Goal: Task Accomplishment & Management: Contribute content

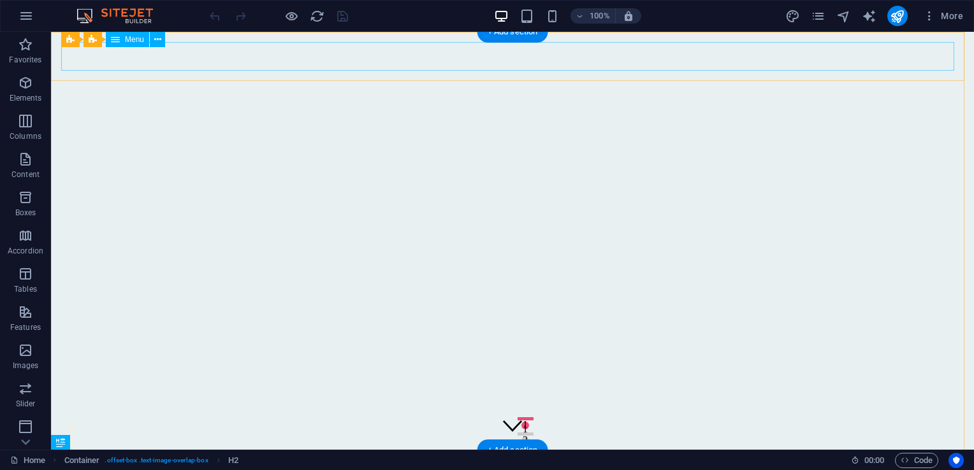
click at [675, 461] on nav "Home Despre Produse Testimoniale Contact" at bounding box center [512, 475] width 903 height 29
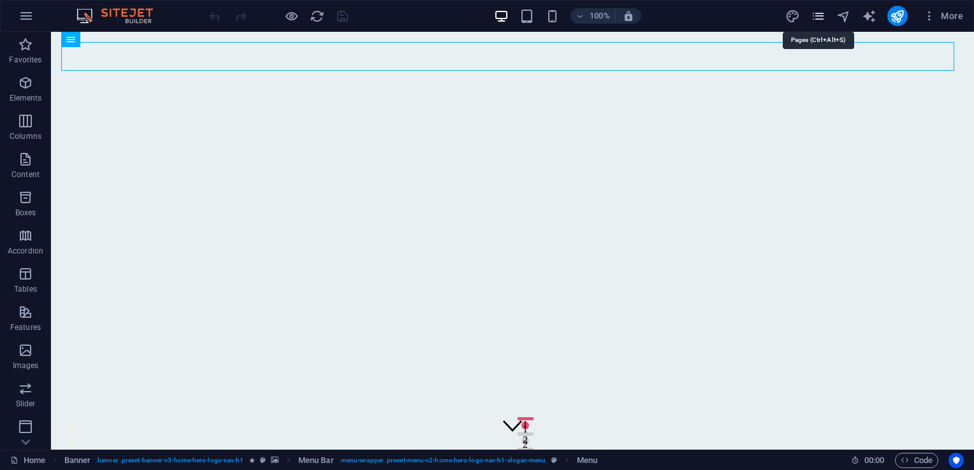
click at [821, 19] on icon "pages" at bounding box center [818, 16] width 15 height 15
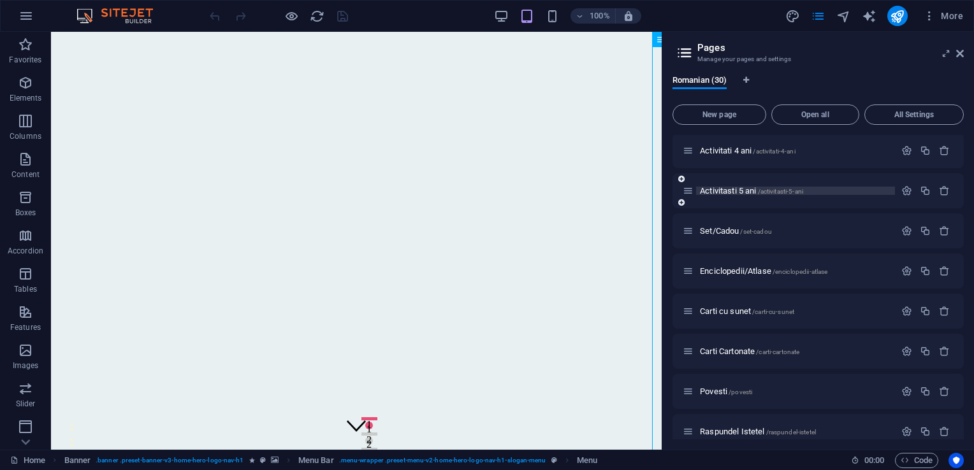
scroll to position [383, 0]
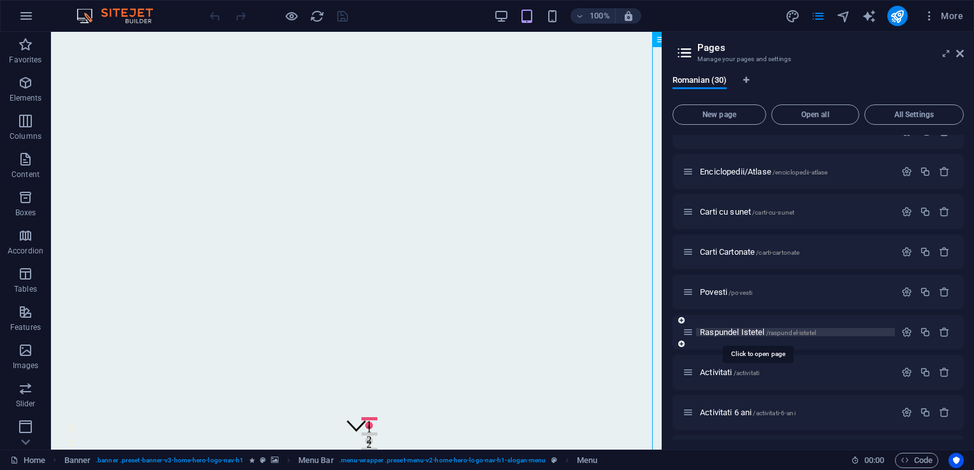
click at [745, 332] on span "Raspundel Istetel /raspundel-istetel" at bounding box center [758, 333] width 116 height 10
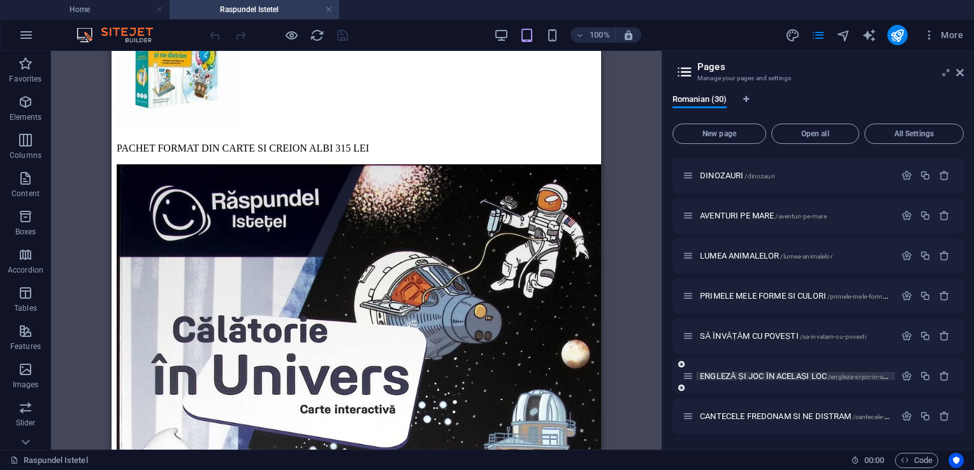
scroll to position [919, 0]
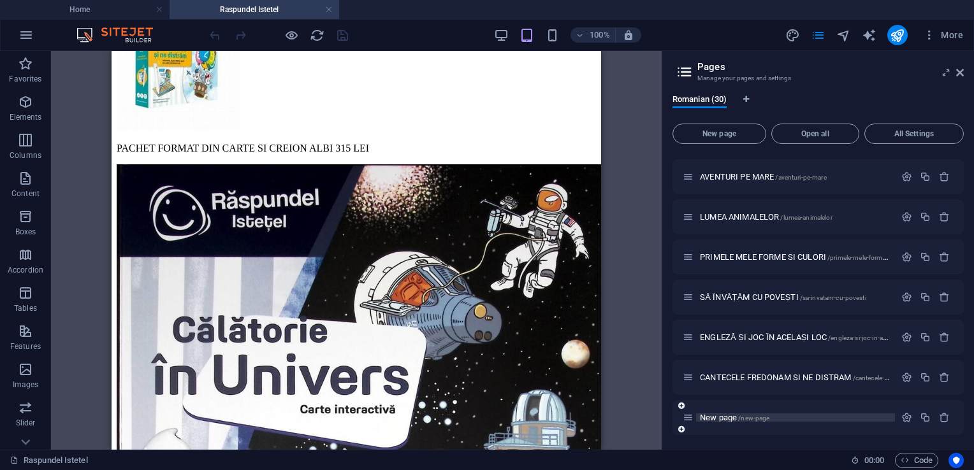
click at [720, 420] on span "New page /new-page" at bounding box center [734, 418] width 69 height 10
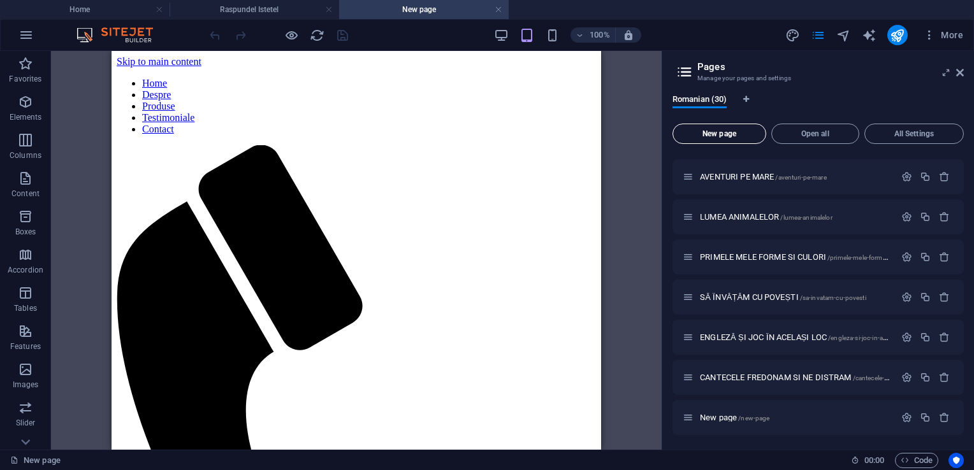
click at [706, 131] on span "New page" at bounding box center [719, 134] width 82 height 8
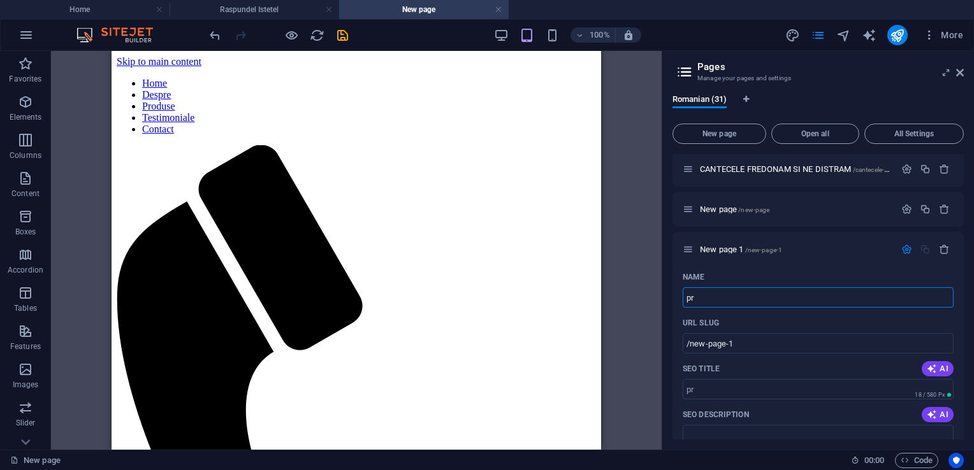
type input "p"
type input "/"
type input "PRIMUL AJUTOR CU FAMILIA"
type input "/primul-ajutor-cu-familia"
type input "PRIMUL AJUTOR CU FAMILIA"
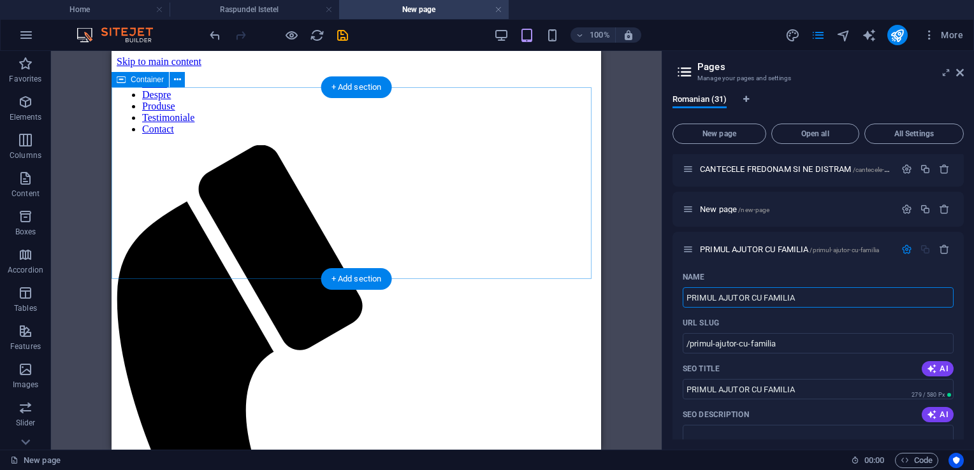
type input "PRIMUL AJUTOR CU FAMILIA"
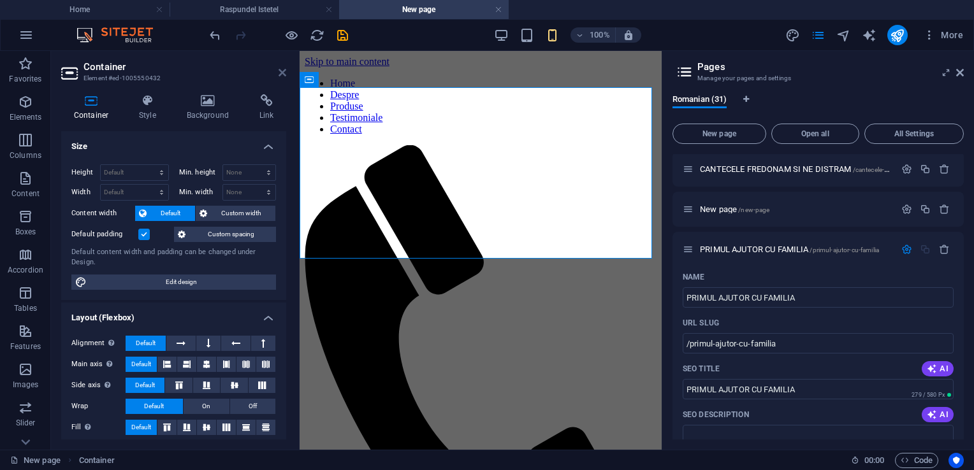
drag, startPoint x: 286, startPoint y: 68, endPoint x: 172, endPoint y: 17, distance: 124.4
click at [284, 68] on icon at bounding box center [283, 73] width 8 height 10
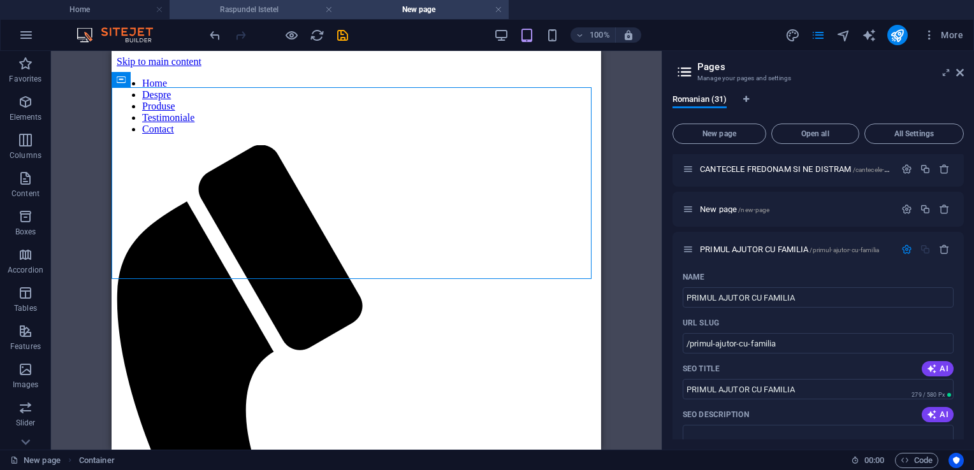
click at [286, 6] on h4 "Raspundel Istetel" at bounding box center [255, 10] width 170 height 14
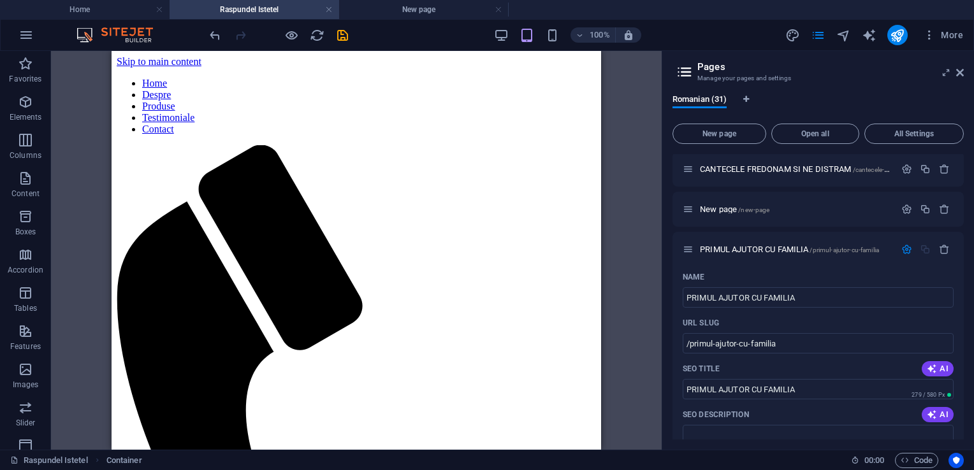
scroll to position [765, 0]
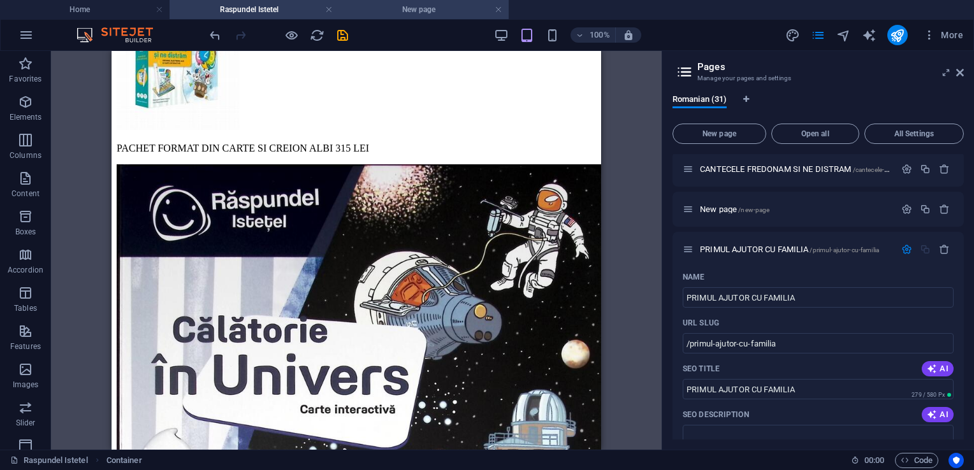
click at [445, 4] on h4 "New page" at bounding box center [424, 10] width 170 height 14
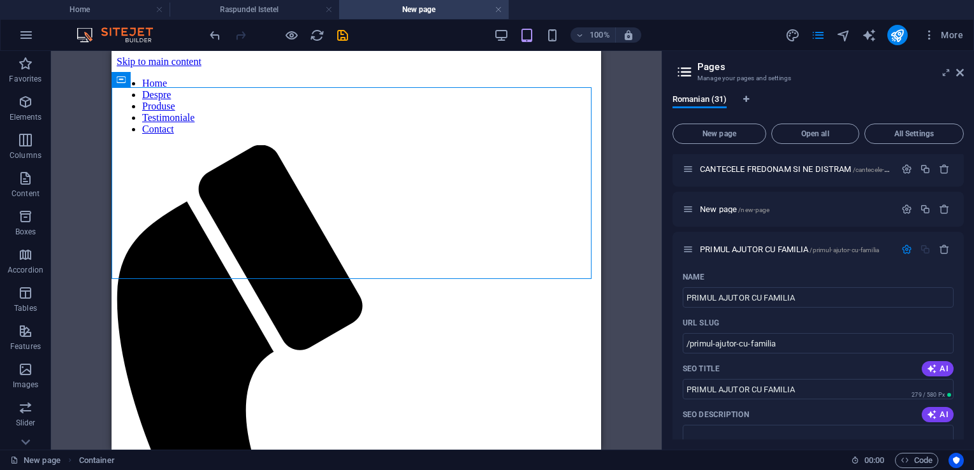
scroll to position [0, 0]
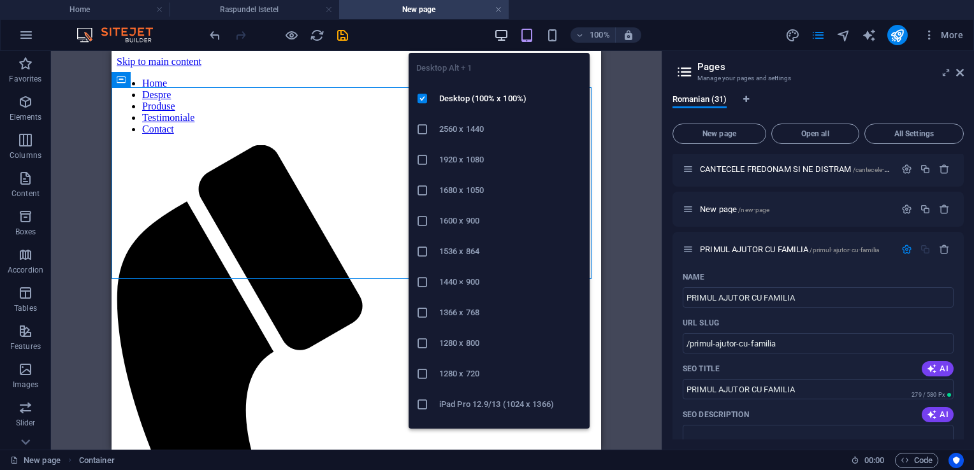
click at [497, 36] on icon "button" at bounding box center [501, 35] width 15 height 15
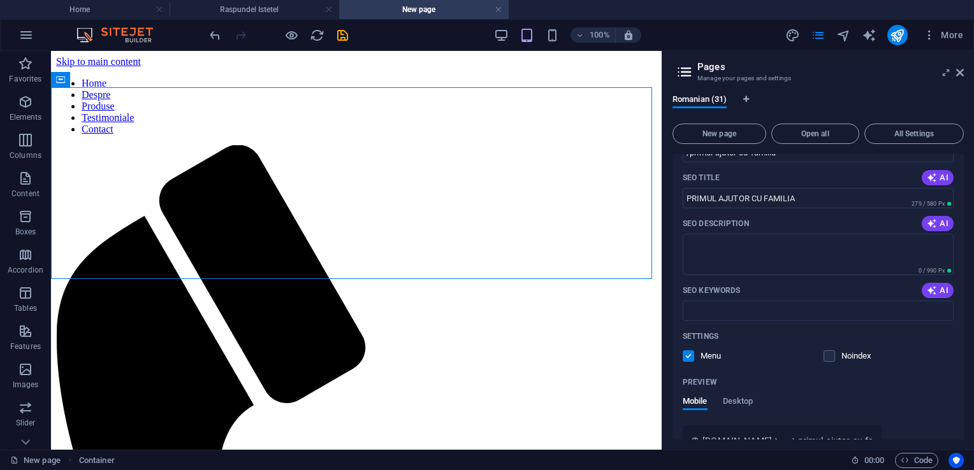
scroll to position [1382, 0]
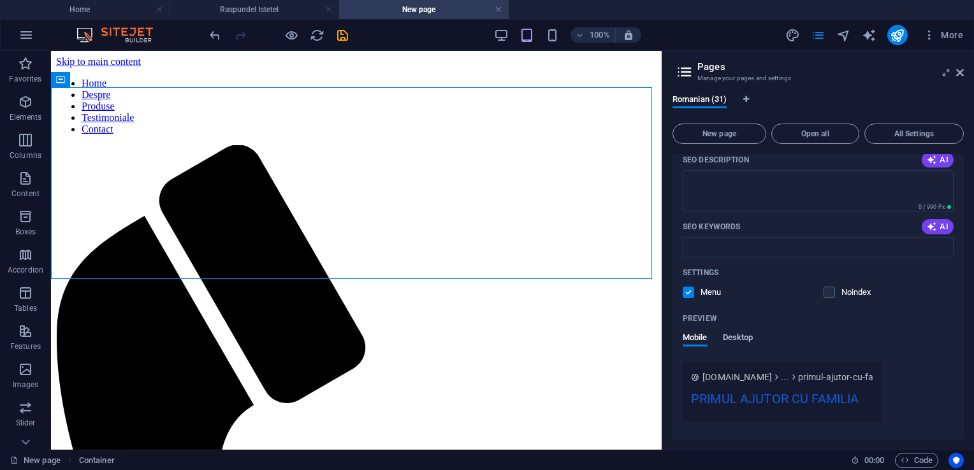
click at [740, 340] on span "Desktop" at bounding box center [738, 339] width 31 height 18
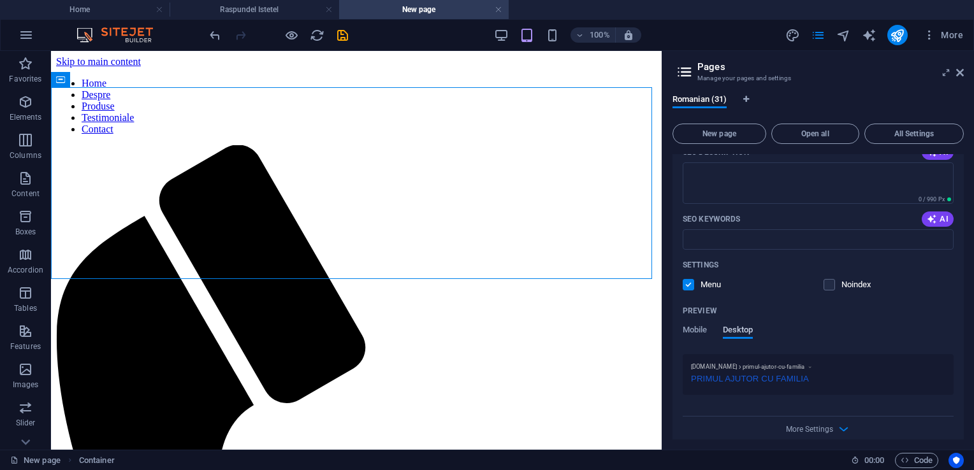
scroll to position [1401, 0]
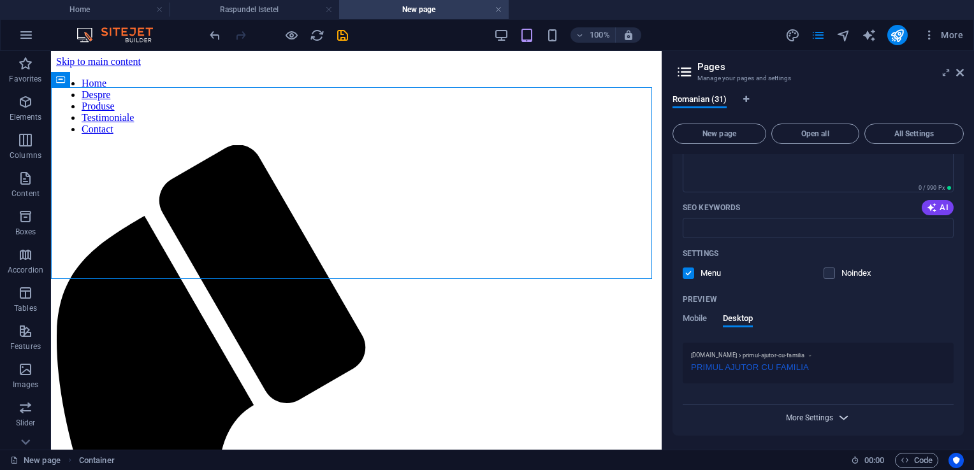
click at [795, 416] on span "More Settings" at bounding box center [809, 418] width 47 height 9
click at [795, 419] on span "More Settings" at bounding box center [809, 423] width 47 height 9
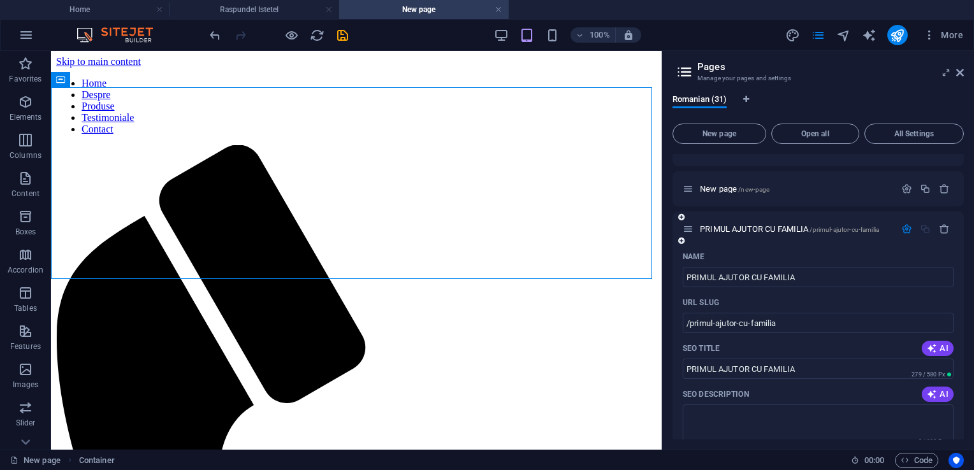
scroll to position [1146, 0]
click at [907, 231] on icon "button" at bounding box center [906, 230] width 11 height 11
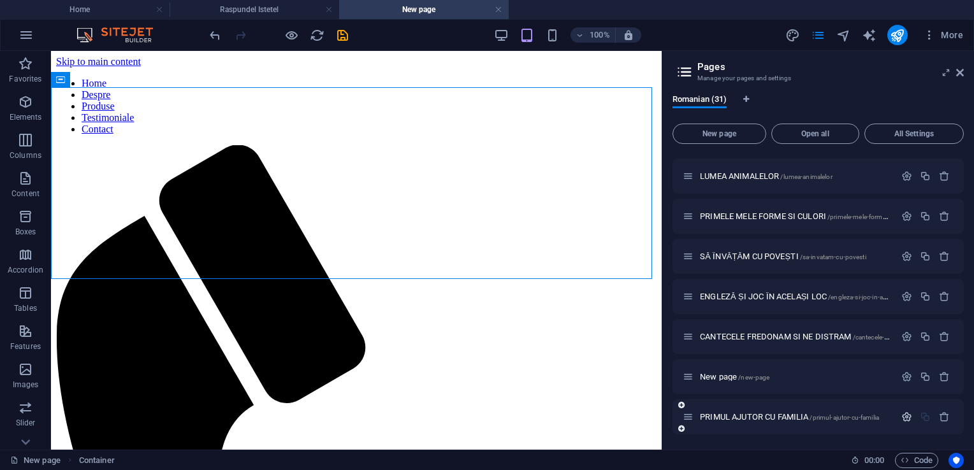
scroll to position [959, 0]
click at [940, 379] on icon "button" at bounding box center [944, 377] width 11 height 11
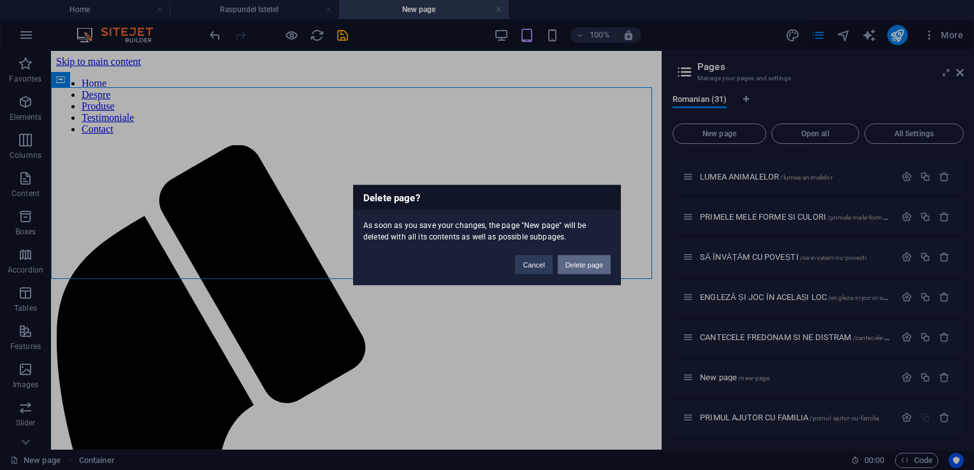
click at [584, 259] on button "Delete page" at bounding box center [584, 265] width 53 height 19
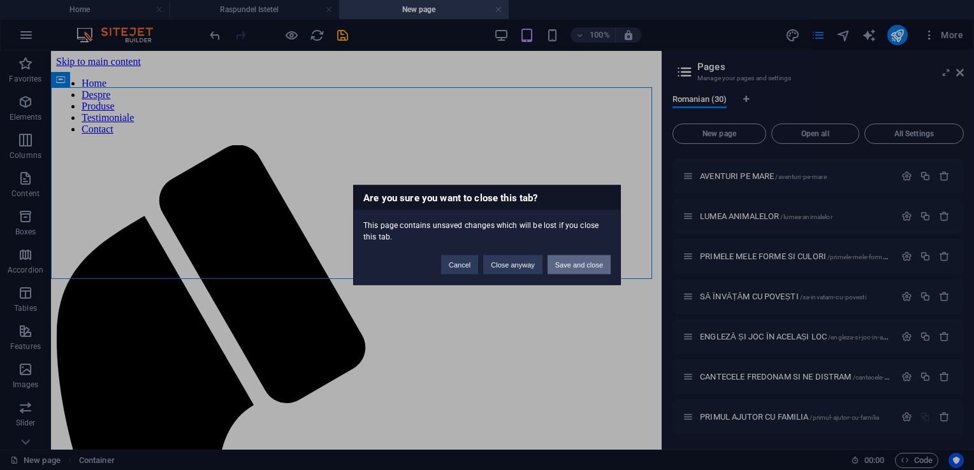
scroll to position [919, 0]
click at [524, 261] on button "Close anyway" at bounding box center [512, 265] width 59 height 19
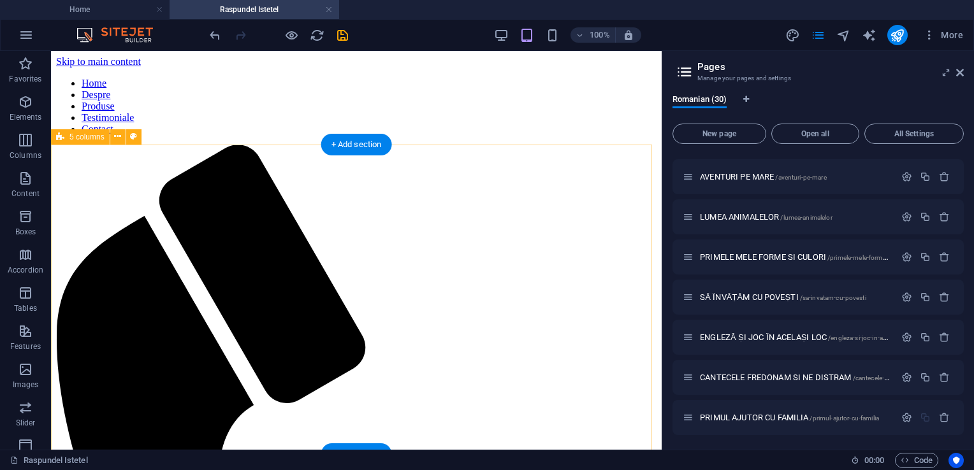
scroll to position [765, 0]
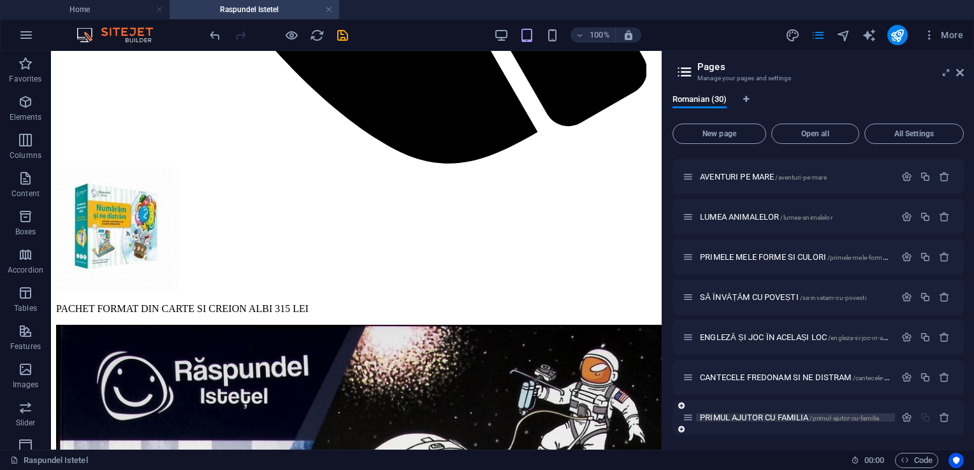
click at [763, 420] on span "PRIMUL AJUTOR CU FAMILIA /primul-ajutor-cu-familia" at bounding box center [789, 418] width 179 height 10
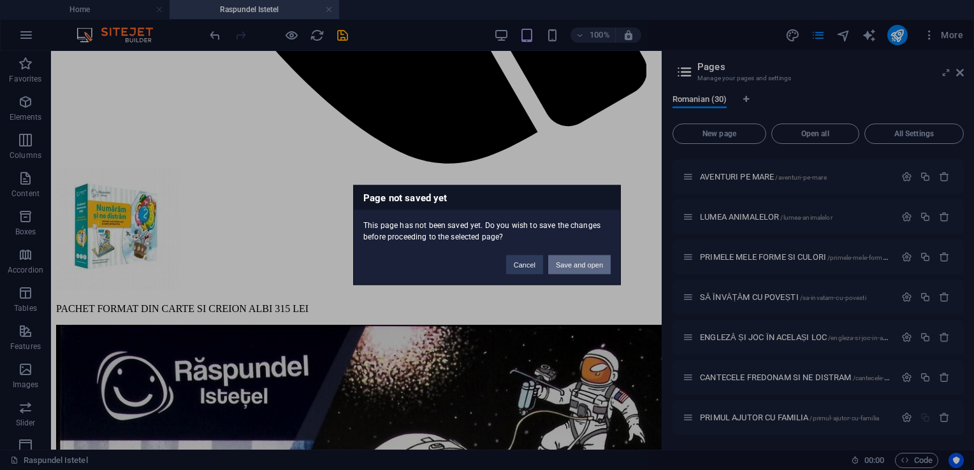
click at [566, 265] on button "Save and open" at bounding box center [579, 265] width 62 height 19
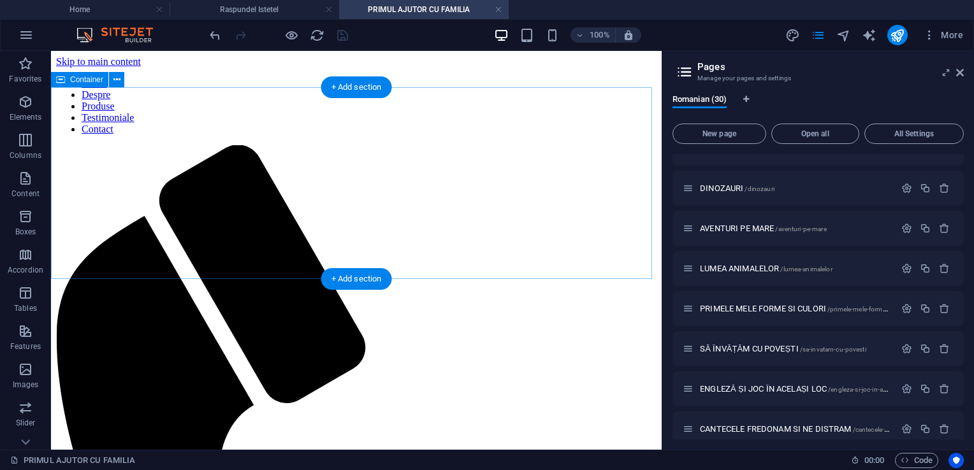
scroll to position [0, 0]
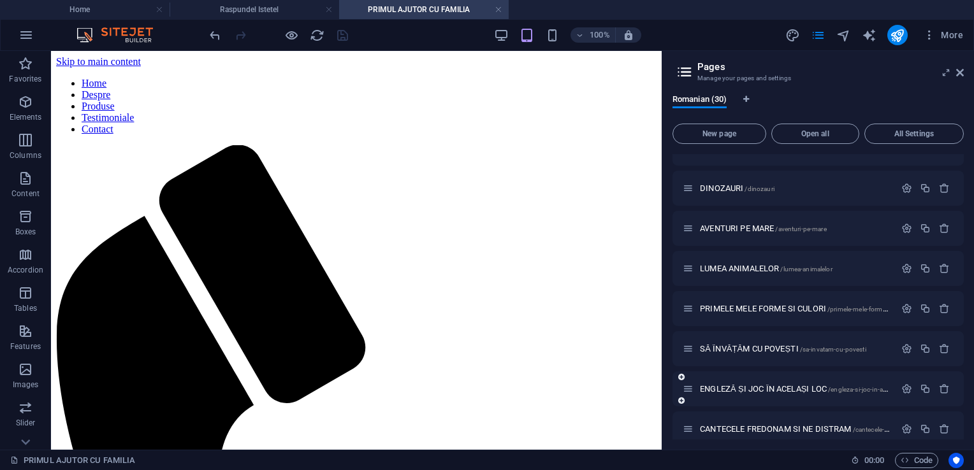
click at [752, 396] on div "ENGLEZĂ ȘI JOC ÎN ACELAȘI LOC /engleza-si-joc-in-acelasi-loc" at bounding box center [818, 389] width 291 height 35
click at [751, 387] on span "ENGLEZĂ ȘI JOC ÎN ACELAȘI LOC /engleza-si-joc-in-acelasi-loc" at bounding box center [804, 389] width 209 height 10
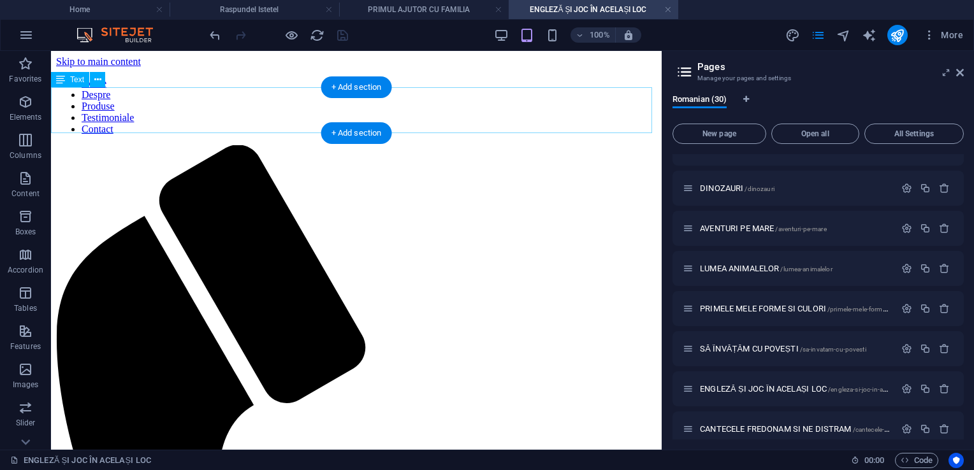
click at [79, 82] on span "Text" at bounding box center [77, 80] width 14 height 8
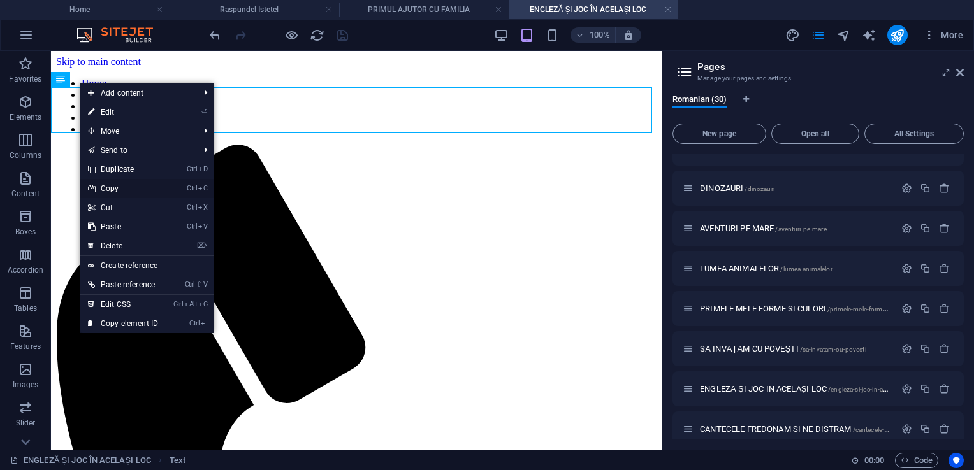
click at [133, 182] on link "Ctrl C Copy" at bounding box center [122, 188] width 85 height 19
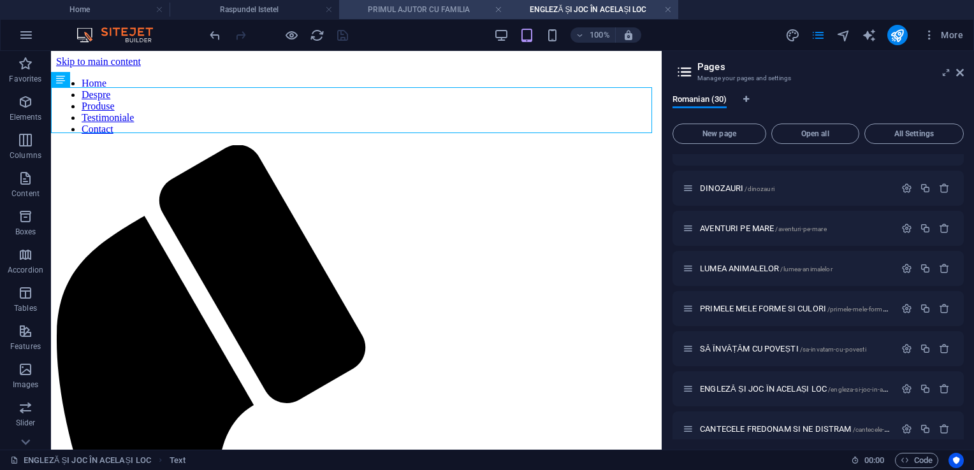
click at [428, 4] on h4 "PRIMUL AJUTOR CU FAMILIA" at bounding box center [424, 10] width 170 height 14
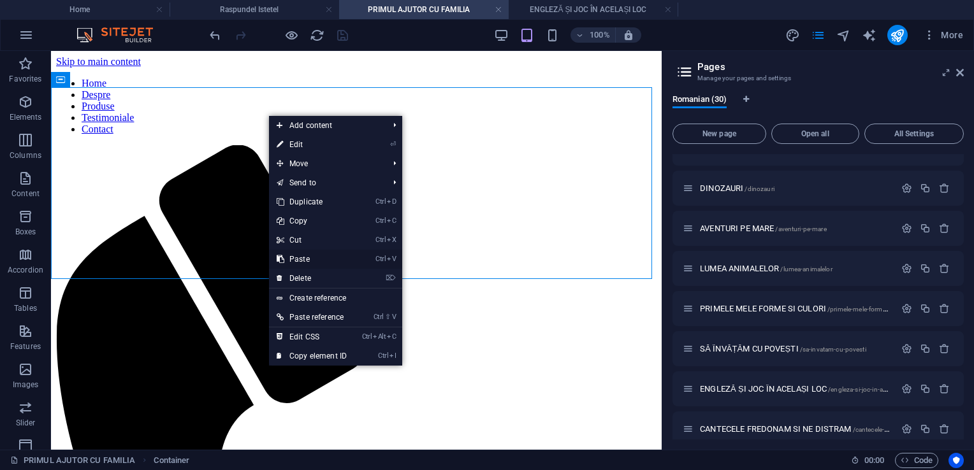
click at [307, 257] on link "Ctrl V Paste" at bounding box center [311, 259] width 85 height 19
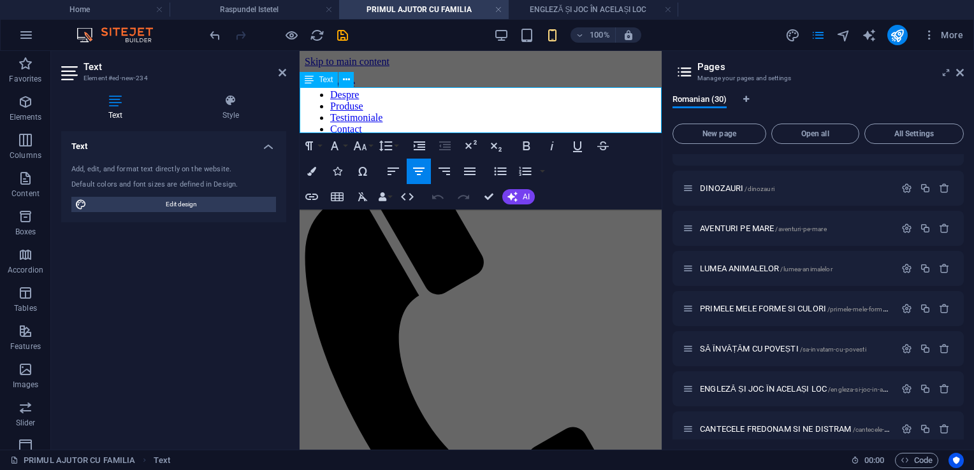
drag, startPoint x: 567, startPoint y: 96, endPoint x: 395, endPoint y: 96, distance: 172.8
click at [316, 168] on icon "button" at bounding box center [311, 171] width 9 height 9
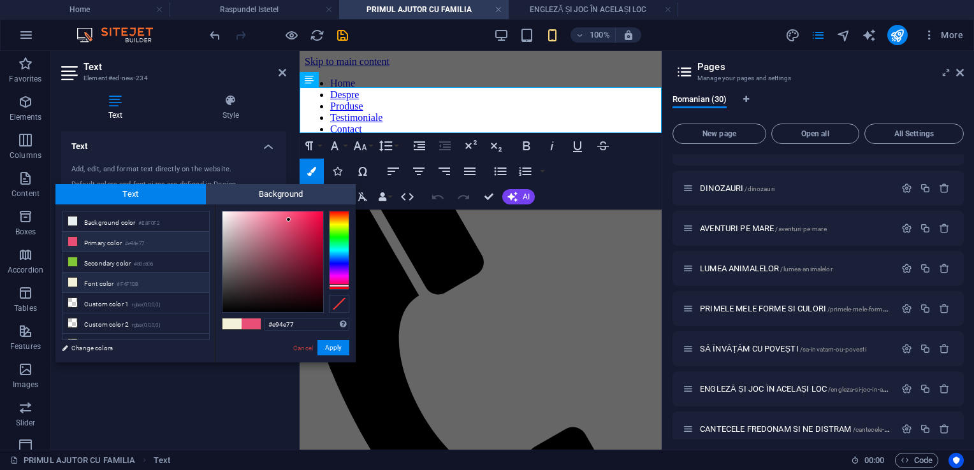
click at [164, 244] on li "Primary color #e94e77" at bounding box center [135, 242] width 147 height 20
click at [339, 348] on button "Apply" at bounding box center [333, 347] width 32 height 15
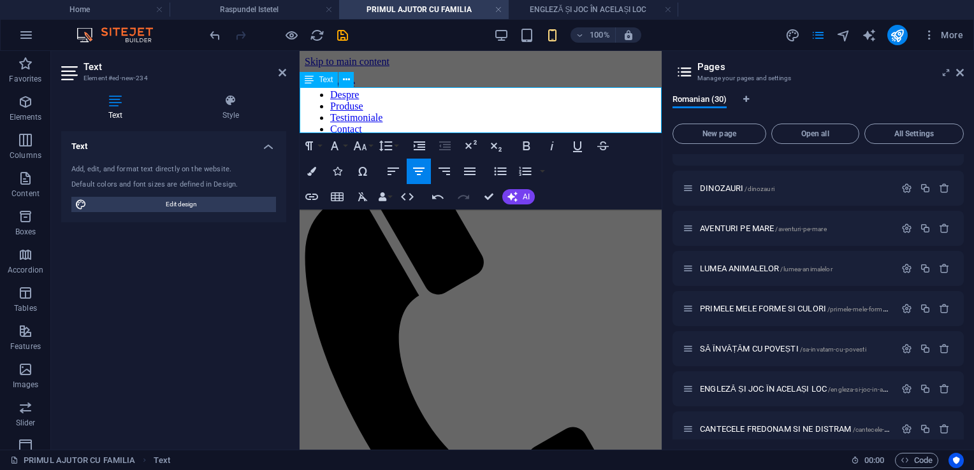
click at [314, 167] on icon "button" at bounding box center [311, 171] width 9 height 9
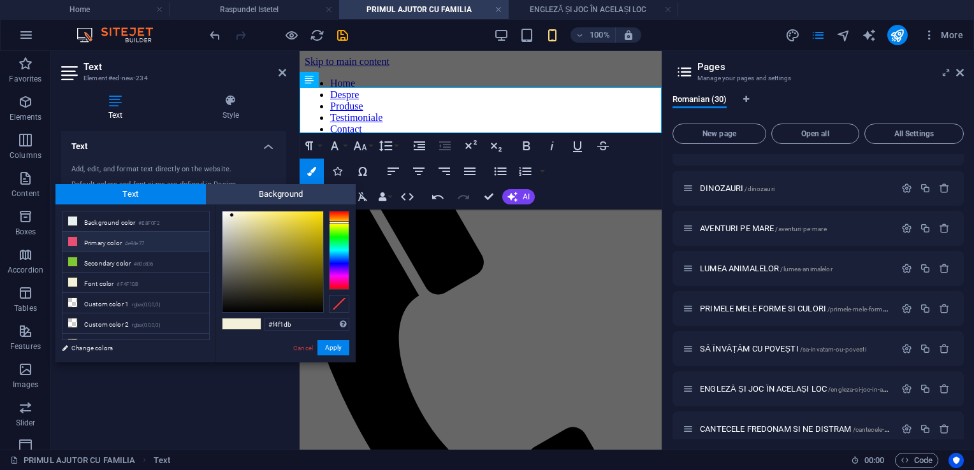
click at [131, 237] on li "Primary color #e94e77" at bounding box center [135, 242] width 147 height 20
type input "#e94e77"
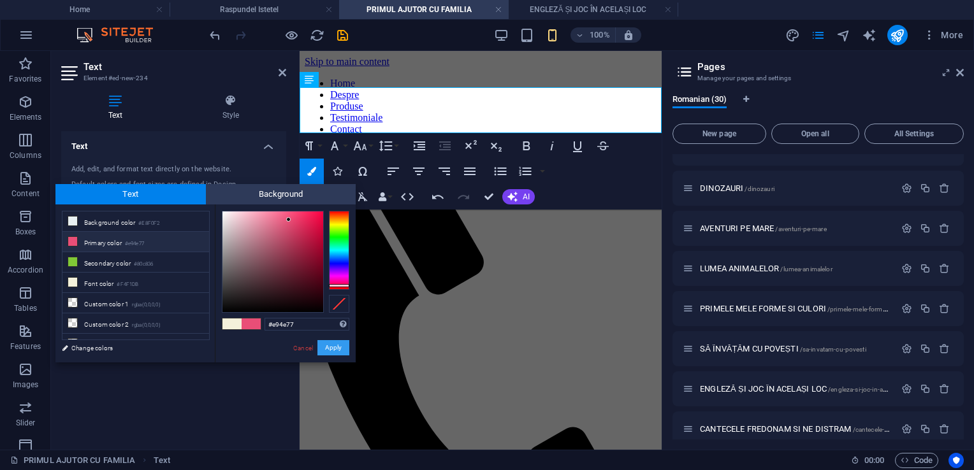
click at [334, 346] on button "Apply" at bounding box center [333, 347] width 32 height 15
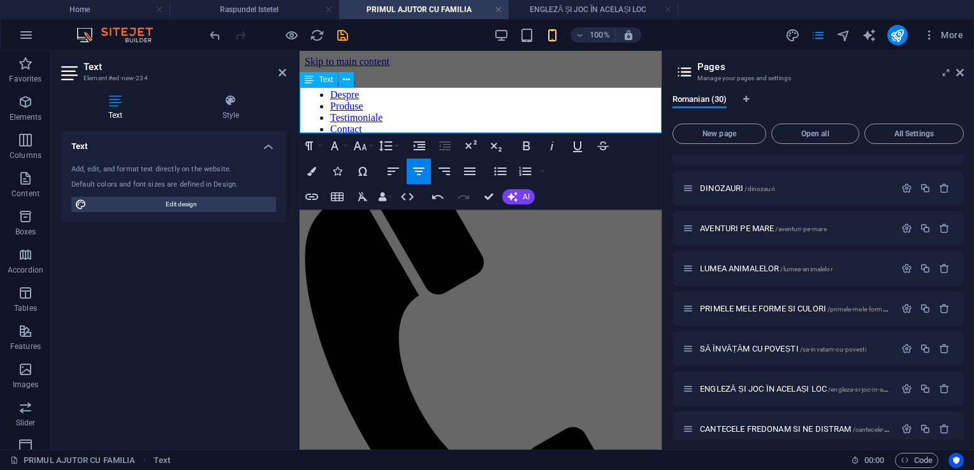
click at [282, 4] on h4 "Raspundel Istetel" at bounding box center [255, 10] width 170 height 14
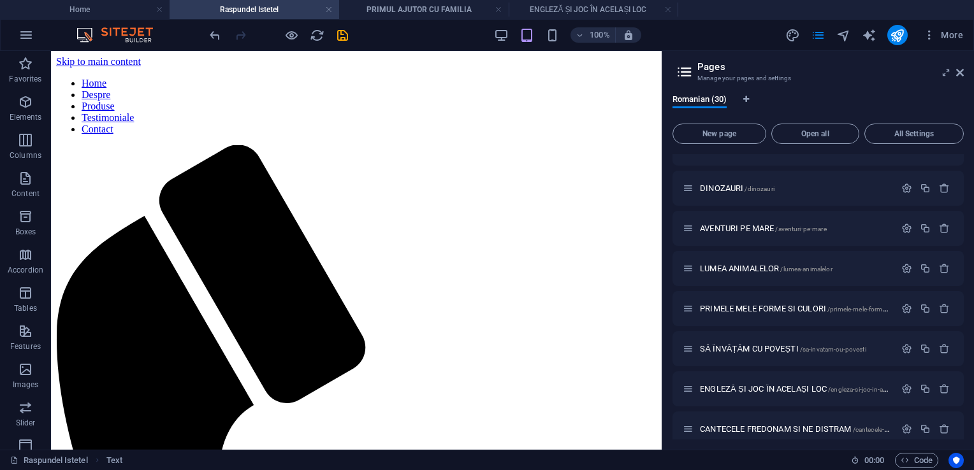
scroll to position [765, 0]
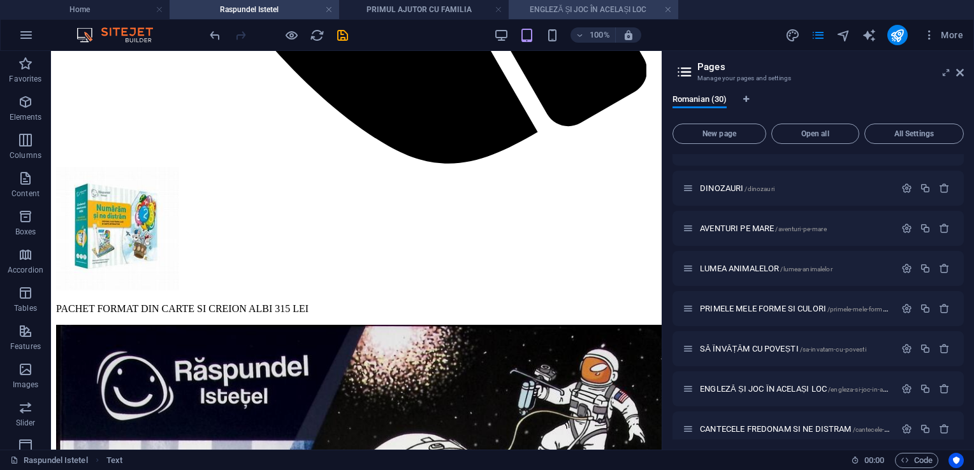
click at [613, 11] on h4 "ENGLEZĂ ȘI JOC ÎN ACELAȘI LOC" at bounding box center [594, 10] width 170 height 14
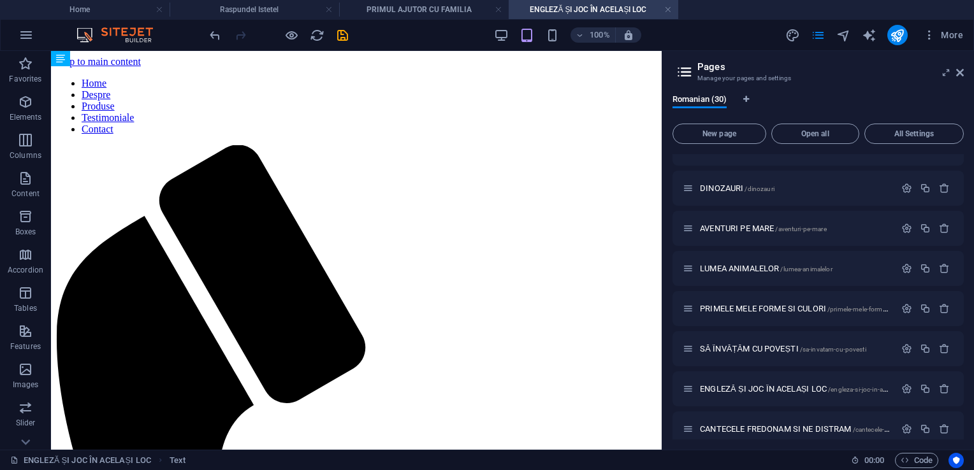
scroll to position [0, 0]
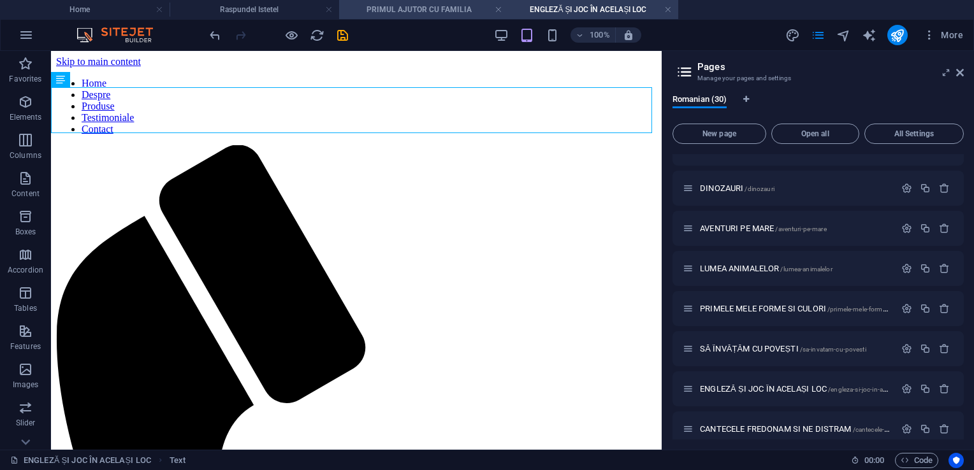
click at [434, 11] on h4 "PRIMUL AJUTOR CU FAMILIA" at bounding box center [424, 10] width 170 height 14
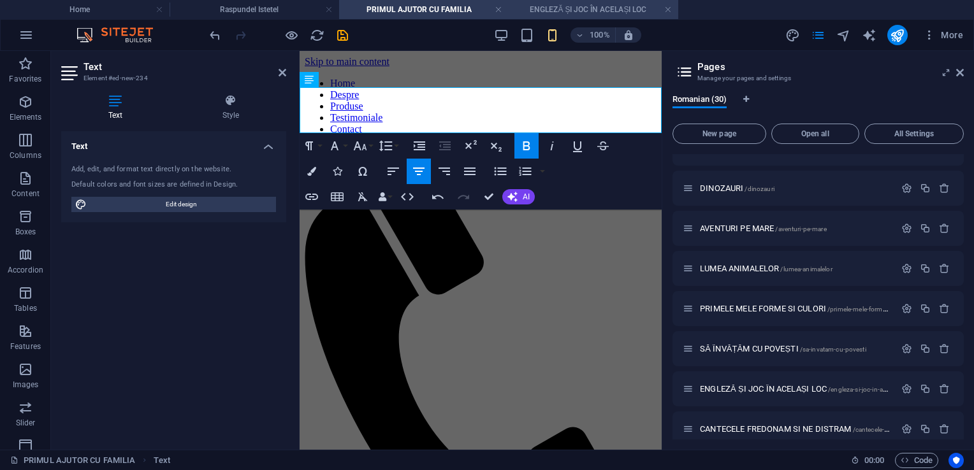
click at [576, 11] on h4 "ENGLEZĂ ȘI JOC ÎN ACELAȘI LOC" at bounding box center [594, 10] width 170 height 14
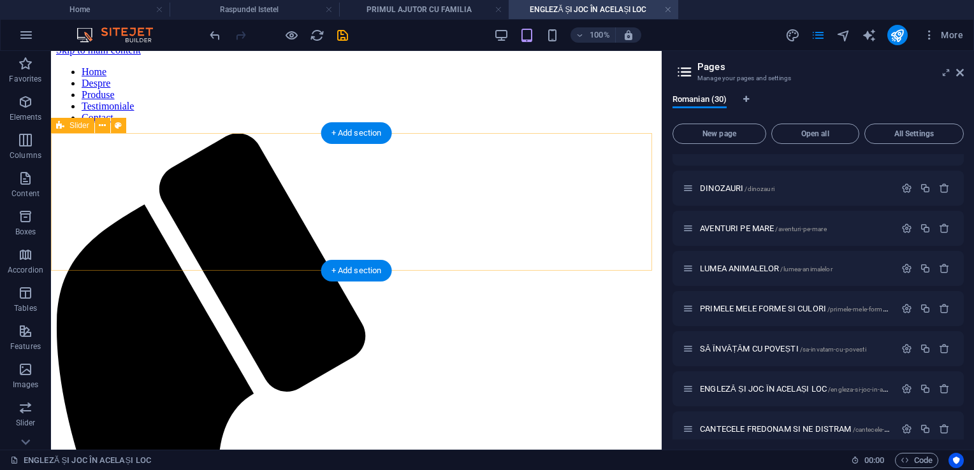
scroll to position [45, 0]
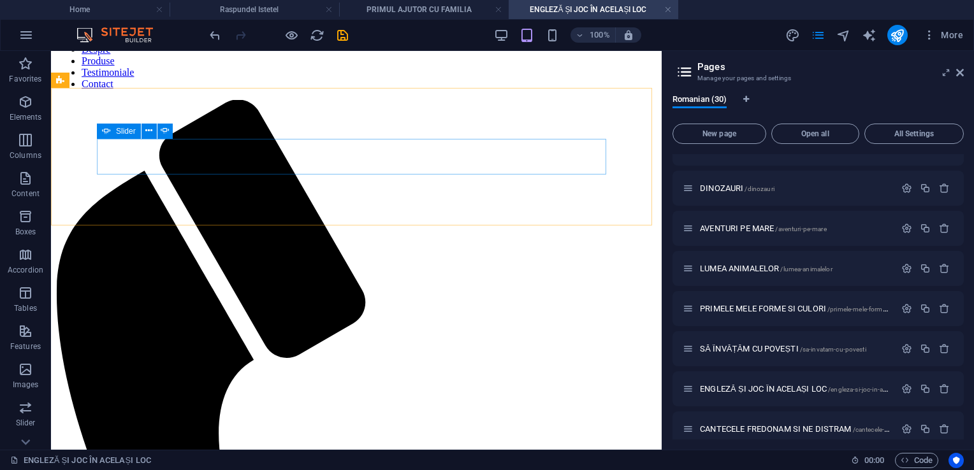
click at [108, 131] on icon at bounding box center [106, 131] width 9 height 15
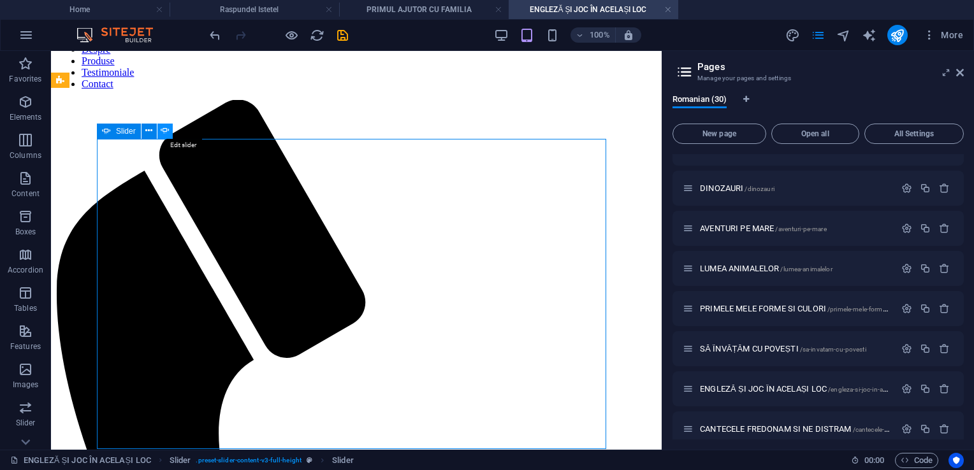
click at [167, 131] on icon at bounding box center [165, 130] width 9 height 13
select select "ms"
select select "s"
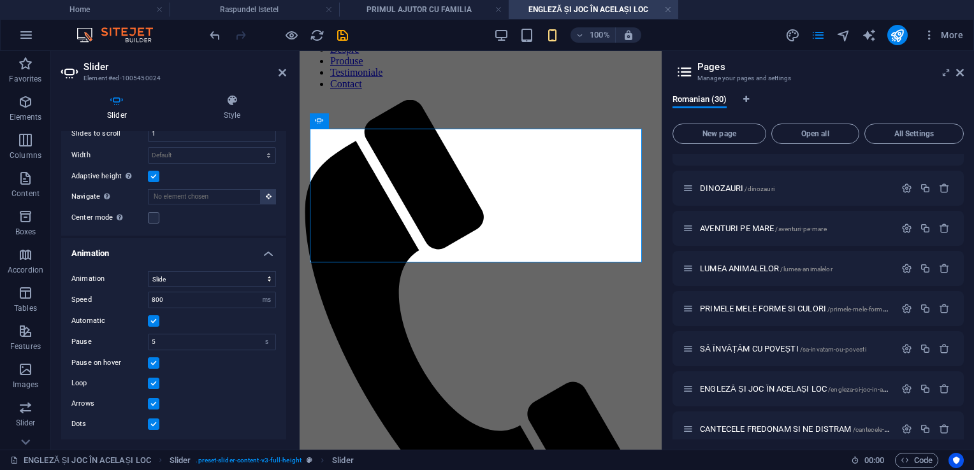
scroll to position [15, 0]
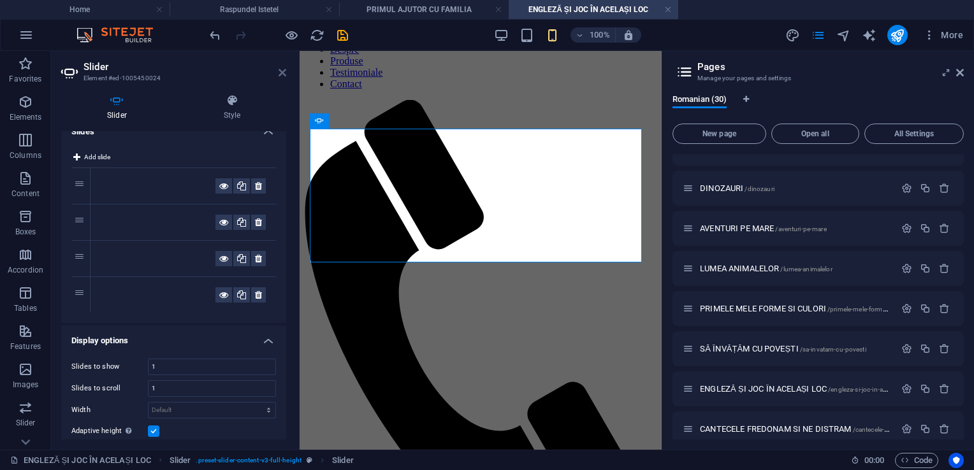
click at [283, 76] on icon at bounding box center [283, 73] width 8 height 10
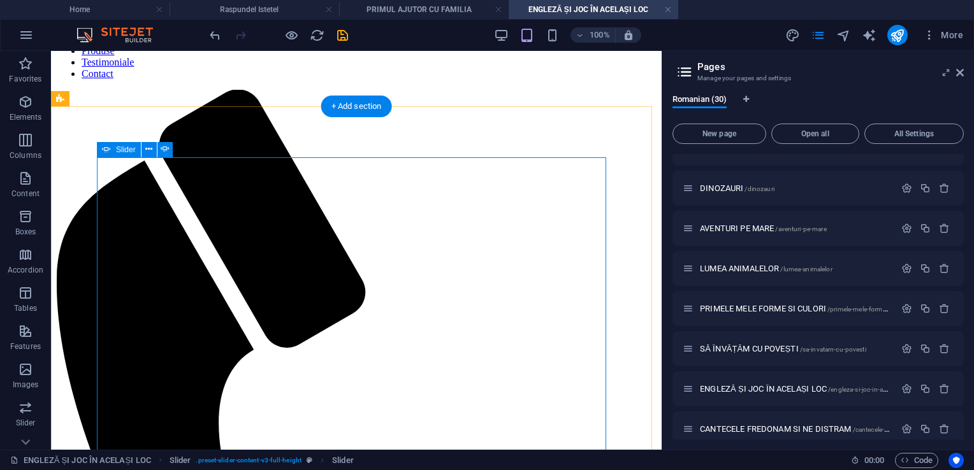
scroll to position [0, 0]
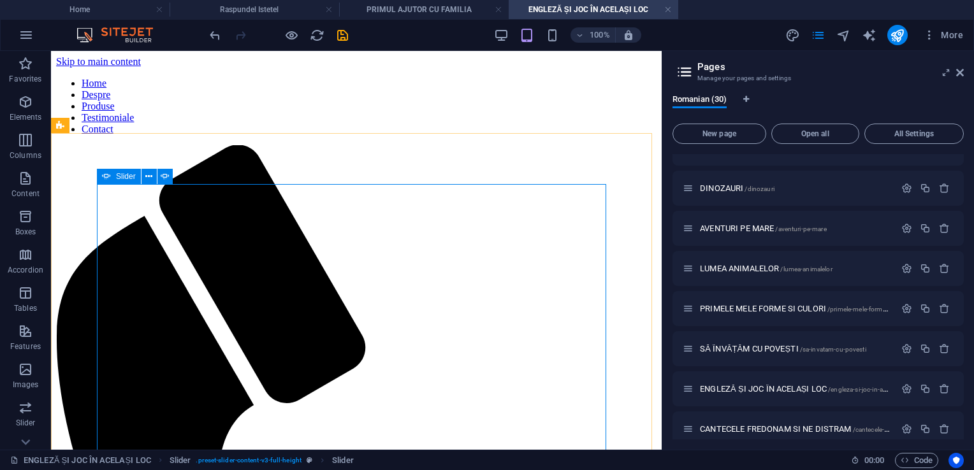
click at [124, 176] on span "Slider" at bounding box center [126, 177] width 20 height 8
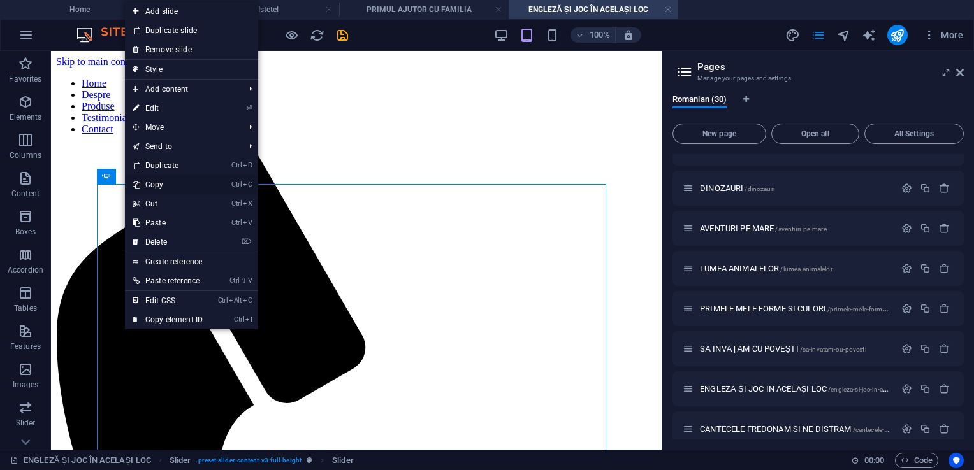
click at [143, 180] on link "Ctrl C Copy" at bounding box center [167, 184] width 85 height 19
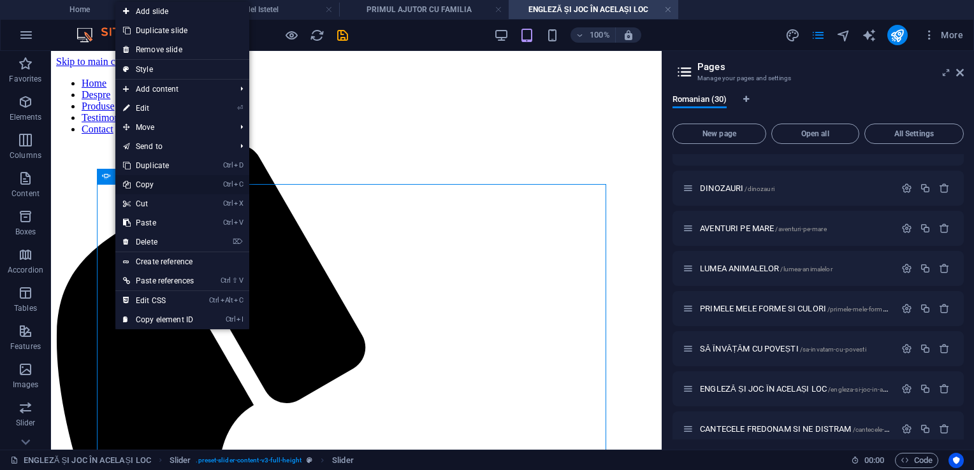
click at [143, 182] on link "Ctrl C Copy" at bounding box center [158, 184] width 86 height 19
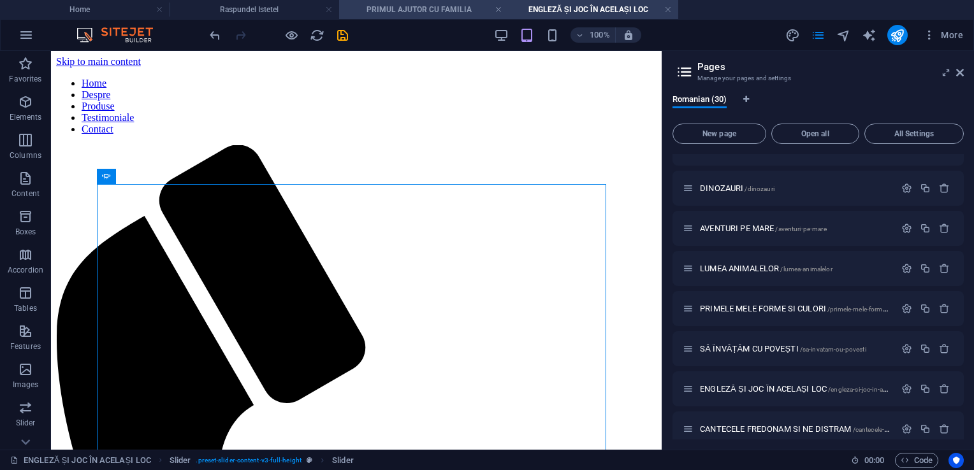
click at [452, 14] on h4 "PRIMUL AJUTOR CU FAMILIA" at bounding box center [424, 10] width 170 height 14
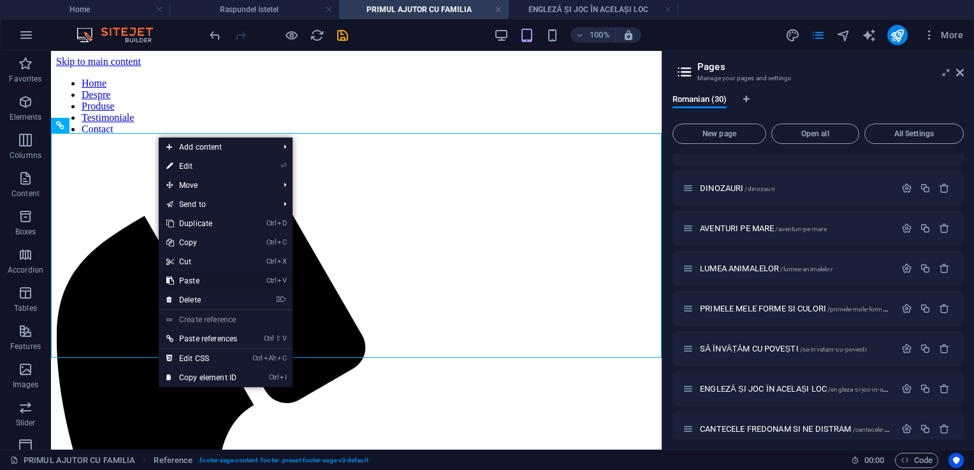
click at [207, 281] on link "Ctrl V Paste" at bounding box center [202, 281] width 86 height 19
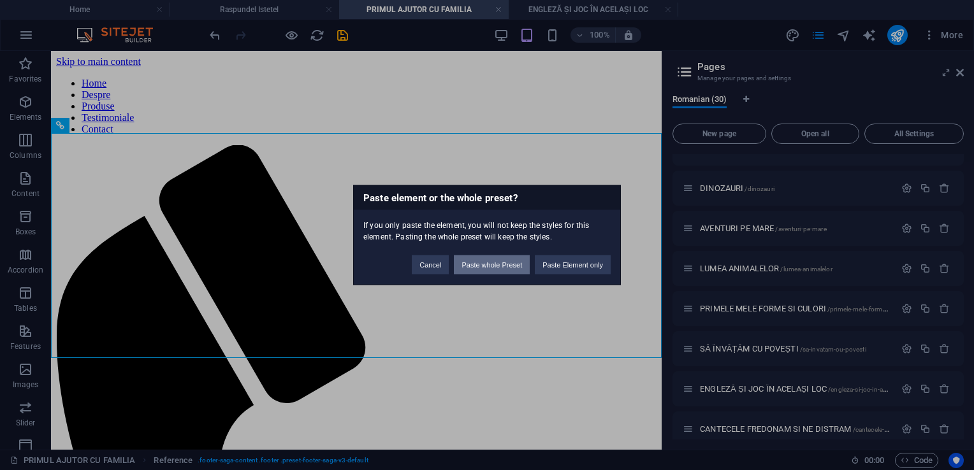
click at [476, 258] on button "Paste whole Preset" at bounding box center [492, 265] width 76 height 19
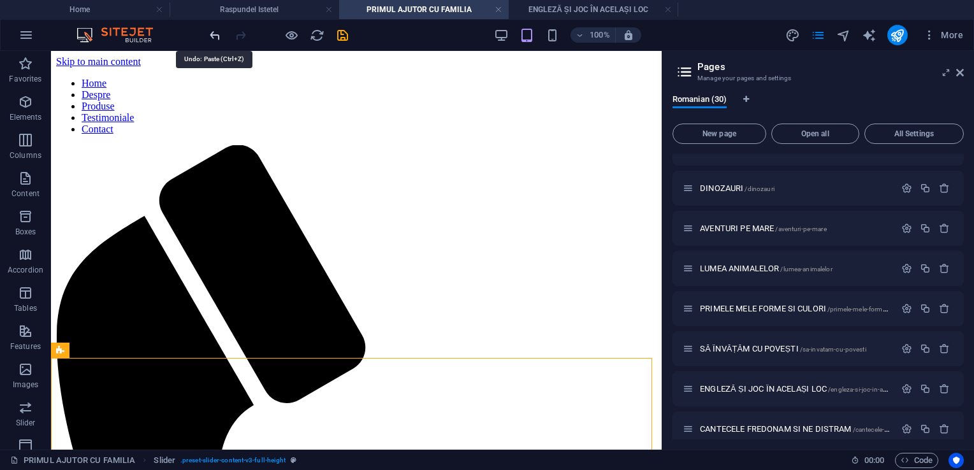
click at [215, 36] on icon "undo" at bounding box center [215, 35] width 15 height 15
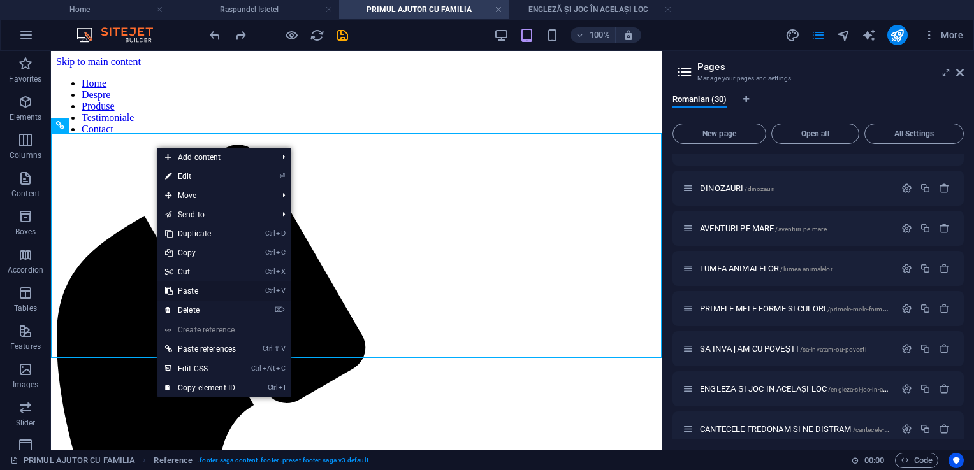
click at [195, 289] on link "Ctrl V Paste" at bounding box center [200, 291] width 86 height 19
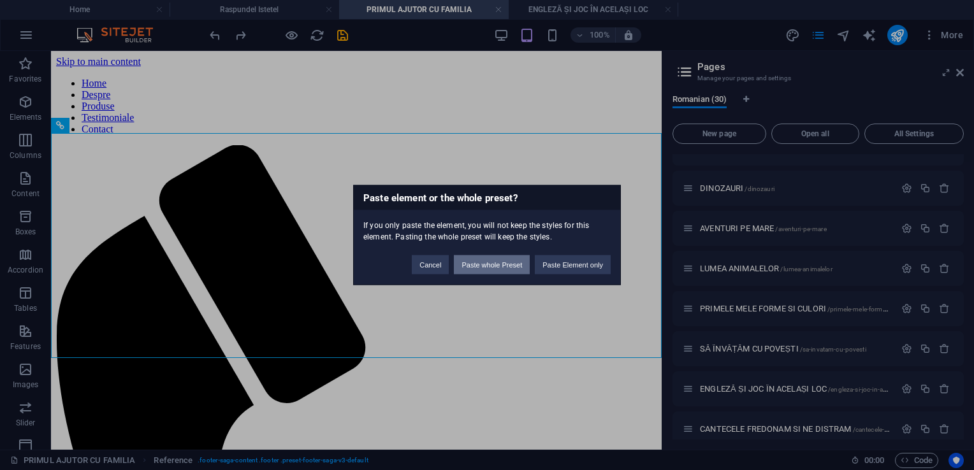
click at [483, 263] on button "Paste whole Preset" at bounding box center [492, 265] width 76 height 19
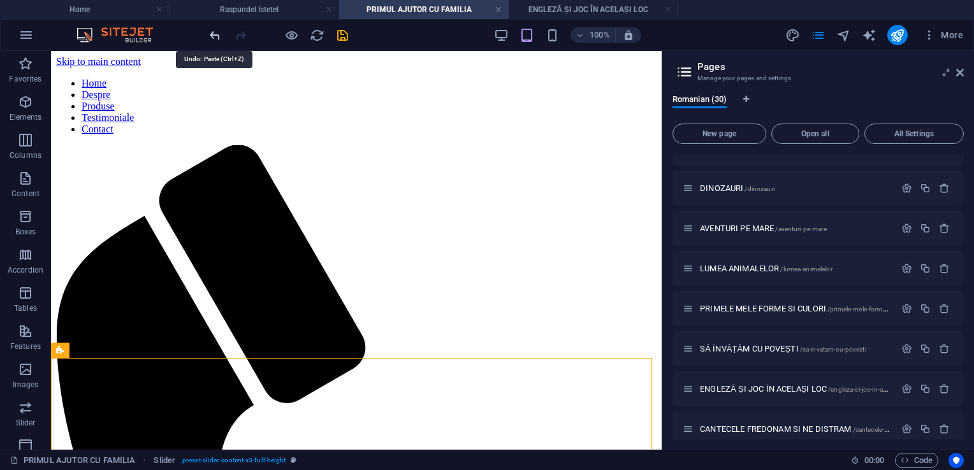
click at [217, 32] on icon "undo" at bounding box center [215, 35] width 15 height 15
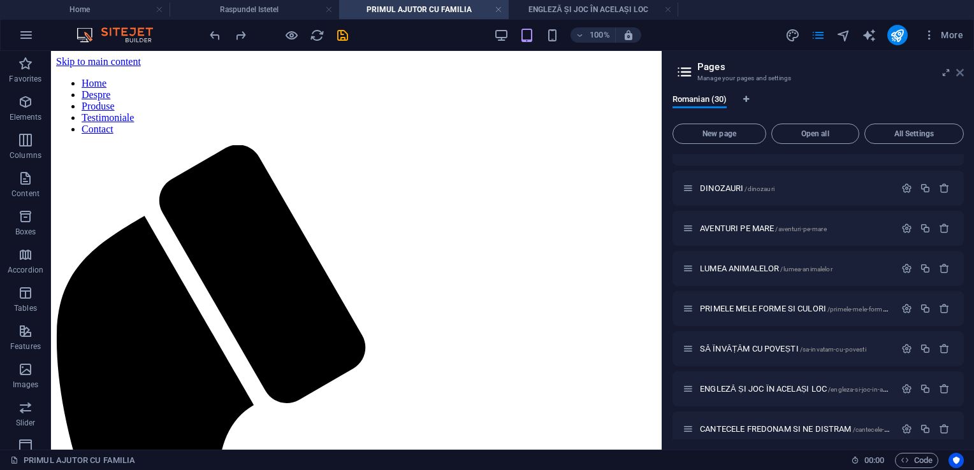
click at [959, 71] on icon at bounding box center [960, 73] width 8 height 10
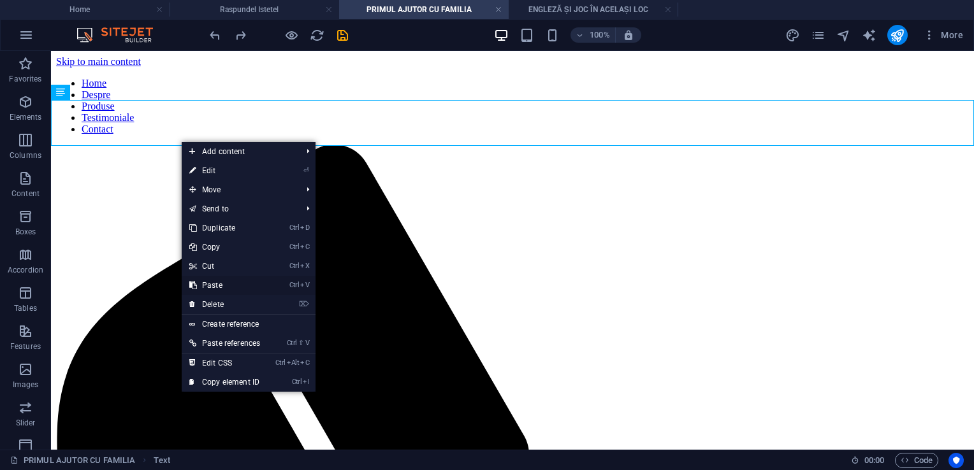
click at [215, 282] on link "Ctrl V Paste" at bounding box center [225, 285] width 86 height 19
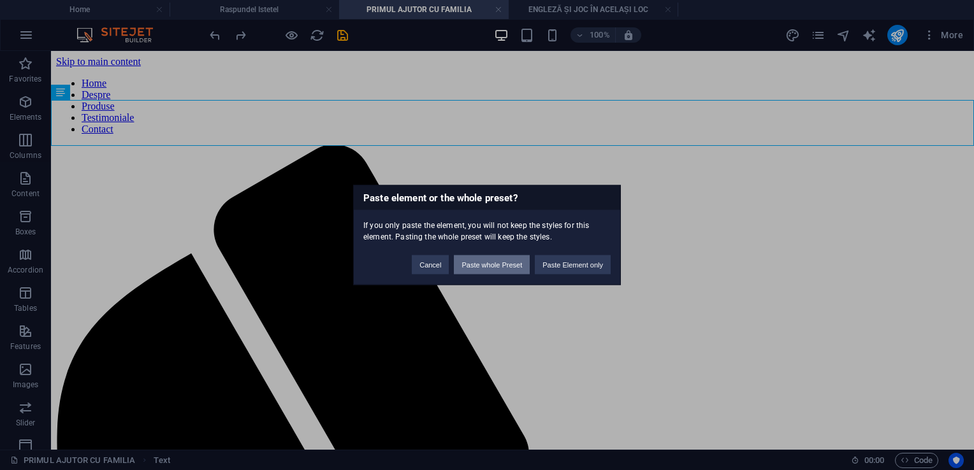
click at [497, 263] on button "Paste whole Preset" at bounding box center [492, 265] width 76 height 19
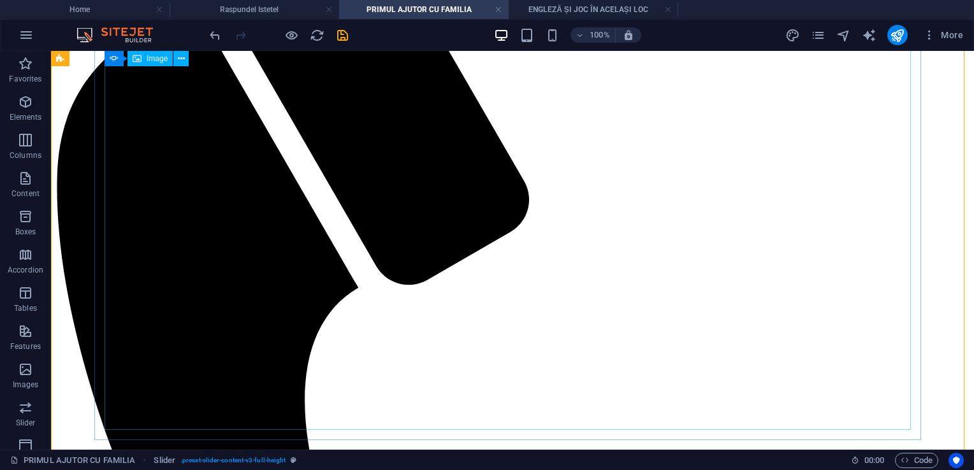
scroll to position [383, 0]
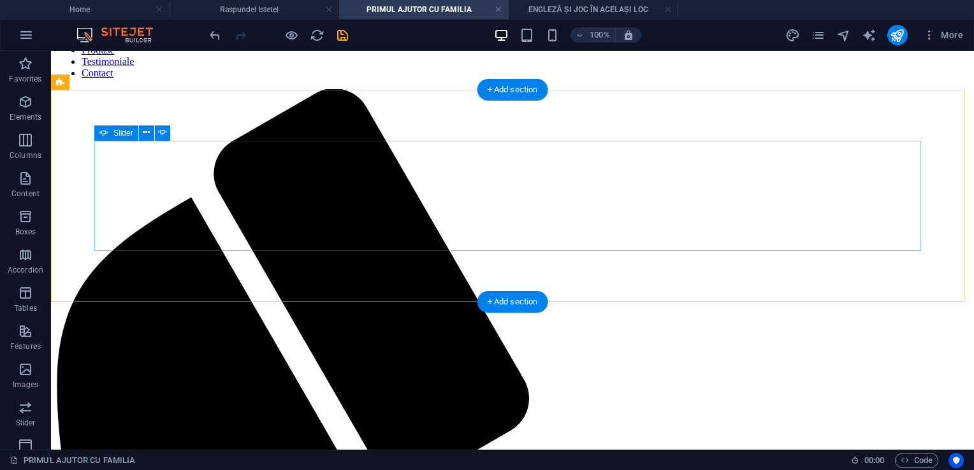
scroll to position [0, 0]
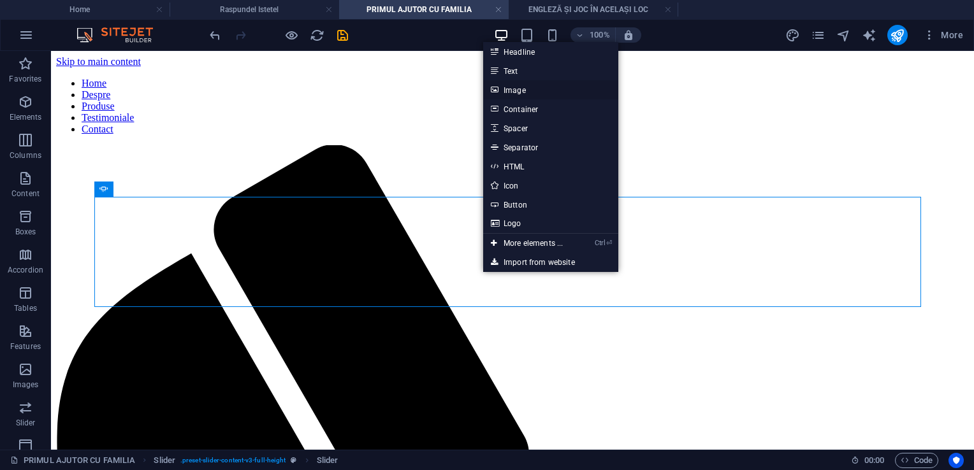
click at [538, 85] on link "Image" at bounding box center [550, 89] width 135 height 19
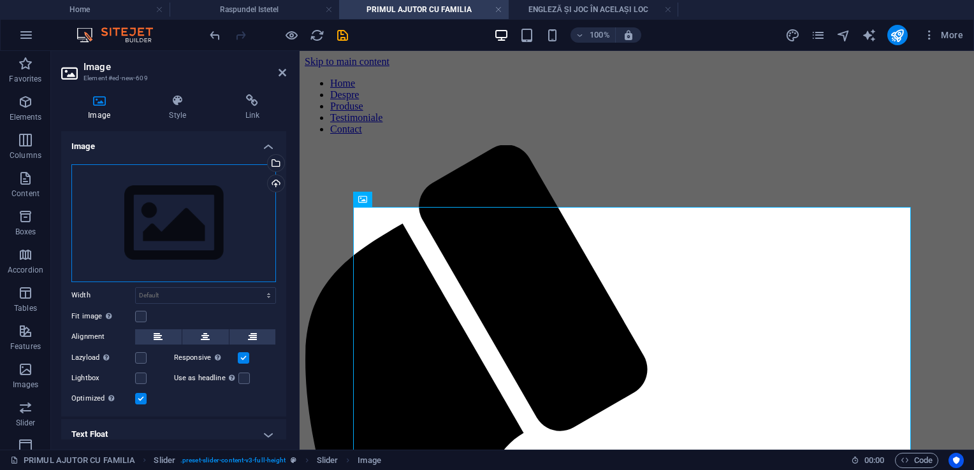
click at [237, 201] on div "Drag files here, click to choose files or select files from Files or our free s…" at bounding box center [173, 223] width 205 height 118
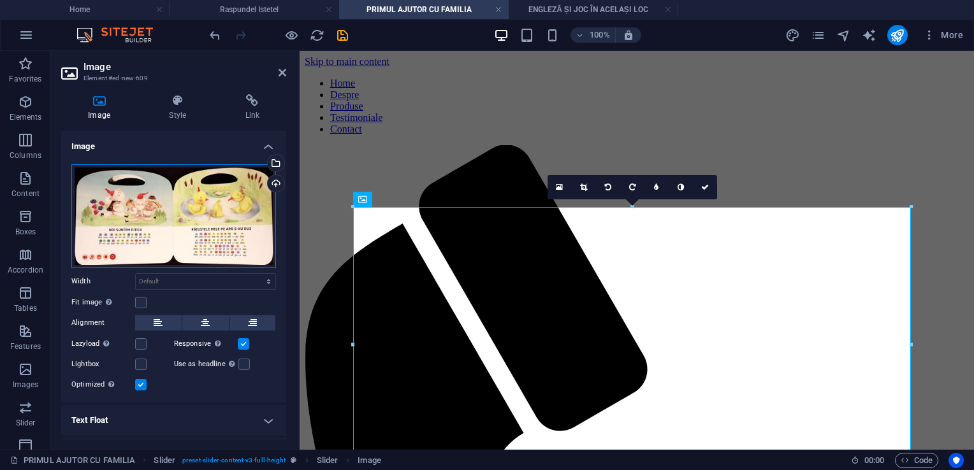
click at [222, 219] on div "Drag files here, click to choose files or select files from Files or our free s…" at bounding box center [173, 216] width 205 height 104
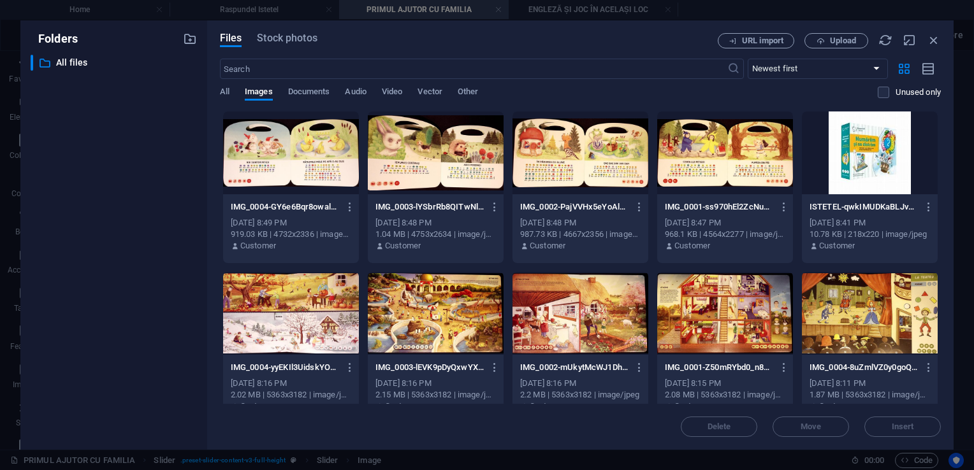
click at [222, 219] on div "IMG_0004-GY6e6Bqr8owalA-N43f5_Q.jpg IMG_0004-GY6e6Bqr8owalA-N43f5_Q.jpg Oct 2, …" at bounding box center [290, 187] width 137 height 153
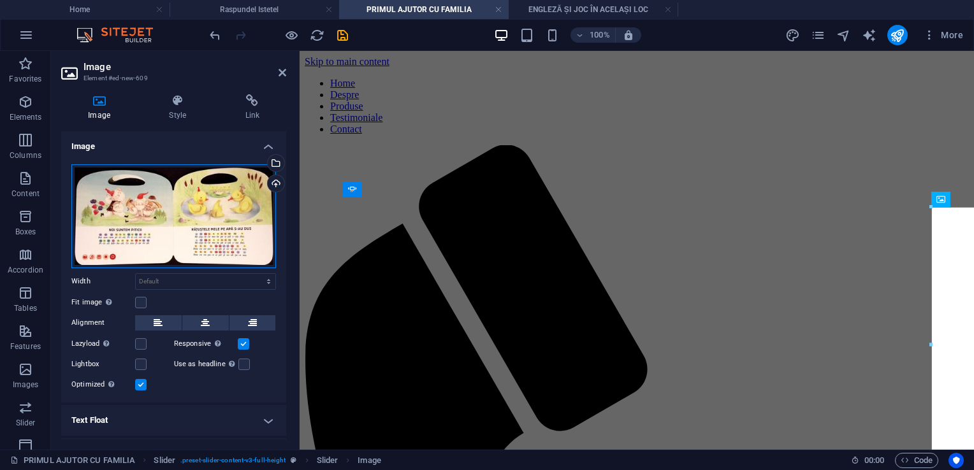
click at [235, 216] on div "Drag files here, click to choose files or select files from Files or our free s…" at bounding box center [173, 216] width 205 height 104
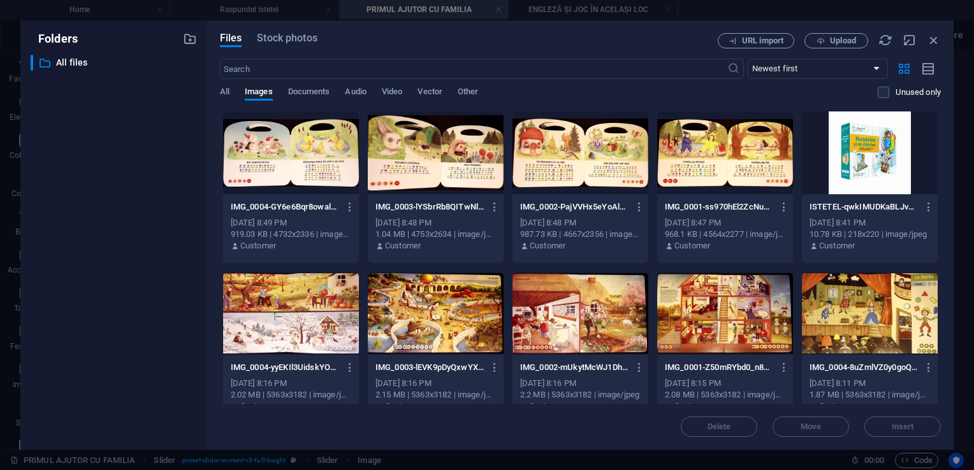
click at [235, 216] on div "IMG_0004-GY6e6Bqr8owalA-N43f5_Q.jpg IMG_0004-GY6e6Bqr8owalA-N43f5_Q.jpg" at bounding box center [291, 207] width 120 height 20
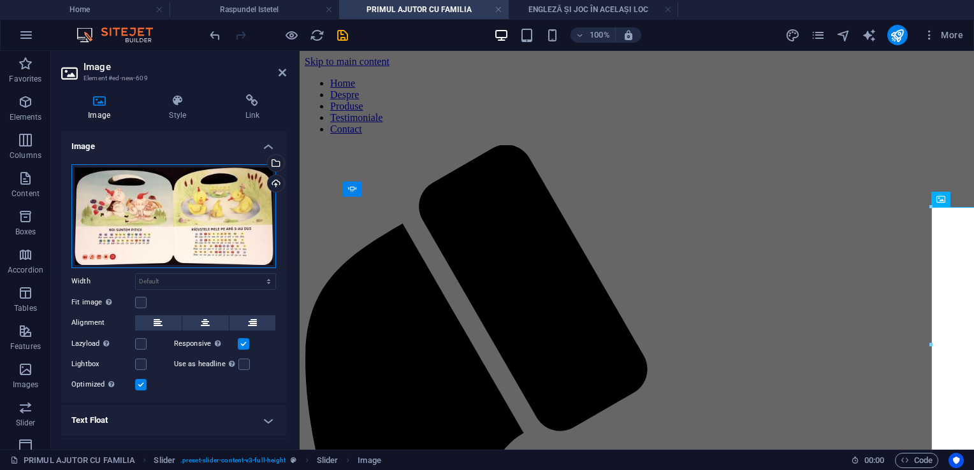
click at [235, 216] on div "Drag files here, click to choose files or select files from Files or our free s…" at bounding box center [173, 216] width 205 height 104
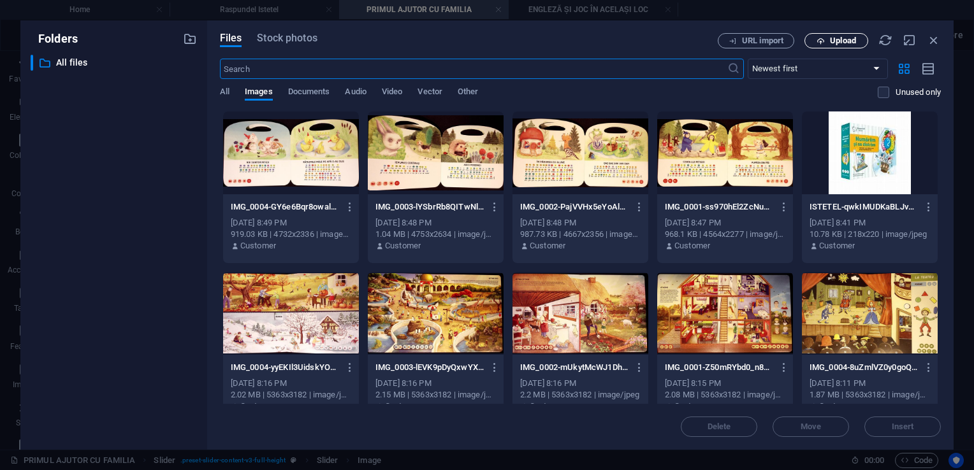
click at [831, 38] on span "Upload" at bounding box center [843, 41] width 26 height 8
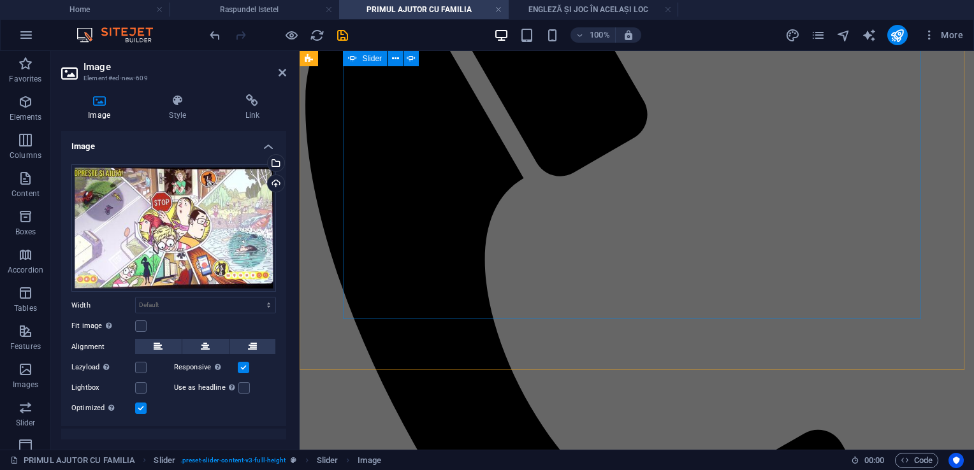
scroll to position [128, 0]
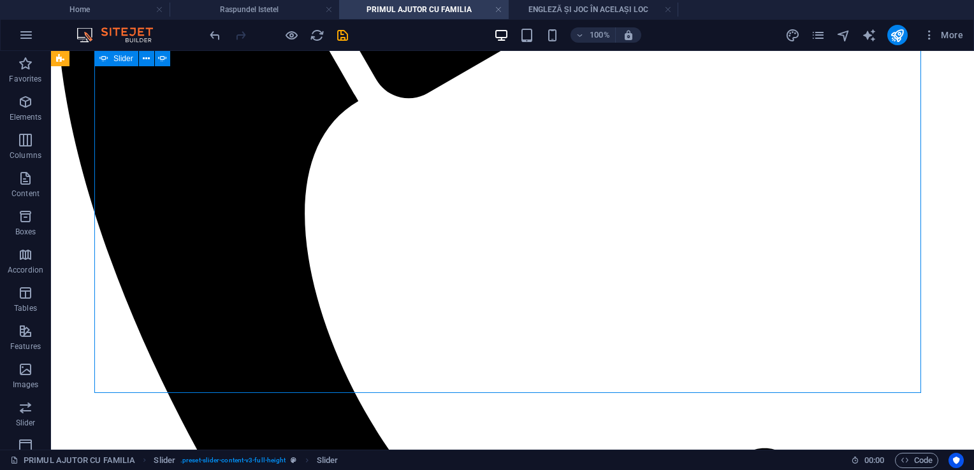
scroll to position [447, 0]
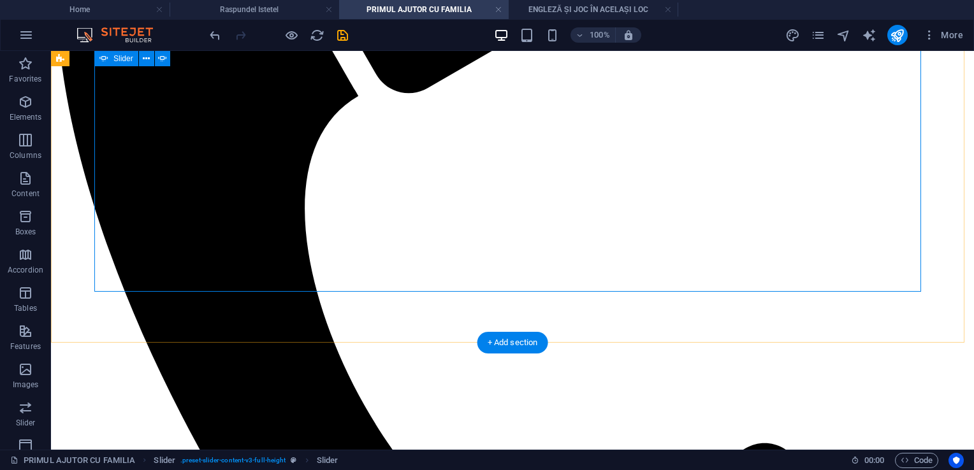
drag, startPoint x: 919, startPoint y: 291, endPoint x: 889, endPoint y: 279, distance: 32.9
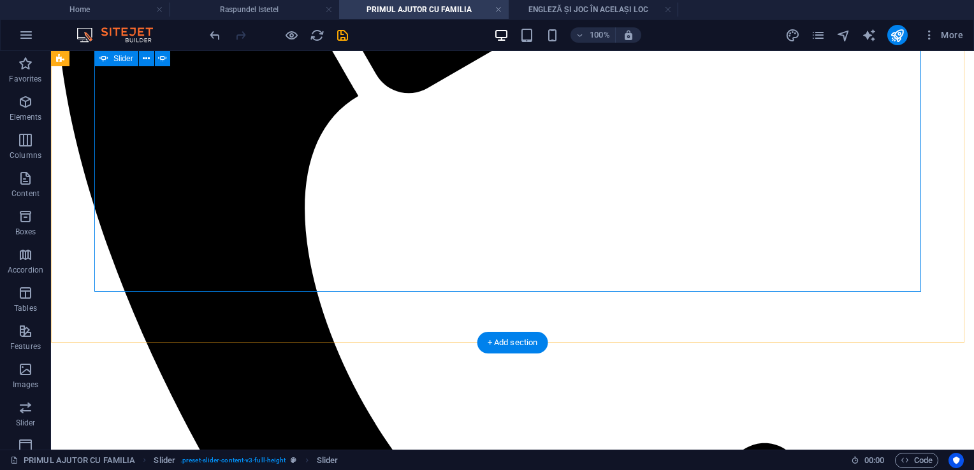
select select "ms"
select select "s"
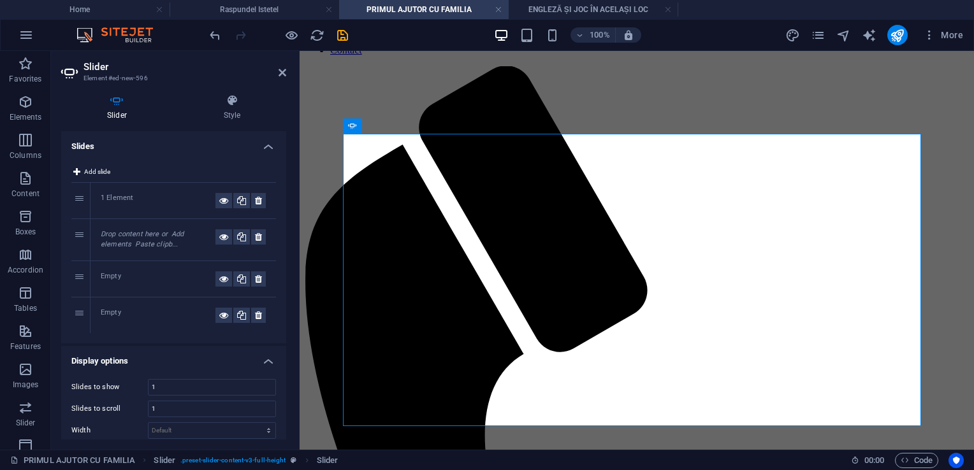
scroll to position [45, 0]
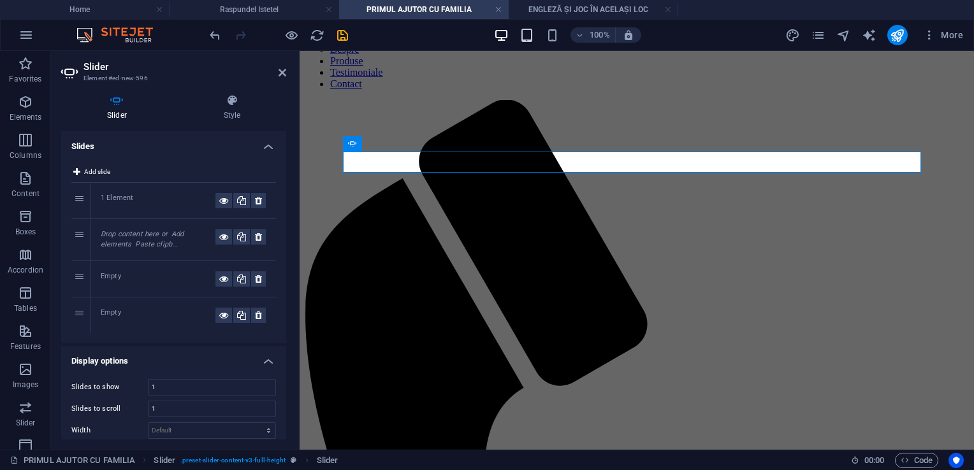
click at [527, 36] on icon "button" at bounding box center [527, 35] width 15 height 15
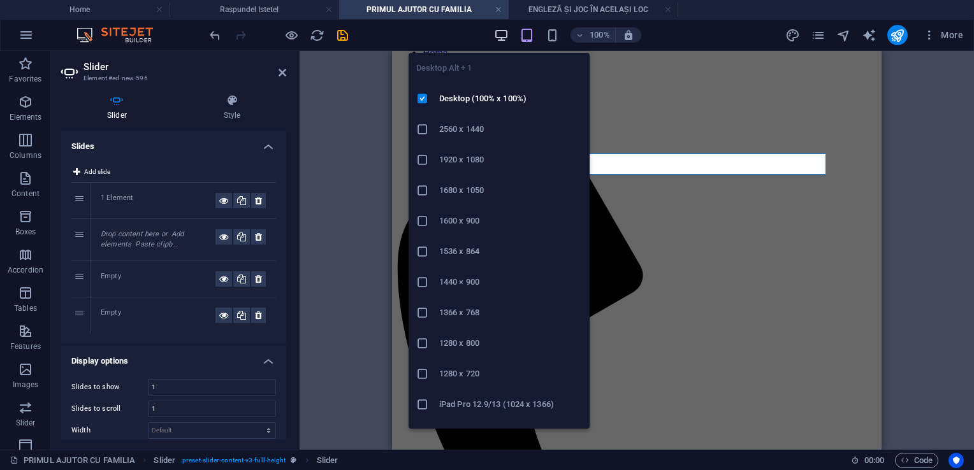
click at [500, 38] on icon "button" at bounding box center [501, 35] width 15 height 15
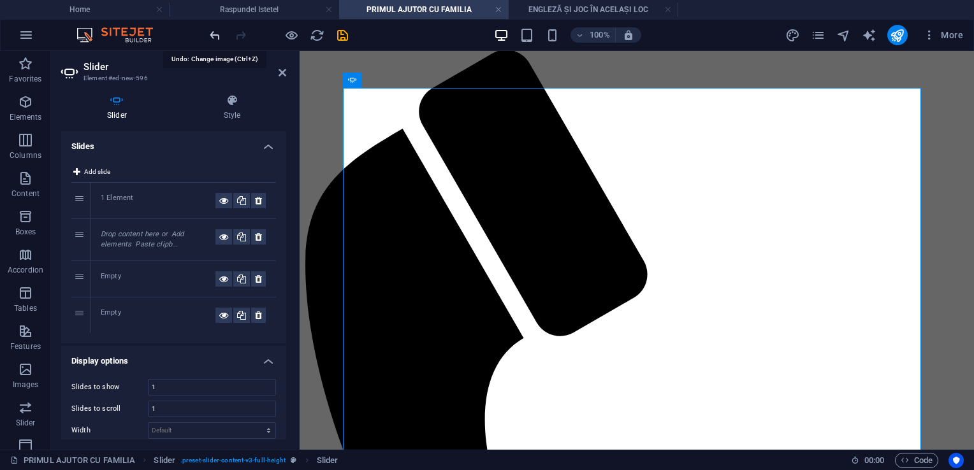
scroll to position [44, 0]
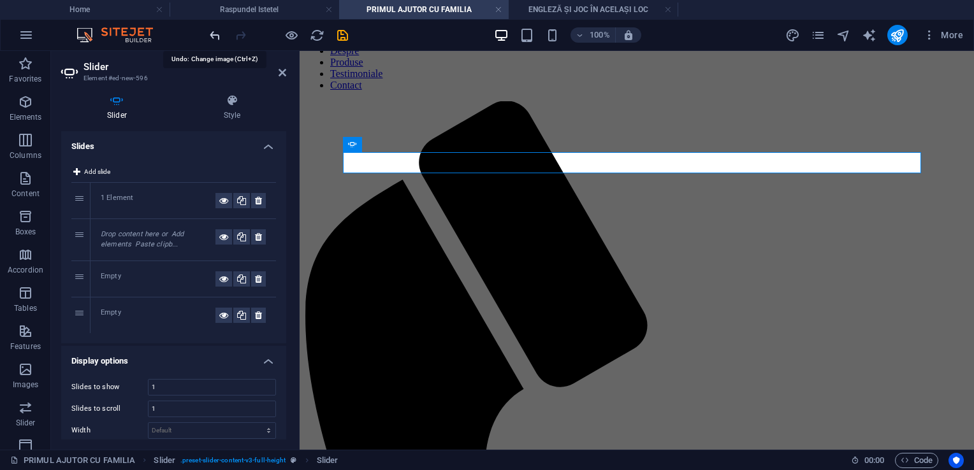
click at [217, 31] on icon "undo" at bounding box center [215, 35] width 15 height 15
click at [396, 144] on icon at bounding box center [395, 144] width 7 height 13
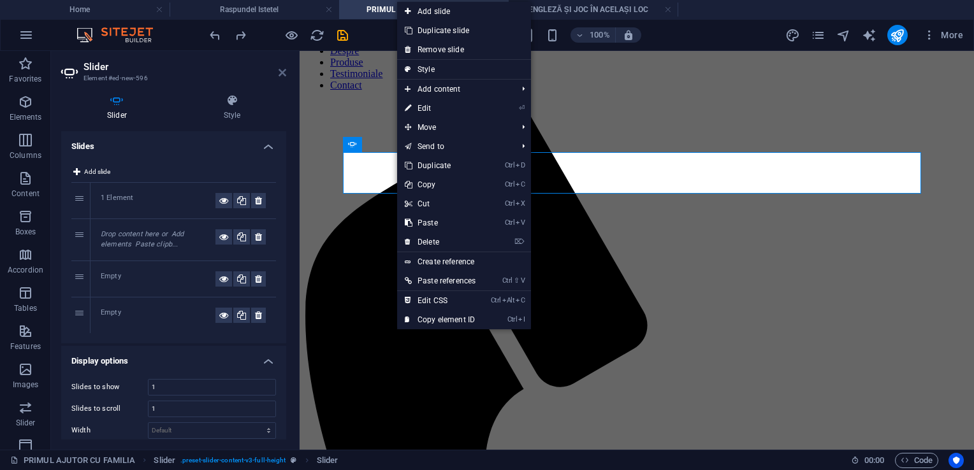
click at [279, 73] on icon at bounding box center [283, 73] width 8 height 10
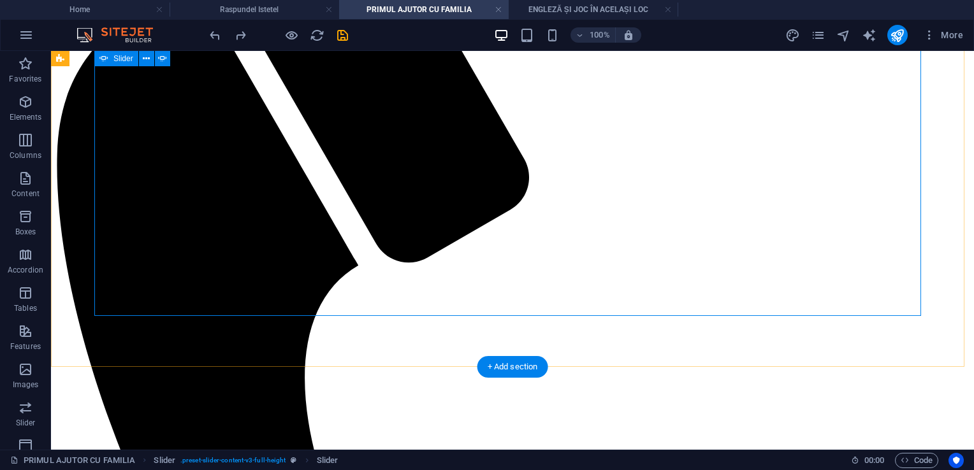
scroll to position [299, 0]
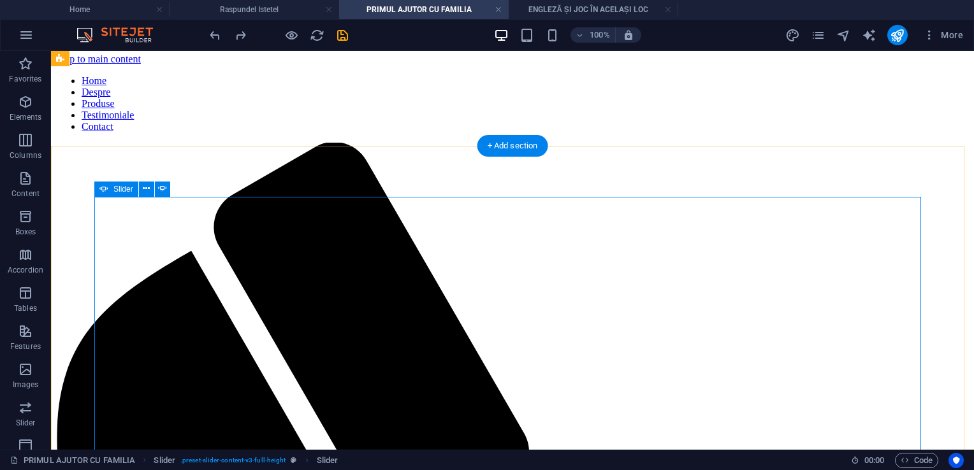
scroll to position [0, 0]
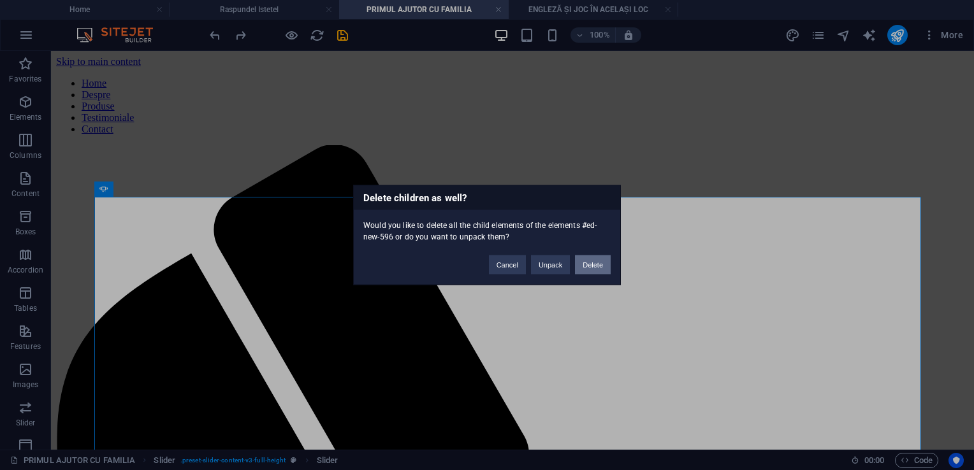
click at [588, 266] on button "Delete" at bounding box center [593, 265] width 36 height 19
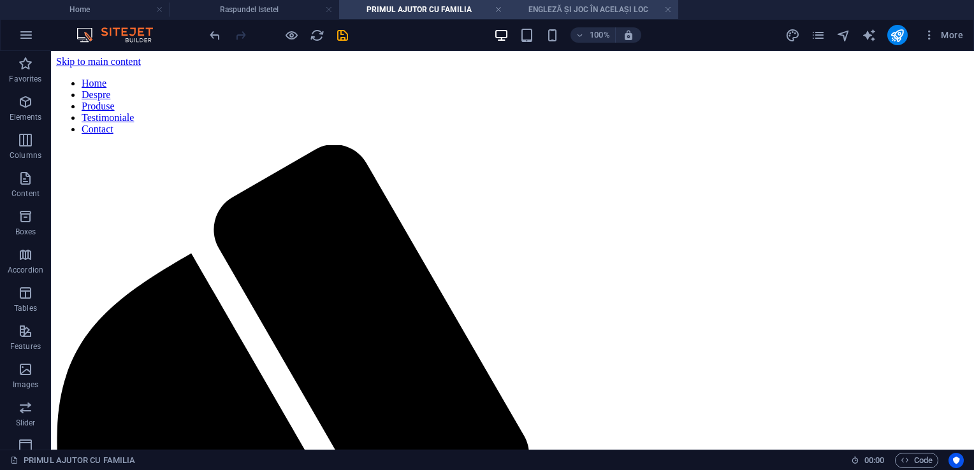
click at [620, 17] on li "ENGLEZĂ ȘI JOC ÎN ACELAȘI LOC" at bounding box center [594, 9] width 170 height 19
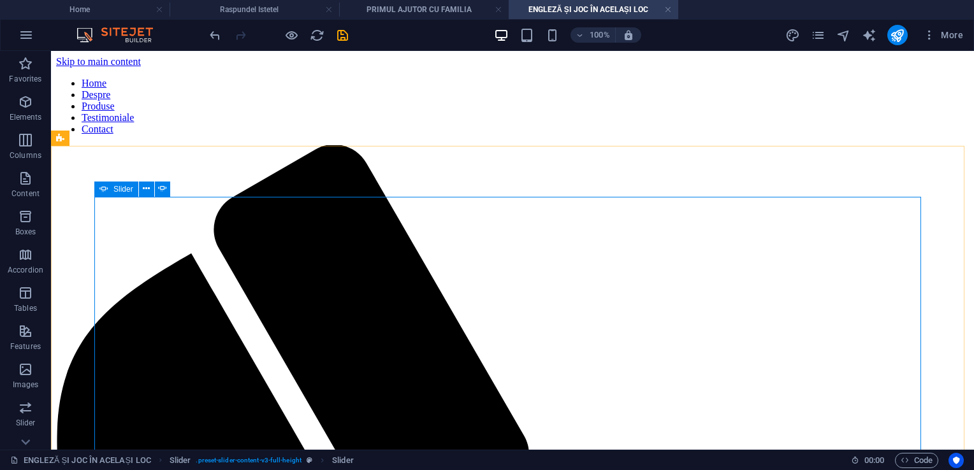
click at [127, 190] on span "Slider" at bounding box center [123, 190] width 20 height 8
click at [418, 14] on h4 "PRIMUL AJUTOR CU FAMILIA" at bounding box center [424, 10] width 170 height 14
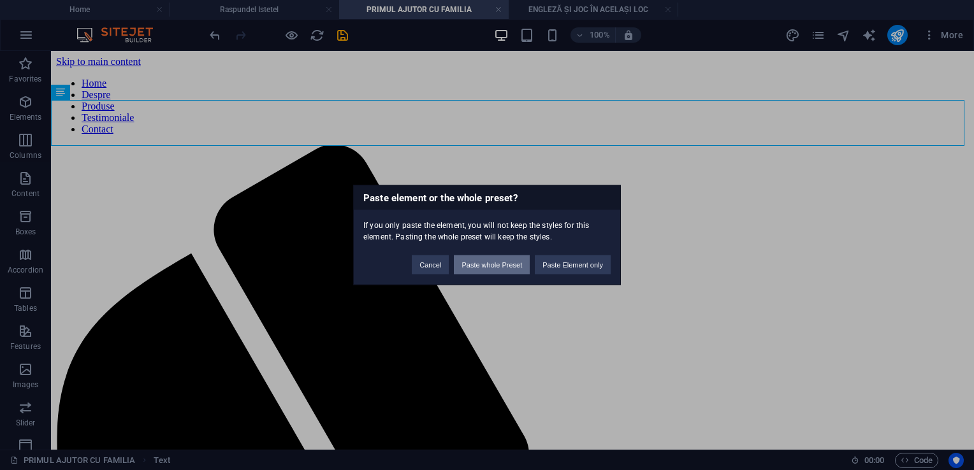
click at [499, 261] on button "Paste whole Preset" at bounding box center [492, 265] width 76 height 19
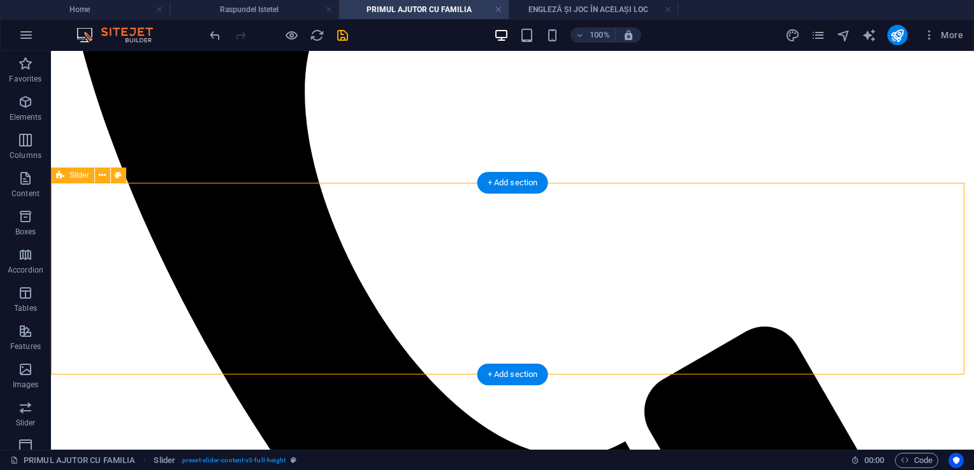
scroll to position [574, 0]
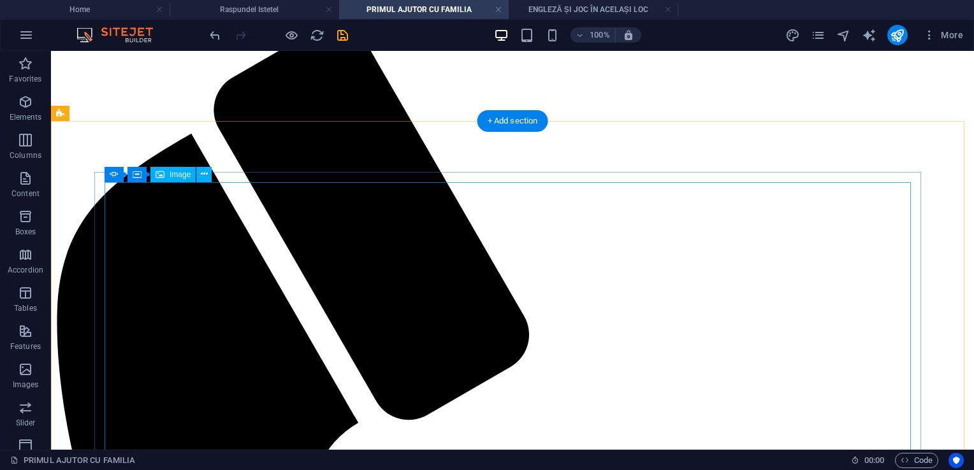
scroll to position [128, 0]
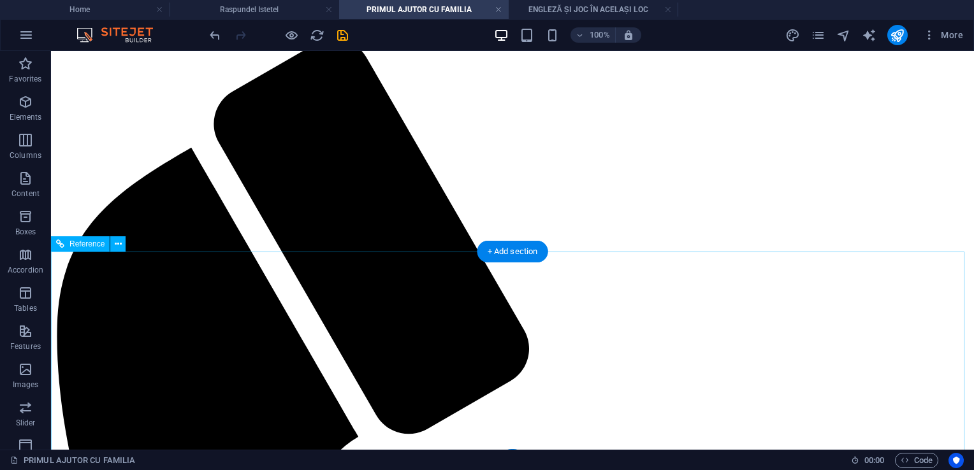
scroll to position [0, 0]
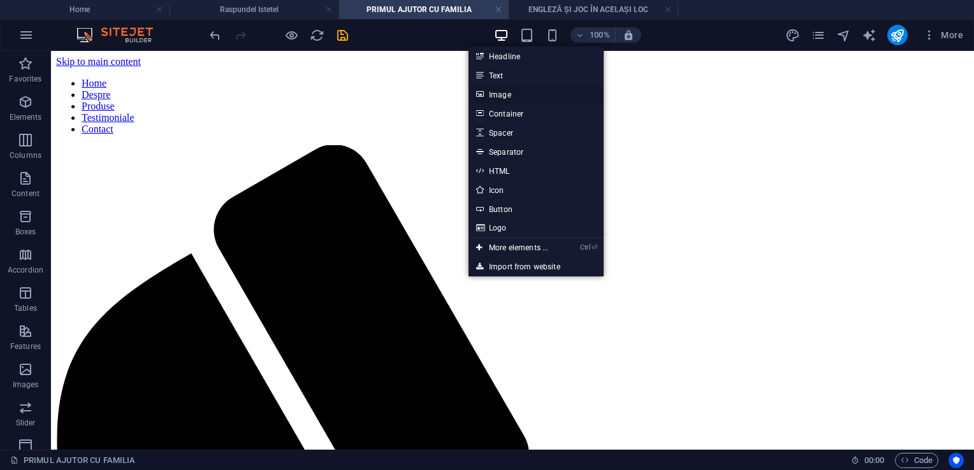
click at [518, 101] on link "Image" at bounding box center [536, 94] width 135 height 19
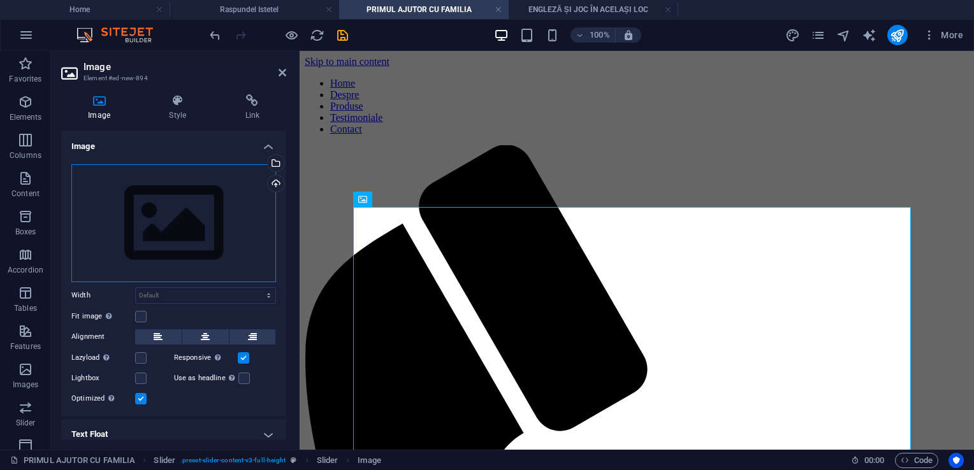
click at [196, 231] on div "Drag files here, click to choose files or select files from Files or our free s…" at bounding box center [173, 223] width 205 height 118
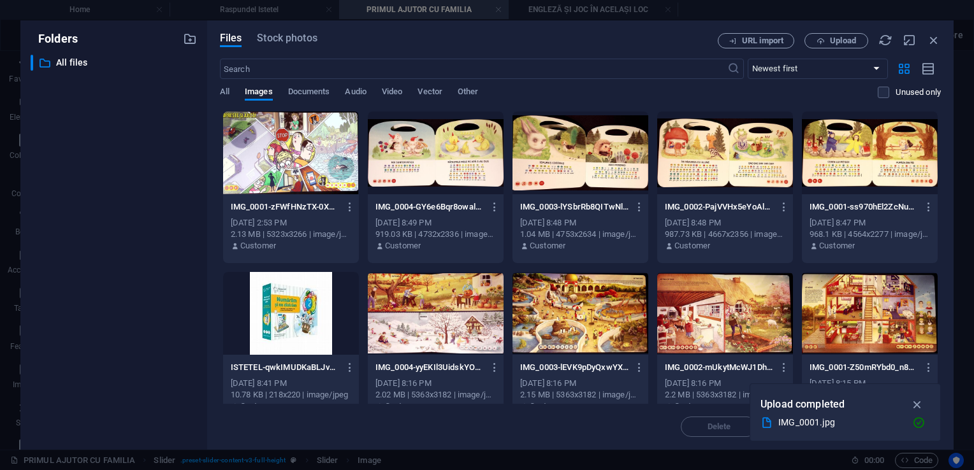
click at [286, 153] on div at bounding box center [291, 153] width 136 height 83
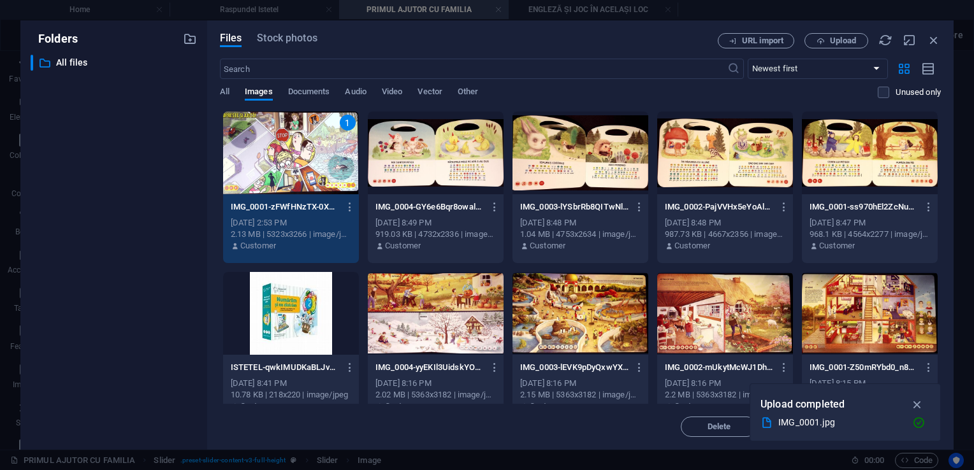
click at [307, 171] on div "1" at bounding box center [291, 153] width 136 height 83
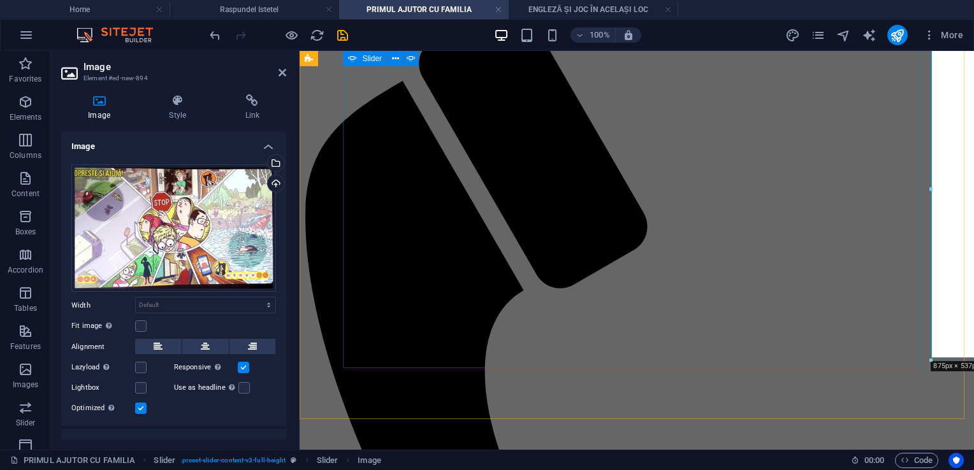
scroll to position [128, 0]
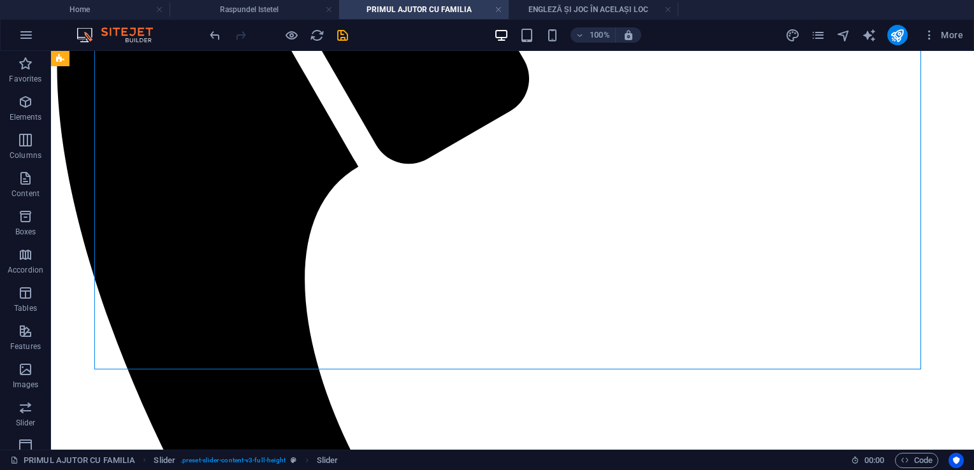
scroll to position [383, 0]
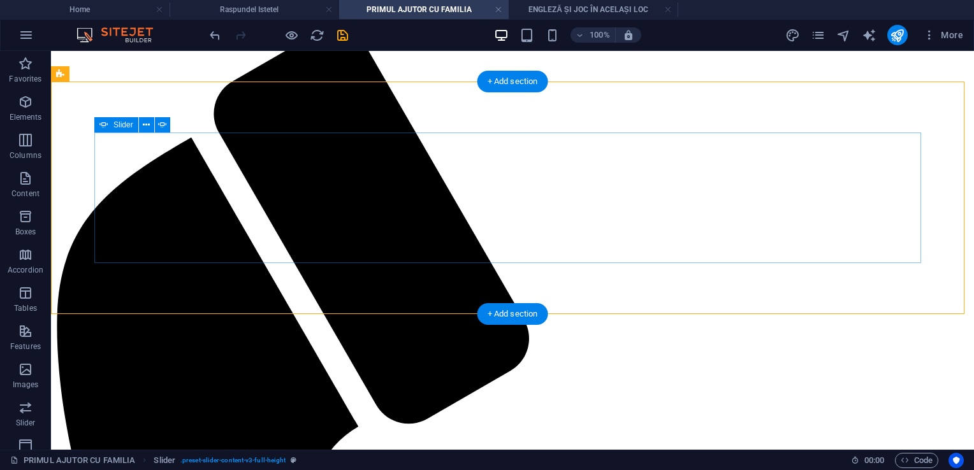
scroll to position [128, 0]
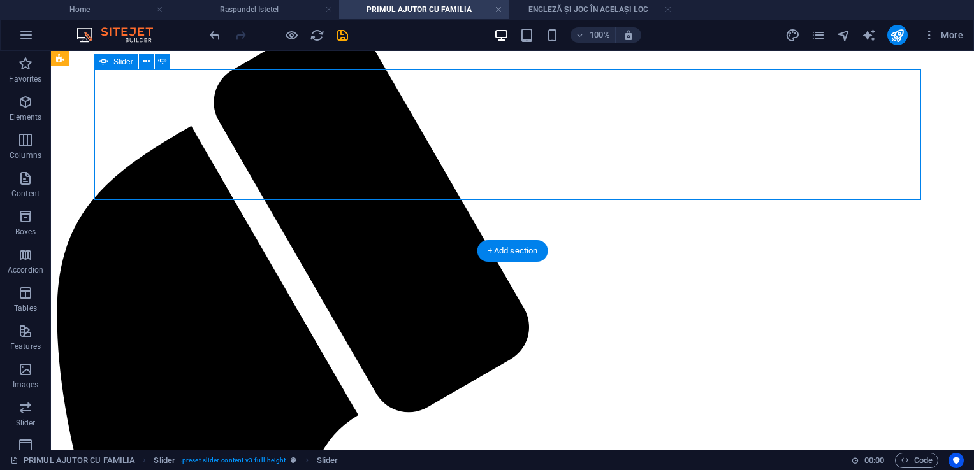
select select "ms"
select select "s"
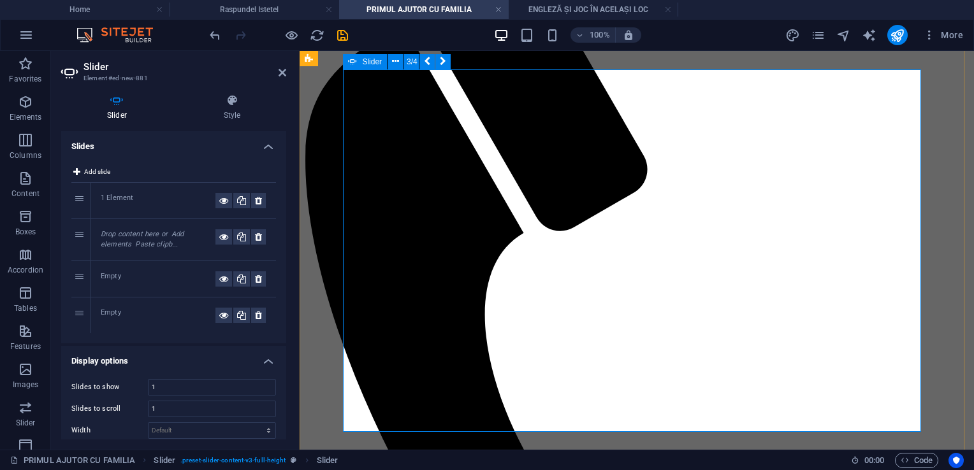
scroll to position [255, 0]
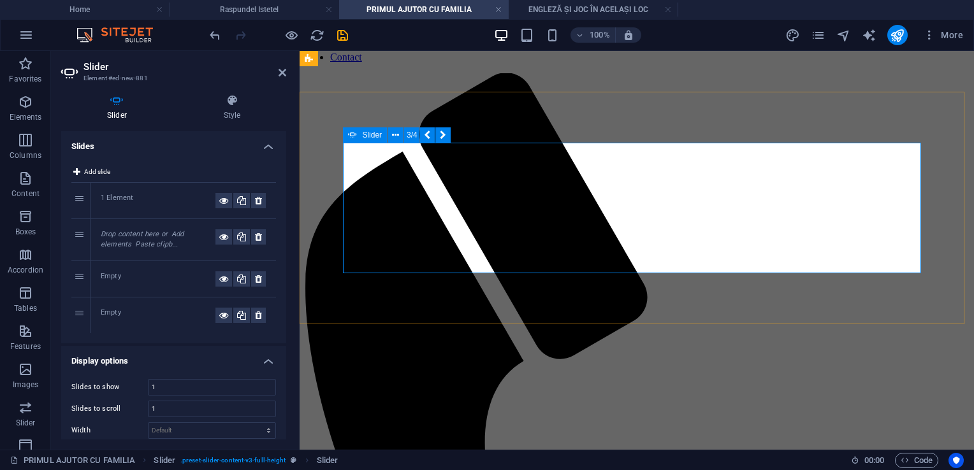
scroll to position [11, 0]
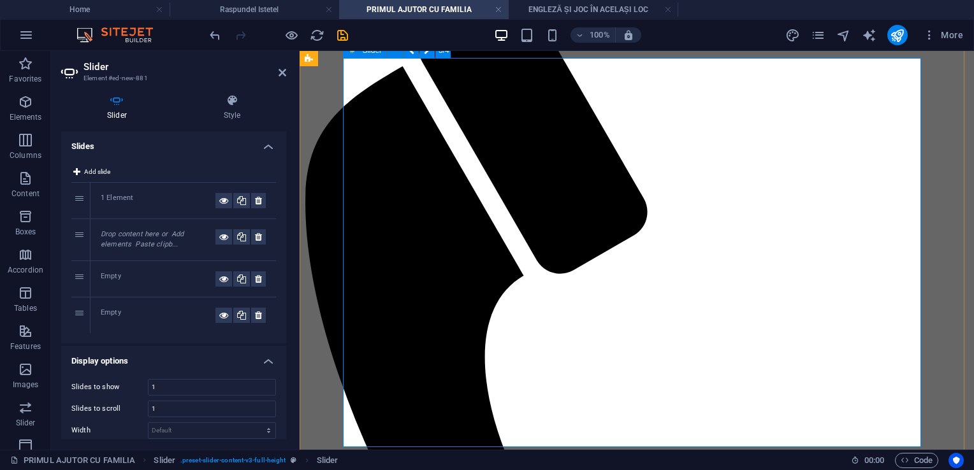
scroll to position [138, 0]
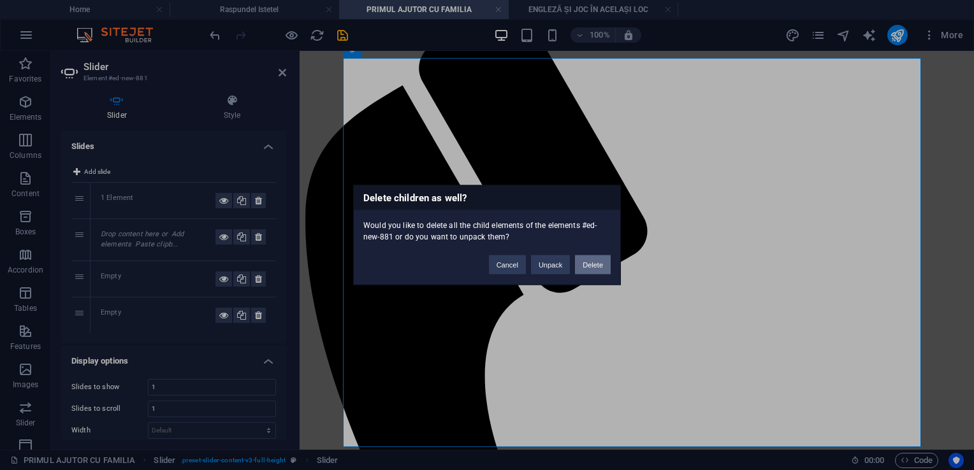
drag, startPoint x: 586, startPoint y: 266, endPoint x: 536, endPoint y: 215, distance: 71.7
click at [586, 266] on button "Delete" at bounding box center [593, 265] width 36 height 19
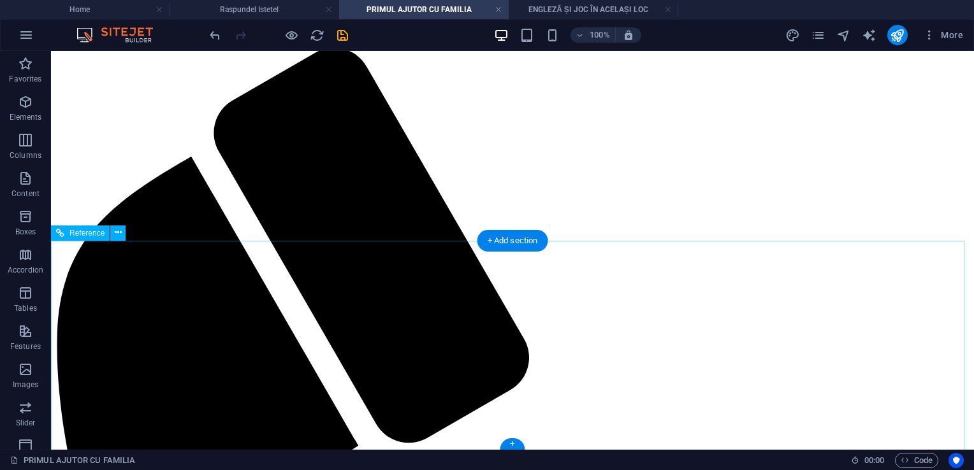
scroll to position [0, 0]
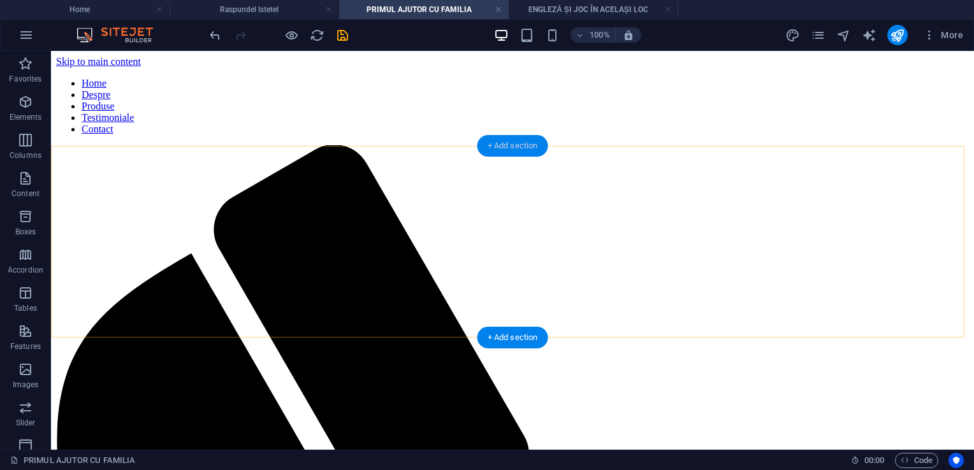
click at [509, 149] on div "+ Add section" at bounding box center [513, 146] width 71 height 22
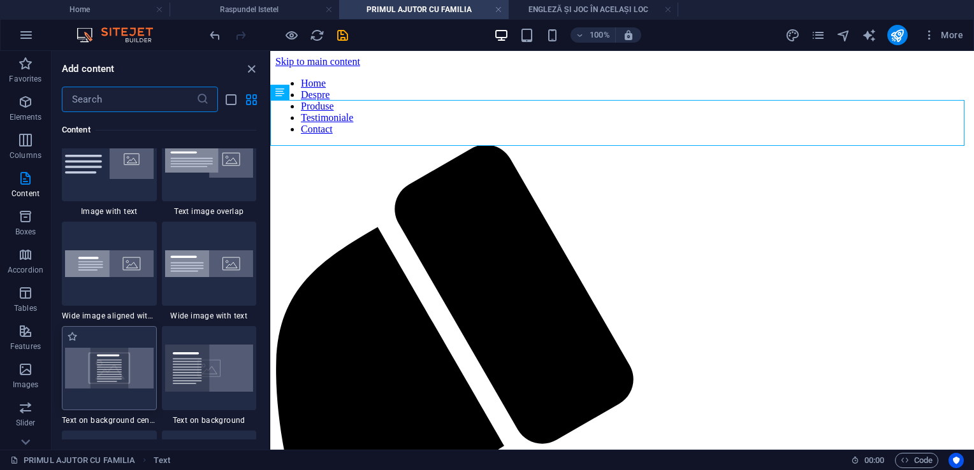
scroll to position [2486, 0]
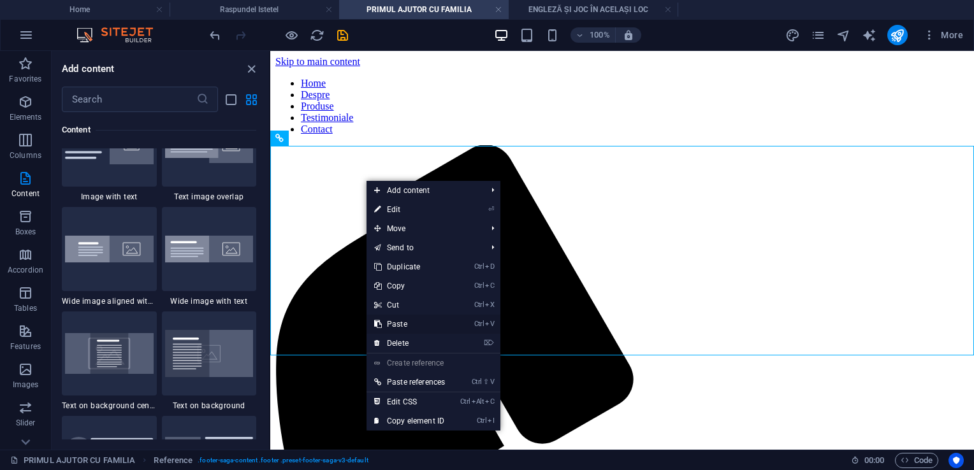
click at [404, 324] on link "Ctrl V Paste" at bounding box center [410, 324] width 86 height 19
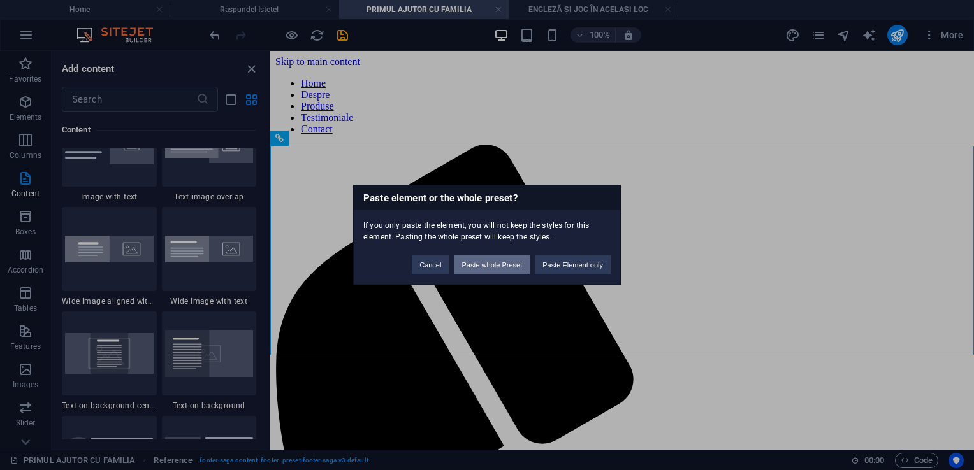
click at [472, 263] on button "Paste whole Preset" at bounding box center [492, 265] width 76 height 19
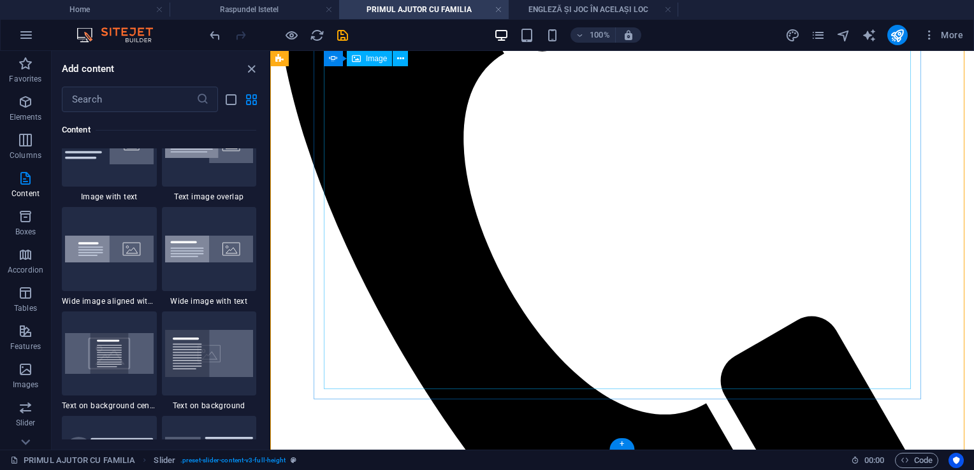
scroll to position [10, 0]
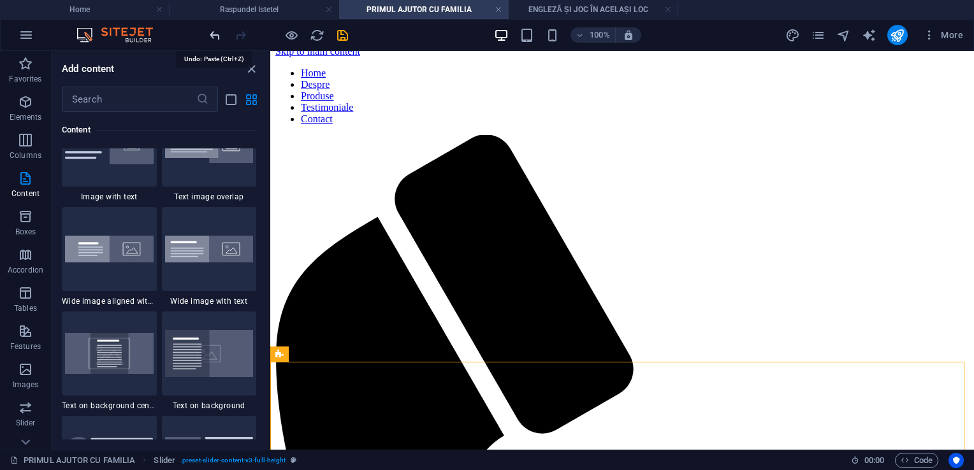
click at [218, 38] on icon "undo" at bounding box center [215, 35] width 15 height 15
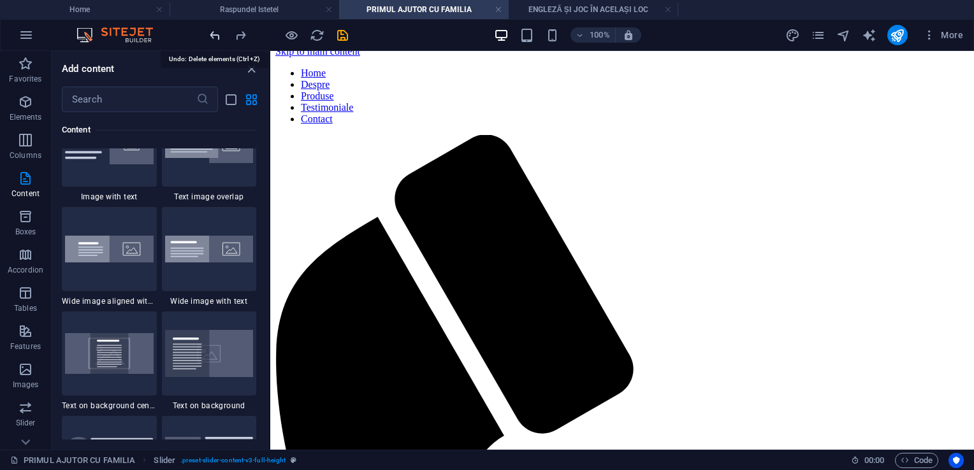
scroll to position [0, 0]
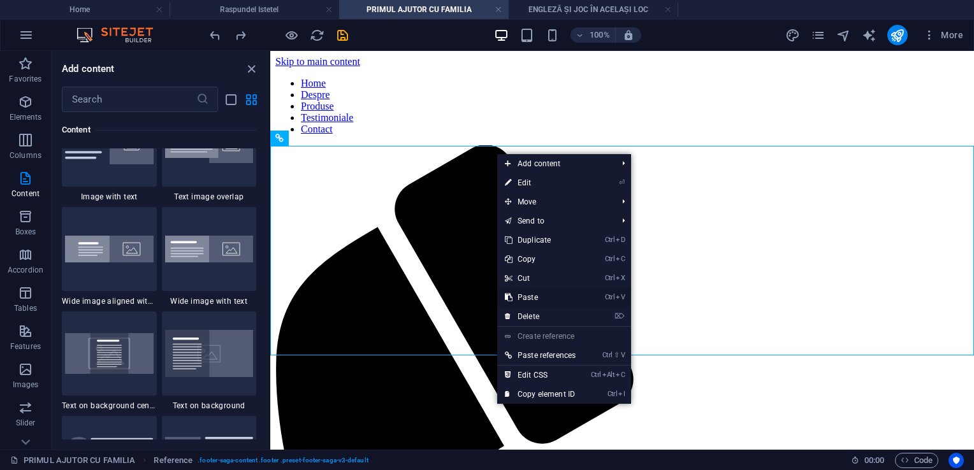
click at [533, 295] on link "Ctrl V Paste" at bounding box center [540, 297] width 86 height 19
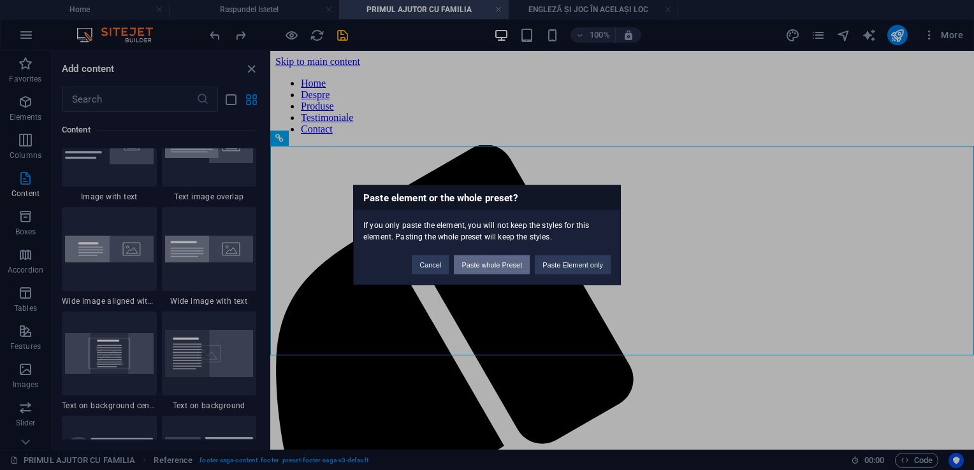
click at [510, 262] on button "Paste whole Preset" at bounding box center [492, 265] width 76 height 19
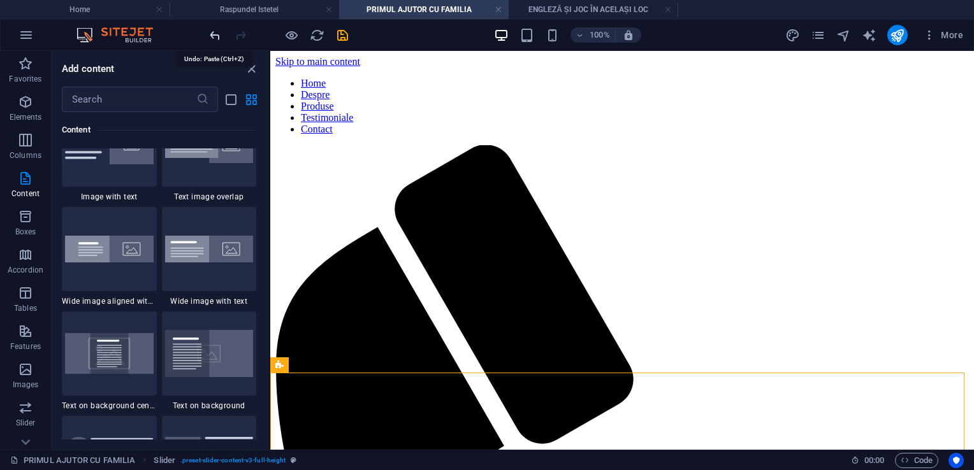
click at [218, 36] on icon "undo" at bounding box center [215, 35] width 15 height 15
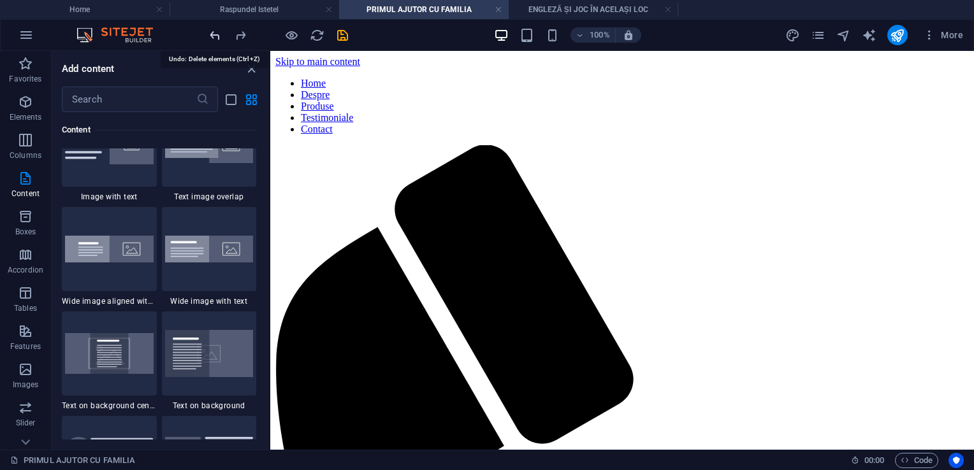
click at [214, 35] on icon "undo" at bounding box center [215, 35] width 15 height 15
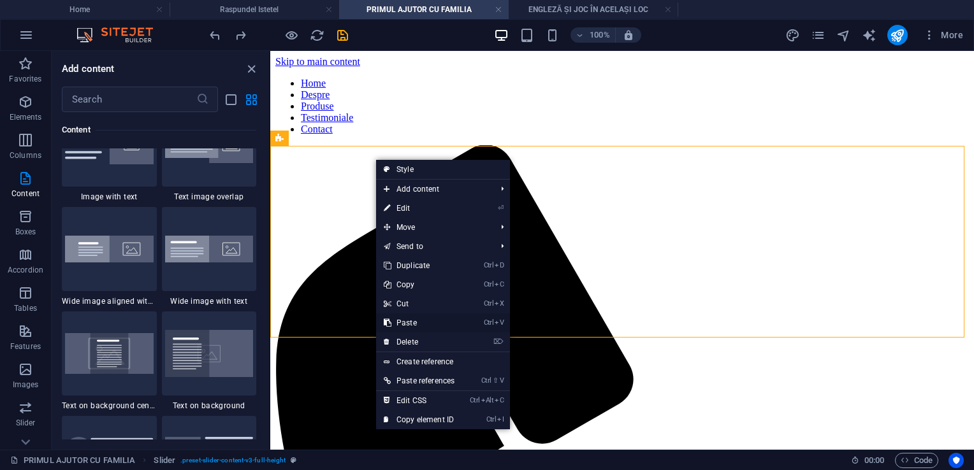
click at [410, 321] on link "Ctrl V Paste" at bounding box center [419, 323] width 86 height 19
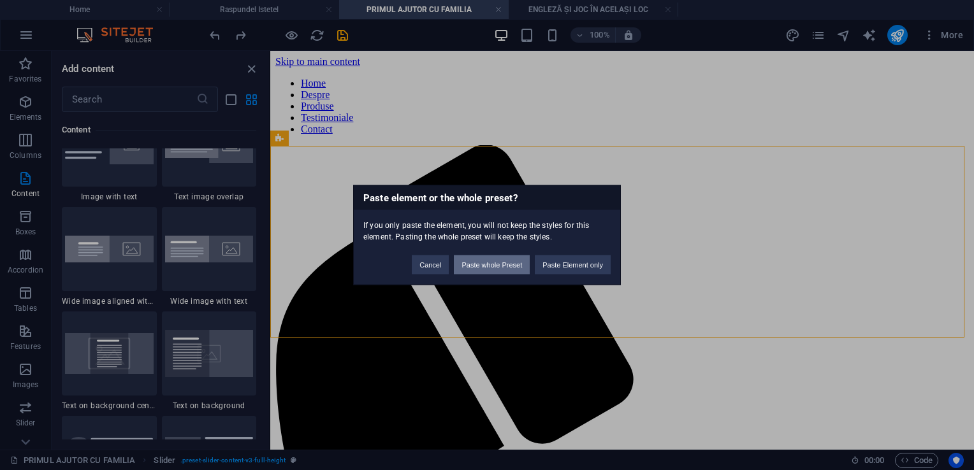
click at [490, 261] on button "Paste whole Preset" at bounding box center [492, 265] width 76 height 19
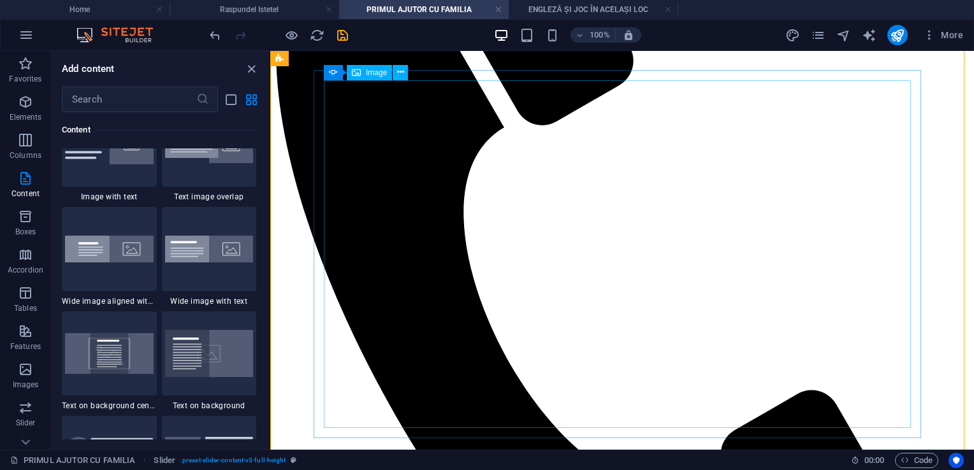
scroll to position [446, 0]
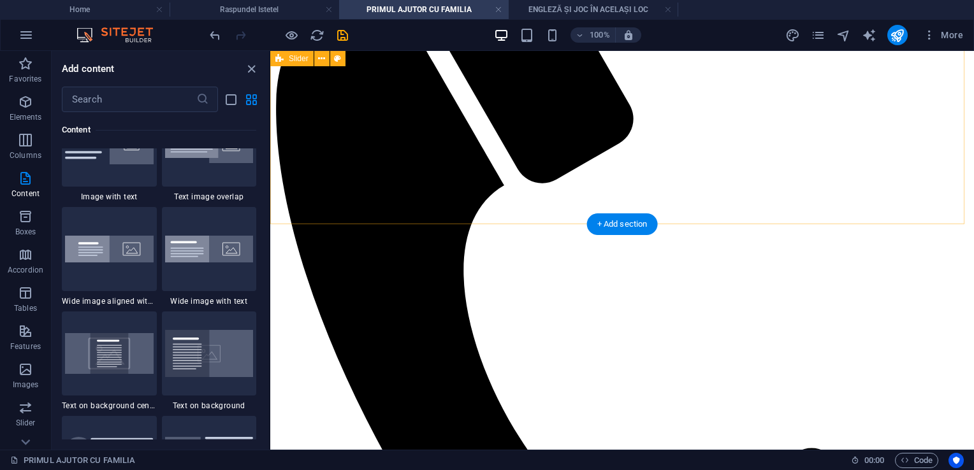
scroll to position [199, 0]
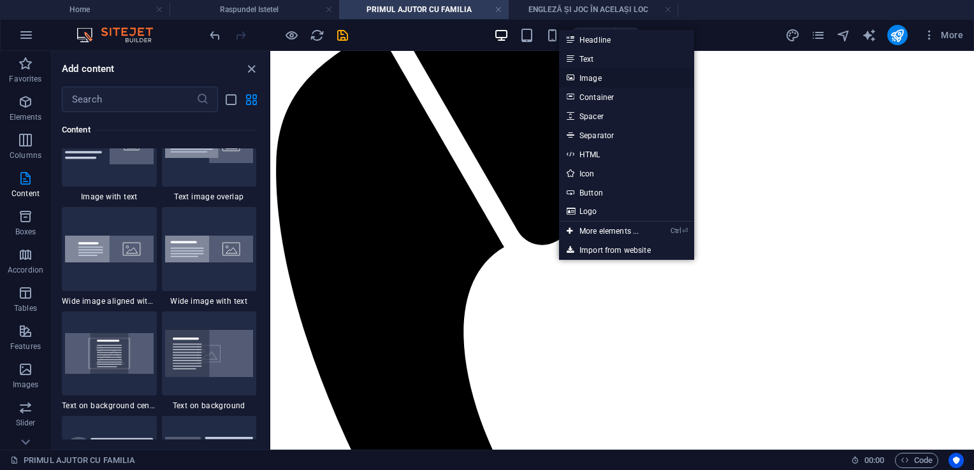
click at [590, 83] on link "Image" at bounding box center [626, 77] width 135 height 19
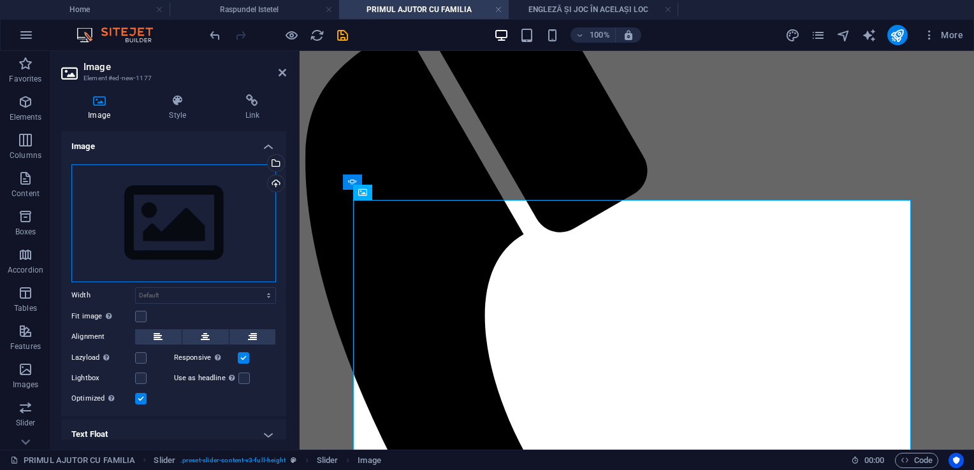
click at [210, 236] on div "Drag files here, click to choose files or select files from Files or our free s…" at bounding box center [173, 223] width 205 height 118
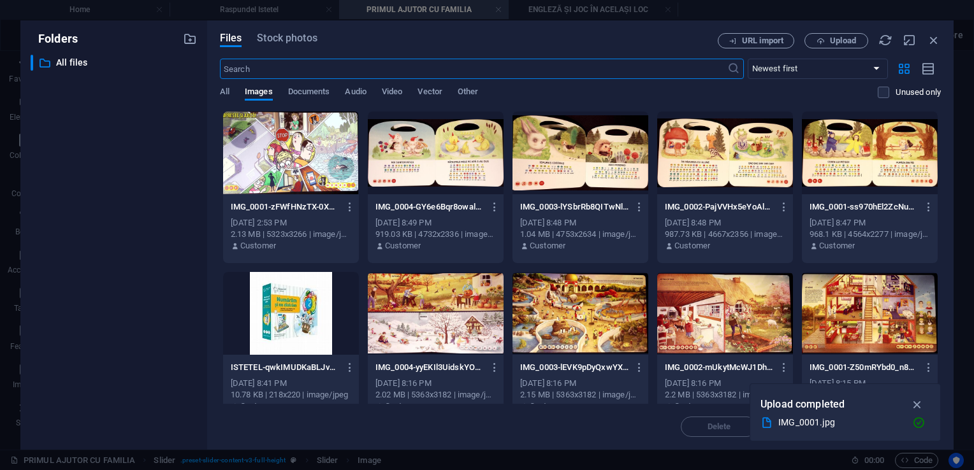
scroll to position [186, 0]
click at [287, 158] on div at bounding box center [291, 153] width 136 height 83
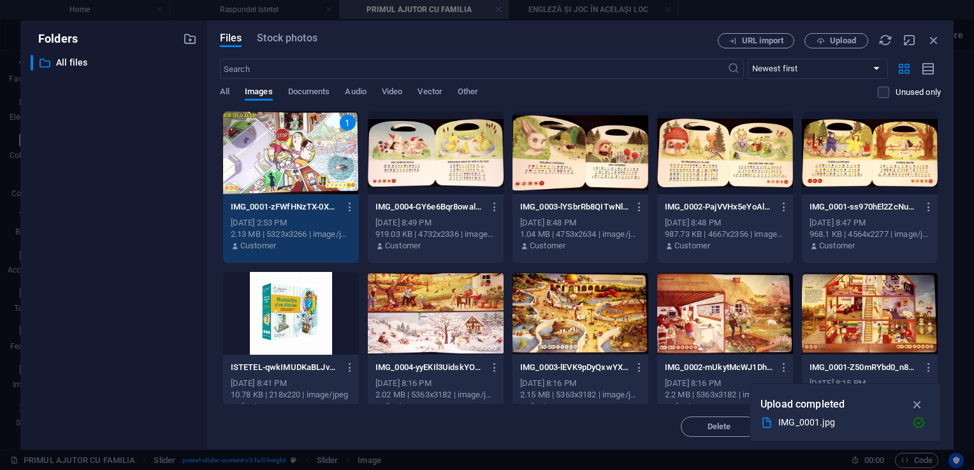
click at [287, 158] on div "1" at bounding box center [291, 153] width 136 height 83
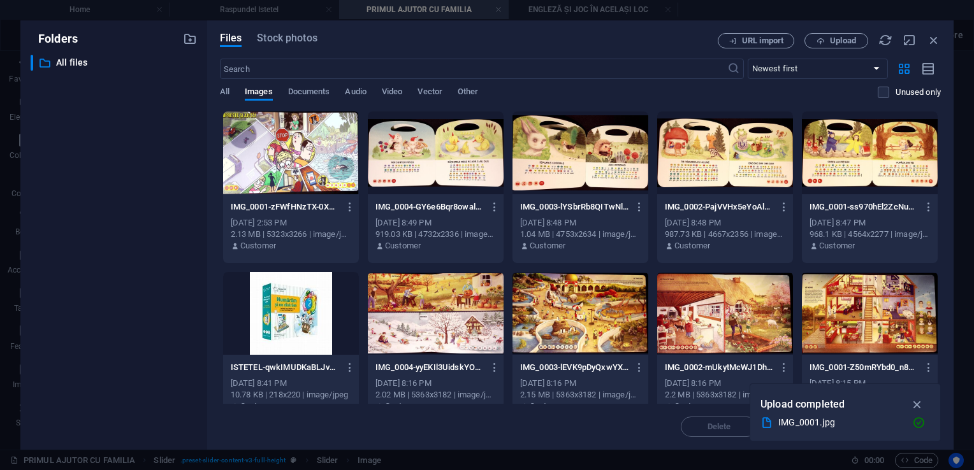
click at [287, 158] on div at bounding box center [291, 153] width 136 height 83
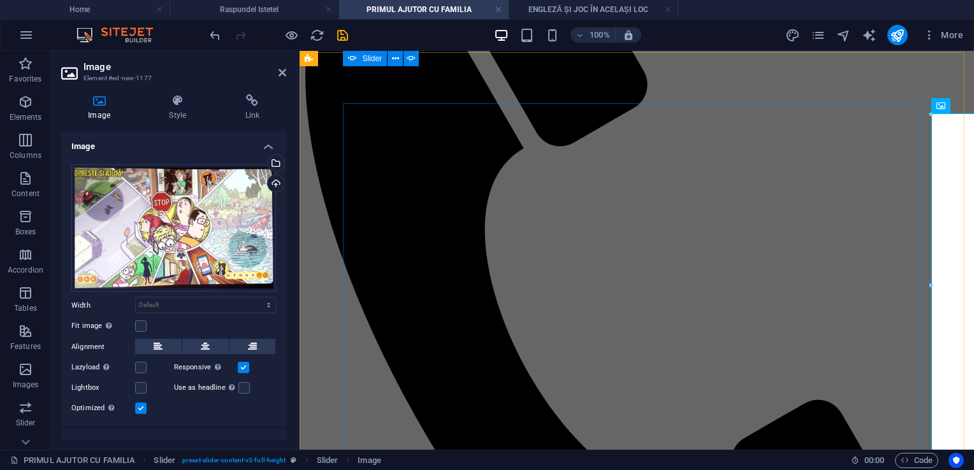
scroll to position [263, 0]
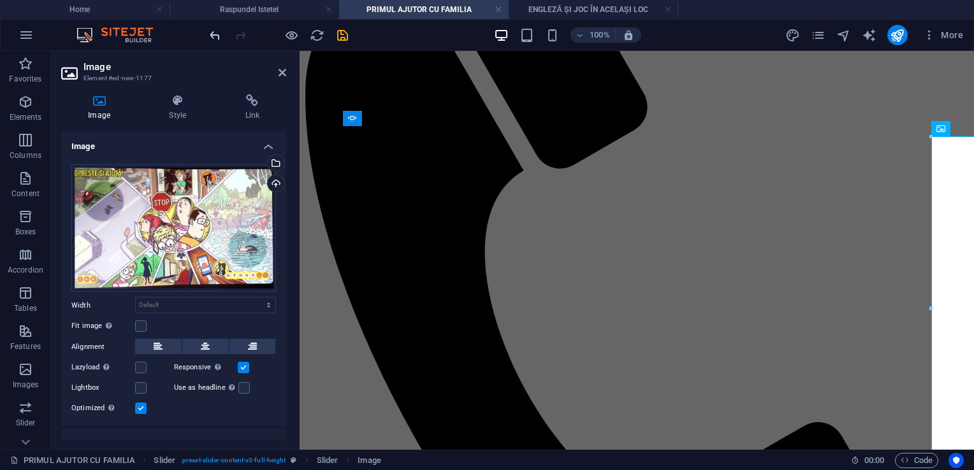
click at [212, 38] on icon "undo" at bounding box center [215, 35] width 15 height 15
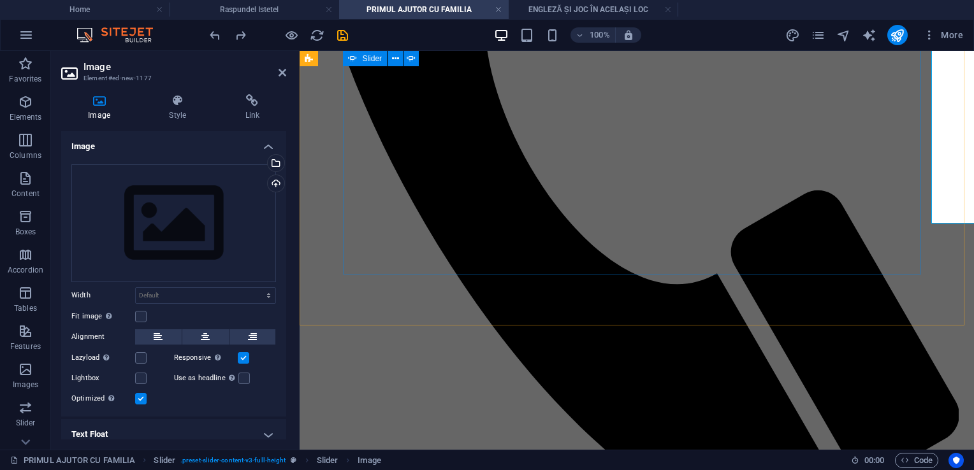
scroll to position [518, 0]
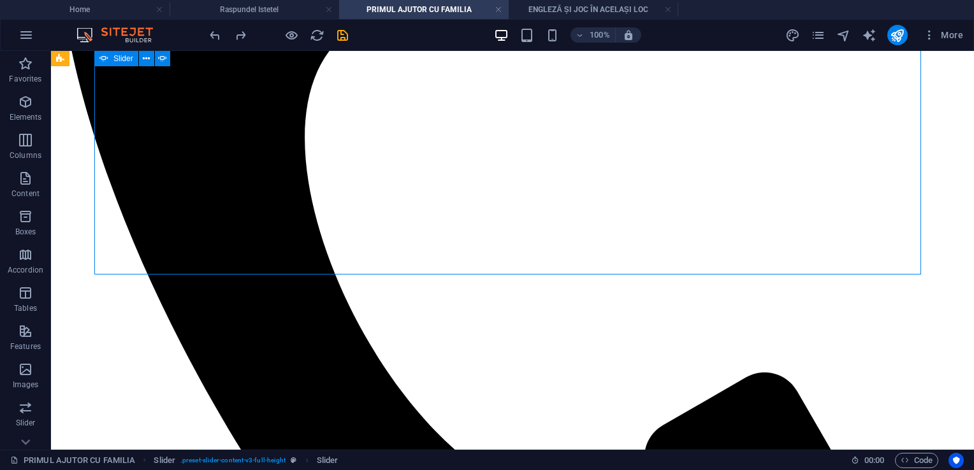
scroll to position [574, 0]
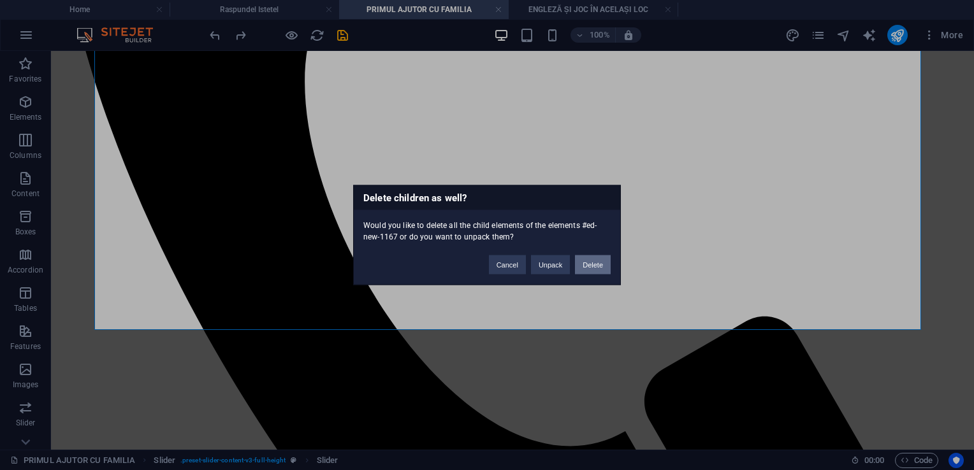
click at [597, 264] on button "Delete" at bounding box center [593, 265] width 36 height 19
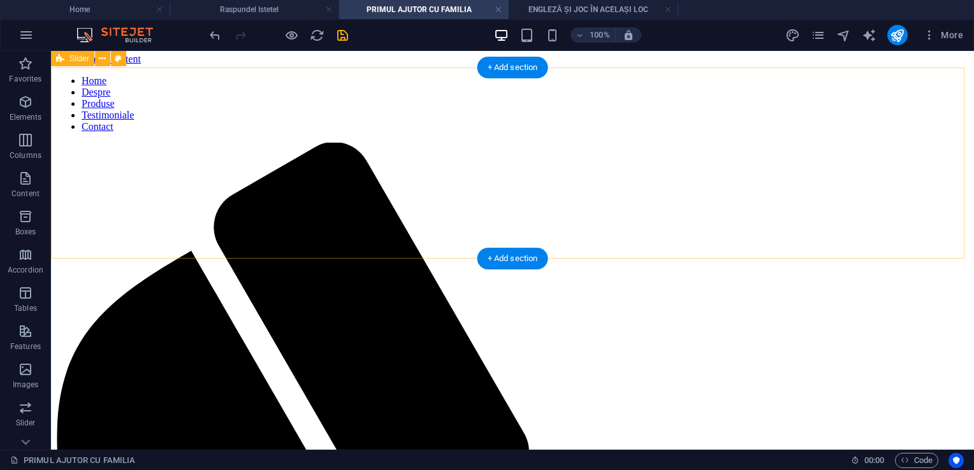
scroll to position [0, 0]
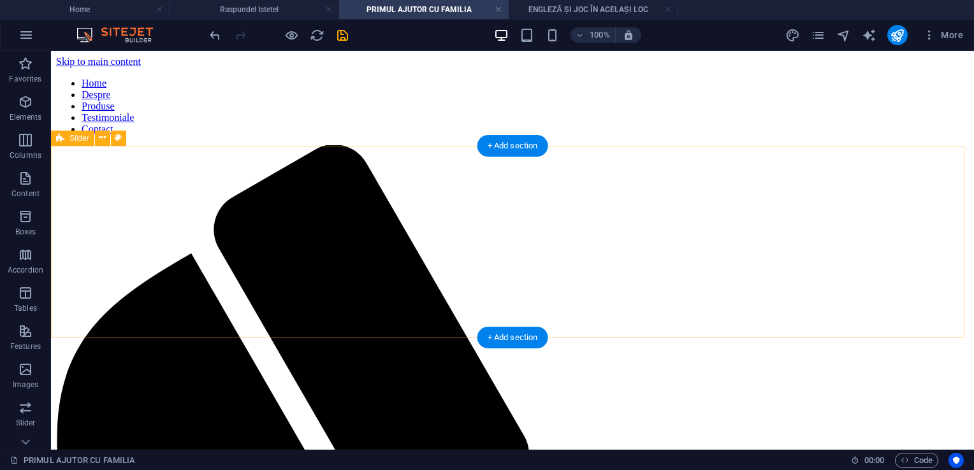
click at [101, 137] on icon at bounding box center [102, 137] width 7 height 13
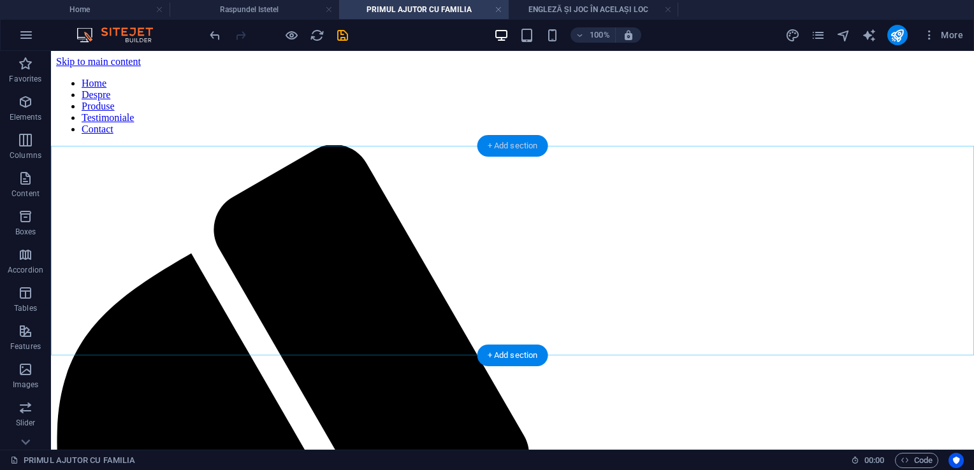
drag, startPoint x: 507, startPoint y: 142, endPoint x: 237, endPoint y: 93, distance: 274.7
click at [507, 142] on div "+ Add section" at bounding box center [513, 146] width 71 height 22
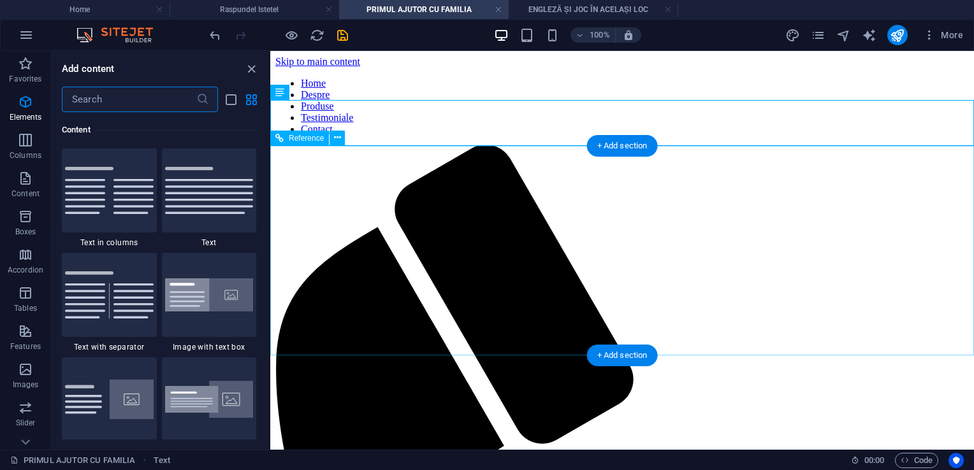
scroll to position [2231, 0]
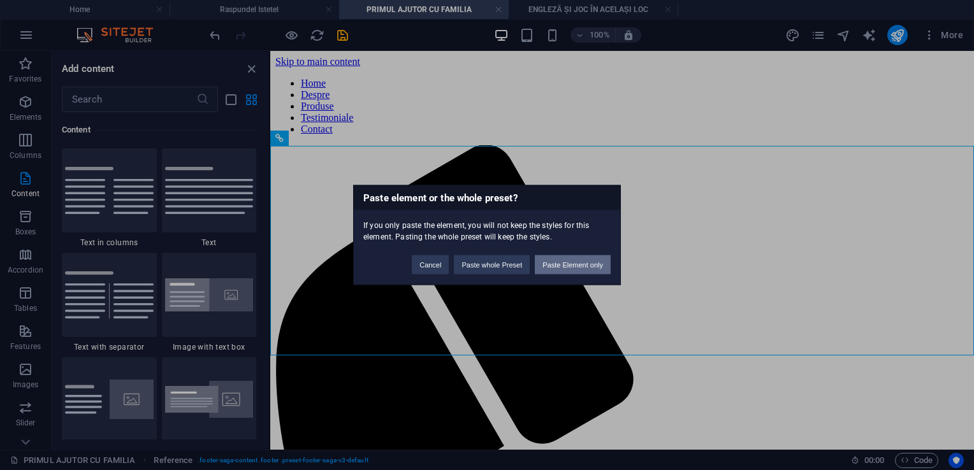
click at [573, 263] on button "Paste Element only" at bounding box center [573, 265] width 76 height 19
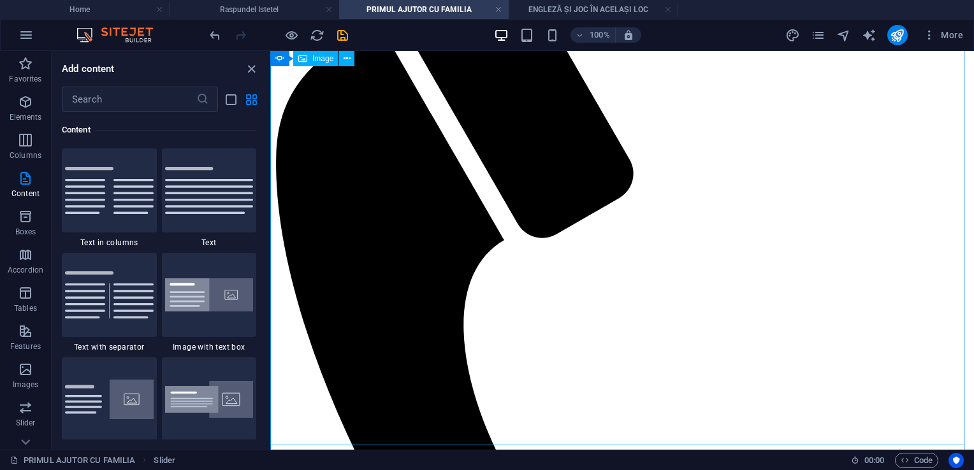
scroll to position [0, 0]
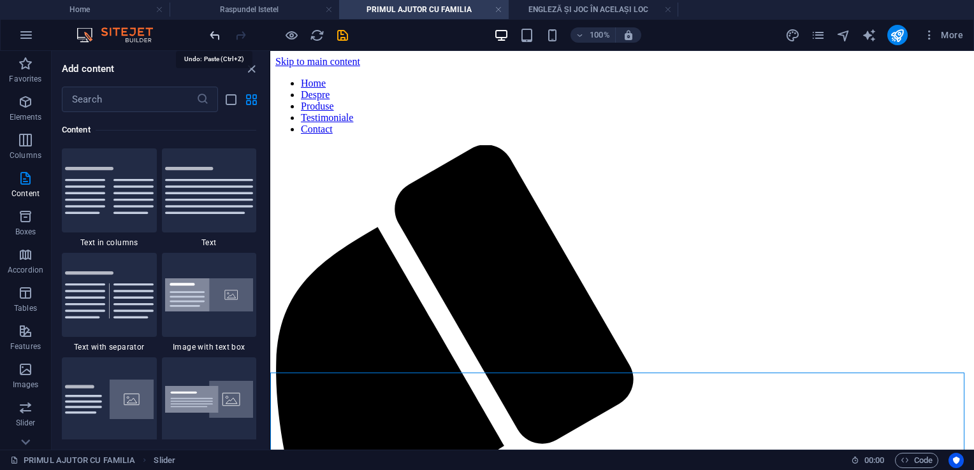
click at [217, 33] on icon "undo" at bounding box center [215, 35] width 15 height 15
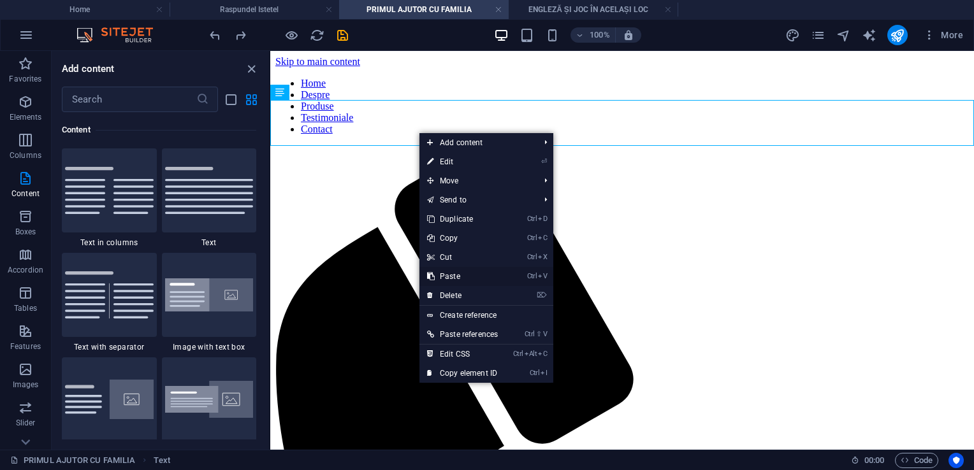
click at [474, 277] on link "Ctrl V Paste" at bounding box center [462, 276] width 86 height 19
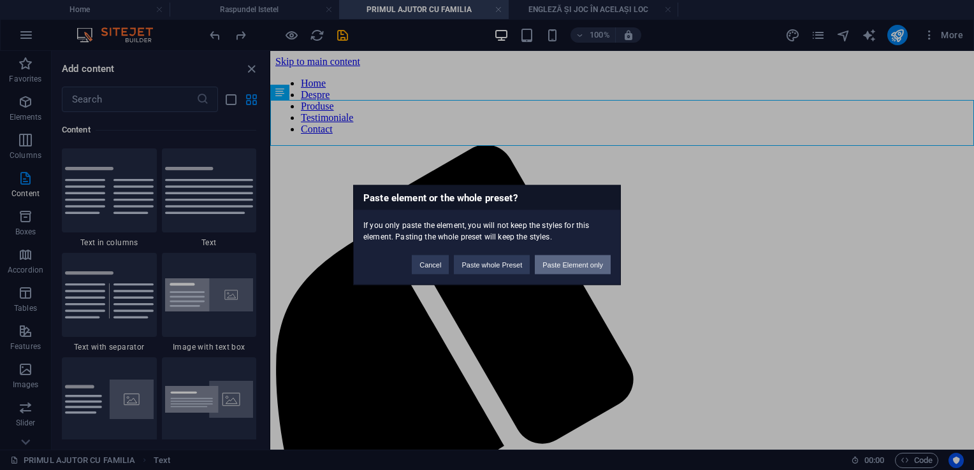
click at [574, 268] on button "Paste Element only" at bounding box center [573, 265] width 76 height 19
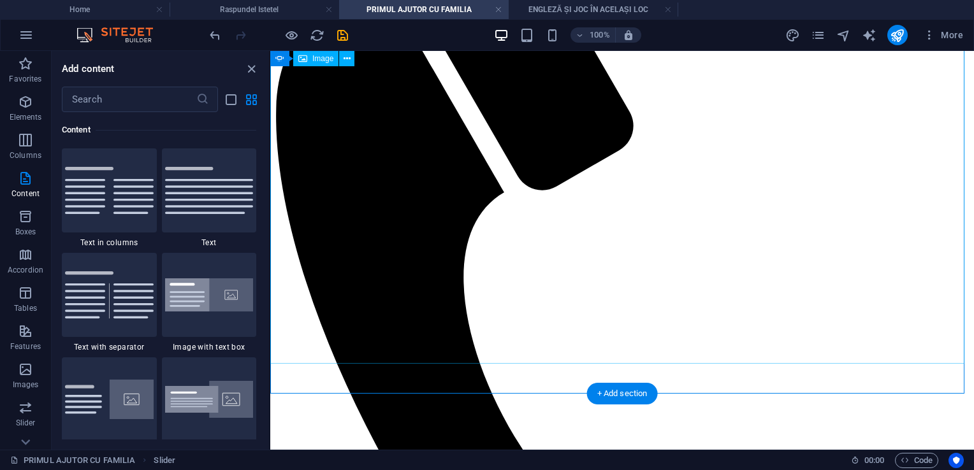
scroll to position [255, 0]
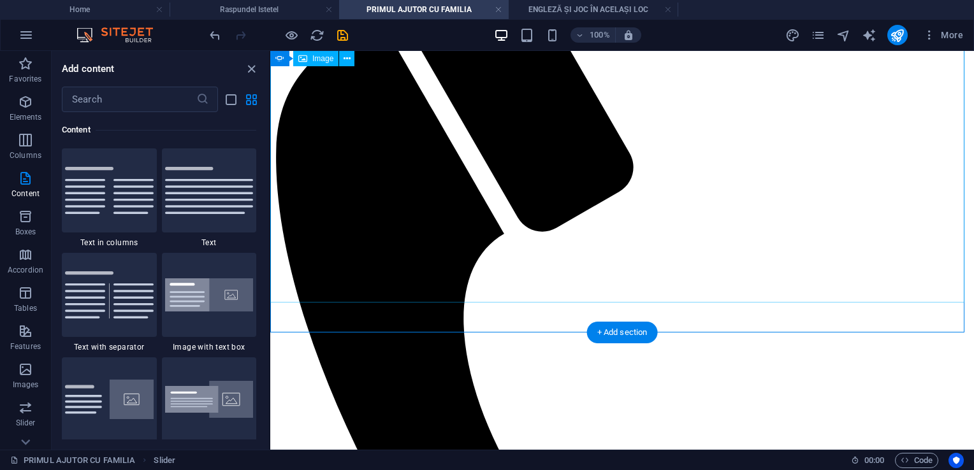
scroll to position [191, 0]
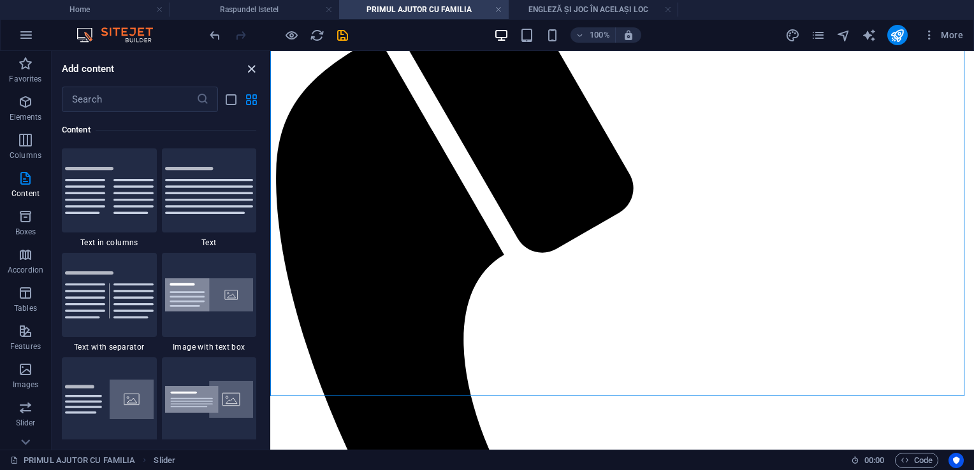
click at [251, 69] on icon "close panel" at bounding box center [251, 69] width 15 height 15
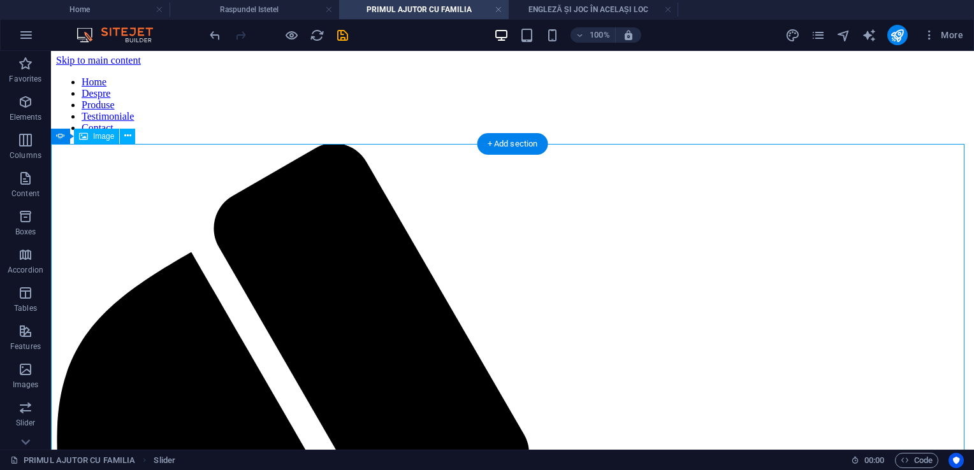
scroll to position [0, 0]
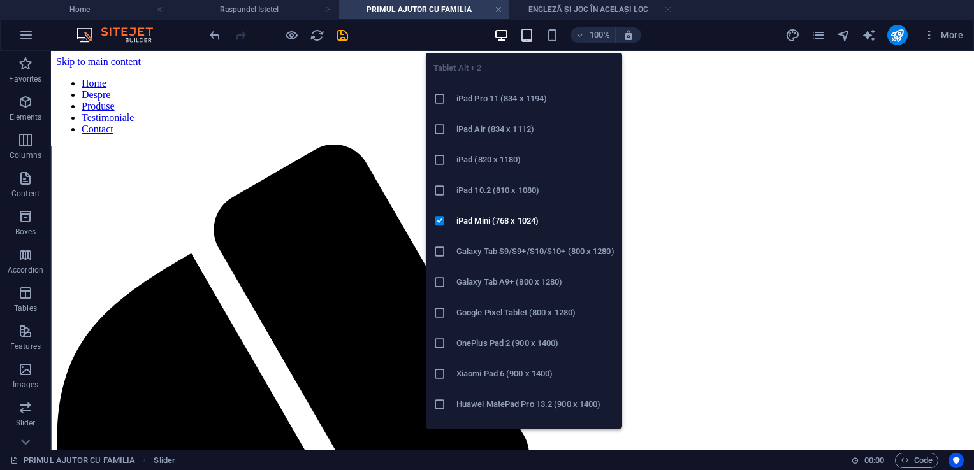
click at [525, 38] on icon "button" at bounding box center [527, 35] width 15 height 15
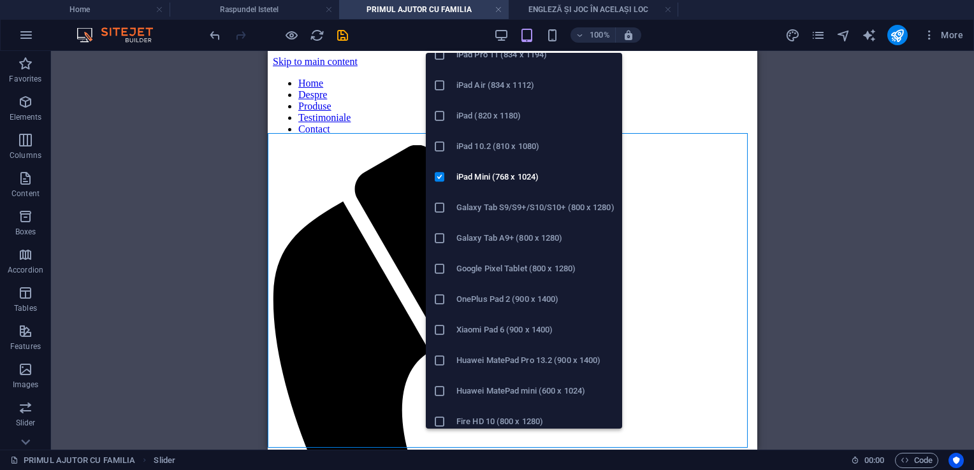
scroll to position [64, 0]
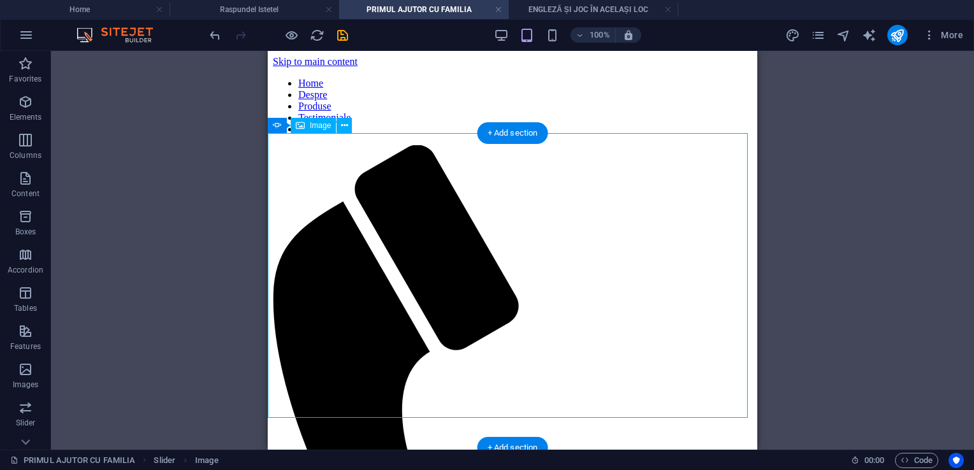
drag, startPoint x: 410, startPoint y: 251, endPoint x: 655, endPoint y: 269, distance: 246.1
drag, startPoint x: 594, startPoint y: 258, endPoint x: 537, endPoint y: 254, distance: 56.9
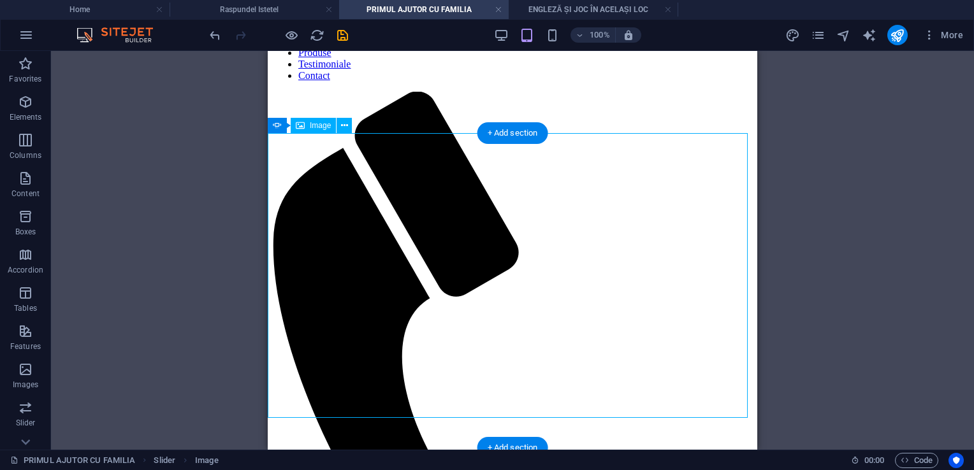
scroll to position [128, 0]
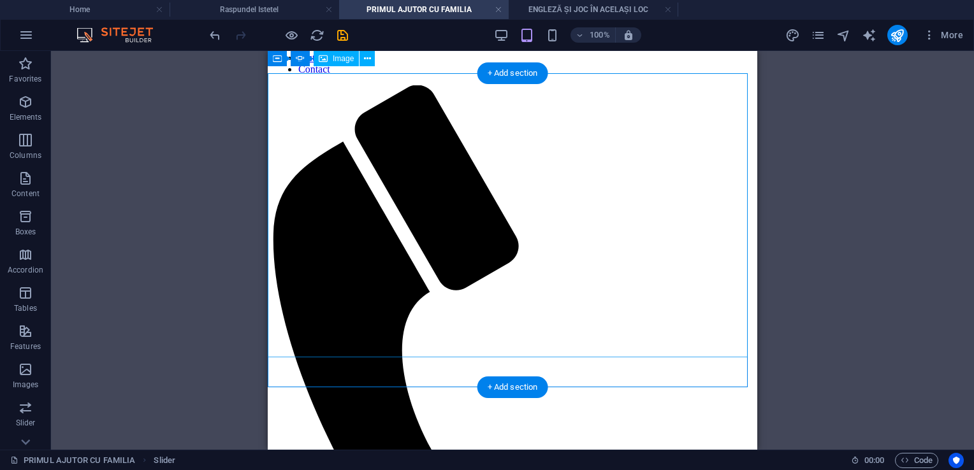
scroll to position [0, 0]
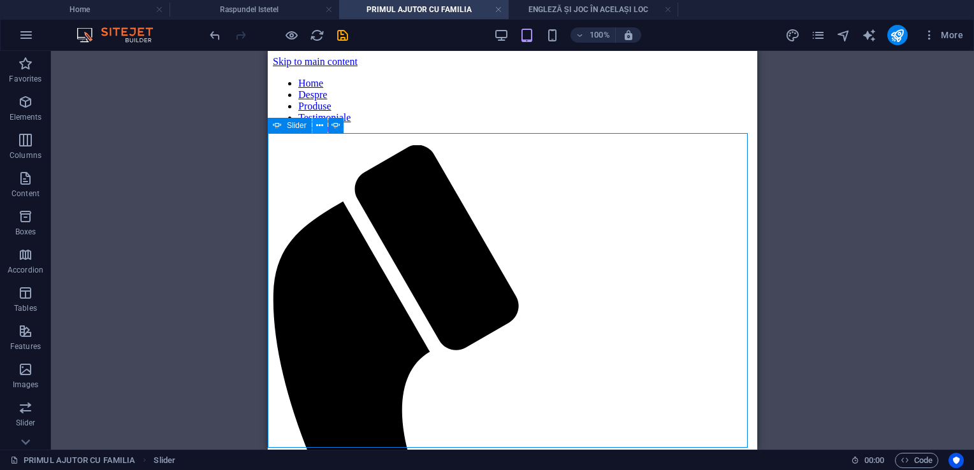
click at [321, 126] on icon at bounding box center [319, 125] width 7 height 13
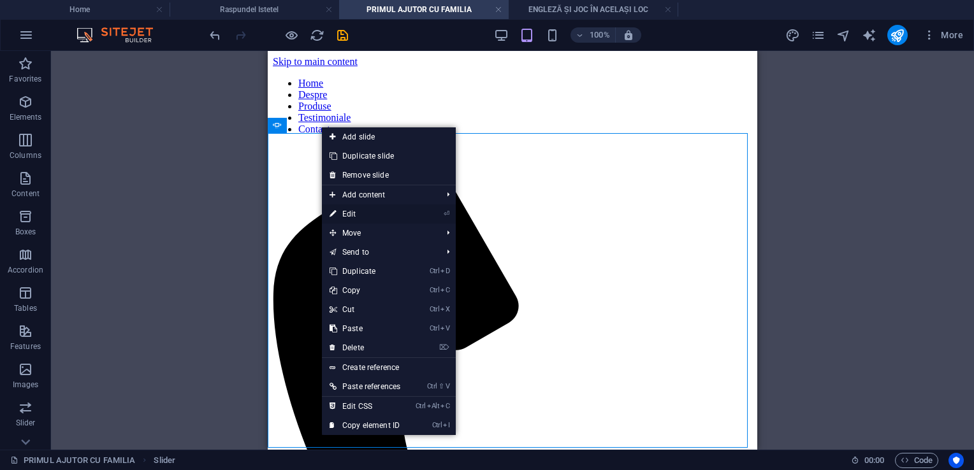
click at [366, 215] on link "⏎ Edit" at bounding box center [365, 214] width 86 height 19
select select "ms"
select select "s"
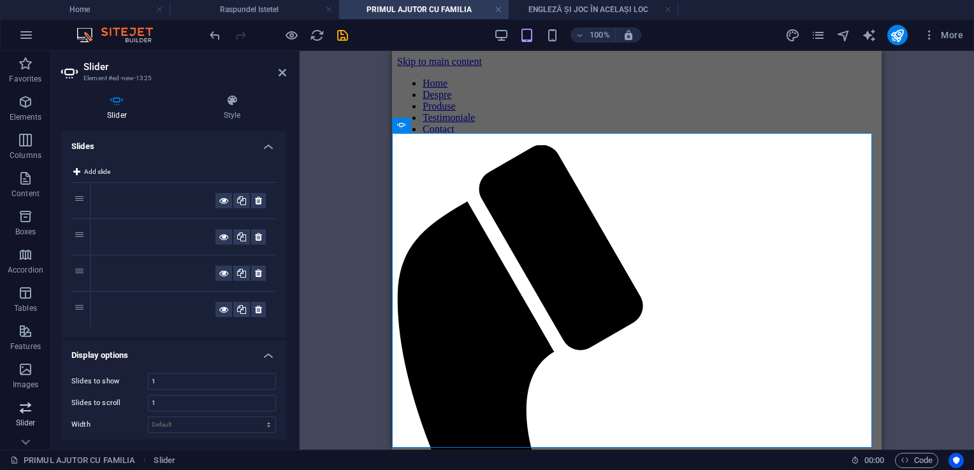
click at [18, 421] on p "Slider" at bounding box center [26, 423] width 20 height 10
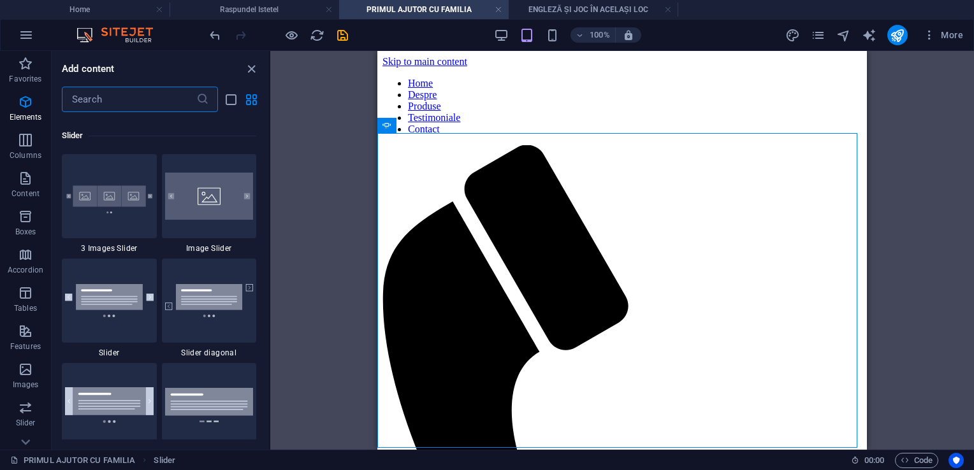
scroll to position [7227, 0]
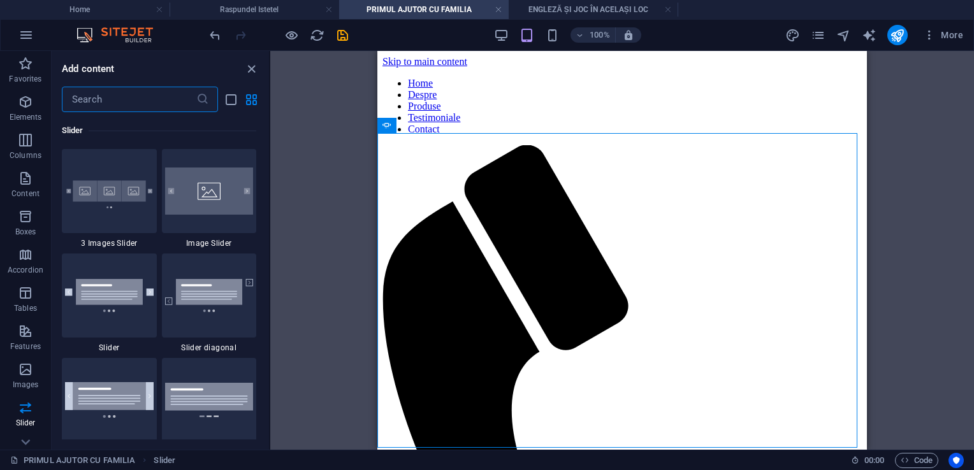
click at [99, 414] on img at bounding box center [109, 400] width 89 height 35
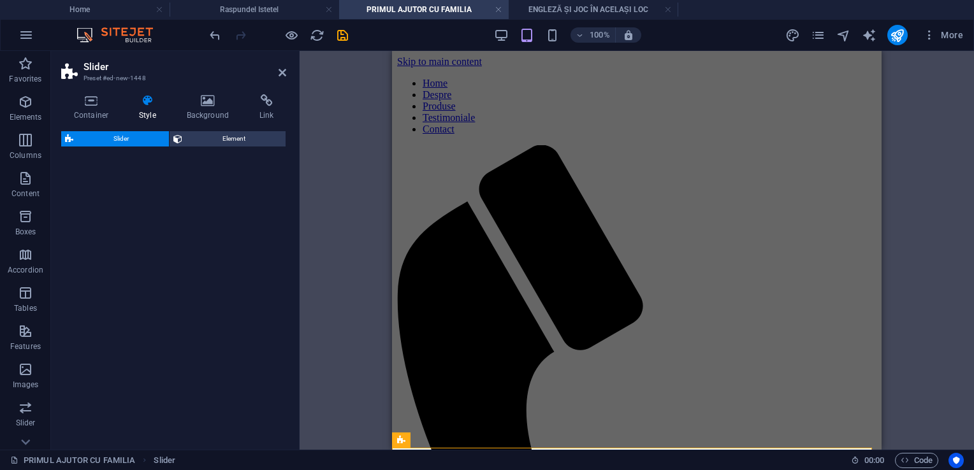
click at [99, 407] on div "Slider Element" at bounding box center [173, 285] width 225 height 309
select select "rem"
select select "px"
select select "preset-slider-content-v3-full-height"
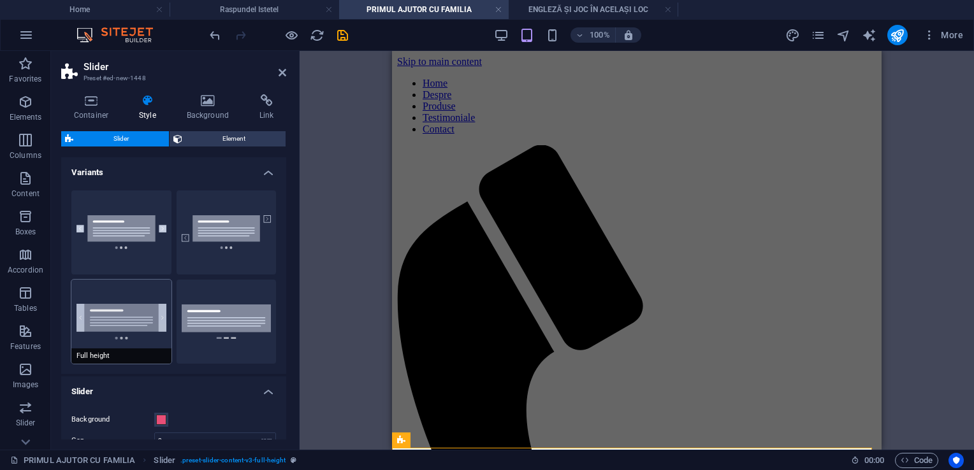
click at [128, 337] on button "Full height" at bounding box center [121, 322] width 100 height 84
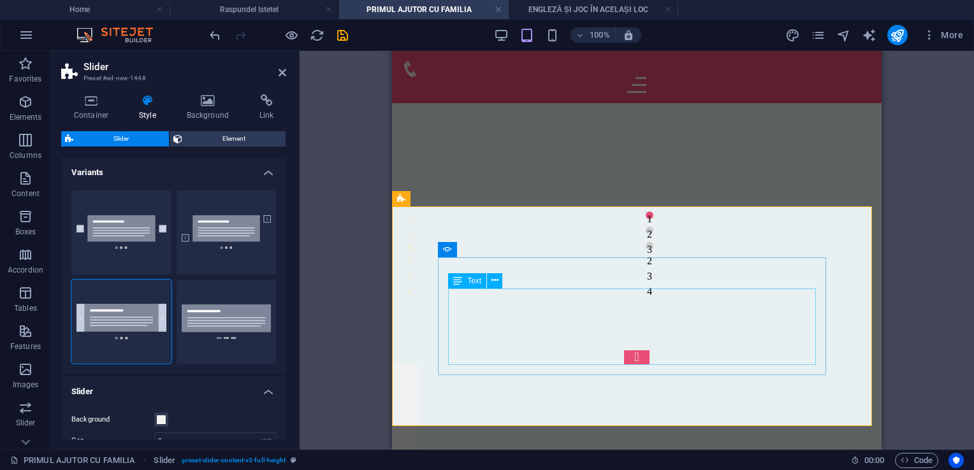
scroll to position [187, 0]
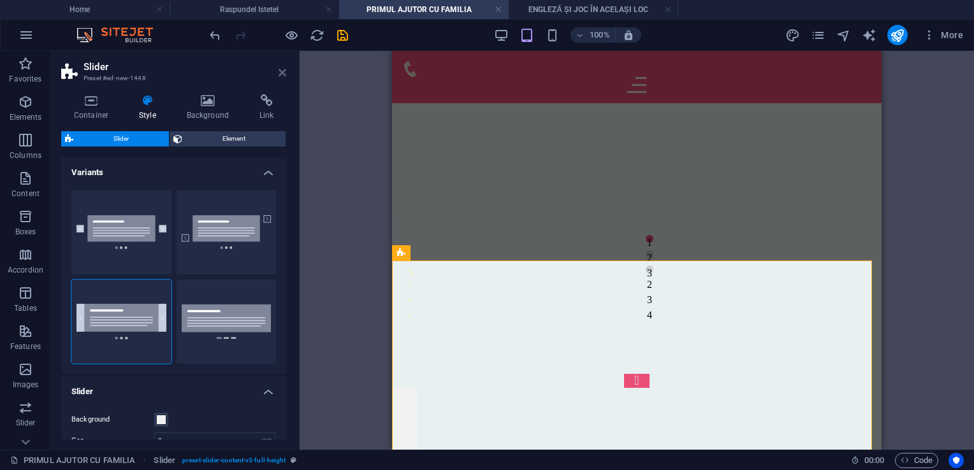
click at [282, 68] on icon at bounding box center [283, 73] width 8 height 10
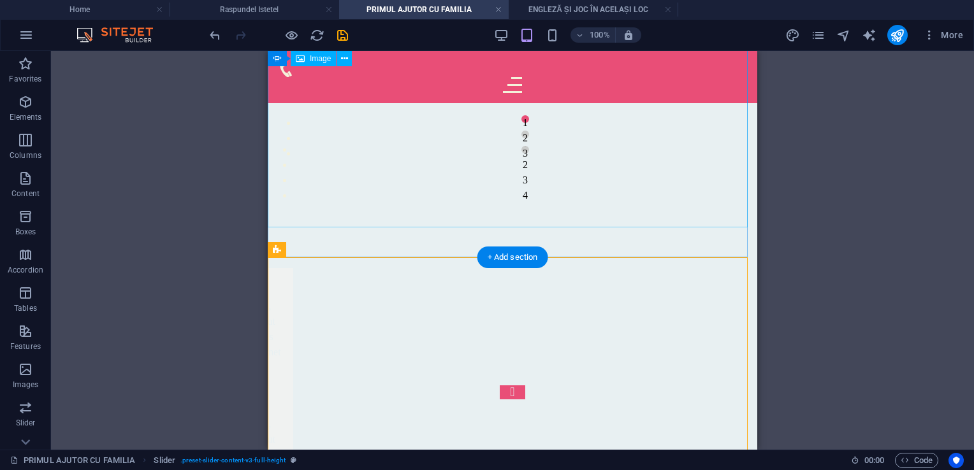
scroll to position [314, 0]
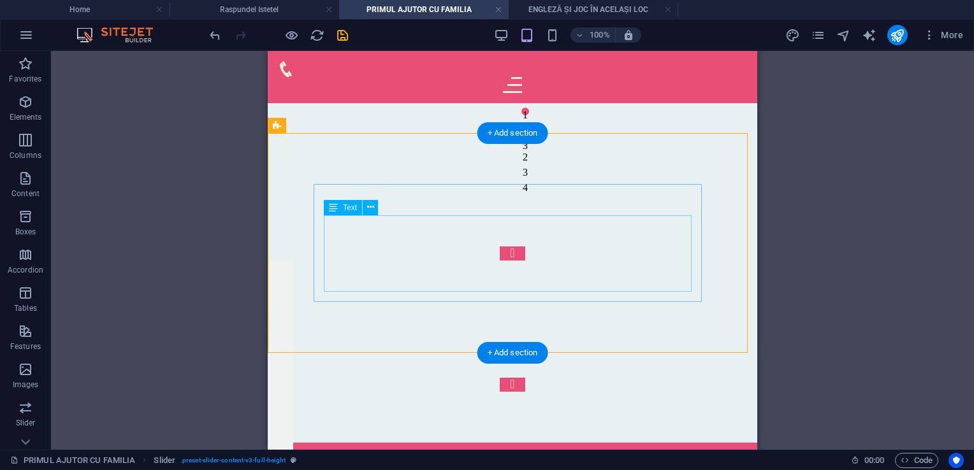
click at [283, 409] on div "Lorem ipsum dolor sit amet, consectetur adipisicing elit. Id, ipsum, quibusdam,…" at bounding box center [109, 447] width 347 height 77
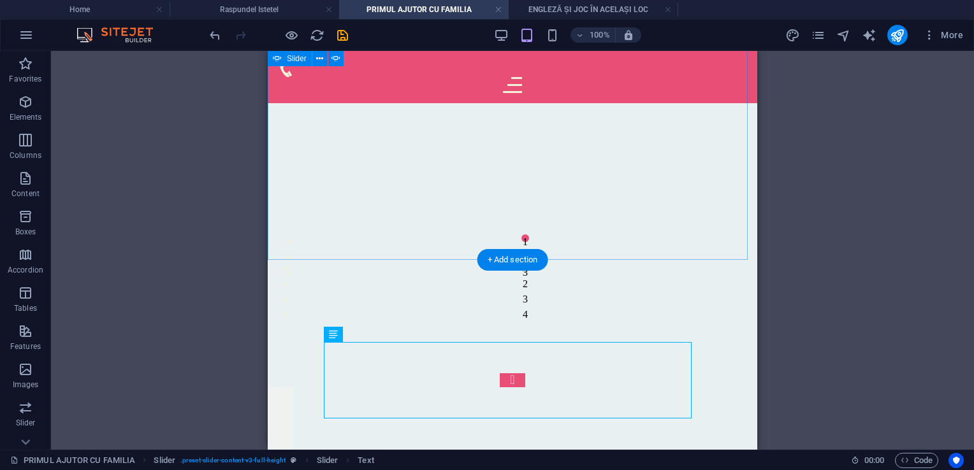
scroll to position [187, 0]
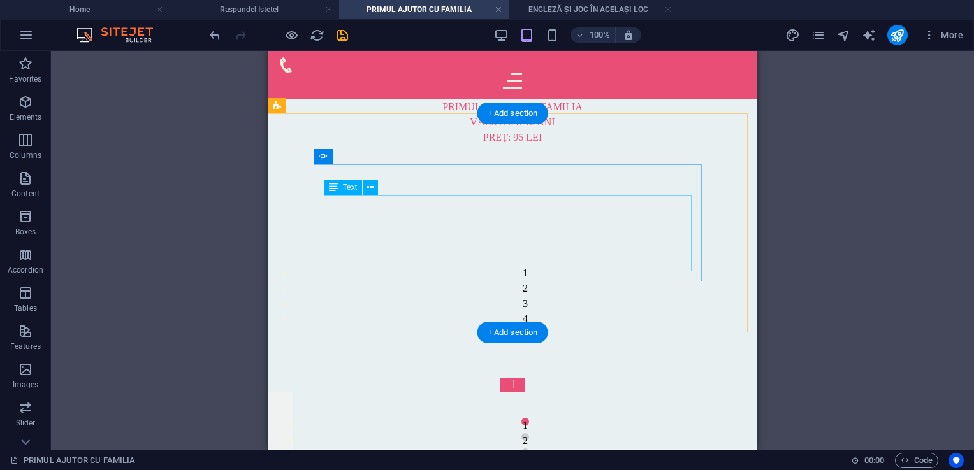
scroll to position [0, 0]
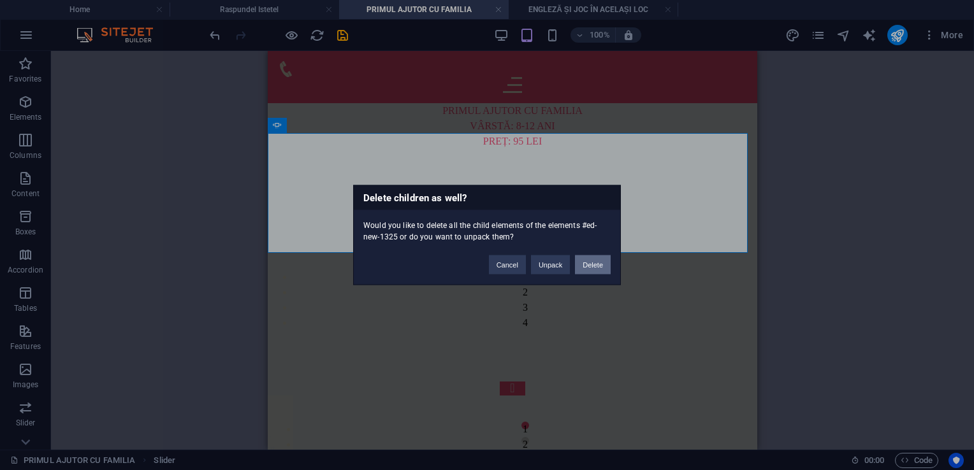
click at [587, 259] on button "Delete" at bounding box center [593, 265] width 36 height 19
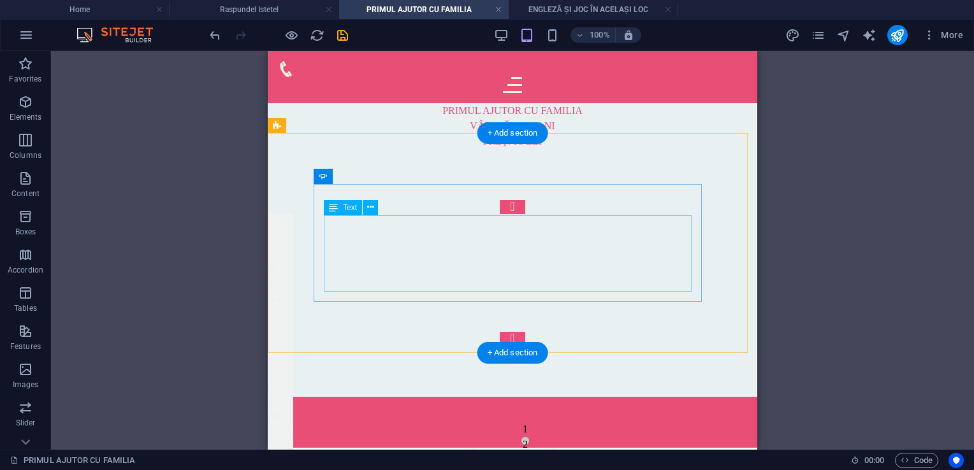
click at [283, 363] on div "Lorem ipsum dolor sit amet, consectetur adipisicing elit. Id, ipsum, quibusdam,…" at bounding box center [109, 401] width 347 height 77
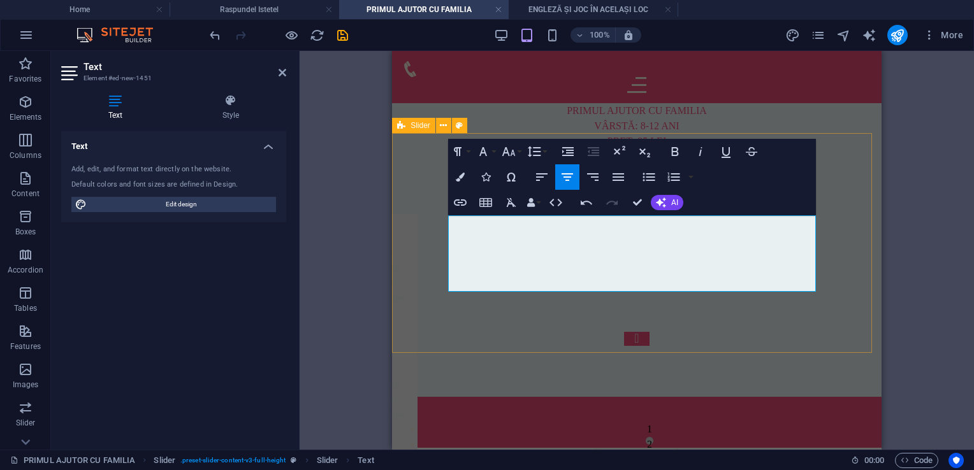
click at [428, 168] on div "Slide 3 Lorem ipsum dolor sit amet, consectetur adipisicing elit. Id, ipsum, qu…" at bounding box center [637, 273] width 490 height 248
click at [553, 168] on div "Slide 3 Lorem ipsum dolor sit amet, consectetur adipisicing elit. Id, ipsum, qu…" at bounding box center [637, 273] width 490 height 248
select select "rem"
select select "px"
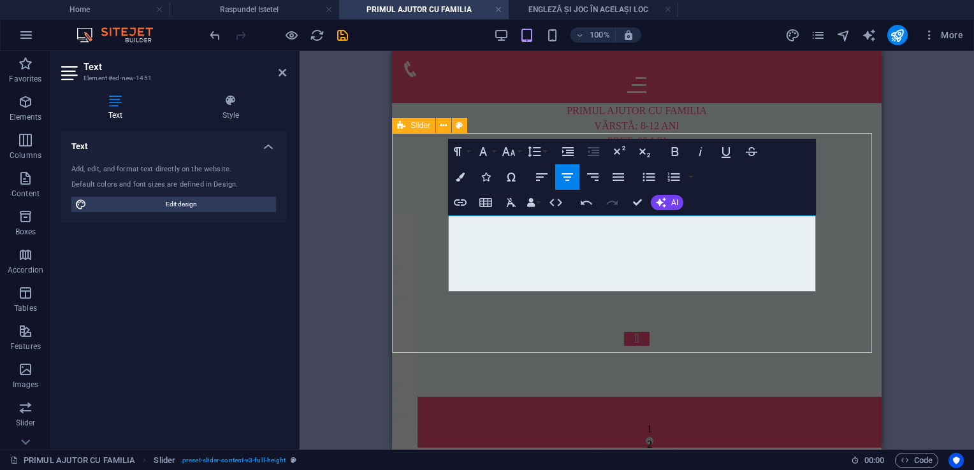
select select "preset-slider-content-v3-full-height"
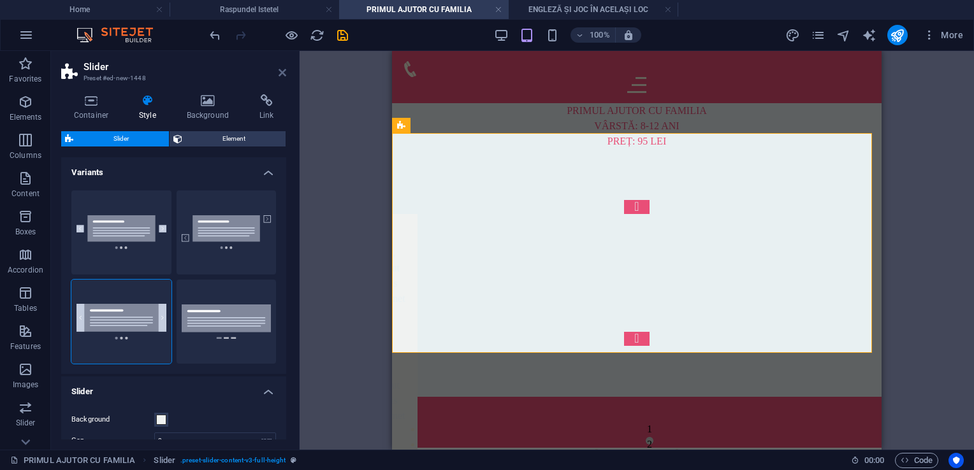
click at [284, 73] on icon at bounding box center [283, 73] width 8 height 10
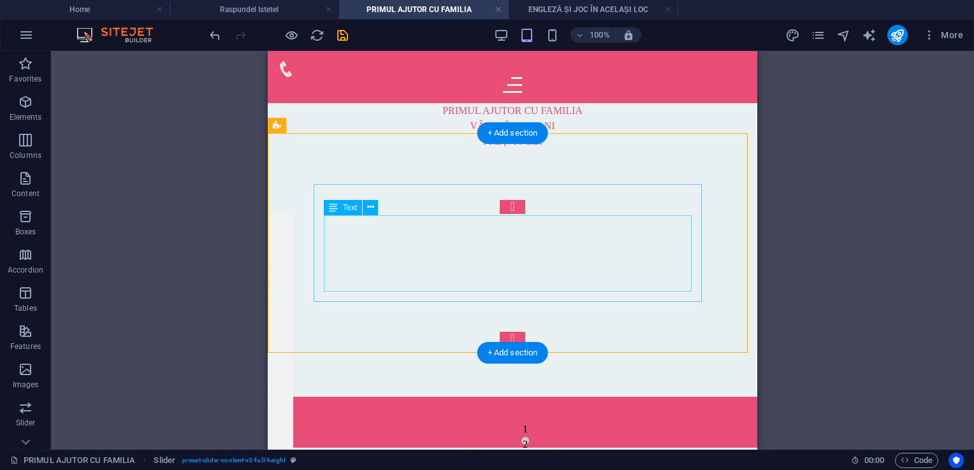
click at [283, 363] on div "orem ipsum dolor sit amet, consectetur adipisicing elit. Id, ipsum, quibusdam, …" at bounding box center [109, 401] width 347 height 77
click at [366, 210] on button at bounding box center [370, 207] width 15 height 15
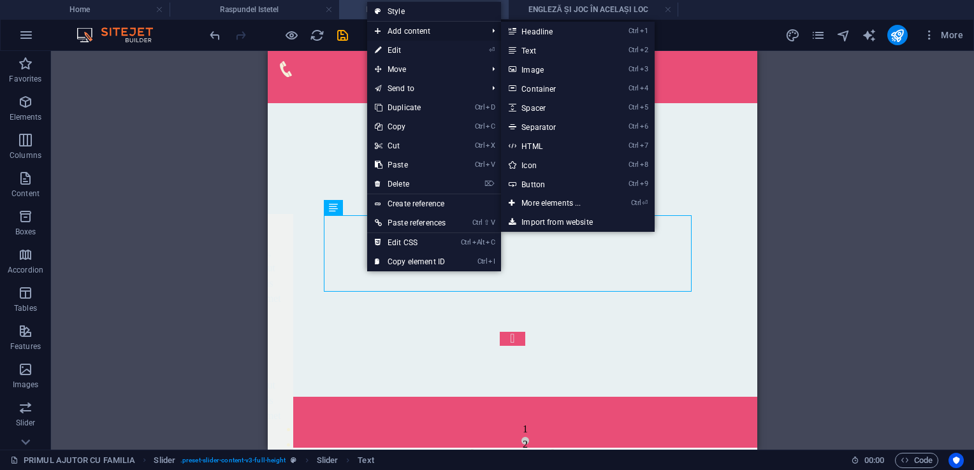
click at [408, 29] on span "Add content" at bounding box center [424, 31] width 115 height 19
click at [539, 69] on link "Ctrl 3 Image" at bounding box center [553, 69] width 105 height 19
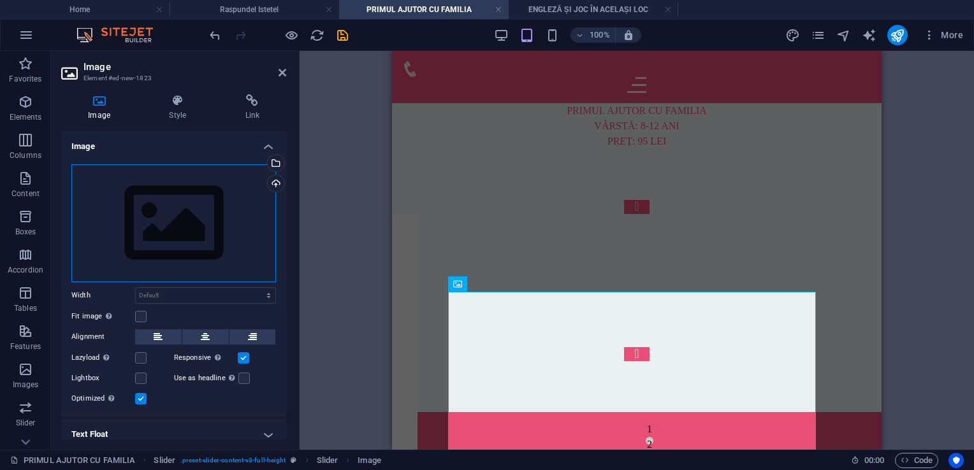
click at [235, 234] on div "Drag files here, click to choose files or select files from Files or our free s…" at bounding box center [173, 223] width 205 height 118
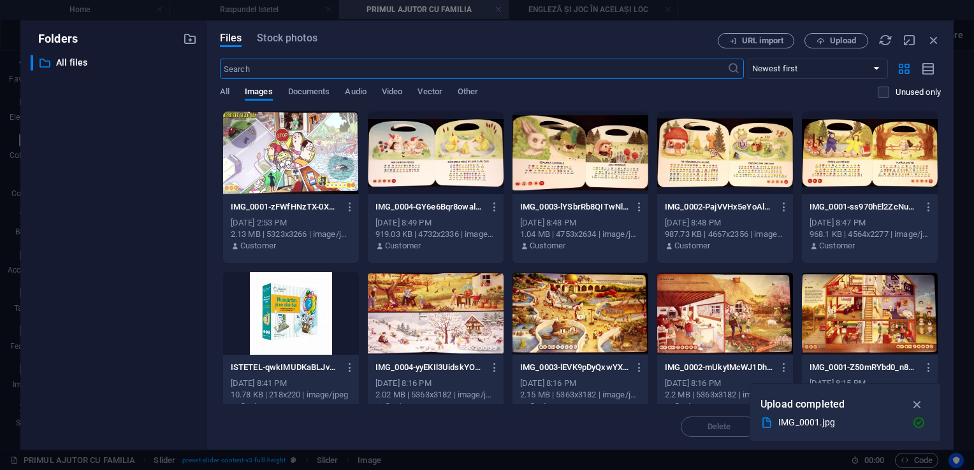
click at [275, 167] on div at bounding box center [291, 153] width 136 height 83
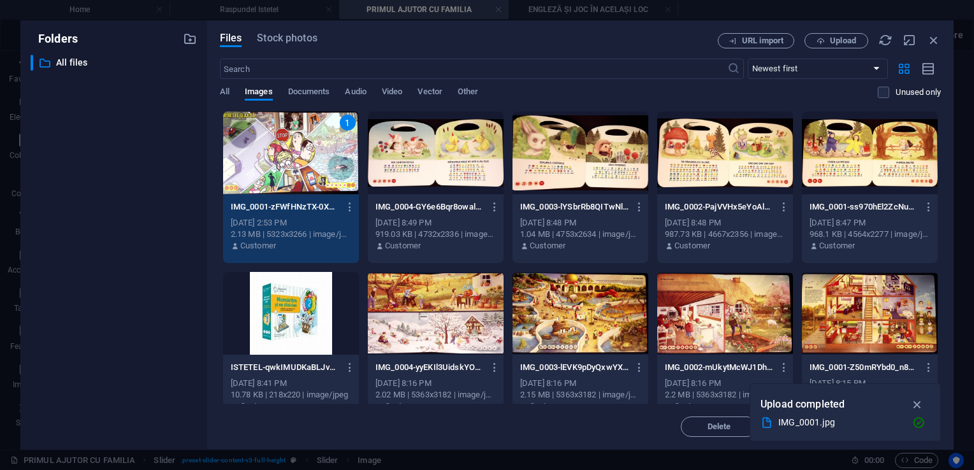
click at [275, 167] on div "1" at bounding box center [291, 153] width 136 height 83
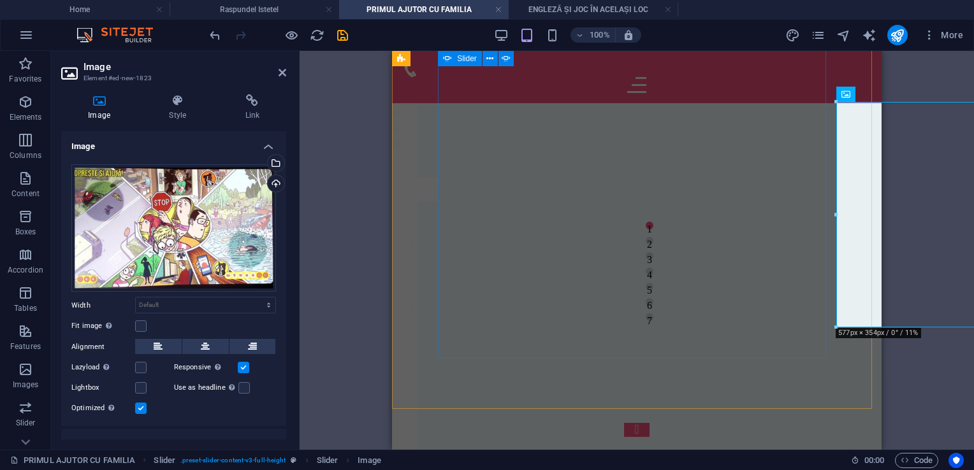
scroll to position [128, 0]
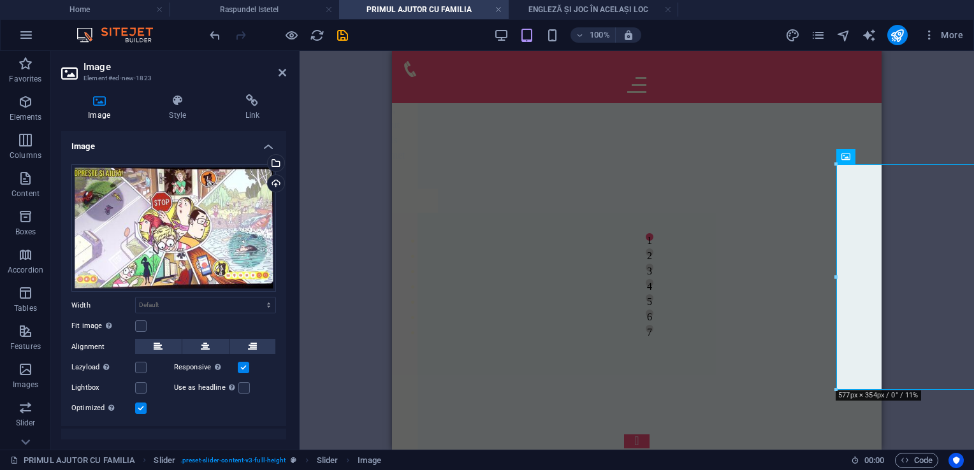
click at [896, 256] on div "Drag here to replace the existing content. Press “Ctrl” if you want to create a…" at bounding box center [637, 250] width 675 height 399
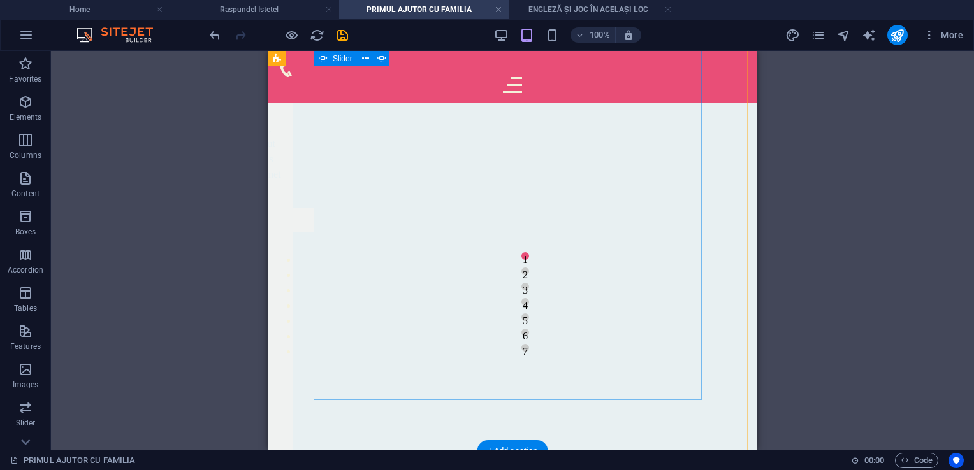
scroll to position [64, 0]
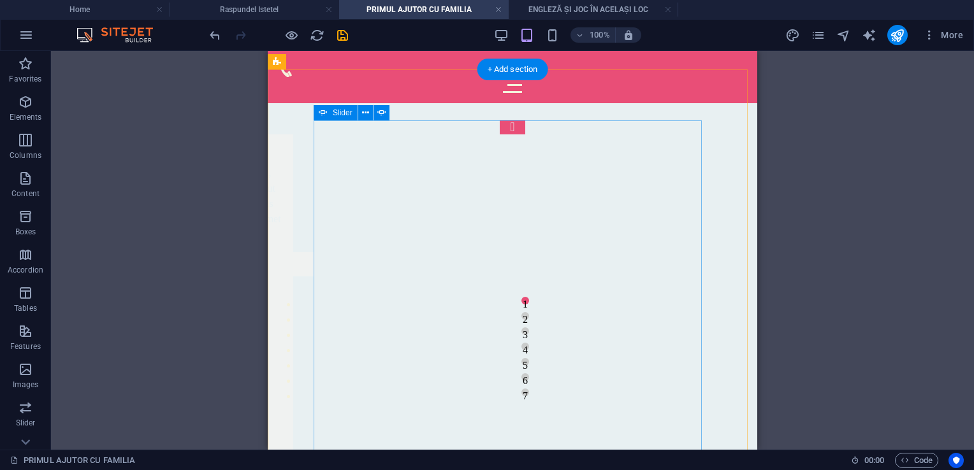
click at [491, 256] on div "Slide 3 Lorem ipsum dolor sit amet, consectetur adipisicing elit. Id, ipsum, qu…" at bounding box center [513, 326] width 398 height 412
click at [500, 135] on button "Content Slider" at bounding box center [513, 127] width 26 height 14
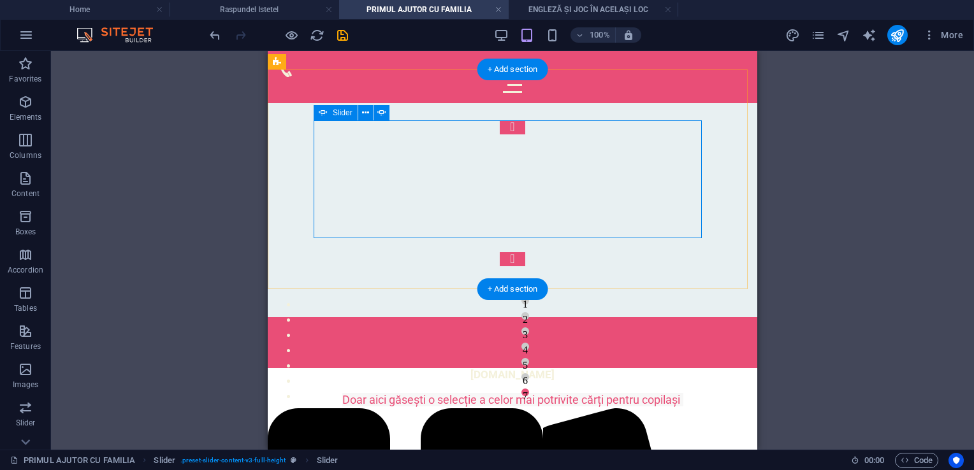
click at [330, 198] on div "Slide 3 Lorem ipsum dolor sit amet, consectetur adipisicing elit. Id, ipsum, qu…" at bounding box center [513, 193] width 398 height 146
click at [488, 210] on div "Slide 3 Lorem ipsum dolor sit amet, consectetur adipisicing elit. Id, ipsum, qu…" at bounding box center [513, 193] width 398 height 146
click at [528, 187] on div "Slide 3 Lorem ipsum dolor sit amet, consectetur adipisicing elit. Id, ipsum, qu…" at bounding box center [513, 193] width 398 height 146
click at [521, 297] on button "1" at bounding box center [525, 301] width 8 height 8
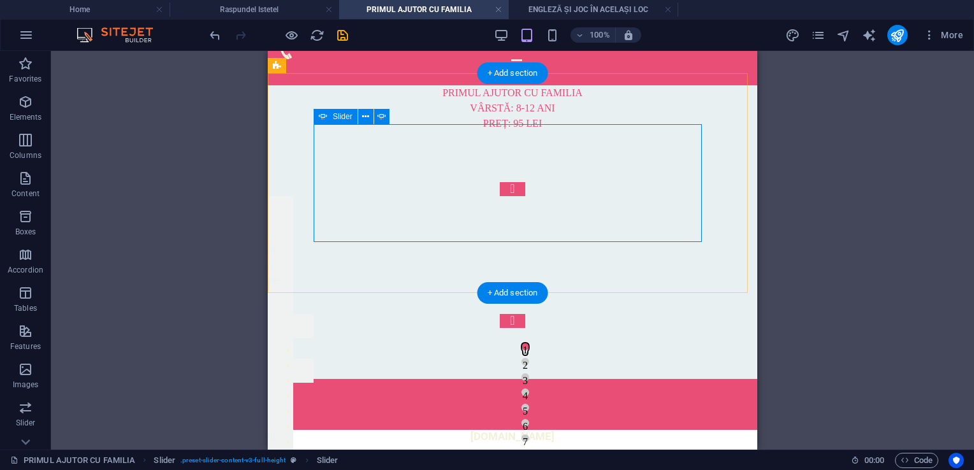
scroll to position [0, 0]
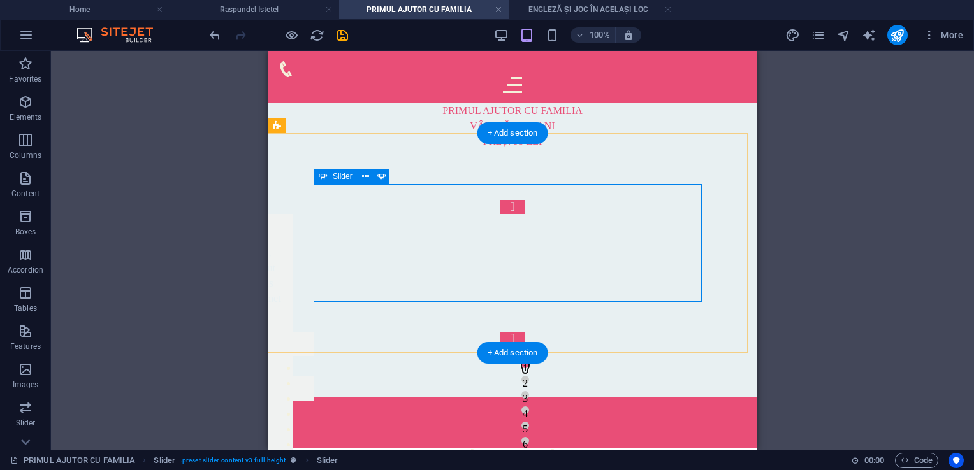
click at [521, 376] on button "2" at bounding box center [525, 380] width 8 height 8
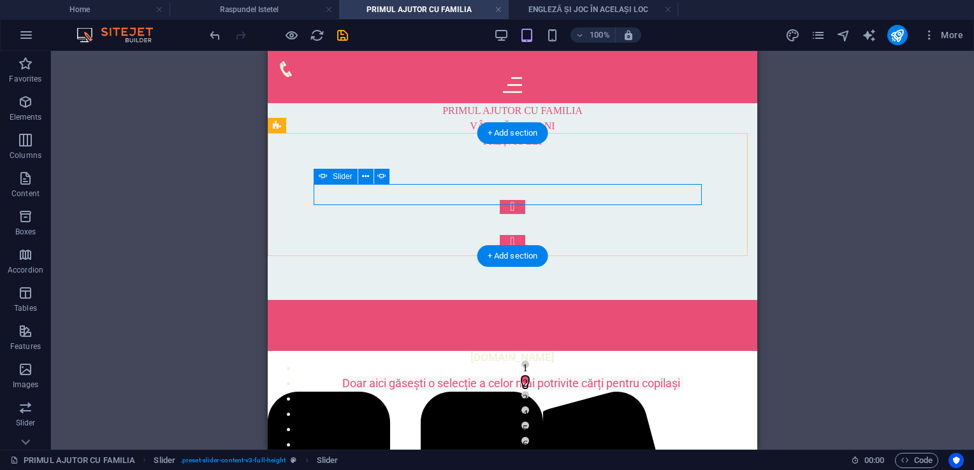
click at [478, 200] on div "Slide 3 Lorem ipsum dolor sit amet, consectetur adipisicing elit. Id, ipsum, qu…" at bounding box center [513, 224] width 398 height 49
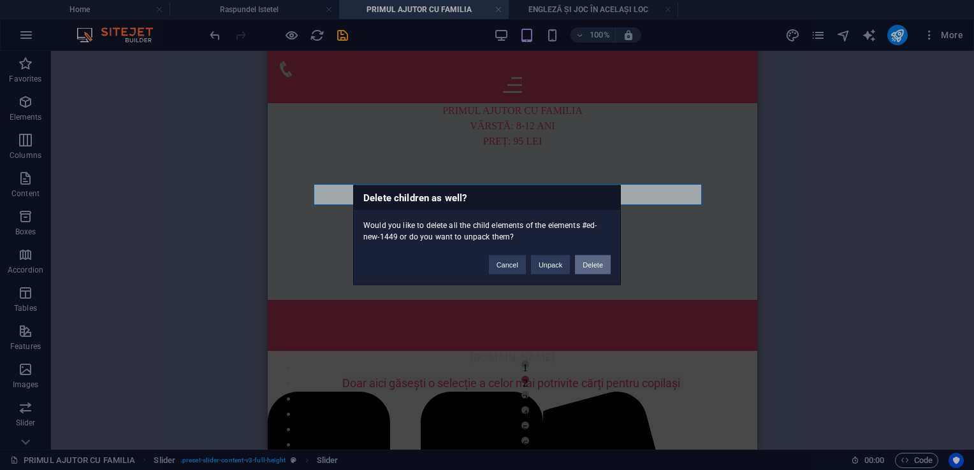
click at [588, 258] on button "Delete" at bounding box center [593, 265] width 36 height 19
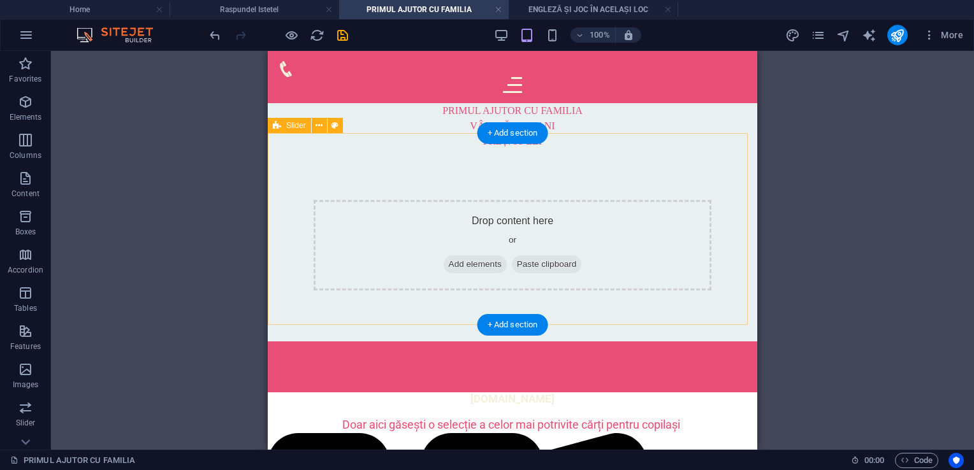
click at [492, 221] on div "Drop content here or Add elements Paste clipboard" at bounding box center [513, 245] width 398 height 91
select select "rem"
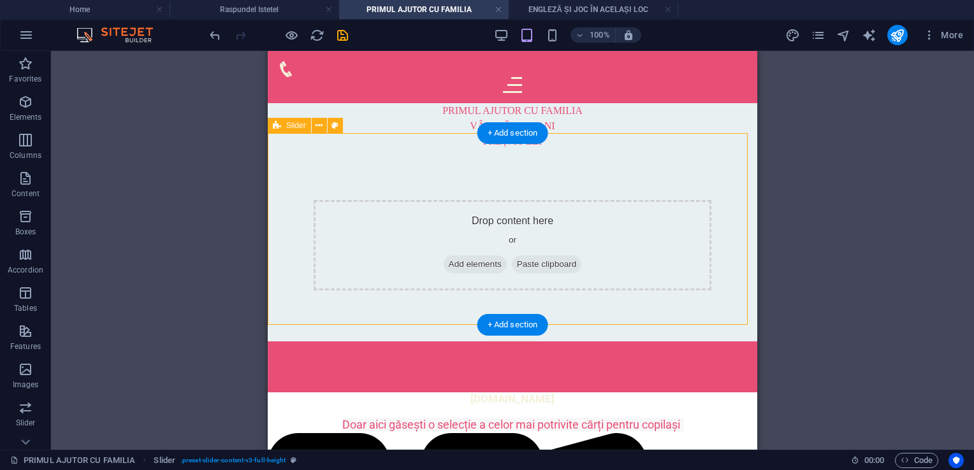
select select "px"
select select "preset-slider-content-v3-full-height"
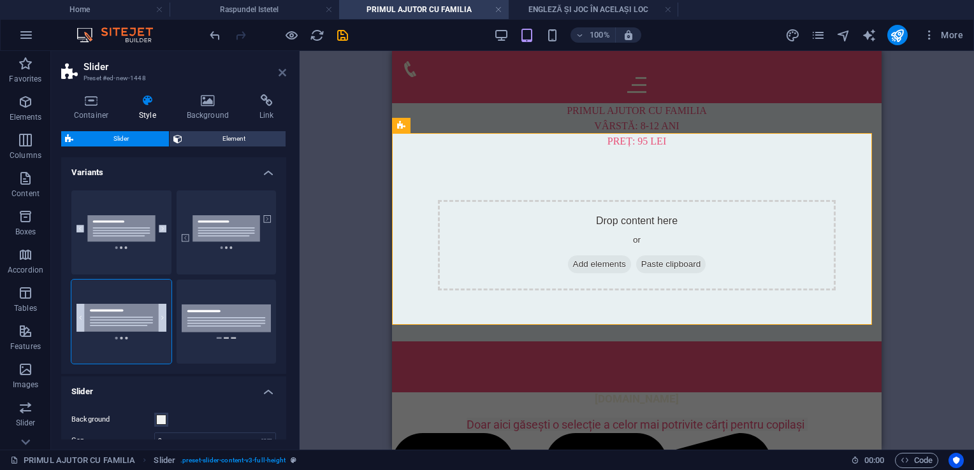
click at [281, 75] on icon at bounding box center [283, 73] width 8 height 10
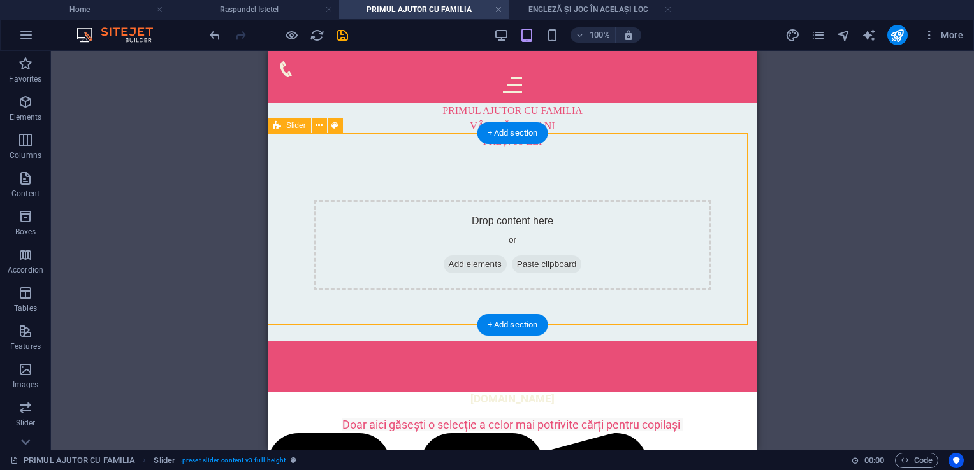
click at [412, 200] on div "Drop content here or Add elements Paste clipboard" at bounding box center [513, 245] width 398 height 91
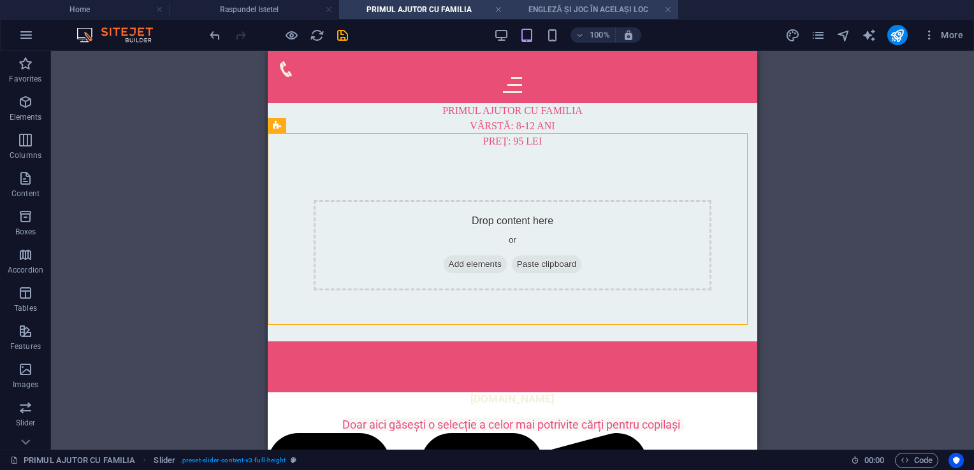
click at [548, 11] on h4 "ENGLEZĂ ȘI JOC ÎN ACELAȘI LOC" at bounding box center [594, 10] width 170 height 14
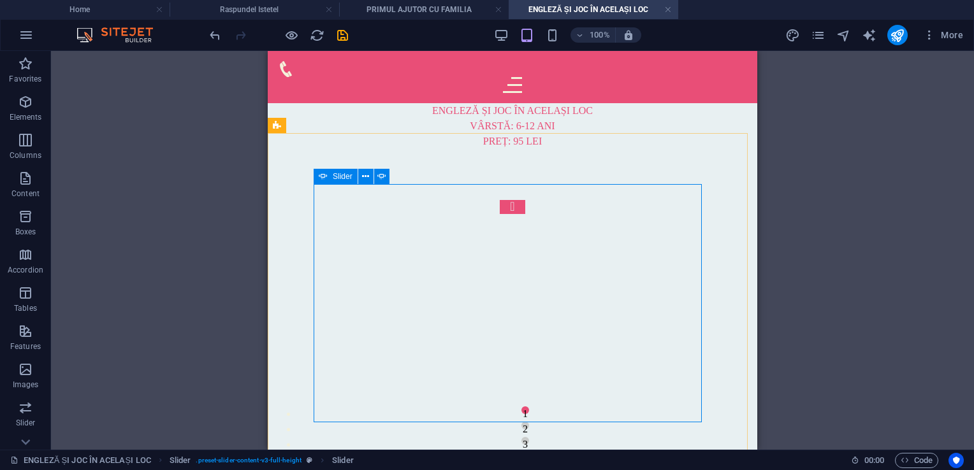
click at [335, 179] on span "Slider" at bounding box center [343, 177] width 20 height 8
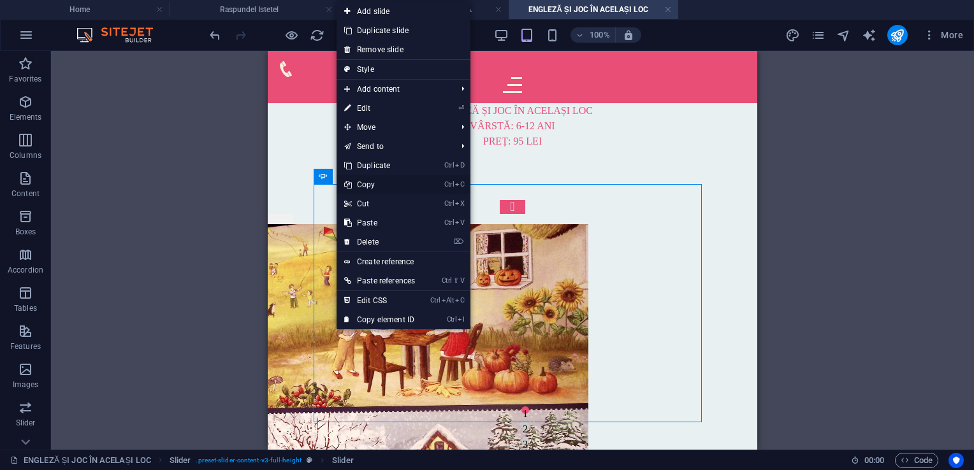
click at [358, 184] on link "Ctrl C Copy" at bounding box center [380, 184] width 86 height 19
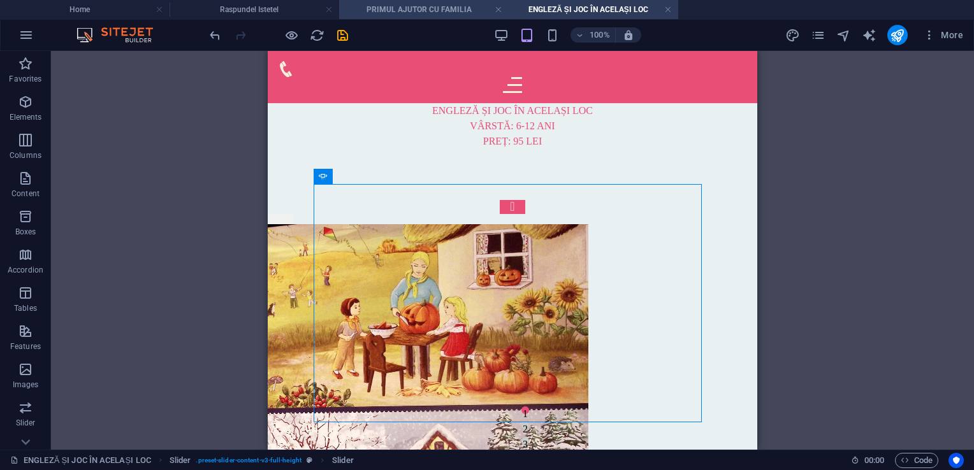
click at [403, 9] on h4 "PRIMUL AJUTOR CU FAMILIA" at bounding box center [424, 10] width 170 height 14
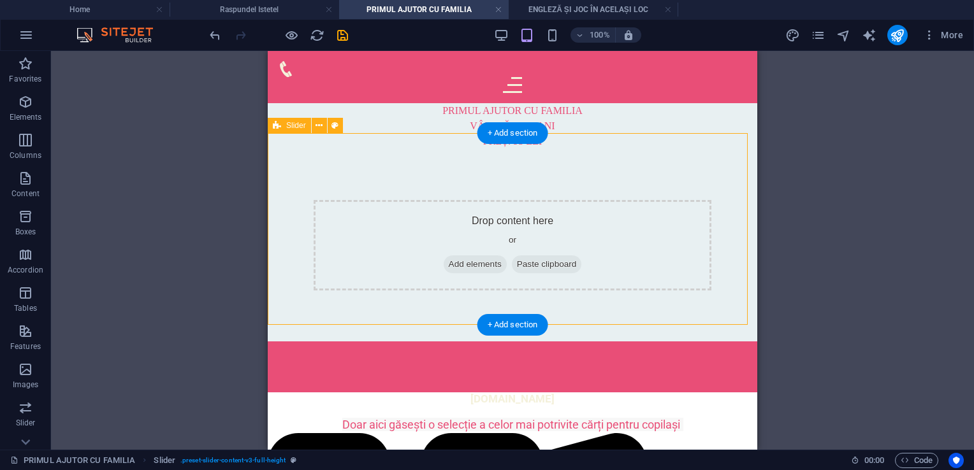
click at [345, 172] on div "Drop content here or Add elements Paste clipboard" at bounding box center [513, 245] width 490 height 193
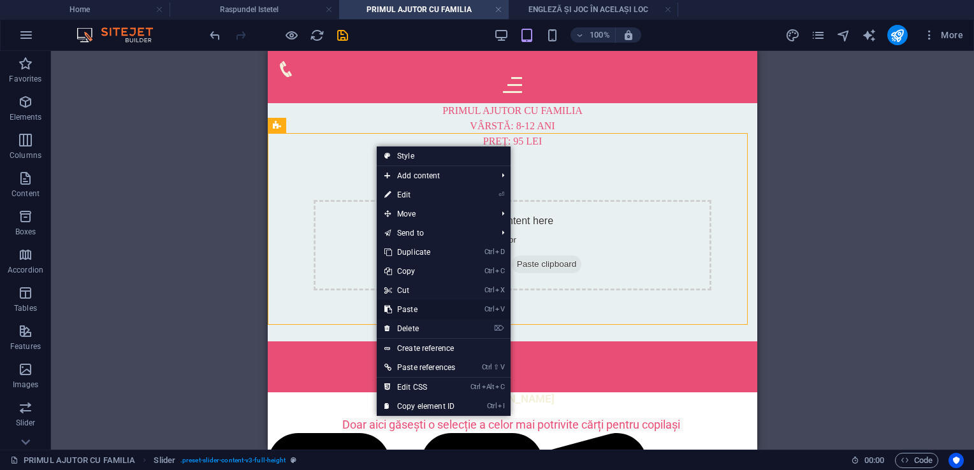
click at [414, 304] on link "Ctrl V Paste" at bounding box center [420, 309] width 86 height 19
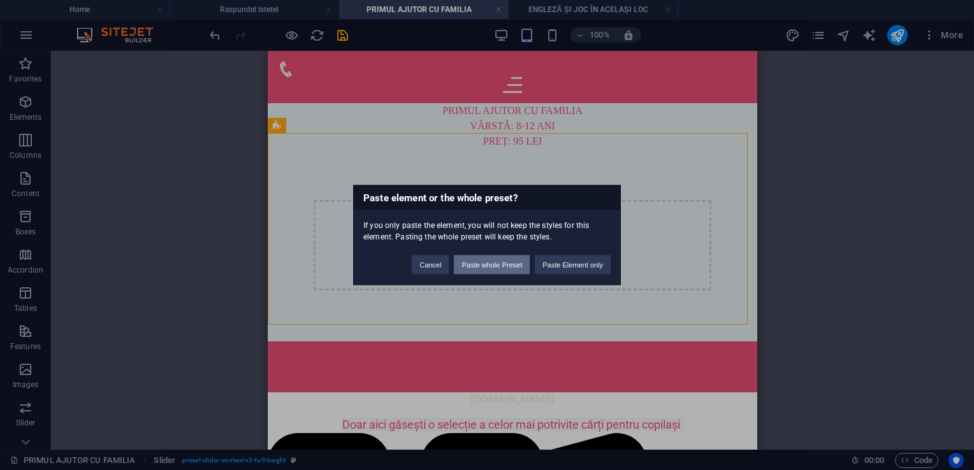
click at [487, 265] on button "Paste whole Preset" at bounding box center [492, 265] width 76 height 19
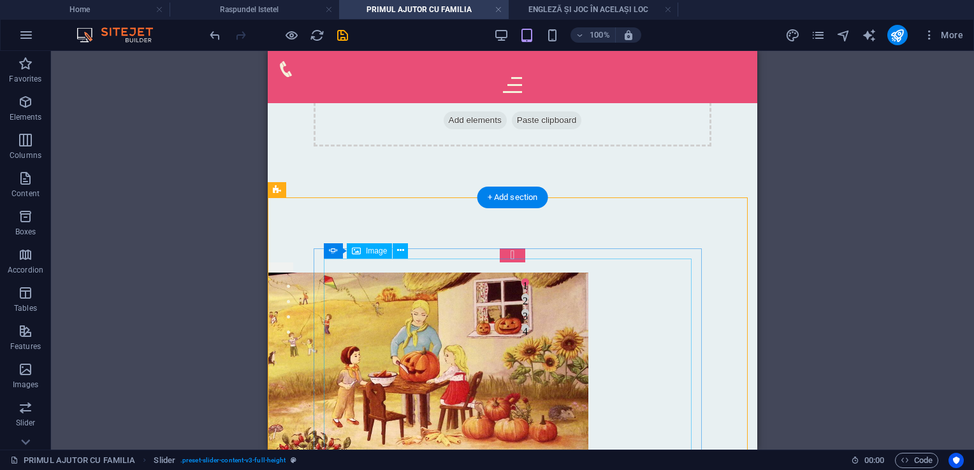
scroll to position [128, 0]
click at [405, 254] on button at bounding box center [400, 251] width 15 height 15
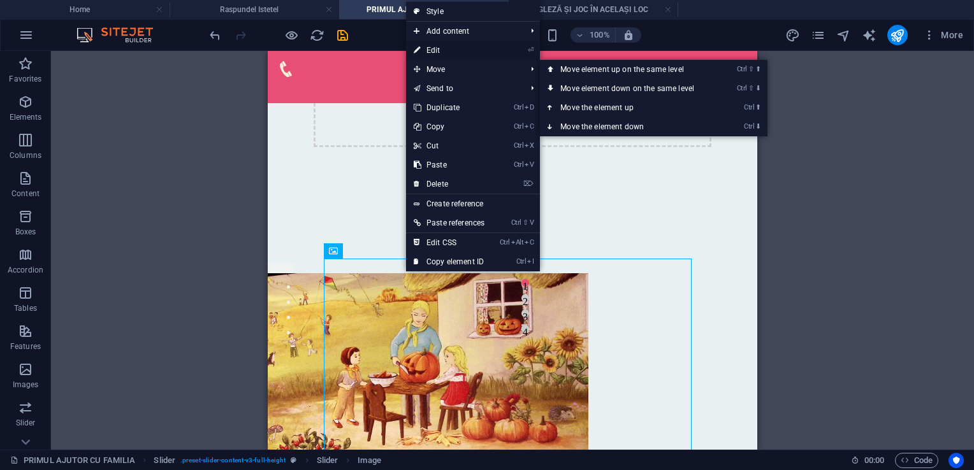
click at [446, 57] on link "⏎ Edit" at bounding box center [449, 50] width 86 height 19
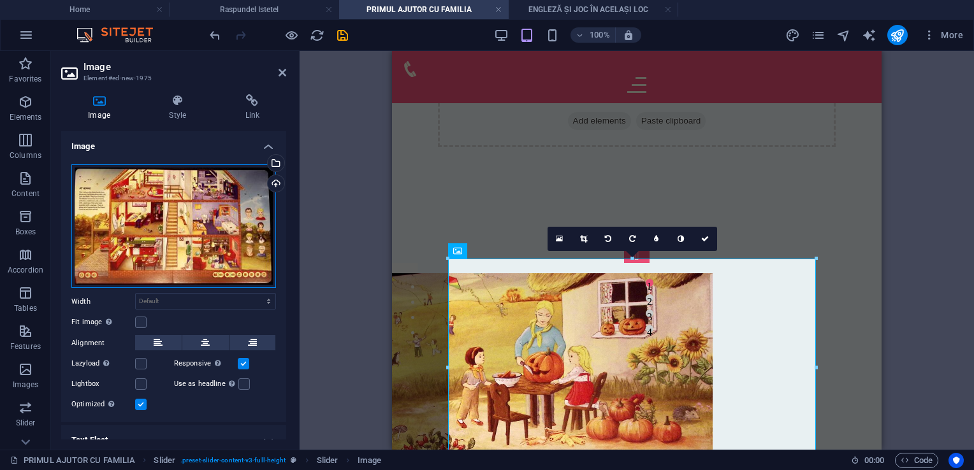
click at [223, 231] on div "Drag files here, click to choose files or select files from Files or our free s…" at bounding box center [173, 226] width 205 height 124
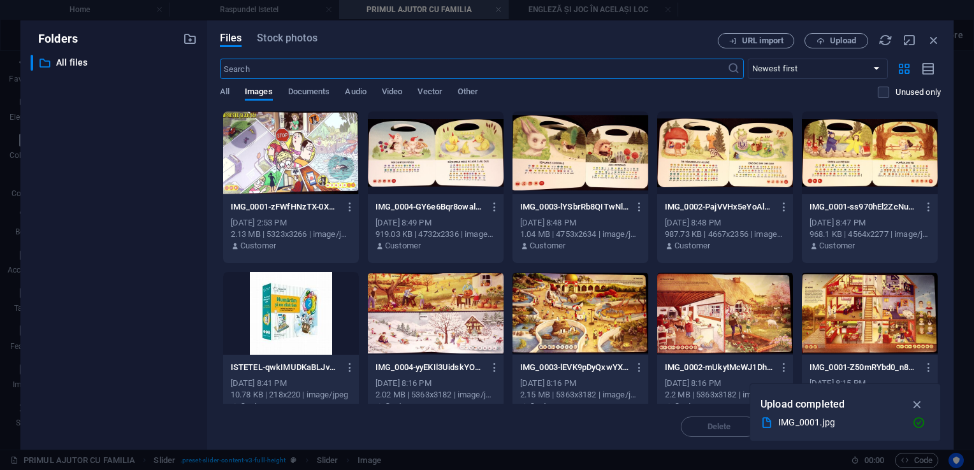
type input "300"
select select "px"
click at [307, 154] on div at bounding box center [291, 153] width 136 height 83
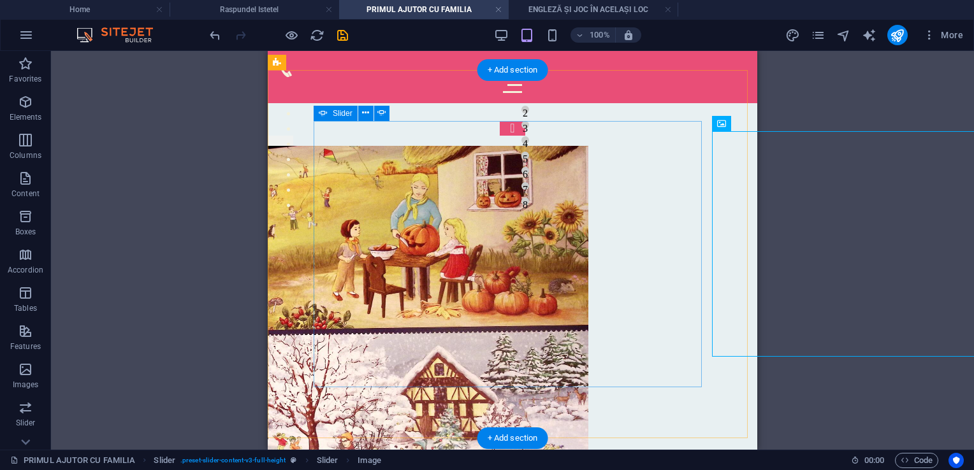
scroll to position [319, 0]
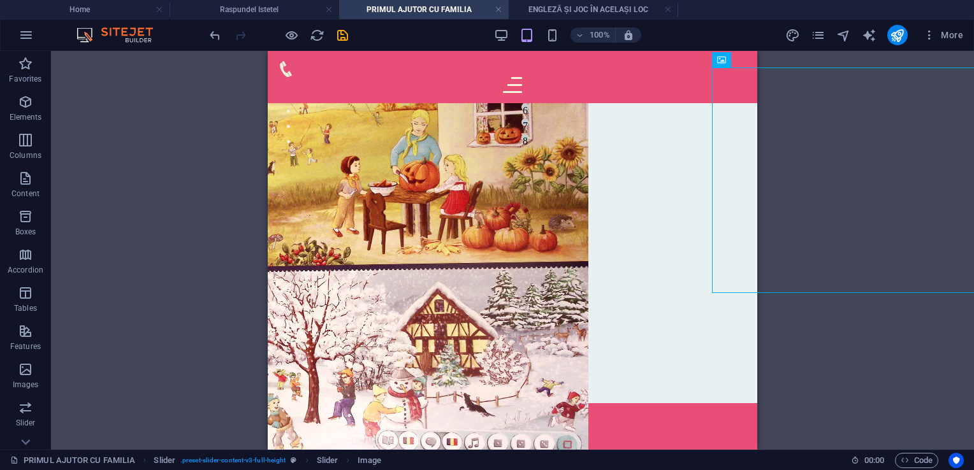
click at [890, 225] on div "Container Placeholder Reference Text Reference Slider Slider Slider Image Slide…" at bounding box center [512, 250] width 923 height 399
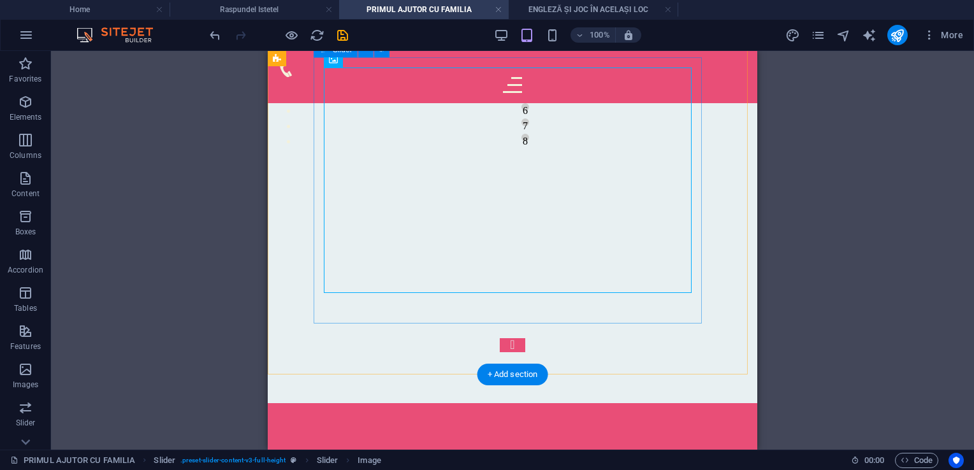
click at [500, 72] on button "Content Slider" at bounding box center [513, 65] width 26 height 14
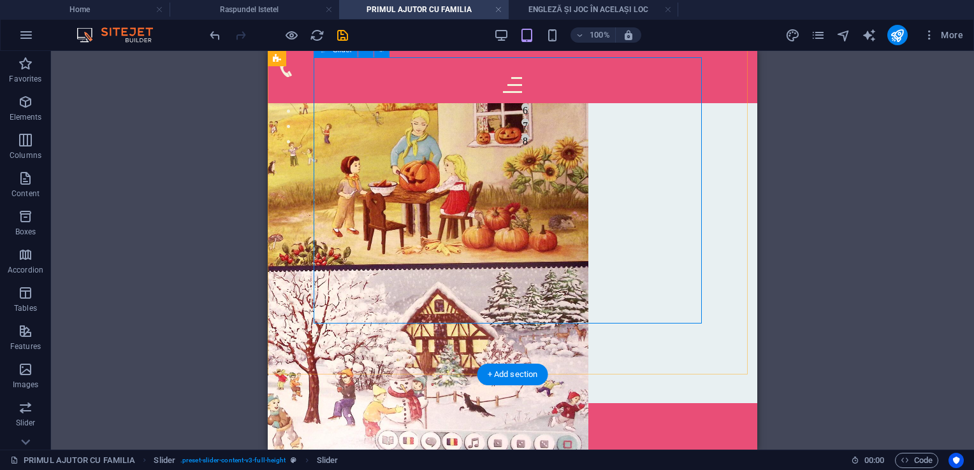
click at [380, 244] on div "1 2 3 4 1 2 3 4 5 6 7 8" at bounding box center [513, 205] width 398 height 295
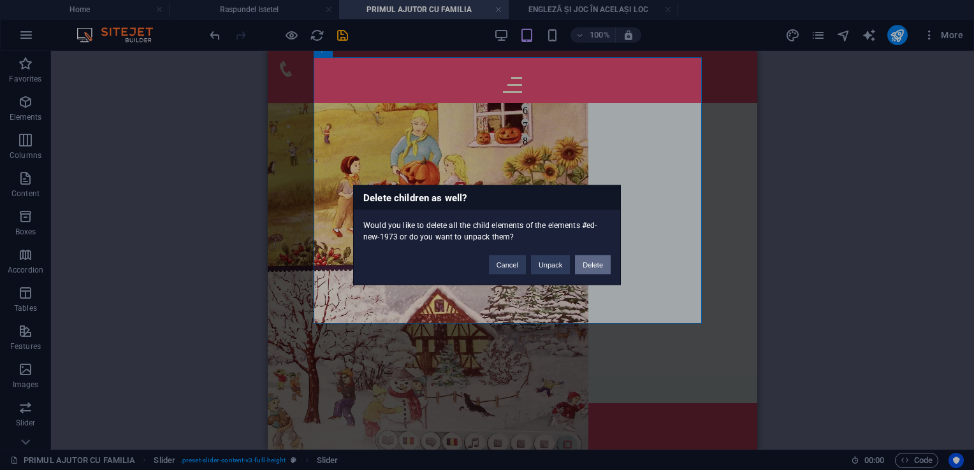
click at [585, 262] on button "Delete" at bounding box center [593, 265] width 36 height 19
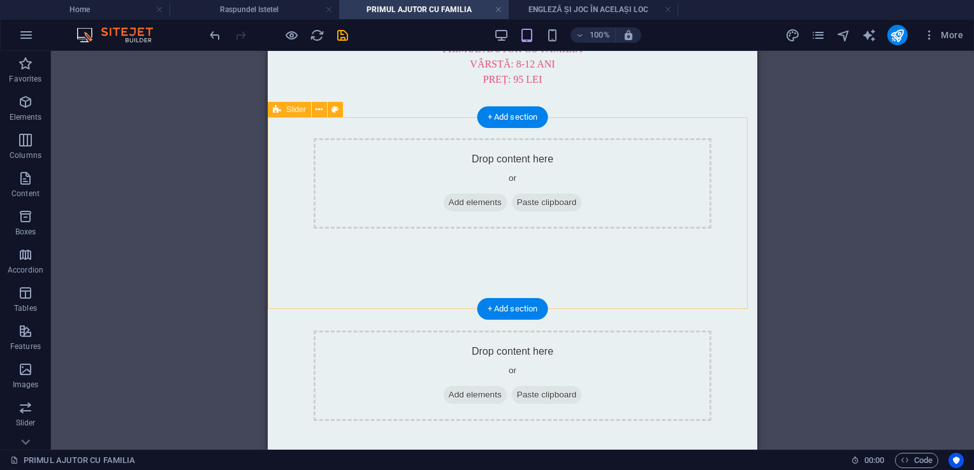
scroll to position [191, 0]
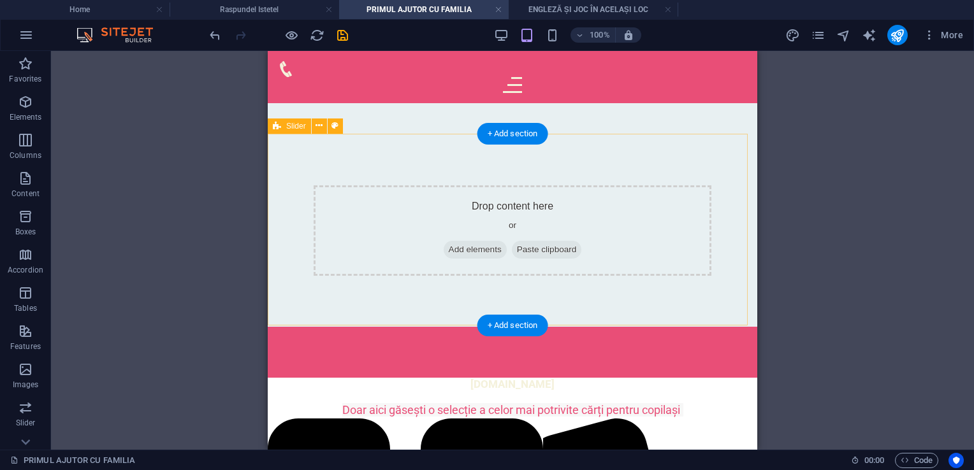
click at [543, 277] on div "Drop content here or Add elements Paste clipboard" at bounding box center [513, 231] width 490 height 193
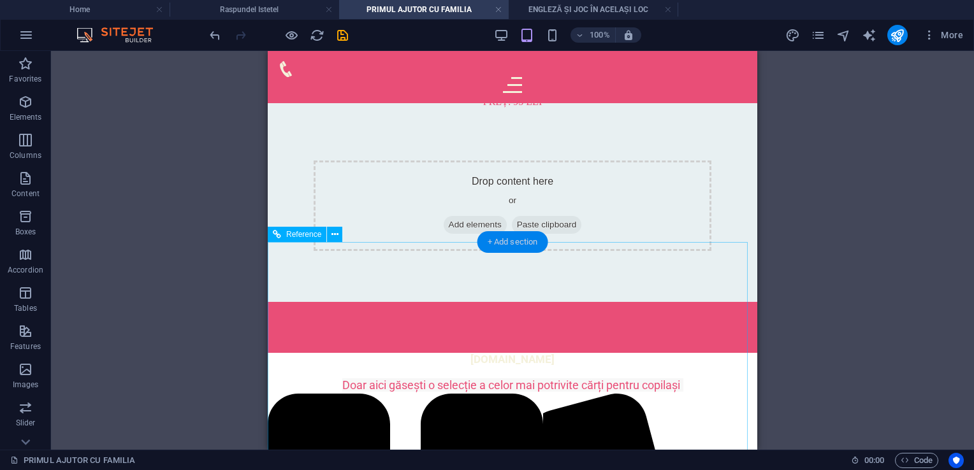
scroll to position [0, 0]
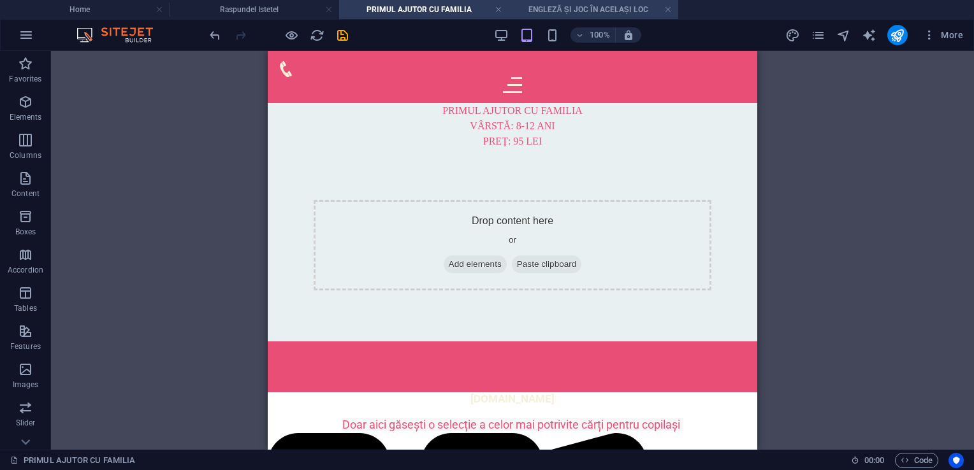
click at [574, 51] on div "Home Raspundel Istetel PRIMUL AJUTOR CU FAMILIA ENGLEZĂ ȘI JOC ÎN ACELAȘI LOC F…" at bounding box center [487, 250] width 974 height 399
click at [574, 15] on h4 "ENGLEZĂ ȘI JOC ÎN ACELAȘI LOC" at bounding box center [594, 10] width 170 height 14
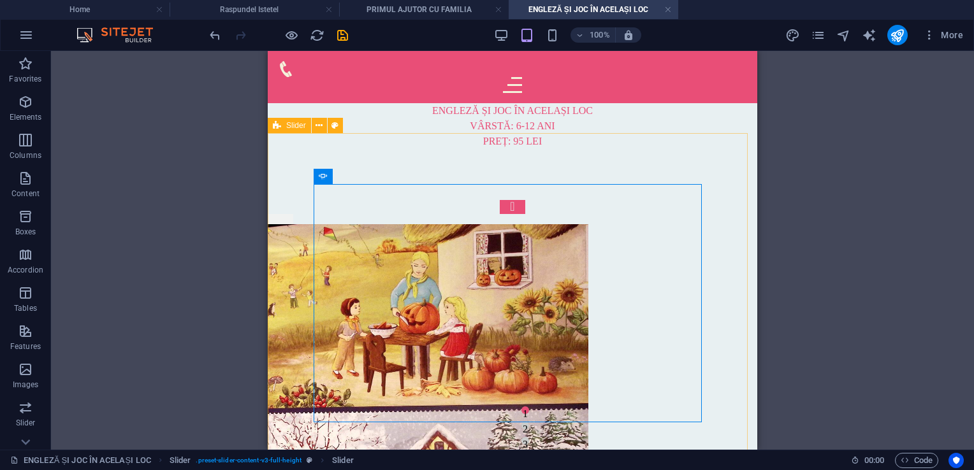
click at [302, 124] on span "Slider" at bounding box center [296, 126] width 20 height 8
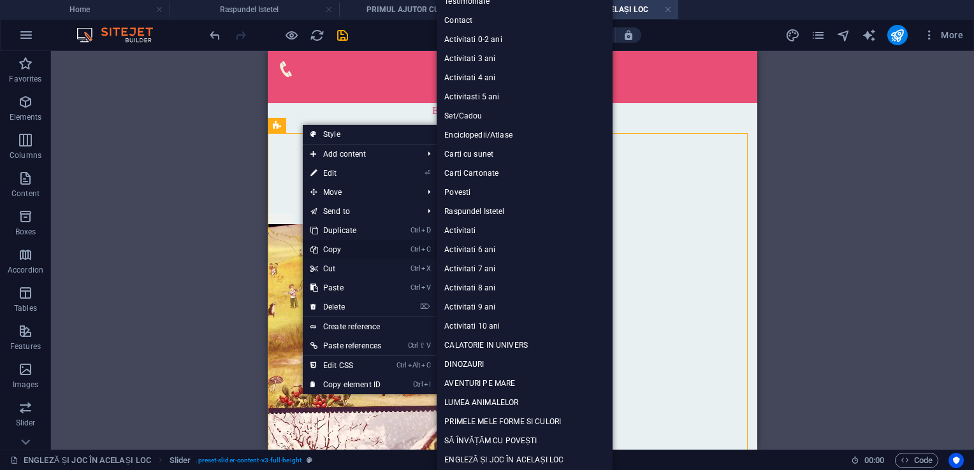
click at [336, 250] on link "Ctrl C Copy" at bounding box center [346, 249] width 86 height 19
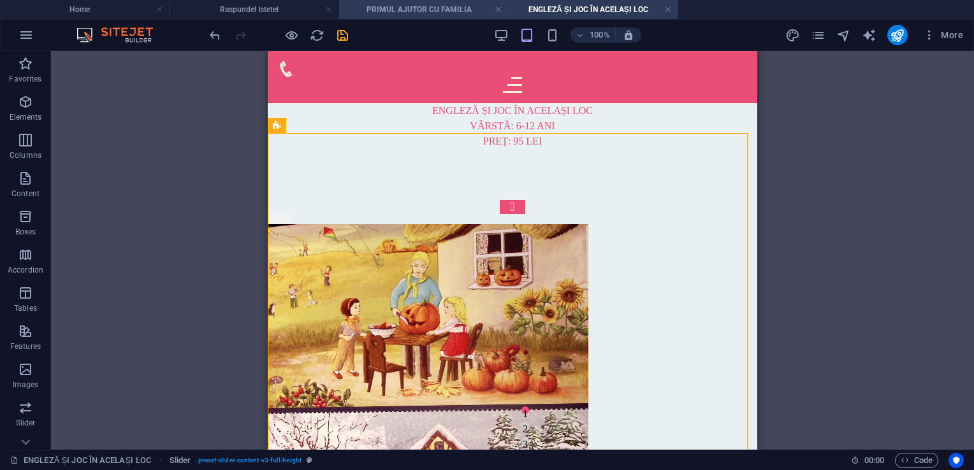
click at [418, 12] on h4 "PRIMUL AJUTOR CU FAMILIA" at bounding box center [424, 10] width 170 height 14
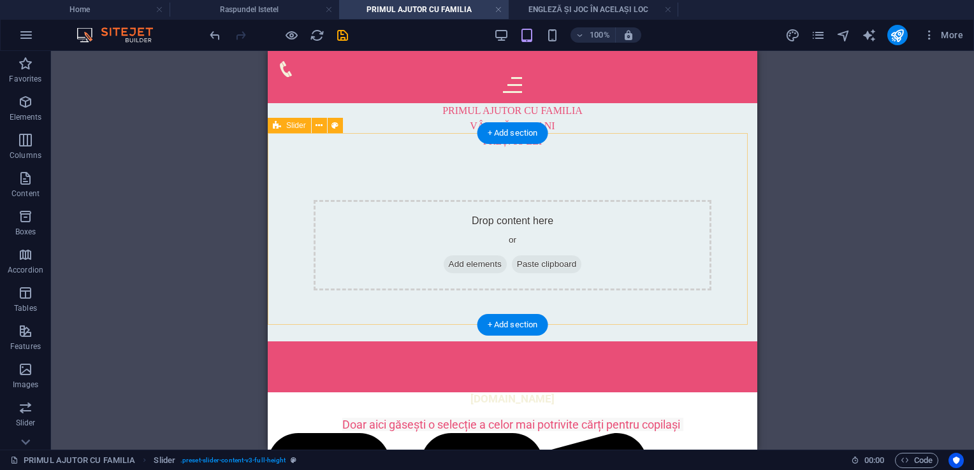
click at [390, 215] on div "Drop content here or Add elements Paste clipboard" at bounding box center [513, 245] width 398 height 91
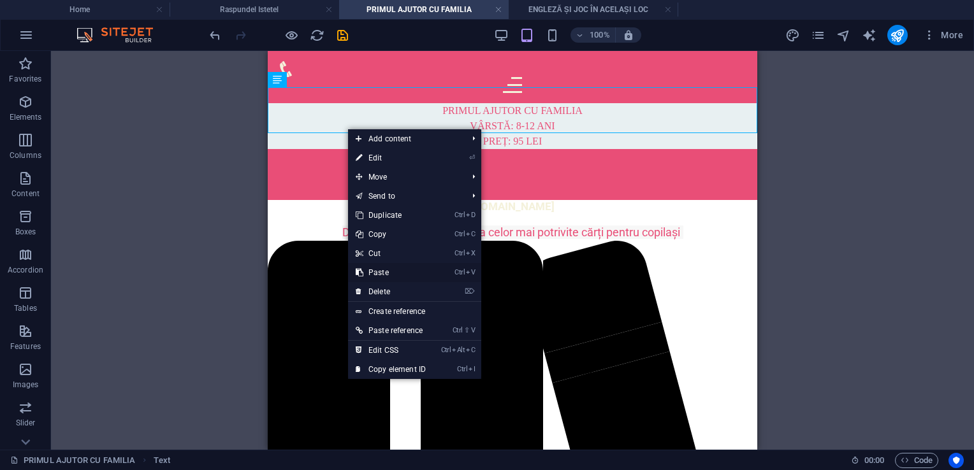
click at [380, 272] on link "Ctrl V Paste" at bounding box center [390, 272] width 85 height 19
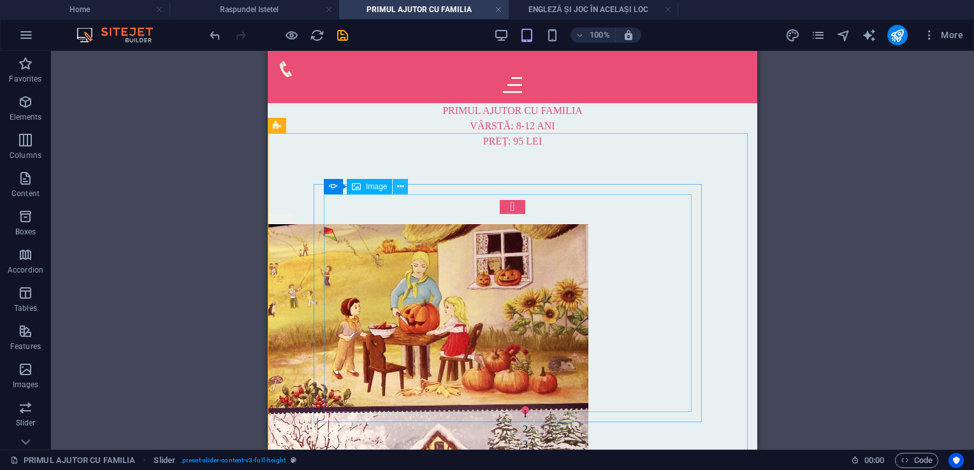
click at [404, 187] on icon at bounding box center [400, 186] width 7 height 13
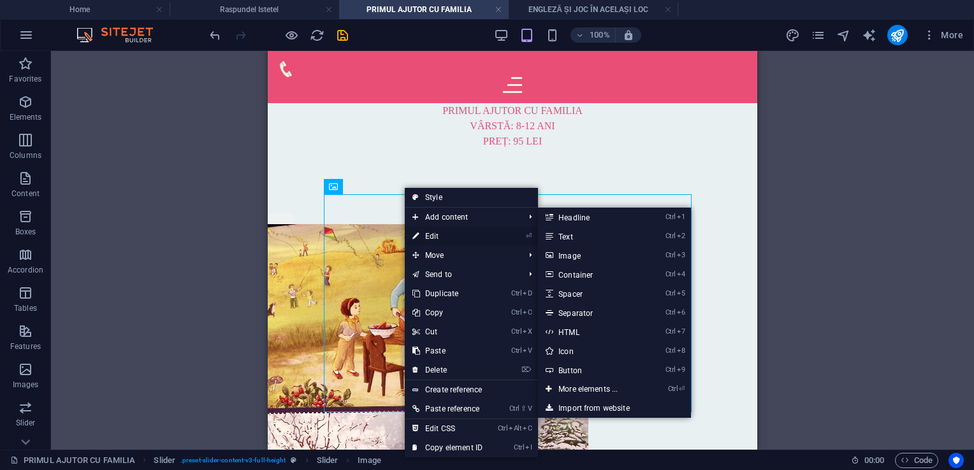
click at [438, 233] on link "⏎ Edit" at bounding box center [447, 236] width 85 height 19
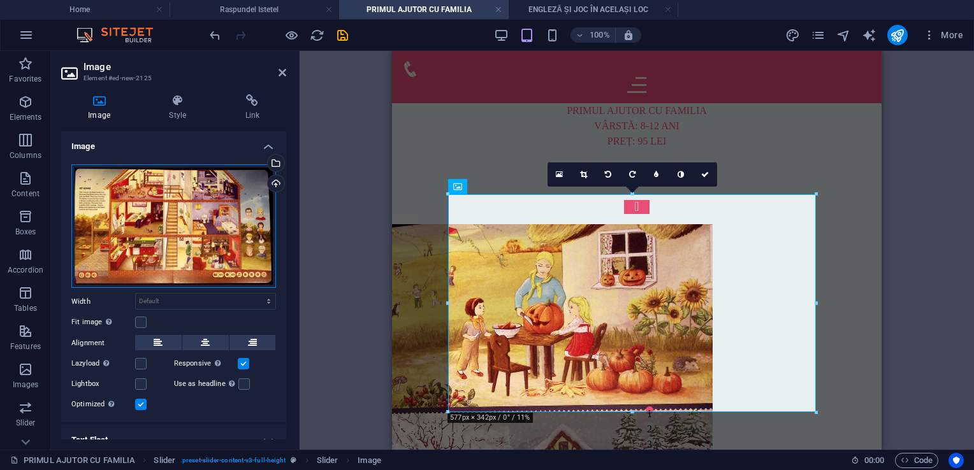
click at [214, 237] on div "Drag files here, click to choose files or select files from Files or our free s…" at bounding box center [173, 226] width 205 height 124
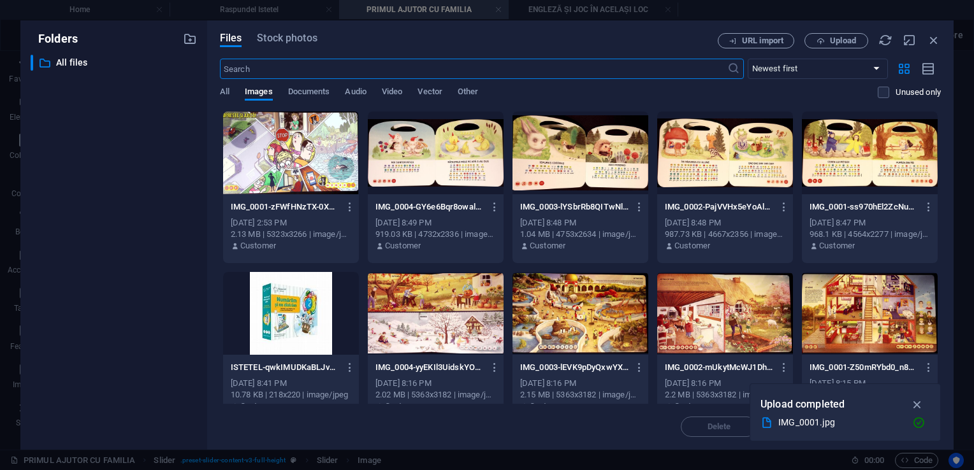
type input "300"
select select "px"
click at [306, 168] on div at bounding box center [291, 153] width 136 height 83
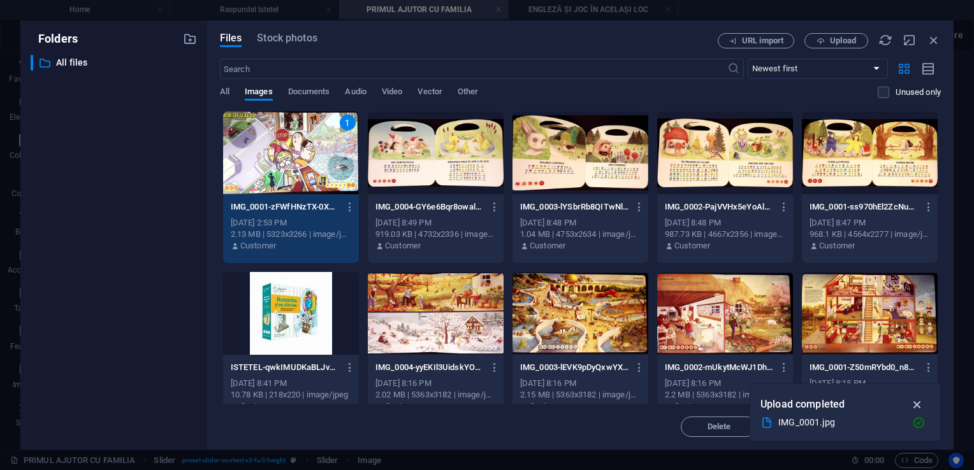
click at [917, 403] on icon "button" at bounding box center [917, 405] width 15 height 14
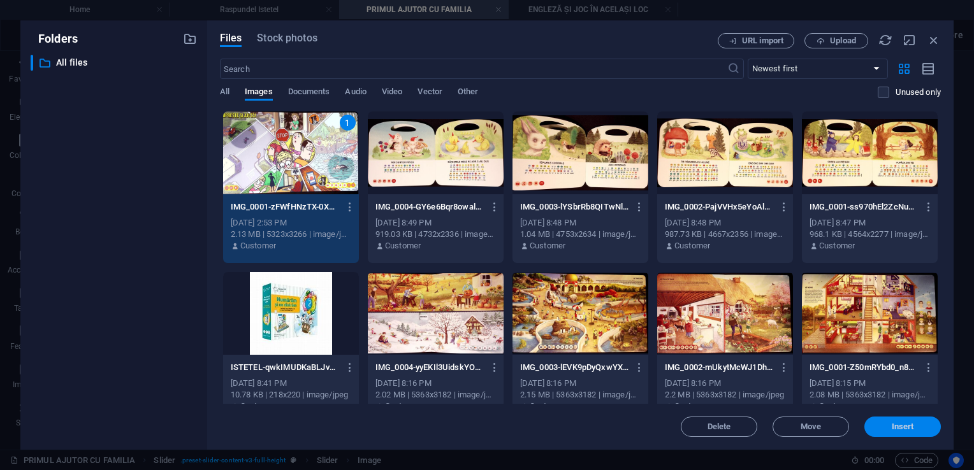
click at [888, 427] on span "Insert" at bounding box center [903, 427] width 66 height 8
select select "DISABLED_OPTION_VALUE"
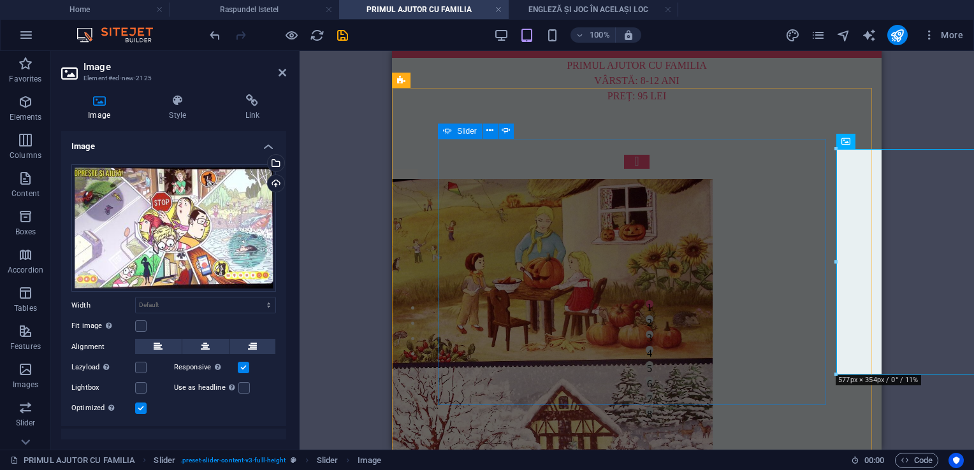
scroll to position [64, 0]
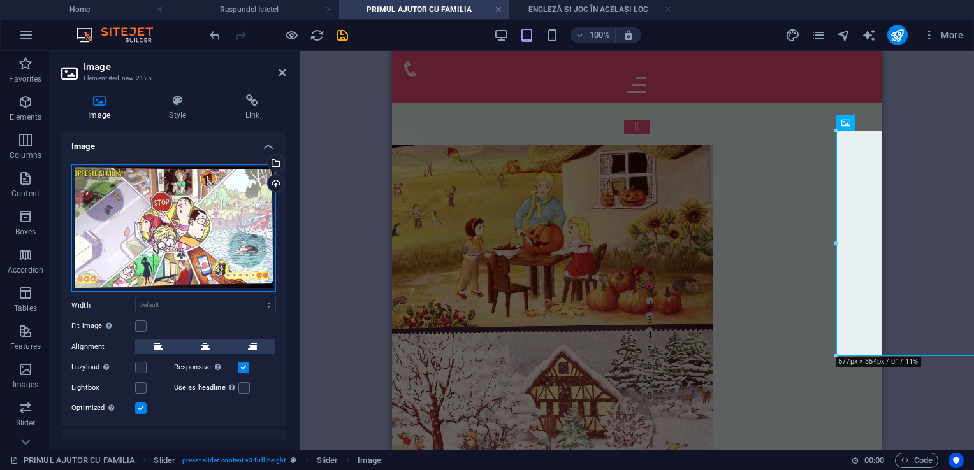
click at [177, 221] on div "Drag files here, click to choose files or select files from Files or our free s…" at bounding box center [173, 228] width 205 height 128
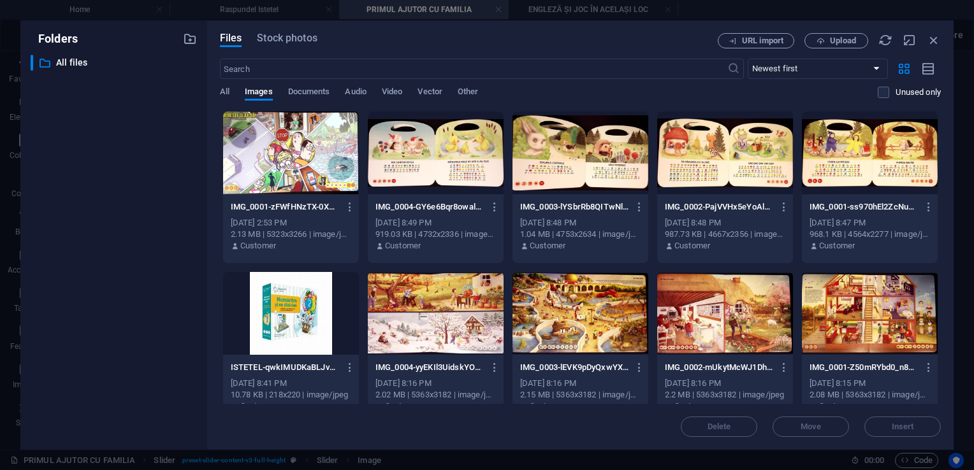
click at [177, 221] on div "​ All files All files" at bounding box center [114, 247] width 166 height 385
type input "300"
select select "px"
drag, startPoint x: 177, startPoint y: 221, endPoint x: 254, endPoint y: 155, distance: 102.2
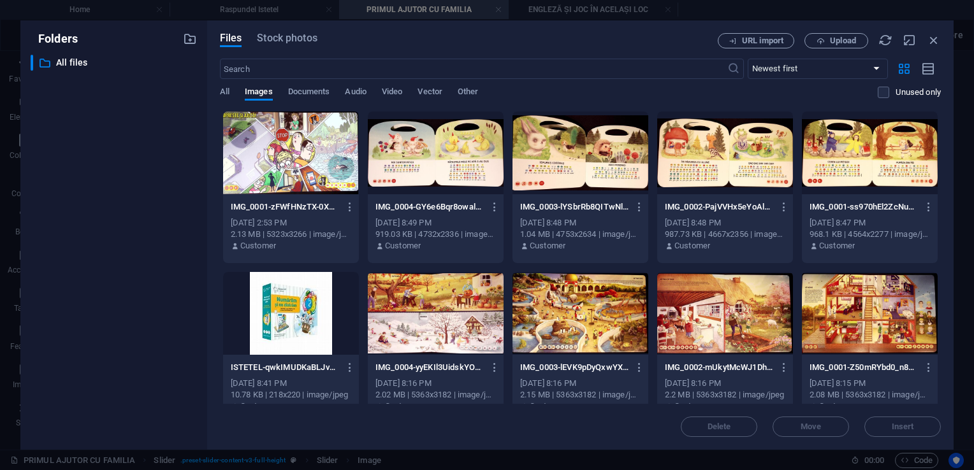
click at [254, 155] on div at bounding box center [291, 153] width 136 height 83
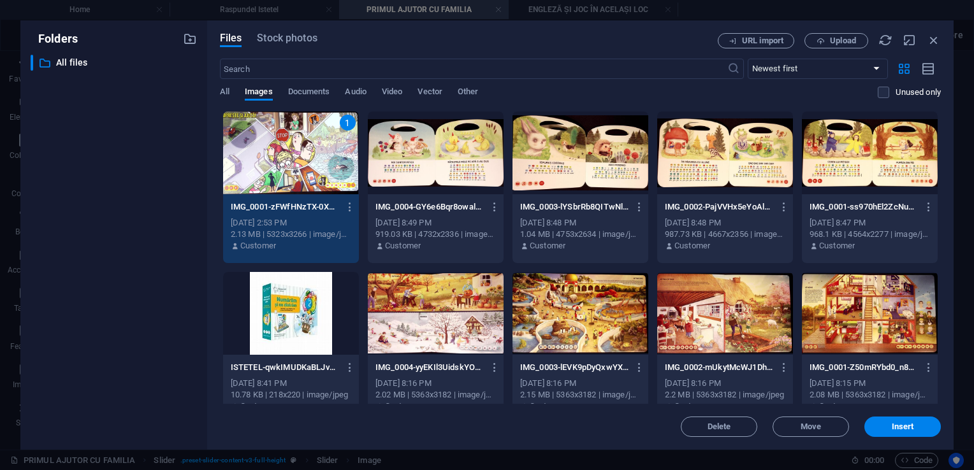
click at [256, 155] on div "1" at bounding box center [291, 153] width 136 height 83
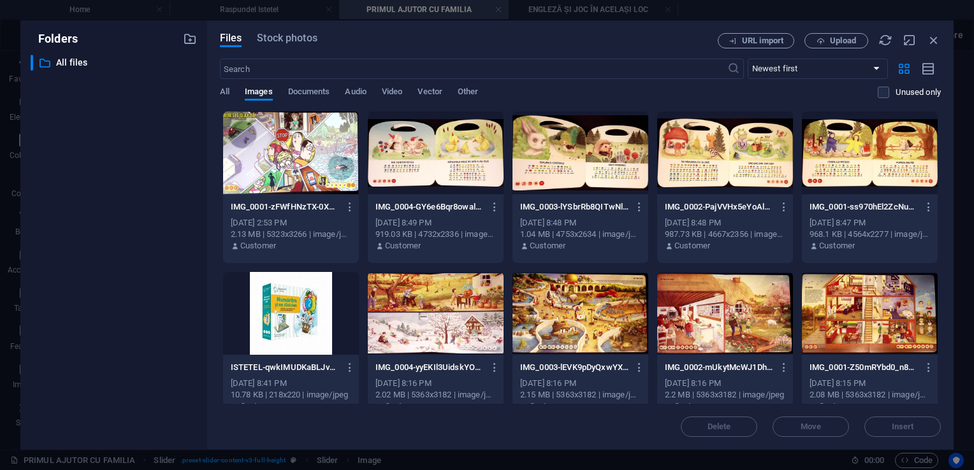
click at [256, 155] on div at bounding box center [291, 153] width 136 height 83
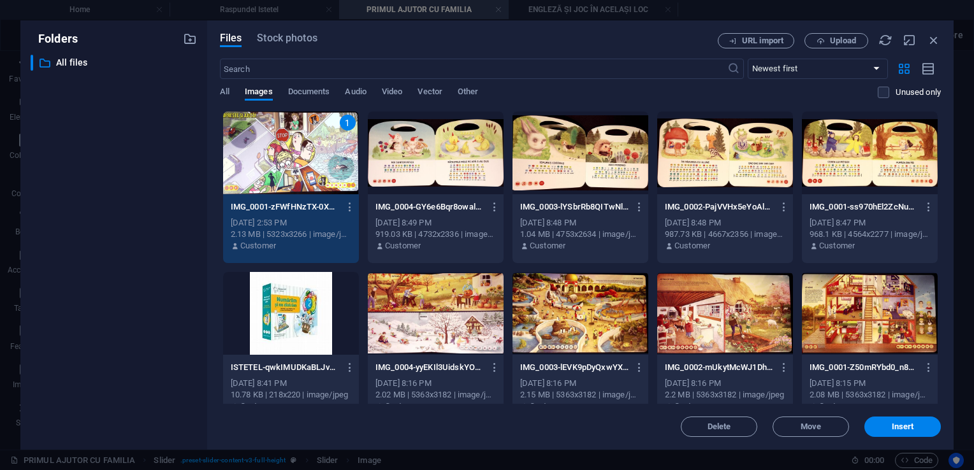
click at [256, 155] on div "1" at bounding box center [291, 153] width 136 height 83
select select "DISABLED_OPTION_VALUE"
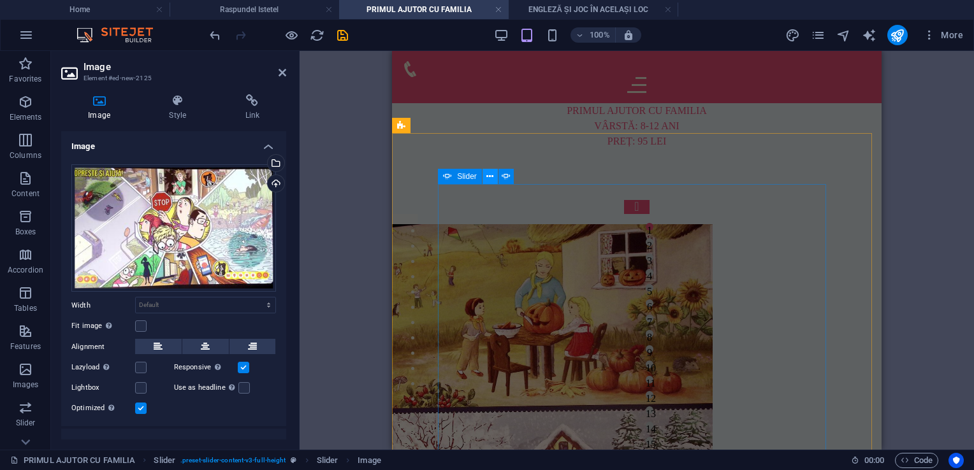
click at [490, 177] on icon at bounding box center [489, 176] width 7 height 13
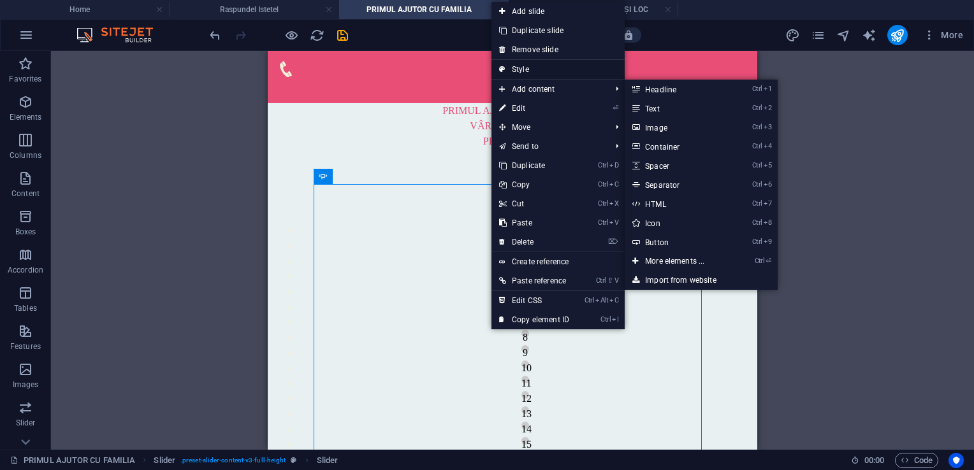
click at [529, 69] on link "Style" at bounding box center [558, 69] width 133 height 19
select select "rem"
select select "px"
select select "preset-slider-content-v3-full-height"
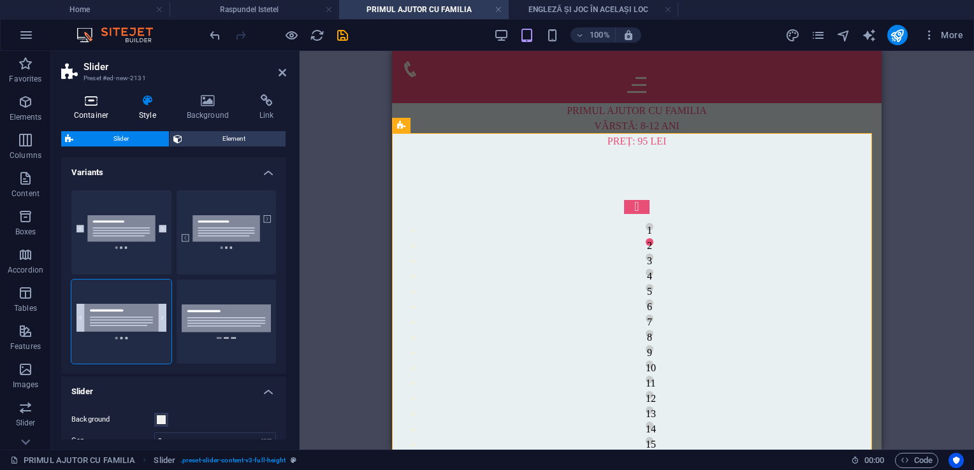
click at [70, 108] on h4 "Container" at bounding box center [93, 107] width 65 height 27
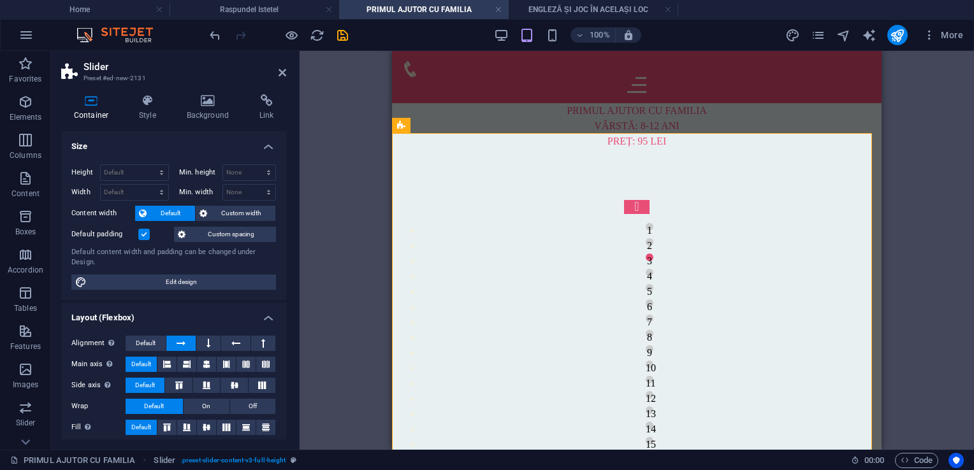
click at [288, 75] on aside "Slider Preset #ed-new-2131 Container Style Background Link Size Height Default …" at bounding box center [175, 250] width 249 height 399
click at [282, 71] on icon at bounding box center [283, 73] width 8 height 10
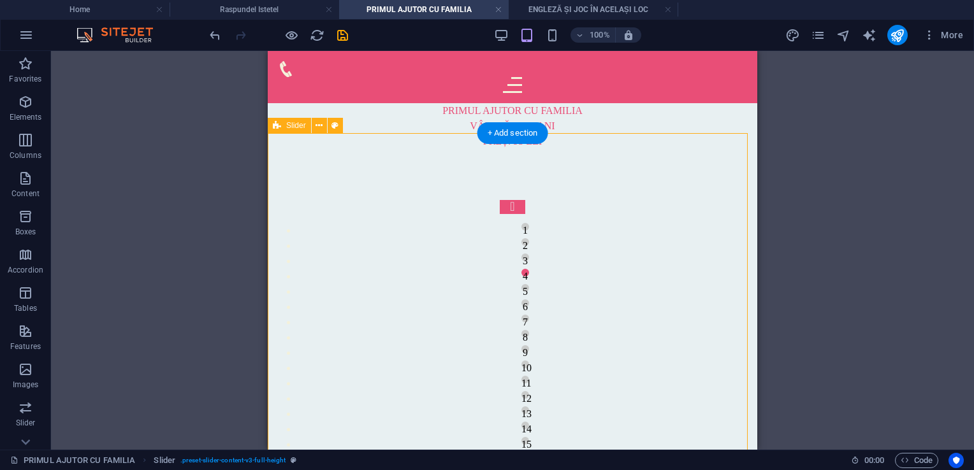
click at [451, 158] on div "1 2 3 4 5 6 7 8 9 10 11 12 1 2 3 4 5 6 7 8 1 2 3 4 5 6 7 8 9 10 11 12 1 2 3 4 5…" at bounding box center [513, 394] width 490 height 491
select select "region"
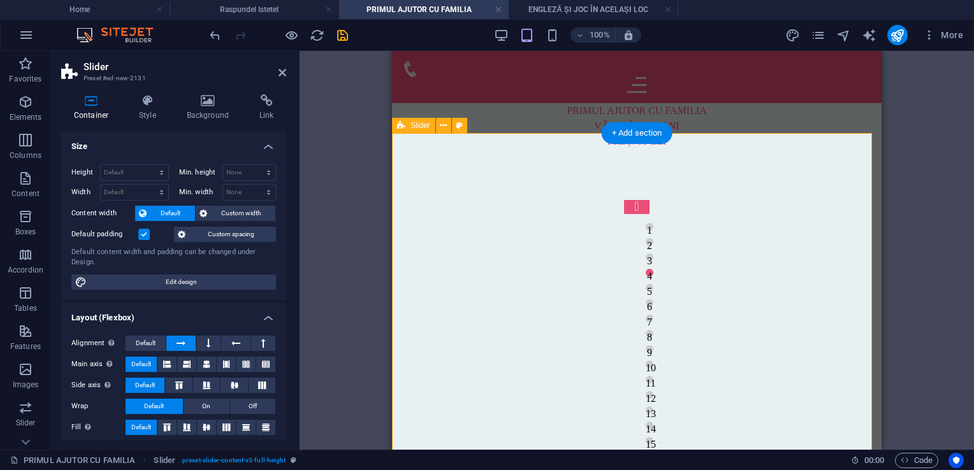
click at [451, 158] on div "1 2 3 4 5 6 7 8 9 10 11 12 1 2 3 4 5 6 7 8 1 2 3 4 5 6 7 8 9 10 11 12 1 2 3 4 5…" at bounding box center [637, 394] width 490 height 491
drag, startPoint x: 283, startPoint y: 71, endPoint x: 25, endPoint y: 22, distance: 262.8
click at [283, 71] on icon at bounding box center [283, 73] width 8 height 10
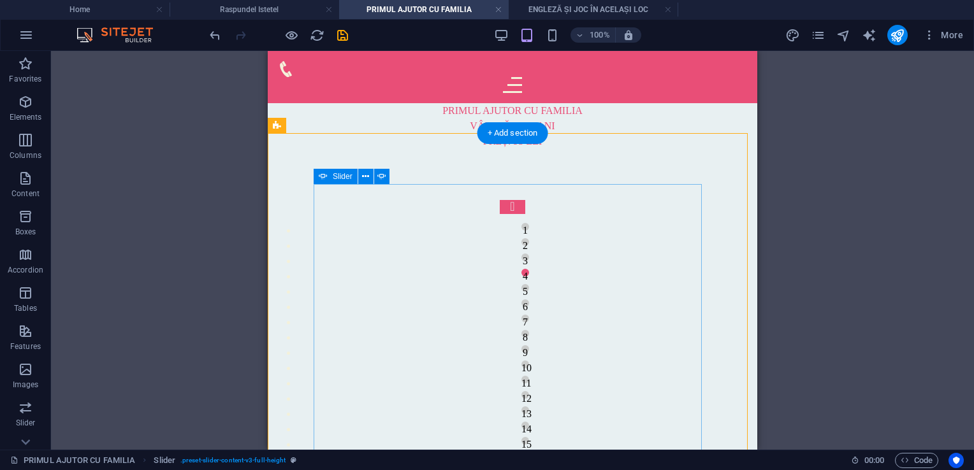
click at [389, 249] on div "1 2 3 4 5 6 7 8 9 10 11 12 1 2 3 4 5 6 7 8 1 2 3 4 5 6 7 8 9 10 11 12 1 2 3 4 5…" at bounding box center [513, 394] width 398 height 389
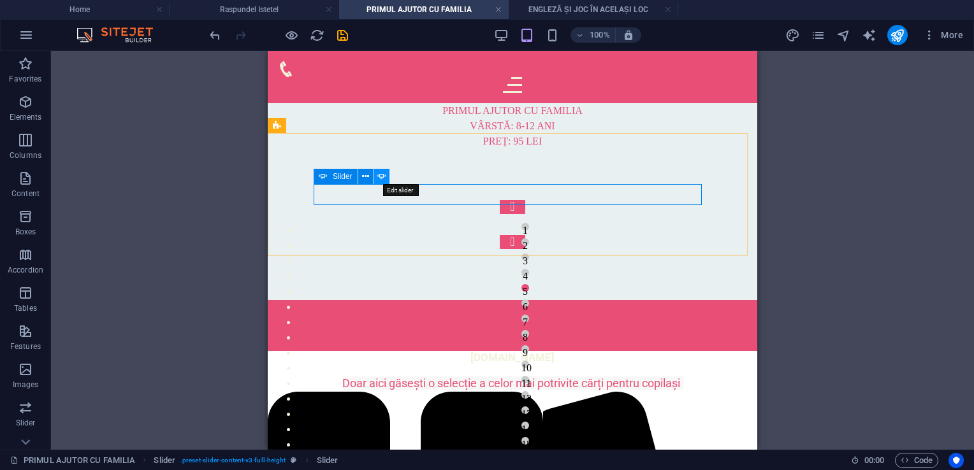
click at [382, 173] on icon at bounding box center [381, 176] width 9 height 13
select select "ms"
select select "s"
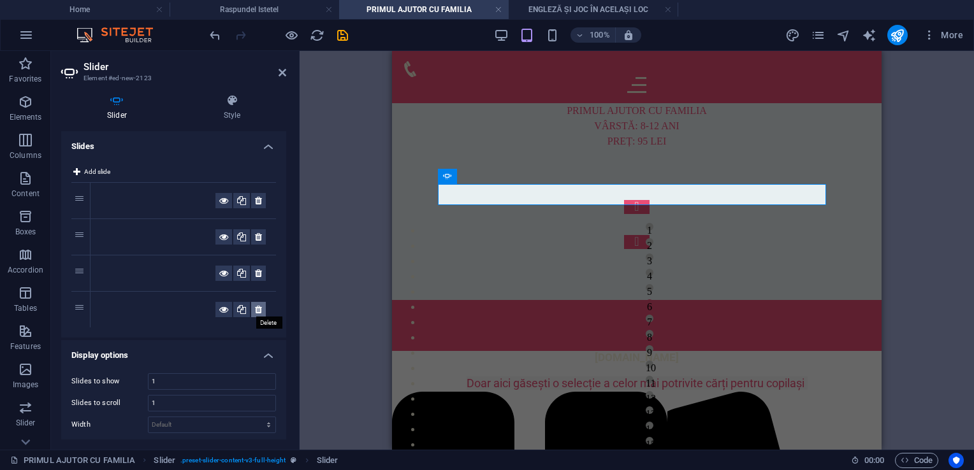
click at [256, 312] on icon at bounding box center [258, 309] width 7 height 15
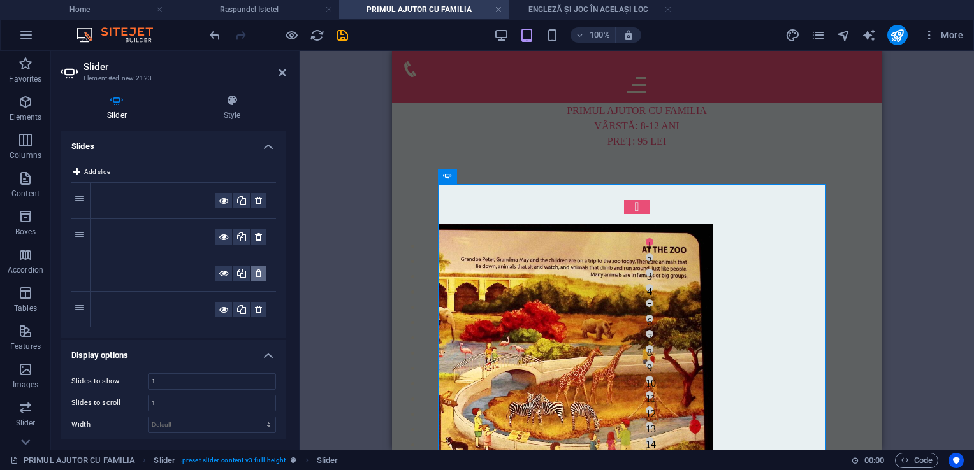
click at [258, 276] on icon at bounding box center [258, 273] width 7 height 15
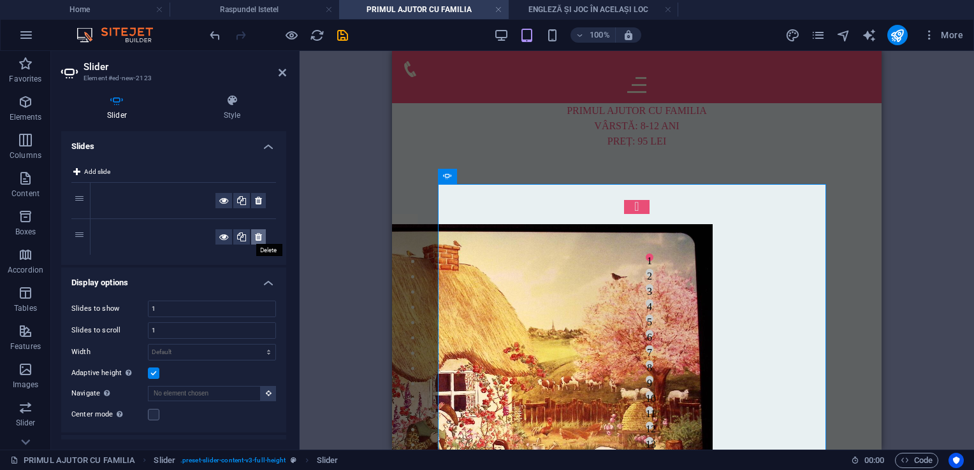
click at [261, 238] on button at bounding box center [258, 237] width 15 height 15
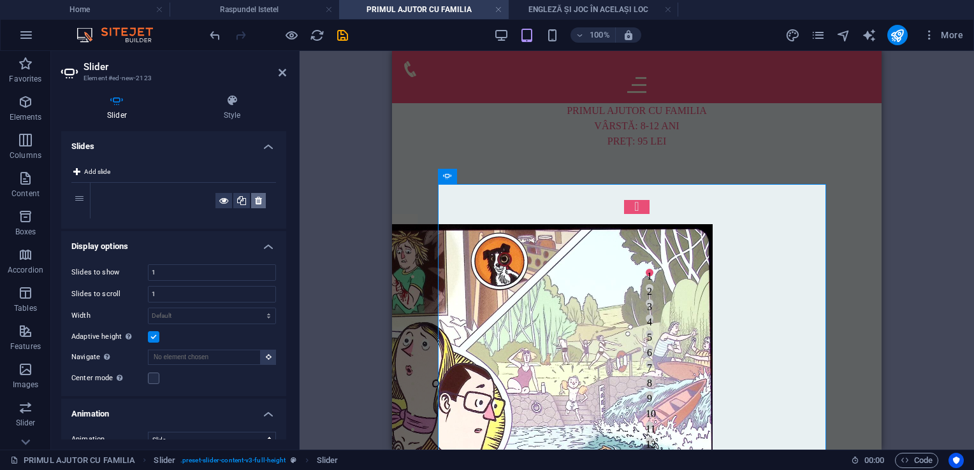
click at [255, 200] on icon at bounding box center [258, 200] width 7 height 15
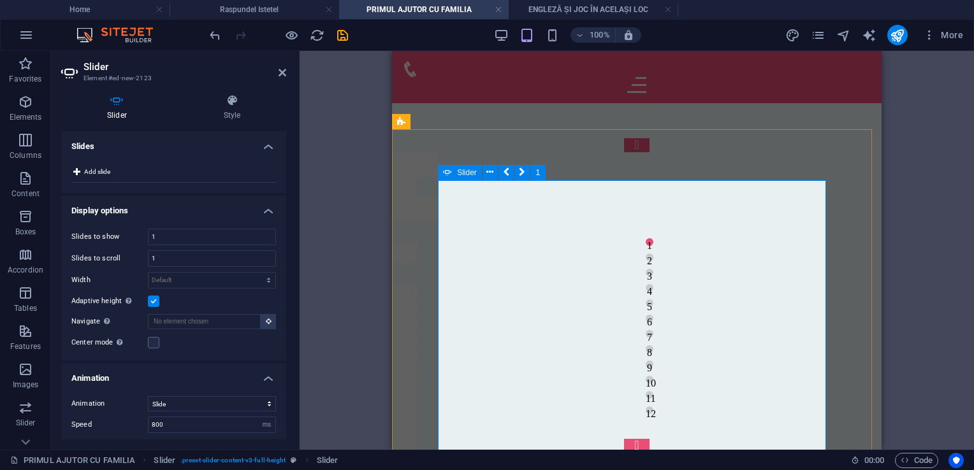
scroll to position [64, 0]
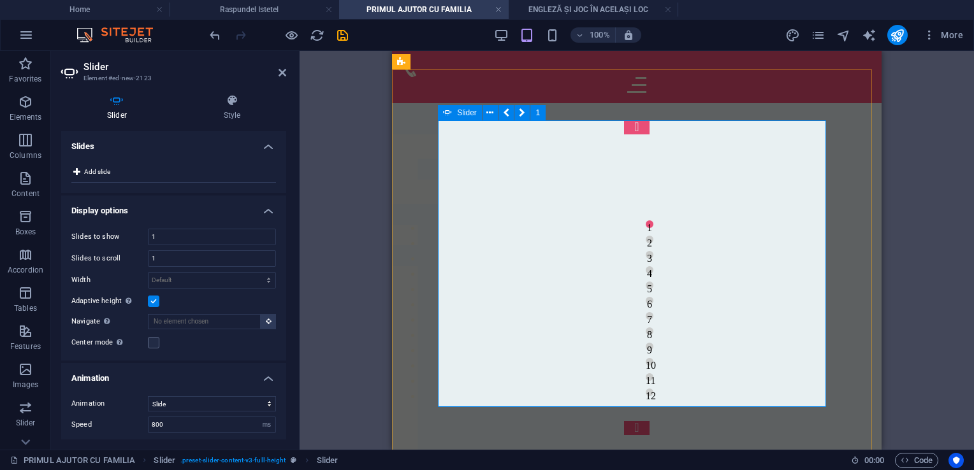
click at [481, 267] on div "1 2 3 4 5 6 7 8 1 2 3 4 5 6 7 8 9 10 11 12 1 2 3 4 5 6 7 8 1 2 3 4 1 2 3 4 5 6 …" at bounding box center [637, 277] width 398 height 315
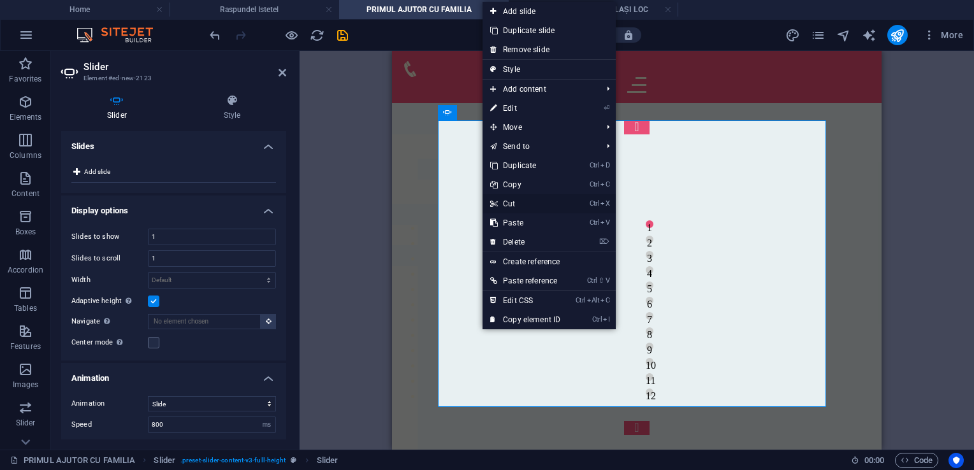
click at [503, 203] on link "Ctrl X Cut" at bounding box center [525, 203] width 85 height 19
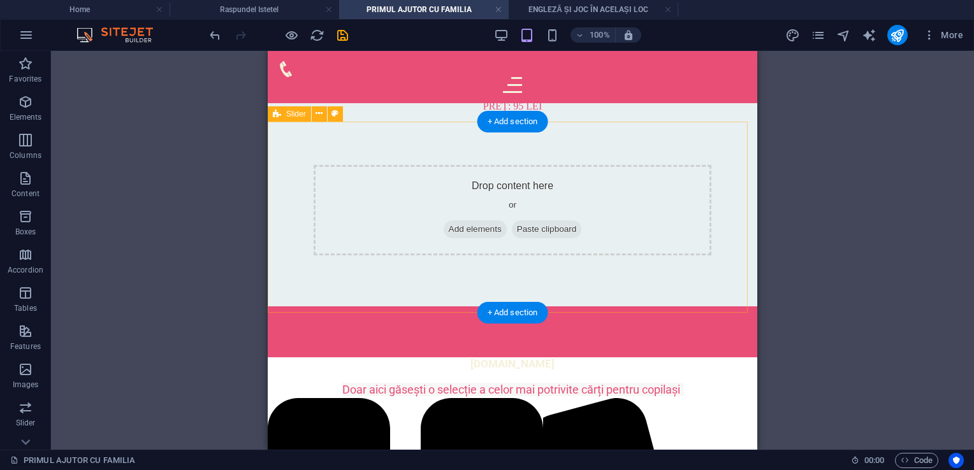
scroll to position [0, 0]
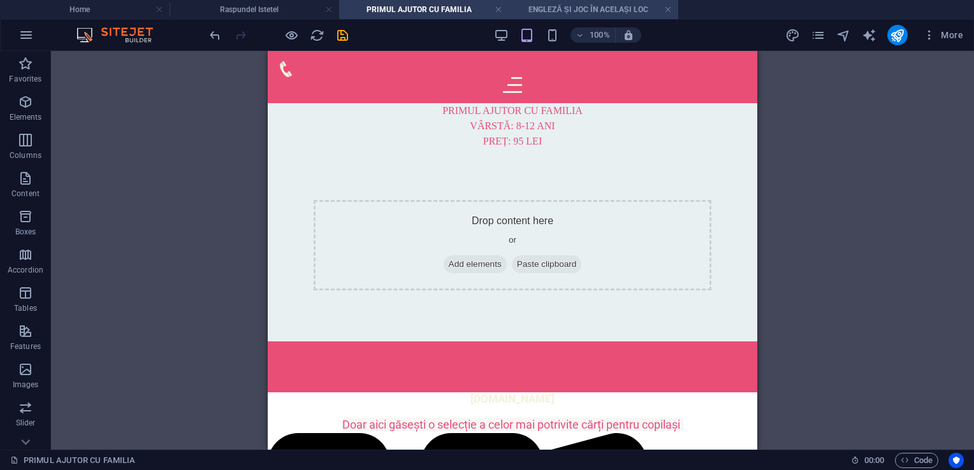
click at [583, 14] on h4 "ENGLEZĂ ȘI JOC ÎN ACELAȘI LOC" at bounding box center [594, 10] width 170 height 14
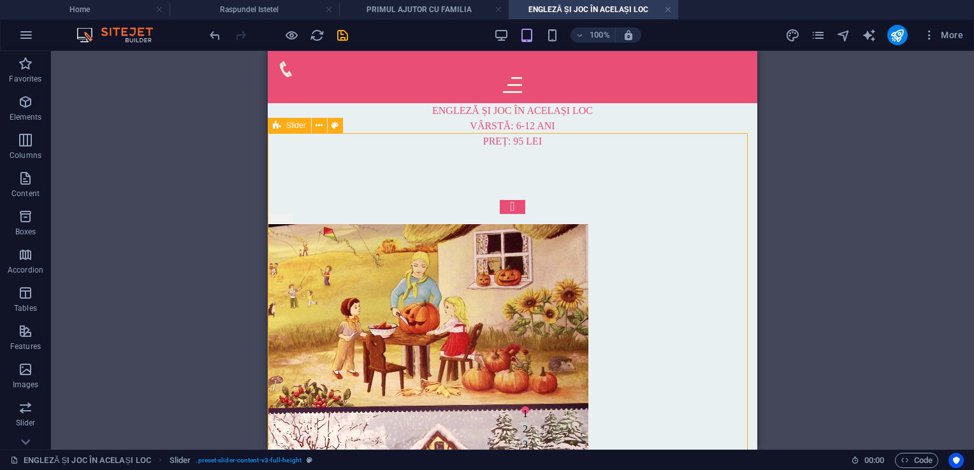
click at [286, 129] on span "Slider" at bounding box center [296, 126] width 20 height 8
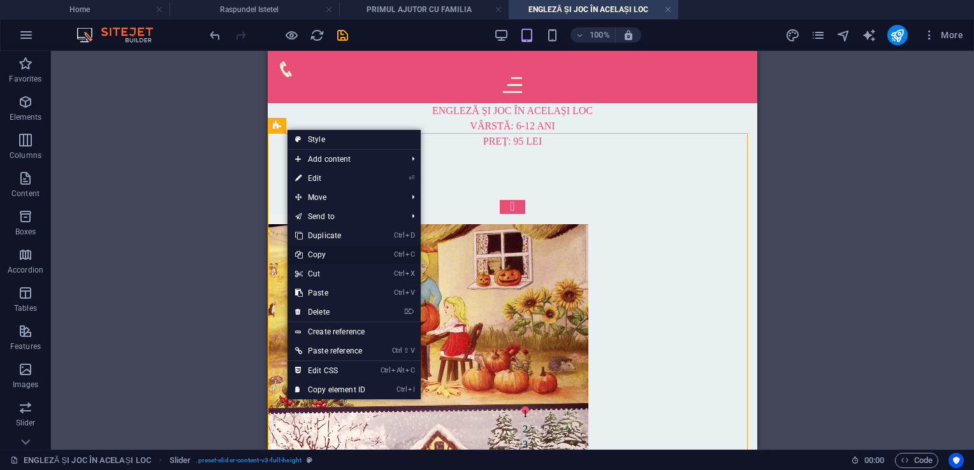
click at [315, 251] on link "Ctrl C Copy" at bounding box center [330, 254] width 85 height 19
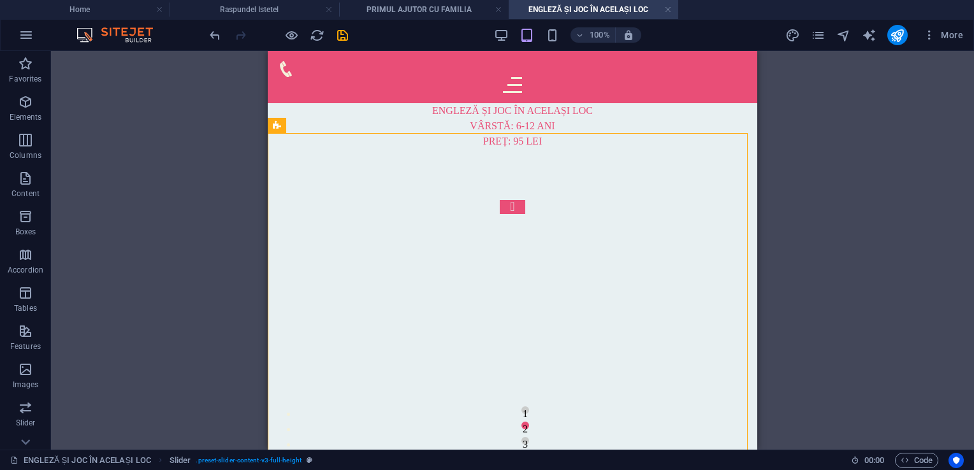
click at [409, 19] on header "100% More" at bounding box center [487, 35] width 974 height 32
click at [408, 14] on h4 "PRIMUL AJUTOR CU FAMILIA" at bounding box center [424, 10] width 170 height 14
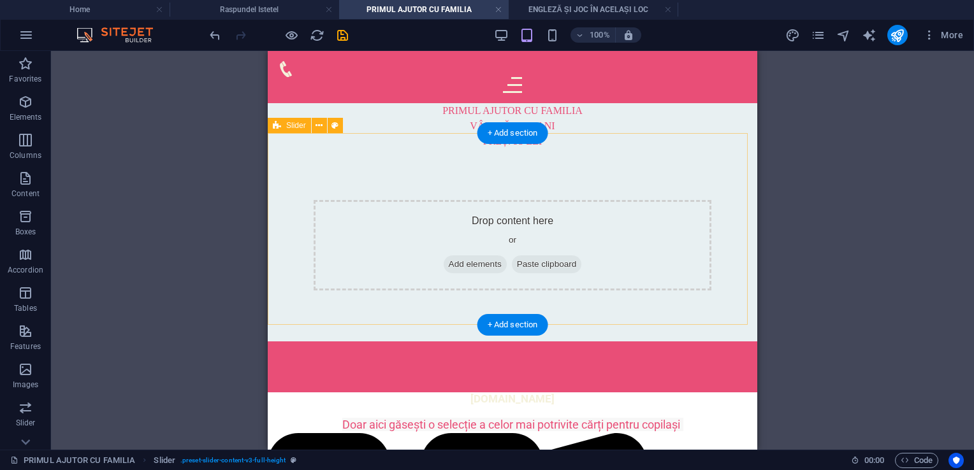
click at [362, 149] on div "Drop content here or Add elements Paste clipboard" at bounding box center [513, 245] width 490 height 193
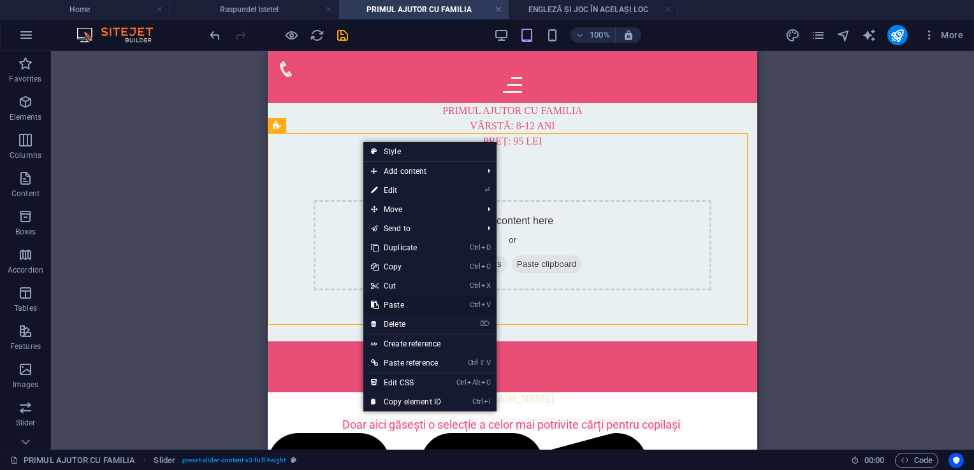
click at [390, 305] on link "Ctrl V Paste" at bounding box center [405, 305] width 85 height 19
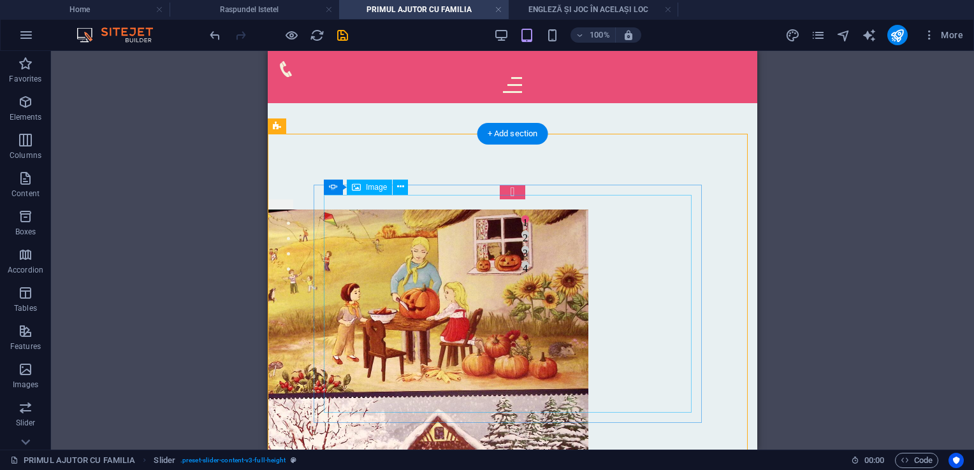
scroll to position [255, 0]
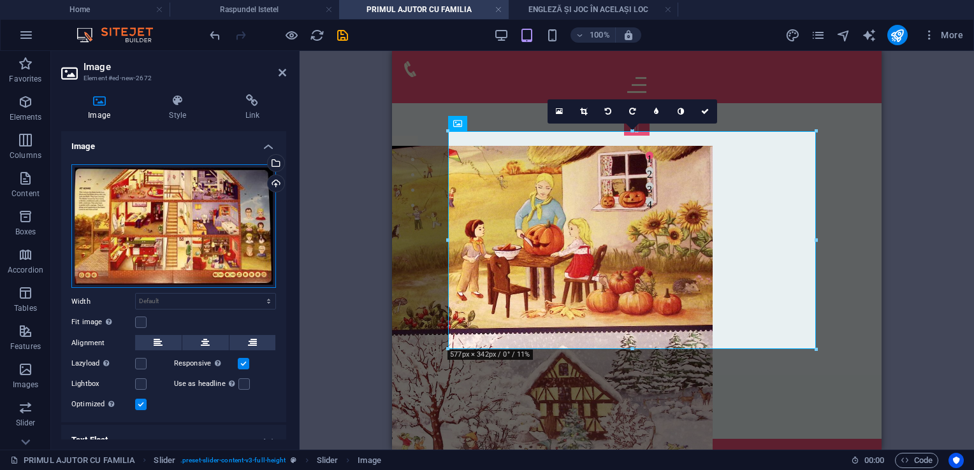
click at [200, 215] on div "Drag files here, click to choose files or select files from Files or our free s…" at bounding box center [173, 226] width 205 height 124
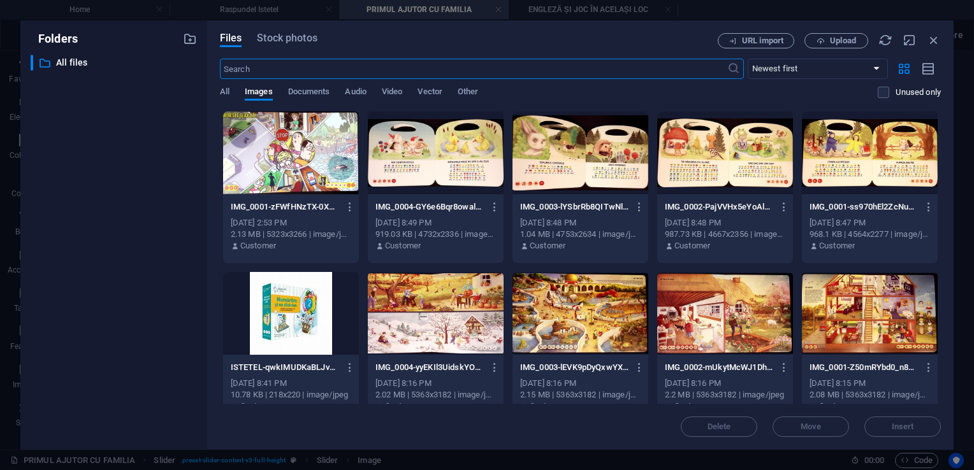
type input "300"
select select "px"
click at [270, 161] on div at bounding box center [291, 153] width 136 height 83
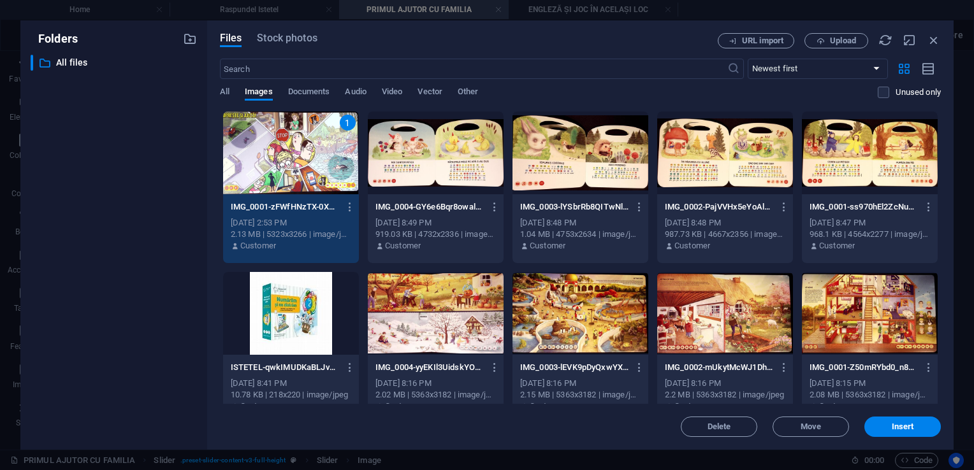
click at [270, 161] on div "1" at bounding box center [291, 153] width 136 height 83
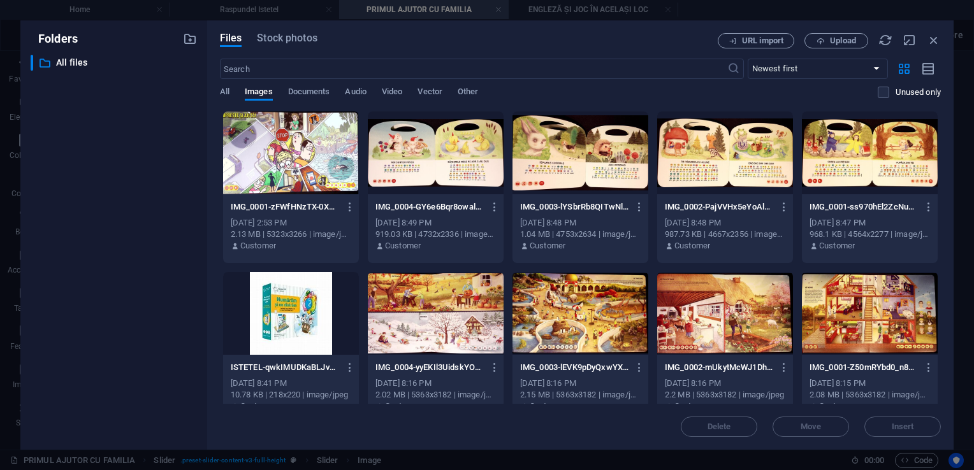
click at [270, 161] on div at bounding box center [291, 153] width 136 height 83
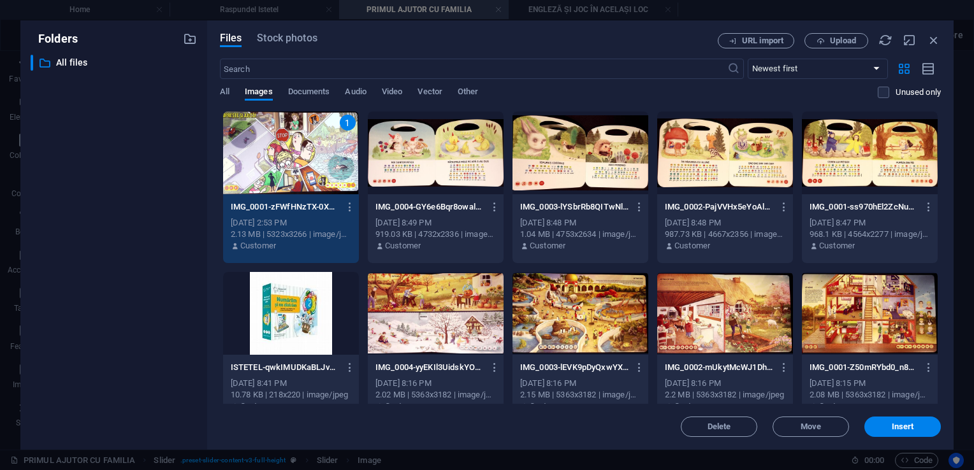
click at [270, 161] on div "1" at bounding box center [291, 153] width 136 height 83
select select "DISABLED_OPTION_VALUE"
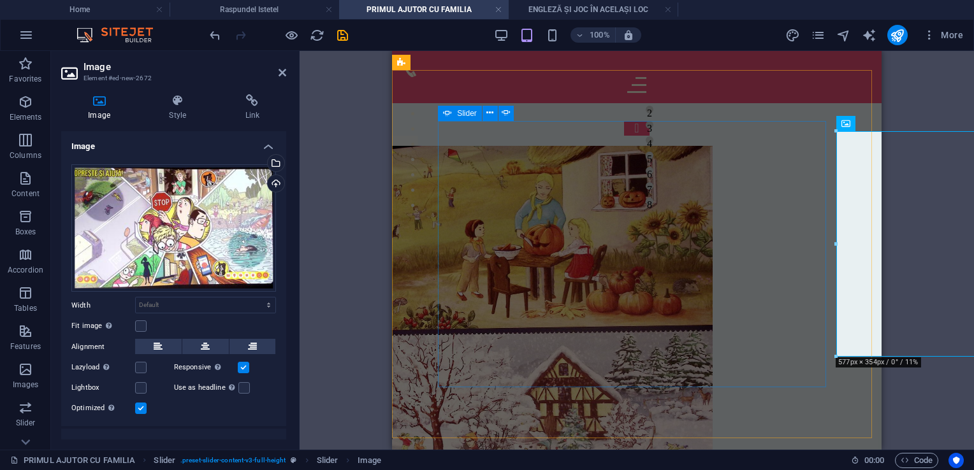
click at [650, 258] on div "1 2 3 4 1 2 3 4 5 6 7 8" at bounding box center [637, 269] width 398 height 295
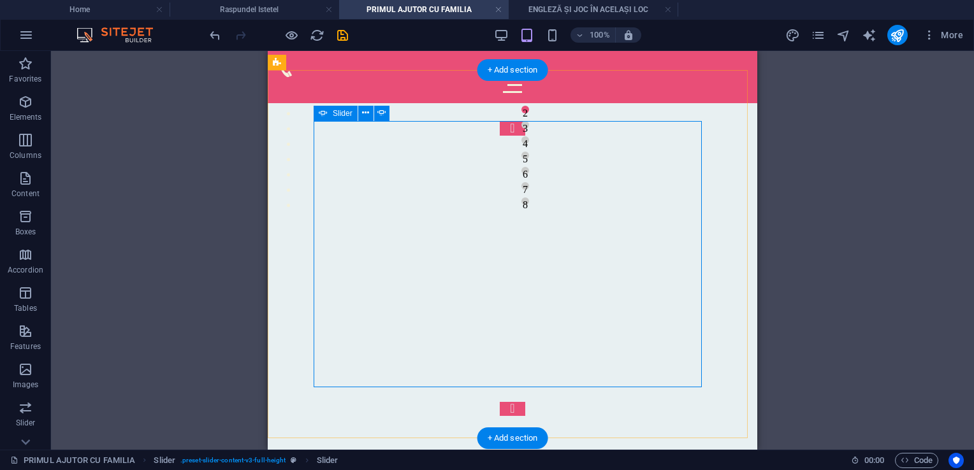
click at [514, 330] on div "1 2 3 4 1 2 3 4 5 6 7 8" at bounding box center [513, 269] width 398 height 295
select select "ms"
select select "s"
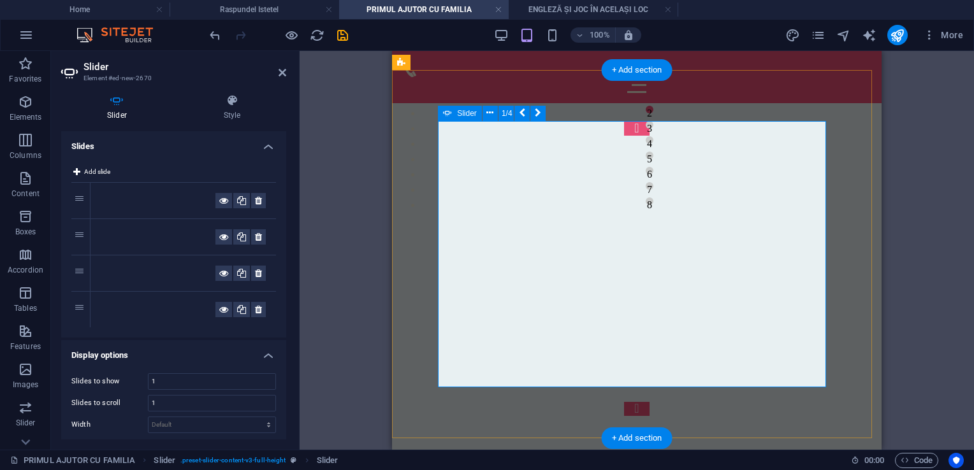
click at [657, 324] on div "1 2 3 4 1 2 3 4 5 6 7 8" at bounding box center [637, 269] width 398 height 295
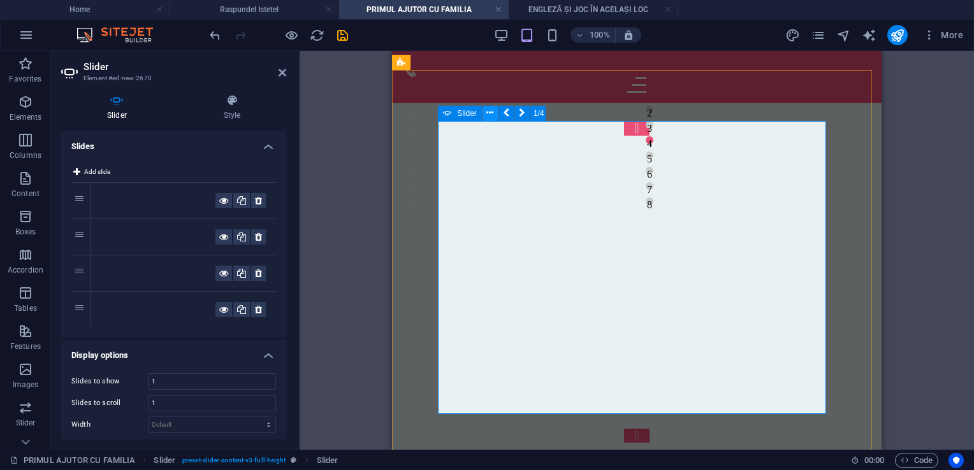
click at [494, 113] on button at bounding box center [490, 113] width 15 height 15
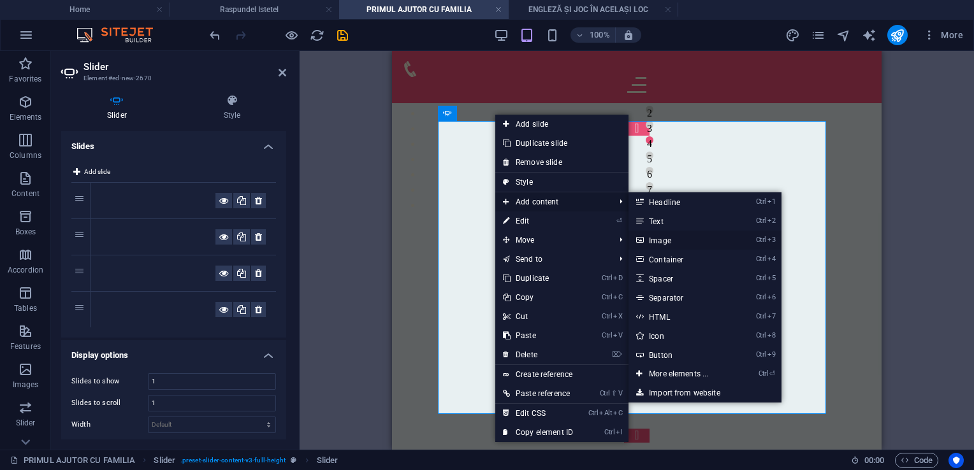
click at [667, 241] on link "Ctrl 3 Image" at bounding box center [681, 240] width 105 height 19
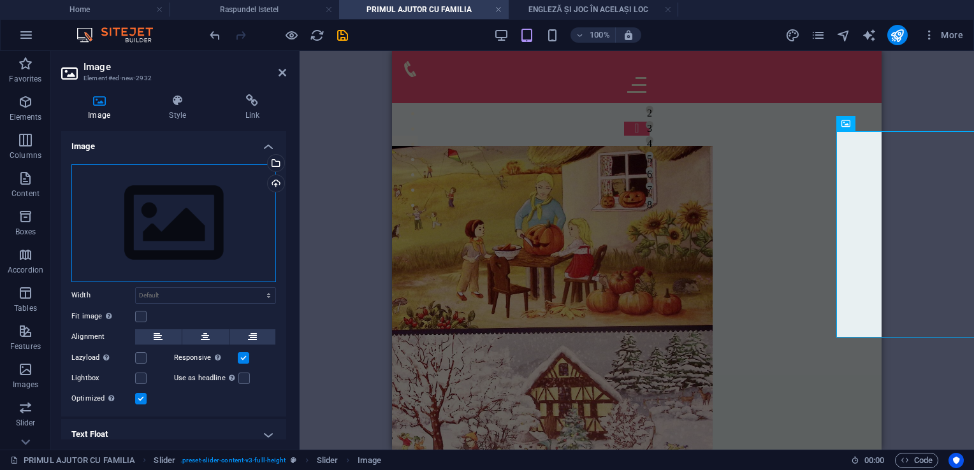
click at [115, 250] on div "Drag files here, click to choose files or select files from Files or our free s…" at bounding box center [173, 223] width 205 height 118
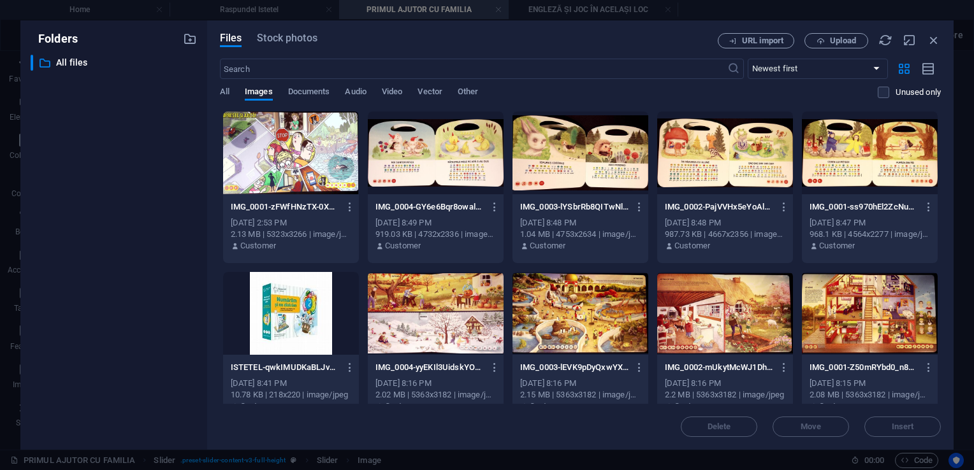
click at [115, 250] on div "​ All files All files" at bounding box center [114, 247] width 166 height 385
drag, startPoint x: 115, startPoint y: 250, endPoint x: 289, endPoint y: 157, distance: 197.6
click at [289, 157] on div at bounding box center [291, 153] width 136 height 83
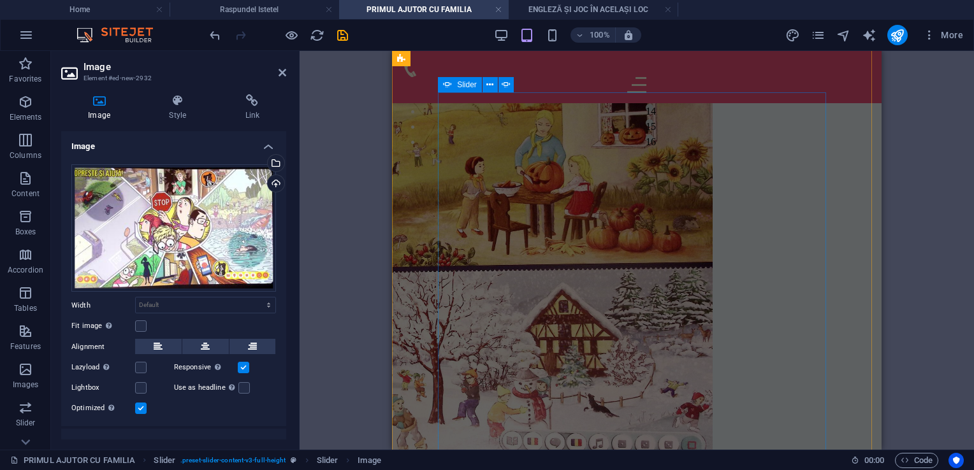
scroll to position [346, 0]
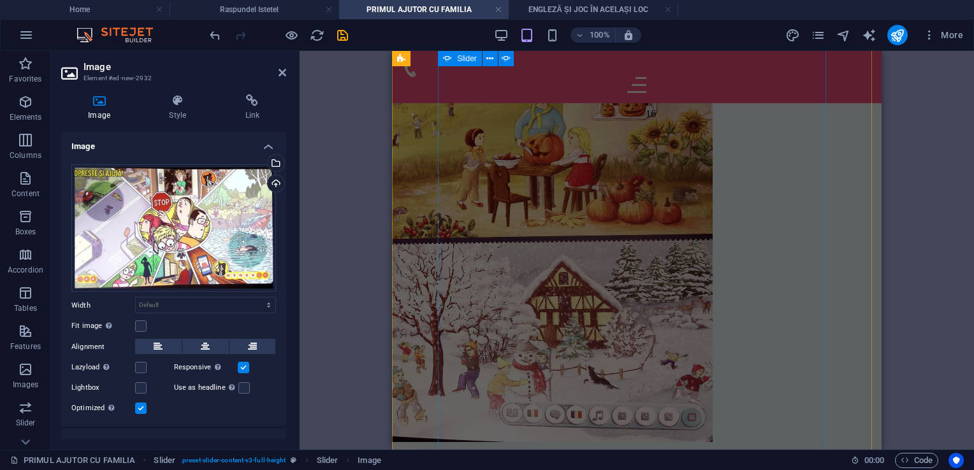
click at [594, 245] on div "1 2 3 4 5 6 7 8 9 10 11 12 1 2 3 4 5 6 7 8 1 2 3 4 1 2 3 4 5 6 7 8 9 10 11 12 1…" at bounding box center [637, 281] width 398 height 500
select select "ms"
select select "s"
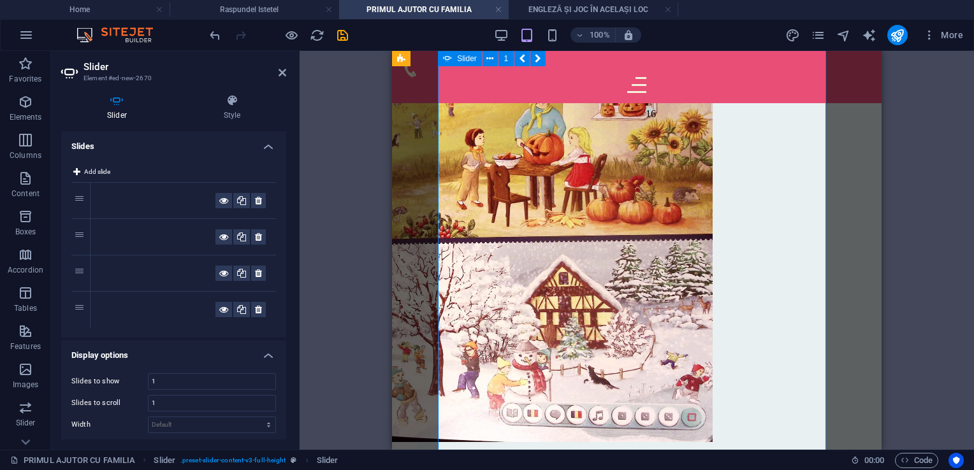
click at [594, 244] on div "1 2 3 4 5 6 7 8 9 10 11 12 1 2 3 4 5 6 7 8 1 2 3 4 1 2 3 4 5 6 7 8 9 10 11 12 1…" at bounding box center [637, 281] width 398 height 500
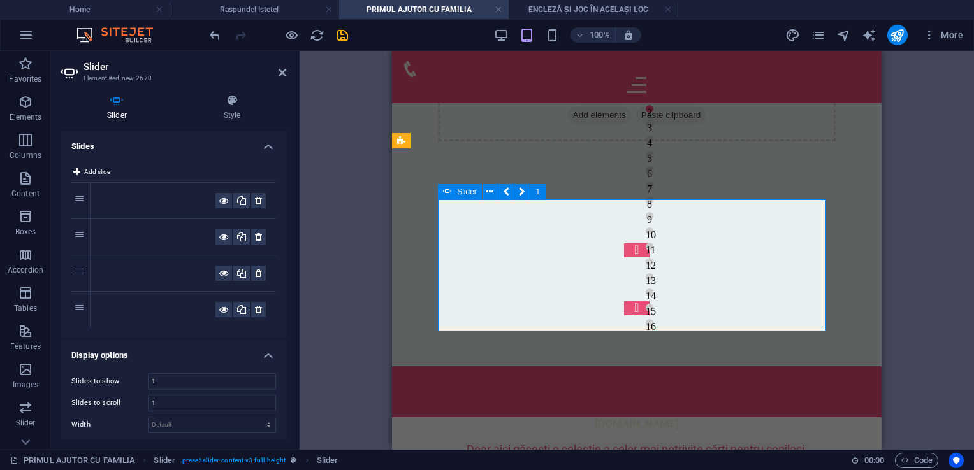
scroll to position [286, 0]
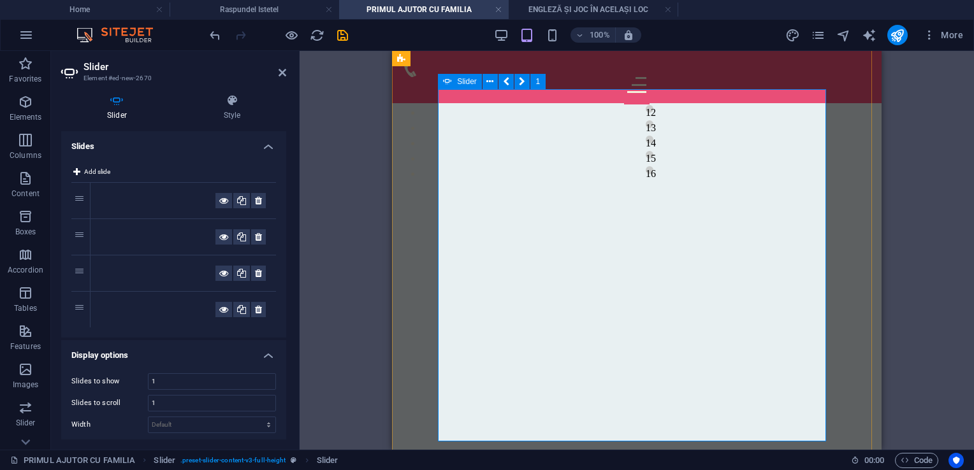
click at [572, 198] on div "1 2 3 4 5 6 7 8 9 10 11 12 1 2 3 4 5 6 7 8 1 2 3 4 1 2 3 4 5 6 7 8 9 10 11 12 1…" at bounding box center [637, 281] width 398 height 380
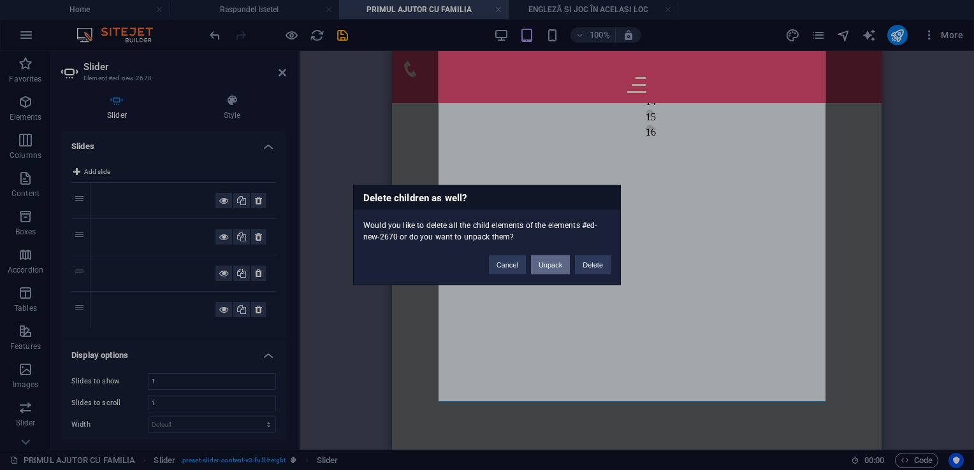
click at [561, 263] on button "Unpack" at bounding box center [550, 265] width 39 height 19
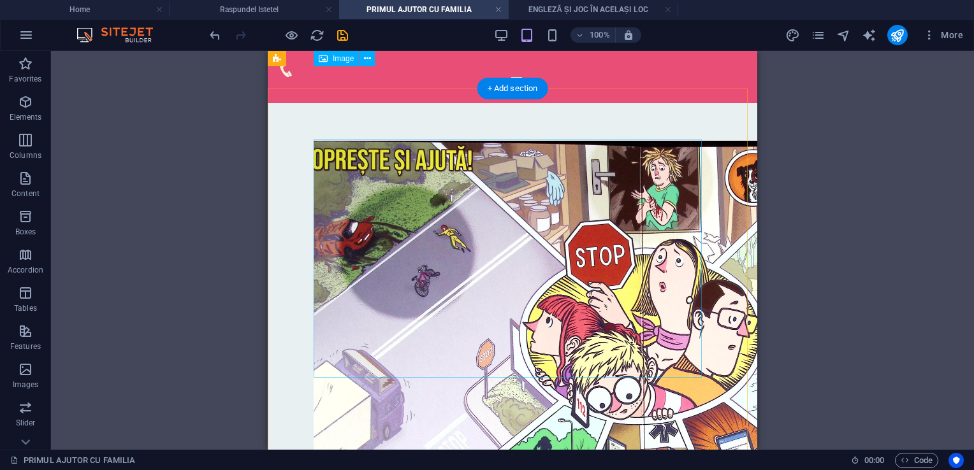
scroll to position [221, 0]
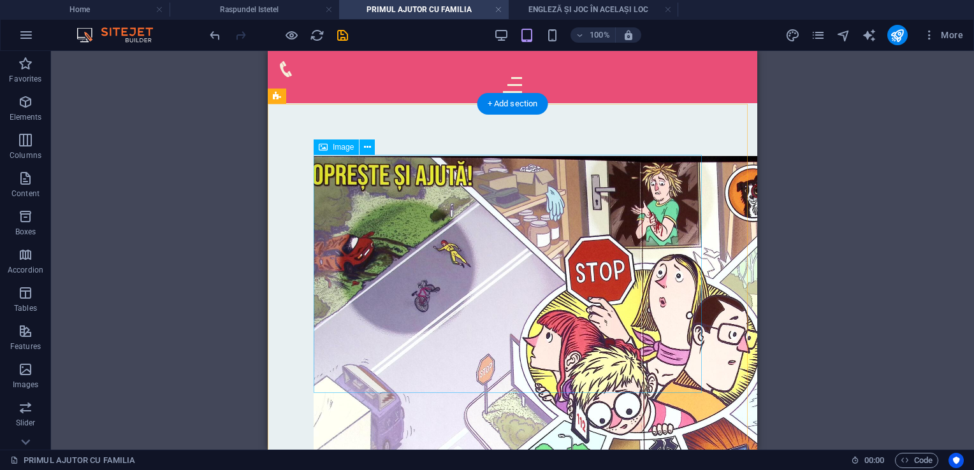
click at [566, 261] on figure "Content Slider" at bounding box center [513, 356] width 398 height 401
click at [557, 267] on figure "Content Slider" at bounding box center [513, 356] width 398 height 401
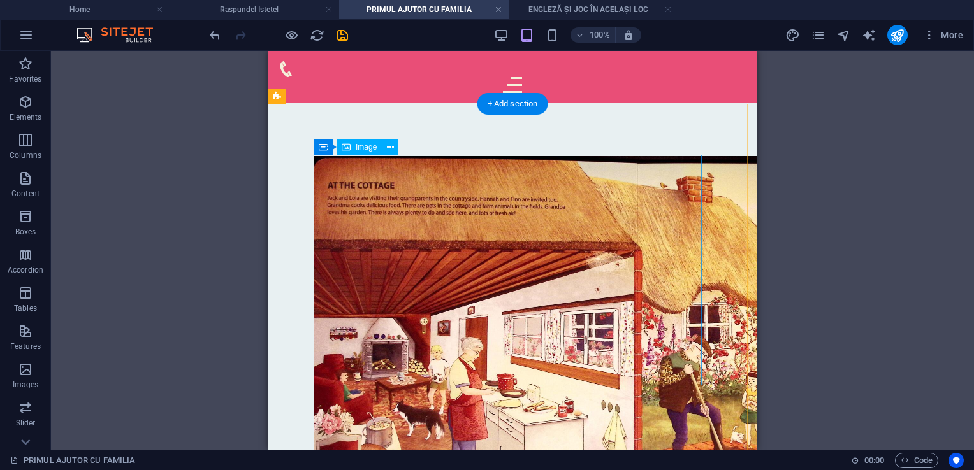
click at [557, 267] on figure "Content Slider" at bounding box center [513, 350] width 398 height 388
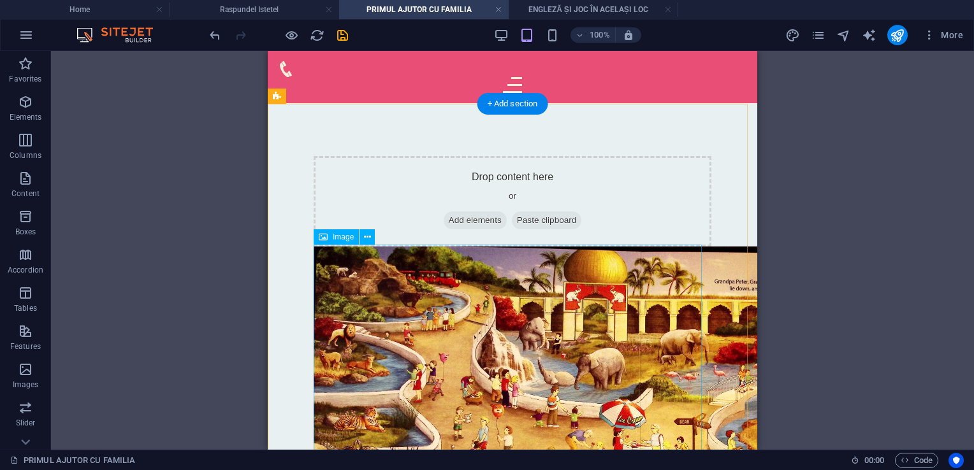
click at [556, 287] on figure "Content Slider" at bounding box center [513, 441] width 398 height 388
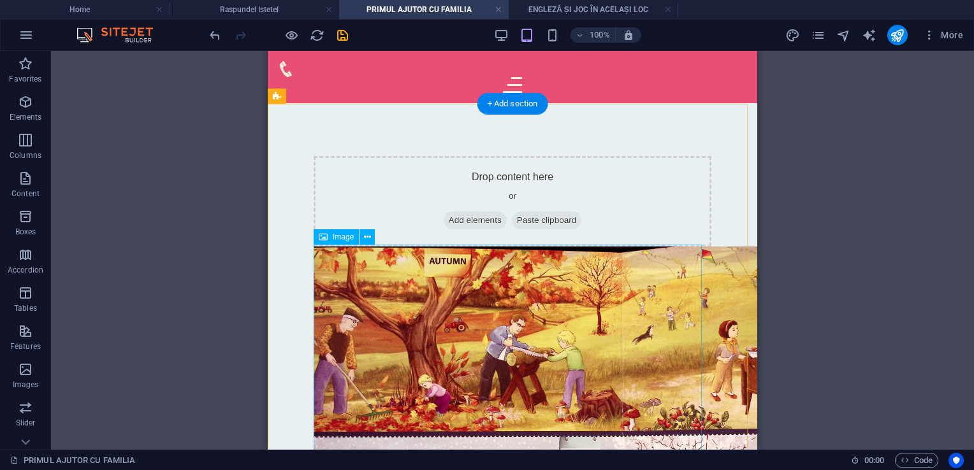
click at [556, 288] on figure "Content Slider" at bounding box center [513, 441] width 398 height 388
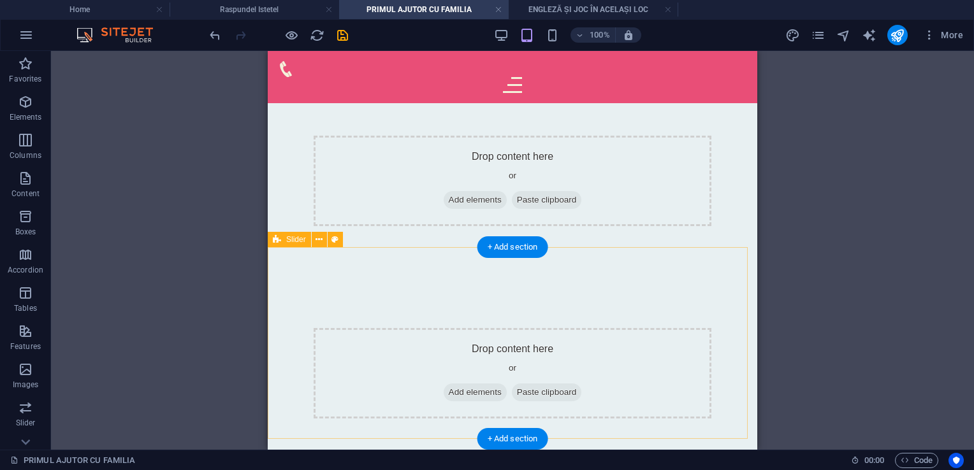
scroll to position [0, 0]
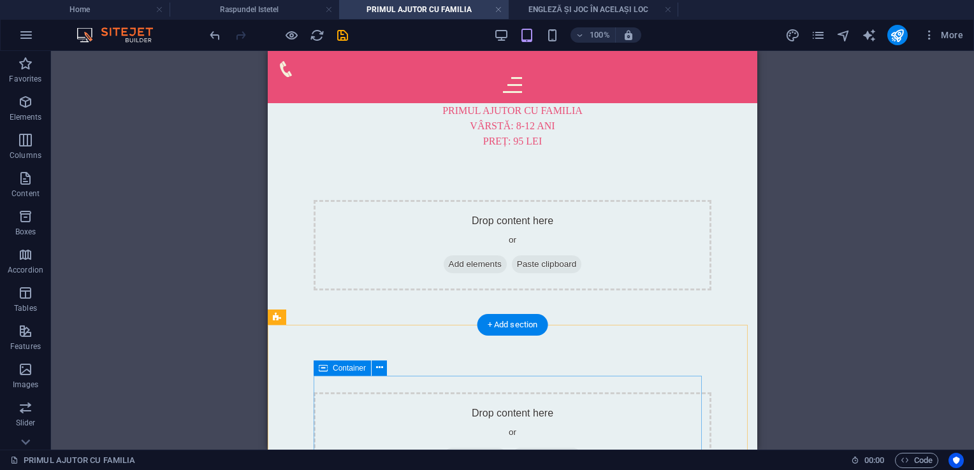
click at [564, 393] on div "Drop content here or Add elements Paste clipboard" at bounding box center [513, 438] width 398 height 91
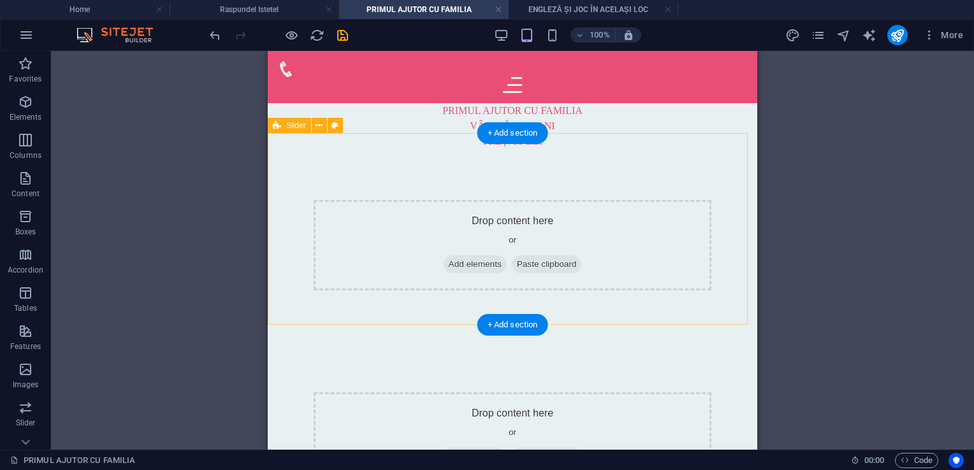
click at [566, 256] on span "Paste clipboard" at bounding box center [547, 265] width 70 height 18
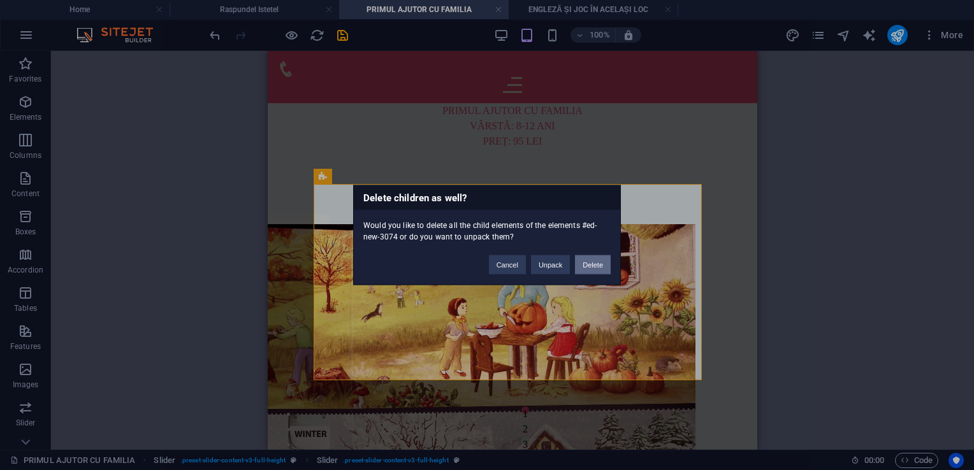
click at [594, 267] on button "Delete" at bounding box center [593, 265] width 36 height 19
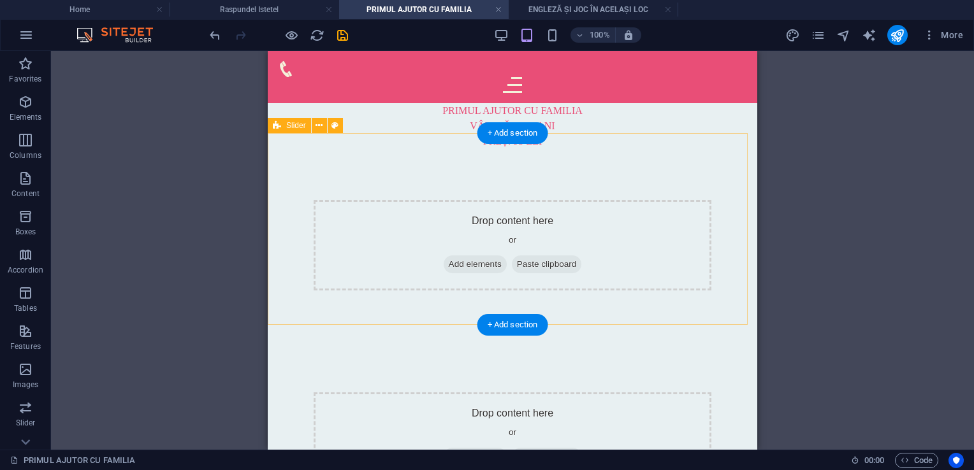
click at [589, 241] on div "Drop content here or Add elements Paste clipboard" at bounding box center [513, 245] width 398 height 91
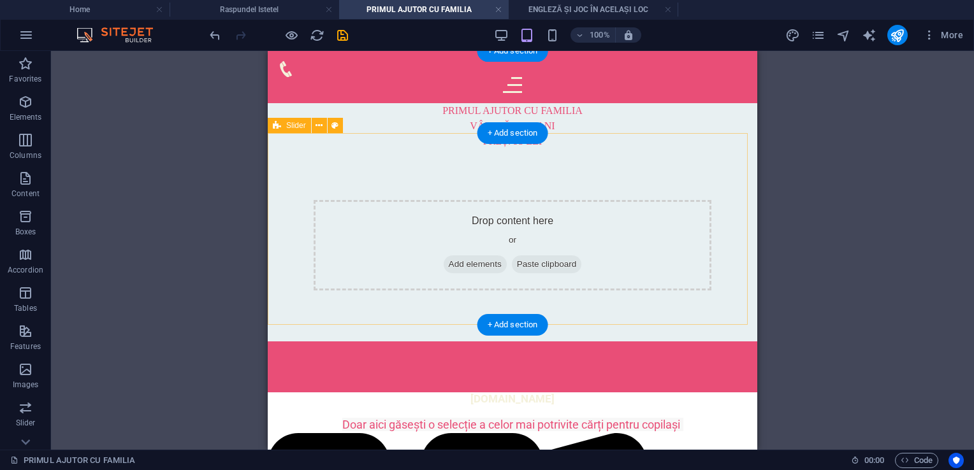
click at [589, 240] on div "Drop content here or Add elements Paste clipboard" at bounding box center [513, 245] width 398 height 91
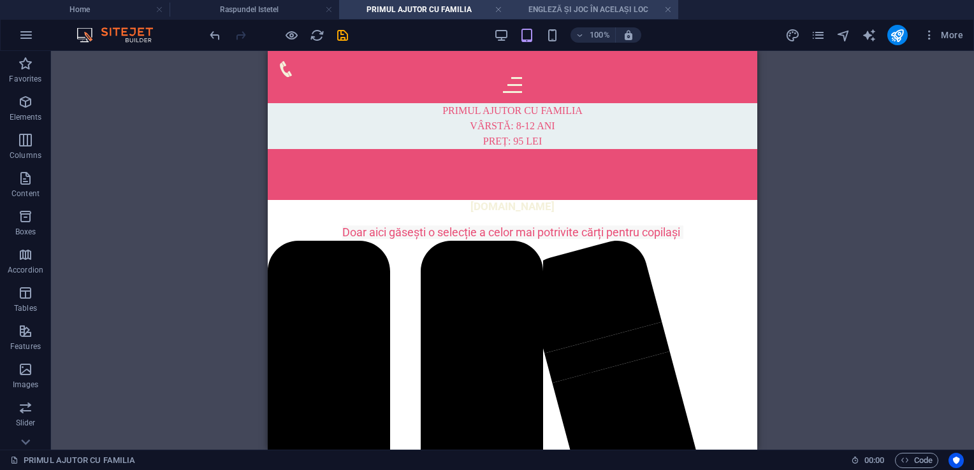
click at [562, 11] on h4 "ENGLEZĂ ȘI JOC ÎN ACELAȘI LOC" at bounding box center [594, 10] width 170 height 14
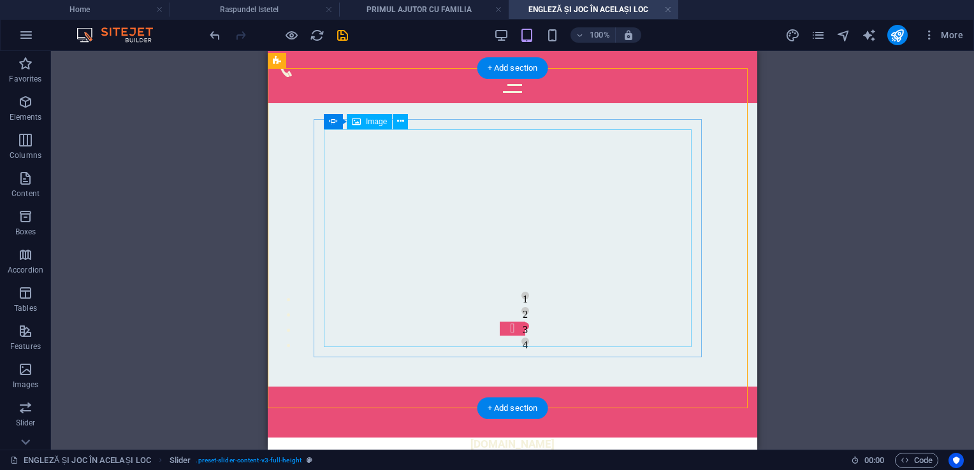
scroll to position [128, 0]
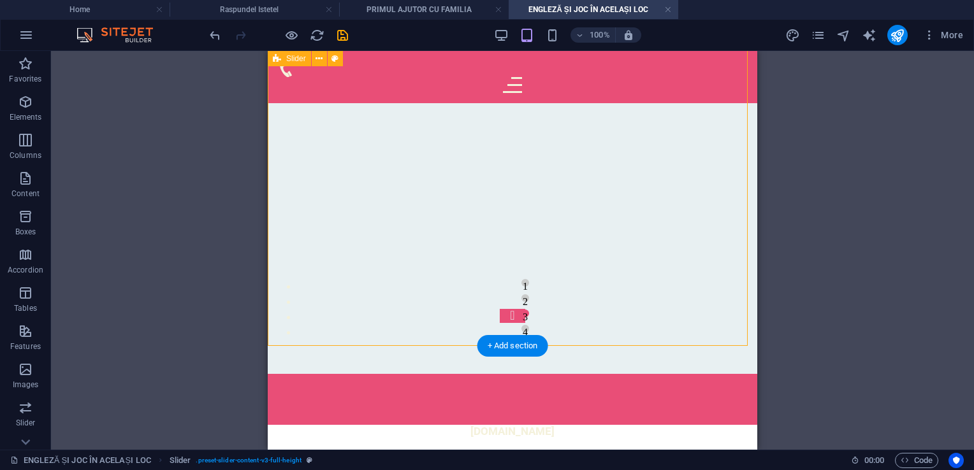
click at [296, 332] on div "1 2 3 4" at bounding box center [513, 190] width 490 height 368
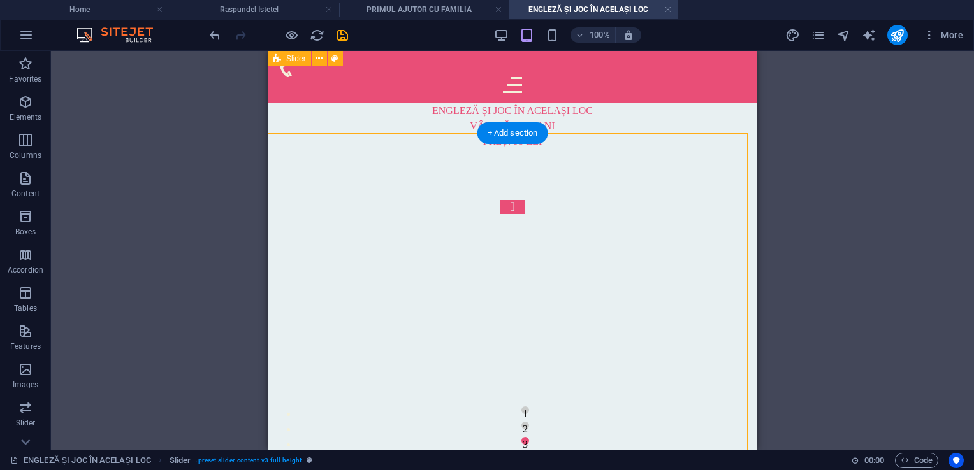
scroll to position [0, 0]
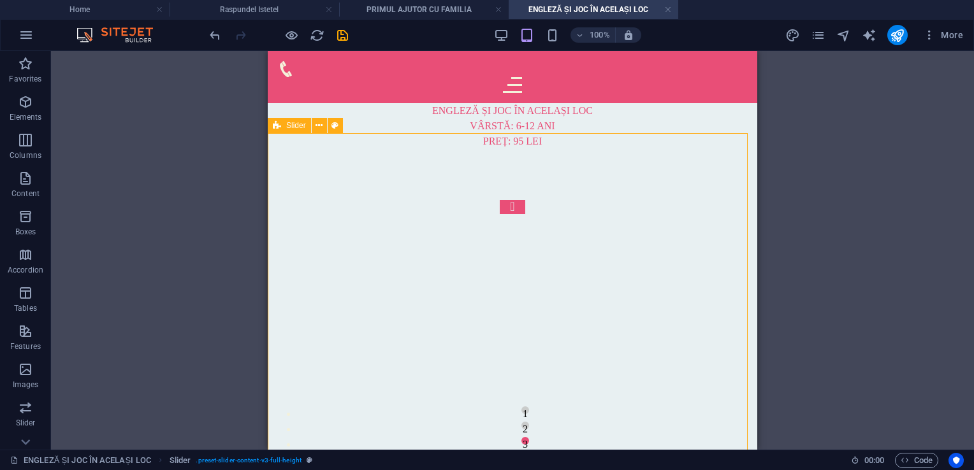
click at [293, 126] on span "Slider" at bounding box center [296, 126] width 20 height 8
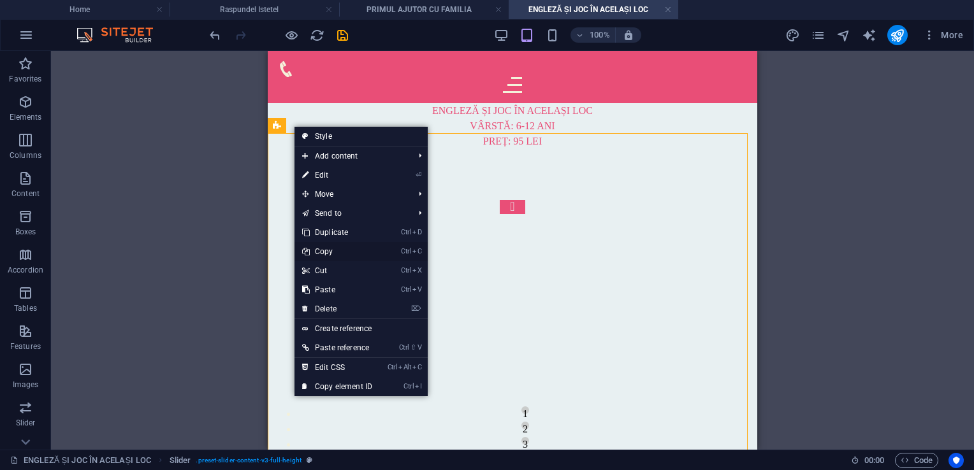
click at [324, 254] on link "Ctrl C Copy" at bounding box center [337, 251] width 85 height 19
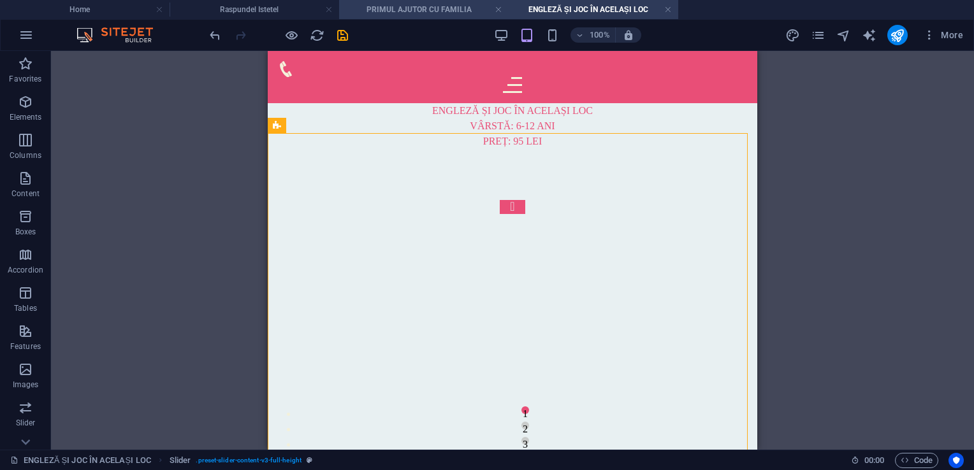
click at [403, 6] on h4 "PRIMUL AJUTOR CU FAMILIA" at bounding box center [424, 10] width 170 height 14
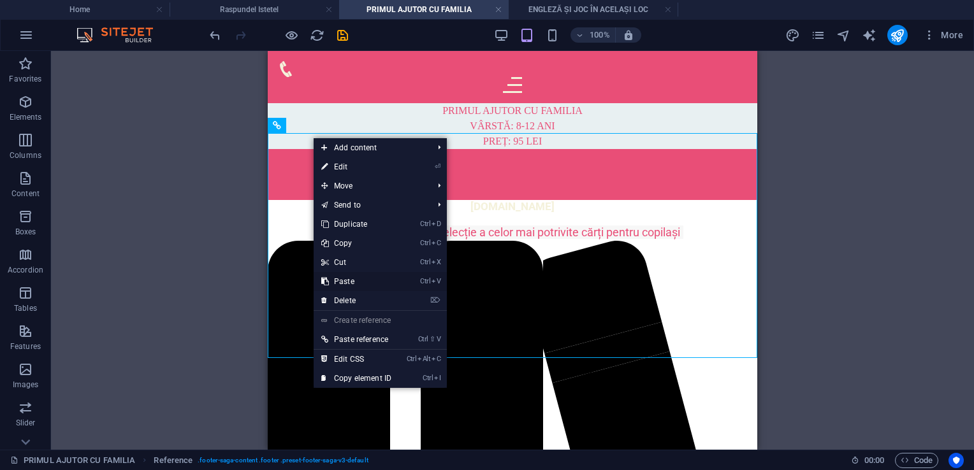
click at [346, 274] on link "Ctrl V Paste" at bounding box center [356, 281] width 85 height 19
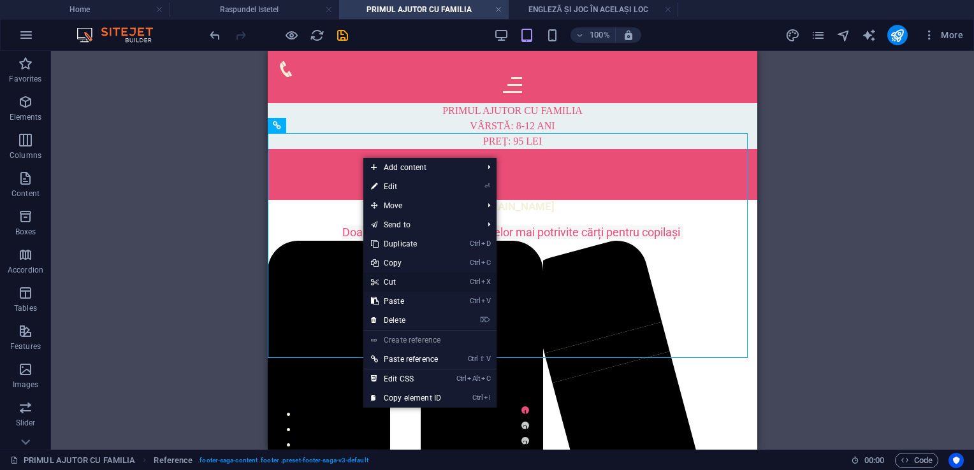
click at [395, 283] on link "Ctrl X Cut" at bounding box center [405, 282] width 85 height 19
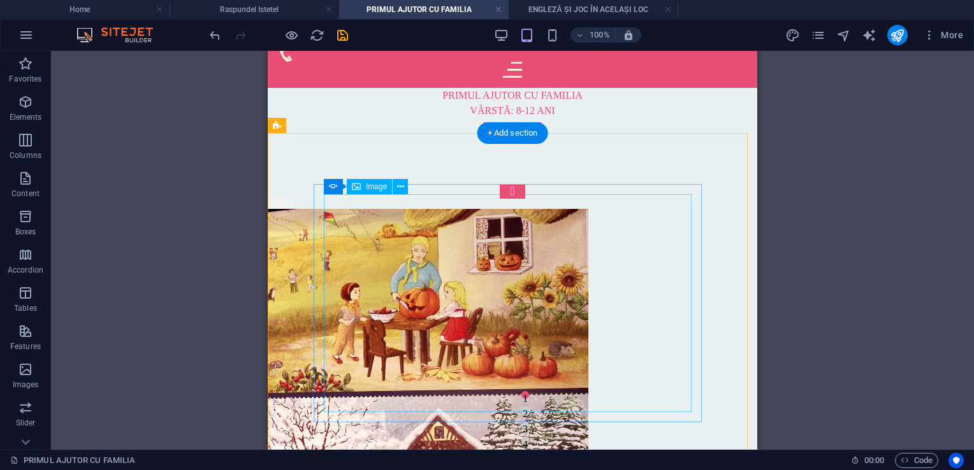
scroll to position [23, 0]
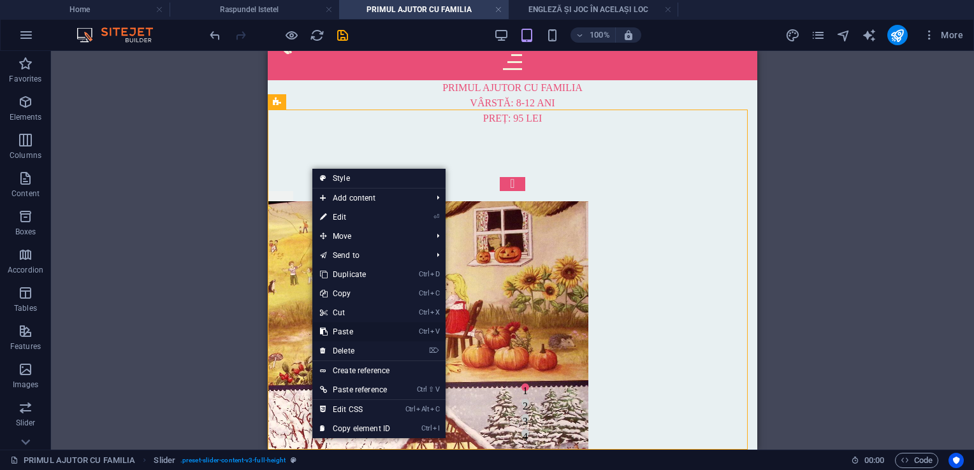
click at [340, 334] on link "Ctrl V Paste" at bounding box center [354, 332] width 85 height 19
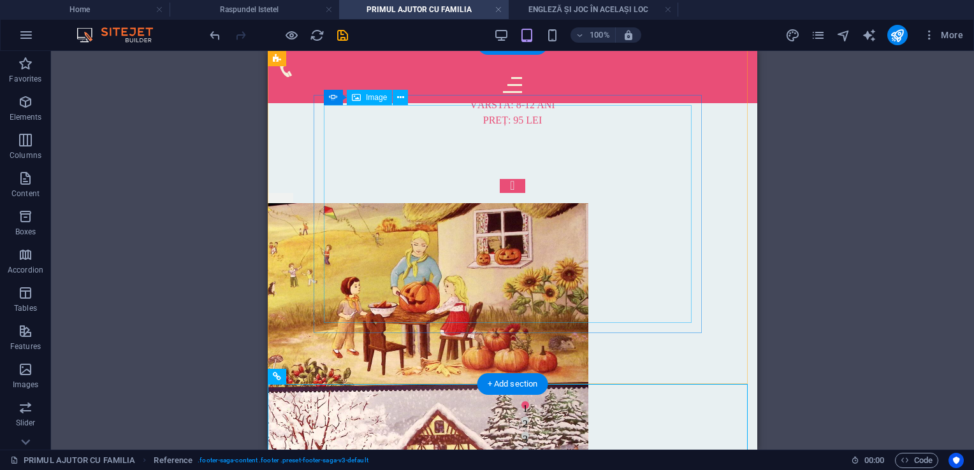
scroll to position [0, 0]
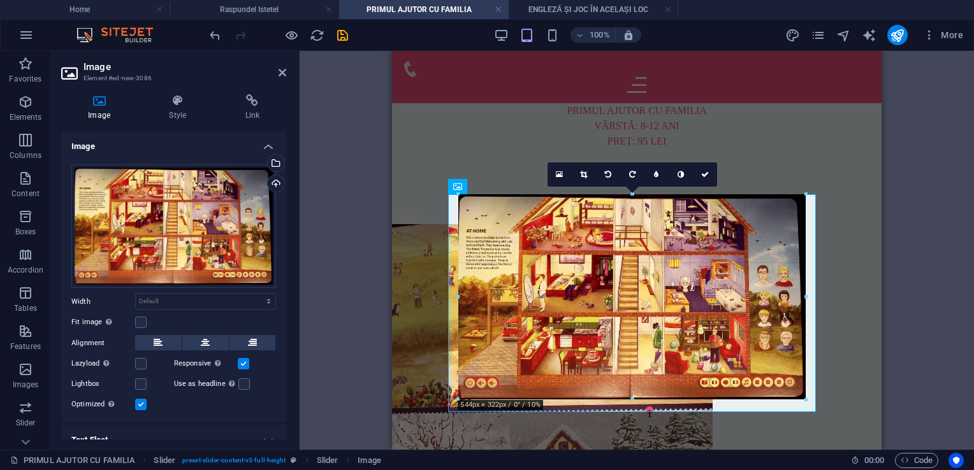
drag, startPoint x: 448, startPoint y: 191, endPoint x: 469, endPoint y: 207, distance: 26.5
type input "545"
select select "px"
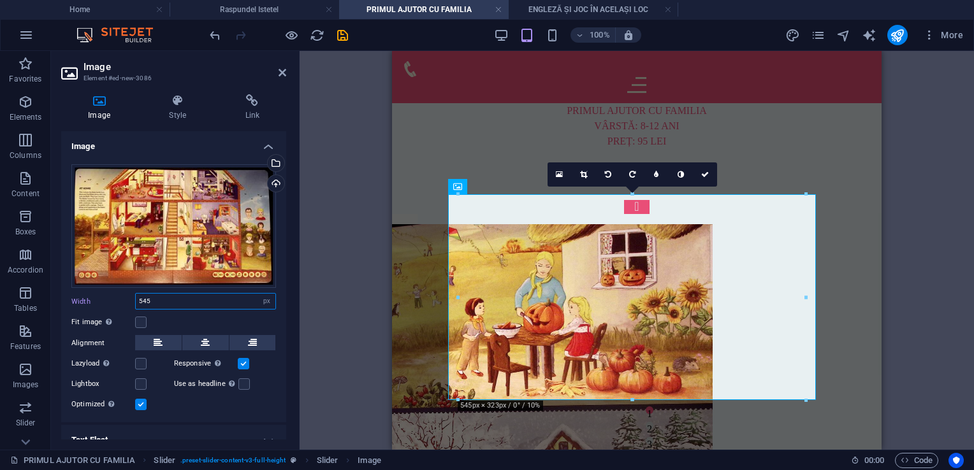
drag, startPoint x: 149, startPoint y: 301, endPoint x: 67, endPoint y: 298, distance: 81.7
click at [76, 304] on div "Width 545 Default auto px rem % em vh vw" at bounding box center [173, 301] width 205 height 17
type input "300"
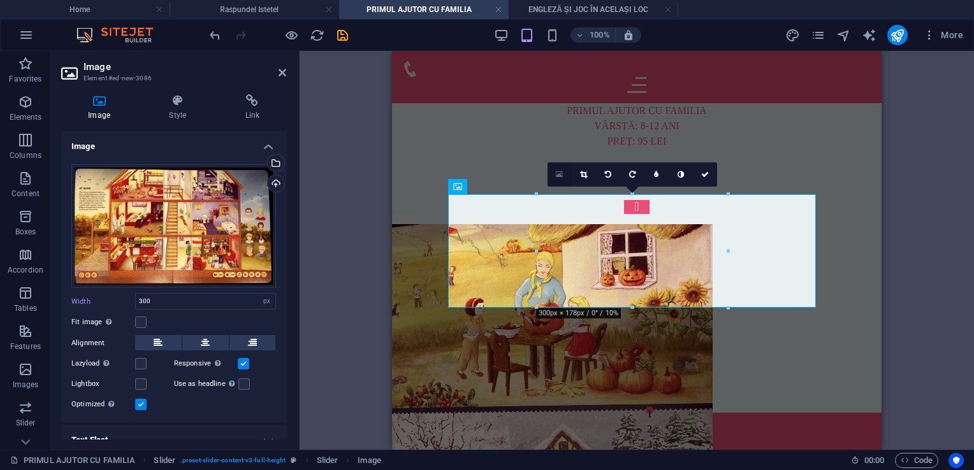
click at [564, 173] on link at bounding box center [560, 175] width 24 height 24
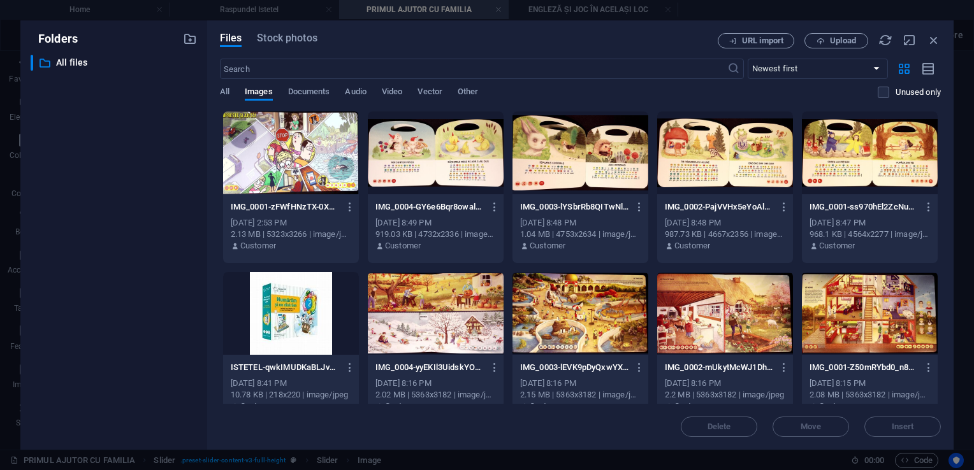
click at [298, 166] on div at bounding box center [291, 153] width 136 height 83
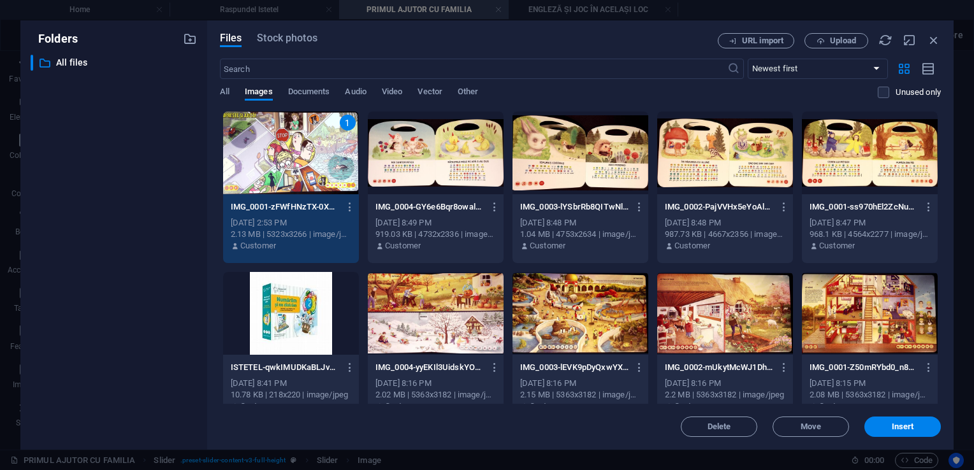
click at [298, 166] on div "1" at bounding box center [291, 153] width 136 height 83
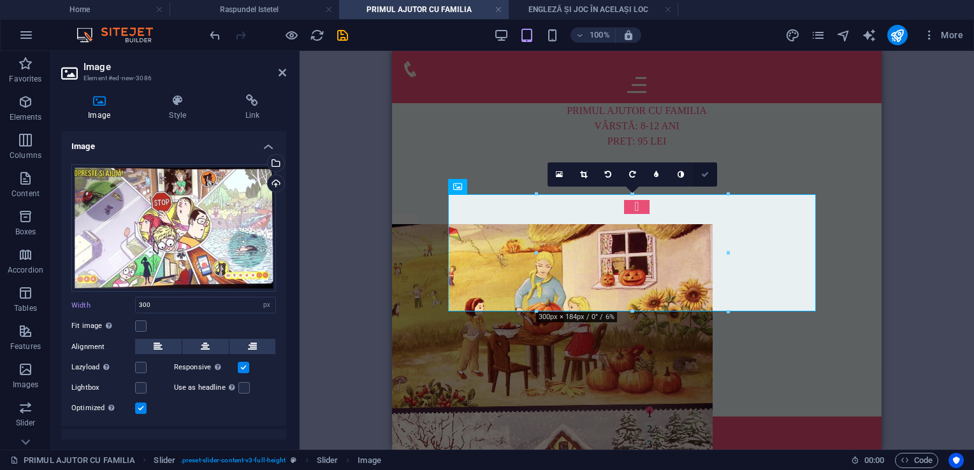
click at [708, 175] on icon at bounding box center [705, 175] width 8 height 8
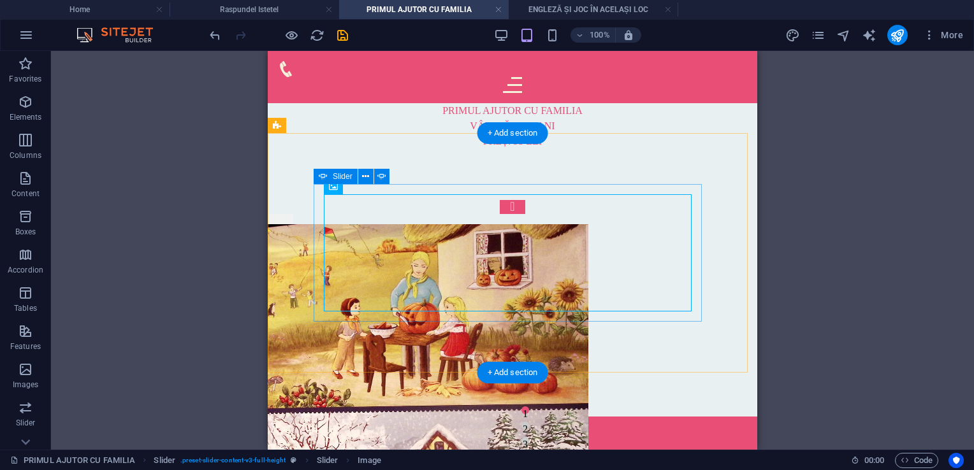
click at [525, 352] on button "Content Slider" at bounding box center [513, 359] width 26 height 14
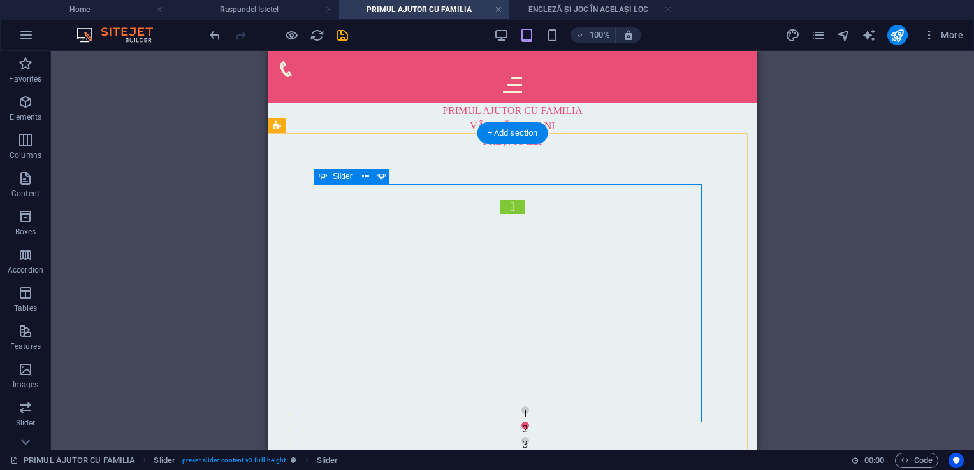
click at [500, 214] on button "Content Slider" at bounding box center [513, 207] width 26 height 14
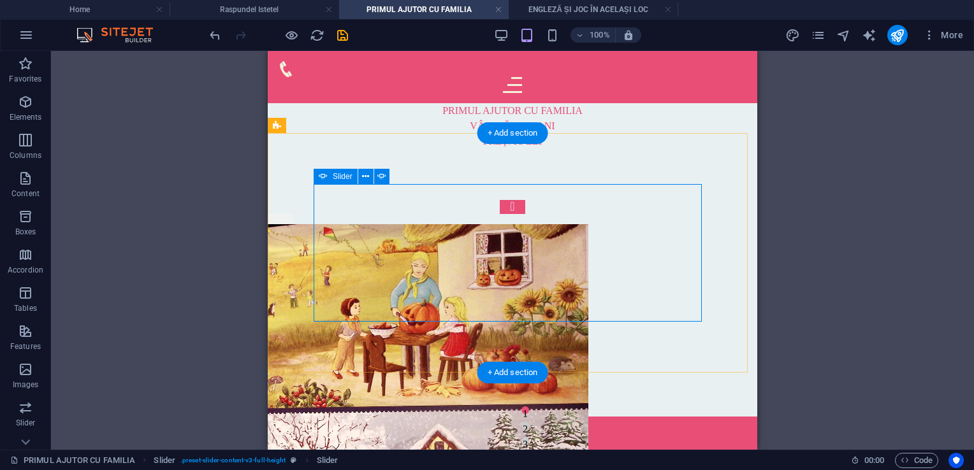
click at [525, 352] on button "Content Slider" at bounding box center [513, 359] width 26 height 14
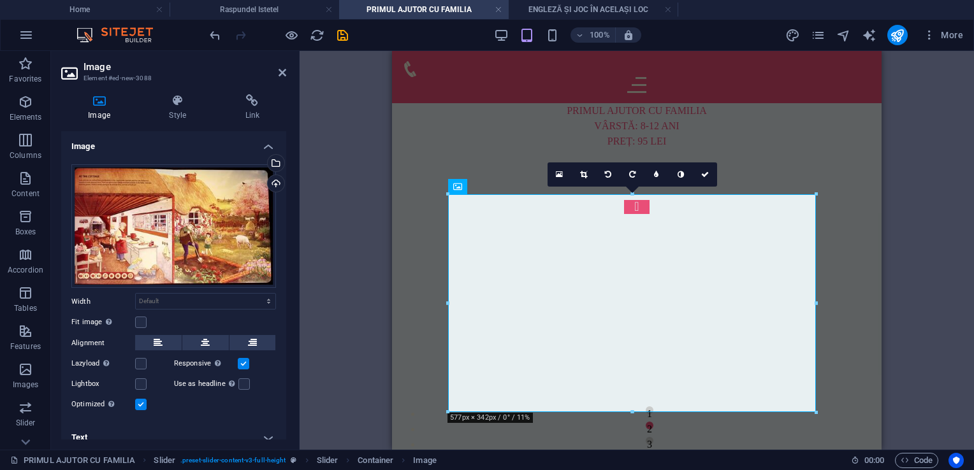
drag, startPoint x: 818, startPoint y: 412, endPoint x: 706, endPoint y: 306, distance: 153.8
type input "404"
select select "px"
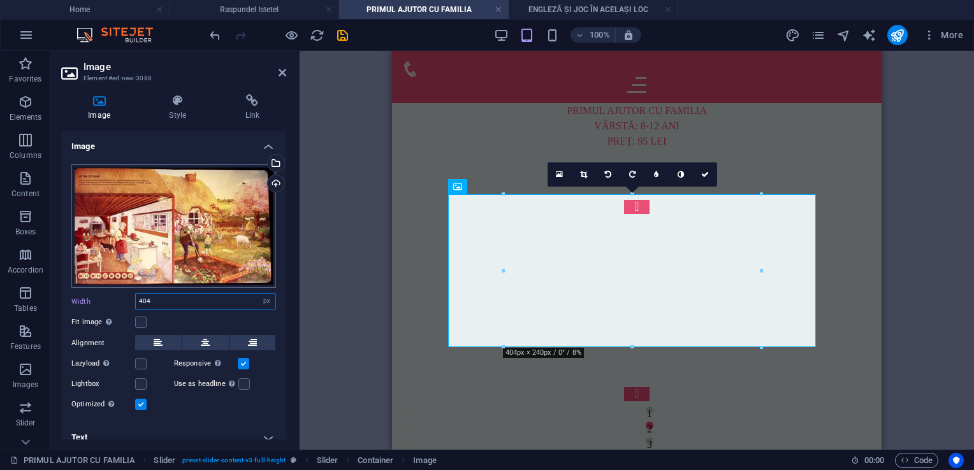
drag, startPoint x: 161, startPoint y: 302, endPoint x: 87, endPoint y: 282, distance: 76.5
click at [96, 286] on div "Drag files here, click to choose files or select files from Files or our free s…" at bounding box center [173, 288] width 225 height 268
type input "300"
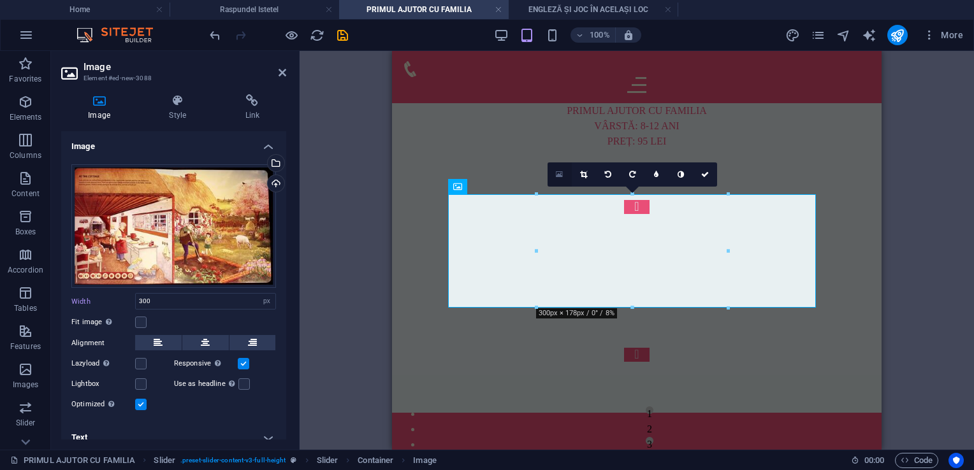
click at [558, 173] on icon at bounding box center [559, 174] width 7 height 9
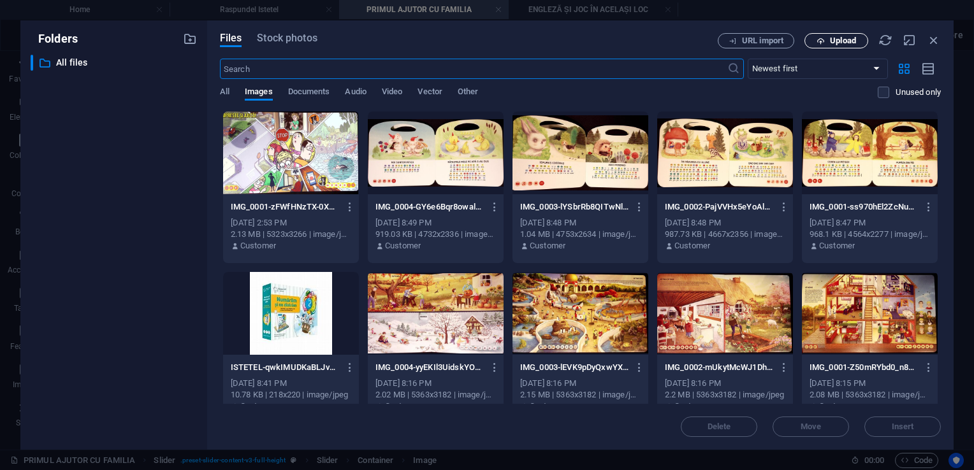
click at [831, 34] on button "Upload" at bounding box center [837, 40] width 64 height 15
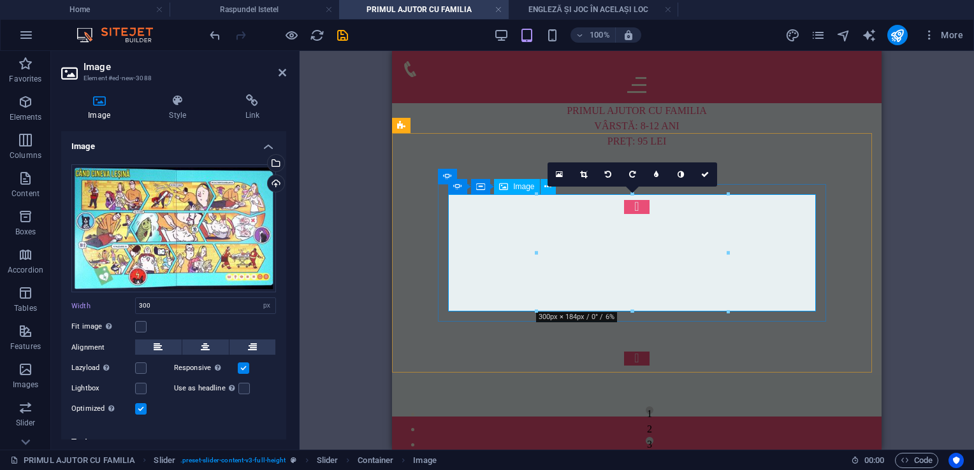
click at [708, 172] on icon at bounding box center [705, 175] width 8 height 8
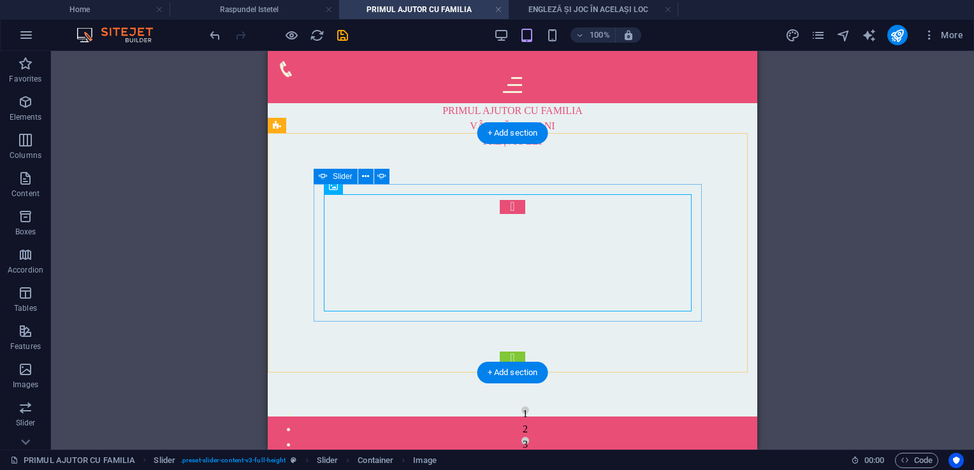
click at [525, 352] on button "Content Slider" at bounding box center [513, 359] width 26 height 14
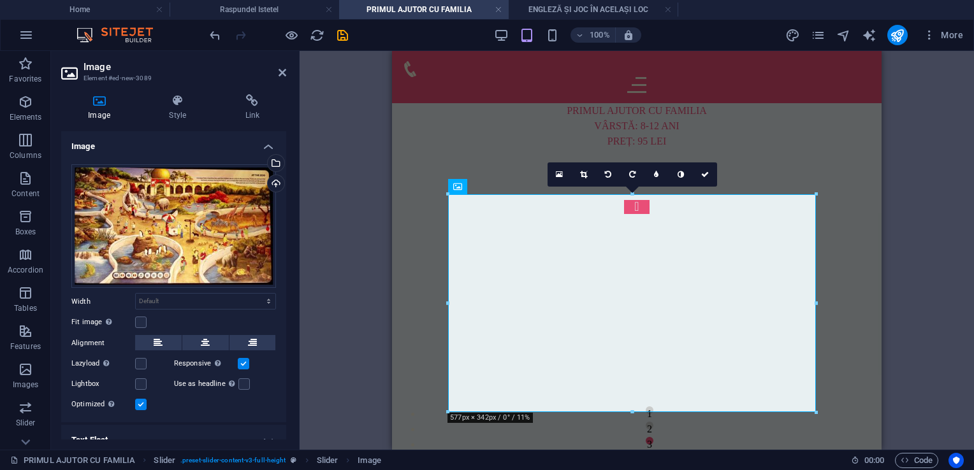
drag, startPoint x: 817, startPoint y: 411, endPoint x: 714, endPoint y: 342, distance: 124.5
type input "415"
select select "px"
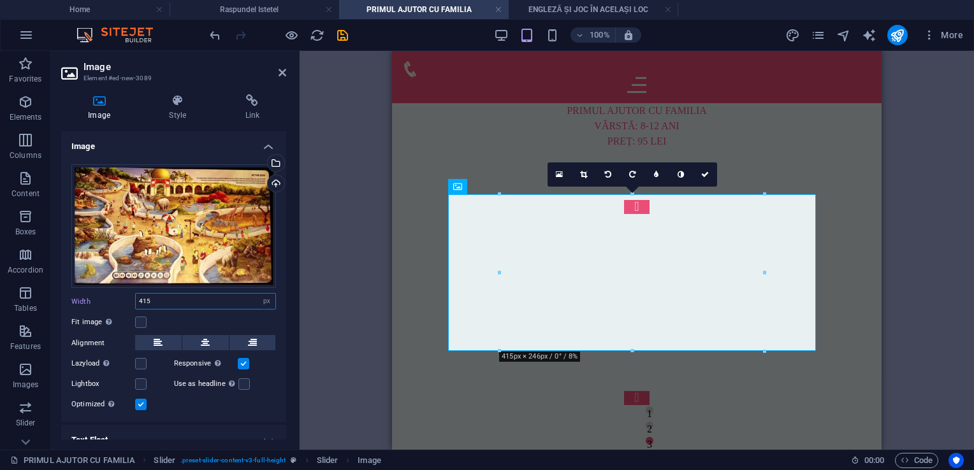
drag, startPoint x: 178, startPoint y: 305, endPoint x: 57, endPoint y: 288, distance: 121.7
click at [58, 289] on div "Image Style Link Image Drag files here, click to choose files or select files f…" at bounding box center [173, 267] width 245 height 366
type input "300"
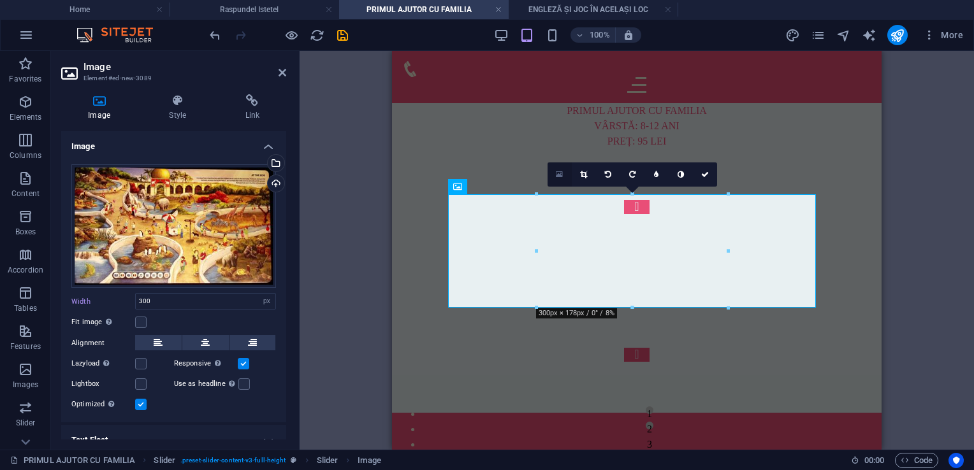
click at [556, 175] on icon at bounding box center [559, 174] width 7 height 9
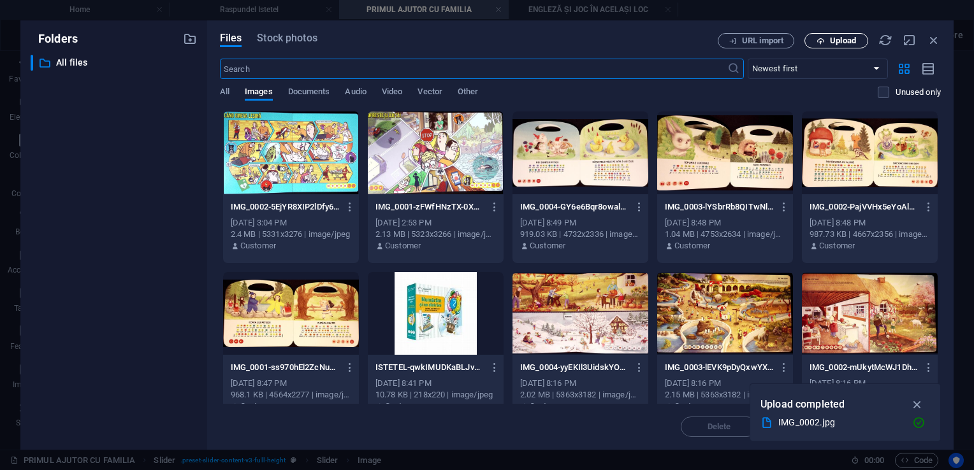
click at [831, 42] on span "Upload" at bounding box center [843, 41] width 26 height 8
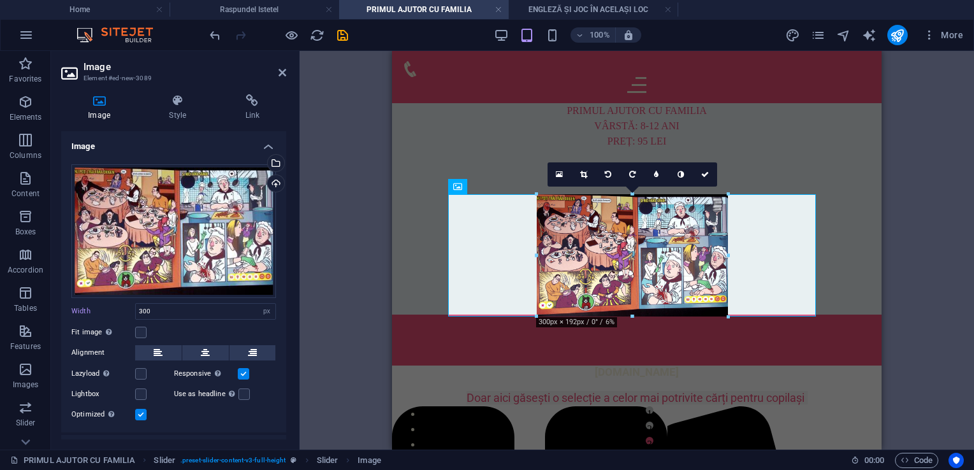
click at [727, 252] on div at bounding box center [728, 255] width 4 height 122
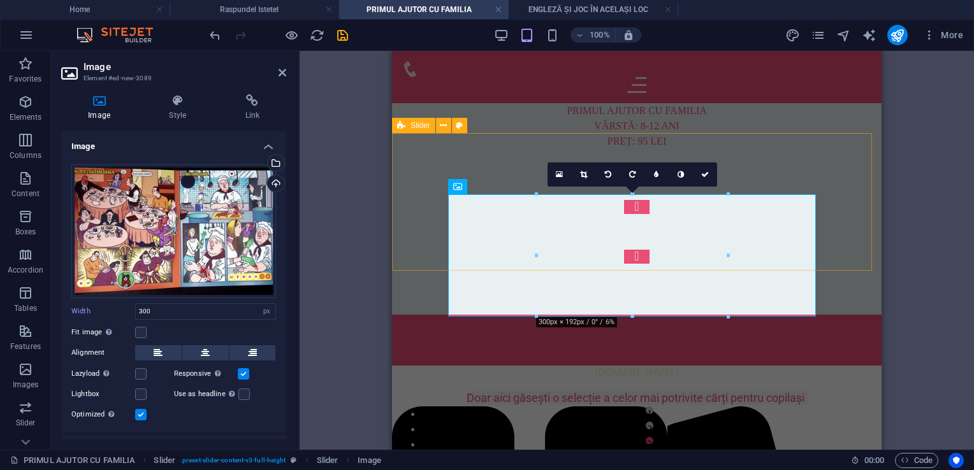
click at [713, 254] on div "1 2 3 4" at bounding box center [637, 232] width 490 height 166
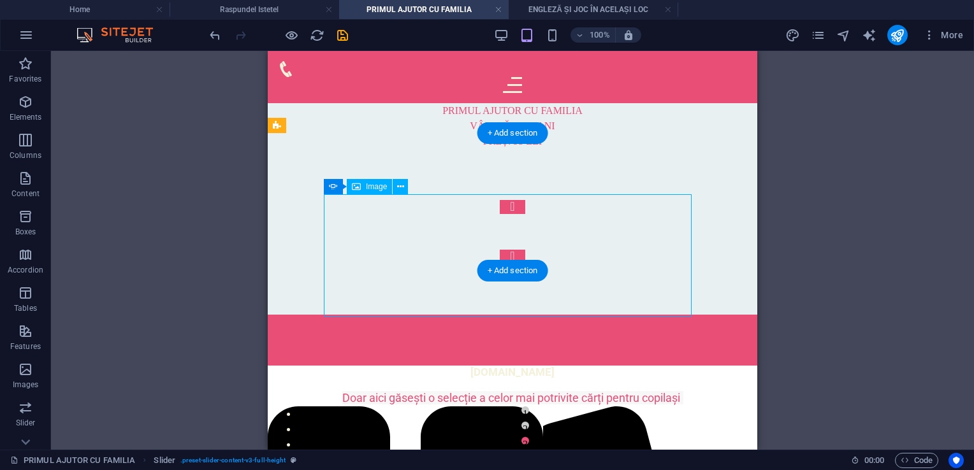
select select "px"
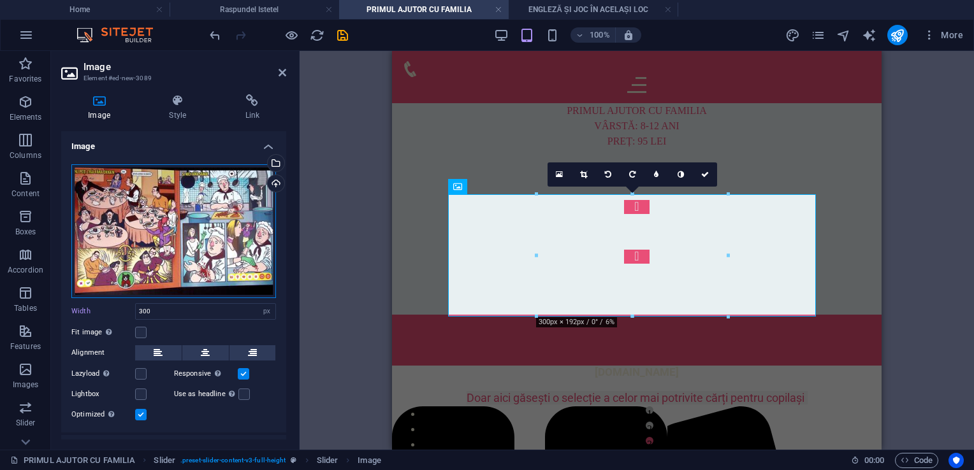
click at [171, 244] on div "Drag files here, click to choose files or select files from Files or our free s…" at bounding box center [173, 231] width 205 height 134
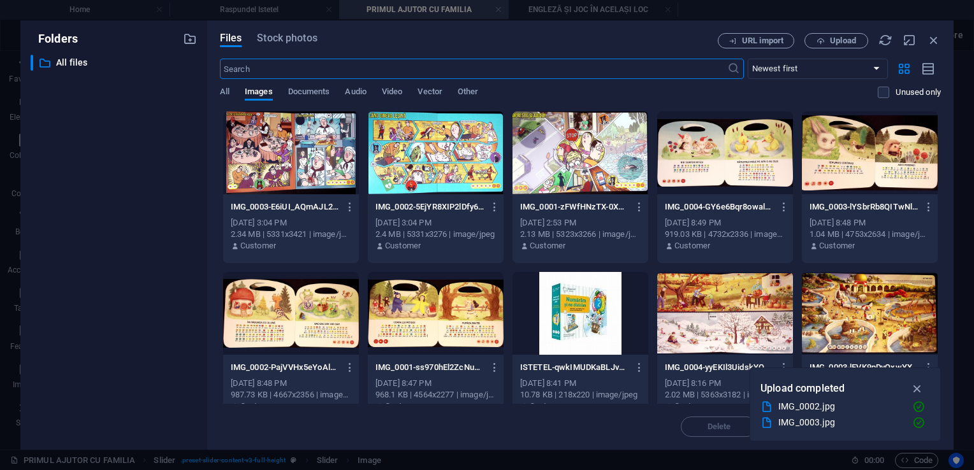
click at [307, 168] on div at bounding box center [291, 153] width 136 height 83
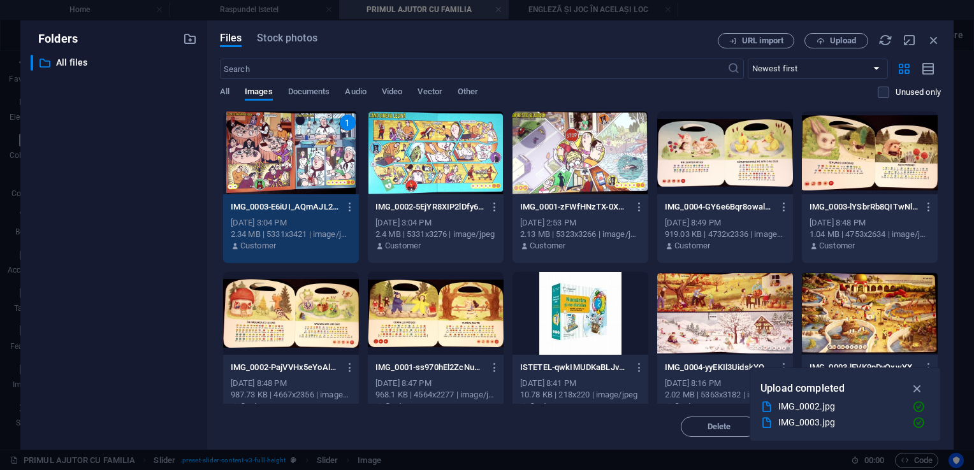
click at [308, 167] on div "1" at bounding box center [291, 153] width 136 height 83
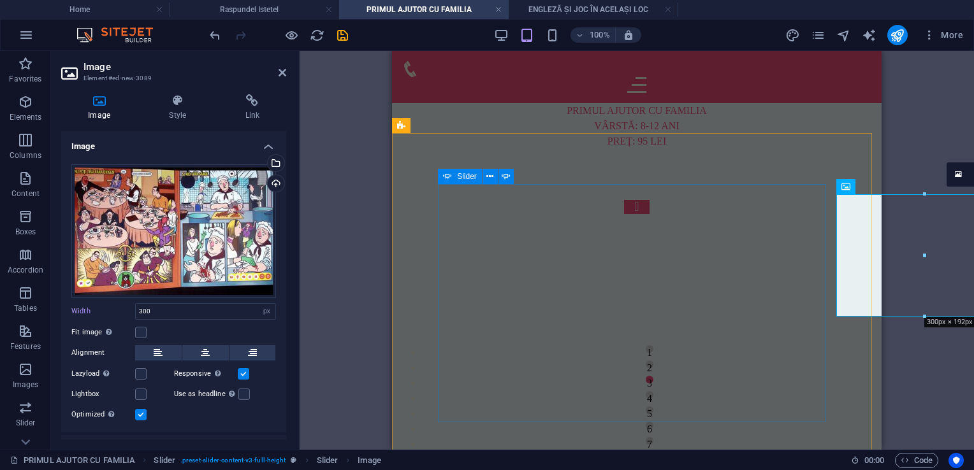
click at [650, 453] on button "Content Slider" at bounding box center [637, 460] width 26 height 14
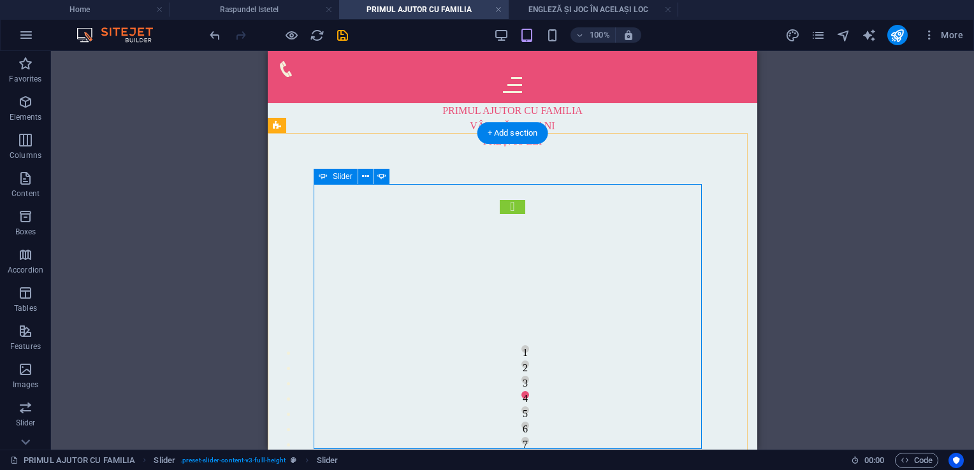
click at [500, 214] on button "Content Slider" at bounding box center [513, 207] width 26 height 14
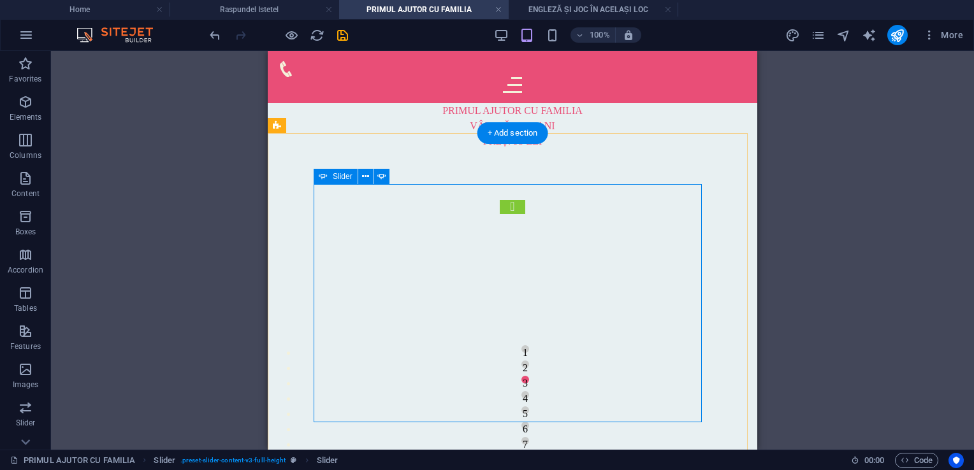
click at [500, 214] on button "Content Slider" at bounding box center [513, 207] width 26 height 14
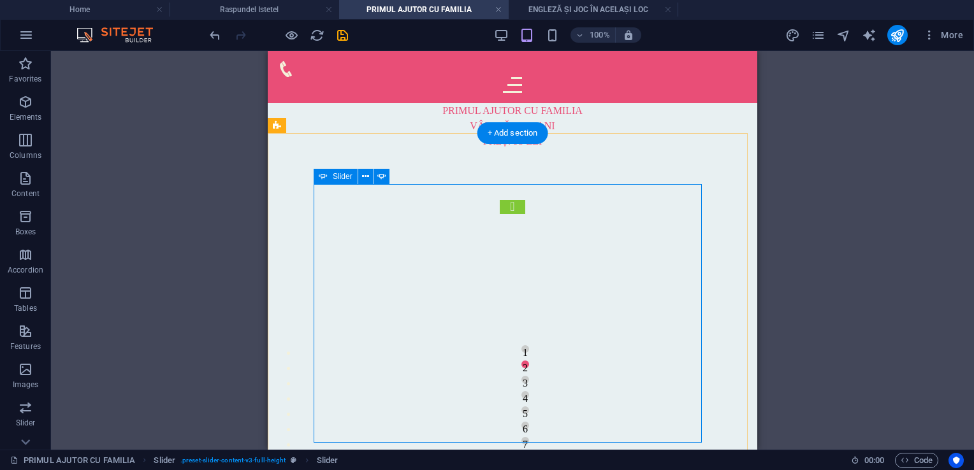
click at [500, 214] on button "Content Slider" at bounding box center [513, 207] width 26 height 14
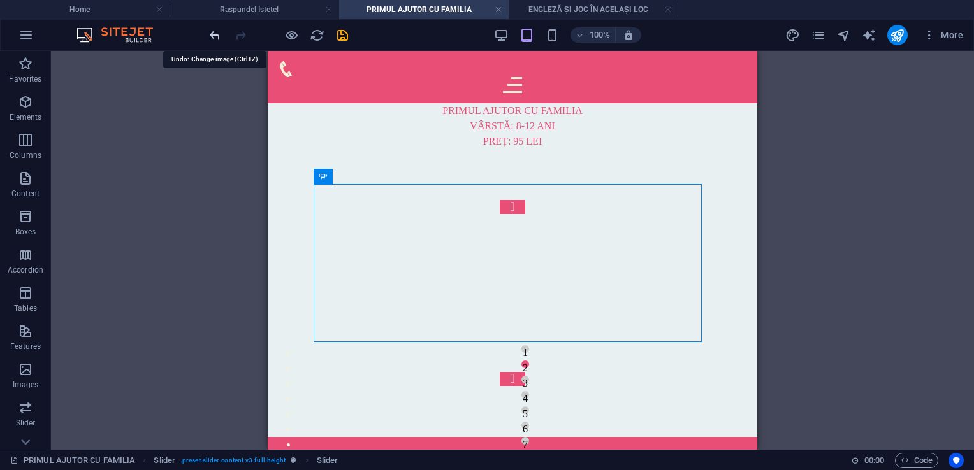
click at [212, 40] on icon "undo" at bounding box center [215, 35] width 15 height 15
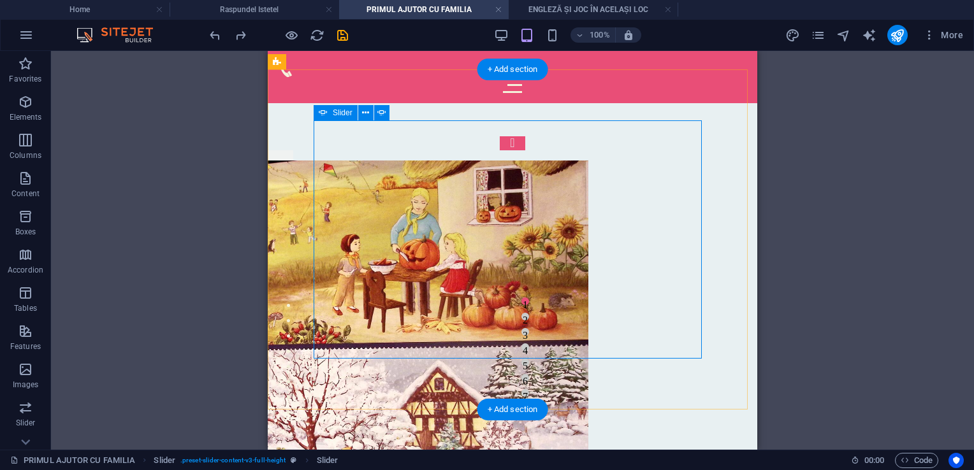
scroll to position [64, 0]
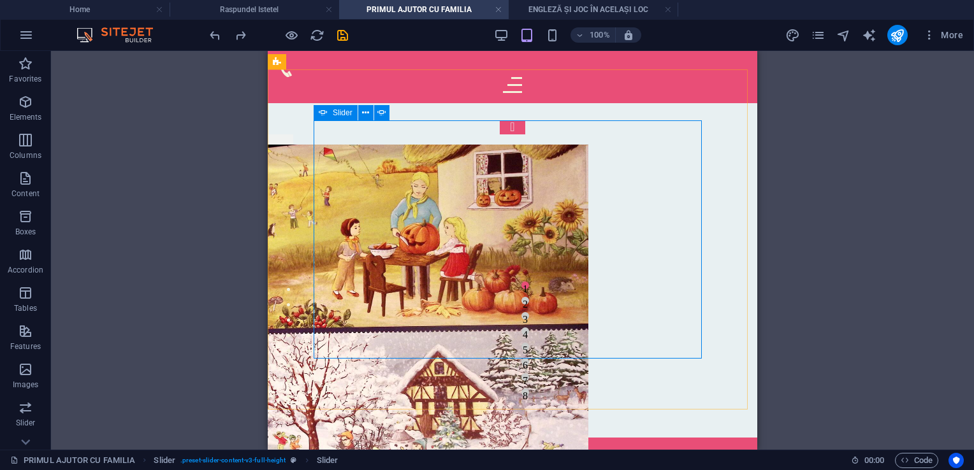
click at [324, 113] on icon at bounding box center [323, 112] width 9 height 15
click at [325, 113] on div "Container Placeholder Reference Text Reference Slider Slider Slider Image Slide…" at bounding box center [512, 250] width 923 height 399
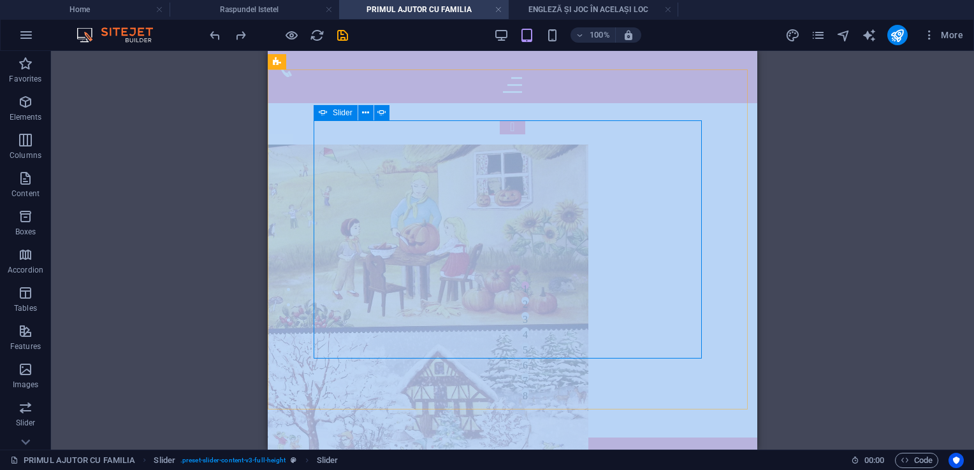
select select "ms"
select select "s"
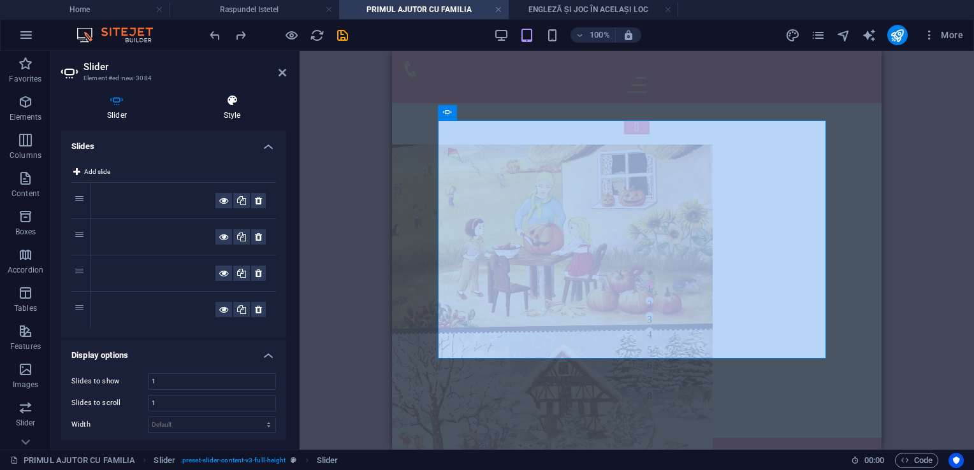
drag, startPoint x: 325, startPoint y: 113, endPoint x: 230, endPoint y: 101, distance: 95.8
click at [230, 101] on icon at bounding box center [232, 100] width 109 height 13
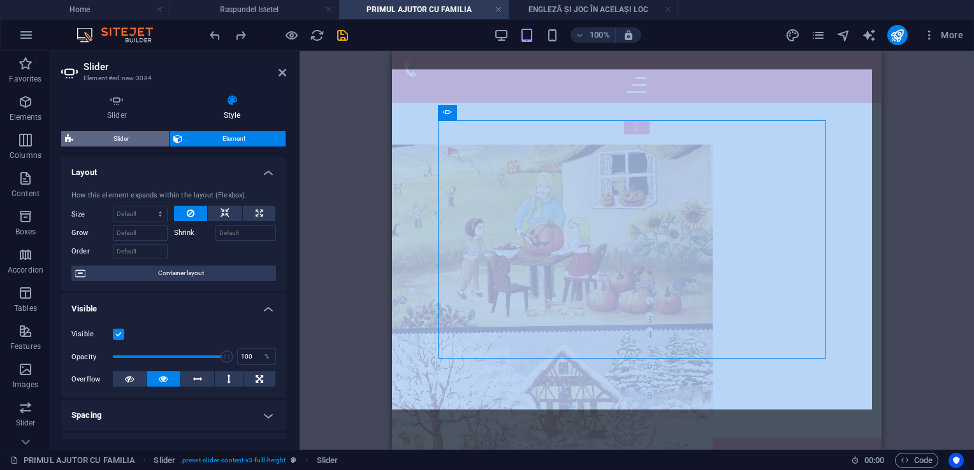
click at [138, 142] on span "Slider" at bounding box center [121, 138] width 88 height 15
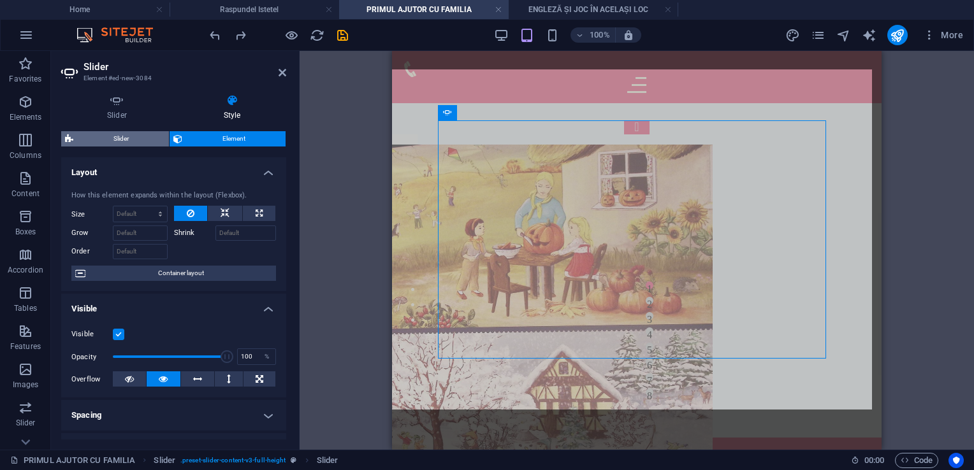
select select "rem"
select select "px"
select select "preset-slider-content-v3-full-height"
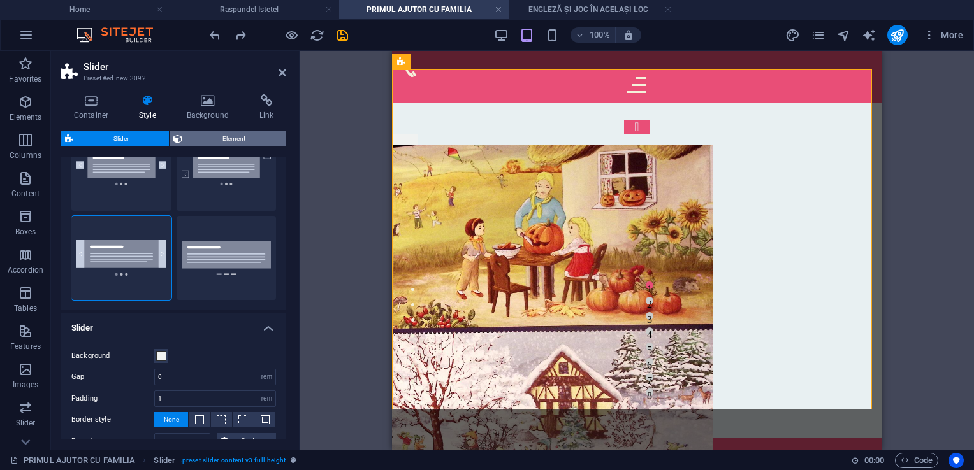
click at [211, 136] on span "Element" at bounding box center [234, 138] width 96 height 15
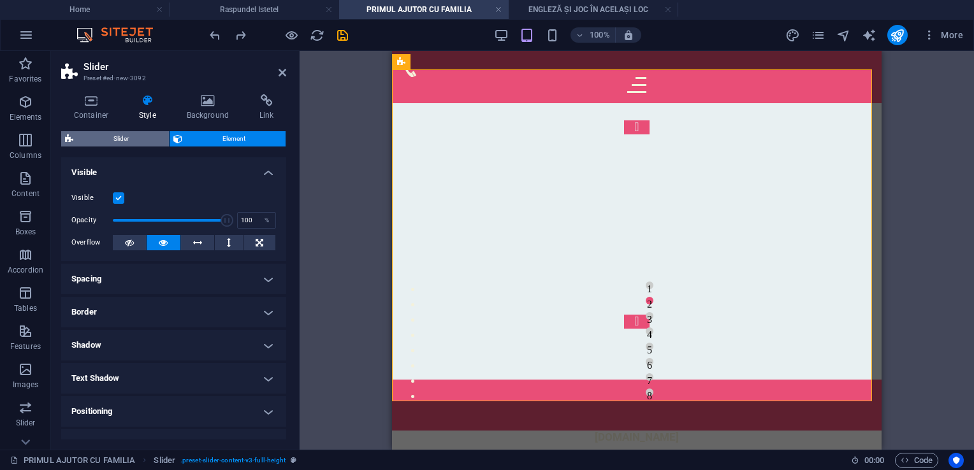
click at [100, 134] on span "Slider" at bounding box center [121, 138] width 88 height 15
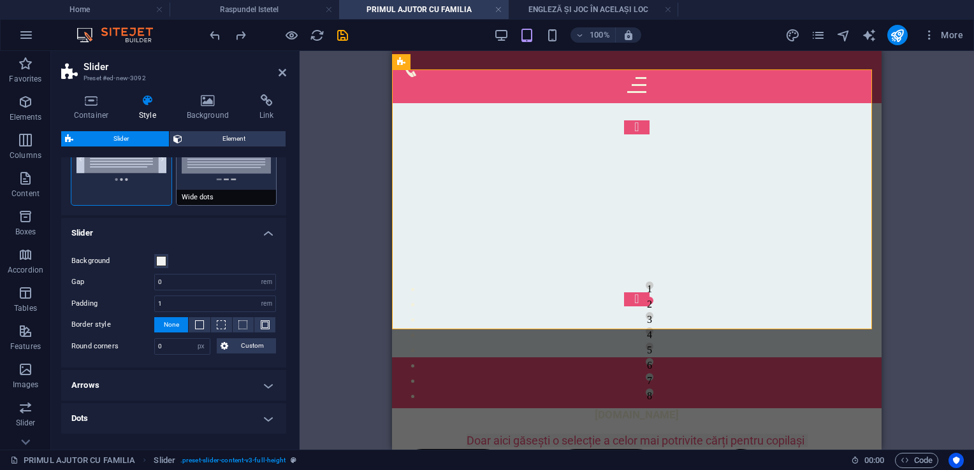
scroll to position [139, 0]
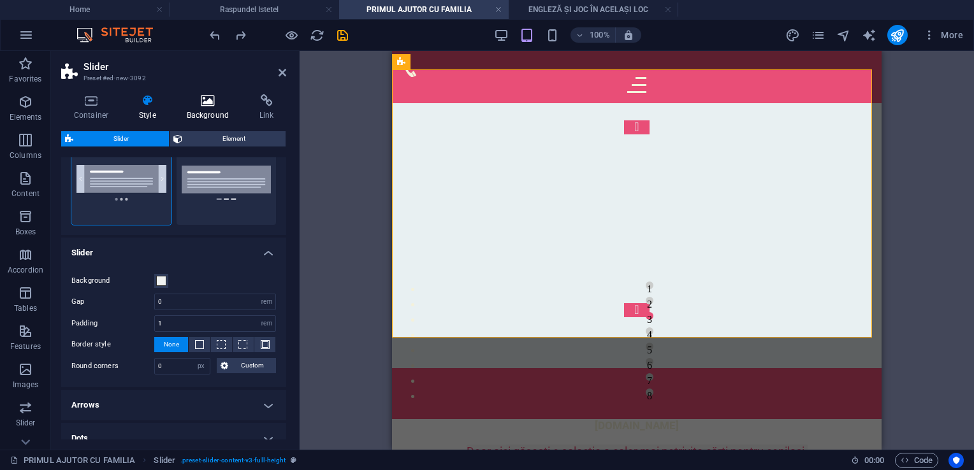
click at [197, 102] on icon at bounding box center [208, 100] width 68 height 13
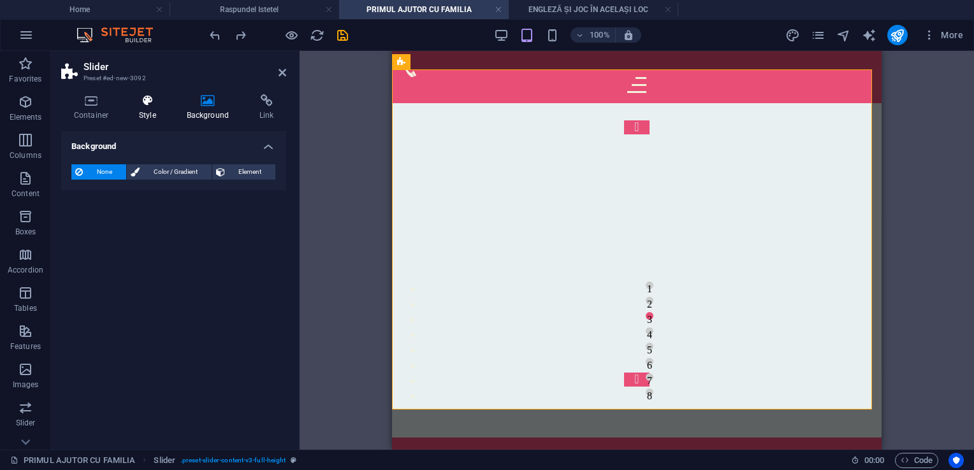
click at [149, 109] on h4 "Style" at bounding box center [150, 107] width 48 height 27
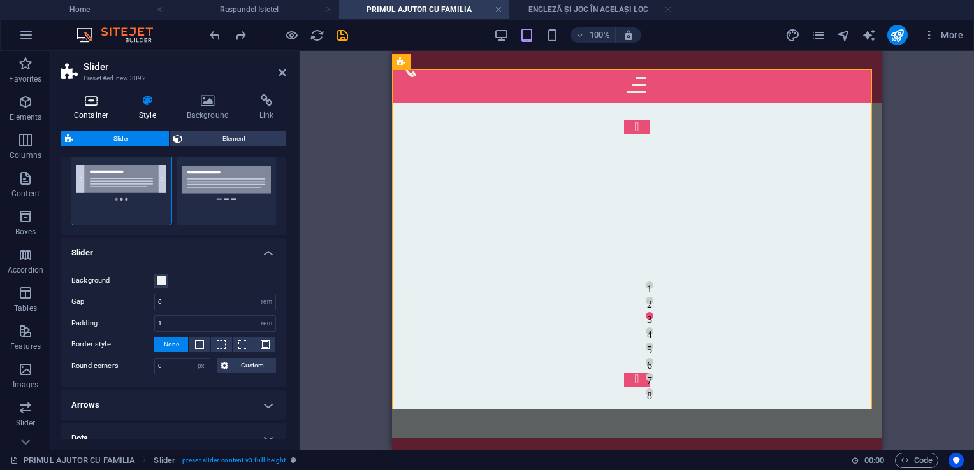
click at [84, 110] on h4 "Container" at bounding box center [93, 107] width 65 height 27
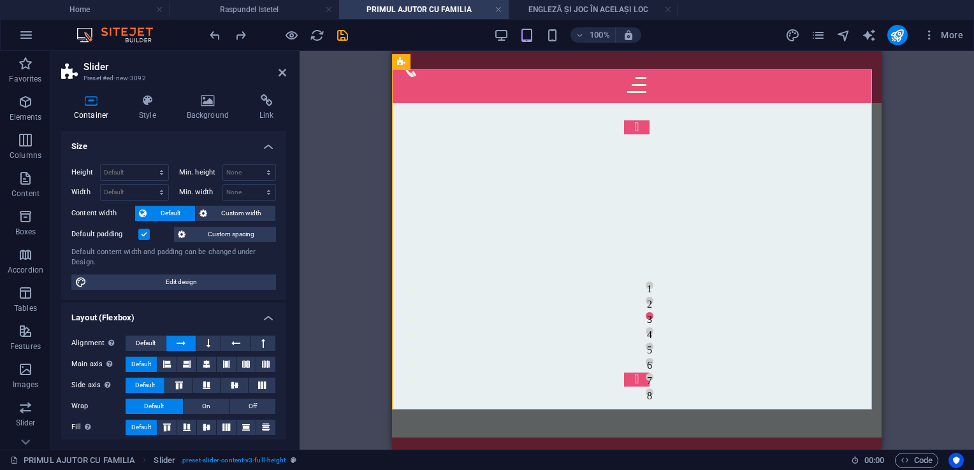
click at [296, 71] on aside "Slider Preset #ed-new-3092 Container Style Background Link Size Height Default …" at bounding box center [175, 250] width 249 height 399
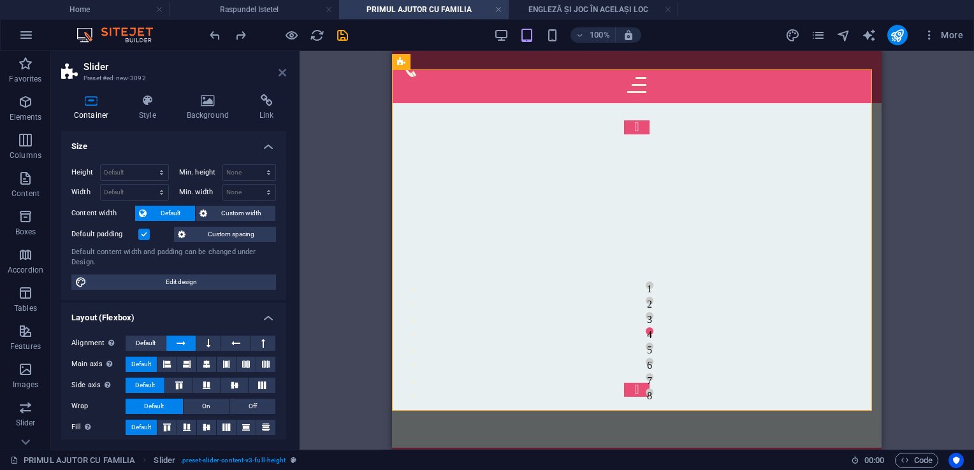
click at [283, 72] on icon at bounding box center [283, 73] width 8 height 10
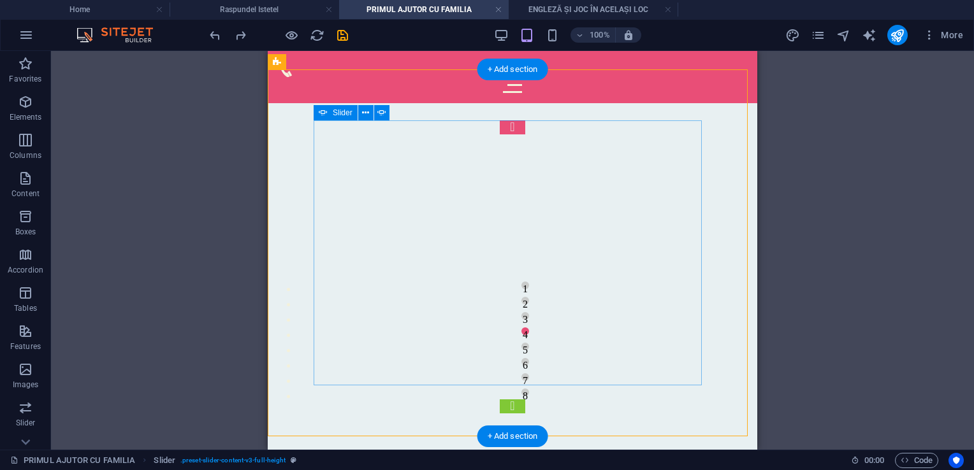
click at [525, 400] on button "Content Slider" at bounding box center [513, 407] width 26 height 14
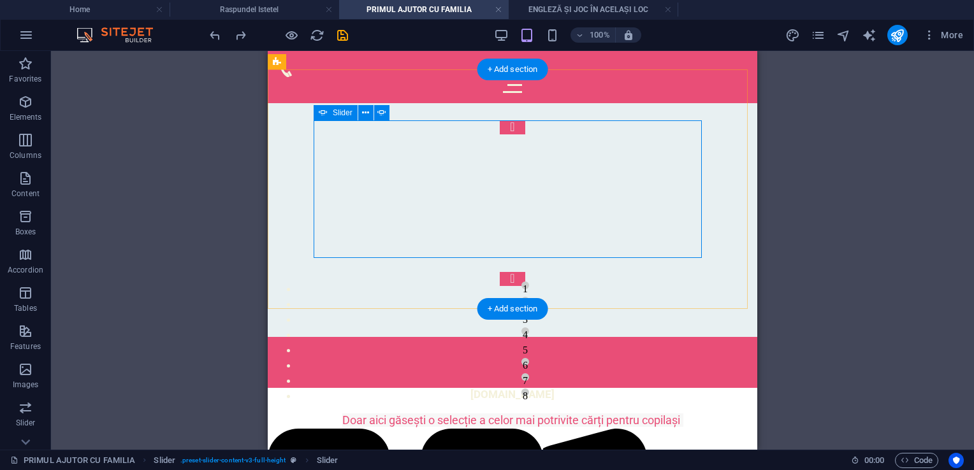
click at [513, 193] on div "1 2 3 4 5 6 7 8 1 2 3 4 5 6 7 8" at bounding box center [513, 203] width 398 height 166
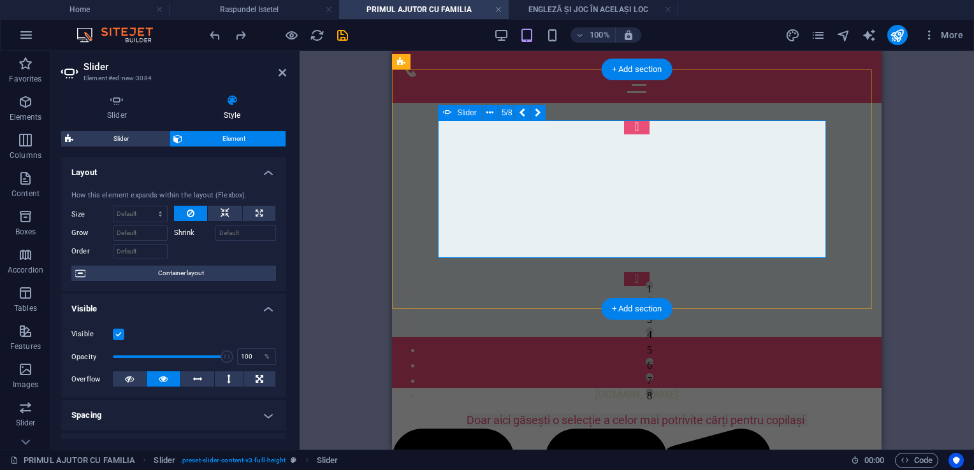
click at [513, 193] on div "1 2 3 4 5 6 7 8 1 2 3 4 5 6 7 8" at bounding box center [637, 203] width 398 height 166
click at [823, 254] on div "1 2 3 4 5 6 7 8 1 2 3 4 5 6 7 8" at bounding box center [637, 203] width 398 height 166
click at [613, 161] on div "1 2 3 4 5 6 7 8 1 2 3 4 5 6 7 8" at bounding box center [637, 203] width 398 height 166
click at [458, 136] on div "1 2 3 4 5 6 7 8 1 2 3 4 5 6 7 8" at bounding box center [637, 203] width 398 height 166
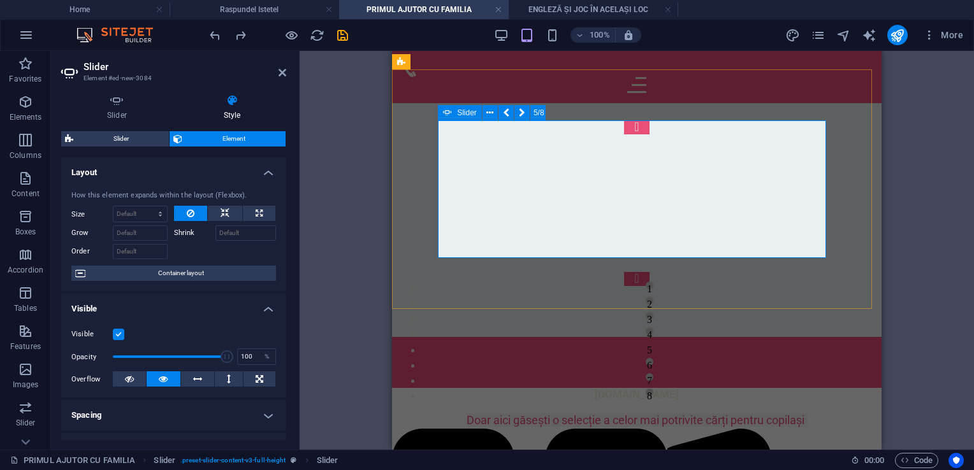
click at [458, 136] on div "1 2 3 4 5 6 7 8 1 2 3 4 5 6 7 8" at bounding box center [637, 203] width 398 height 166
click at [765, 69] on div at bounding box center [636, 77] width 469 height 32
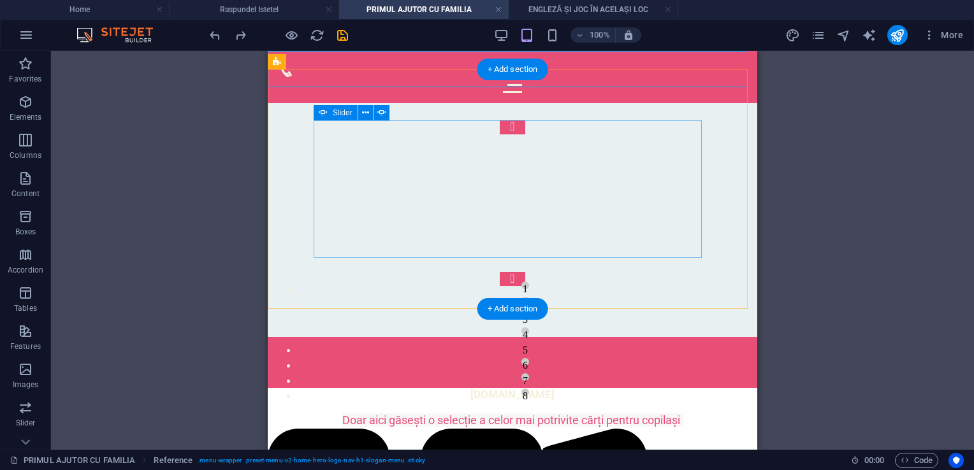
click at [545, 230] on div "1 2 3 4 5 6 7 8 1 2 3 4 5 6 7 8" at bounding box center [513, 203] width 398 height 166
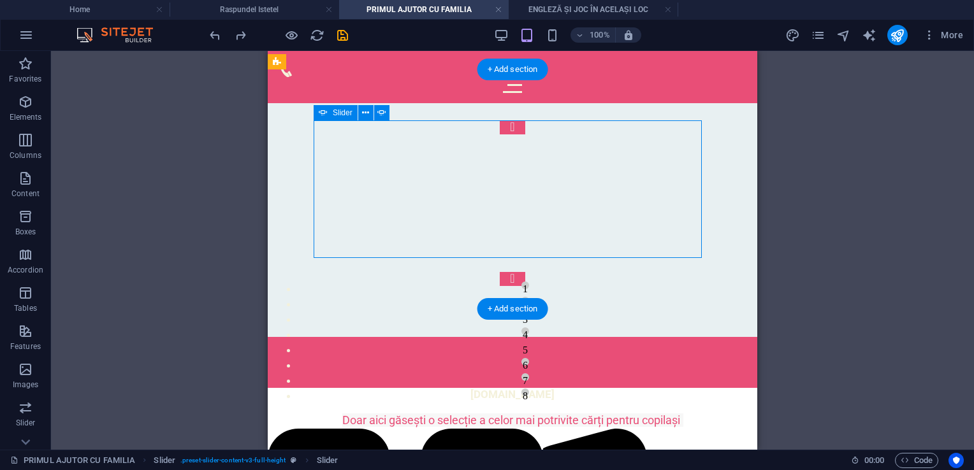
click at [544, 230] on div "1 2 3 4 5 6 7 8 1 2 3 4 5 6 7 8" at bounding box center [513, 203] width 398 height 166
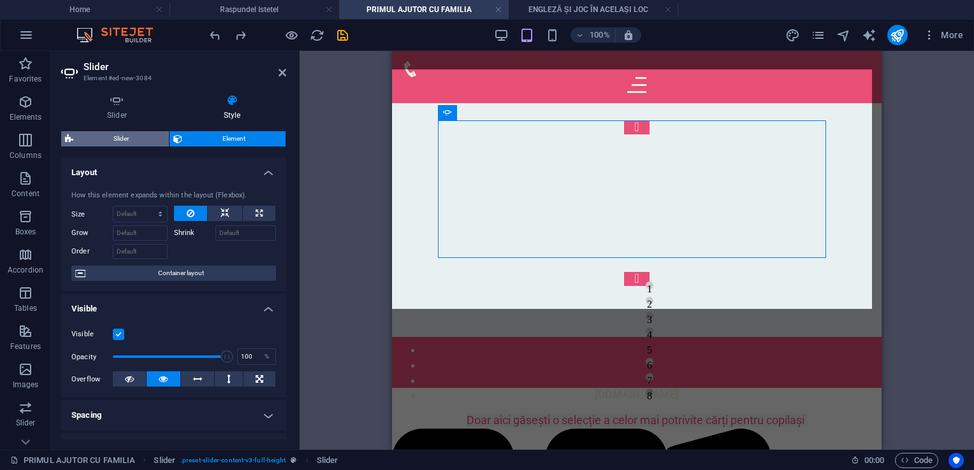
click at [135, 136] on span "Slider" at bounding box center [121, 138] width 88 height 15
select select "rem"
select select "px"
select select "preset-slider-content-v3-full-height"
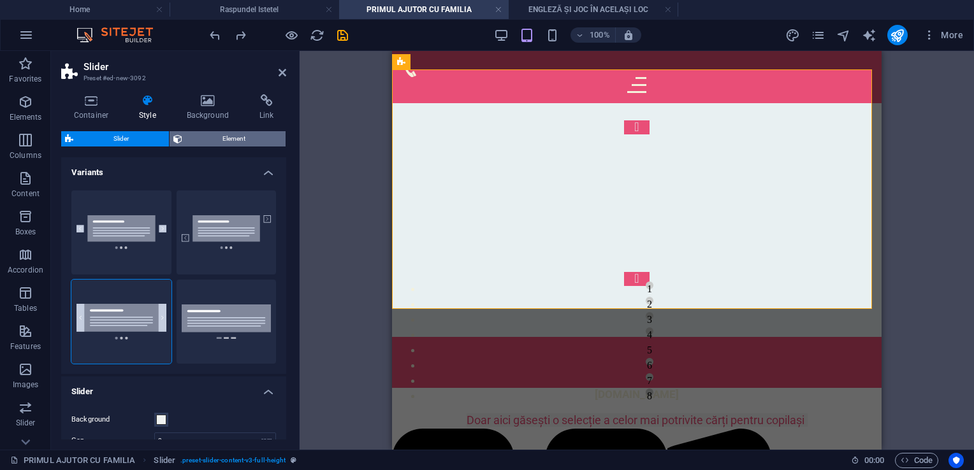
click at [224, 134] on span "Element" at bounding box center [234, 138] width 96 height 15
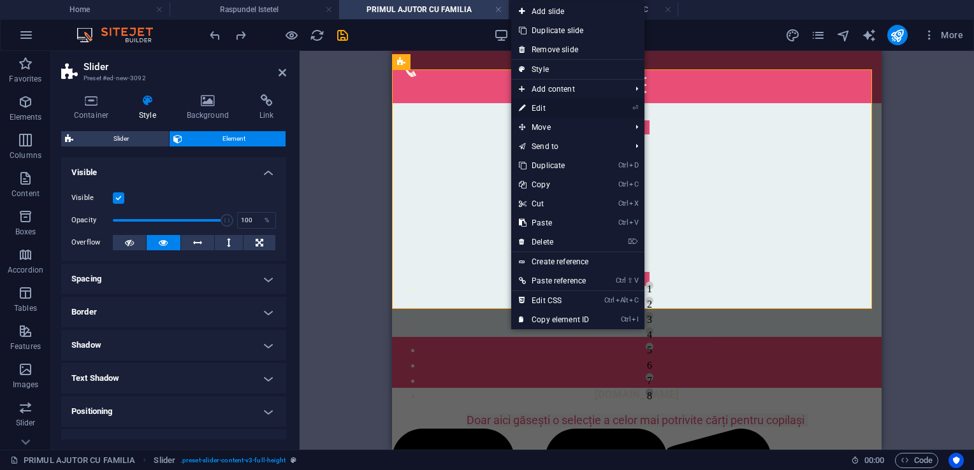
click at [551, 109] on link "⏎ Edit" at bounding box center [553, 108] width 85 height 19
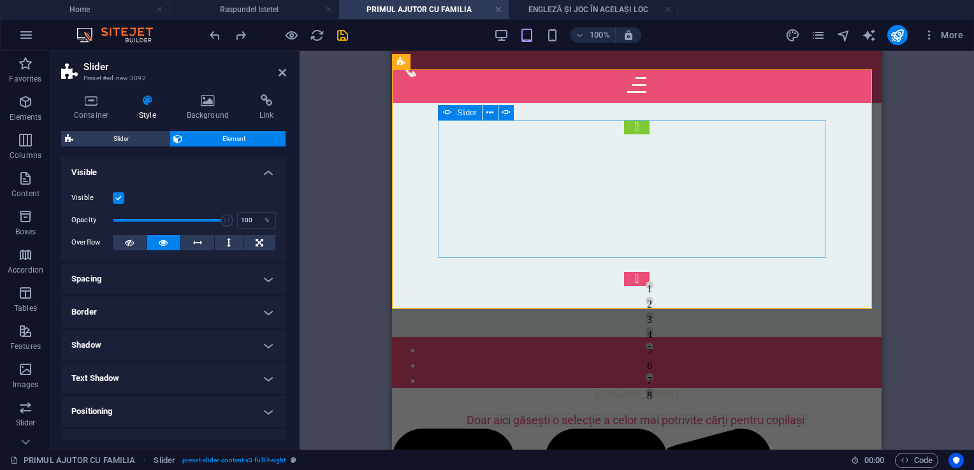
click at [541, 214] on div "1 2 3 4 5 6 7 8 1 2 3 4 5 6 7 8" at bounding box center [637, 203] width 398 height 166
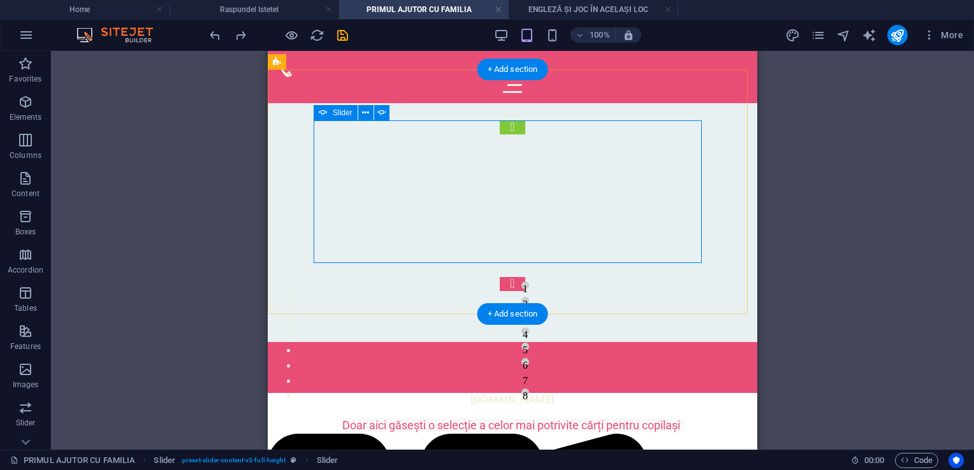
click at [500, 135] on button "Content Slider" at bounding box center [513, 127] width 26 height 14
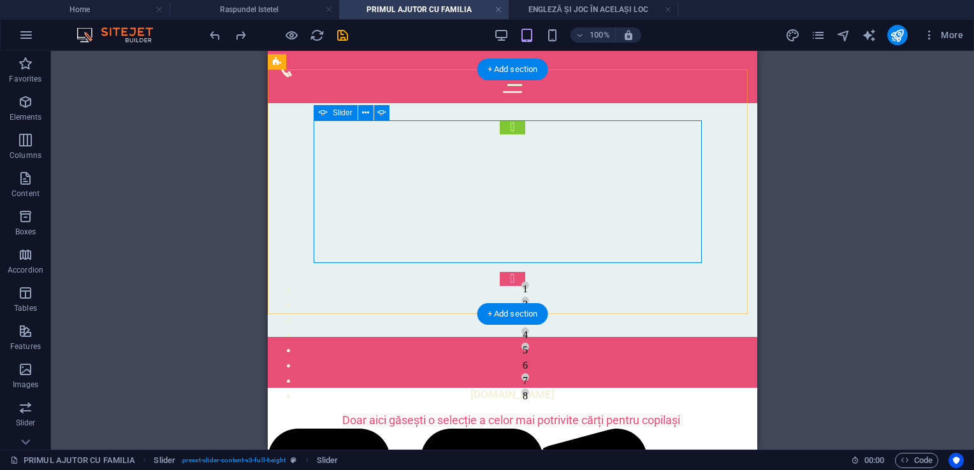
click at [500, 135] on button "Content Slider" at bounding box center [513, 127] width 26 height 14
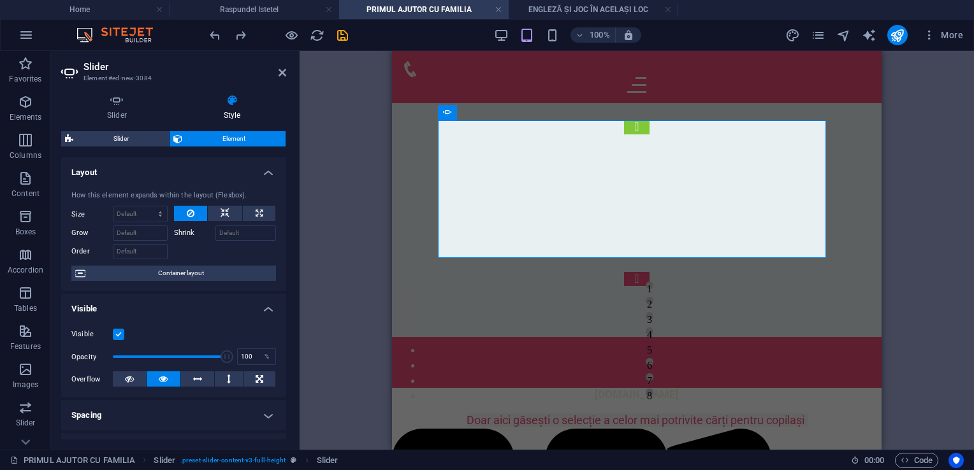
click at [289, 244] on div "Slider Style Slides Add slide 1 2 3 4 Display options Slides to show 1 Slides t…" at bounding box center [173, 267] width 245 height 366
click at [624, 135] on button "Content Slider" at bounding box center [637, 127] width 26 height 14
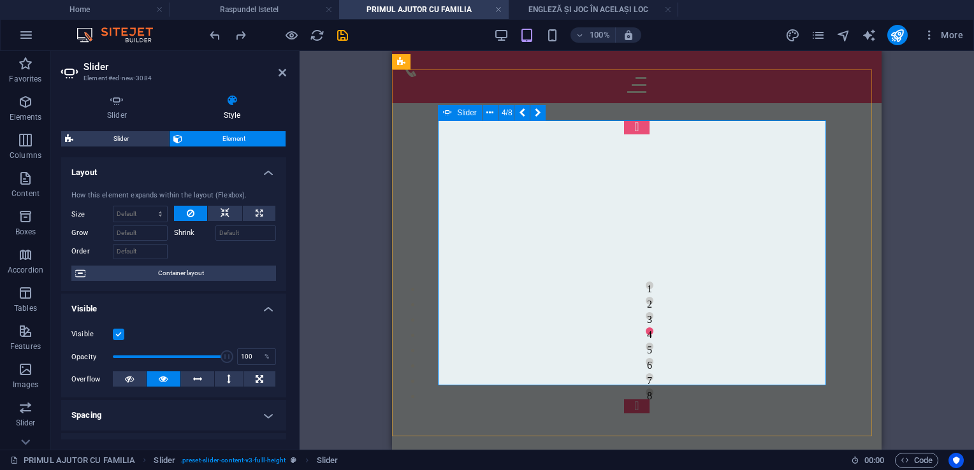
click at [577, 200] on div "1 2 3 4 5 6 7 8 1 2 3 4 5 6 7 8" at bounding box center [637, 266] width 398 height 293
click at [915, 199] on div "Drag here to replace the existing content. Press “Ctrl” if you want to create a…" at bounding box center [637, 250] width 675 height 399
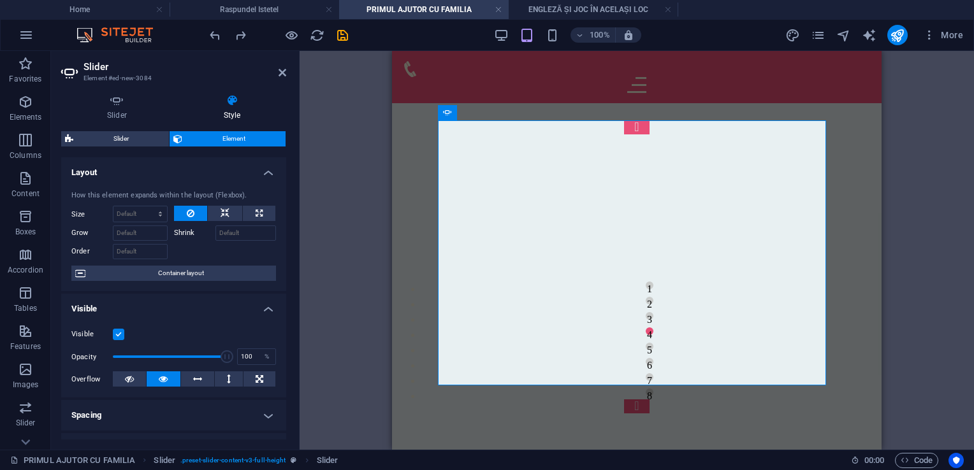
click at [915, 199] on div "Drag here to replace the existing content. Press “Ctrl” if you want to create a…" at bounding box center [637, 250] width 675 height 399
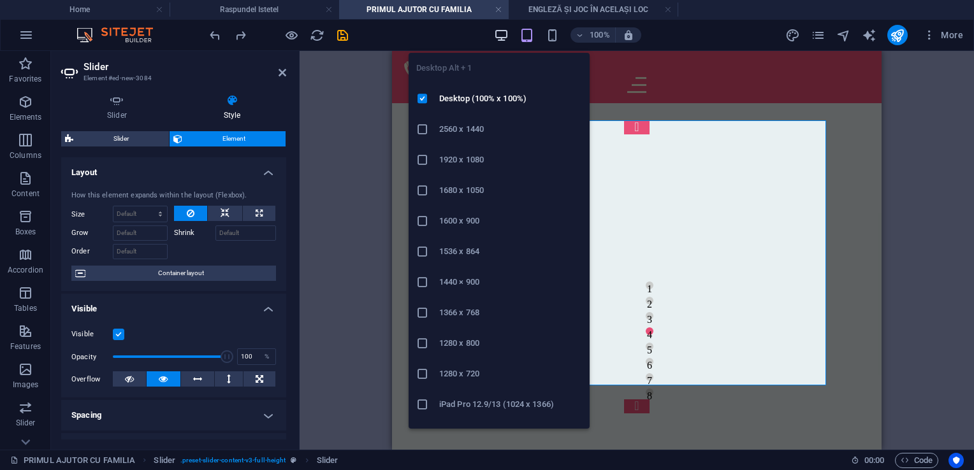
drag, startPoint x: 502, startPoint y: 37, endPoint x: 228, endPoint y: 64, distance: 274.8
click at [502, 37] on icon "button" at bounding box center [501, 35] width 15 height 15
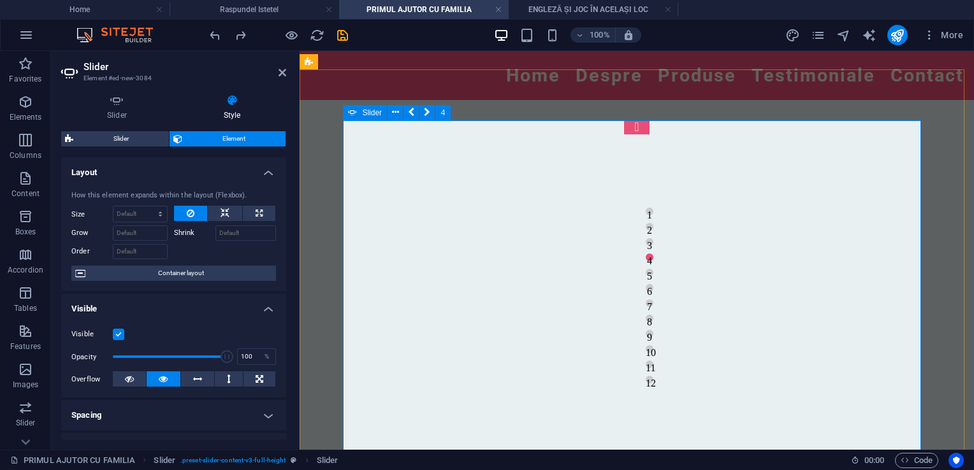
scroll to position [13, 0]
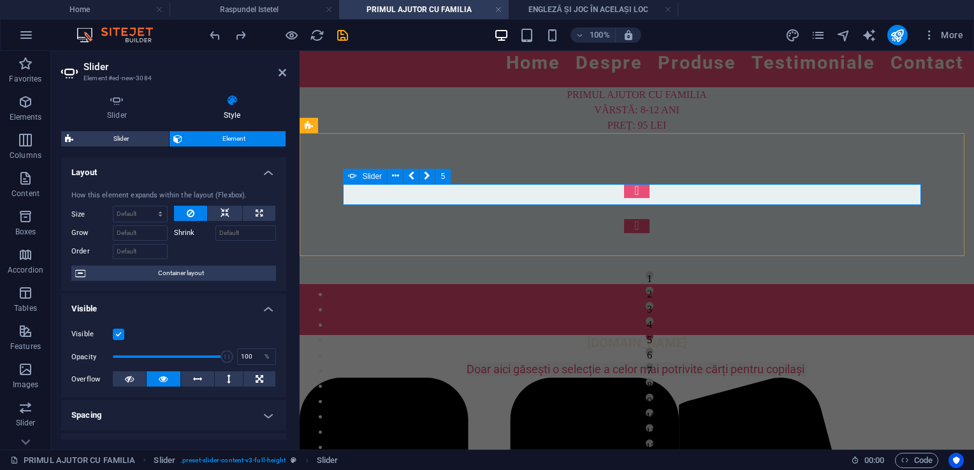
click at [413, 198] on div "1 2 3 4 1 2 3 4 5 6 7 8 9 10 11 12 1 2 3 4 5 6 7 8 1 2 3 4 5 6 7 8 9 10 11 12" at bounding box center [637, 208] width 588 height 49
click at [284, 70] on icon at bounding box center [283, 73] width 8 height 10
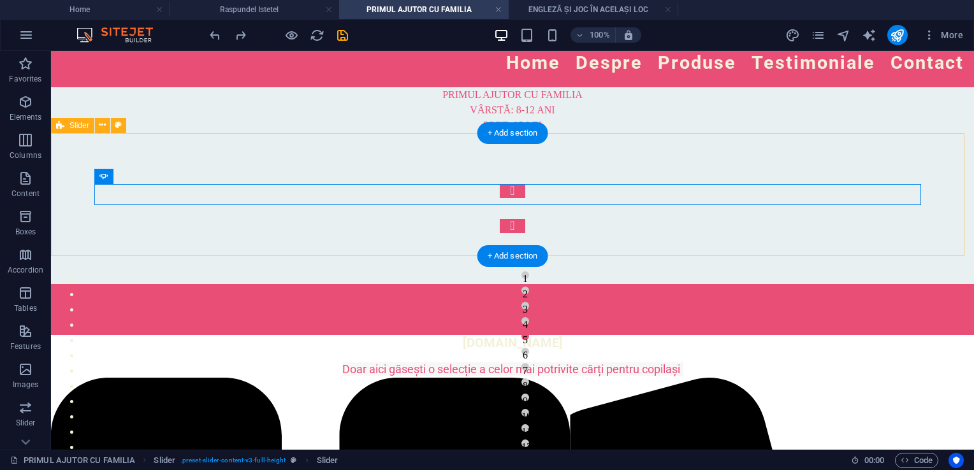
click at [469, 223] on div "1 2 3 4 1 2 3 4 5 6 7 8 9 10 11 12 1 2 3 4 5 6 7 8 1 2 3 4 5 6 7 8 9 10 11 12" at bounding box center [512, 208] width 923 height 151
click at [500, 197] on button "Content Slider" at bounding box center [513, 191] width 26 height 14
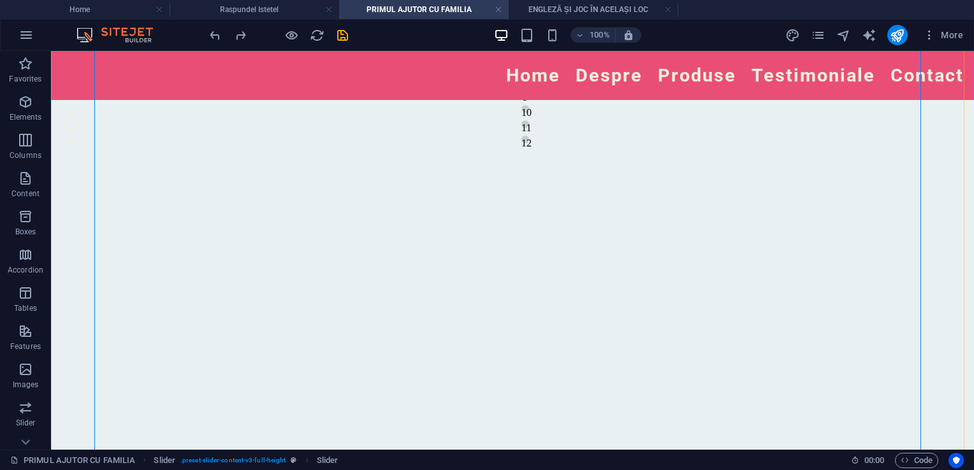
scroll to position [459, 0]
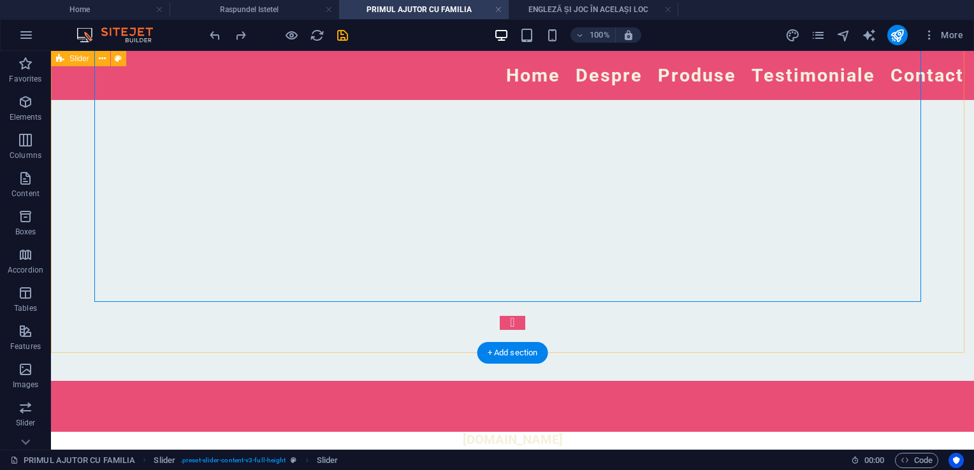
click at [389, 324] on div "1 2 3 4 1 2 3 4 5 6 7 8 9 10 11 12 1 2 3 4 5 6 7 8 1 2 3 4 5 6 7 8 9 10 11 12" at bounding box center [512, 34] width 923 height 695
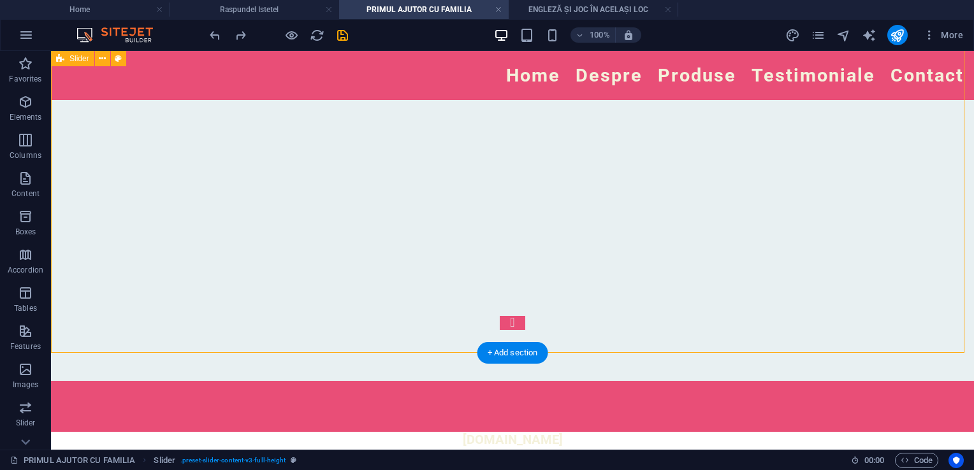
click at [391, 332] on div "1 2 3 4 1 2 3 4 5 6 7 8 9 10 11 12 1 2 3 4 5 6 7 8 1 2 3 4 5 6 7 8 9 10 11 12" at bounding box center [512, 34] width 923 height 695
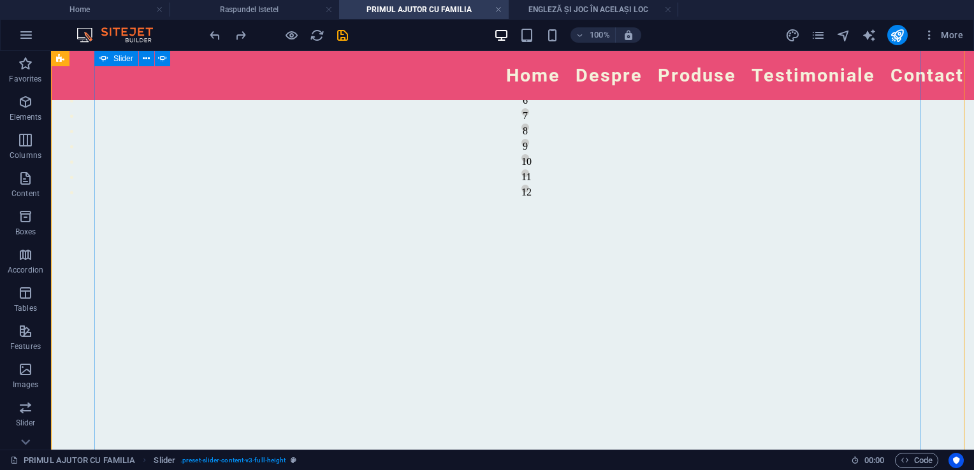
click at [393, 328] on div "1 2 3 4 1 2 3 4 5 6 7 8 9 10 11 12 1 2 3 4 5 6 7 8 1 2 3 4 5 6 7 8 9 10 11 12" at bounding box center [512, 225] width 836 height 593
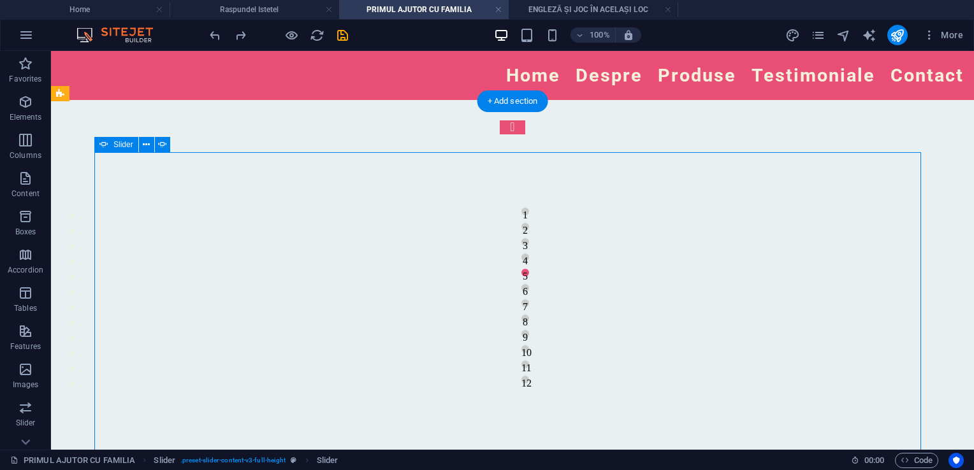
scroll to position [13, 0]
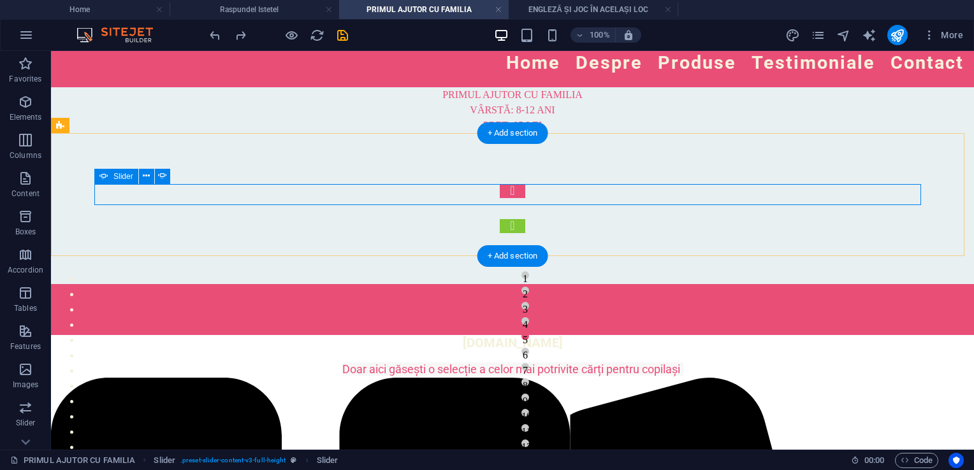
click at [525, 219] on button "Content Slider" at bounding box center [513, 226] width 26 height 14
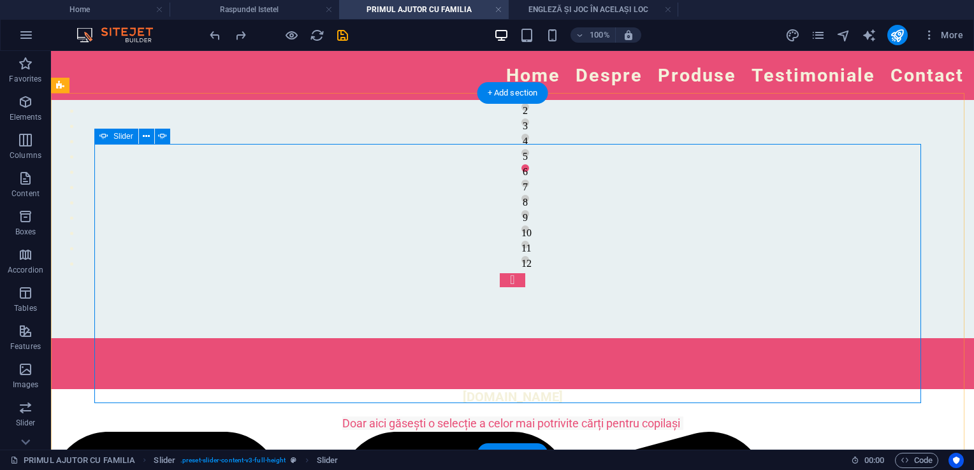
scroll to position [204, 0]
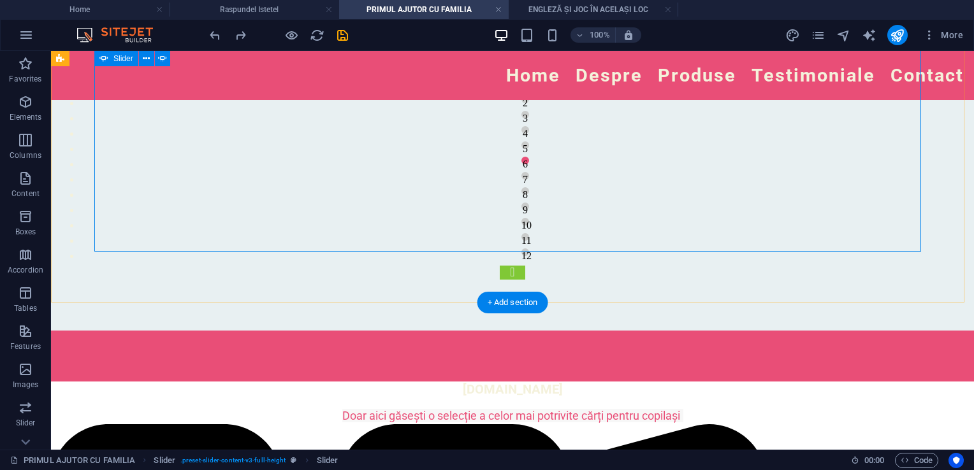
click at [525, 266] on button "Content Slider" at bounding box center [513, 273] width 26 height 14
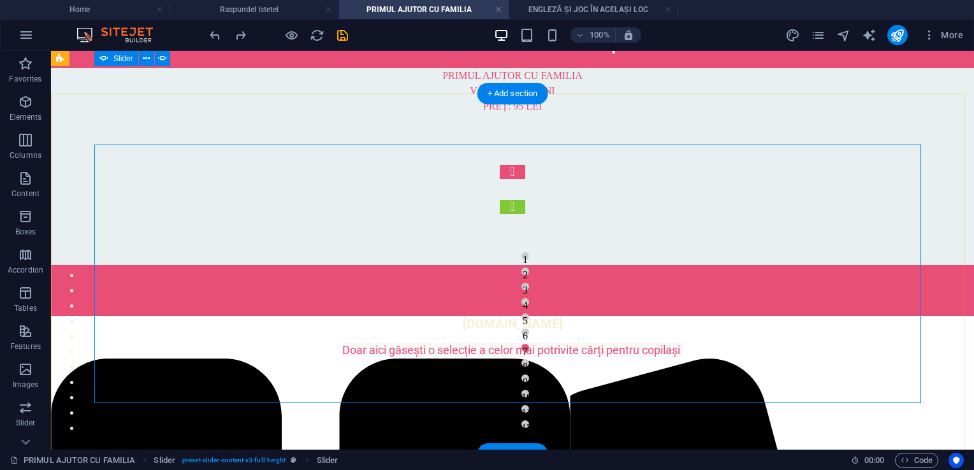
scroll to position [28, 0]
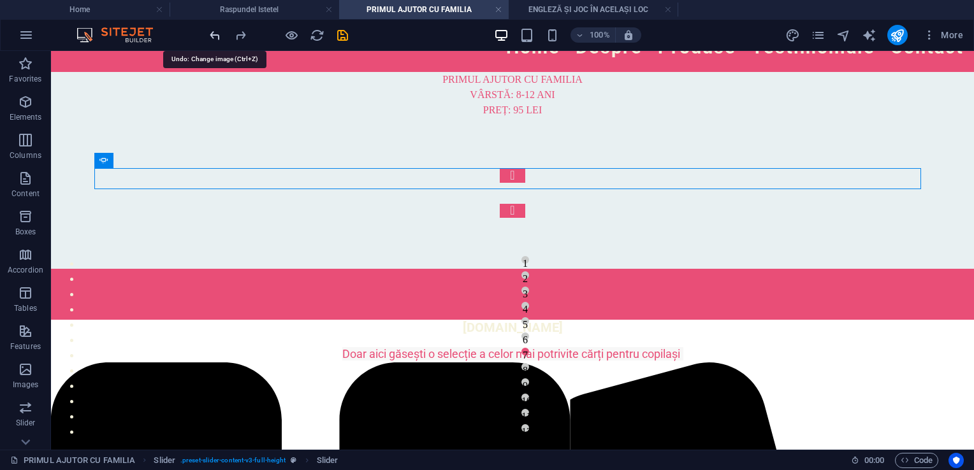
click at [217, 31] on icon "undo" at bounding box center [215, 35] width 15 height 15
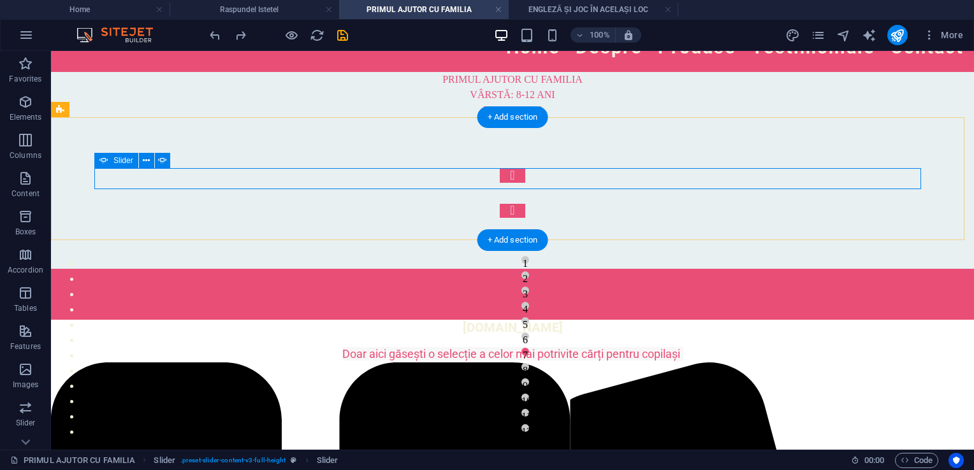
click at [434, 177] on div "1 2 3 4 1 2 3 4 5 6 7 8 9 10 11 12 1 2 3 4 5 6 7 8 1 2 3 4 5 6 7 8 9 10 11 12" at bounding box center [512, 193] width 836 height 49
click at [435, 180] on div "1 2 3 4 1 2 3 4 5 6 7 8 9 10 11 12 1 2 3 4 5 6 7 8 1 2 3 4 5 6 7 8 9 10 11 12" at bounding box center [512, 193] width 836 height 49
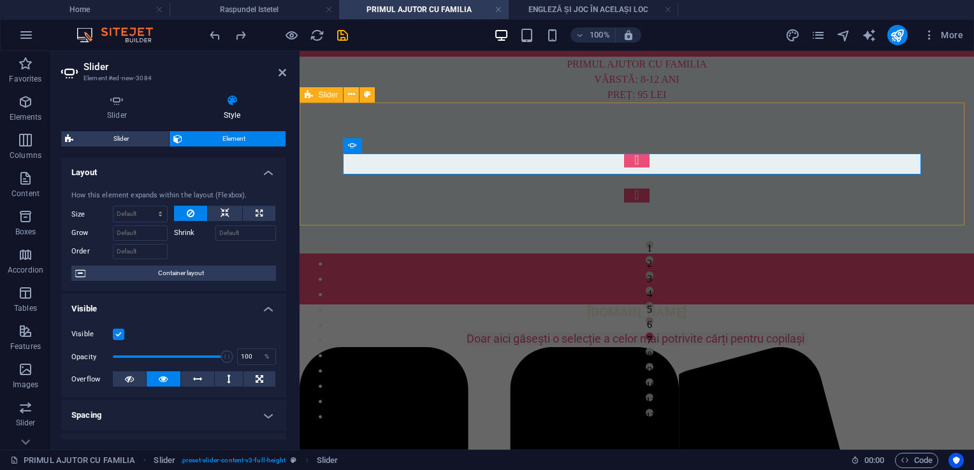
click at [349, 93] on icon at bounding box center [351, 94] width 7 height 13
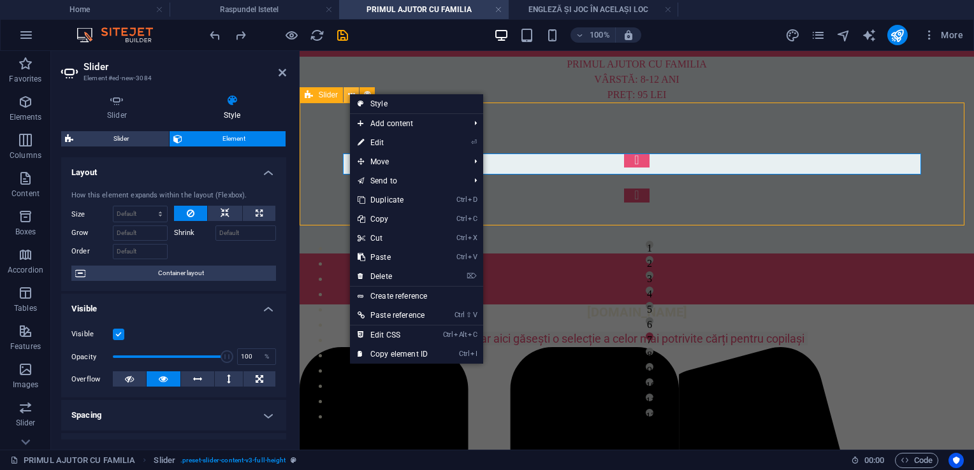
scroll to position [28, 0]
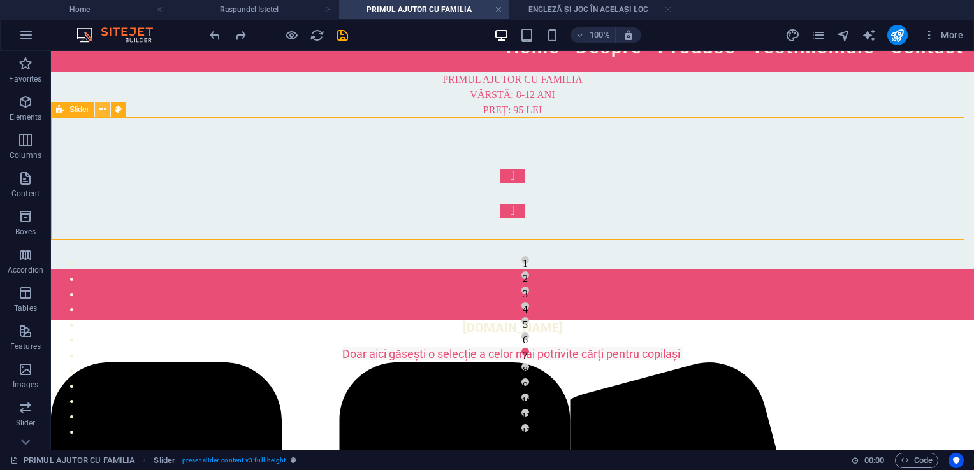
click at [101, 111] on icon at bounding box center [102, 109] width 7 height 13
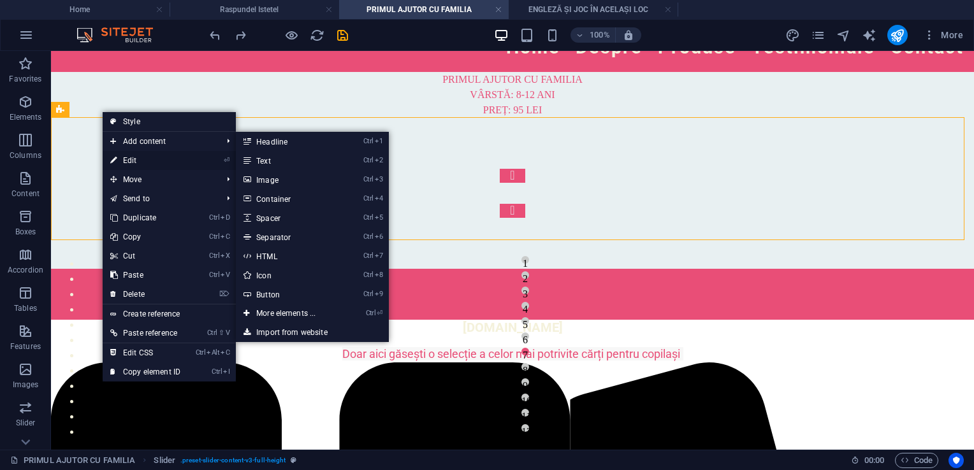
click at [128, 162] on link "⏎ Edit" at bounding box center [145, 160] width 85 height 19
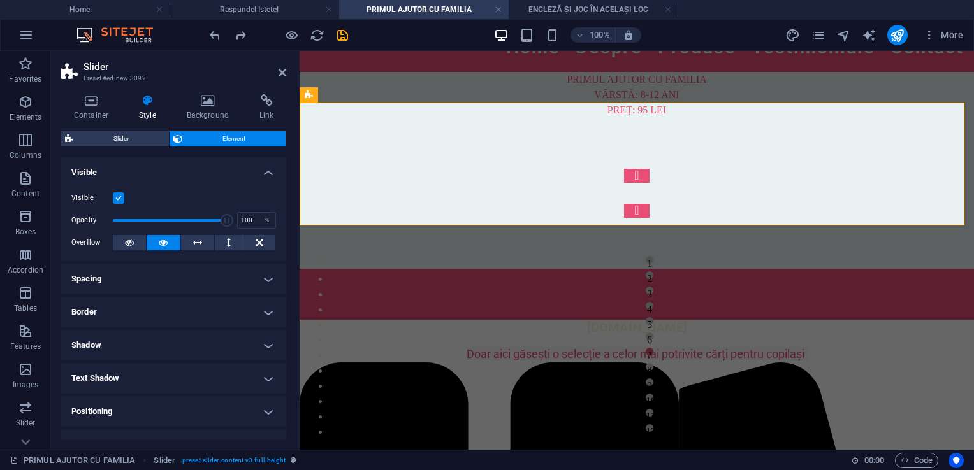
scroll to position [43, 0]
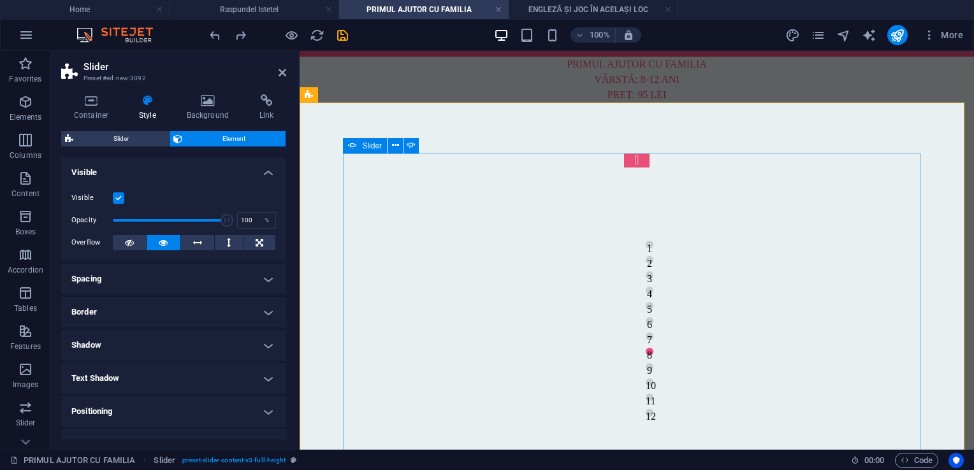
click at [425, 258] on div "1 2 3 4 1 2 3 4 5 6 7 8 9 10 11 12 1 2 3 4 5 6 7 8 1 2 3 4 5 6 7 8 9 10 11 12" at bounding box center [637, 363] width 588 height 418
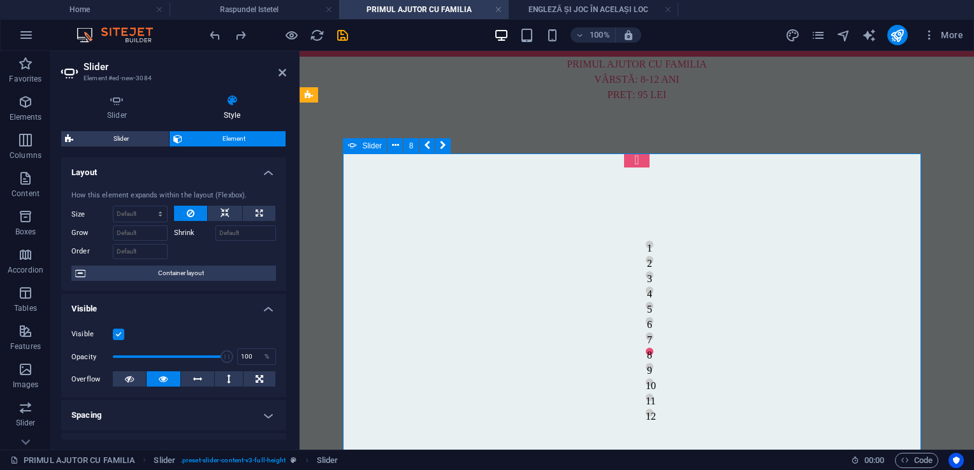
click at [425, 258] on div "1 2 3 4 1 2 3 4 5 6 7 8 9 10 11 12 1 2 3 4 5 6 7 8 1 2 3 4 5 6 7 8 9 10 11 12" at bounding box center [637, 363] width 588 height 418
click at [371, 154] on div "1 2 3 4 1 2 3 4 5 6 7 8 9 10 11 12 1 2 3 4 5 6 7 8 1 2 3 4 5 6 7 8 9 10 11 12" at bounding box center [637, 363] width 588 height 418
click at [371, 149] on span "Slider" at bounding box center [372, 146] width 20 height 8
click at [346, 178] on div "1 2 3 4 1 2 3 4 5 6 7 8 9 10 11 12 1 2 3 4 5 6 7 8 1 2 3 4 5 6 7 8 9 10 11 12" at bounding box center [637, 363] width 588 height 418
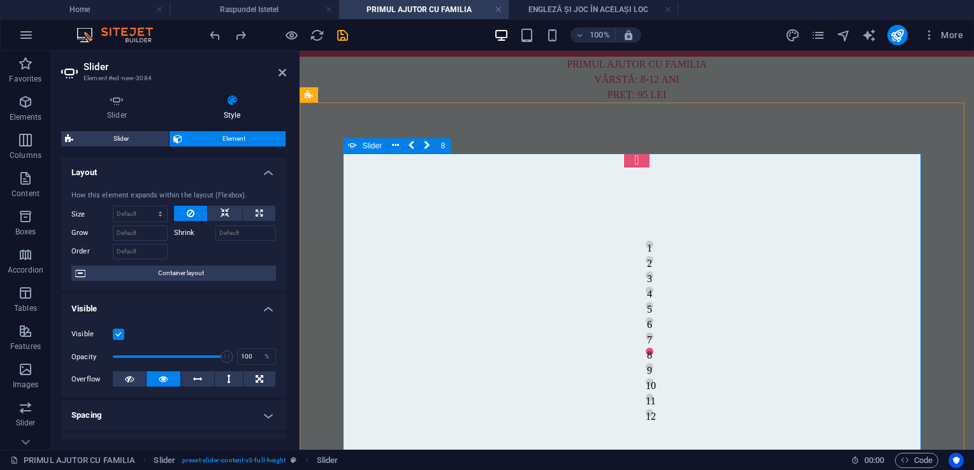
click at [391, 182] on div "1 2 3 4 1 2 3 4 5 6 7 8 9 10 11 12 1 2 3 4 5 6 7 8 1 2 3 4 5 6 7 8 9 10 11 12" at bounding box center [637, 363] width 588 height 418
click at [425, 157] on div "1 2 3 4 1 2 3 4 5 6 7 8 9 10 11 12 1 2 3 4 5 6 7 8 1 2 3 4 5 6 7 8 9 10 11 12" at bounding box center [637, 363] width 588 height 418
click at [666, 269] on div "1 2 3 4 1 2 3 4 5 6 7 8 9 10 11 12 1 2 3 4 5 6 7 8 1 2 3 4 5 6 7 8 9 10 11 12" at bounding box center [637, 363] width 588 height 418
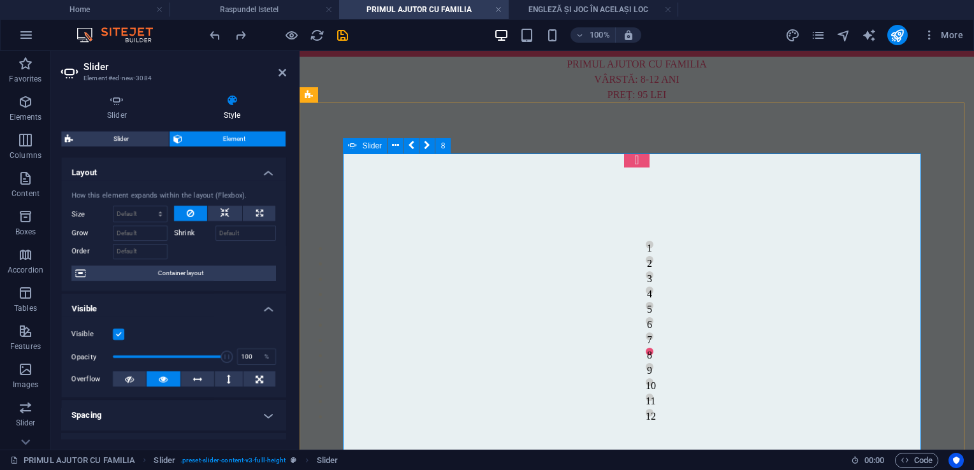
click at [666, 269] on div "1 2 3 4 1 2 3 4 5 6 7 8 9 10 11 12 1 2 3 4 5 6 7 8 1 2 3 4 5 6 7 8 9 10 11 12" at bounding box center [637, 363] width 588 height 418
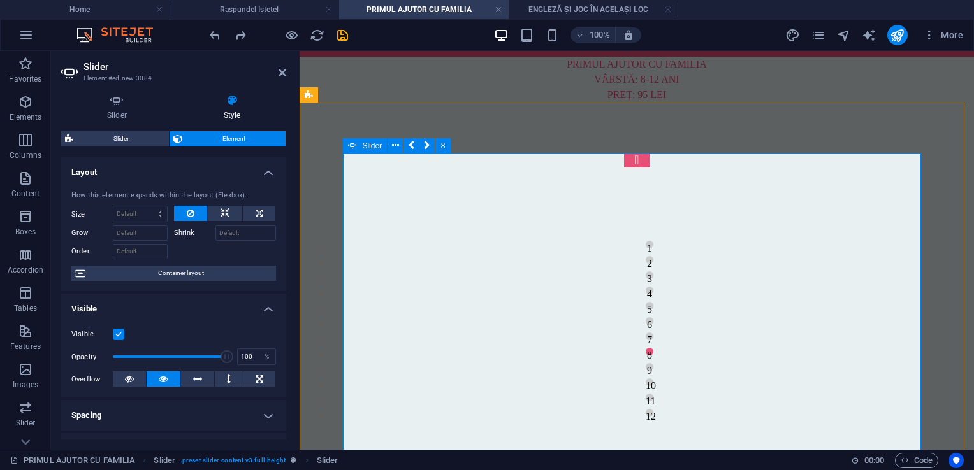
click at [666, 269] on div "1 2 3 4 1 2 3 4 5 6 7 8 9 10 11 12 1 2 3 4 5 6 7 8 1 2 3 4 5 6 7 8 9 10 11 12" at bounding box center [637, 363] width 588 height 418
click at [22, 378] on span "Images" at bounding box center [25, 377] width 51 height 31
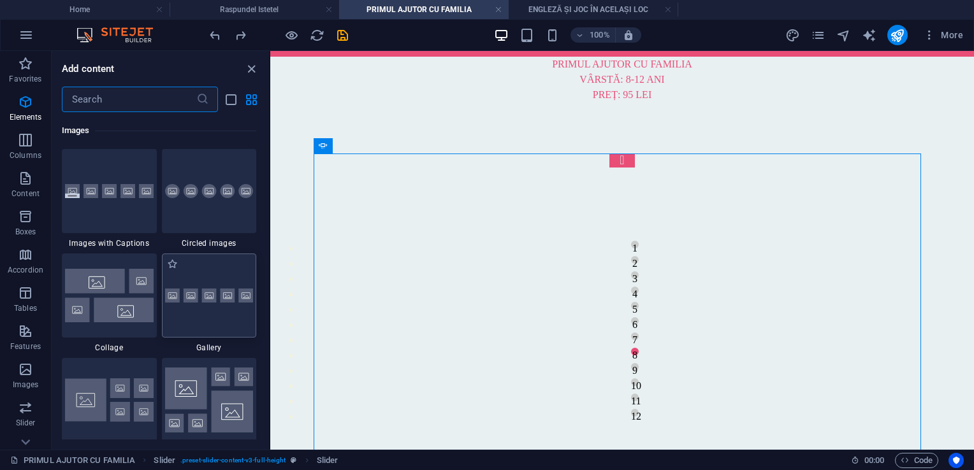
scroll to position [6464, 0]
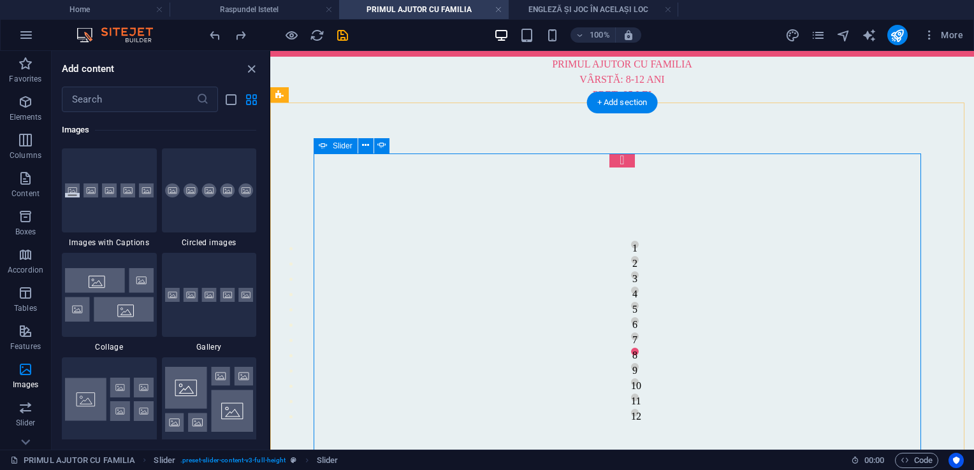
click at [489, 238] on div "1 2 3 4 1 2 3 4 5 6 7 8 9 10 11 12 1 2 3 4 5 6 7 8 1 2 3 4 5 6 7 8 9 10 11 12" at bounding box center [622, 372] width 617 height 436
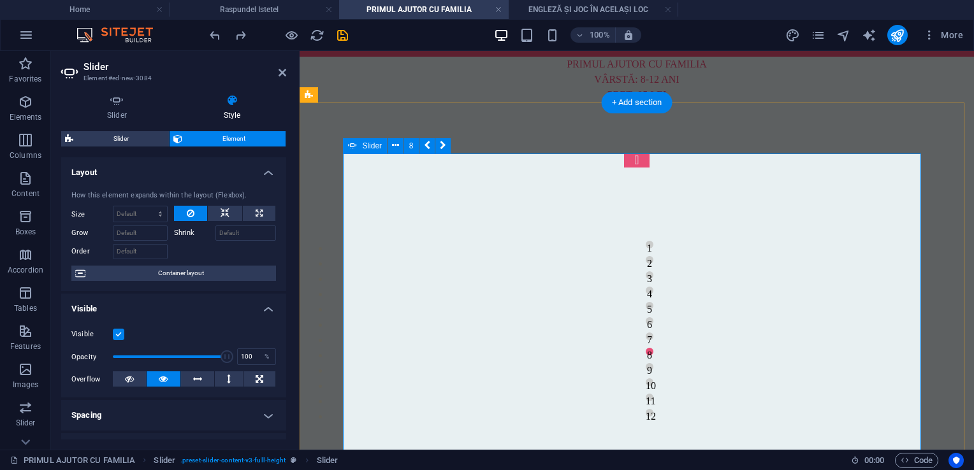
click at [358, 163] on div "1 2 3 4 1 2 3 4 5 6 7 8 9 10 11 12 1 2 3 4 5 6 7 8 1 2 3 4 5 6 7 8 9 10 11 12" at bounding box center [637, 363] width 588 height 418
click at [689, 233] on div "1 2 3 4 1 2 3 4 5 6 7 8 9 10 11 12 1 2 3 4 5 6 7 8 1 2 3 4 5 6 7 8 9 10 11 12" at bounding box center [637, 363] width 588 height 418
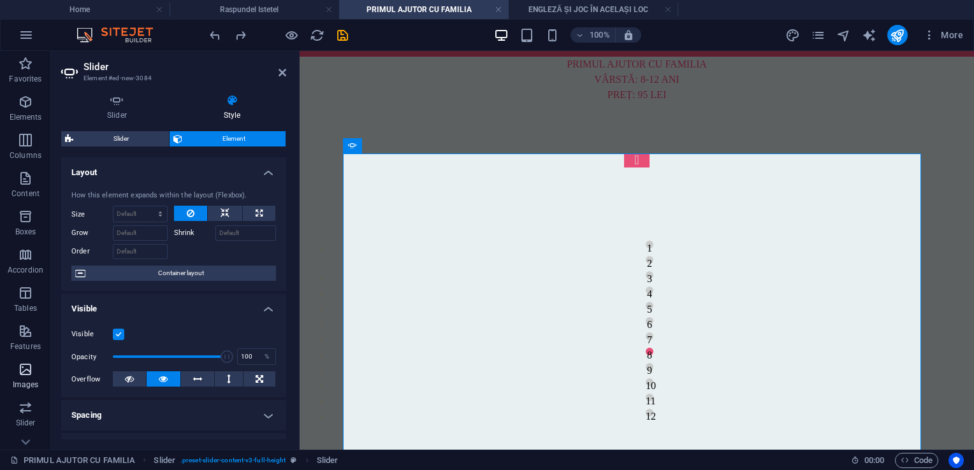
click at [27, 376] on icon "button" at bounding box center [25, 369] width 15 height 15
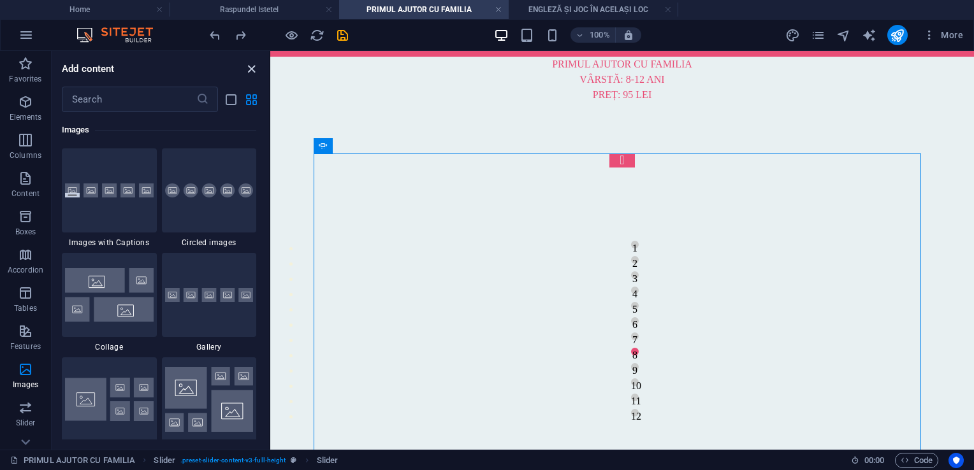
click at [257, 70] on icon "close panel" at bounding box center [251, 69] width 15 height 15
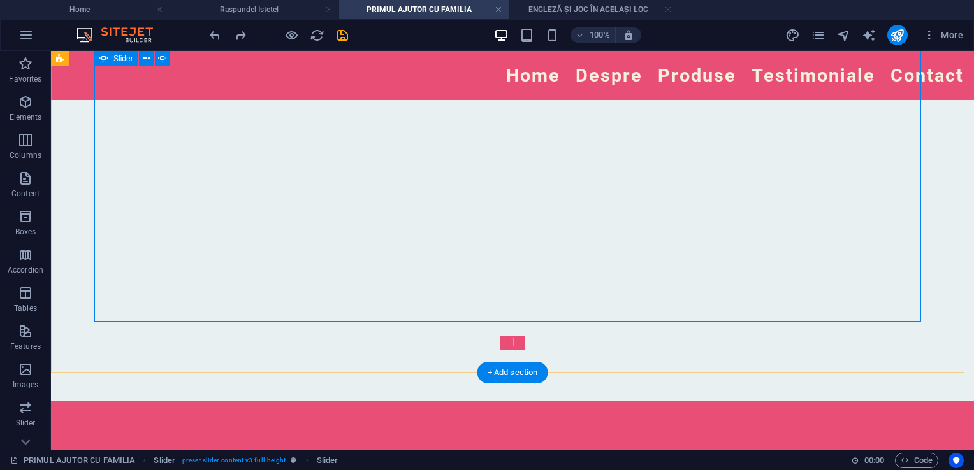
scroll to position [426, 0]
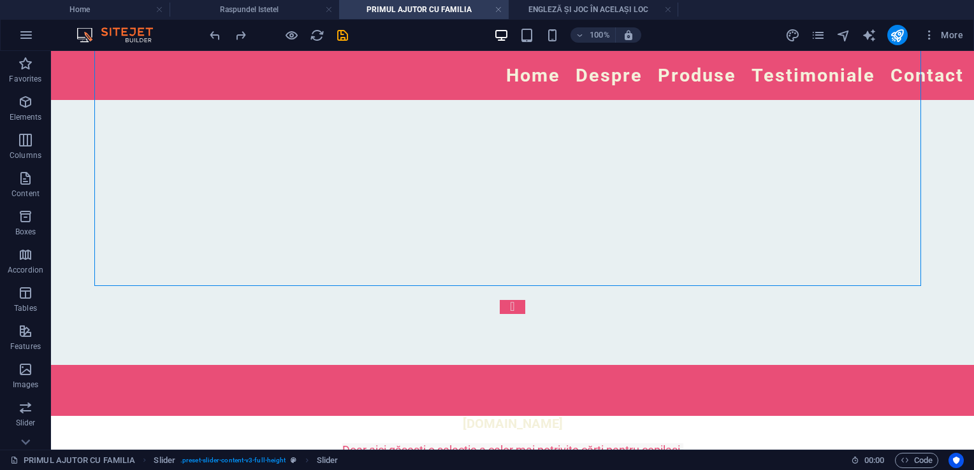
click at [516, 34] on div "100%" at bounding box center [567, 35] width 147 height 20
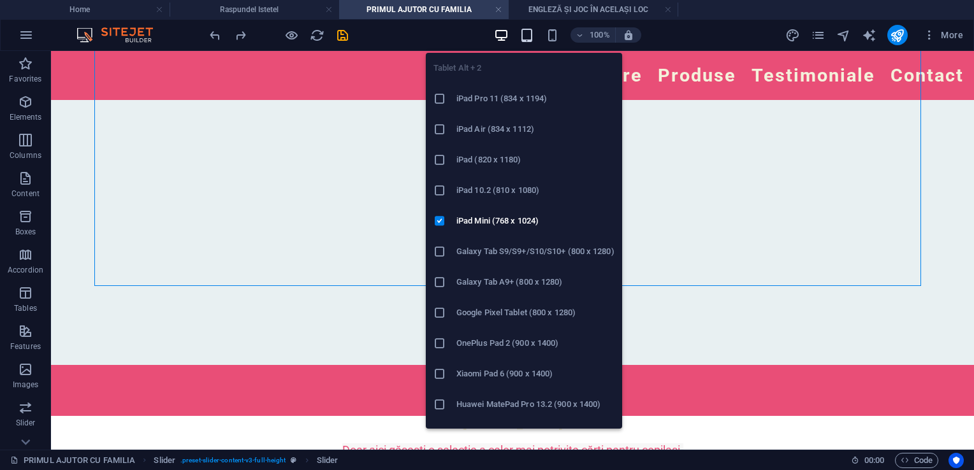
click at [529, 37] on icon "button" at bounding box center [527, 35] width 15 height 15
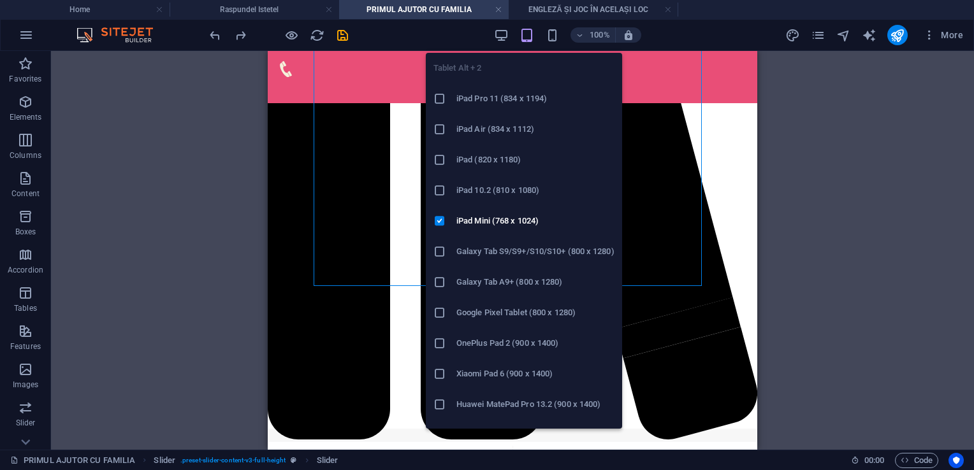
scroll to position [31, 0]
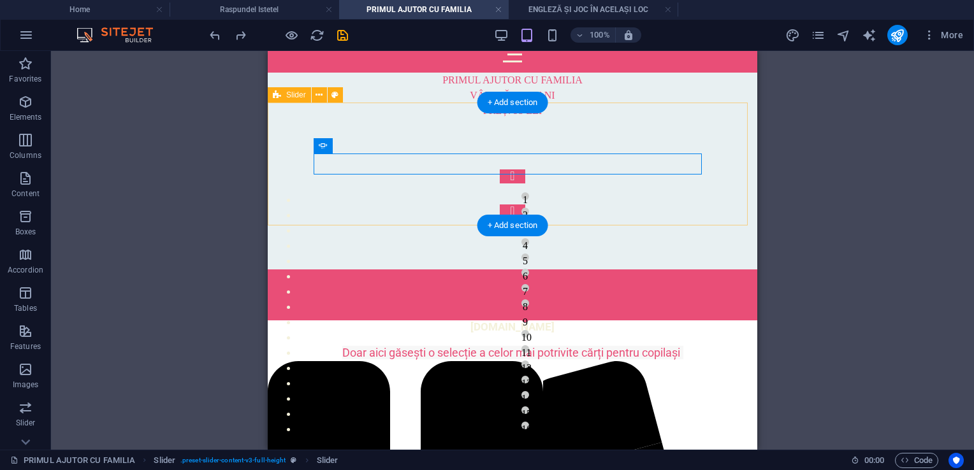
click at [671, 119] on div "1 2 3 4 5 6 7 8 1 2 3 4 1 2 3 4 5 6 7 8 9 10 11 12 13 14 15 16 1 2 3 4 5 6 7 8 …" at bounding box center [513, 194] width 490 height 151
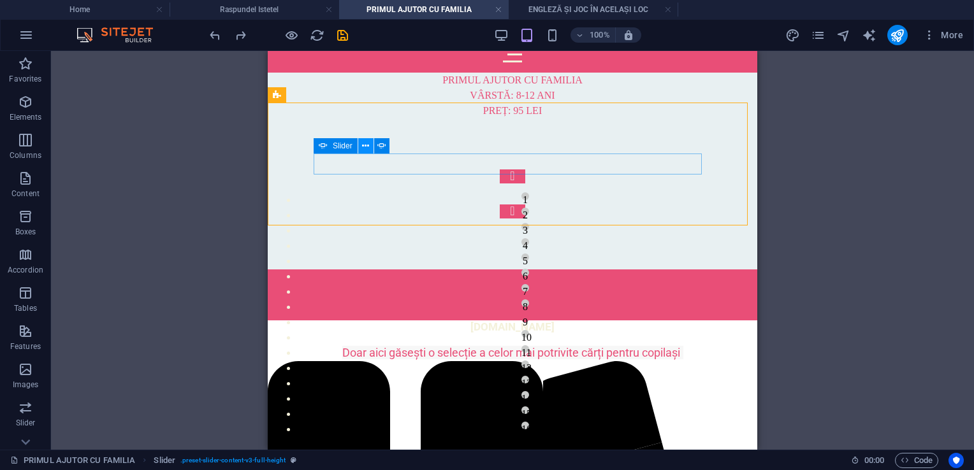
click at [372, 146] on button at bounding box center [365, 145] width 15 height 15
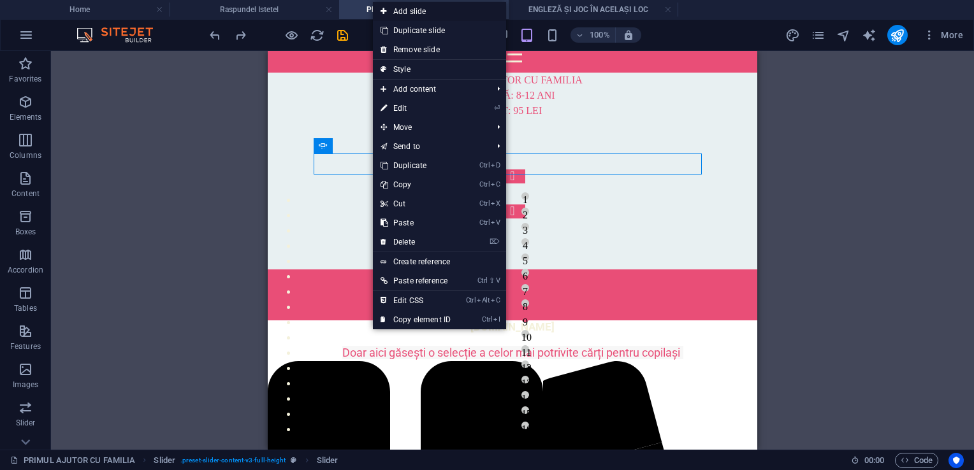
click at [437, 15] on link "Add slide" at bounding box center [439, 11] width 133 height 19
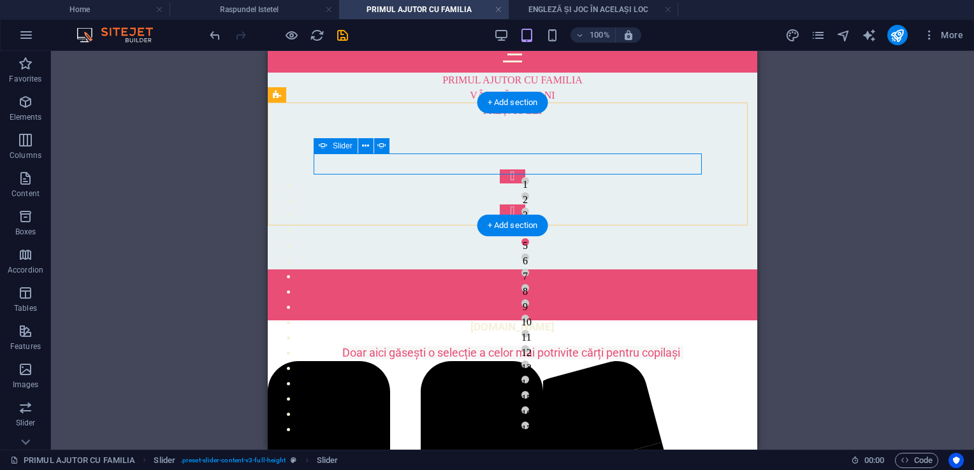
click at [521, 300] on button "9" at bounding box center [525, 304] width 8 height 8
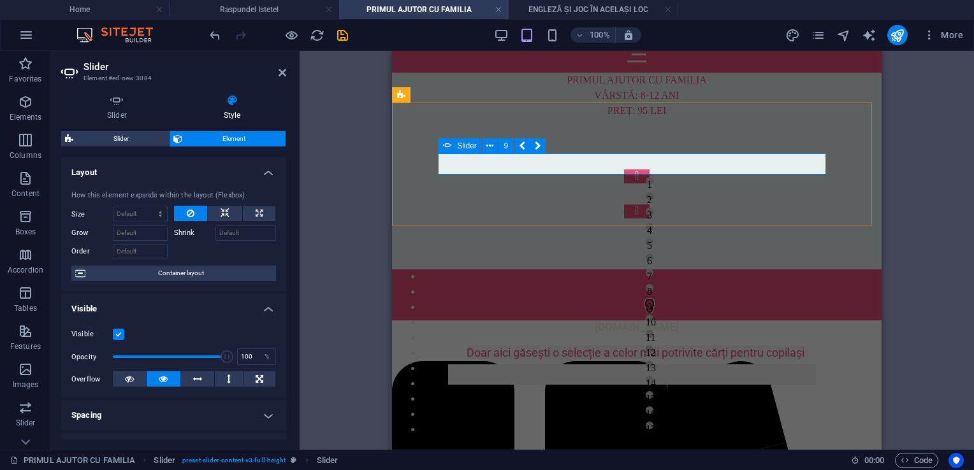
click at [446, 145] on icon at bounding box center [447, 145] width 9 height 15
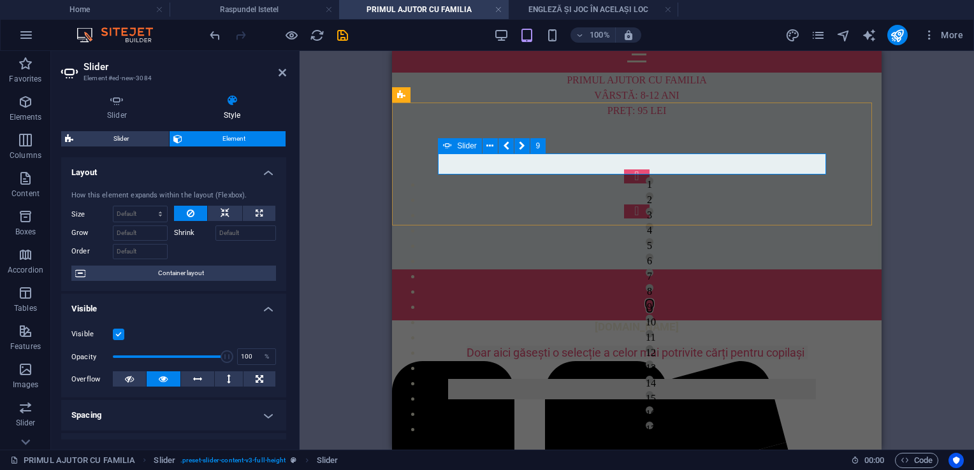
click at [446, 145] on icon at bounding box center [447, 145] width 9 height 15
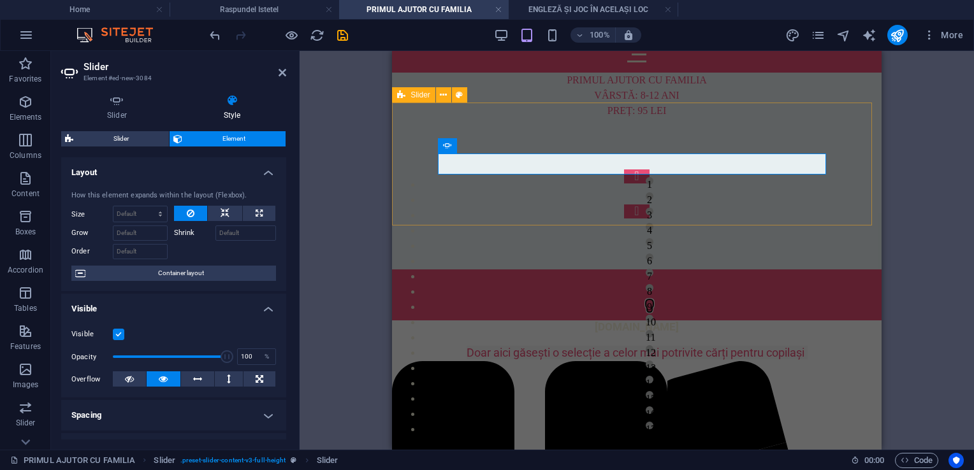
click at [414, 98] on span "Slider" at bounding box center [421, 95] width 20 height 8
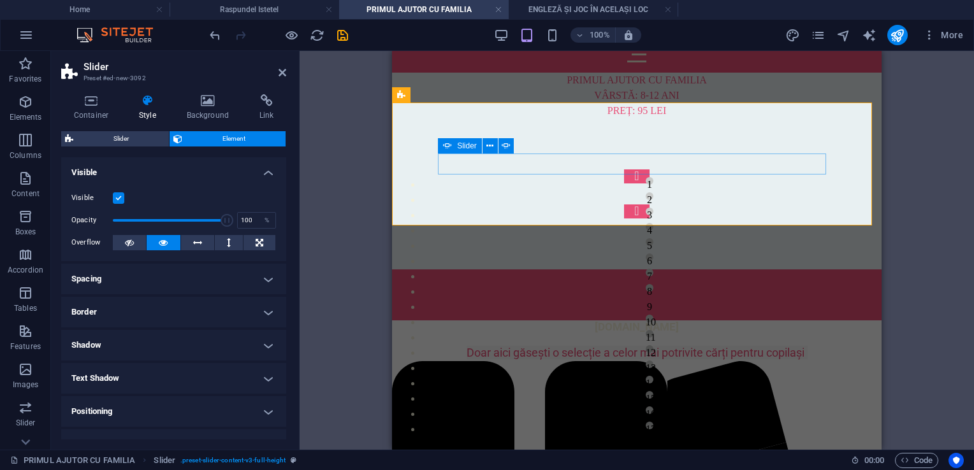
click at [450, 170] on div "Drop content here or Add elements Paste clipboard 1 2 3 4 5 6 7 8 1 2 3 4 1 2 3…" at bounding box center [637, 194] width 398 height 49
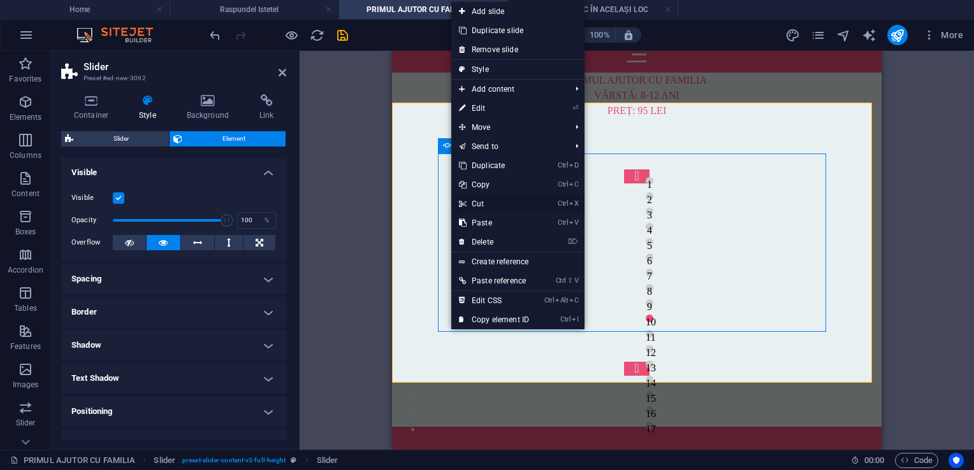
click at [492, 200] on link "Ctrl X Cut" at bounding box center [493, 203] width 85 height 19
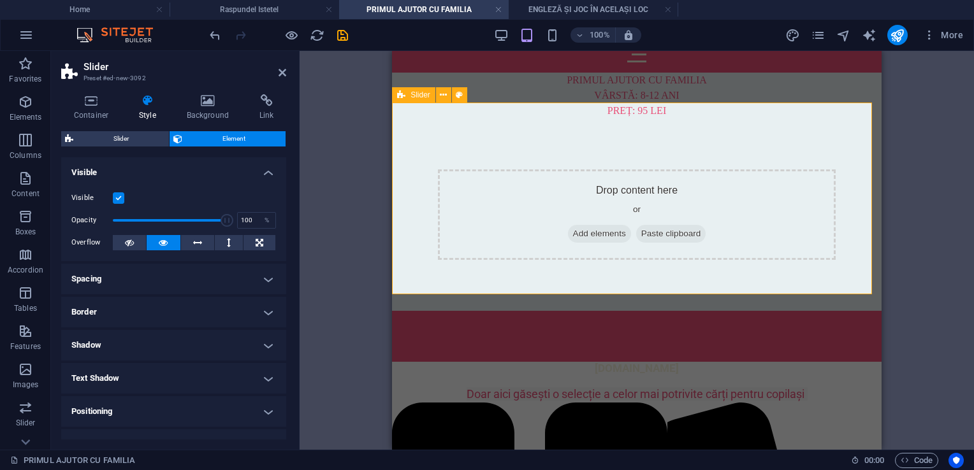
click at [444, 119] on div "Drop content here or Add elements Paste clipboard" at bounding box center [637, 215] width 490 height 193
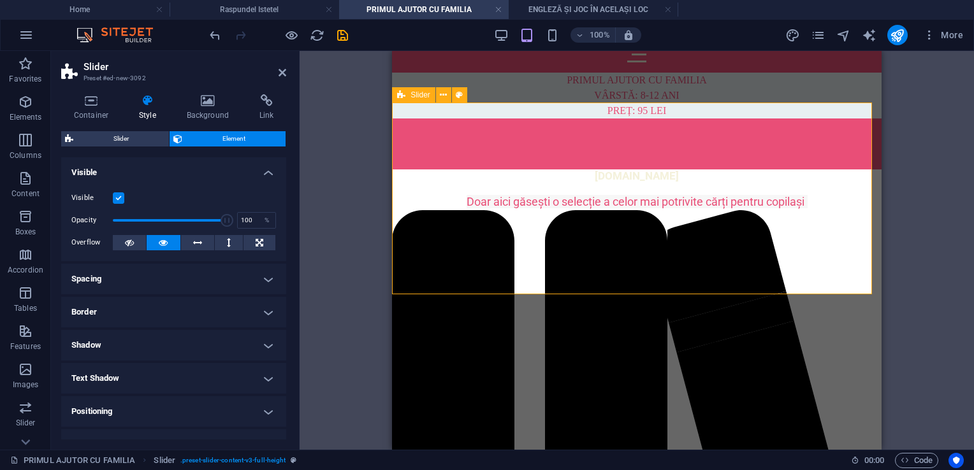
scroll to position [0, 0]
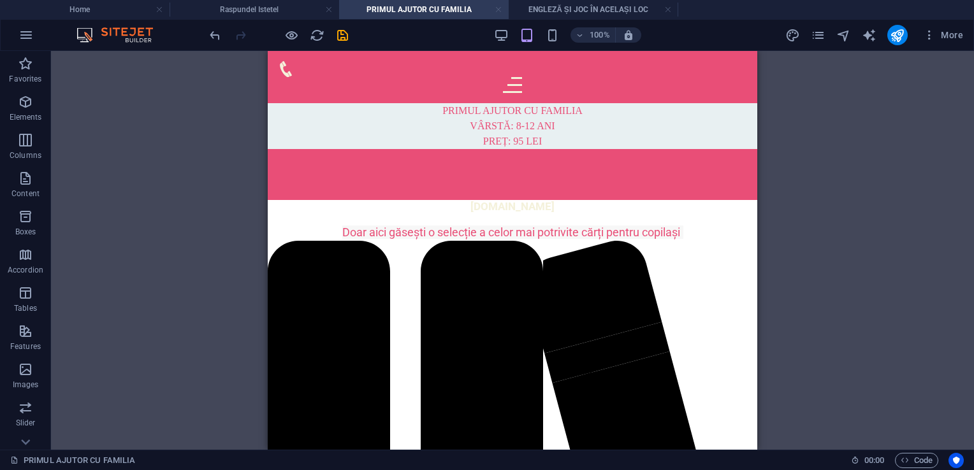
click at [497, 9] on link at bounding box center [499, 10] width 8 height 12
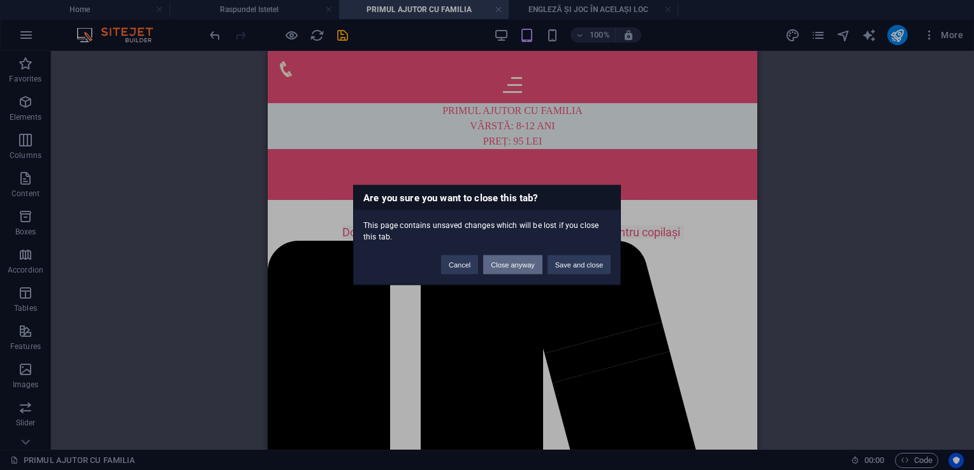
click at [506, 265] on button "Close anyway" at bounding box center [512, 265] width 59 height 19
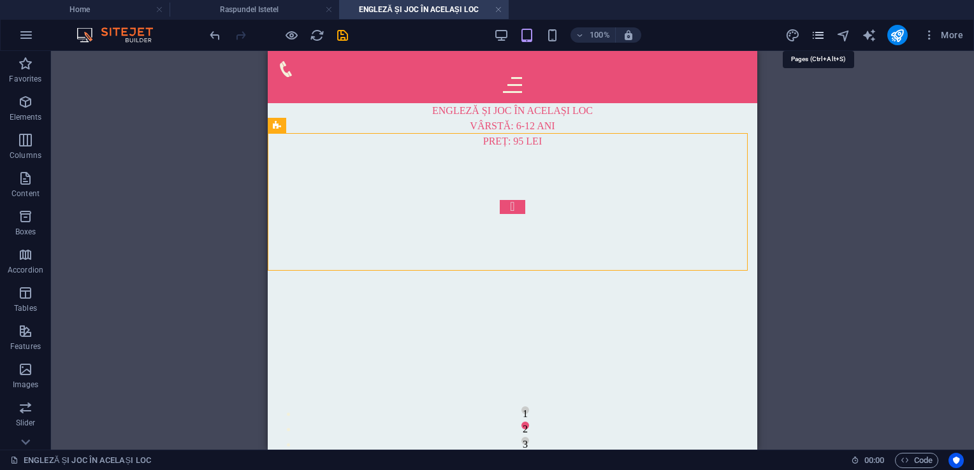
click at [815, 36] on icon "pages" at bounding box center [818, 35] width 15 height 15
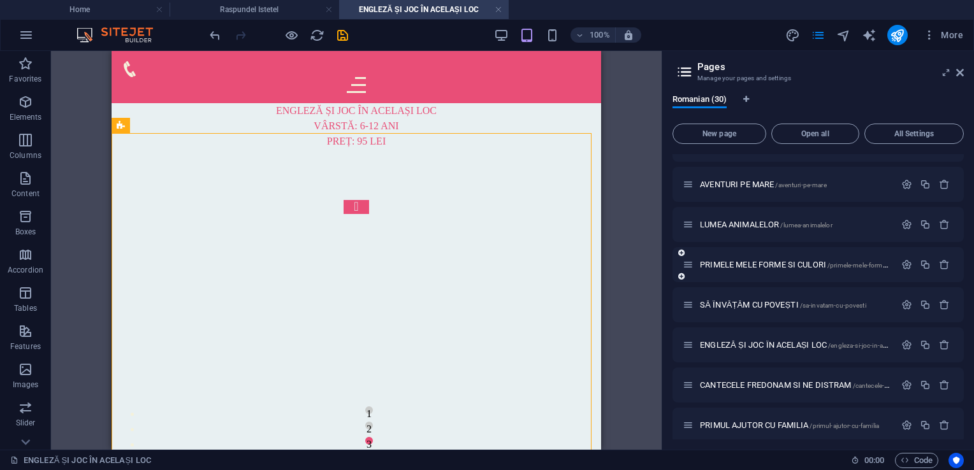
scroll to position [919, 0]
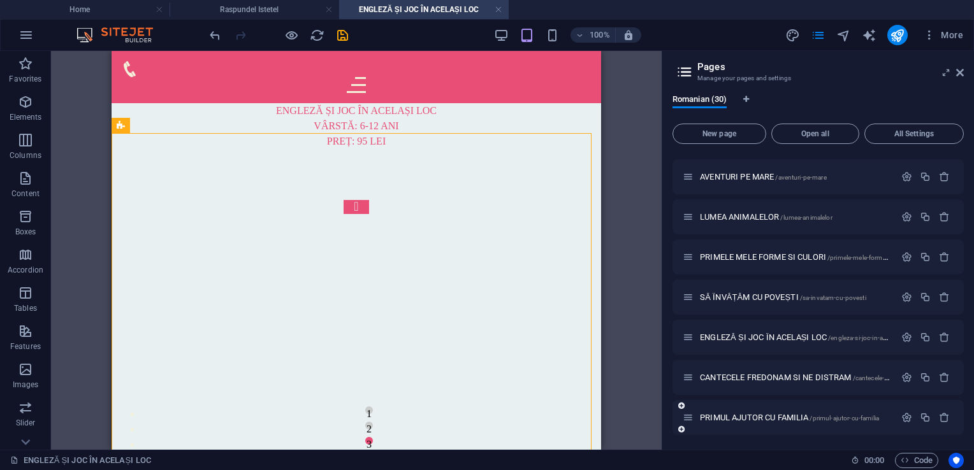
click at [761, 425] on div "PRIMUL AJUTOR CU FAMILIA /primul-ajutor-cu-familia" at bounding box center [789, 418] width 212 height 15
click at [760, 418] on span "PRIMUL AJUTOR CU FAMILIA /primul-ajutor-cu-familia" at bounding box center [789, 418] width 179 height 10
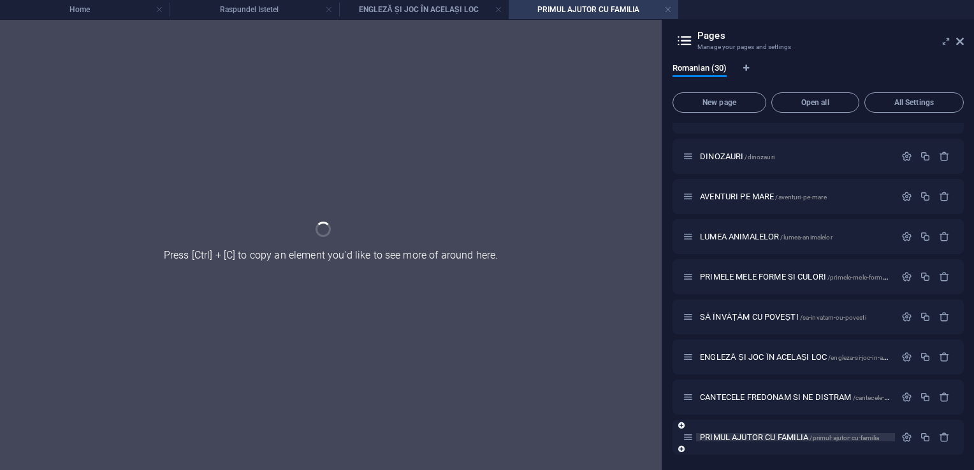
scroll to position [867, 0]
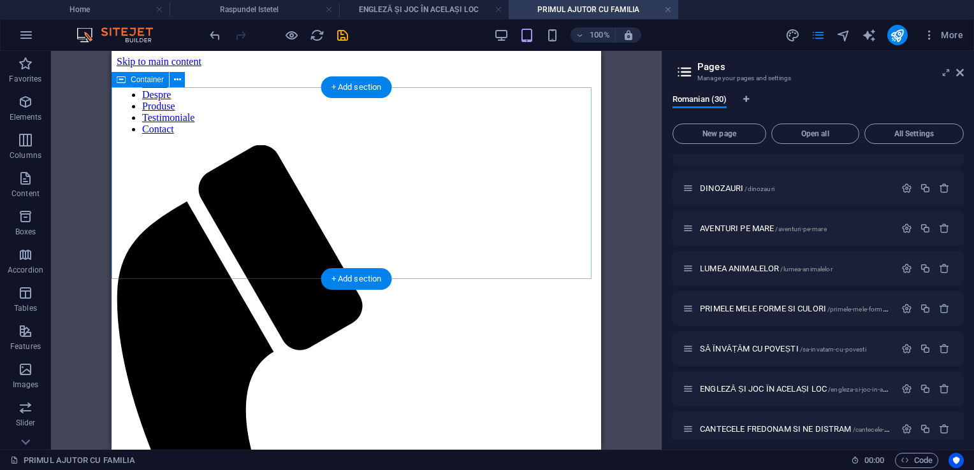
scroll to position [0, 0]
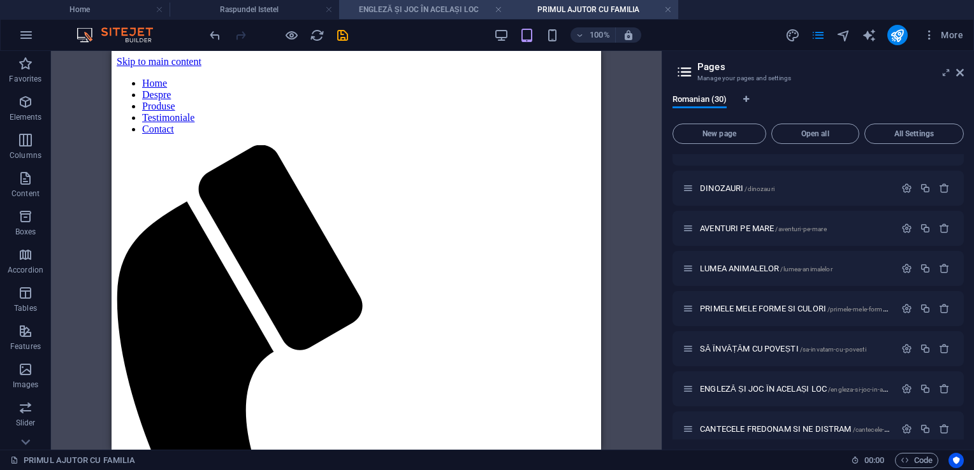
click at [398, 12] on h4 "ENGLEZĂ ȘI JOC ÎN ACELAȘI LOC" at bounding box center [424, 10] width 170 height 14
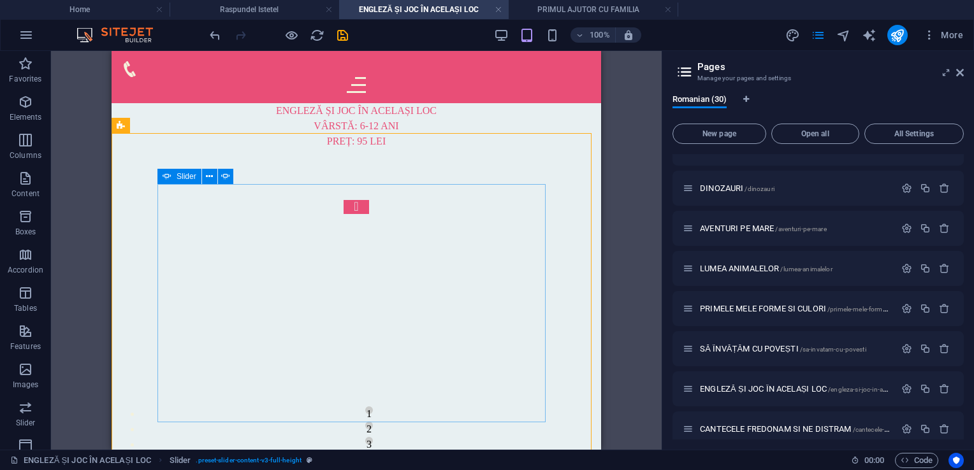
click at [163, 176] on icon at bounding box center [167, 176] width 9 height 15
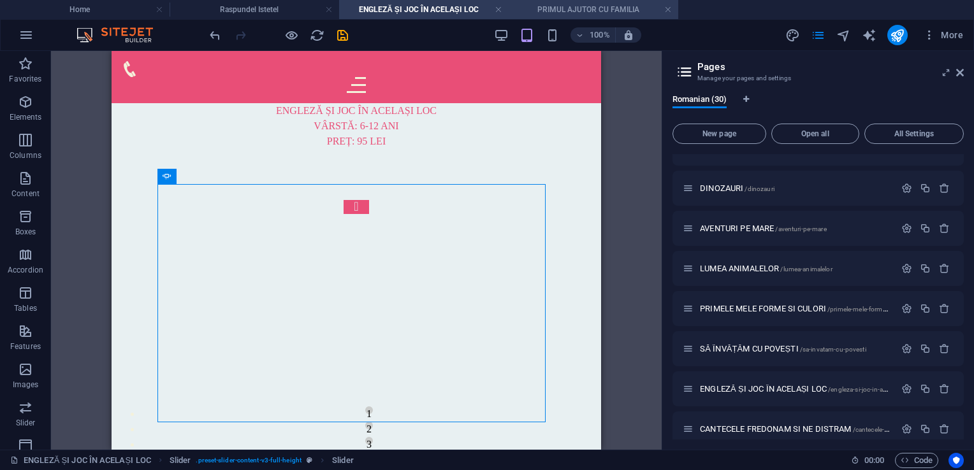
drag, startPoint x: 557, startPoint y: 3, endPoint x: 553, endPoint y: 9, distance: 6.6
click at [546, 15] on h4 "PRIMUL AJUTOR CU FAMILIA" at bounding box center [594, 10] width 170 height 14
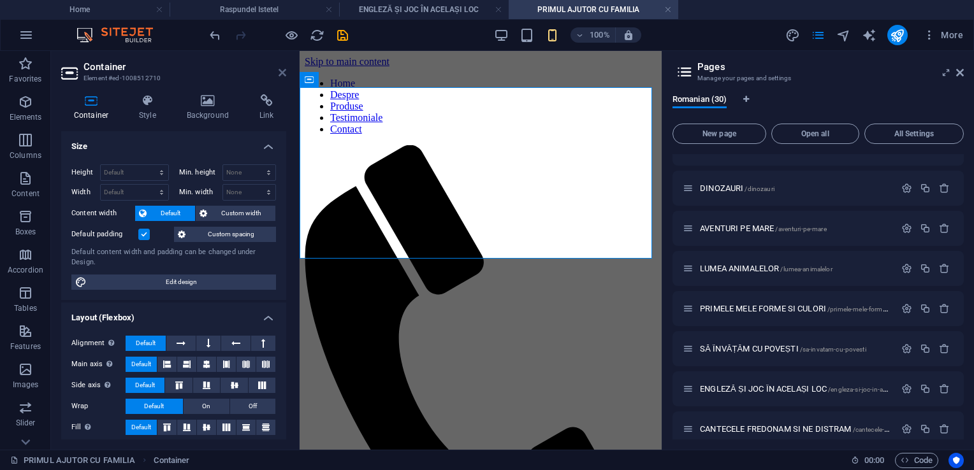
click at [281, 73] on icon at bounding box center [283, 73] width 8 height 10
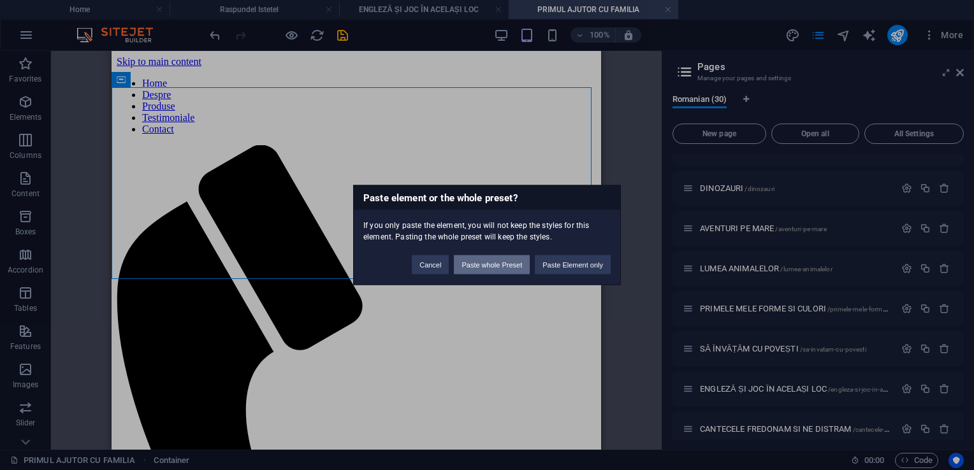
click at [505, 264] on button "Paste whole Preset" at bounding box center [492, 265] width 76 height 19
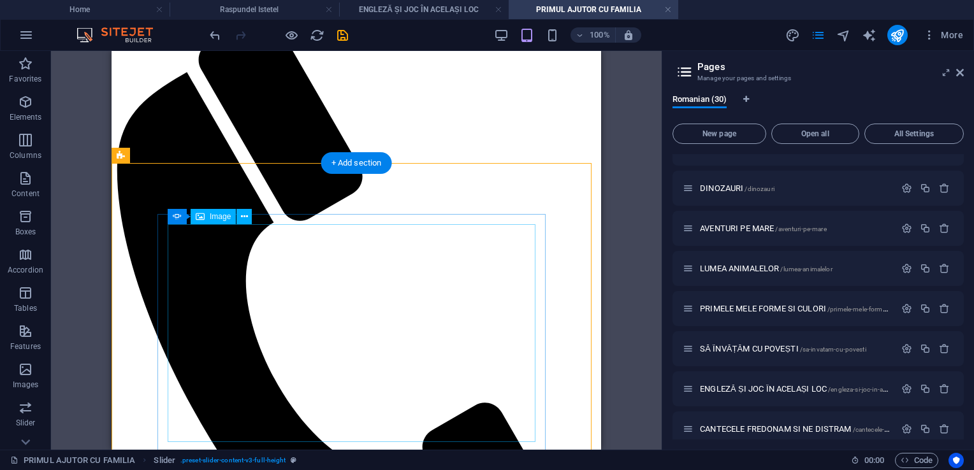
scroll to position [191, 0]
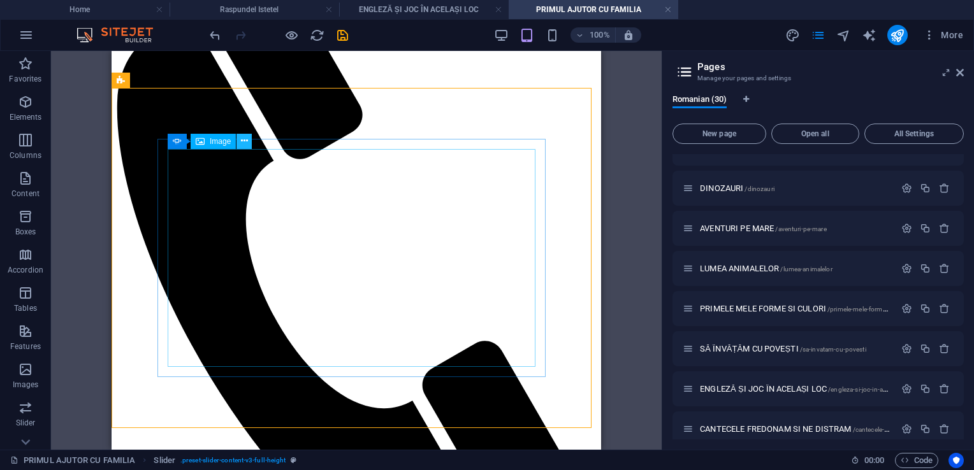
click at [245, 144] on icon at bounding box center [244, 141] width 7 height 13
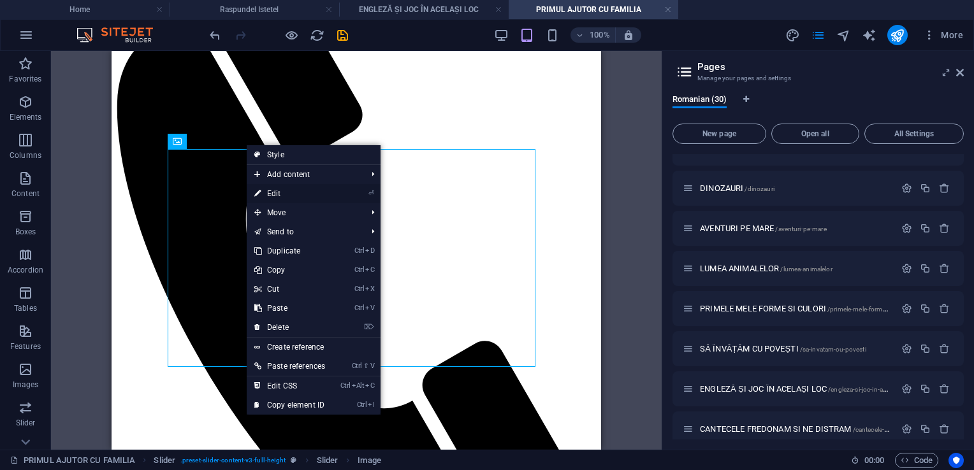
click at [268, 193] on link "⏎ Edit" at bounding box center [290, 193] width 86 height 19
select select "px"
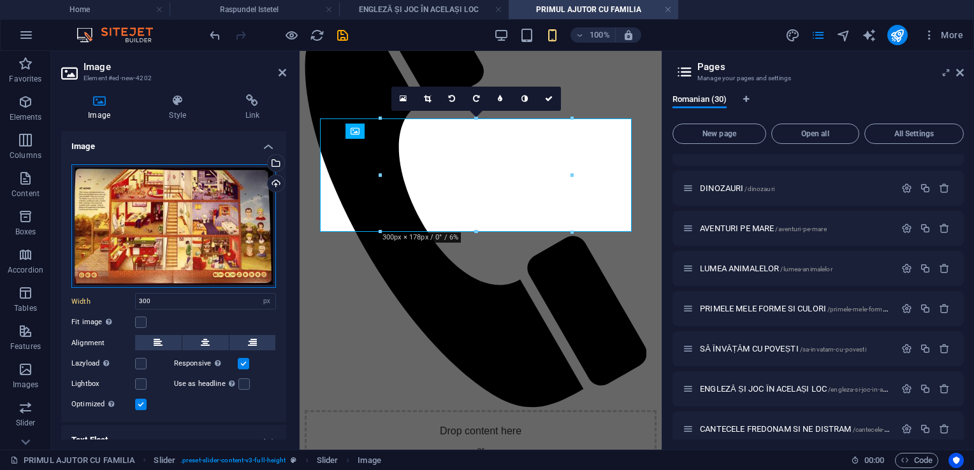
click at [186, 198] on div "Drag files here, click to choose files or select files from Files or our free s…" at bounding box center [173, 226] width 205 height 124
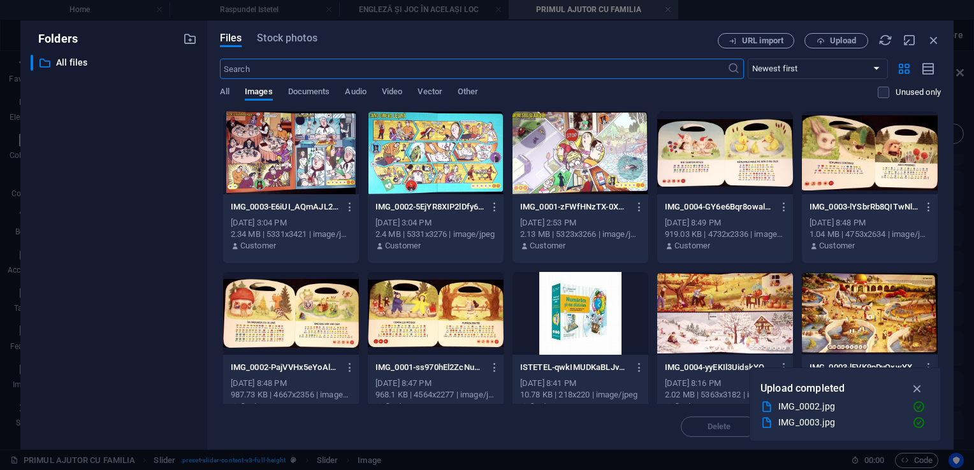
scroll to position [207, 0]
click at [574, 149] on div at bounding box center [581, 153] width 136 height 83
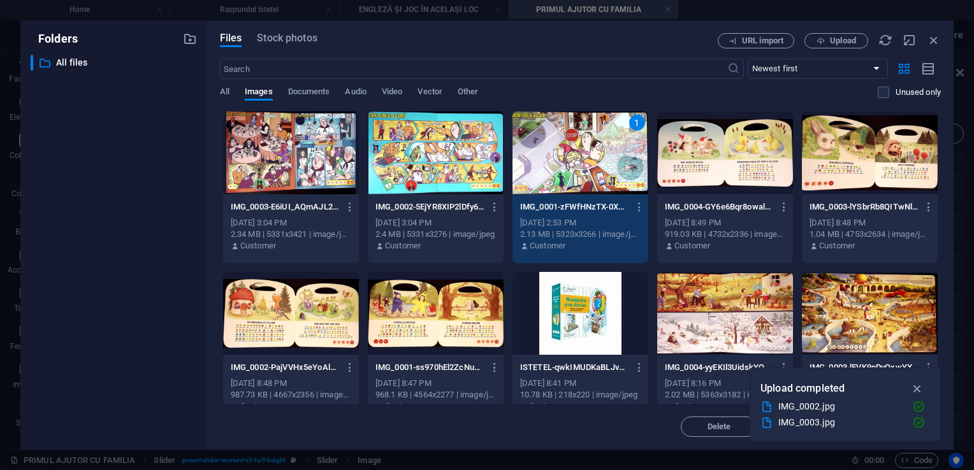
click at [574, 149] on div "1" at bounding box center [581, 153] width 136 height 83
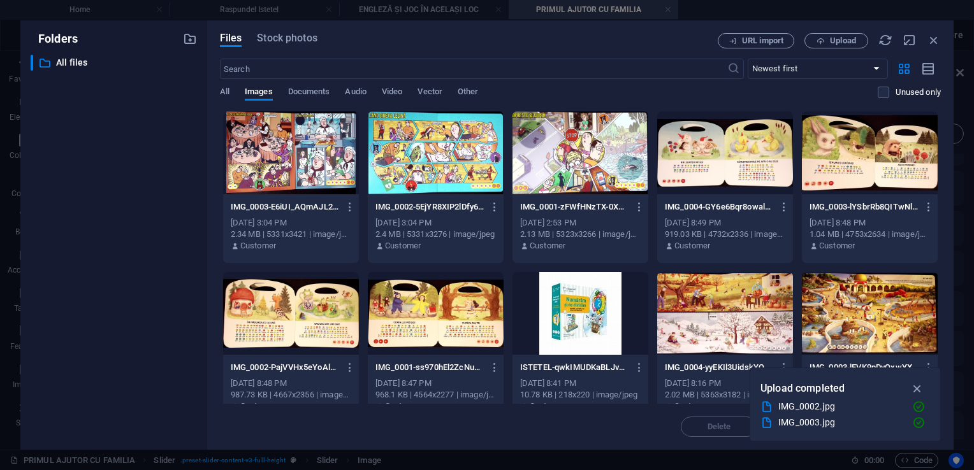
click at [574, 149] on div at bounding box center [581, 153] width 136 height 83
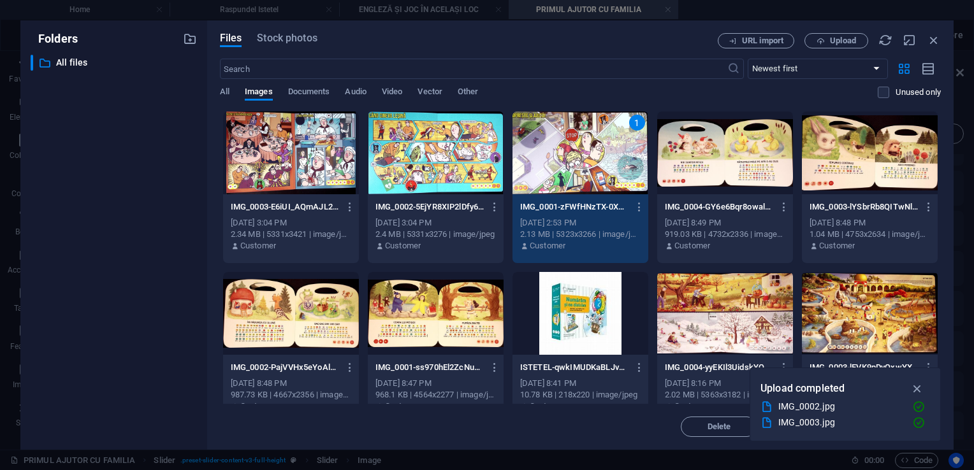
click at [574, 149] on div "1" at bounding box center [581, 153] width 136 height 83
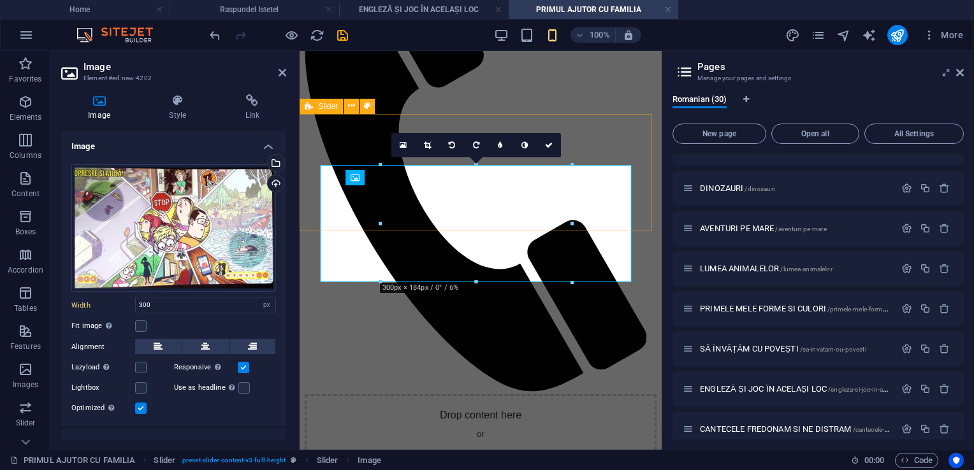
scroll to position [145, 0]
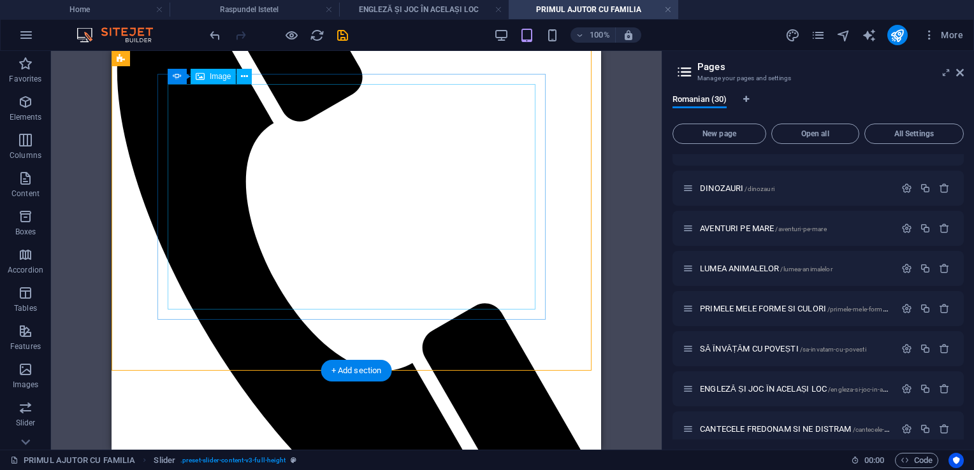
scroll to position [208, 0]
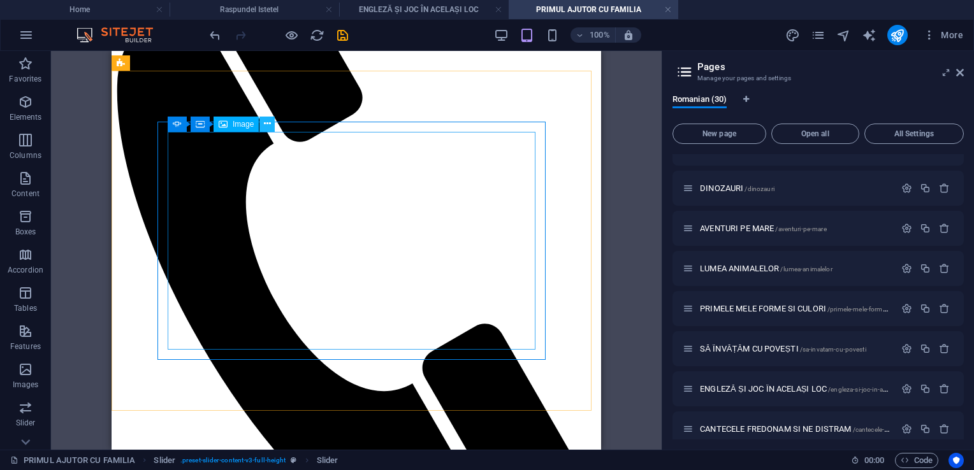
click at [268, 124] on icon at bounding box center [267, 123] width 7 height 13
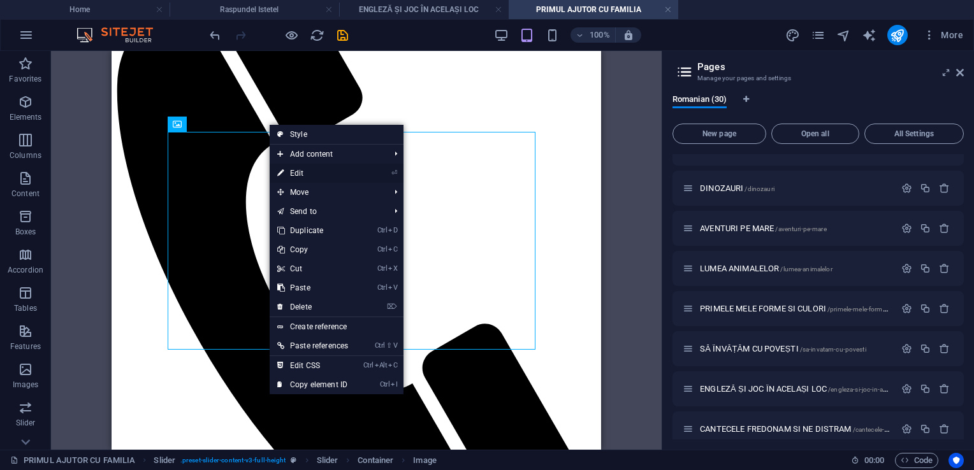
click at [305, 170] on link "⏎ Edit" at bounding box center [313, 173] width 86 height 19
select select "px"
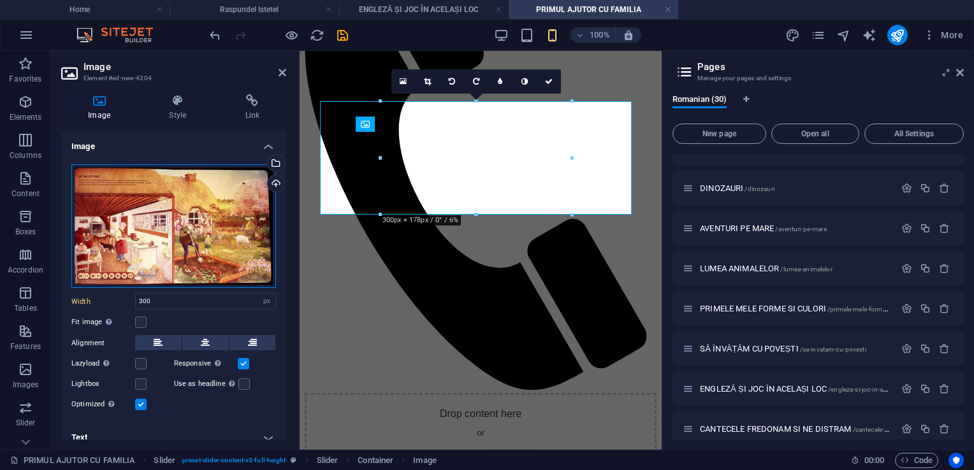
click at [180, 212] on div "Drag files here, click to choose files or select files from Files or our free s…" at bounding box center [173, 226] width 205 height 124
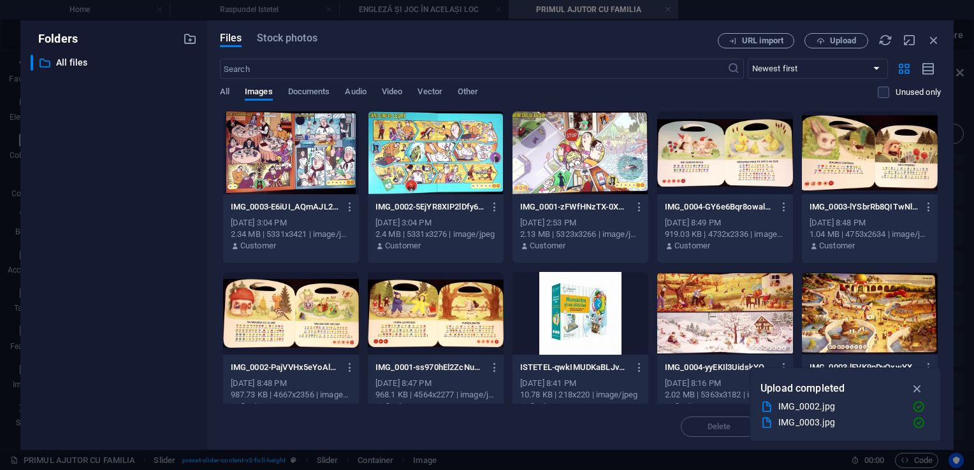
scroll to position [224, 0]
click at [180, 212] on div "​ All files All files" at bounding box center [114, 247] width 166 height 385
click at [428, 157] on div at bounding box center [436, 153] width 136 height 83
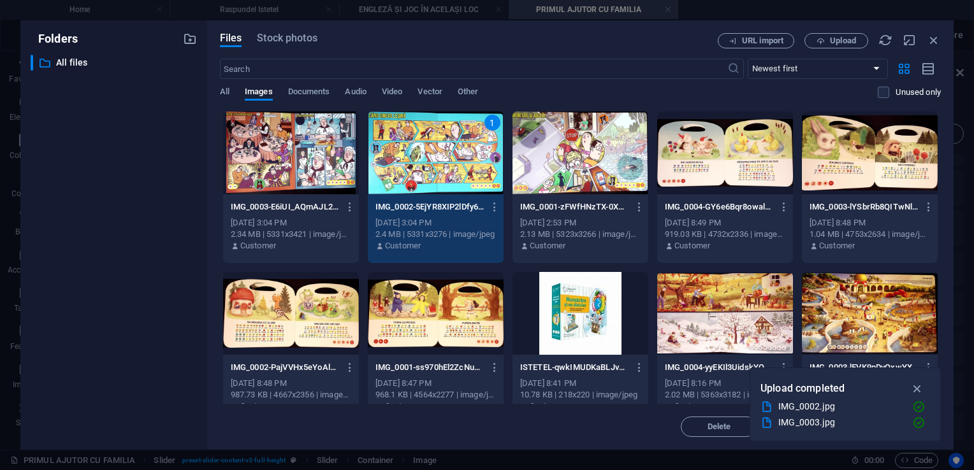
click at [428, 157] on div "1" at bounding box center [436, 153] width 136 height 83
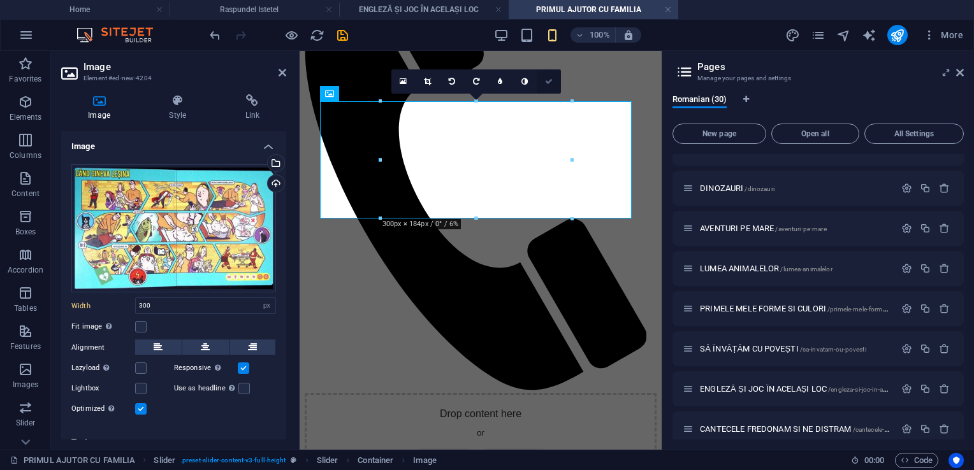
click at [553, 81] on link at bounding box center [549, 81] width 24 height 24
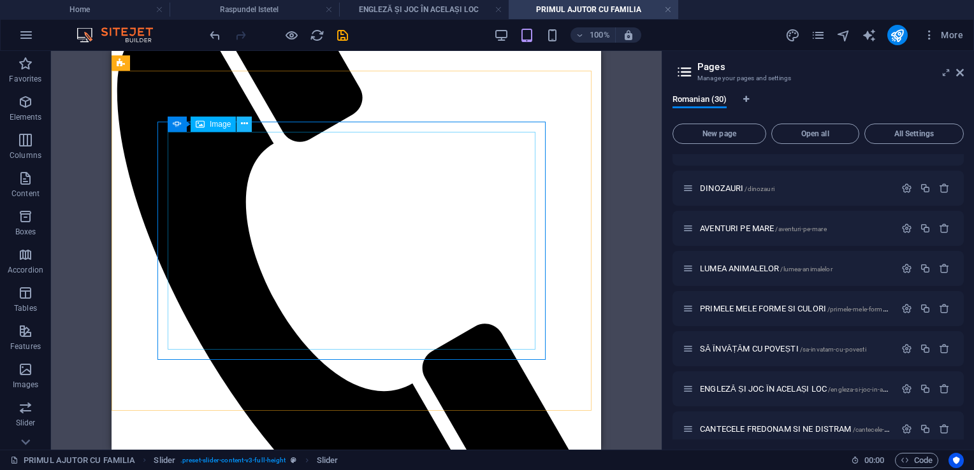
click at [247, 129] on icon at bounding box center [244, 123] width 7 height 13
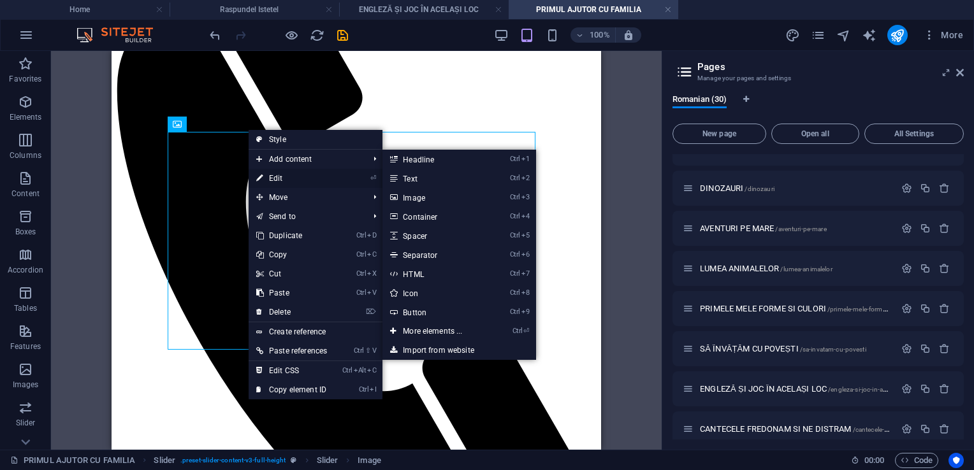
click at [284, 176] on link "⏎ Edit" at bounding box center [292, 178] width 86 height 19
select select "px"
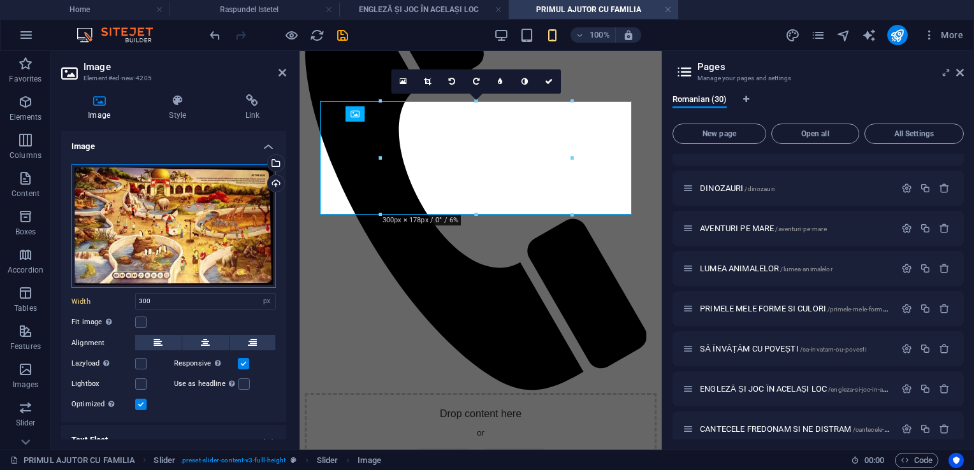
click at [200, 234] on div "Drag files here, click to choose files or select files from Files or our free s…" at bounding box center [173, 226] width 205 height 124
click at [200, 234] on body "cartilecopilariei.com Home Raspundel Istetel ENGLEZĂ ȘI JOC ÎN ACELAȘI LOC PRIM…" at bounding box center [487, 235] width 974 height 470
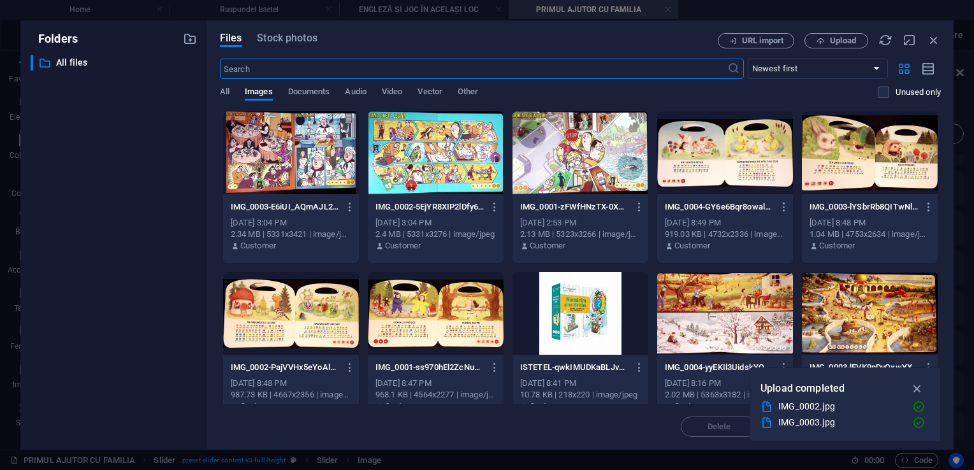
scroll to position [224, 0]
click at [277, 164] on div at bounding box center [291, 153] width 136 height 83
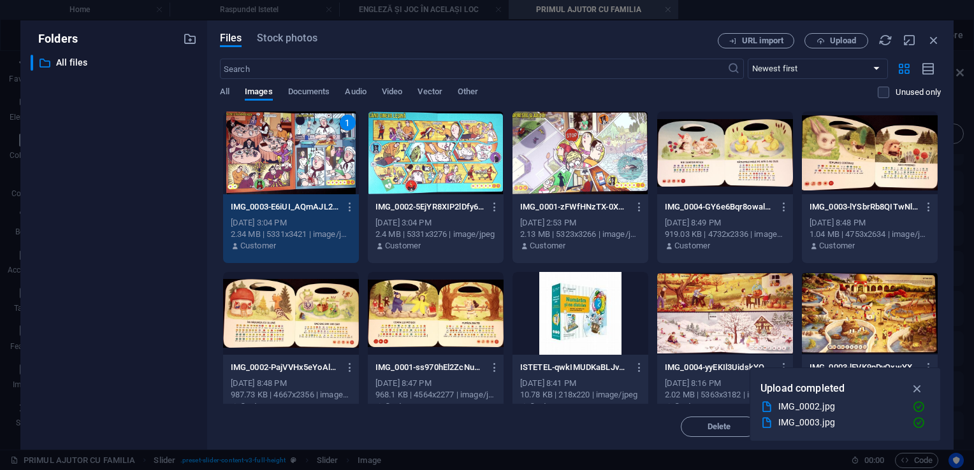
click at [277, 164] on div "1" at bounding box center [291, 153] width 136 height 83
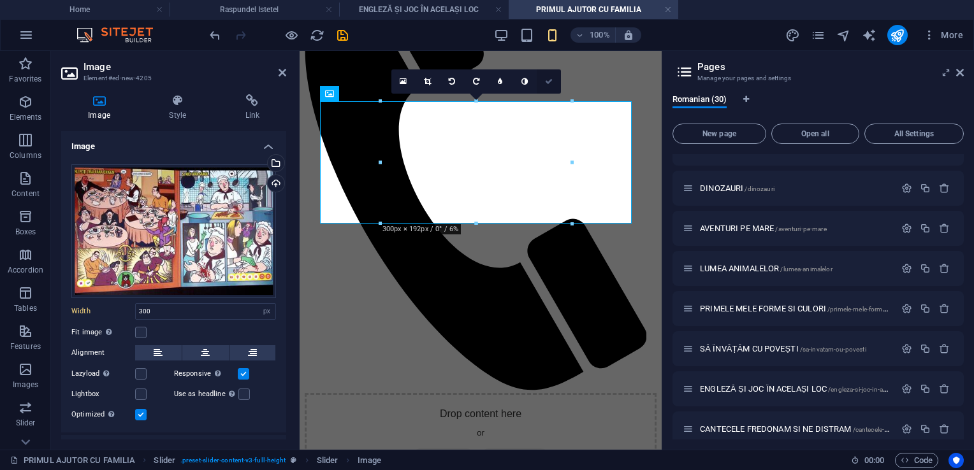
click at [543, 83] on link at bounding box center [549, 81] width 24 height 24
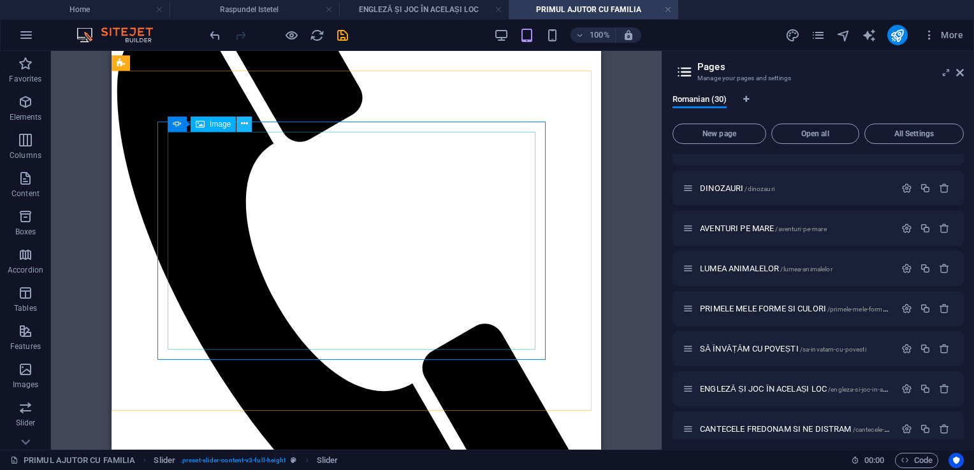
click at [245, 127] on icon at bounding box center [244, 123] width 7 height 13
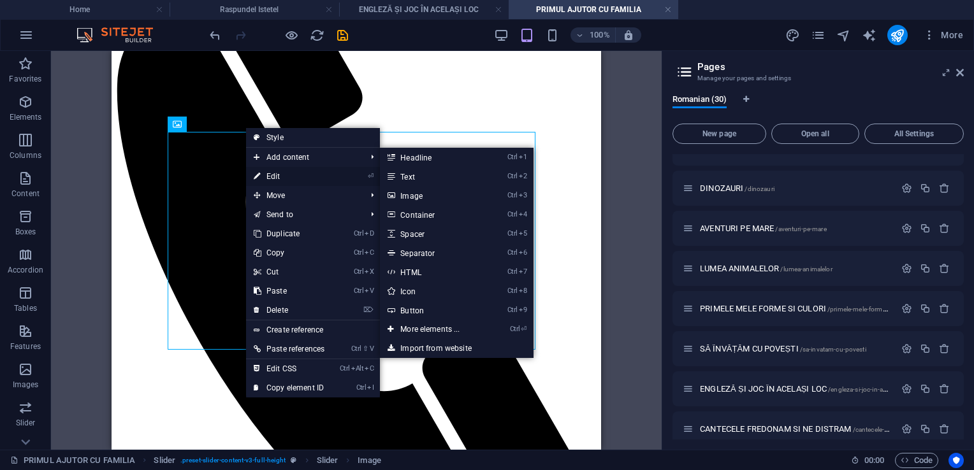
click at [266, 174] on link "⏎ Edit" at bounding box center [289, 176] width 86 height 19
select select "px"
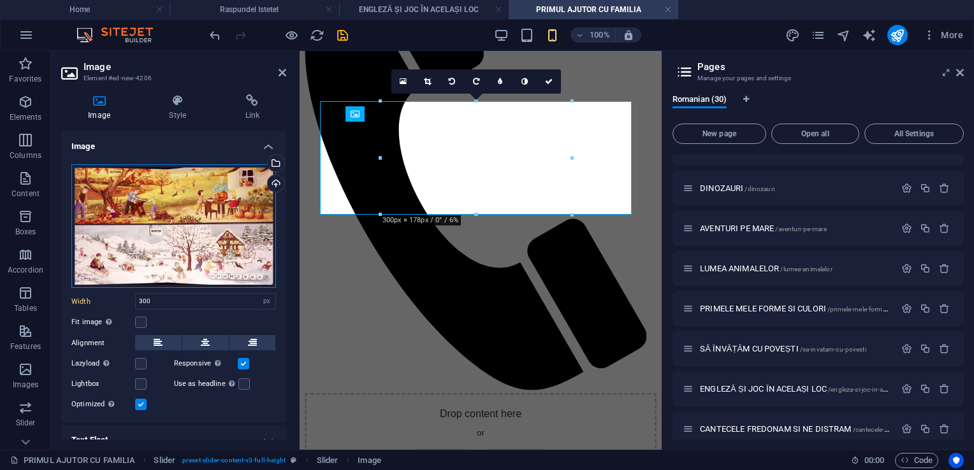
click at [154, 218] on div "Drag files here, click to choose files or select files from Files or our free s…" at bounding box center [173, 226] width 205 height 124
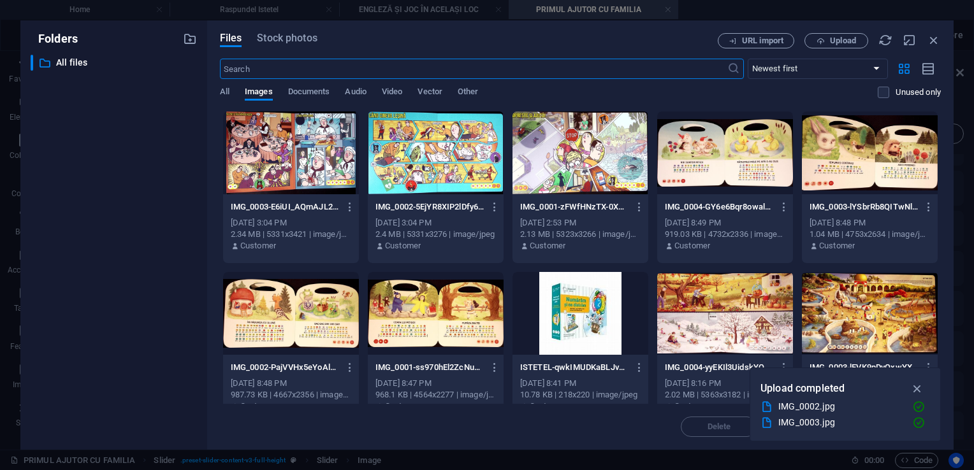
click at [154, 218] on body "cartilecopilariei.com Home Raspundel Istetel ENGLEZĂ ȘI JOC ÎN ACELAȘI LOC PRIM…" at bounding box center [487, 235] width 974 height 470
click at [849, 42] on span "Upload" at bounding box center [843, 41] width 26 height 8
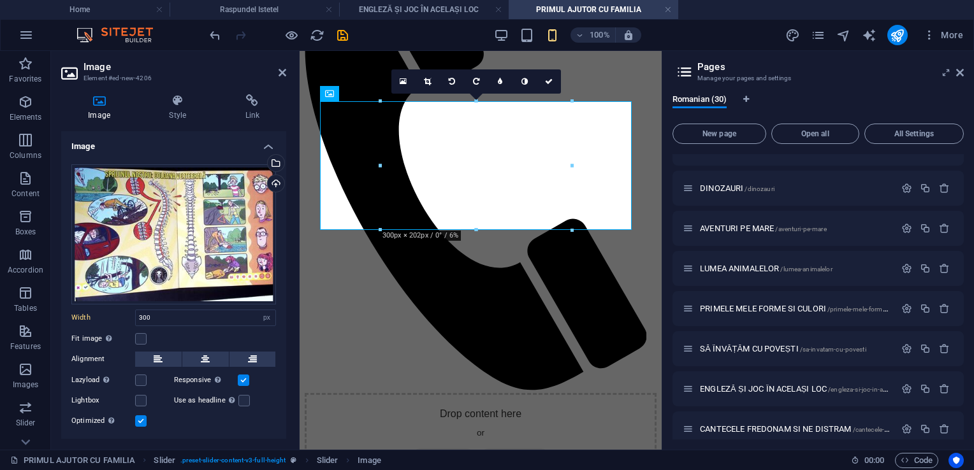
scroll to position [63, 0]
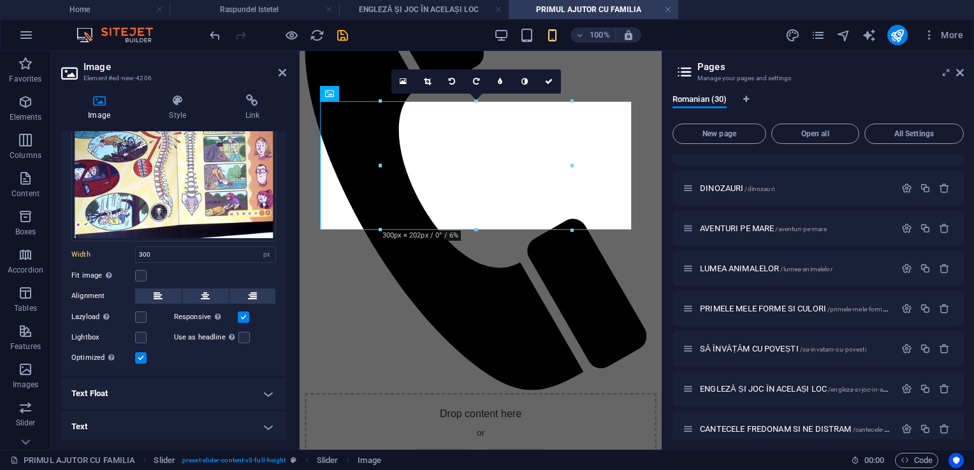
click at [432, 83] on link at bounding box center [428, 81] width 24 height 24
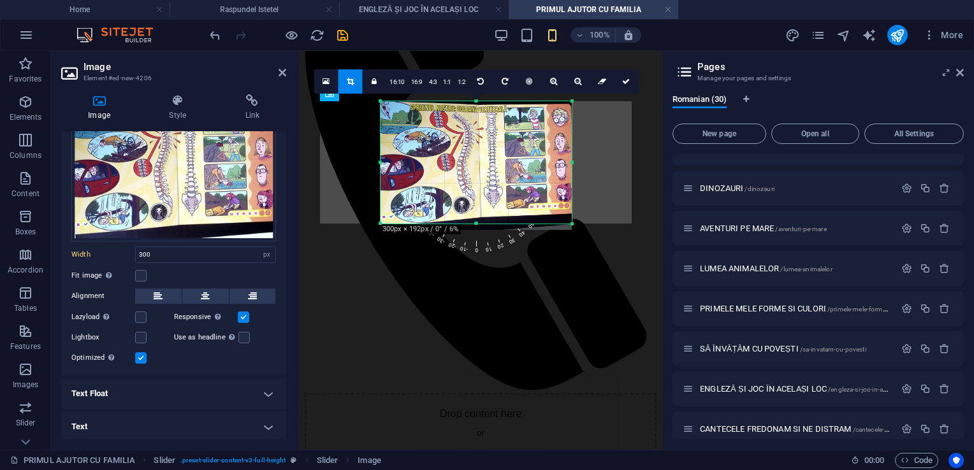
click at [572, 228] on div at bounding box center [573, 225] width 8 height 8
click at [626, 80] on icon at bounding box center [626, 82] width 8 height 8
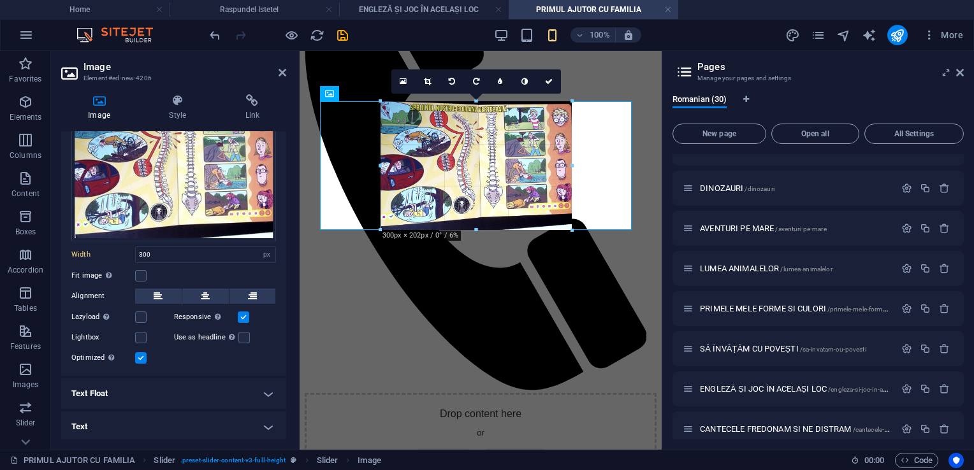
drag, startPoint x: 572, startPoint y: 230, endPoint x: 570, endPoint y: 215, distance: 15.5
click at [570, 215] on div "180 170 160 150 140 130 120 110 100 90 80 70 60 50 40 30 20 10 0 -10 -20 -30 -4…" at bounding box center [476, 165] width 191 height 129
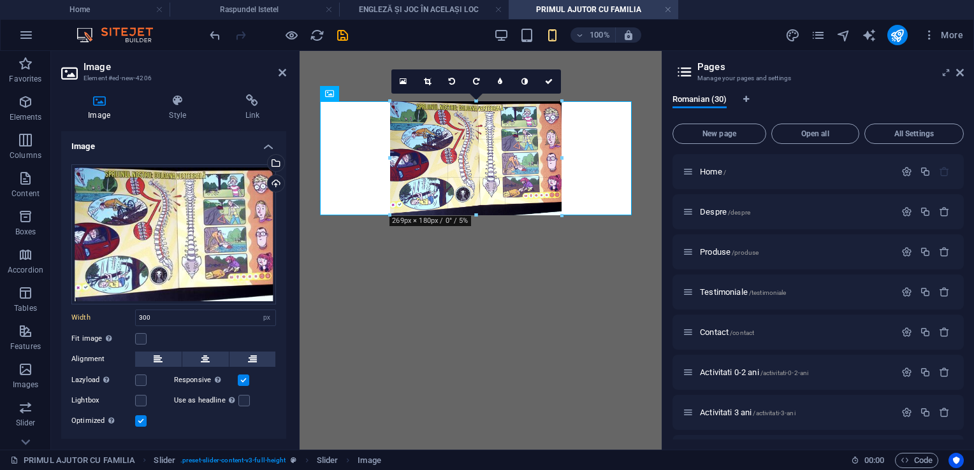
select select "px"
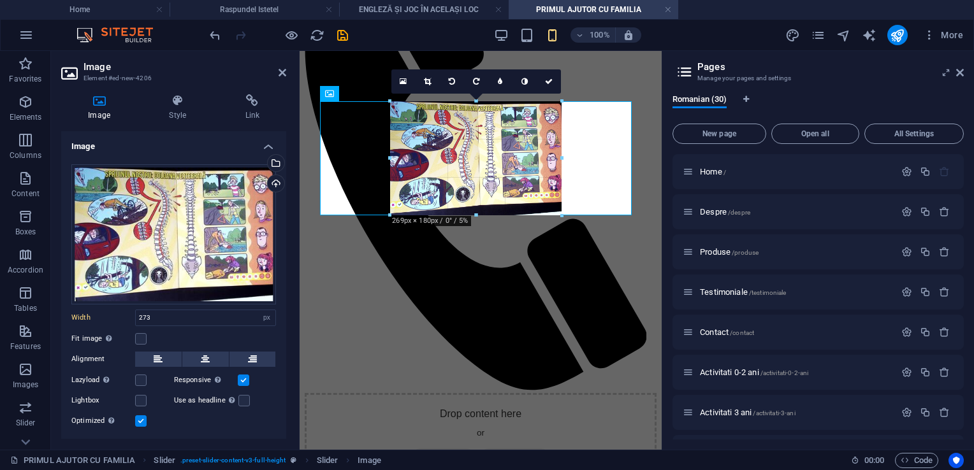
scroll to position [867, 0]
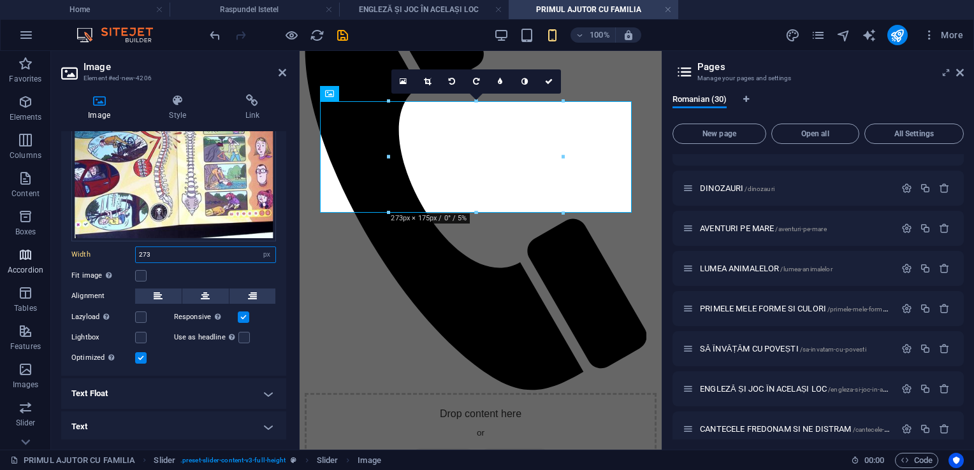
drag, startPoint x: 120, startPoint y: 256, endPoint x: 38, endPoint y: 249, distance: 83.2
click at [42, 254] on section "Favorites Elements Columns Content Boxes Accordion Tables Features Images Slide…" at bounding box center [331, 250] width 662 height 399
type input "300"
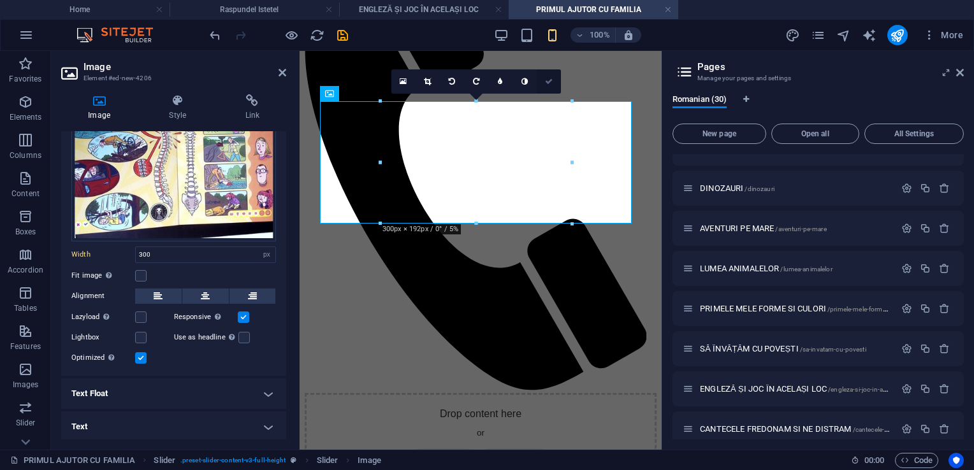
click at [547, 83] on icon at bounding box center [549, 82] width 8 height 8
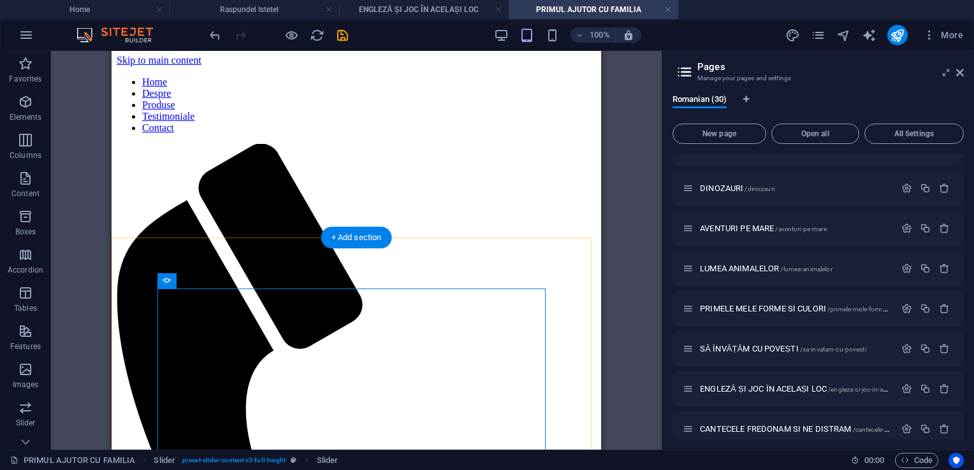
scroll to position [0, 0]
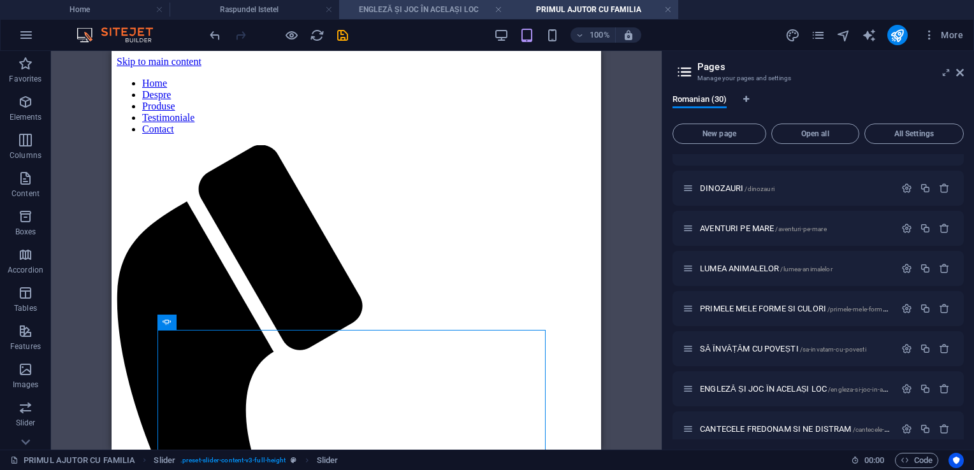
click at [407, 11] on h4 "ENGLEZĂ ȘI JOC ÎN ACELAȘI LOC" at bounding box center [424, 10] width 170 height 14
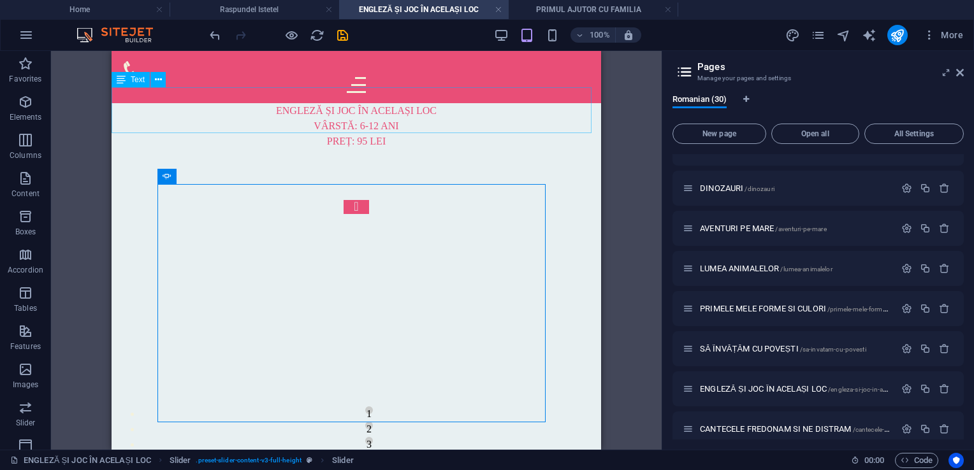
click at [140, 86] on div "Text" at bounding box center [131, 79] width 38 height 15
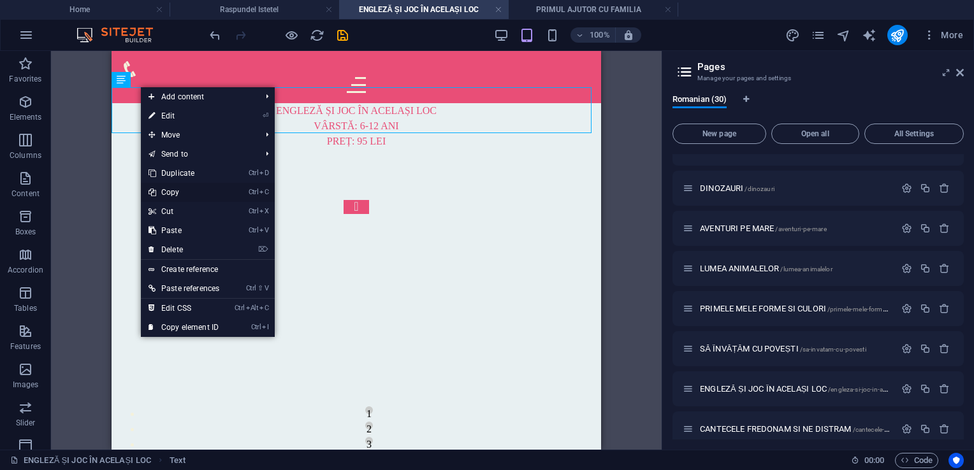
click at [184, 193] on link "Ctrl C Copy" at bounding box center [184, 192] width 86 height 19
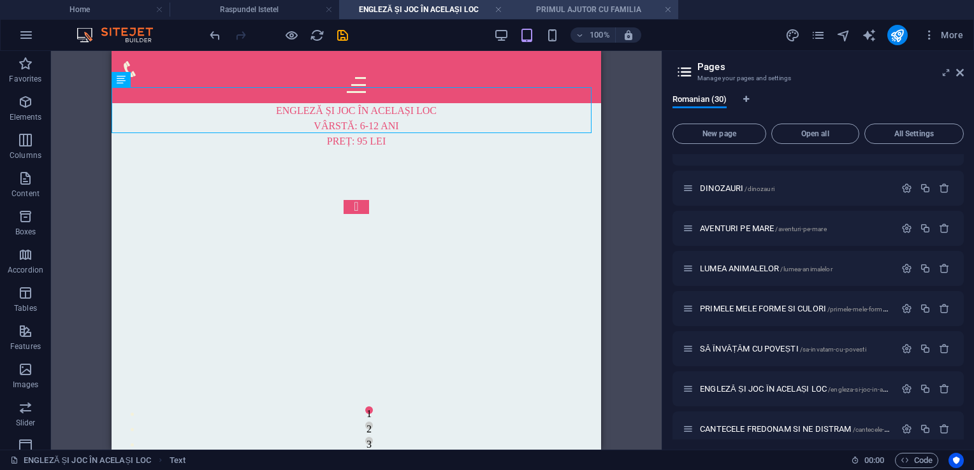
click at [536, 6] on h4 "PRIMUL AJUTOR CU FAMILIA" at bounding box center [594, 10] width 170 height 14
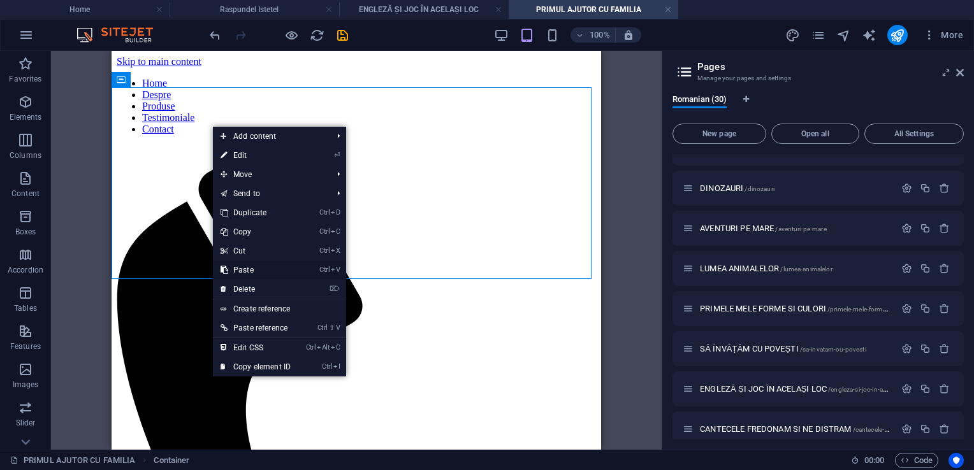
drag, startPoint x: 252, startPoint y: 268, endPoint x: 140, endPoint y: 216, distance: 123.2
click at [252, 268] on link "Ctrl V Paste" at bounding box center [255, 270] width 85 height 19
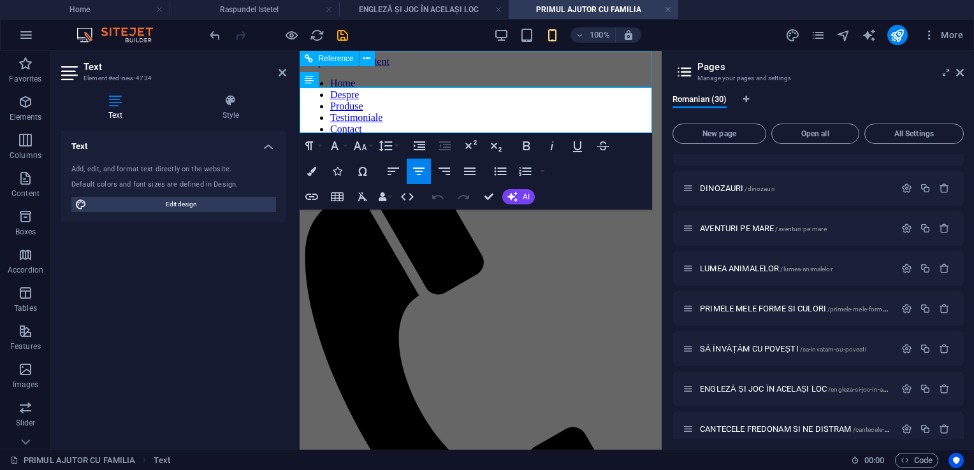
drag, startPoint x: 565, startPoint y: 93, endPoint x: 348, endPoint y: 80, distance: 217.1
drag, startPoint x: 527, startPoint y: 96, endPoint x: 309, endPoint y: 93, distance: 218.1
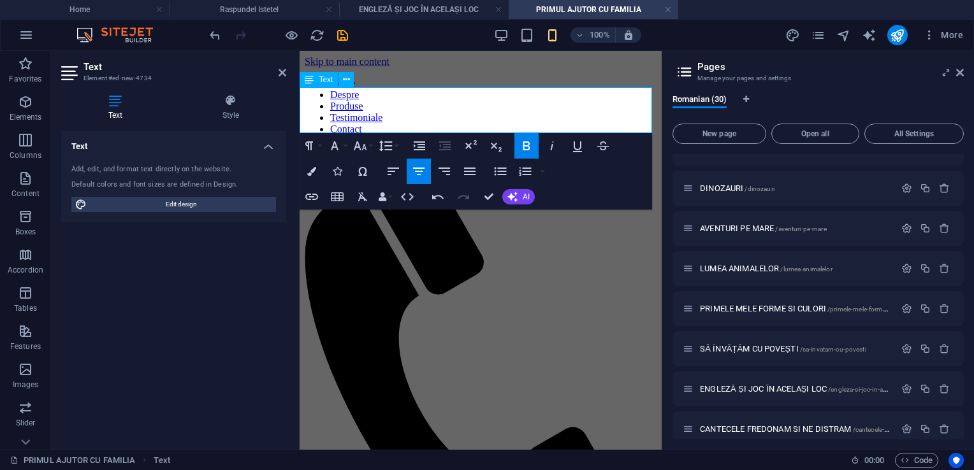
drag, startPoint x: 553, startPoint y: 98, endPoint x: 239, endPoint y: 83, distance: 314.6
drag, startPoint x: 556, startPoint y: 91, endPoint x: 314, endPoint y: 87, distance: 241.7
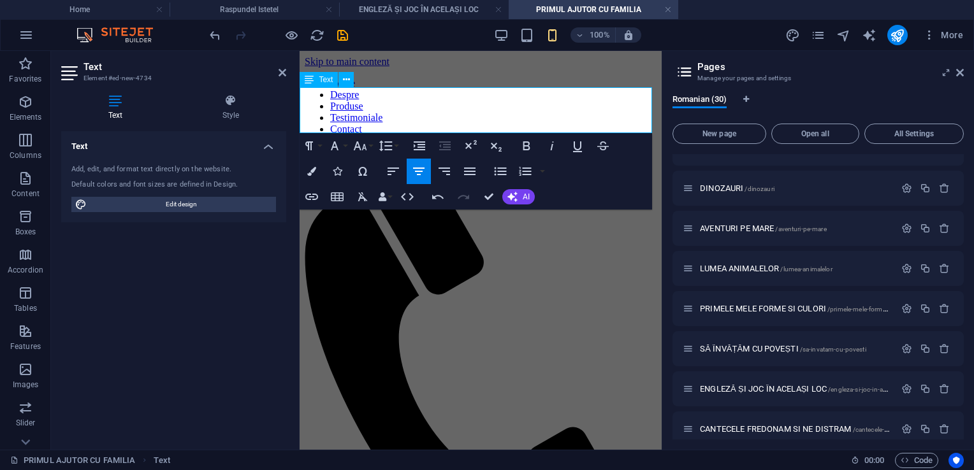
click at [312, 171] on icon "button" at bounding box center [311, 171] width 9 height 9
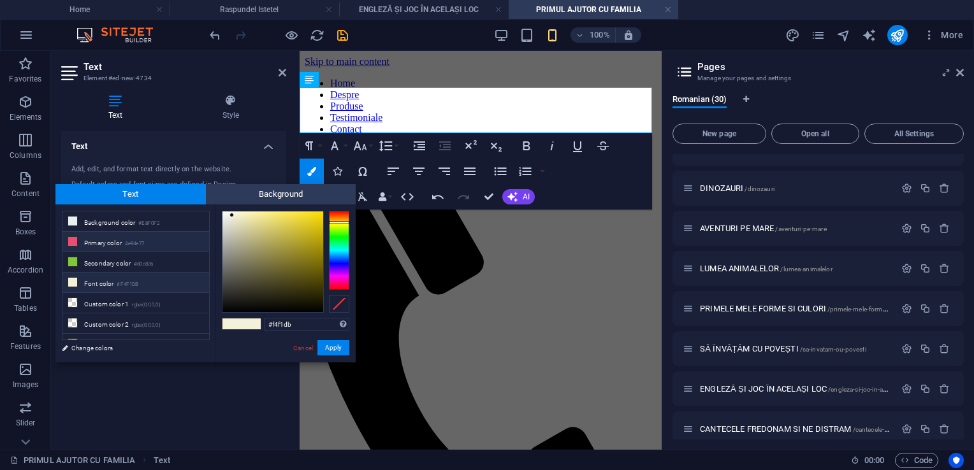
click at [102, 243] on li "Primary color #e94e77" at bounding box center [135, 242] width 147 height 20
type input "#e94e77"
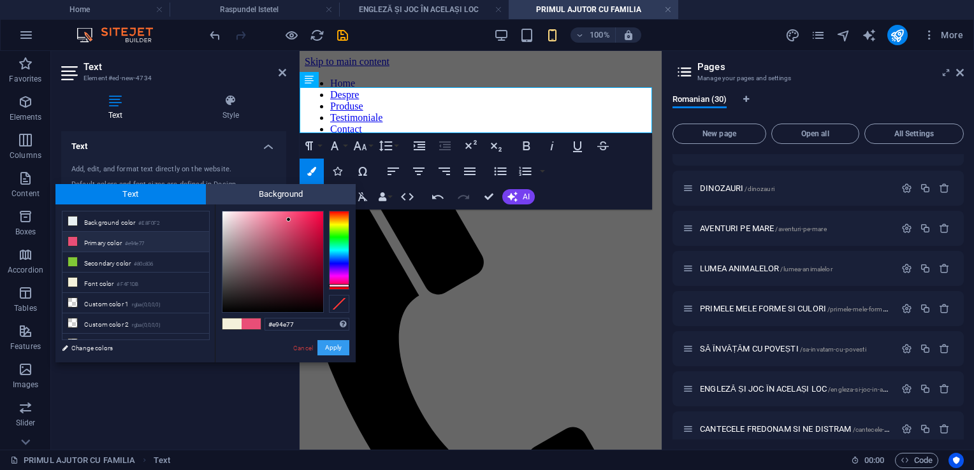
click at [338, 341] on button "Apply" at bounding box center [333, 347] width 32 height 15
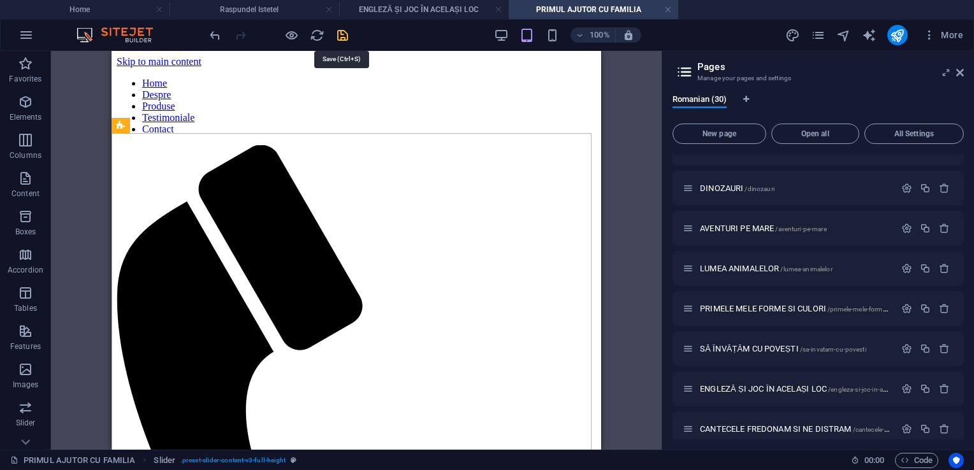
click at [338, 31] on icon "save" at bounding box center [342, 35] width 15 height 15
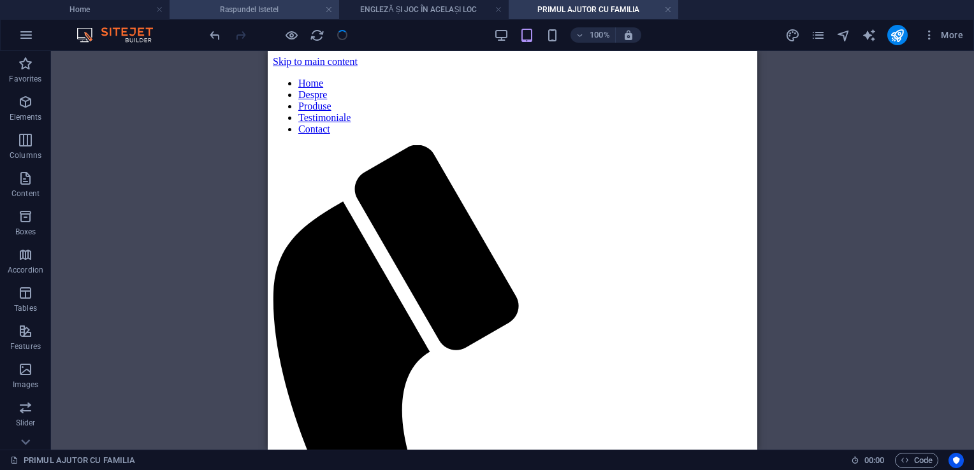
click at [261, 0] on li "Raspundel Istetel" at bounding box center [255, 9] width 170 height 19
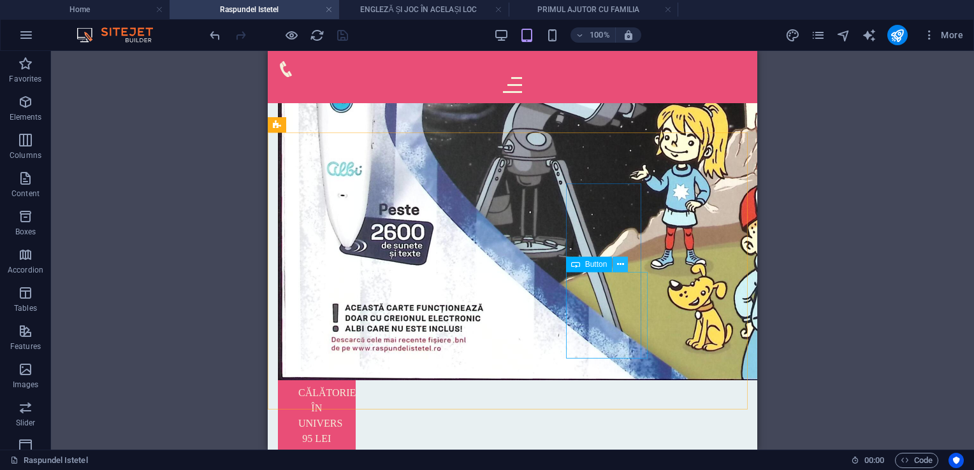
click at [621, 266] on icon at bounding box center [620, 264] width 7 height 13
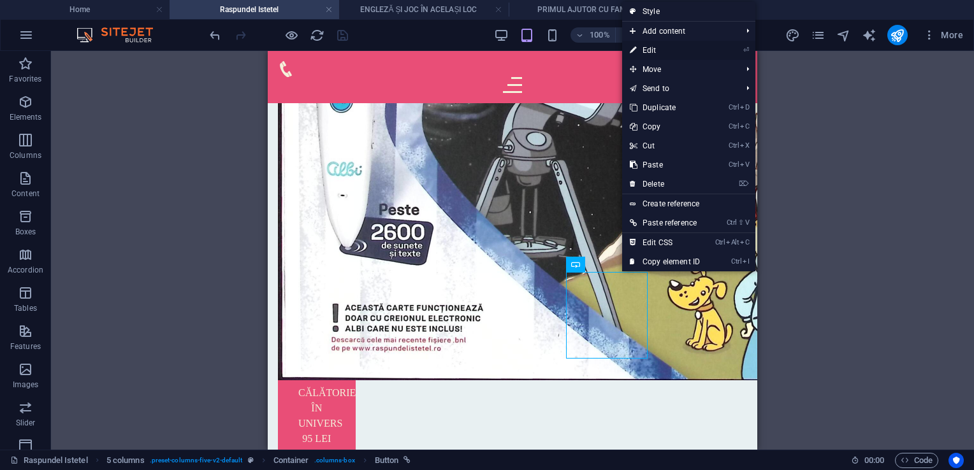
click at [653, 52] on link "⏎ Edit" at bounding box center [664, 50] width 85 height 19
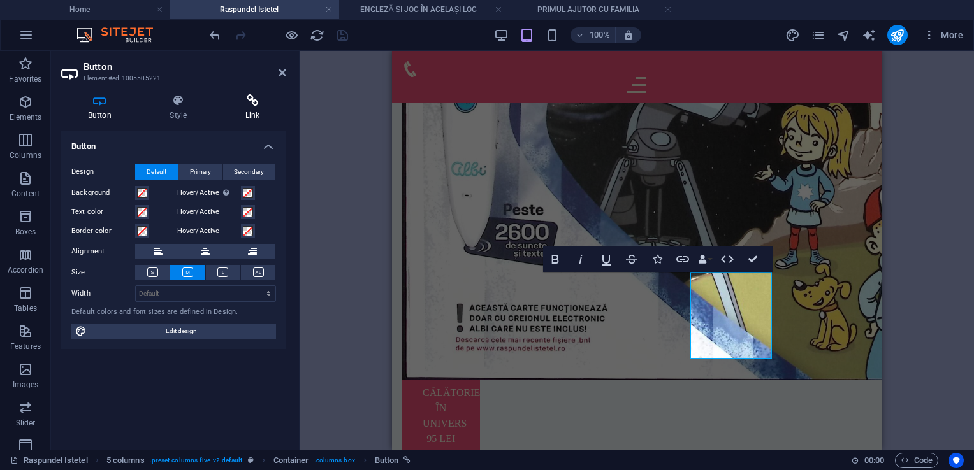
click at [262, 113] on h4 "Link" at bounding box center [253, 107] width 68 height 27
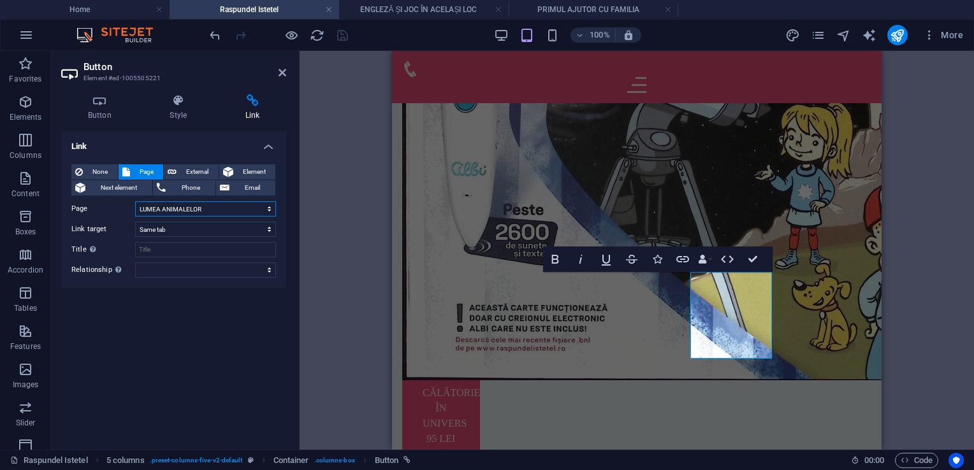
click at [245, 208] on select "Home Despre Produse Testimoniale Contact Activitati 0-2 ani Activitati 3 ani Ac…" at bounding box center [205, 208] width 141 height 15
select select "29"
click at [135, 201] on select "Home Despre Produse Testimoniale Contact Activitati 0-2 ani Activitati 3 ani Ac…" at bounding box center [205, 208] width 141 height 15
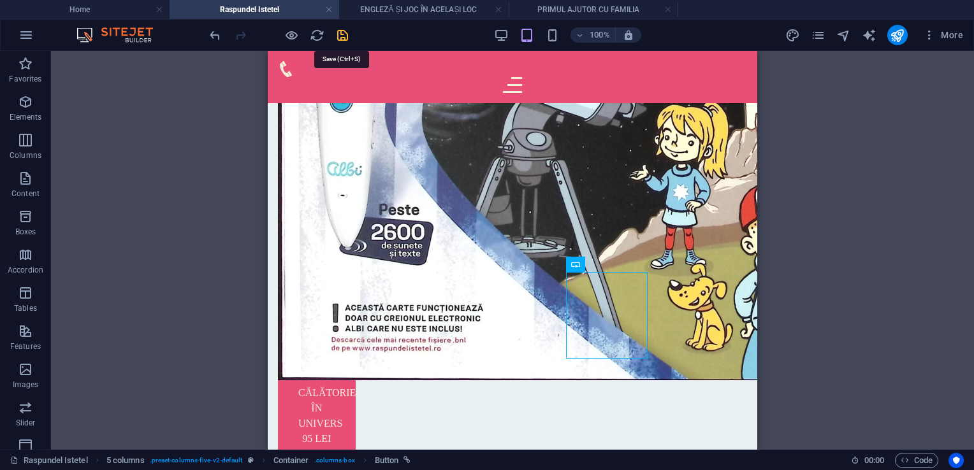
click at [342, 35] on icon "save" at bounding box center [342, 35] width 15 height 15
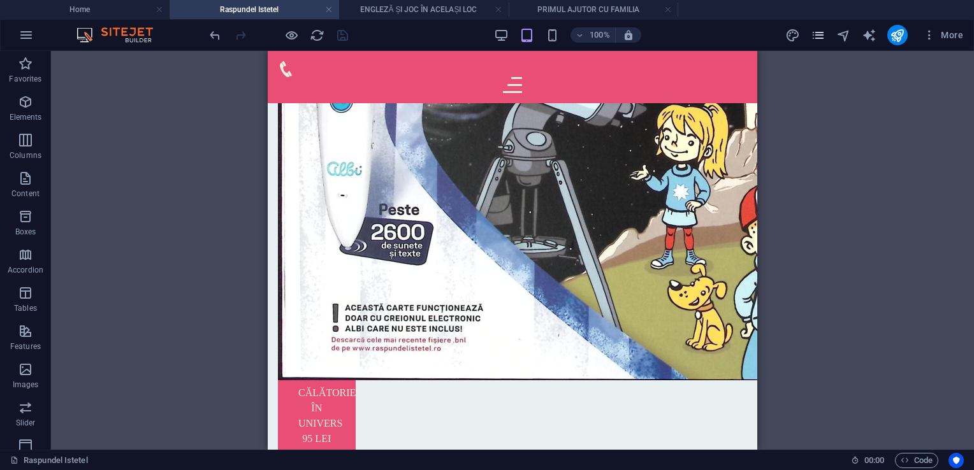
click at [819, 33] on icon "pages" at bounding box center [818, 35] width 15 height 15
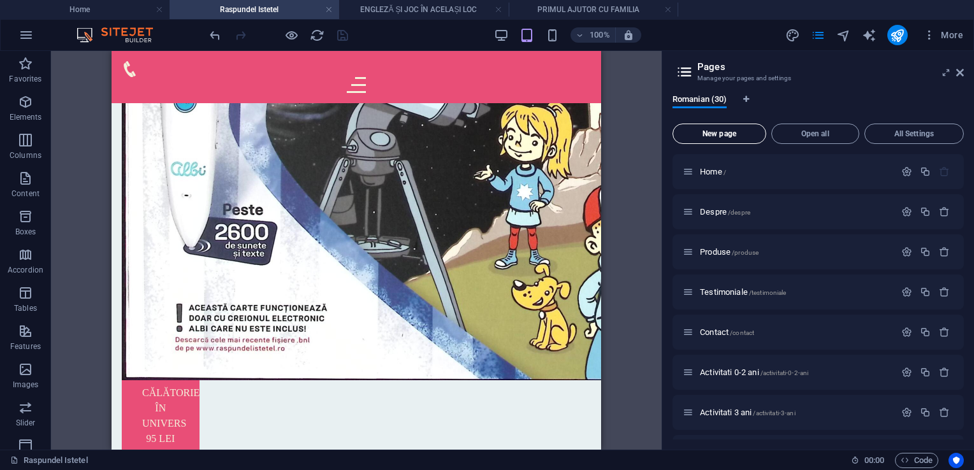
click at [729, 131] on span "New page" at bounding box center [719, 134] width 82 height 8
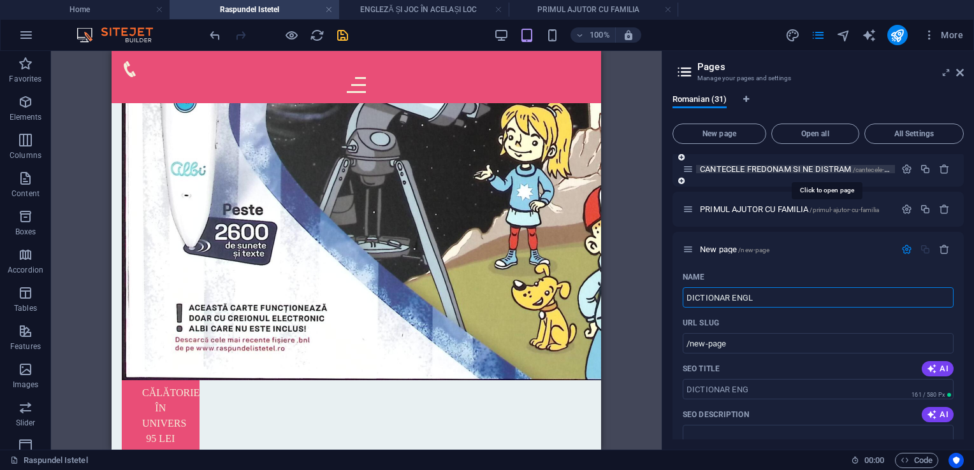
type input "DICTIONAR ENGLE"
type input "/dictionar-eng"
type input "DICTIONAR ENGLEZ ROMAN"
type input "/dictionar-englez-roman"
type input "DICTIONAR ENGLEZ ROMAN"
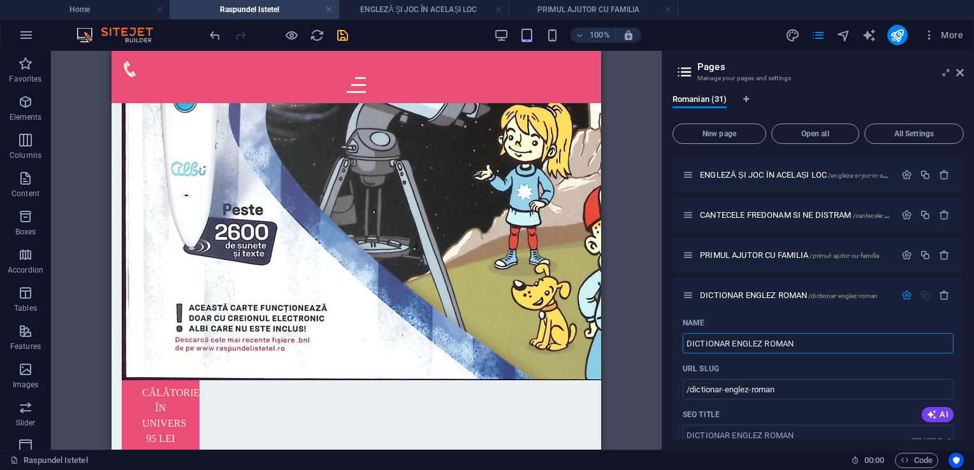
scroll to position [1063, 0]
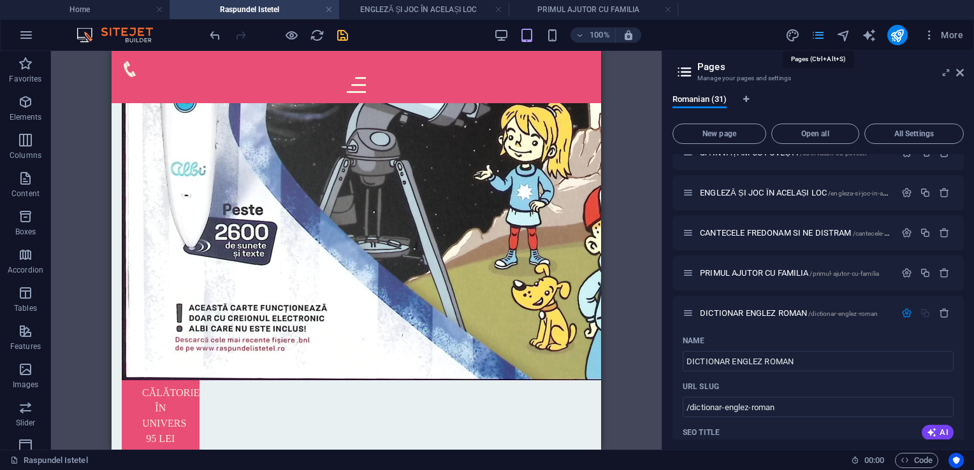
click at [823, 35] on icon "pages" at bounding box center [818, 35] width 15 height 15
click at [693, 316] on icon at bounding box center [688, 313] width 11 height 11
click at [732, 312] on span "DICTIONAR ENGLEZ ROMAN /dictionar-englez-roman" at bounding box center [789, 314] width 178 height 10
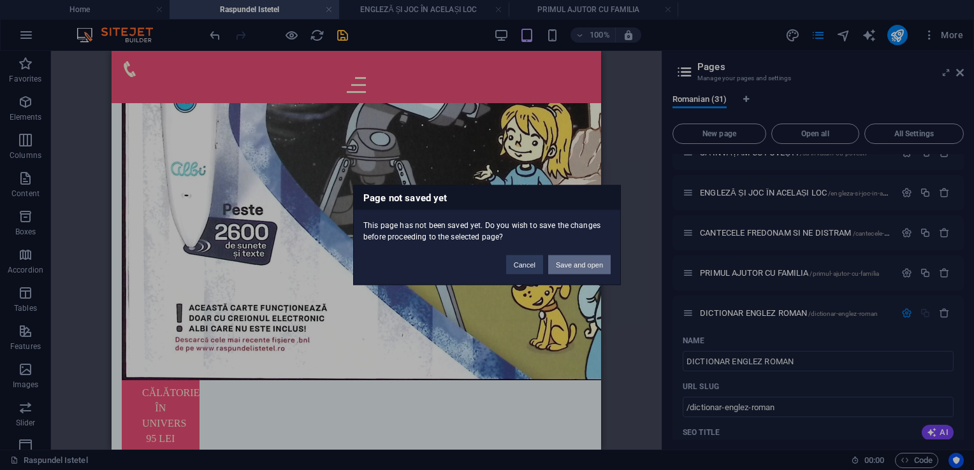
click at [592, 265] on button "Save and open" at bounding box center [579, 265] width 62 height 19
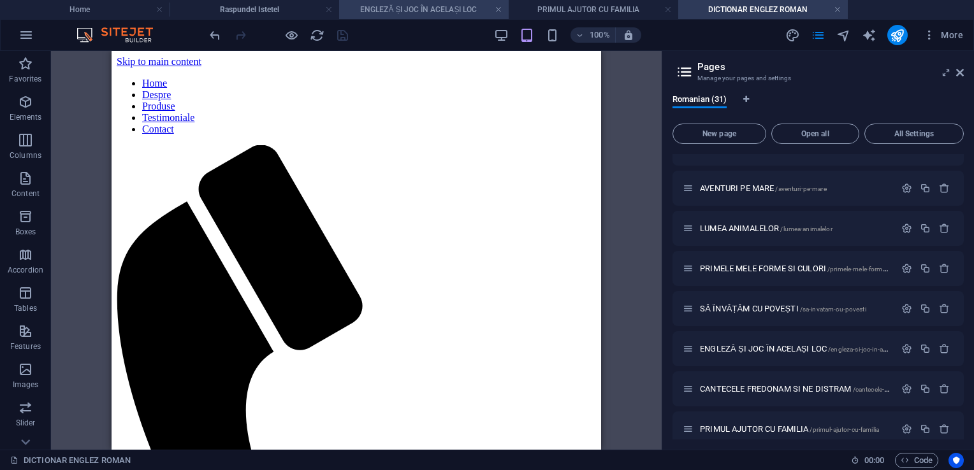
scroll to position [0, 0]
click at [498, 8] on link at bounding box center [499, 10] width 8 height 12
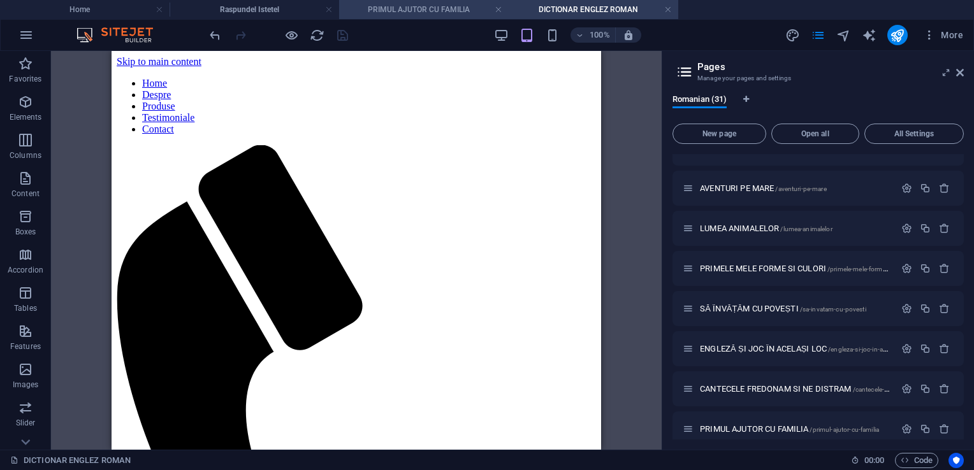
click at [430, 9] on h4 "PRIMUL AJUTOR CU FAMILIA" at bounding box center [424, 10] width 170 height 14
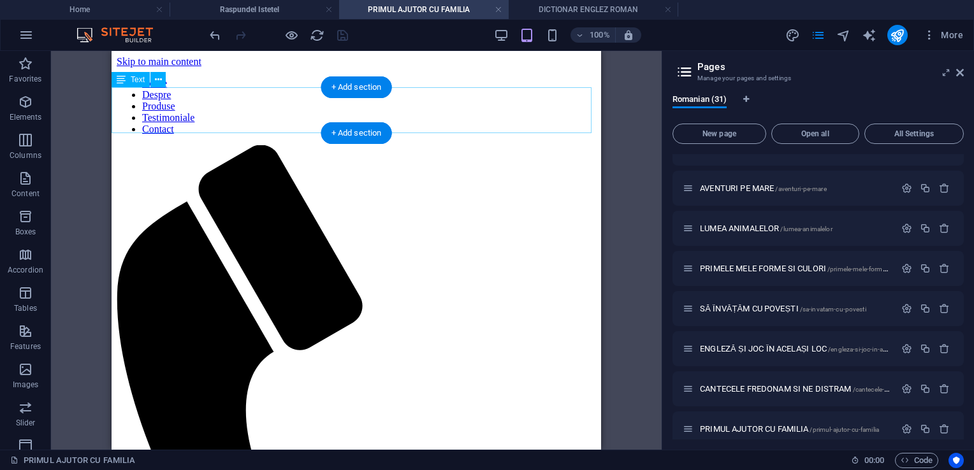
click at [125, 80] on icon at bounding box center [121, 79] width 9 height 15
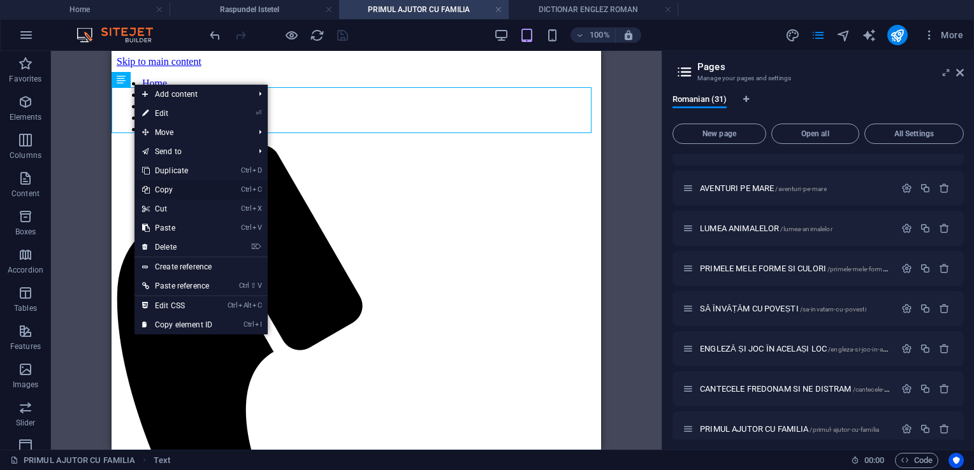
click at [167, 187] on link "Ctrl C Copy" at bounding box center [177, 189] width 85 height 19
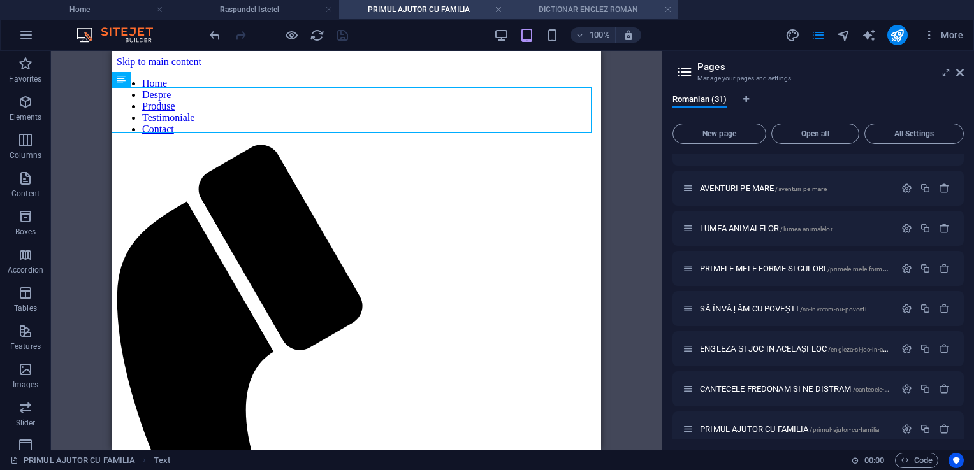
click at [574, 7] on h4 "DICTIONAR ENGLEZ ROMAN" at bounding box center [594, 10] width 170 height 14
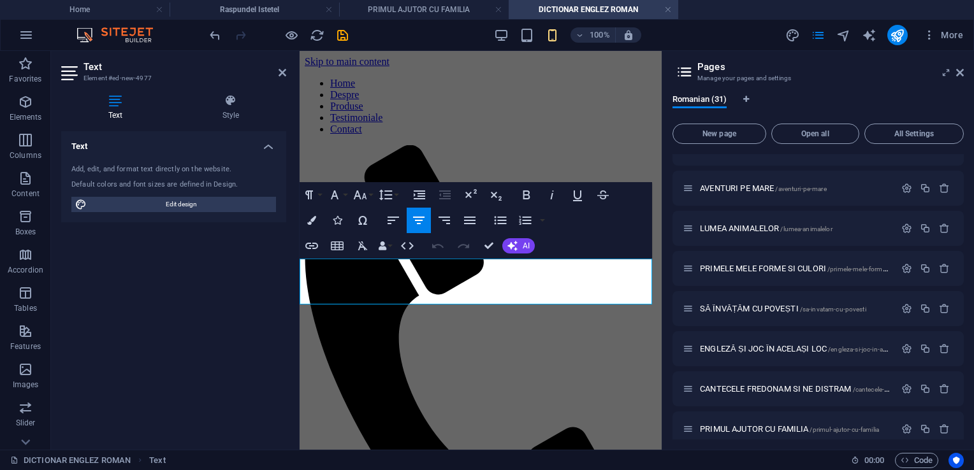
drag, startPoint x: 574, startPoint y: 266, endPoint x: 303, endPoint y: 266, distance: 270.9
drag, startPoint x: 551, startPoint y: 272, endPoint x: 286, endPoint y: 265, distance: 265.3
click at [309, 214] on button "Colors" at bounding box center [312, 221] width 24 height 26
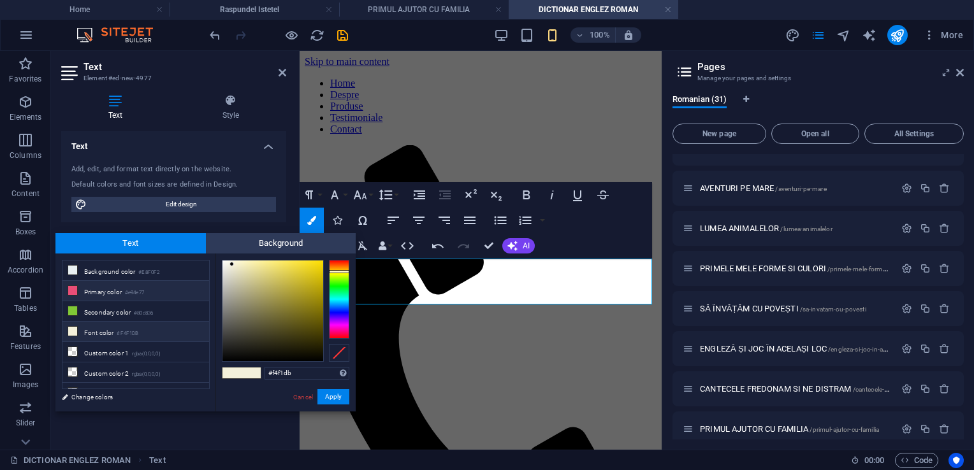
click at [102, 295] on li "Primary color #e94e77" at bounding box center [135, 291] width 147 height 20
type input "#e94e77"
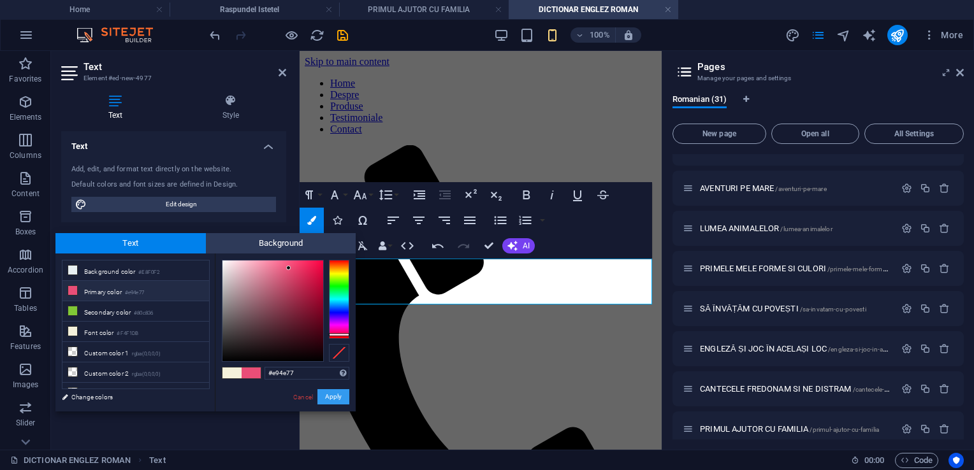
click at [325, 400] on button "Apply" at bounding box center [333, 397] width 32 height 15
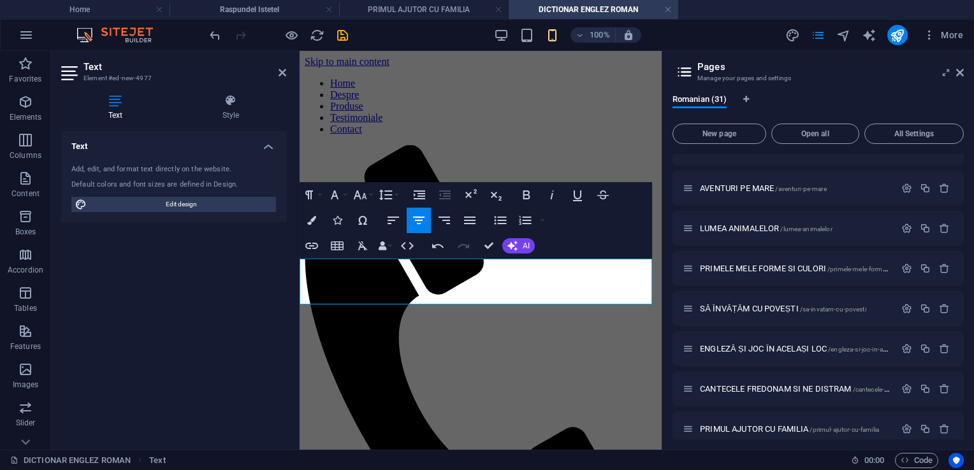
drag, startPoint x: 429, startPoint y: 262, endPoint x: 463, endPoint y: 271, distance: 34.9
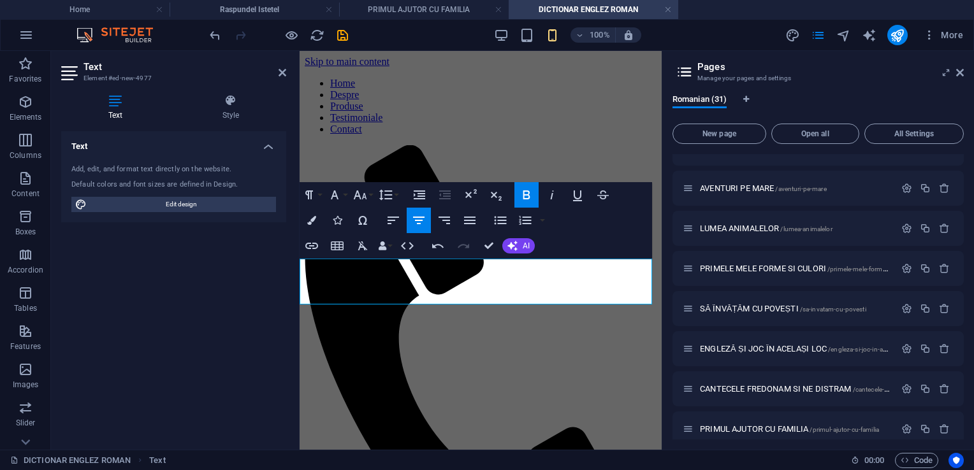
drag, startPoint x: 492, startPoint y: 246, endPoint x: 376, endPoint y: 193, distance: 127.2
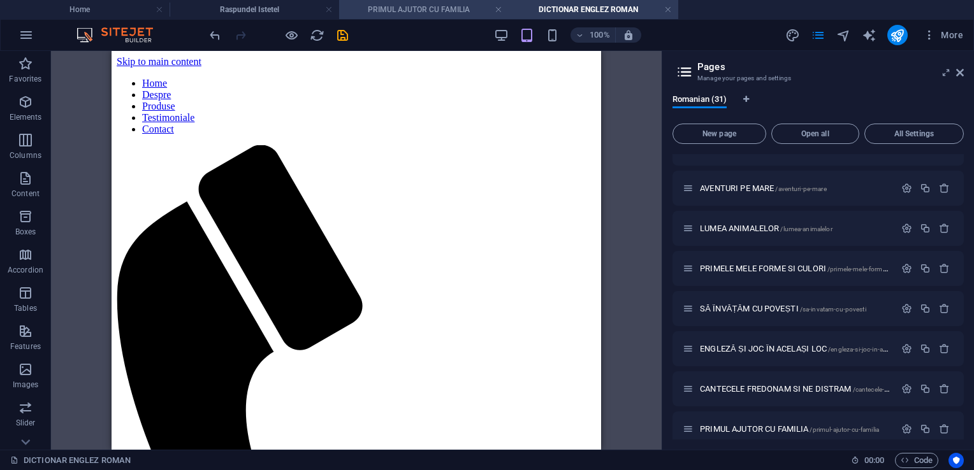
click at [372, 3] on h4 "PRIMUL AJUTOR CU FAMILIA" at bounding box center [424, 10] width 170 height 14
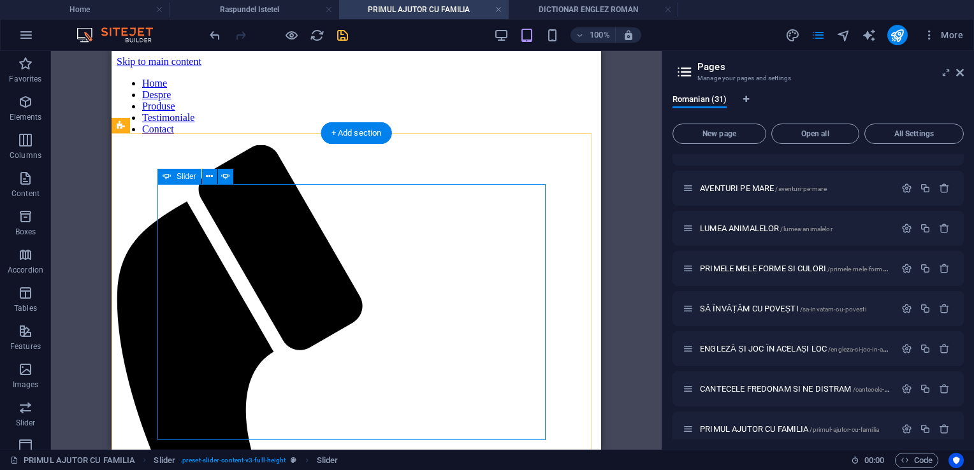
click at [173, 177] on div "Slider" at bounding box center [179, 176] width 44 height 15
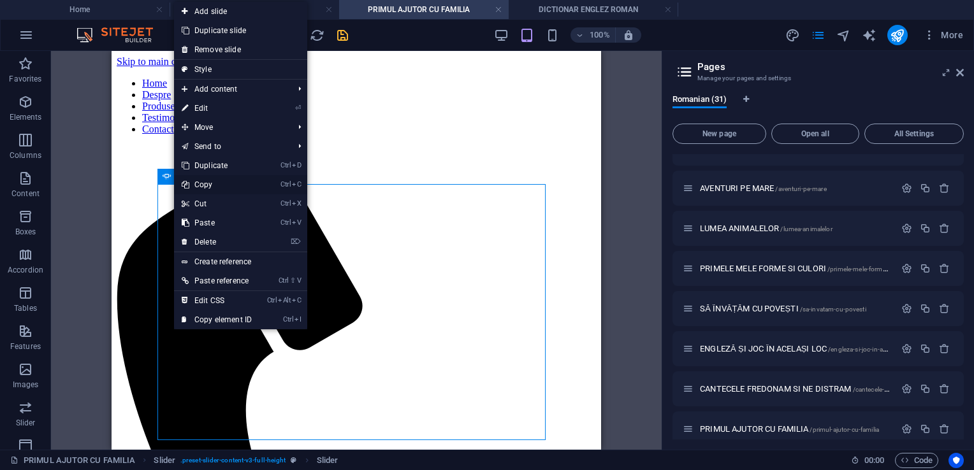
click at [202, 181] on link "Ctrl C Copy" at bounding box center [216, 184] width 85 height 19
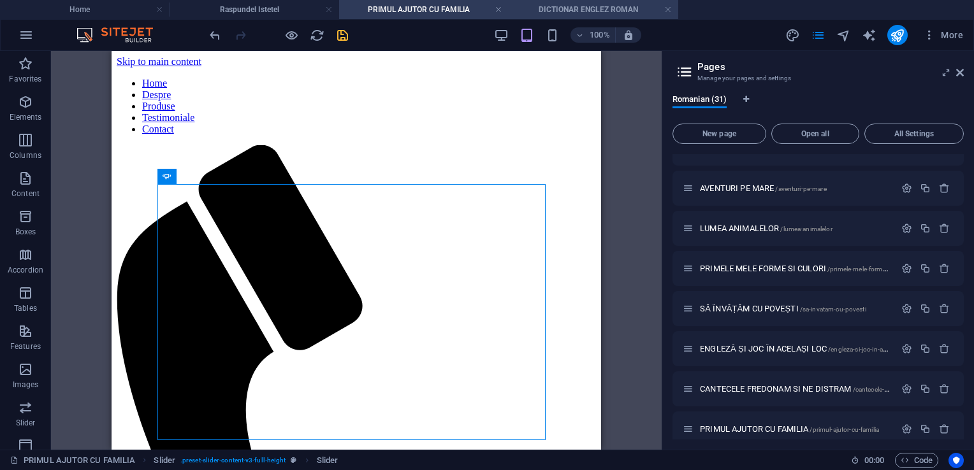
click at [546, 6] on h4 "DICTIONAR ENGLEZ ROMAN" at bounding box center [594, 10] width 170 height 14
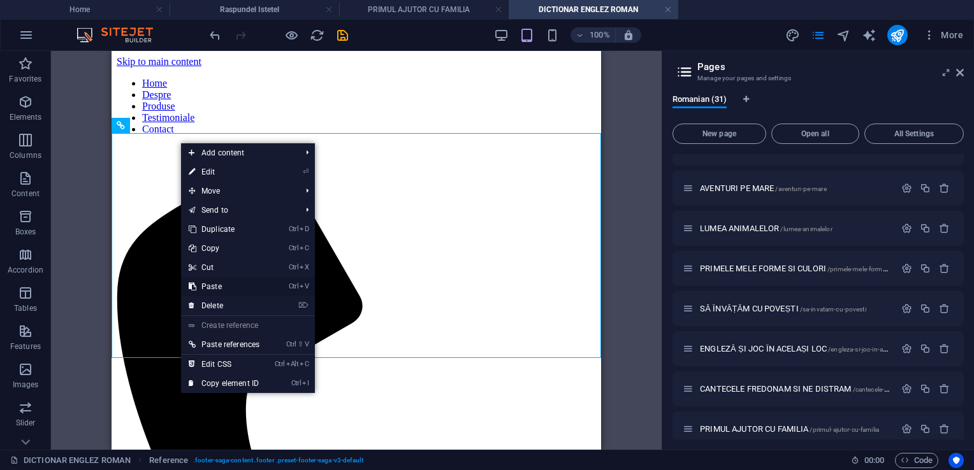
click at [212, 288] on link "Ctrl V Paste" at bounding box center [224, 286] width 86 height 19
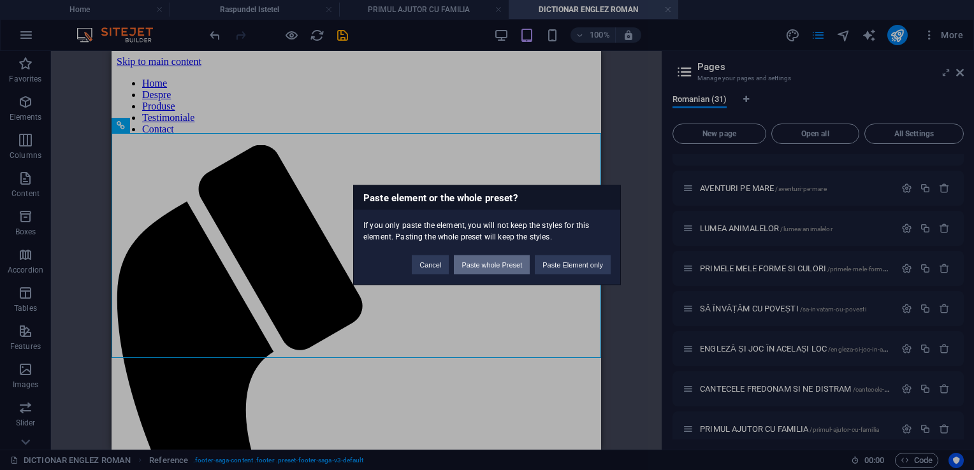
click at [483, 263] on button "Paste whole Preset" at bounding box center [492, 265] width 76 height 19
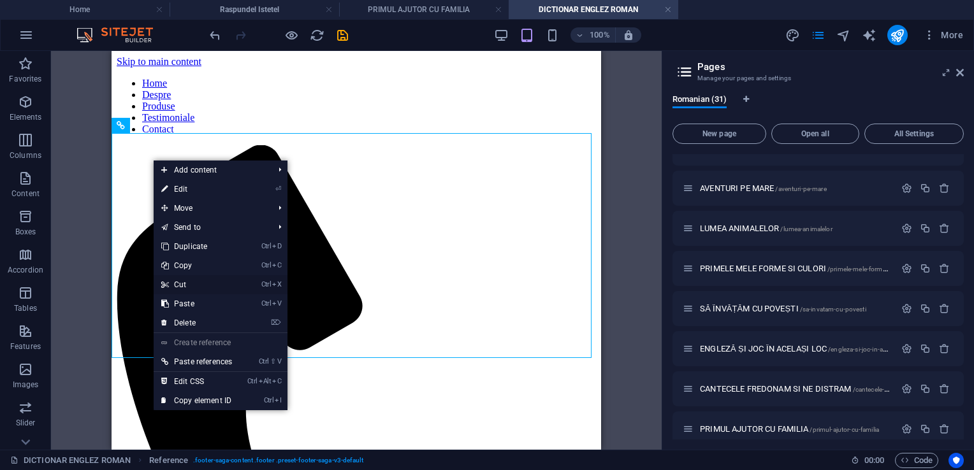
click at [190, 281] on link "Ctrl X Cut" at bounding box center [197, 284] width 86 height 19
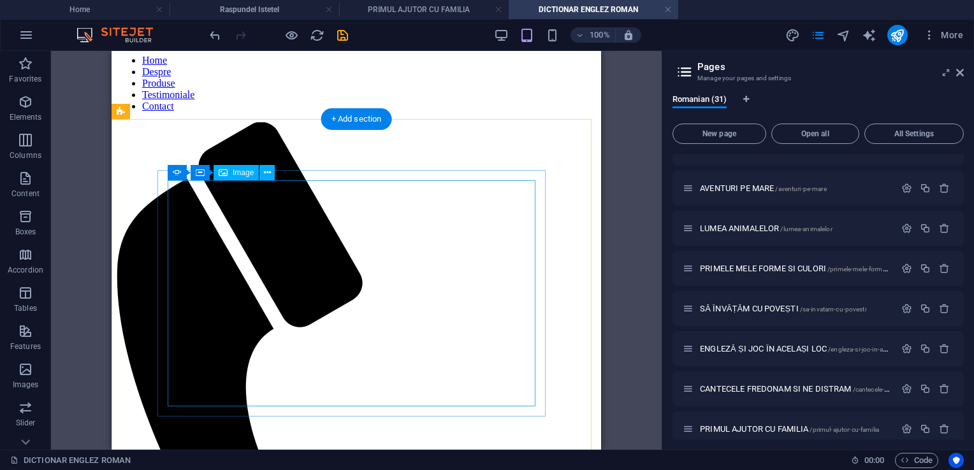
scroll to position [31, 0]
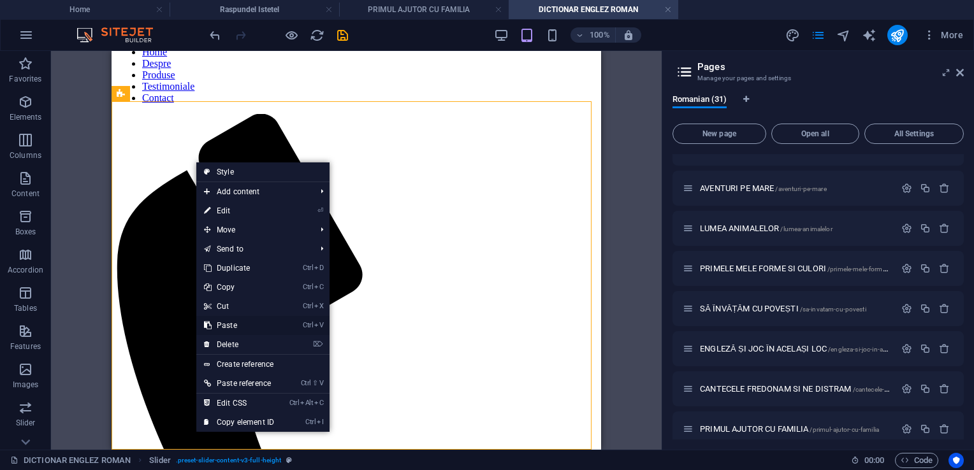
drag, startPoint x: 231, startPoint y: 323, endPoint x: 120, endPoint y: 272, distance: 122.4
click at [231, 323] on link "Ctrl V Paste" at bounding box center [238, 325] width 85 height 19
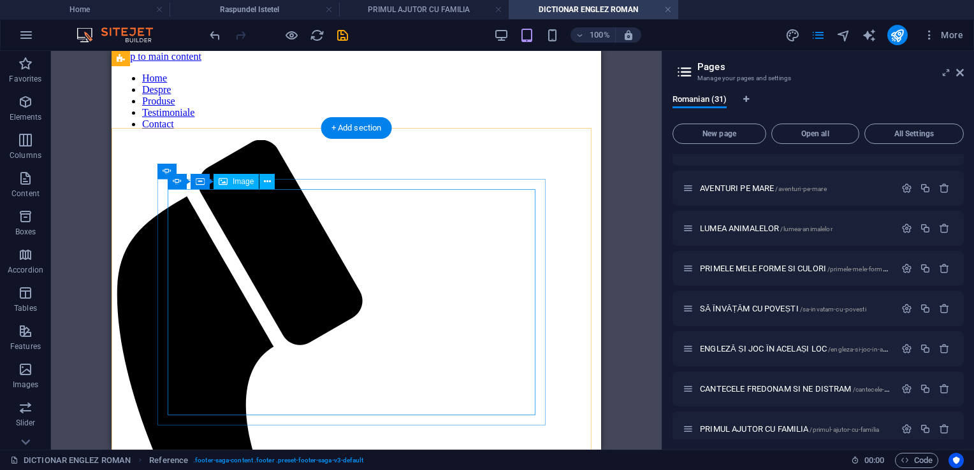
scroll to position [1, 0]
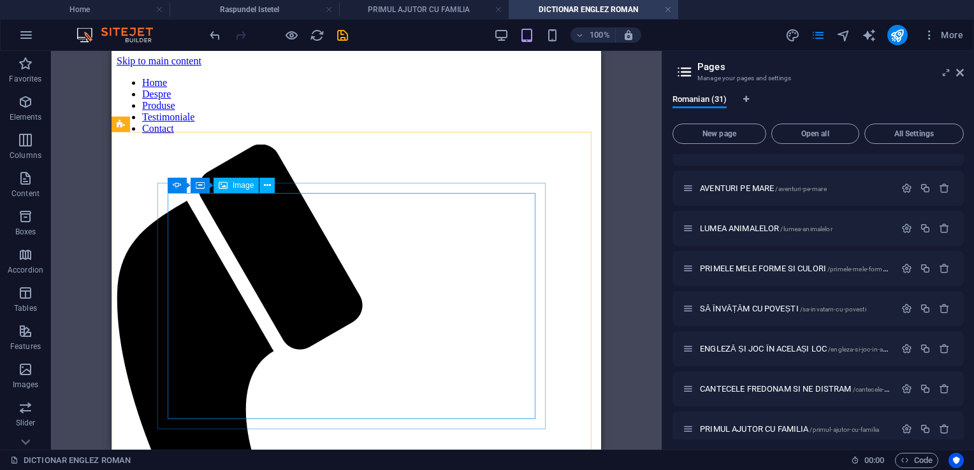
click at [226, 187] on icon at bounding box center [223, 185] width 9 height 15
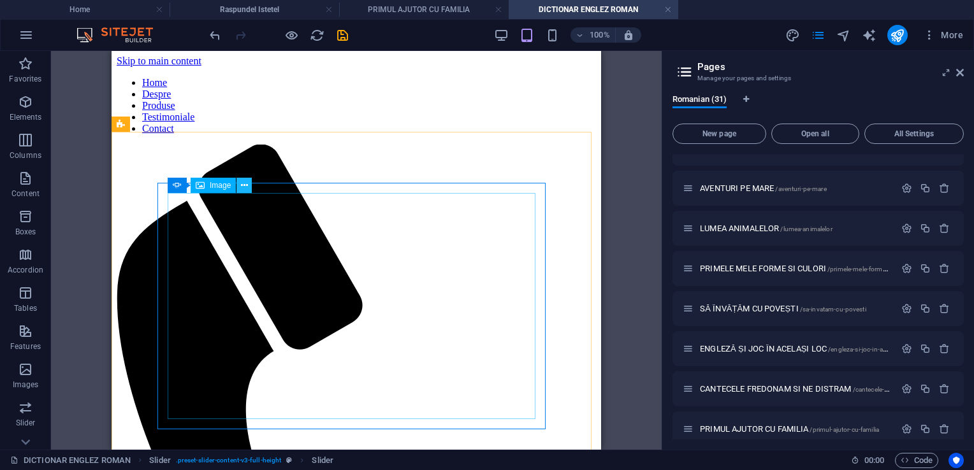
click at [242, 188] on icon at bounding box center [244, 185] width 7 height 13
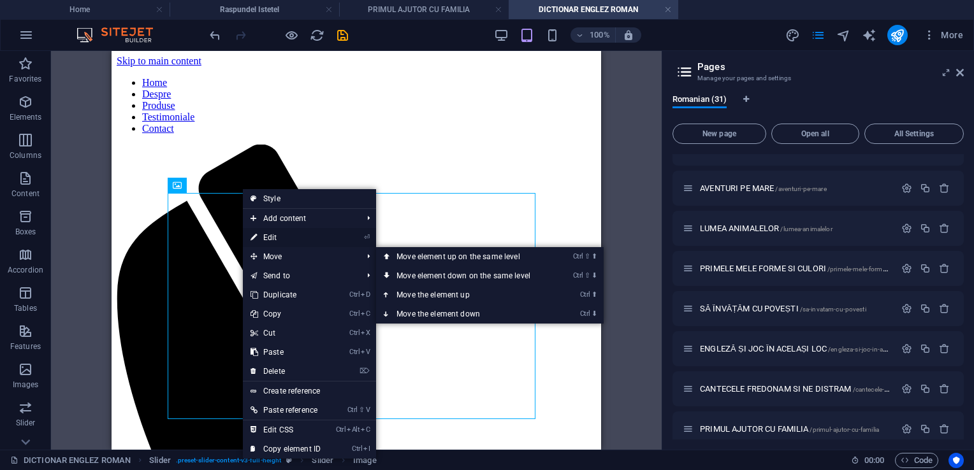
click at [265, 238] on link "⏎ Edit" at bounding box center [285, 237] width 85 height 19
select select "px"
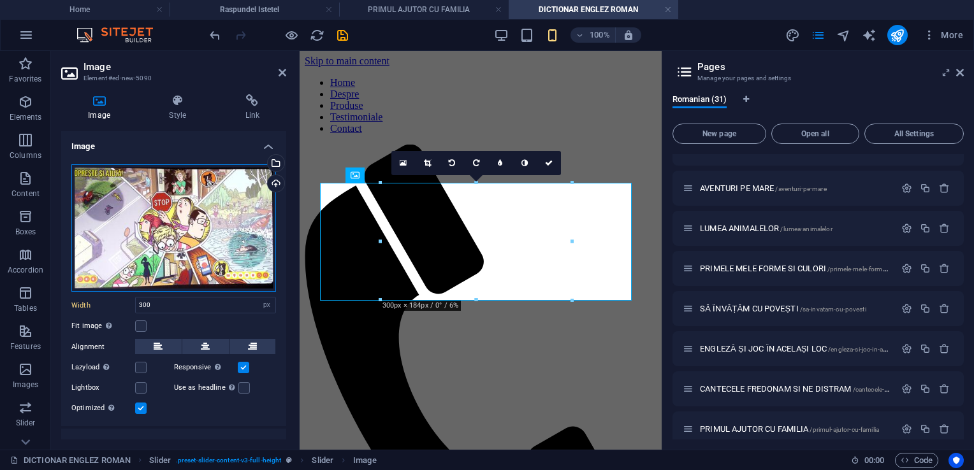
click at [204, 233] on div "Drag files here, click to choose files or select files from Files or our free s…" at bounding box center [173, 228] width 205 height 128
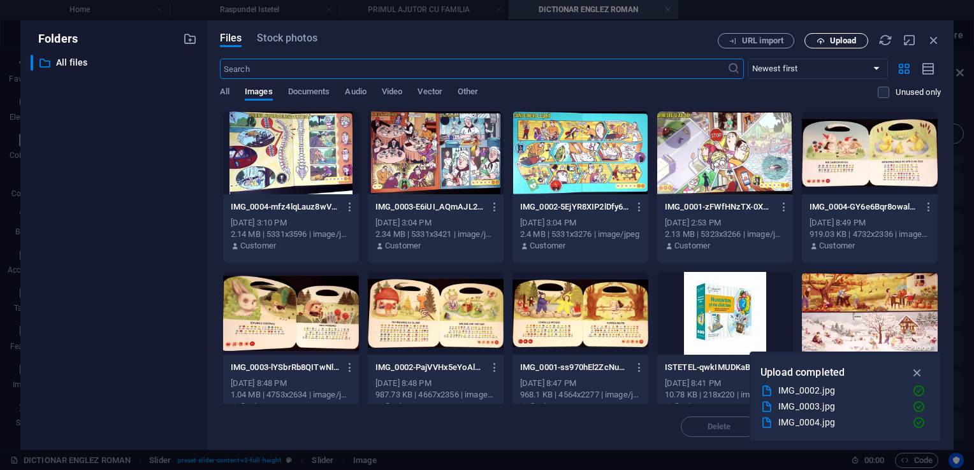
click at [840, 40] on span "Upload" at bounding box center [843, 41] width 26 height 8
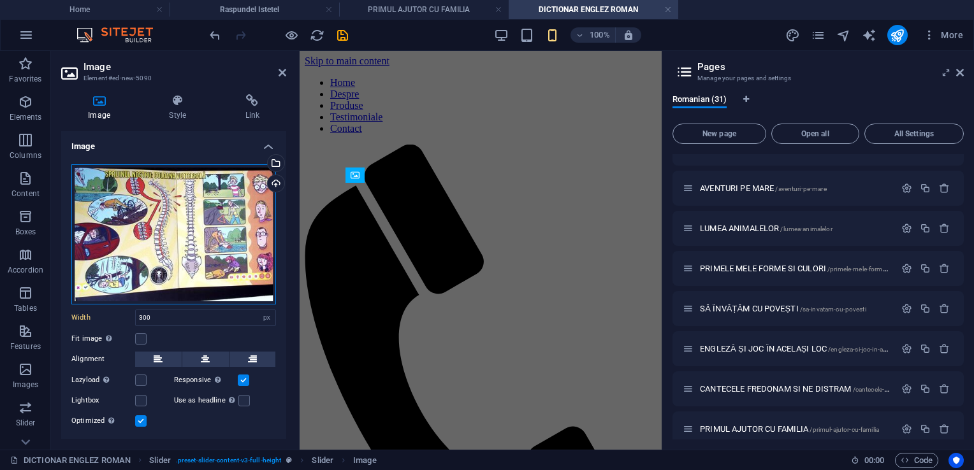
click at [219, 246] on div "Drag files here, click to choose files or select files from Files or our free s…" at bounding box center [173, 234] width 205 height 140
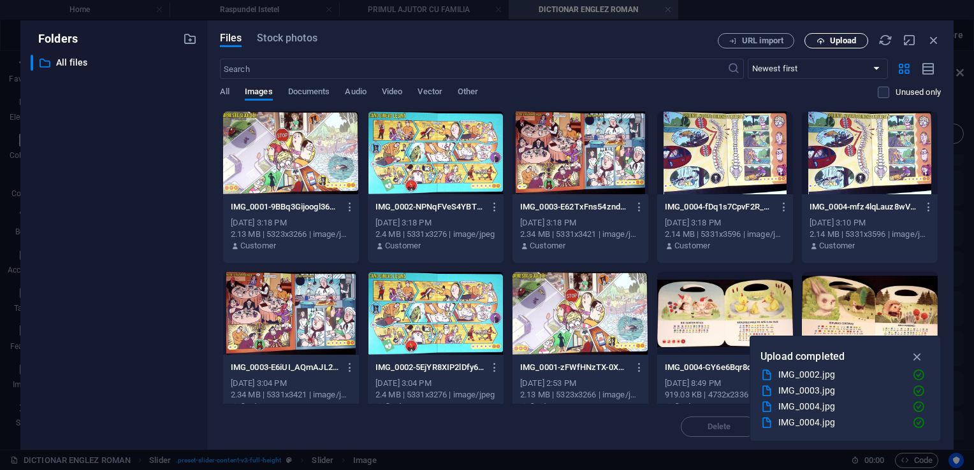
click at [819, 38] on icon "button" at bounding box center [821, 41] width 8 height 8
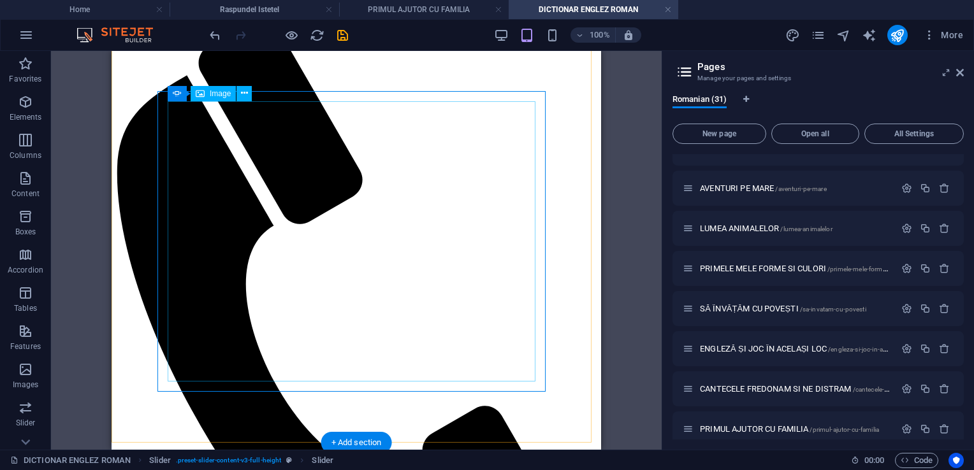
scroll to position [128, 0]
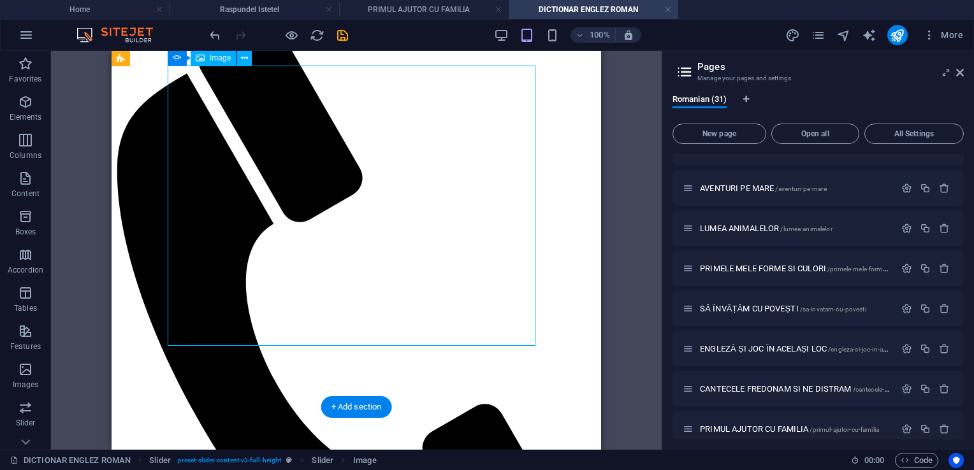
select select "px"
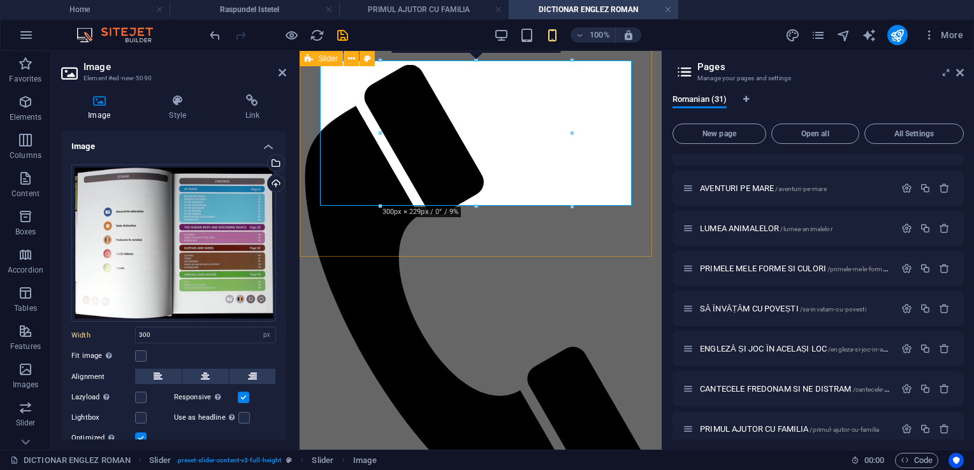
scroll to position [64, 0]
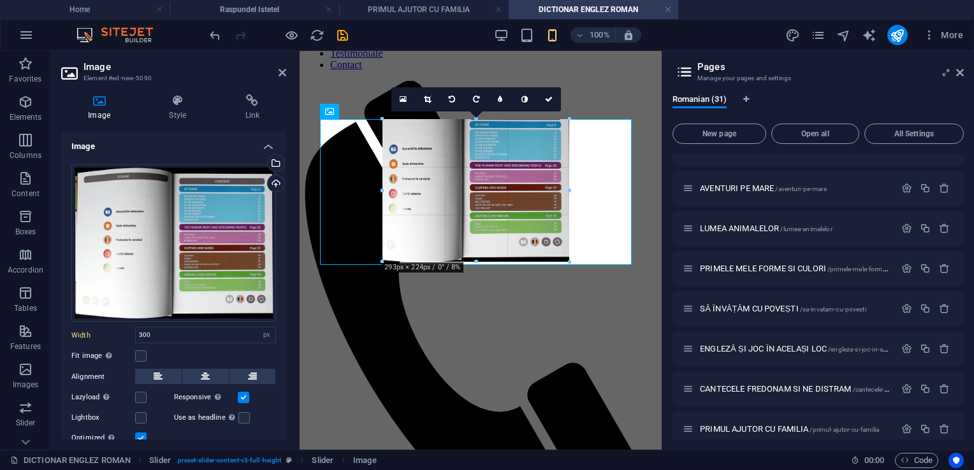
drag, startPoint x: 572, startPoint y: 264, endPoint x: 548, endPoint y: 244, distance: 31.7
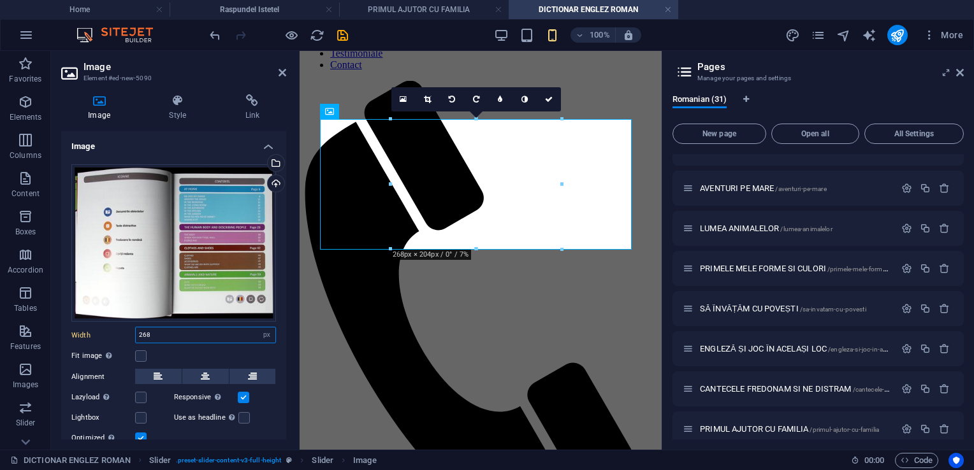
drag, startPoint x: 150, startPoint y: 337, endPoint x: 97, endPoint y: 321, distance: 55.1
click at [97, 321] on div "Drag files here, click to choose files or select files from Files or our free s…" at bounding box center [173, 305] width 225 height 302
type input "300"
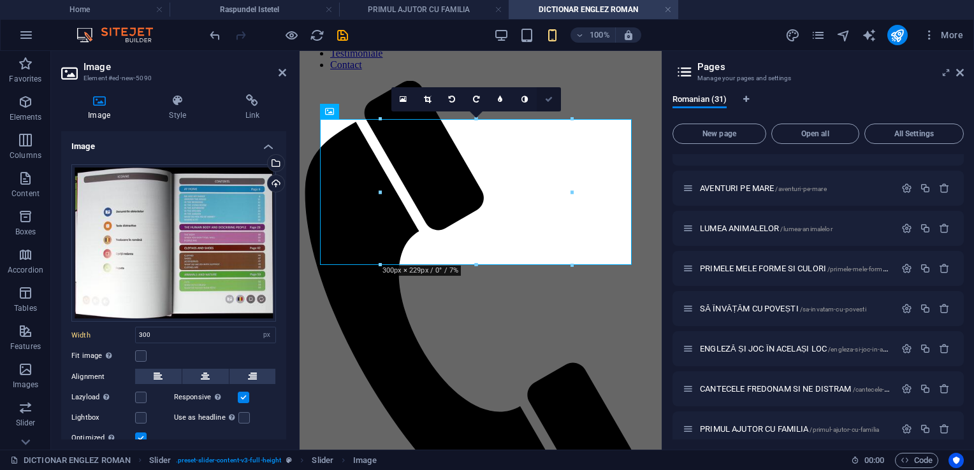
click at [546, 99] on icon at bounding box center [549, 100] width 8 height 8
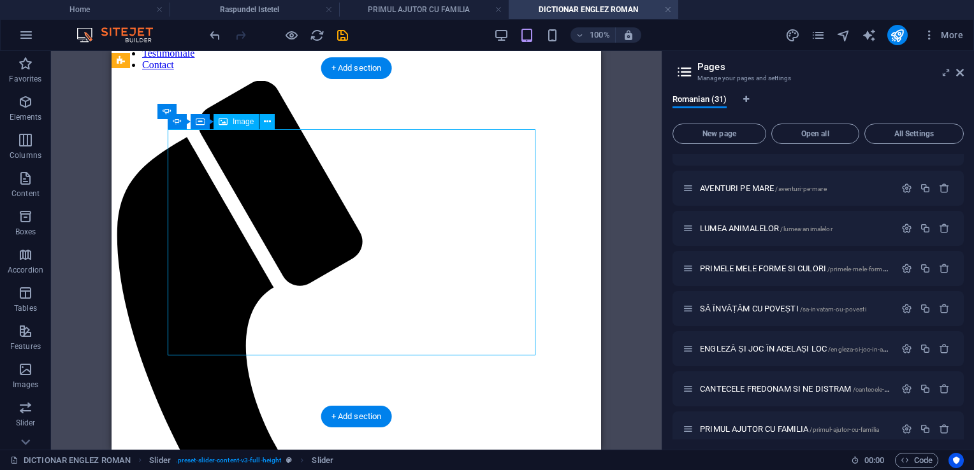
select select "px"
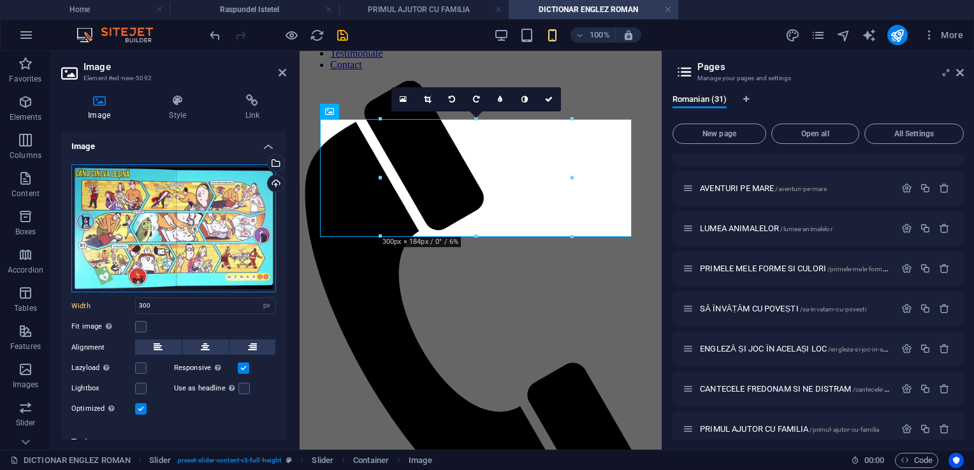
click at [171, 259] on div "Drag files here, click to choose files or select files from Files or our free s…" at bounding box center [173, 228] width 205 height 129
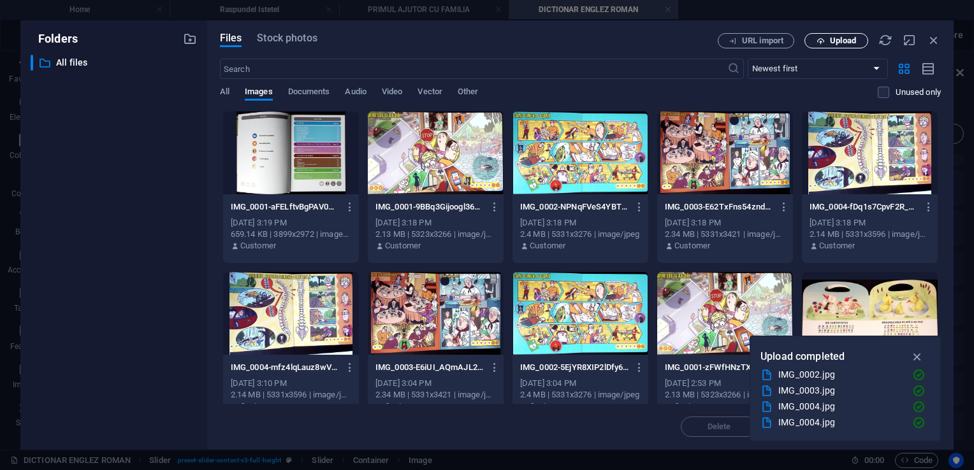
click at [849, 38] on span "Upload" at bounding box center [843, 41] width 26 height 8
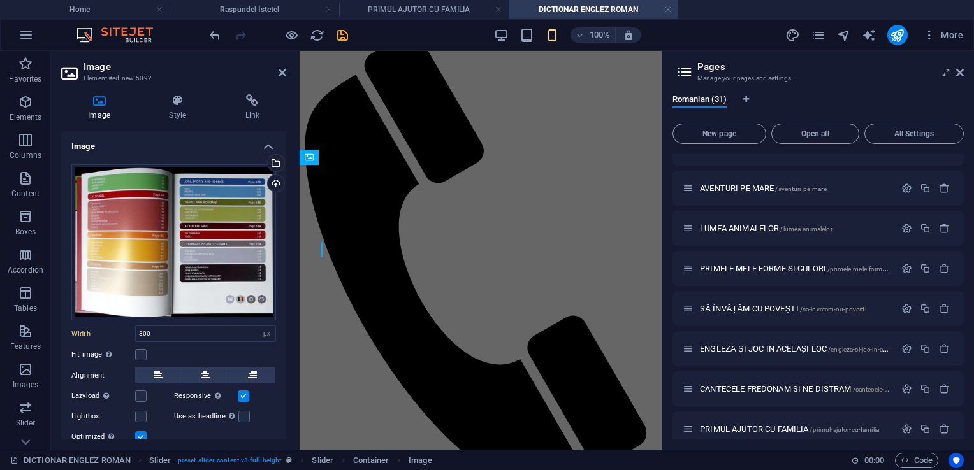
scroll to position [19, 0]
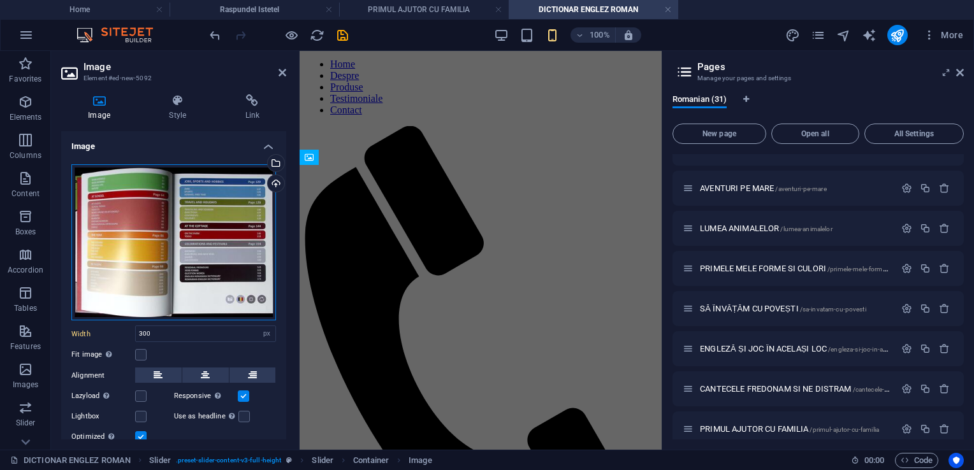
click at [205, 256] on div "Drag files here, click to choose files or select files from Files or our free s…" at bounding box center [173, 242] width 205 height 157
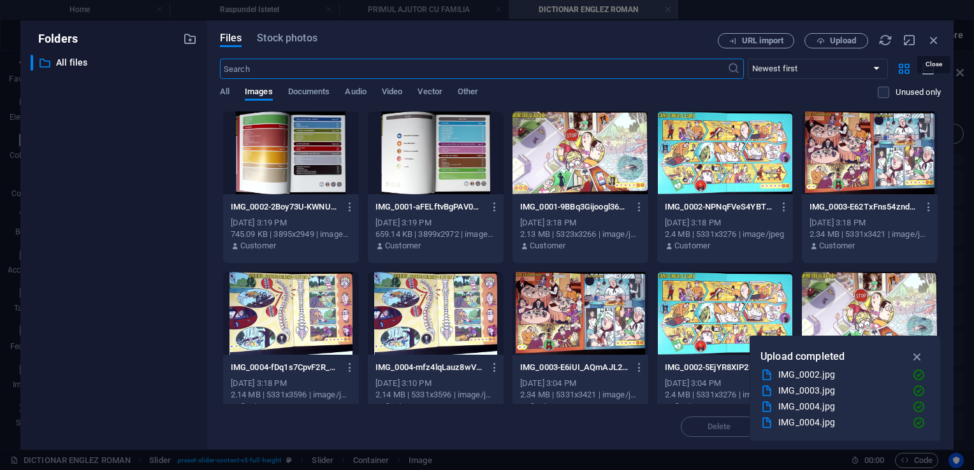
drag, startPoint x: 935, startPoint y: 35, endPoint x: 928, endPoint y: 38, distance: 7.5
click at [934, 35] on icon "button" at bounding box center [934, 40] width 14 height 14
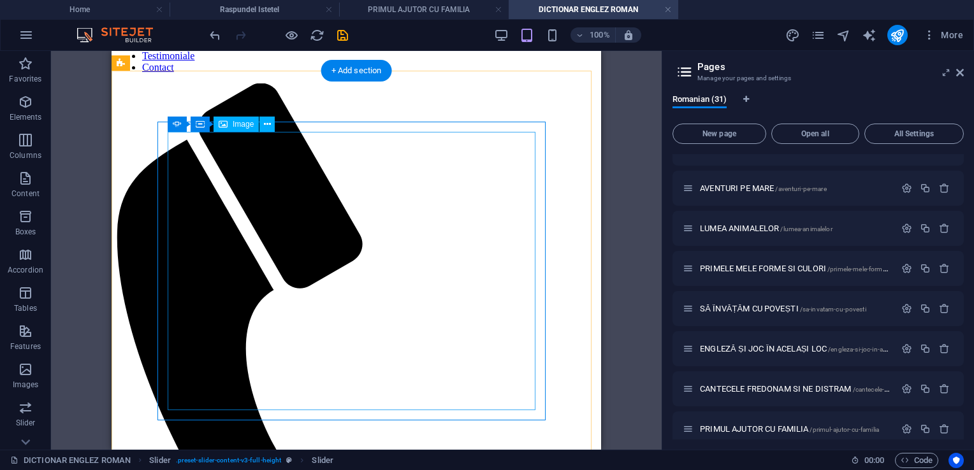
scroll to position [83, 0]
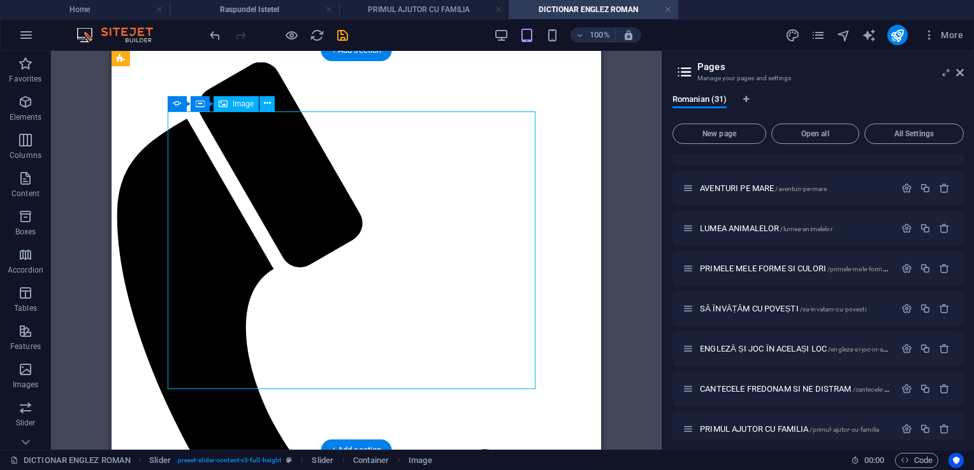
select select "px"
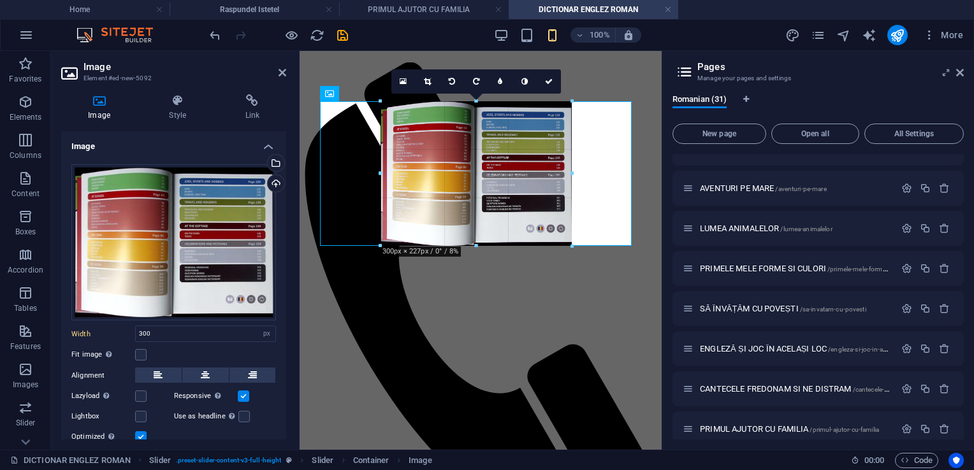
drag, startPoint x: 570, startPoint y: 244, endPoint x: 555, endPoint y: 223, distance: 26.0
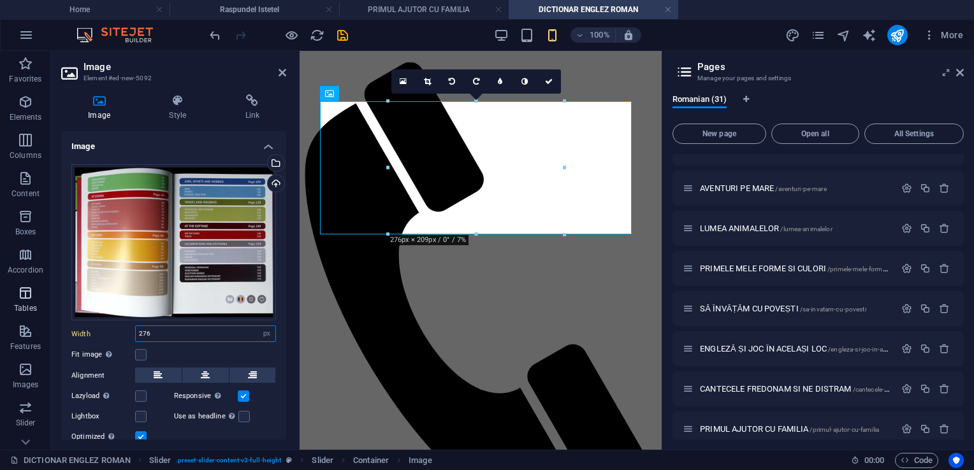
drag, startPoint x: 166, startPoint y: 330, endPoint x: 45, endPoint y: 309, distance: 123.7
click at [69, 316] on div "Drag files here, click to choose files or select files from Files or our free s…" at bounding box center [173, 305] width 225 height 302
type input "300"
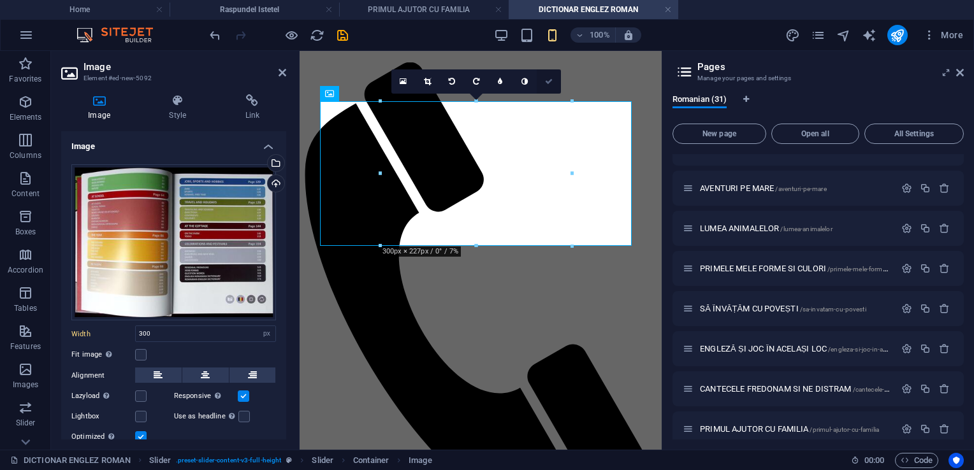
click at [544, 78] on link at bounding box center [549, 81] width 24 height 24
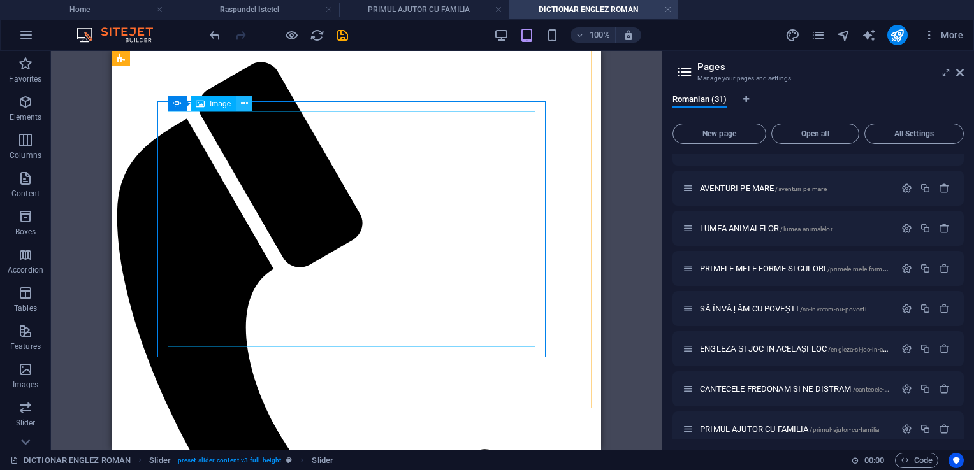
click at [241, 106] on icon at bounding box center [244, 103] width 7 height 13
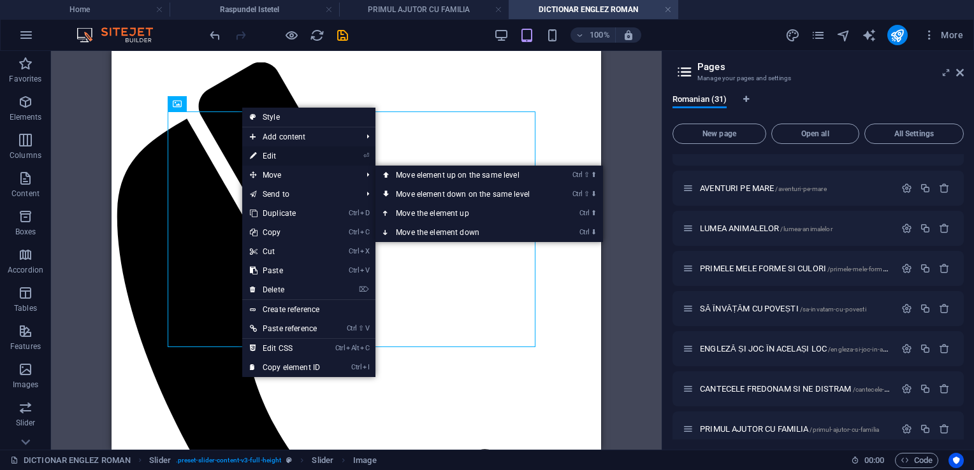
click at [270, 155] on link "⏎ Edit" at bounding box center [284, 156] width 85 height 19
select select "px"
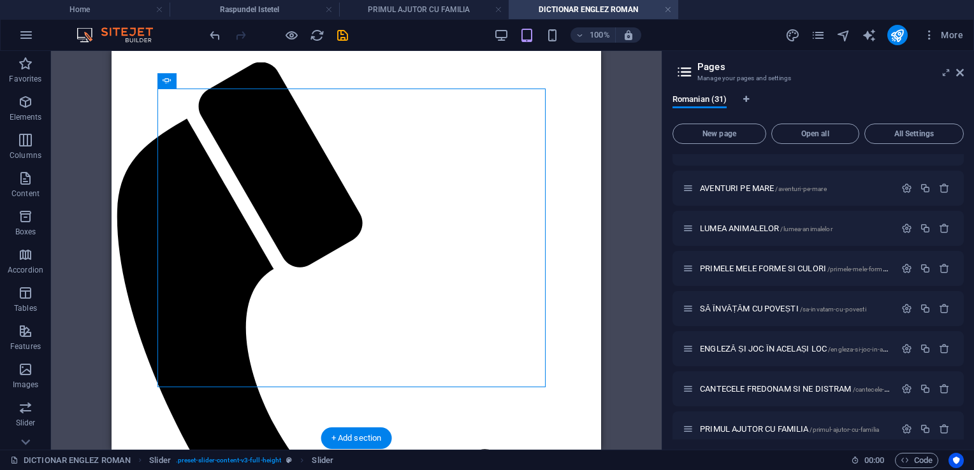
scroll to position [95, 0]
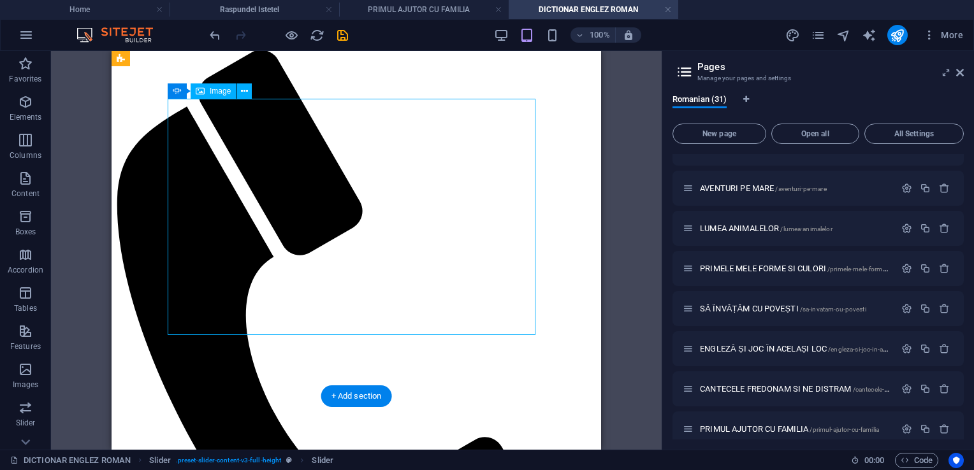
select select "px"
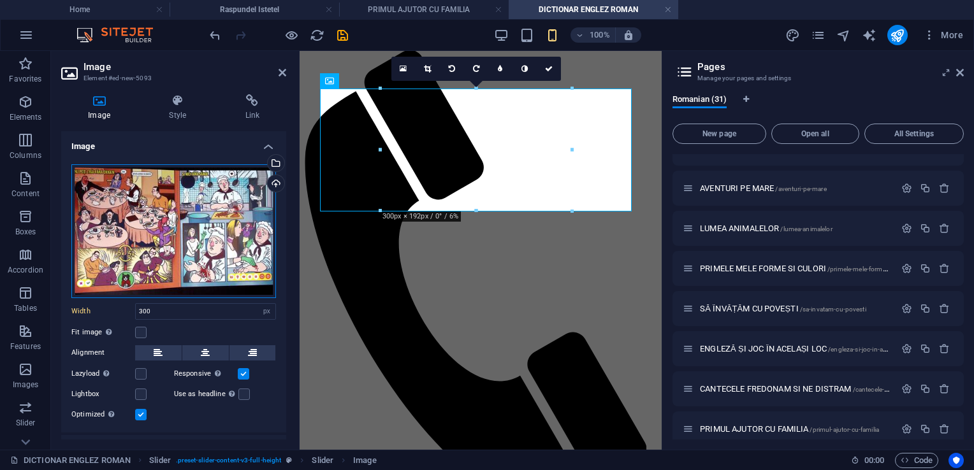
click at [179, 231] on div "Drag files here, click to choose files or select files from Files or our free s…" at bounding box center [173, 231] width 205 height 134
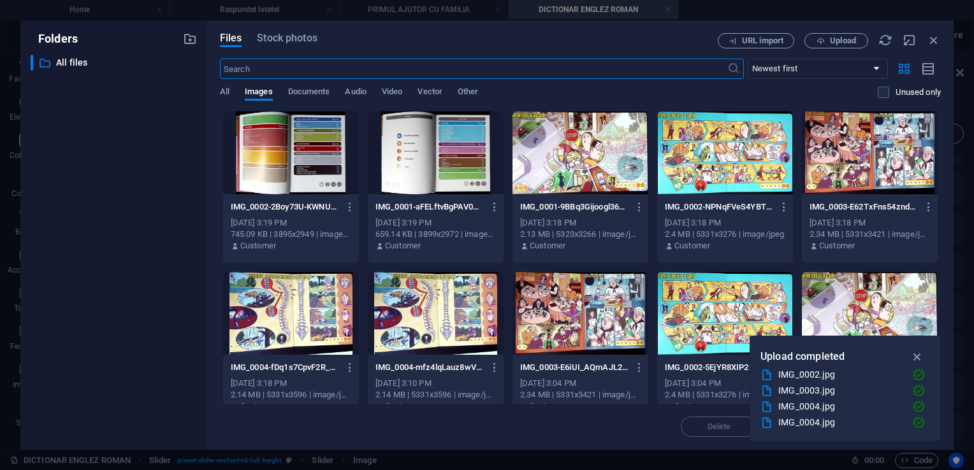
scroll to position [173, 0]
click at [864, 37] on button "Upload" at bounding box center [837, 40] width 64 height 15
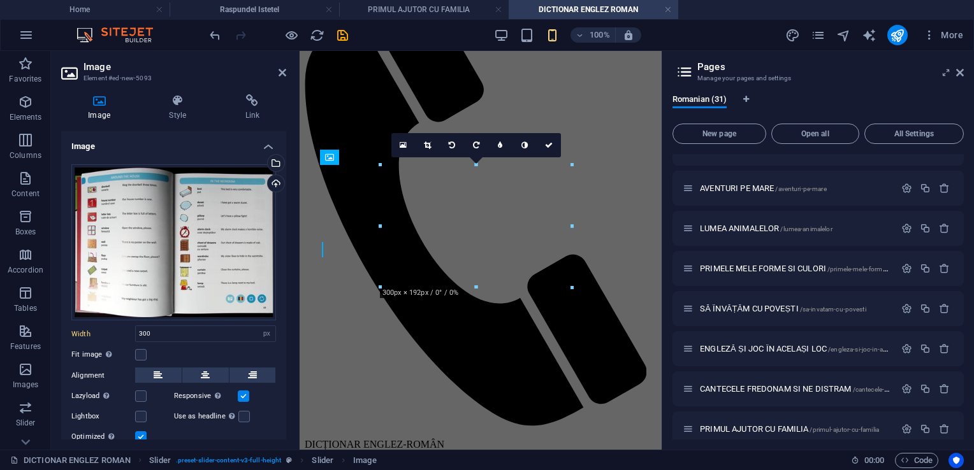
scroll to position [19, 0]
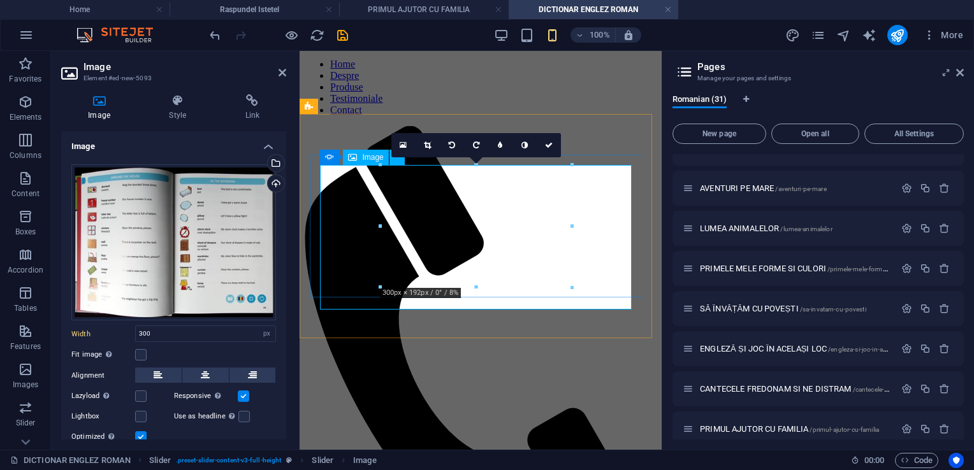
click at [553, 141] on link at bounding box center [549, 145] width 24 height 24
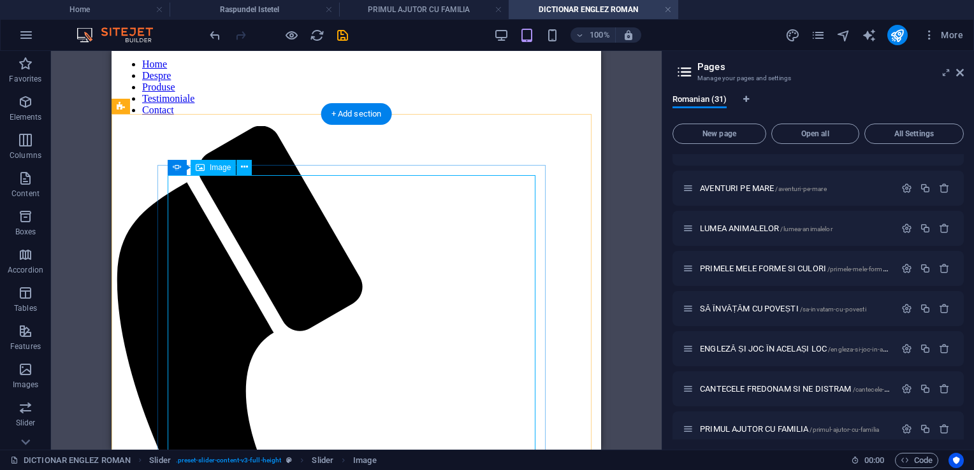
scroll to position [147, 0]
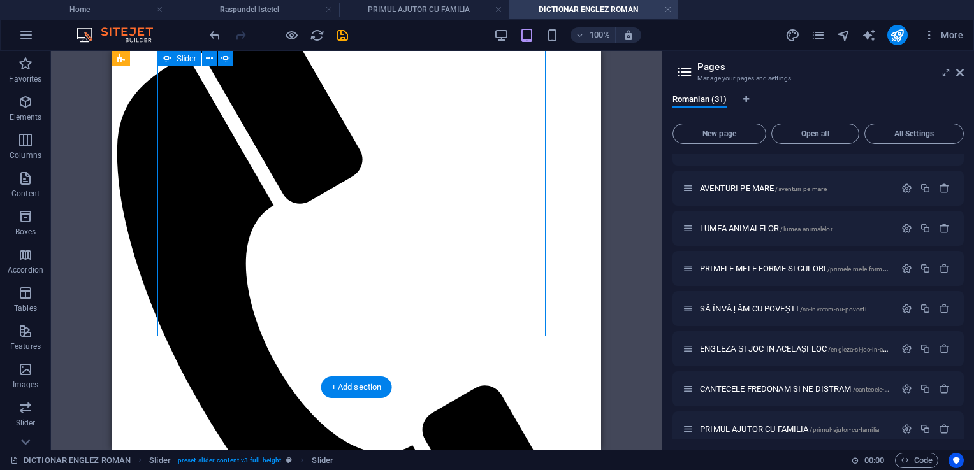
scroll to position [146, 0]
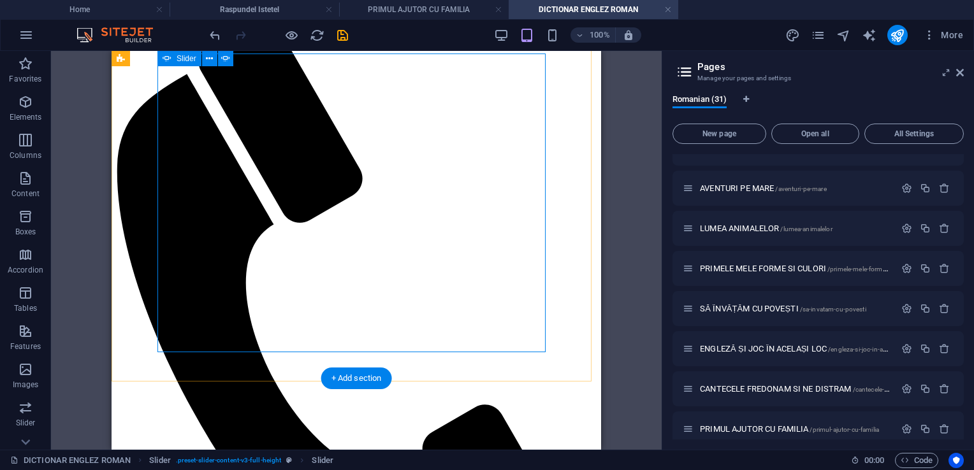
scroll to position [125, 0]
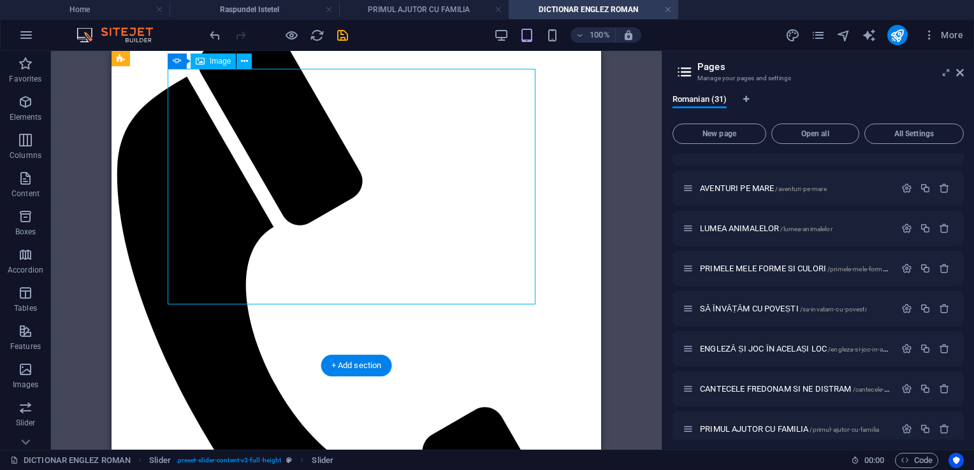
select select "px"
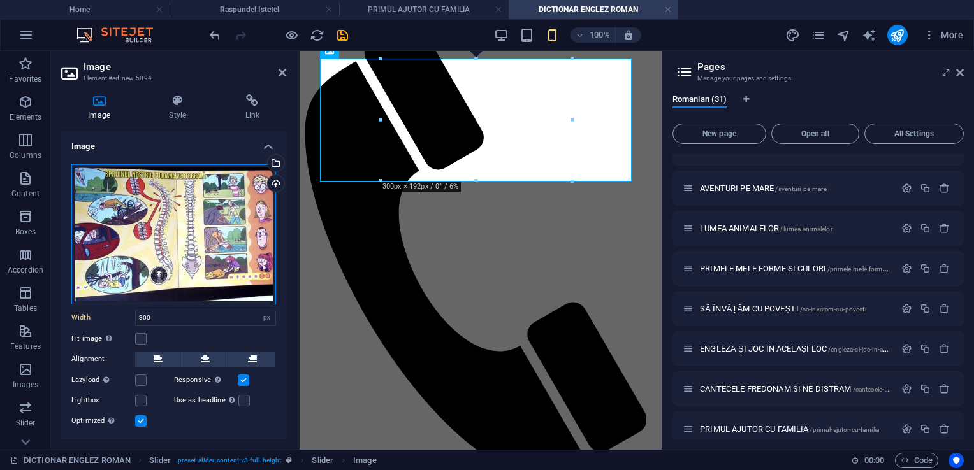
click at [168, 256] on div "Drag files here, click to choose files or select files from Files or our free s…" at bounding box center [173, 234] width 205 height 140
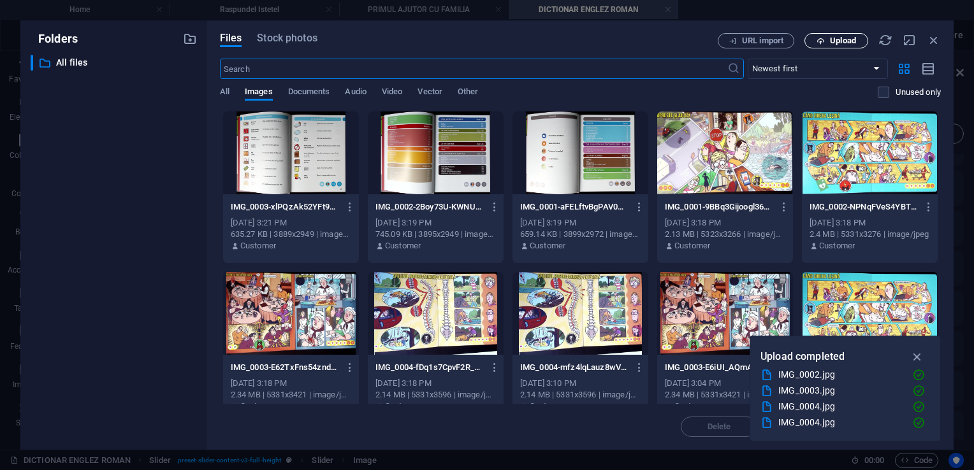
click at [836, 41] on span "Upload" at bounding box center [843, 41] width 26 height 8
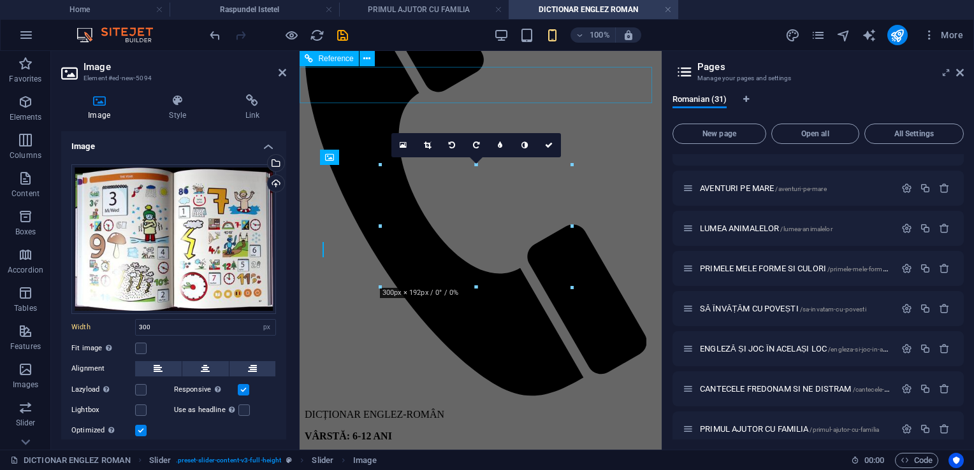
scroll to position [19, 0]
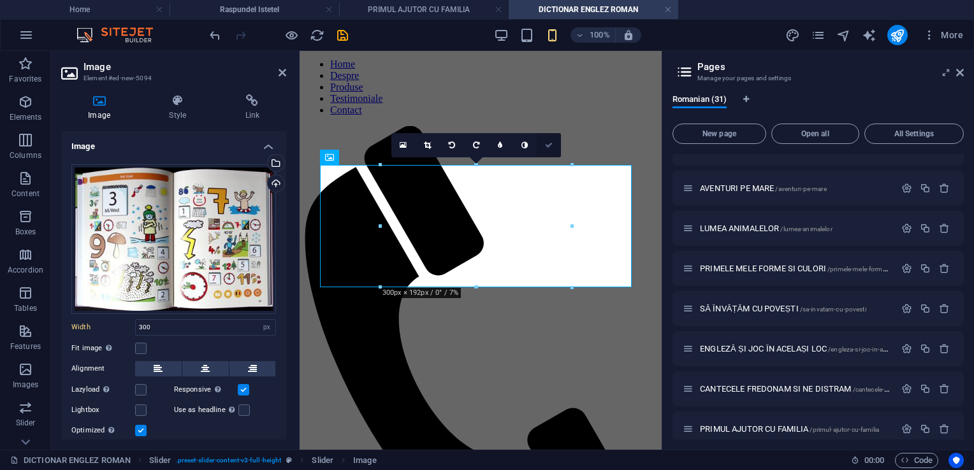
click at [551, 147] on icon at bounding box center [549, 146] width 8 height 8
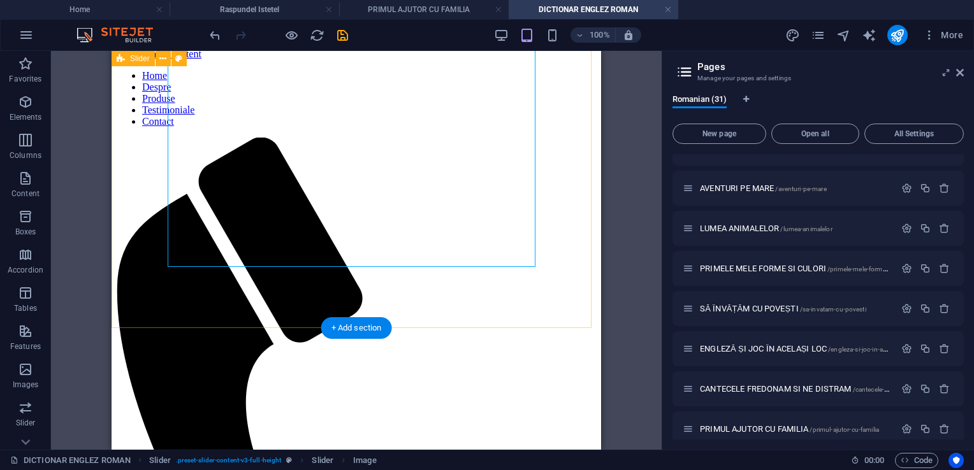
scroll to position [0, 0]
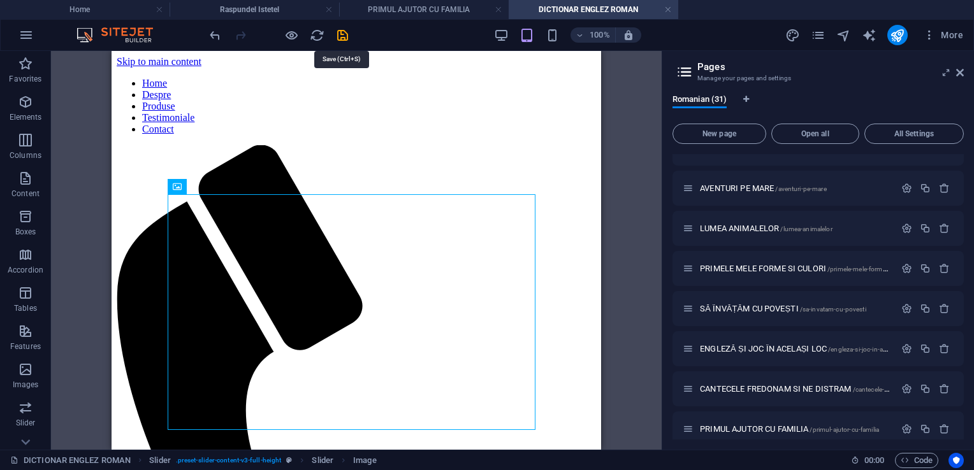
click at [345, 34] on icon "save" at bounding box center [342, 35] width 15 height 15
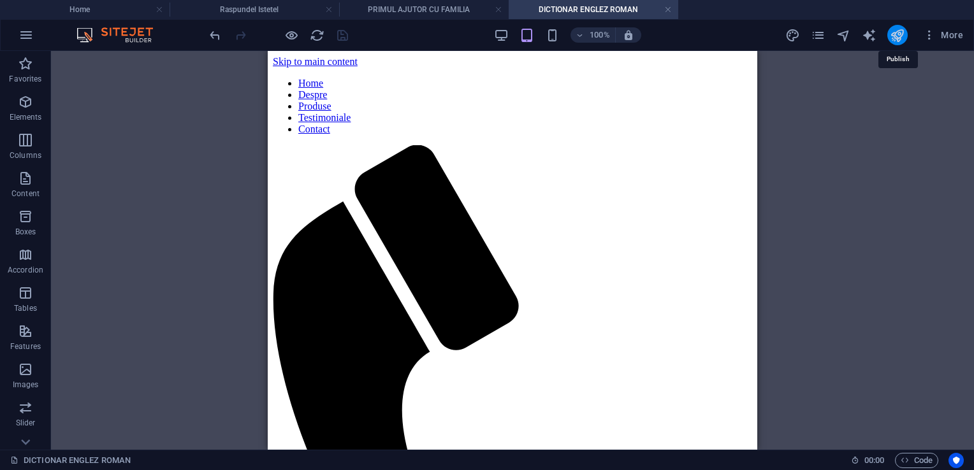
click at [898, 34] on icon "publish" at bounding box center [897, 35] width 15 height 15
click at [249, 12] on h4 "Raspundel Istetel" at bounding box center [255, 10] width 170 height 14
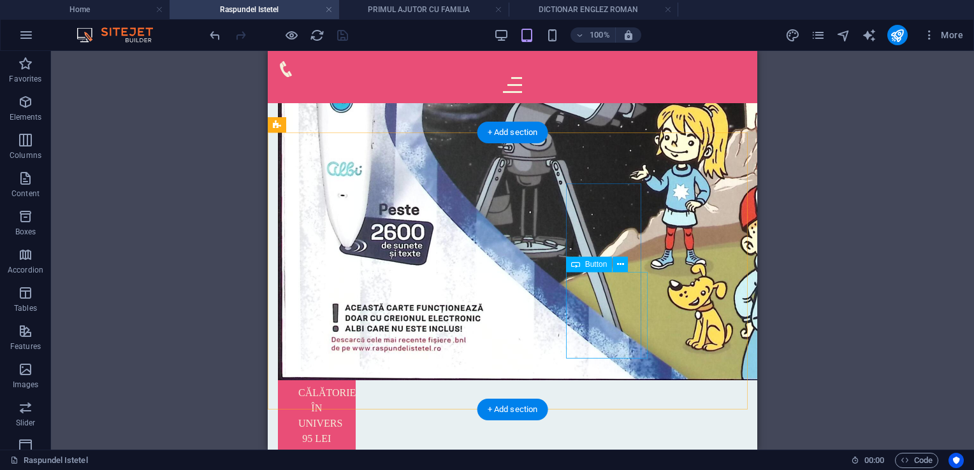
scroll to position [829, 0]
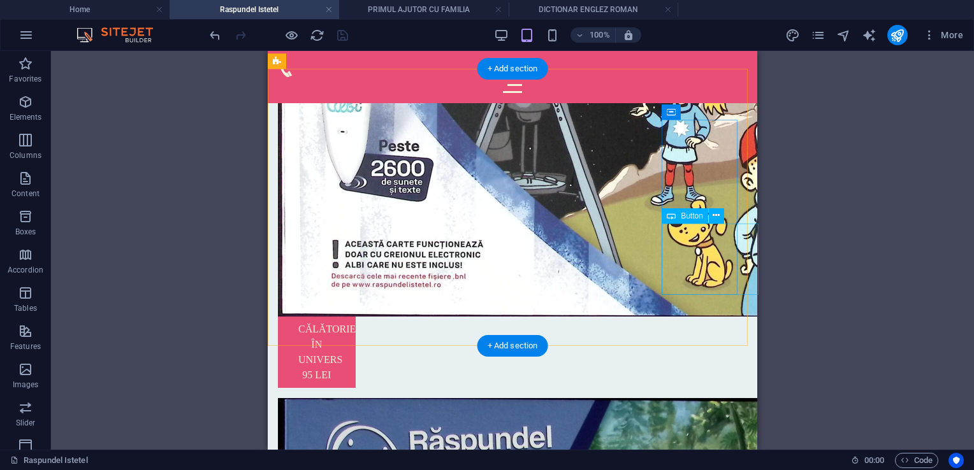
select select "25"
select select
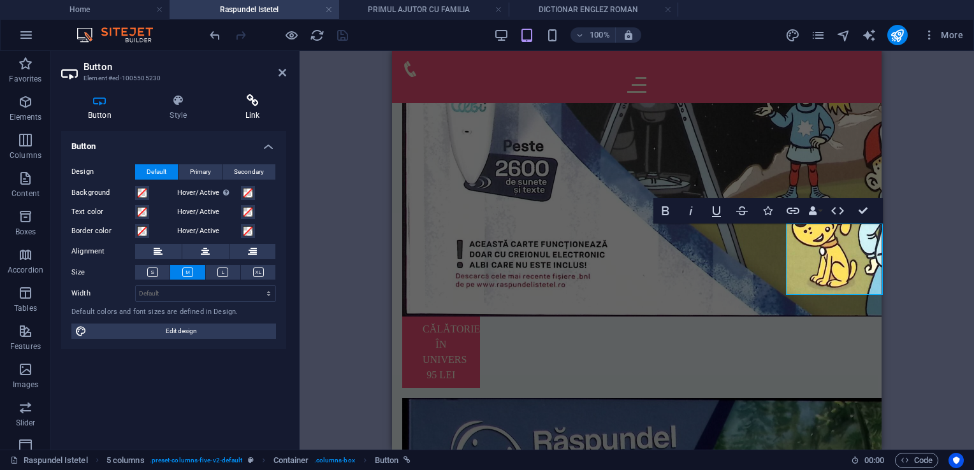
click at [254, 103] on icon at bounding box center [253, 100] width 68 height 13
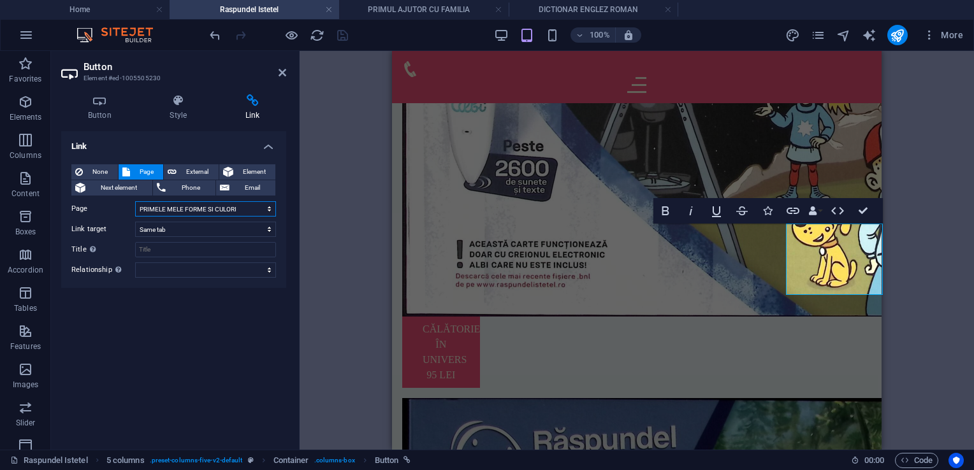
click at [251, 205] on select "Home Despre Produse Testimoniale Contact Activitati 0-2 ani Activitati 3 ani Ac…" at bounding box center [205, 208] width 141 height 15
select select "30"
click at [135, 201] on select "Home Despre Produse Testimoniale Contact Activitati 0-2 ani Activitati 3 ani Ac…" at bounding box center [205, 208] width 141 height 15
click at [348, 37] on icon "save" at bounding box center [342, 35] width 15 height 15
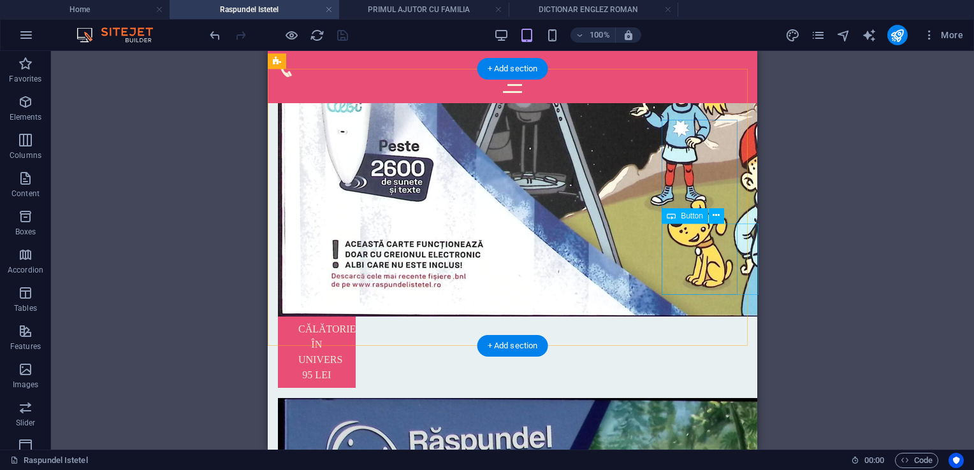
select select "30"
select select
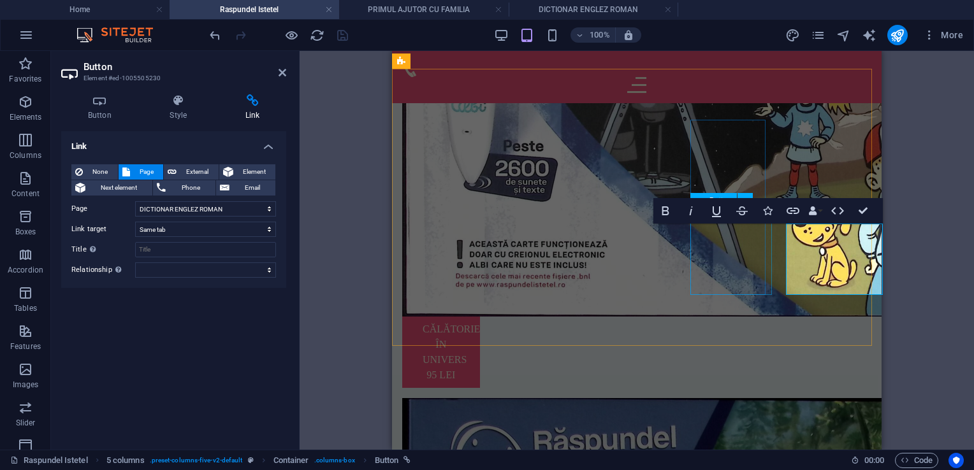
select select "29"
select select
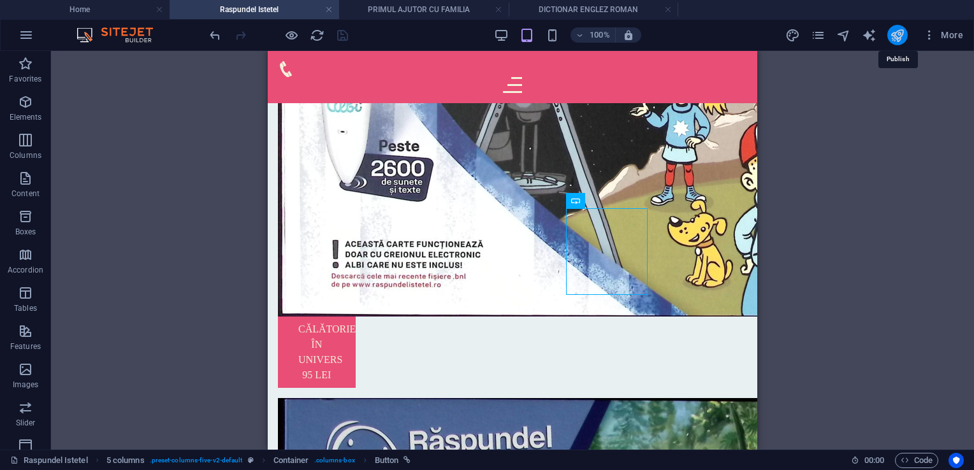
click at [896, 32] on icon "publish" at bounding box center [897, 35] width 15 height 15
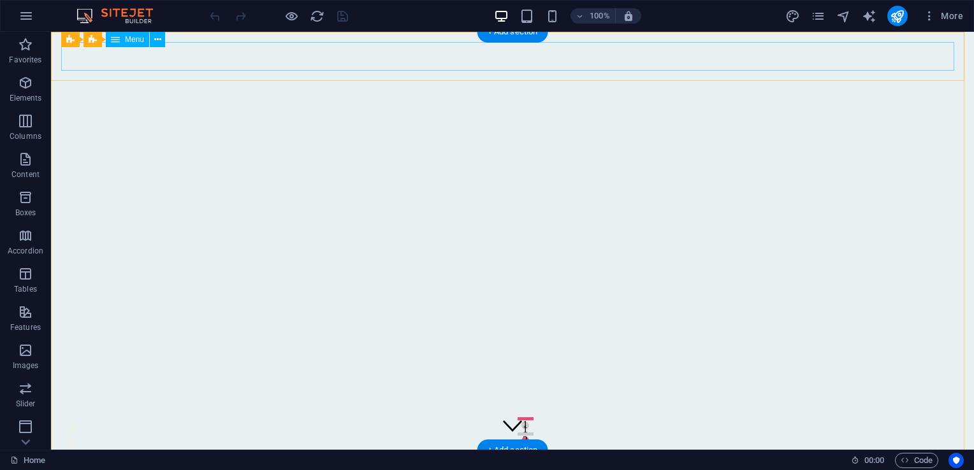
click at [678, 461] on nav "Home Despre Produse Testimoniale Contact" at bounding box center [512, 475] width 903 height 29
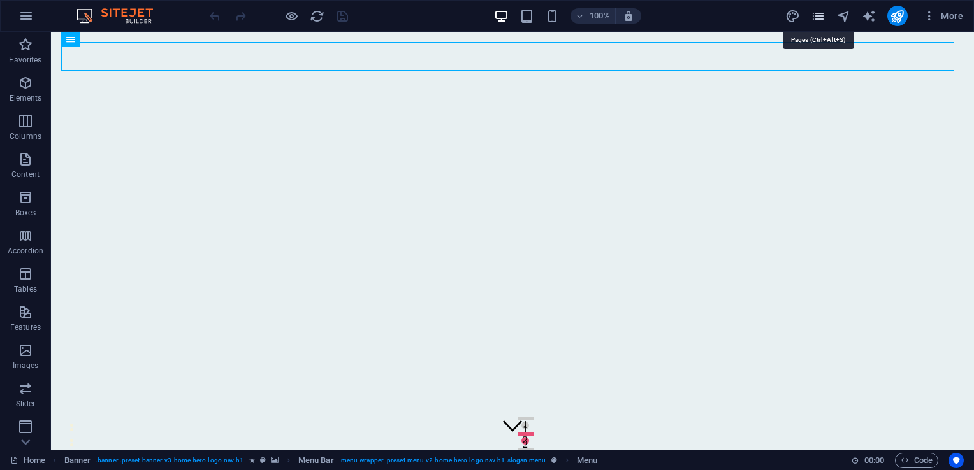
click at [815, 19] on icon "pages" at bounding box center [818, 16] width 15 height 15
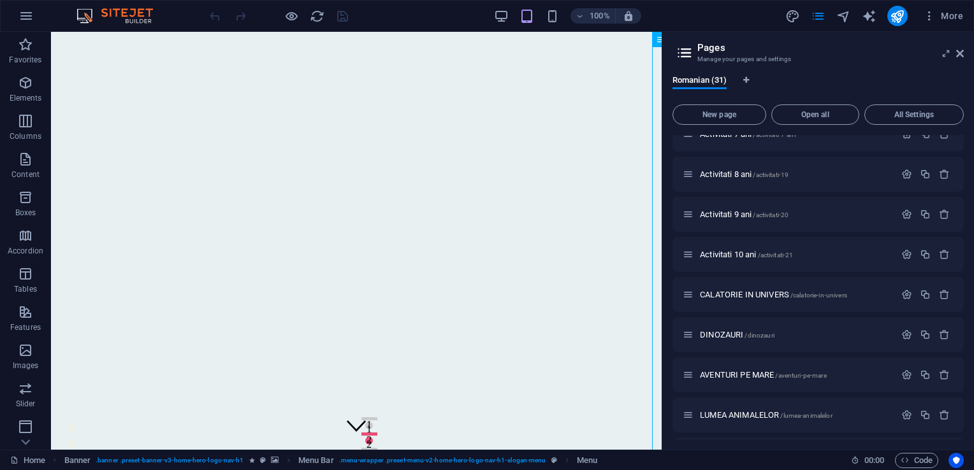
scroll to position [940, 0]
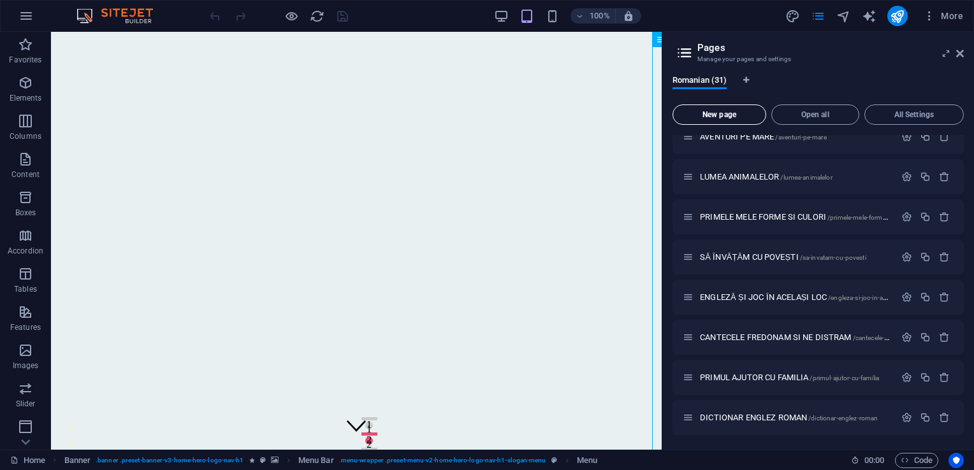
click at [708, 119] on span "New page" at bounding box center [719, 115] width 82 height 8
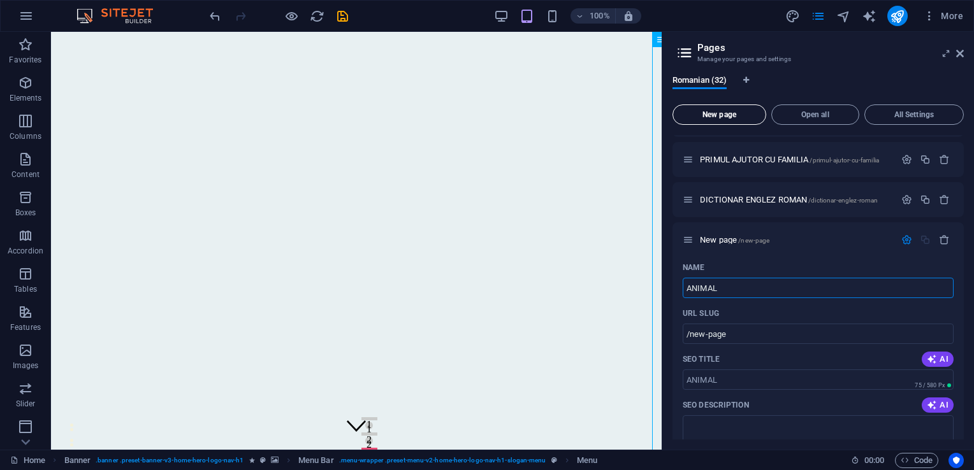
type input "ANIMALE"
type input "/animal"
type input "ANIMALE"
type input "/animale"
type input "ANIMALE SA"
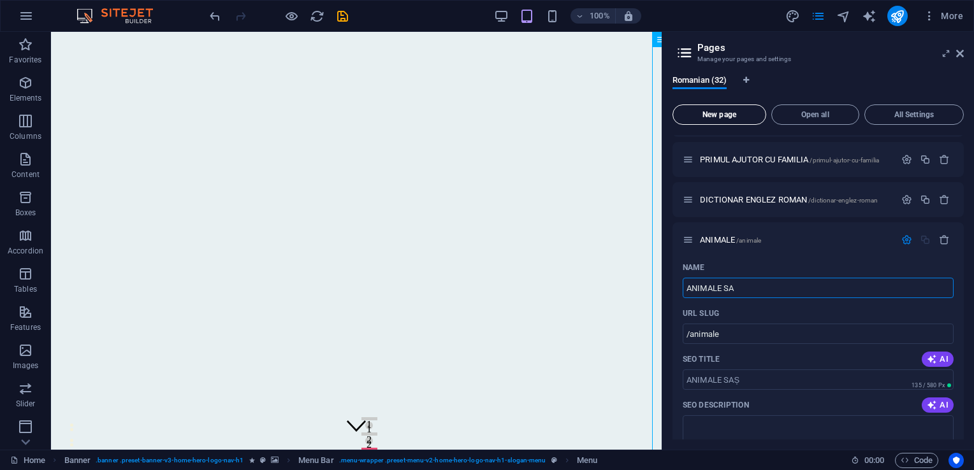
type input "/animale-sas"
type input "ANIMALE SALBATICE SI"
type input "/animale-salbatice-si"
type input "ANIMALE SALBATICE SI PUII LOR"
type input "/animale-salbatice-si-puii-lor"
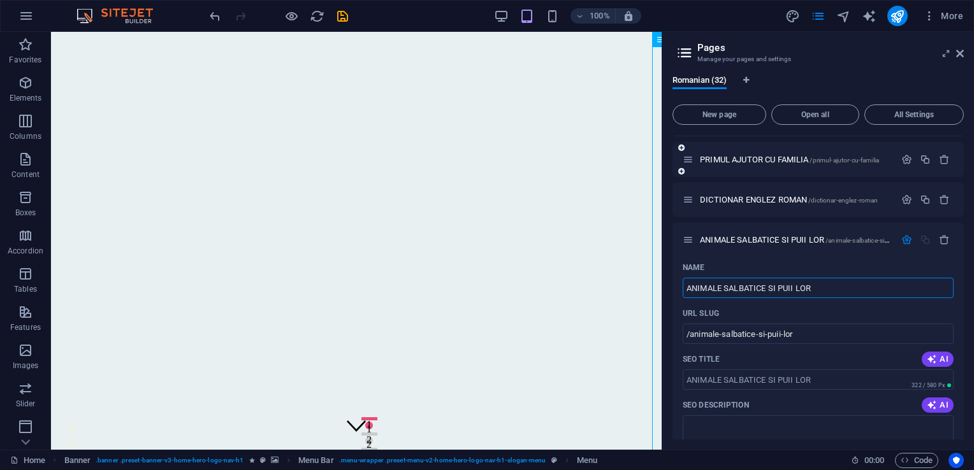
type input "ANIMALE SALBATICE SI PUII LOR"
click at [337, 17] on icon "save" at bounding box center [342, 16] width 15 height 15
checkbox input "false"
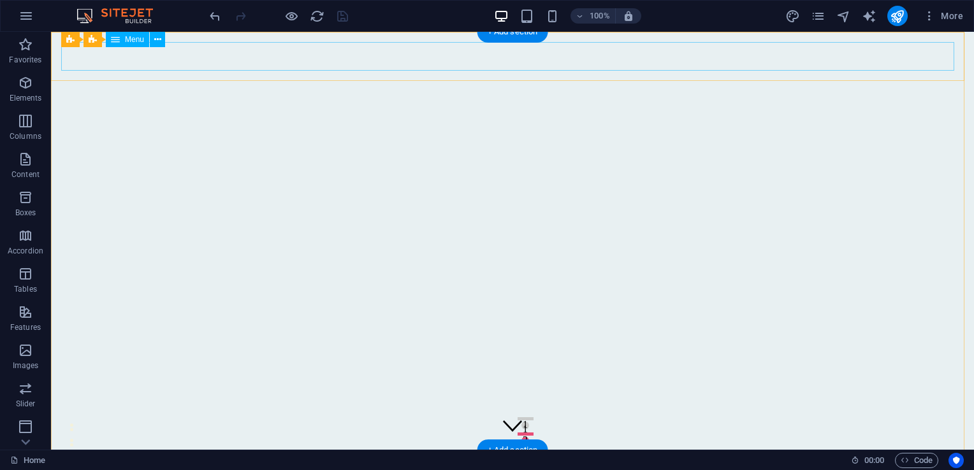
click at [700, 461] on nav "Home Despre Produse Testimoniale Contact" at bounding box center [512, 475] width 903 height 29
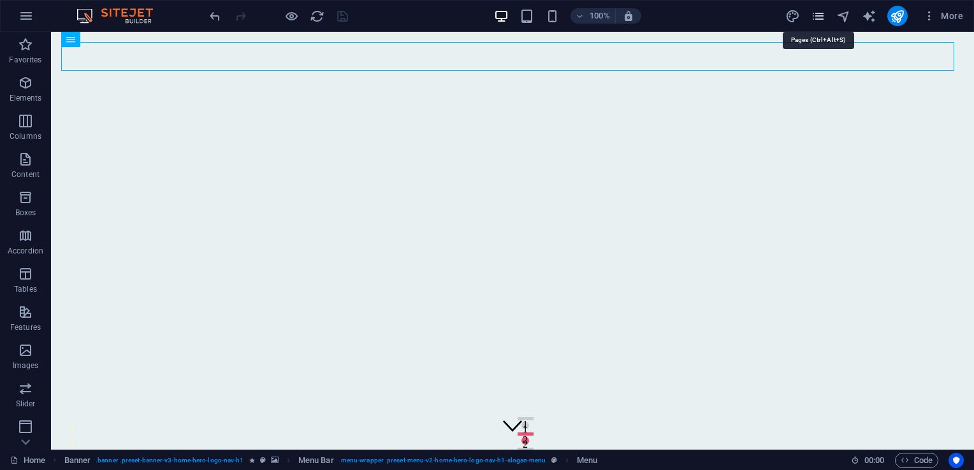
click at [820, 14] on icon "pages" at bounding box center [818, 16] width 15 height 15
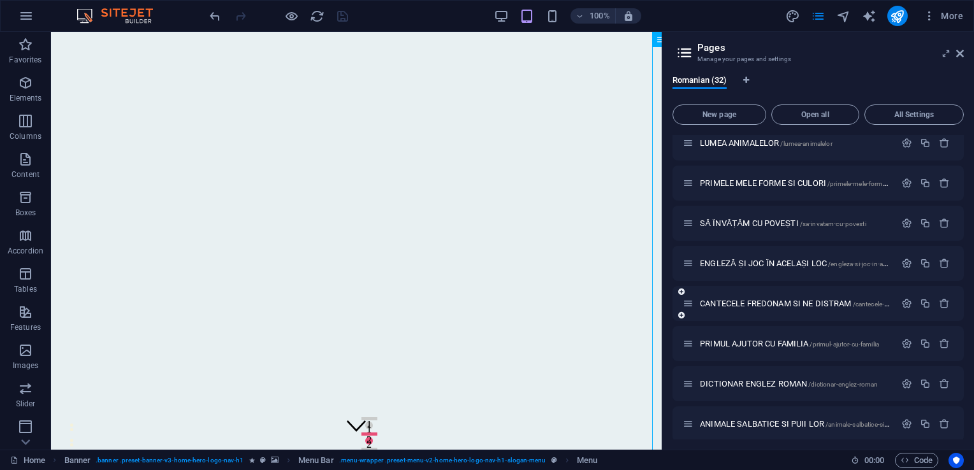
scroll to position [980, 0]
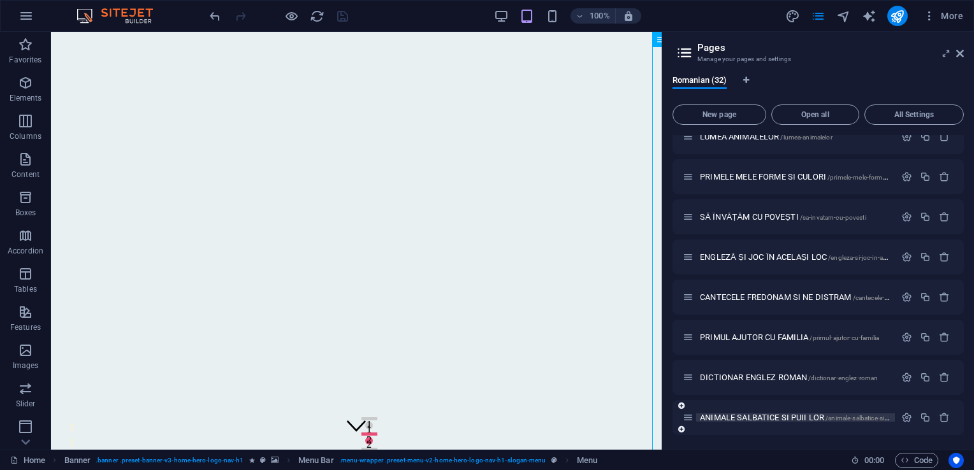
click at [714, 418] on span "ANIMALE SALBATICE SI PUII LOR /animale-salbatice-si-puii-lor" at bounding box center [803, 418] width 206 height 10
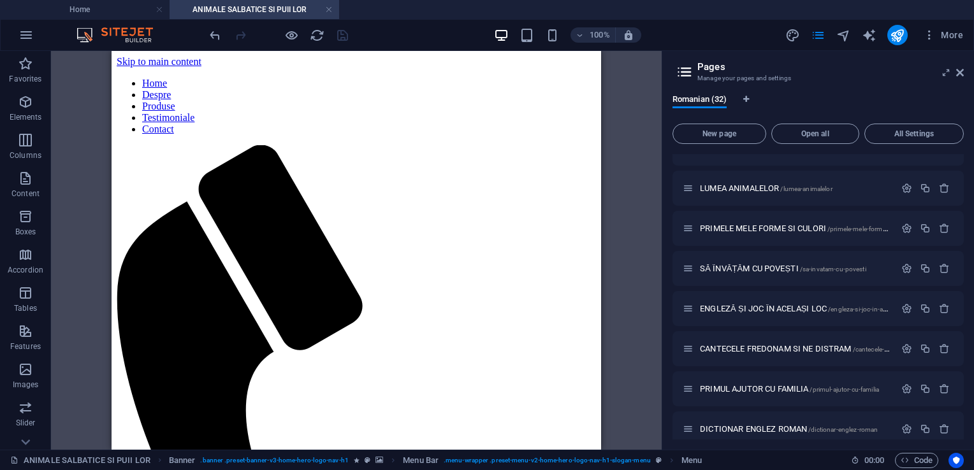
scroll to position [0, 0]
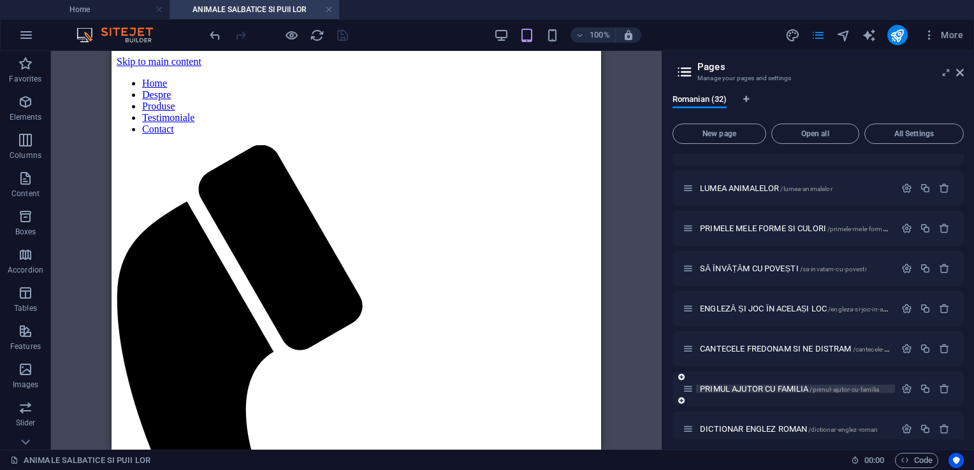
click at [743, 391] on span "PRIMUL AJUTOR CU FAMILIA /primul-ajutor-cu-familia" at bounding box center [789, 389] width 179 height 10
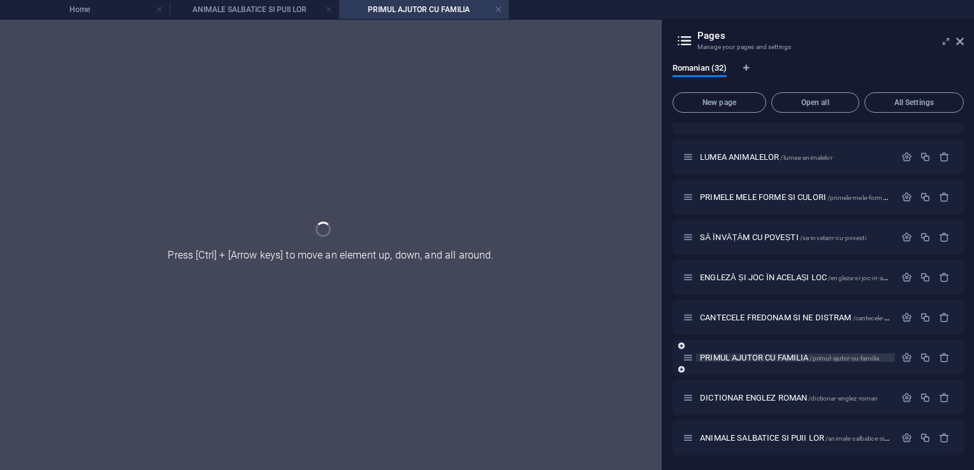
click at [743, 391] on div "DICTIONAR ENGLEZ ROMAN /dictionar-englez-roman" at bounding box center [789, 398] width 212 height 15
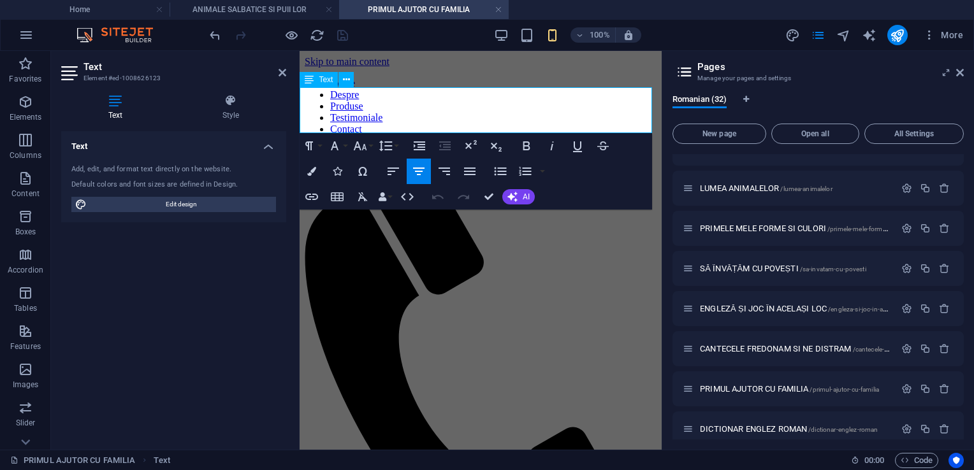
drag, startPoint x: 385, startPoint y: 93, endPoint x: 417, endPoint y: 97, distance: 32.1
click at [324, 79] on span "Text" at bounding box center [326, 80] width 14 height 8
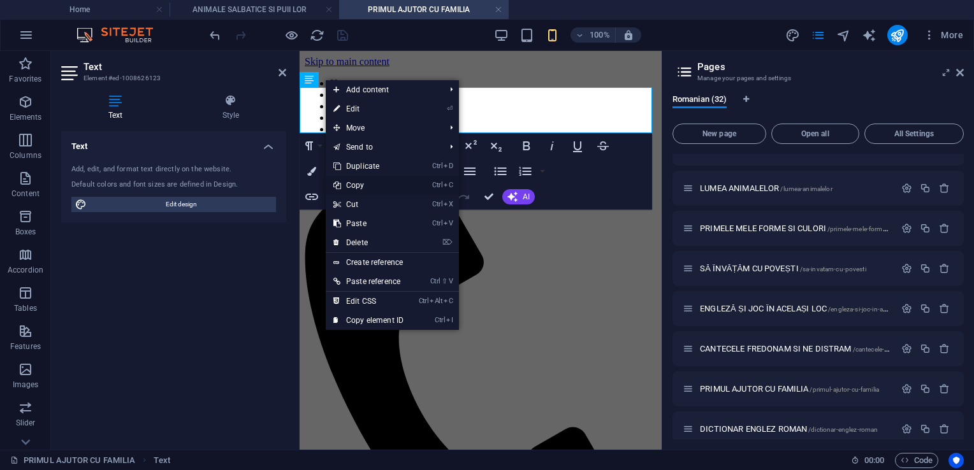
click at [371, 187] on link "Ctrl C Copy" at bounding box center [368, 185] width 85 height 19
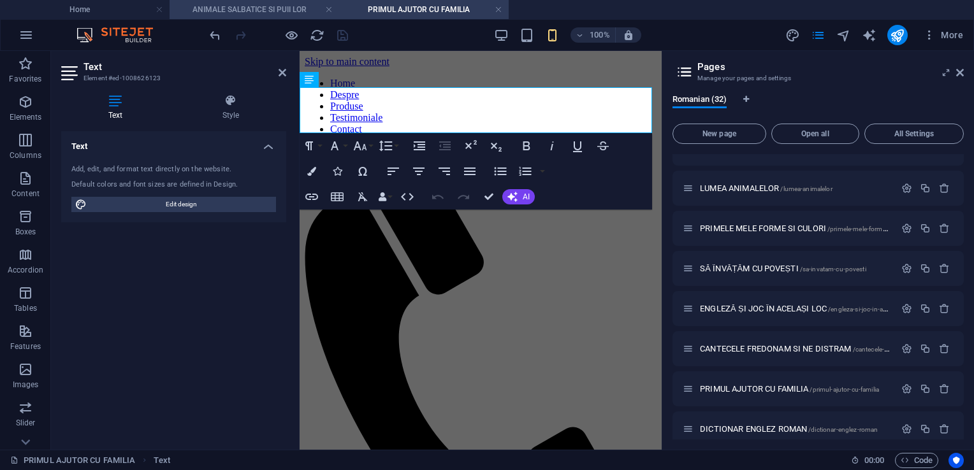
click at [266, 13] on h4 "ANIMALE SALBATICE SI PUII LOR" at bounding box center [255, 10] width 170 height 14
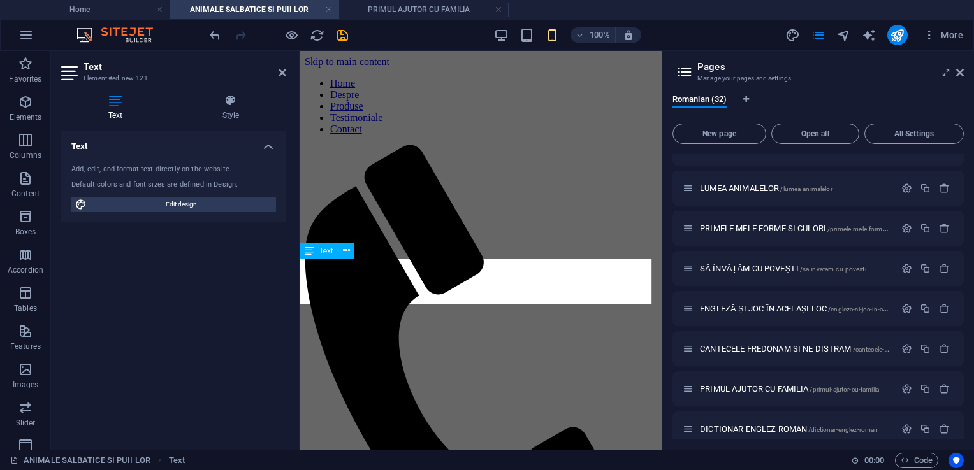
drag, startPoint x: 571, startPoint y: 259, endPoint x: 343, endPoint y: 259, distance: 228.2
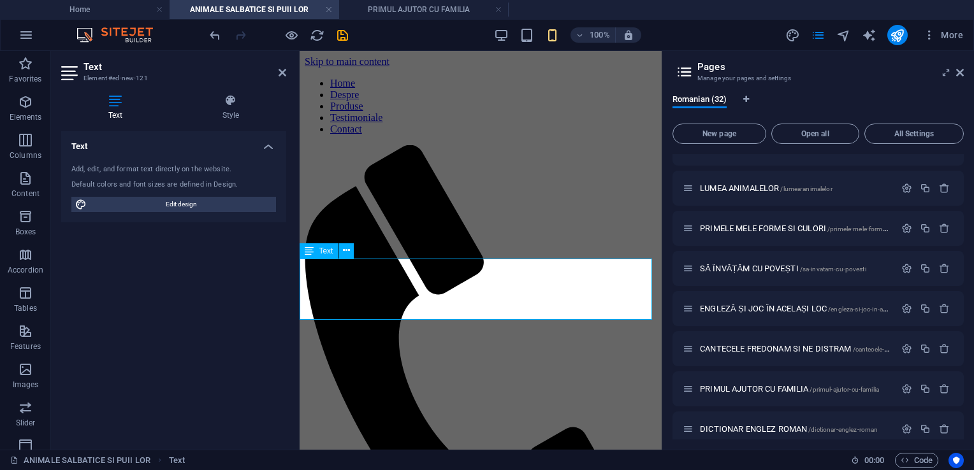
drag, startPoint x: 476, startPoint y: 292, endPoint x: 486, endPoint y: 291, distance: 10.3
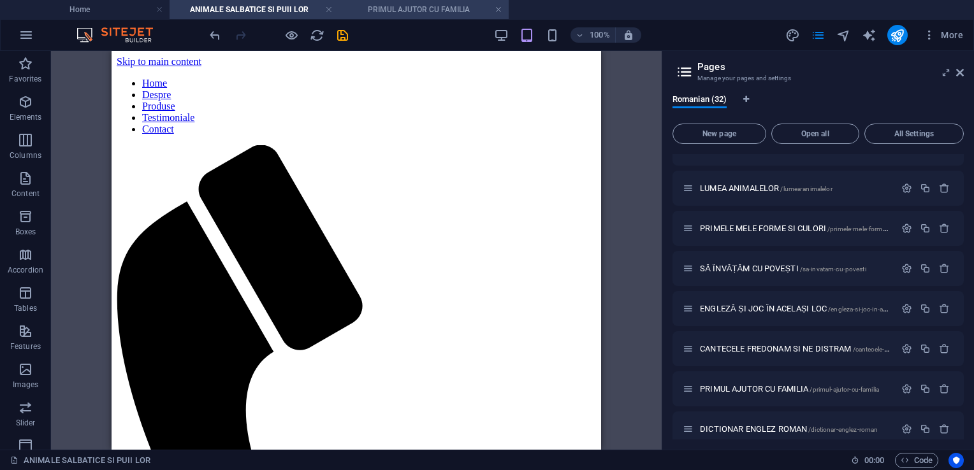
click at [395, 13] on h4 "PRIMUL AJUTOR CU FAMILIA" at bounding box center [424, 10] width 170 height 14
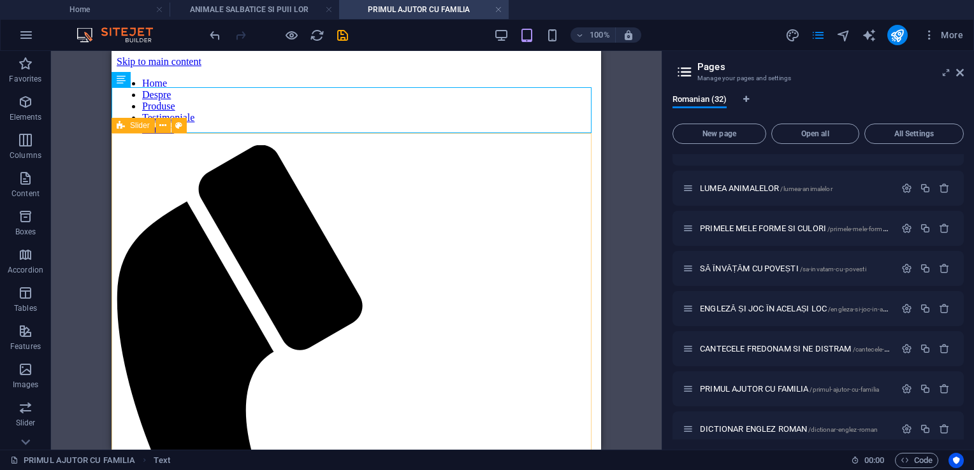
click at [140, 129] on span "Slider" at bounding box center [140, 126] width 20 height 8
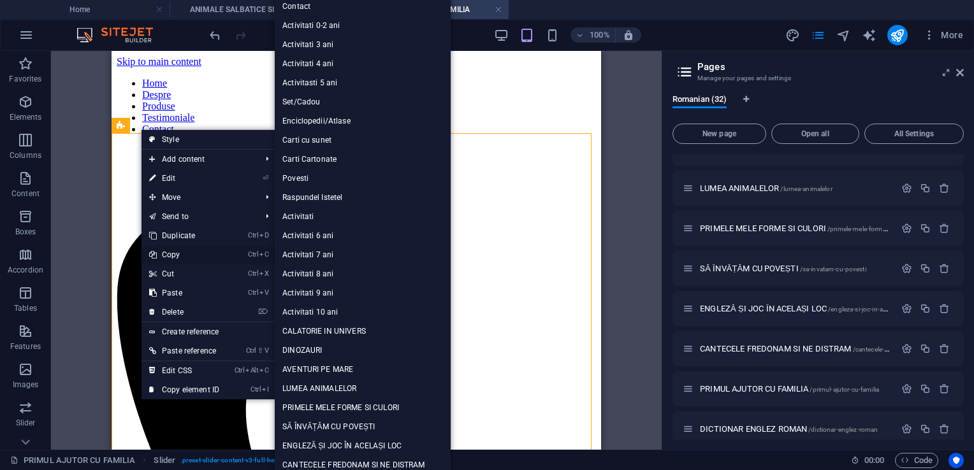
click at [171, 251] on link "Ctrl C Copy" at bounding box center [184, 254] width 85 height 19
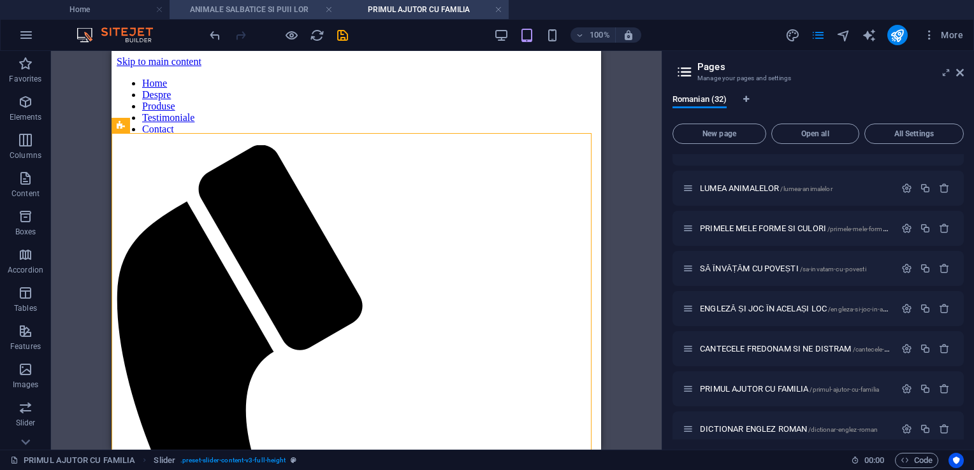
click at [226, 4] on h4 "ANIMALE SALBATICE SI PUII LOR" at bounding box center [255, 10] width 170 height 14
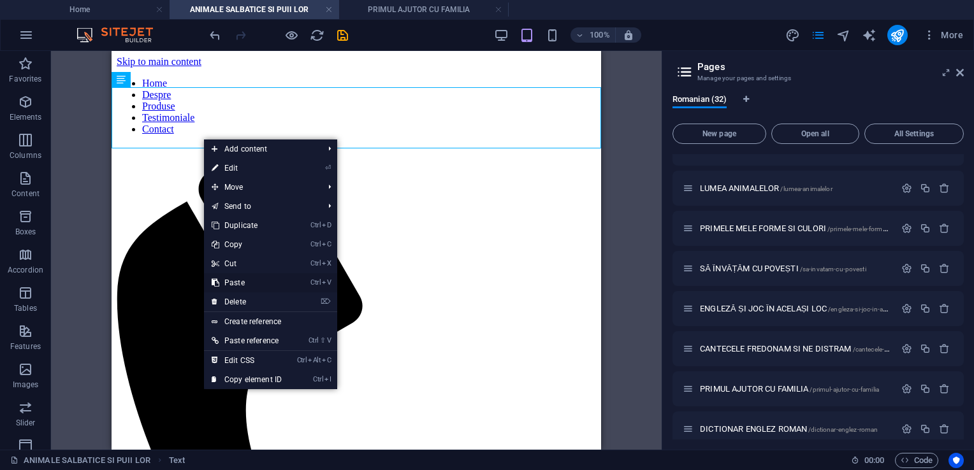
click at [234, 282] on link "Ctrl V Paste" at bounding box center [246, 282] width 85 height 19
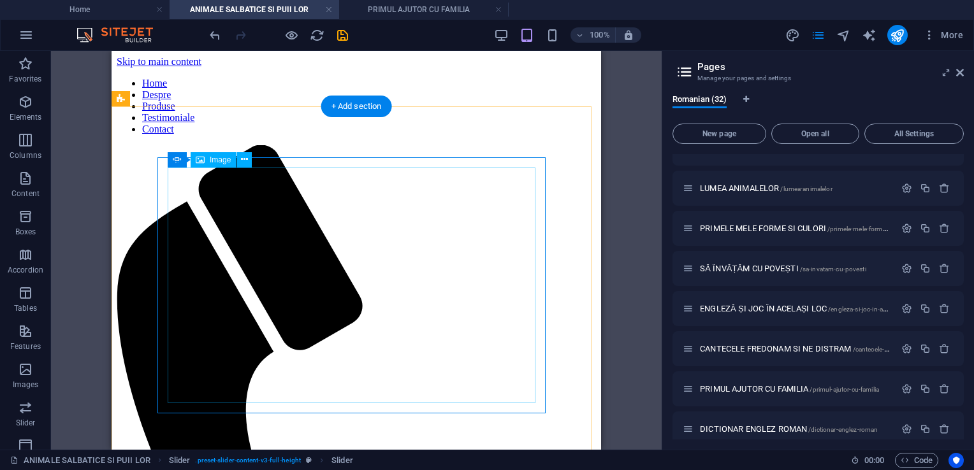
scroll to position [64, 0]
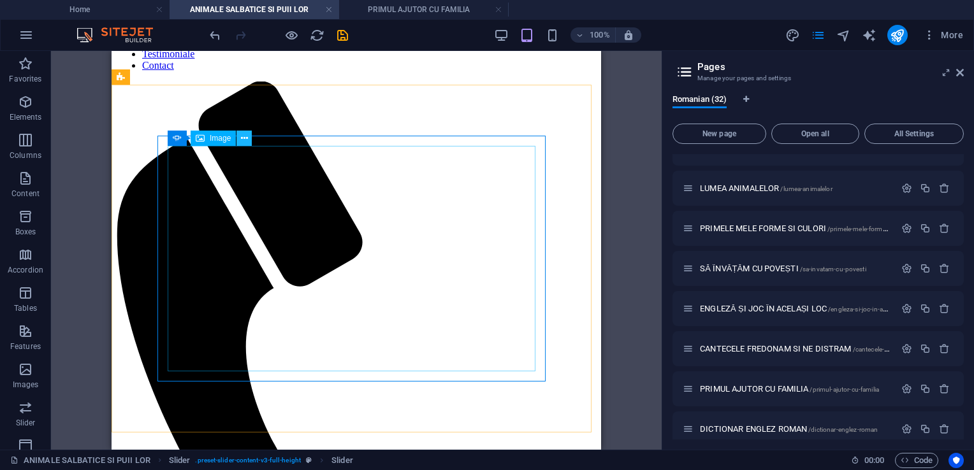
click at [245, 140] on icon at bounding box center [244, 138] width 7 height 13
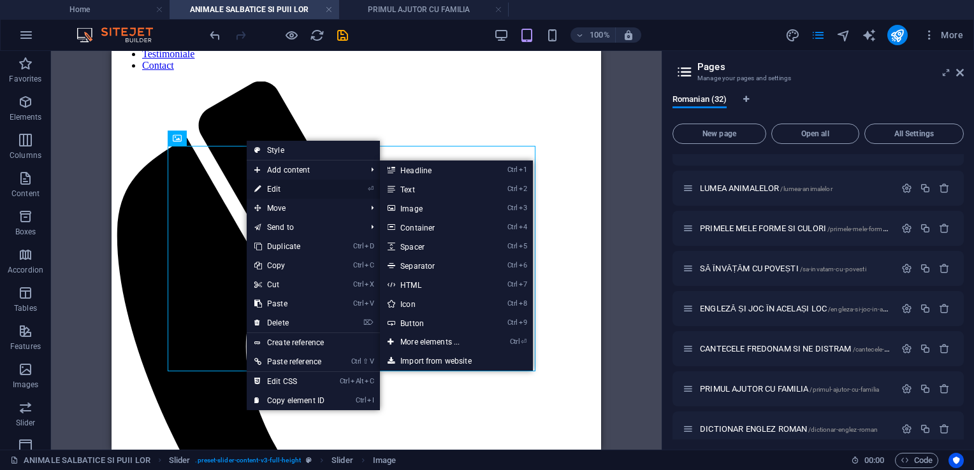
click at [281, 187] on link "⏎ Edit" at bounding box center [289, 189] width 85 height 19
select select "px"
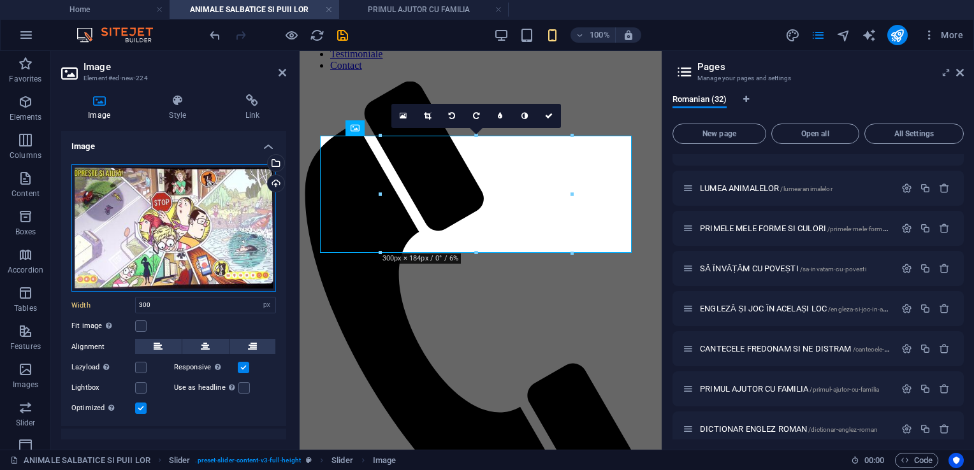
click at [161, 219] on div "Drag files here, click to choose files or select files from Files or our free s…" at bounding box center [173, 228] width 205 height 128
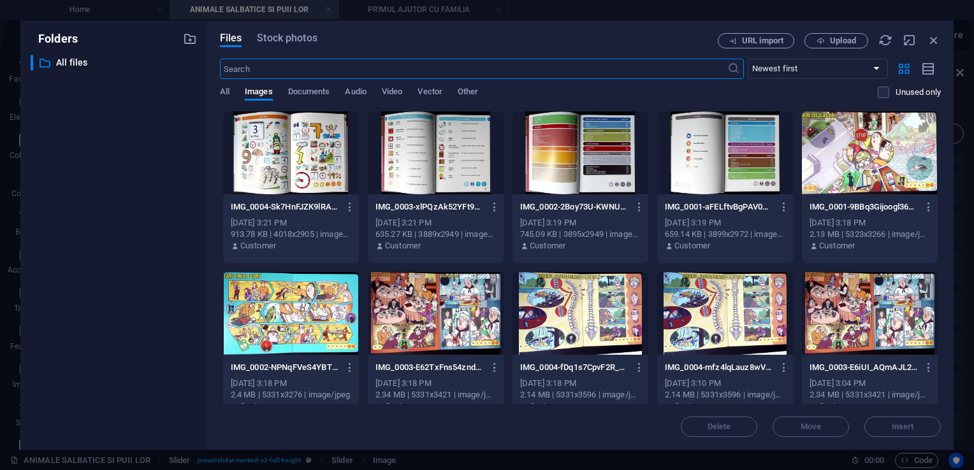
scroll to position [126, 0]
click at [842, 37] on span "Upload" at bounding box center [843, 41] width 26 height 8
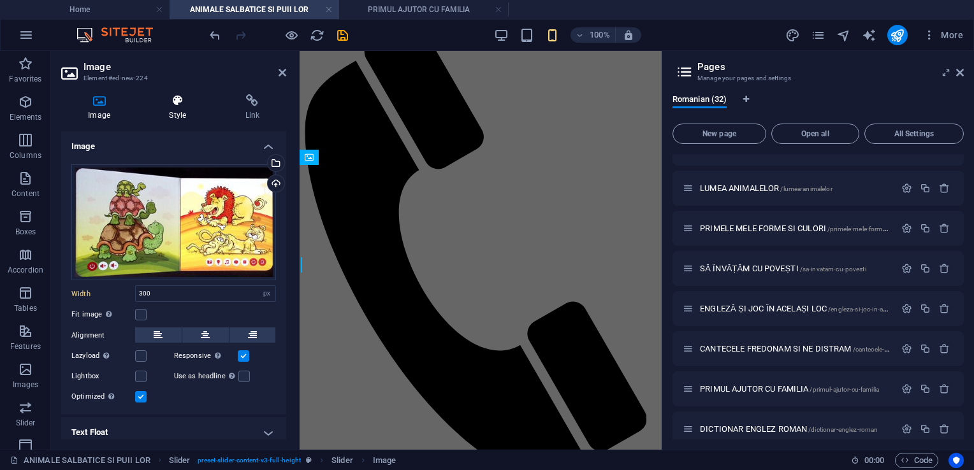
scroll to position [34, 0]
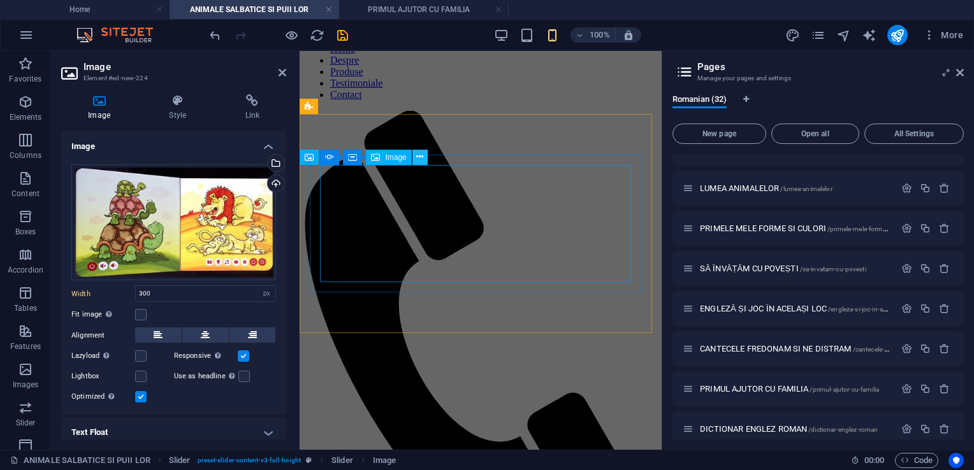
click at [416, 159] on icon at bounding box center [419, 156] width 7 height 13
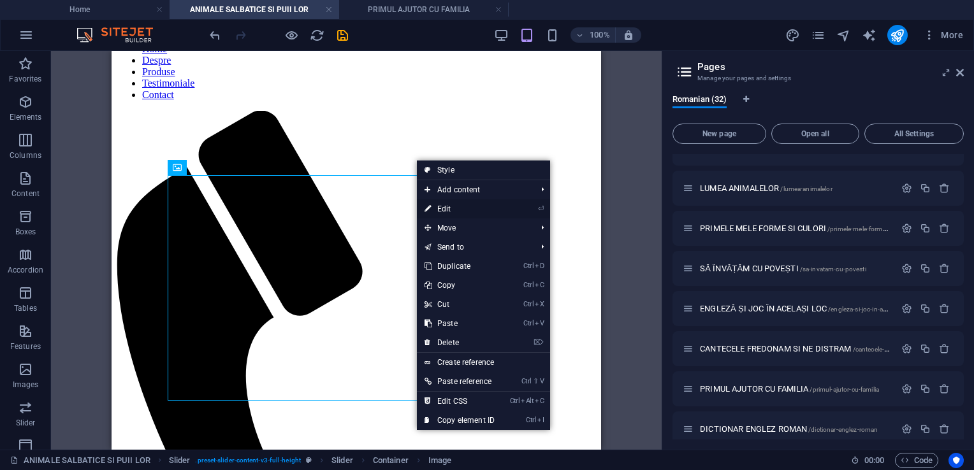
click at [441, 209] on link "⏎ Edit" at bounding box center [459, 209] width 85 height 19
select select "px"
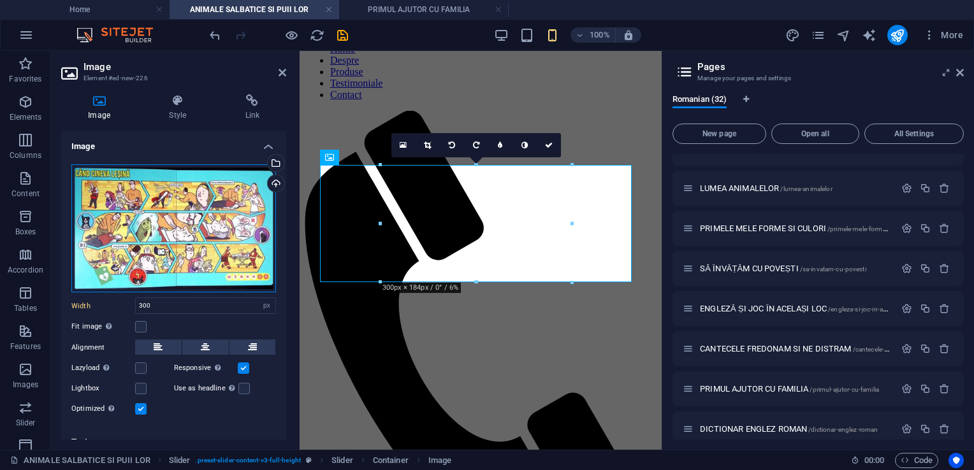
click at [149, 203] on div "Drag files here, click to choose files or select files from Files or our free s…" at bounding box center [173, 228] width 205 height 129
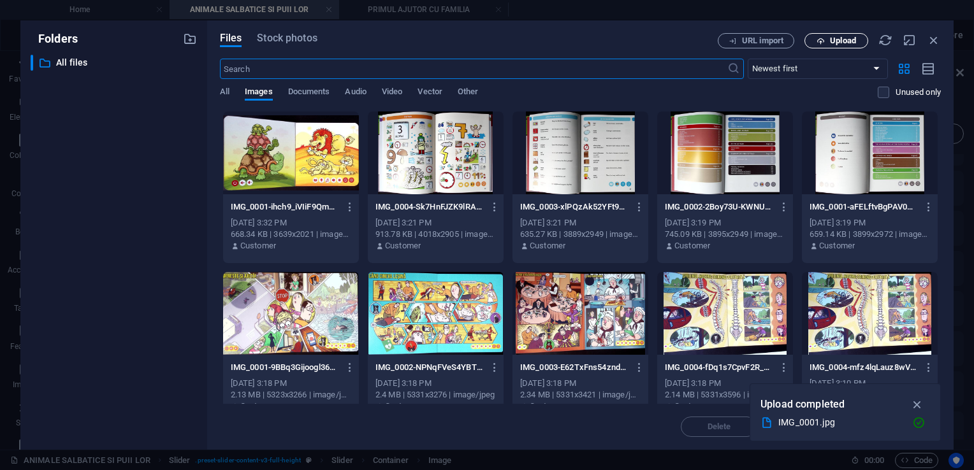
click at [842, 37] on span "Upload" at bounding box center [843, 41] width 26 height 8
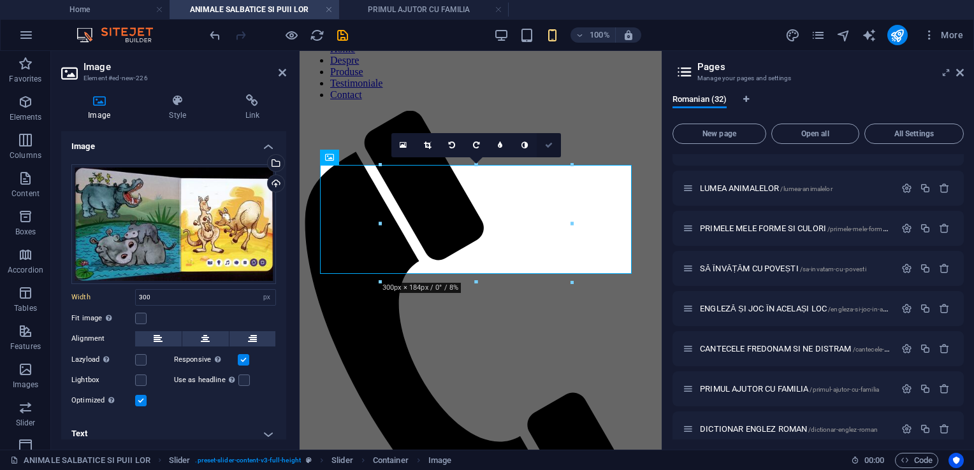
click at [553, 143] on link at bounding box center [549, 145] width 24 height 24
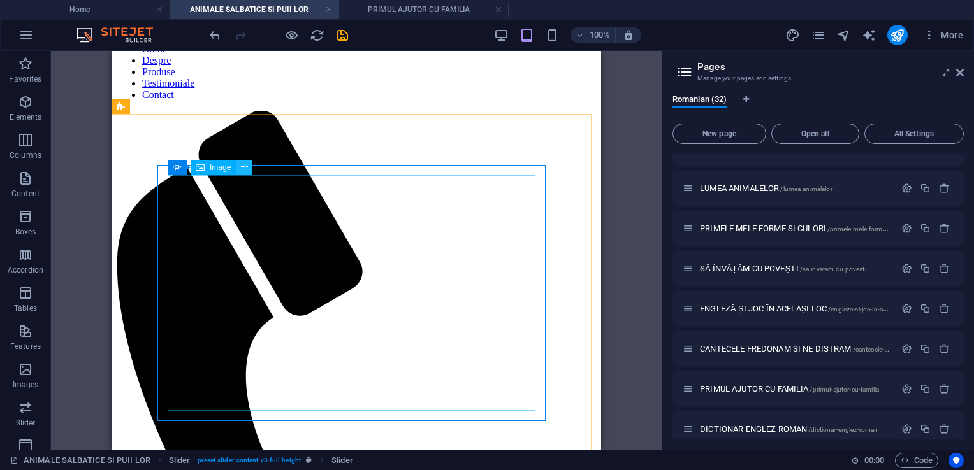
click at [247, 168] on icon at bounding box center [244, 167] width 7 height 13
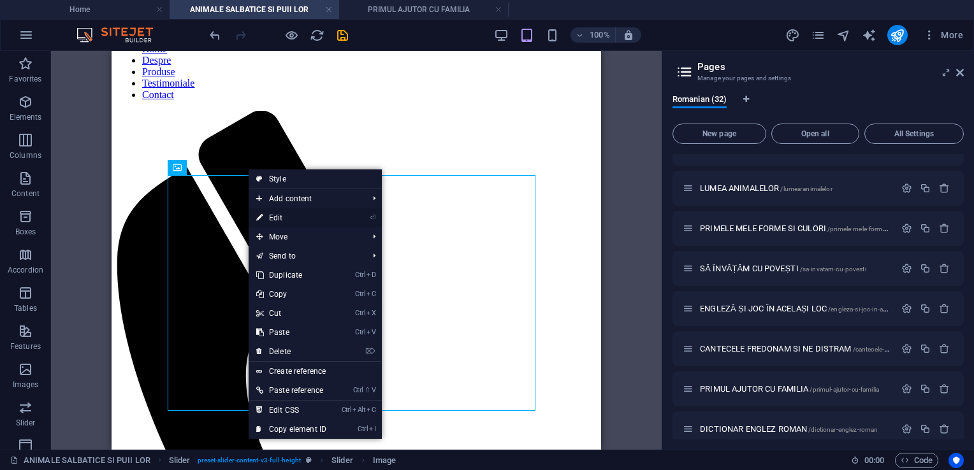
click at [272, 216] on link "⏎ Edit" at bounding box center [291, 217] width 85 height 19
select select "px"
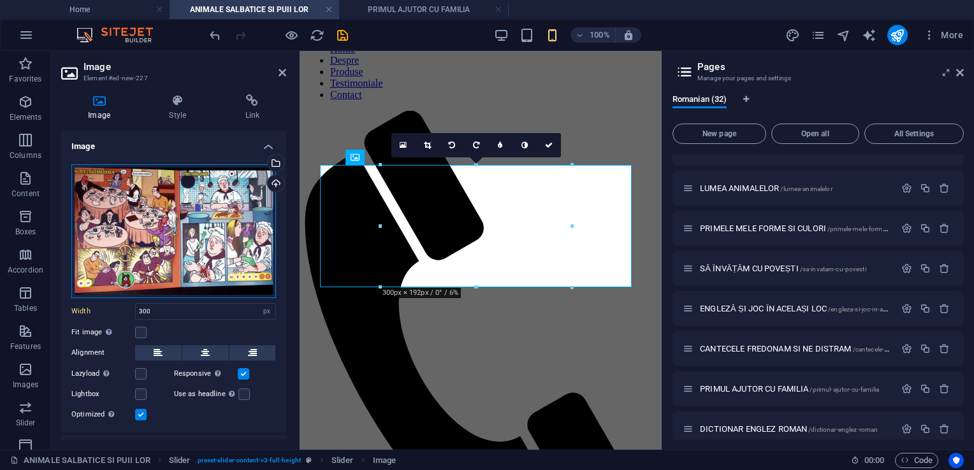
click at [226, 203] on div "Drag files here, click to choose files or select files from Files or our free s…" at bounding box center [173, 231] width 205 height 134
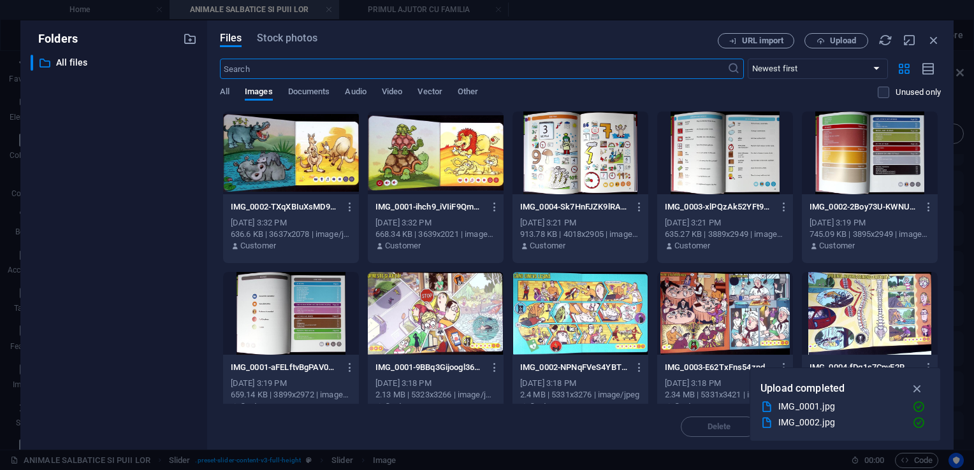
click at [226, 203] on div "IMG_0002-TXqXBIuXsMD9h0udNzVziQ.jpg IMG_0002-TXqXBIuXsMD9h0udNzVziQ.jpg Oct 3, …" at bounding box center [291, 226] width 136 height 65
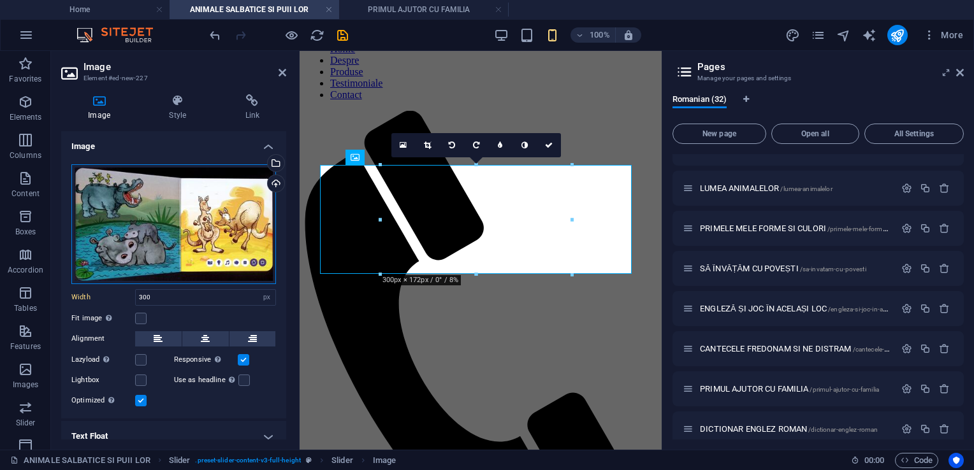
click at [226, 203] on div "Drag files here, click to choose files or select files from Files or our free s…" at bounding box center [173, 224] width 205 height 120
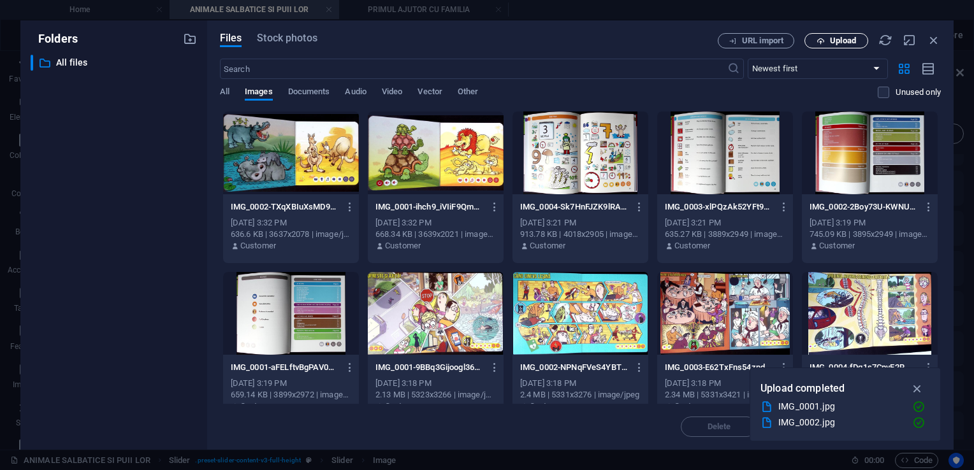
click at [856, 41] on span "Upload" at bounding box center [843, 41] width 26 height 8
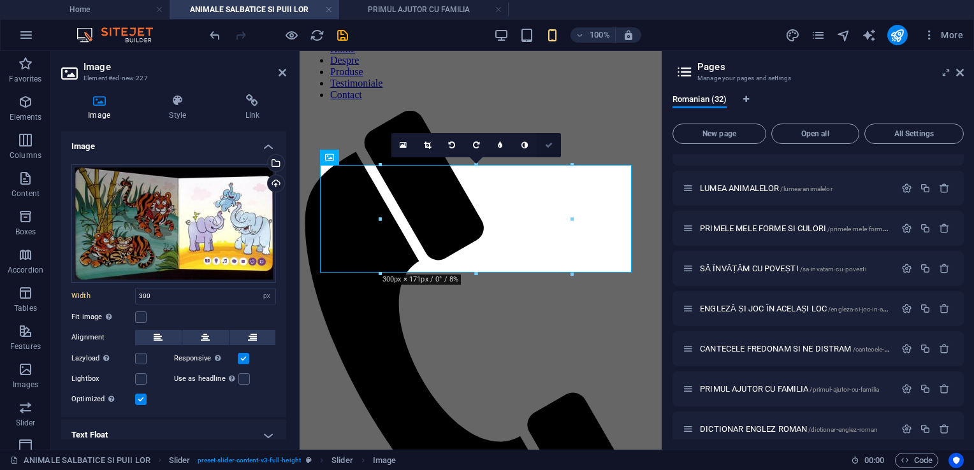
click at [551, 150] on link at bounding box center [549, 145] width 24 height 24
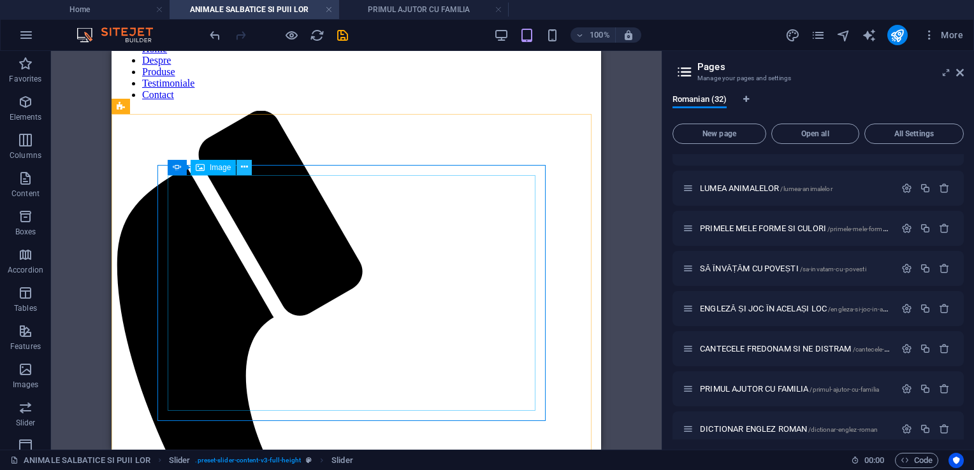
click at [243, 168] on icon at bounding box center [244, 167] width 7 height 13
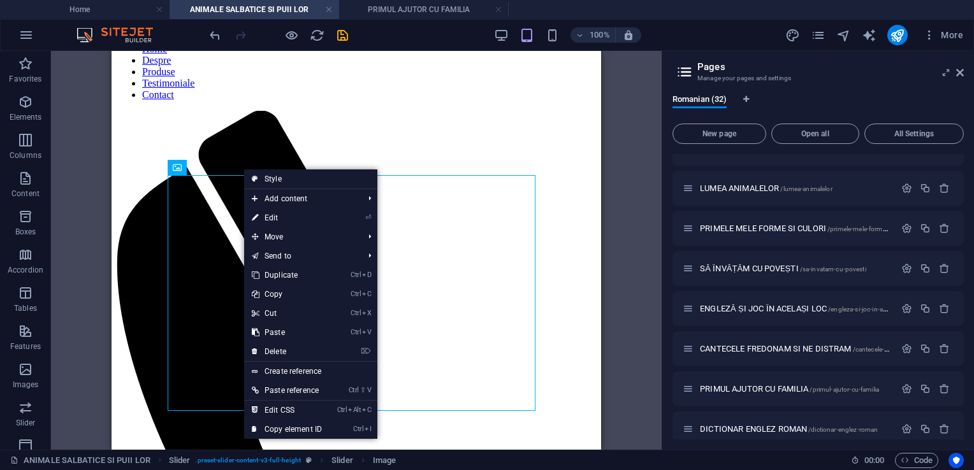
click at [263, 216] on link "⏎ Edit" at bounding box center [286, 217] width 85 height 19
select select "px"
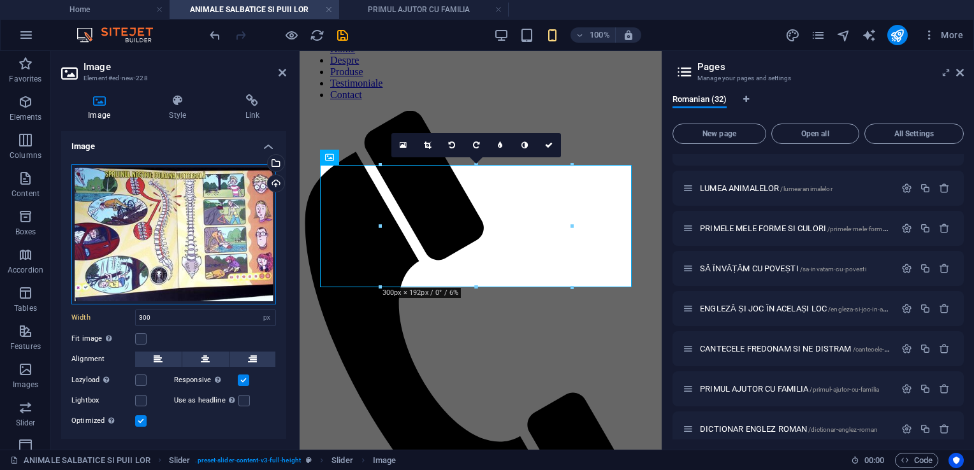
click at [222, 202] on div "Drag files here, click to choose files or select files from Files or our free s…" at bounding box center [173, 234] width 205 height 140
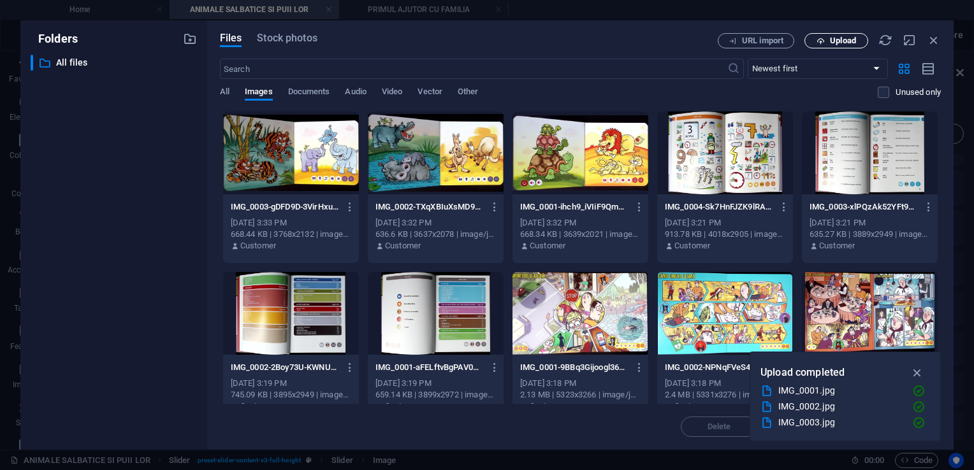
click at [821, 41] on icon "button" at bounding box center [821, 41] width 8 height 8
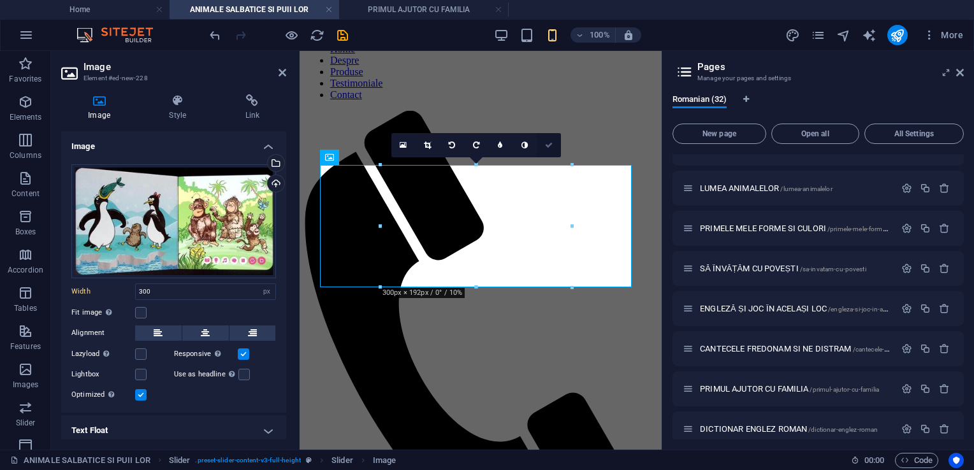
click at [552, 149] on link at bounding box center [549, 145] width 24 height 24
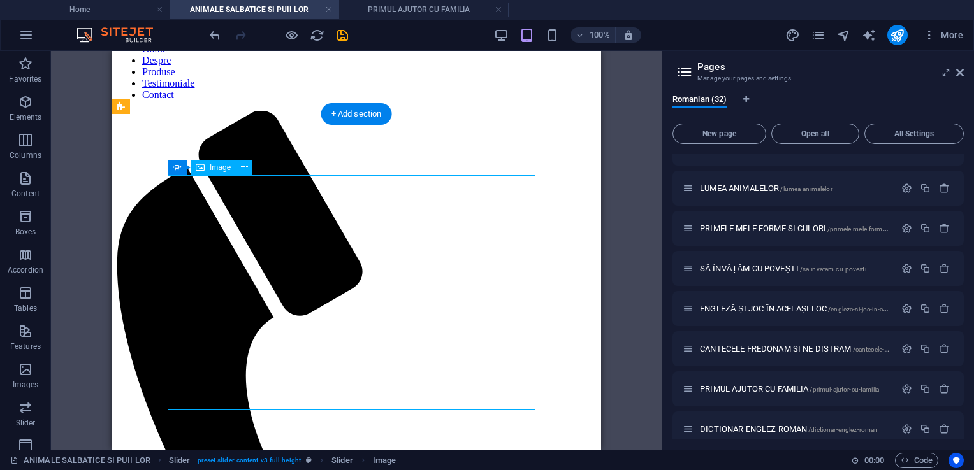
select select "px"
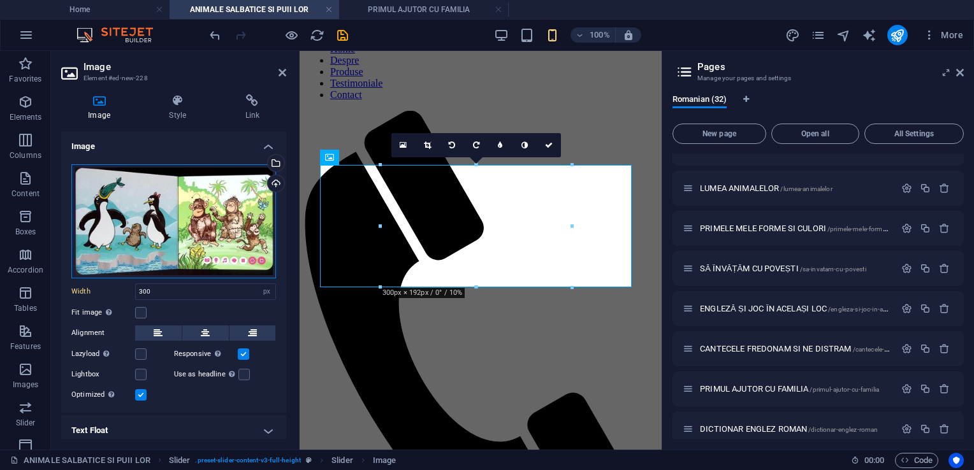
click at [179, 249] on div "Drag files here, click to choose files or select files from Files or our free s…" at bounding box center [173, 221] width 205 height 114
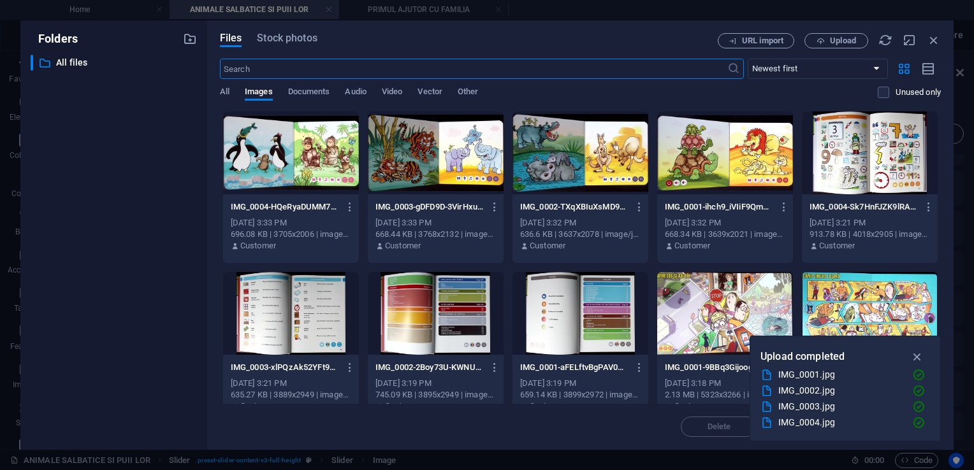
click at [308, 146] on div at bounding box center [291, 153] width 136 height 83
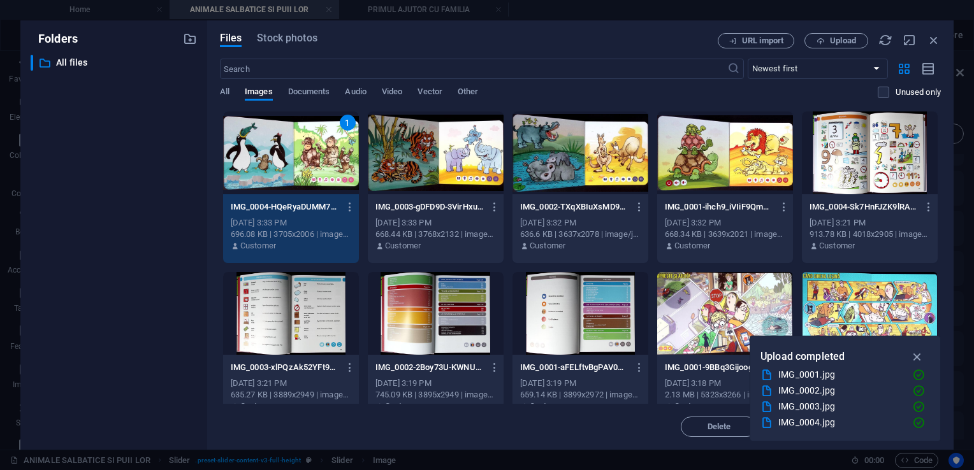
click at [308, 146] on div "1" at bounding box center [291, 153] width 136 height 83
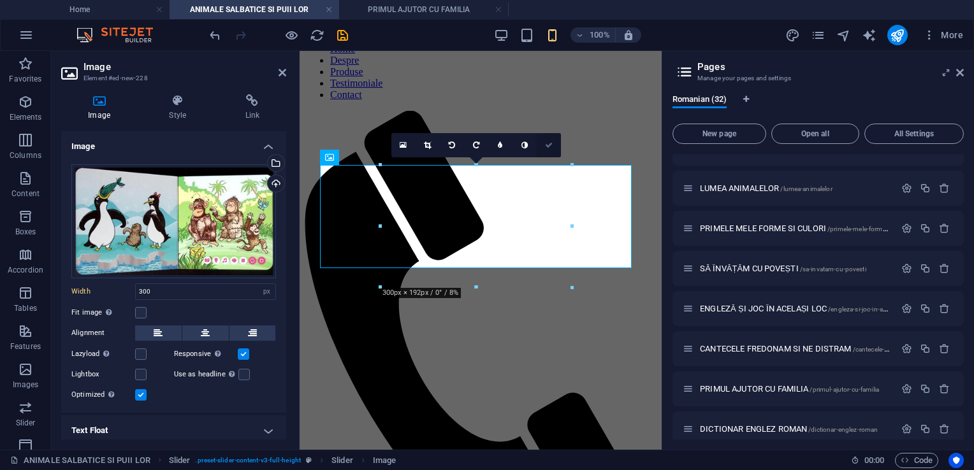
click at [552, 145] on icon at bounding box center [549, 146] width 8 height 8
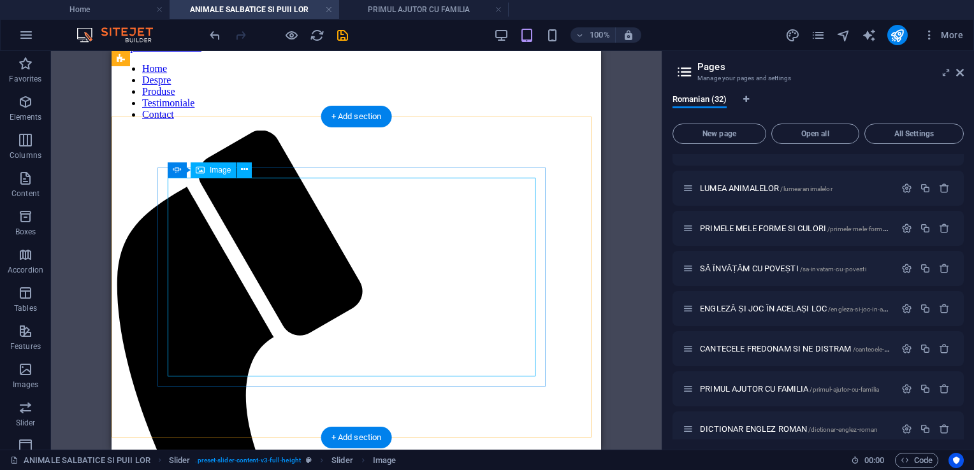
scroll to position [0, 0]
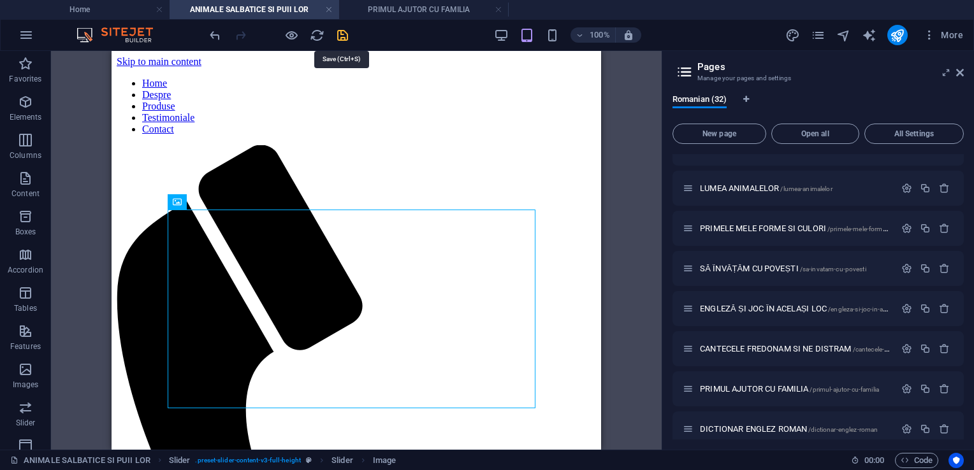
click at [340, 37] on icon "save" at bounding box center [342, 35] width 15 height 15
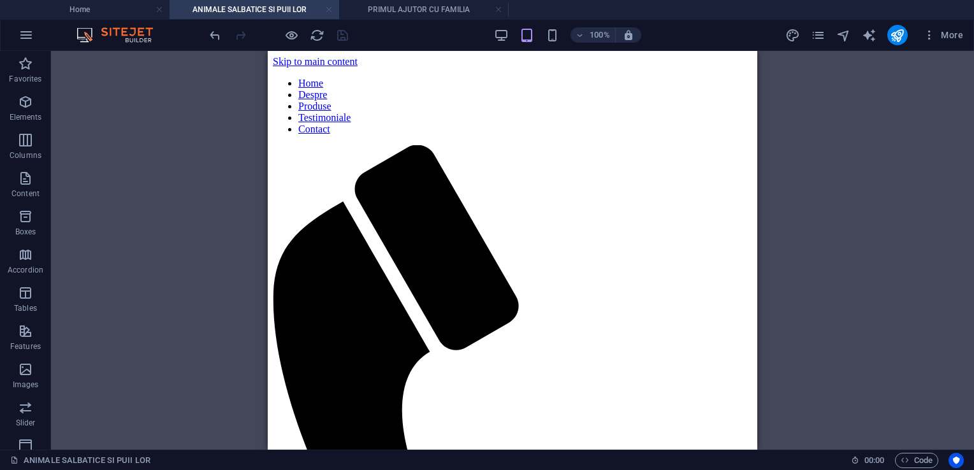
click at [329, 9] on link at bounding box center [329, 10] width 8 height 12
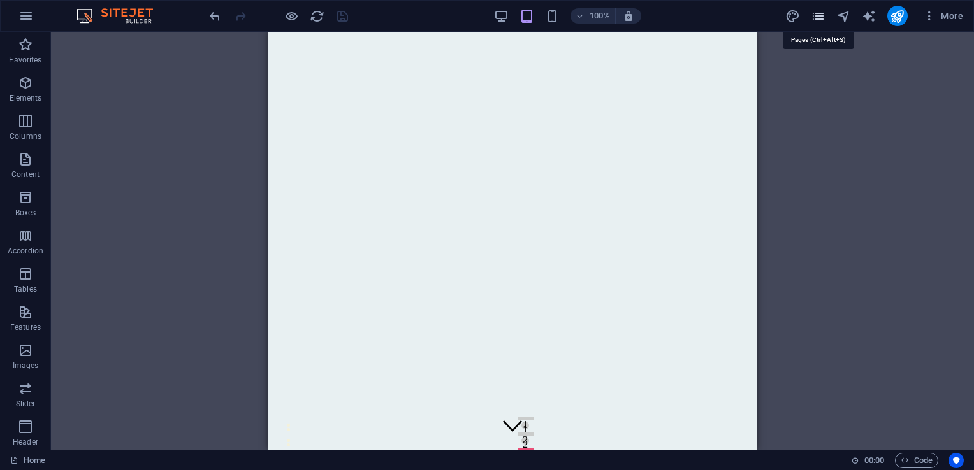
click at [821, 18] on icon "pages" at bounding box center [818, 16] width 15 height 15
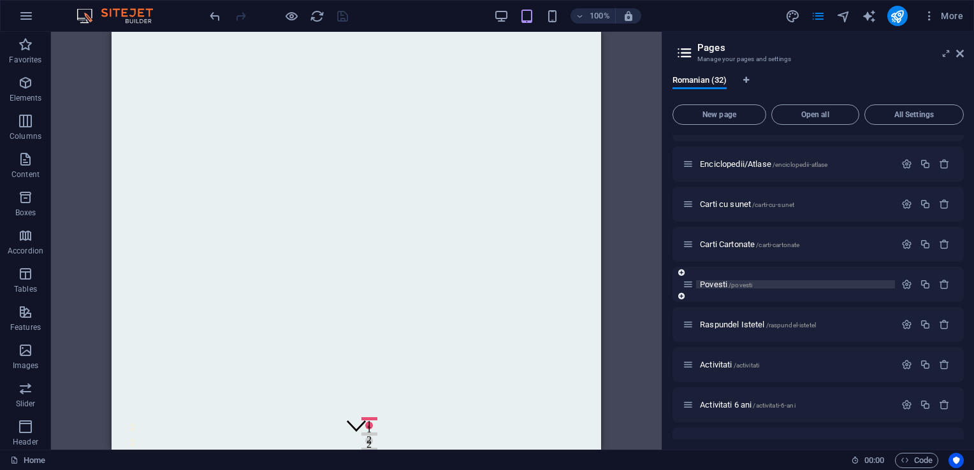
scroll to position [383, 0]
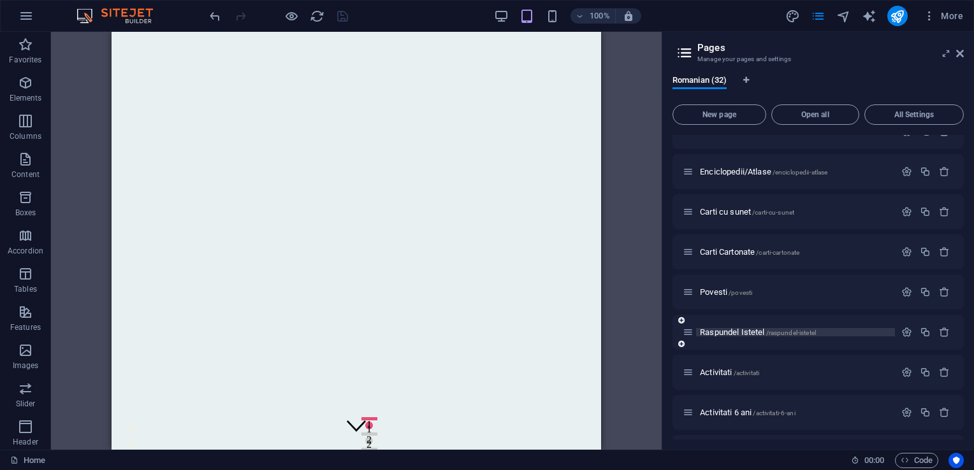
click at [740, 331] on span "Raspundel Istetel /raspundel-istetel" at bounding box center [758, 333] width 116 height 10
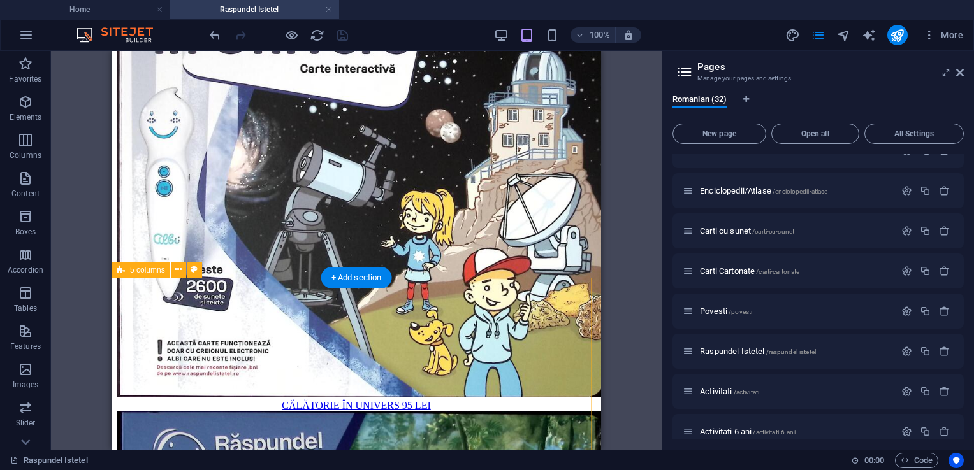
scroll to position [1020, 0]
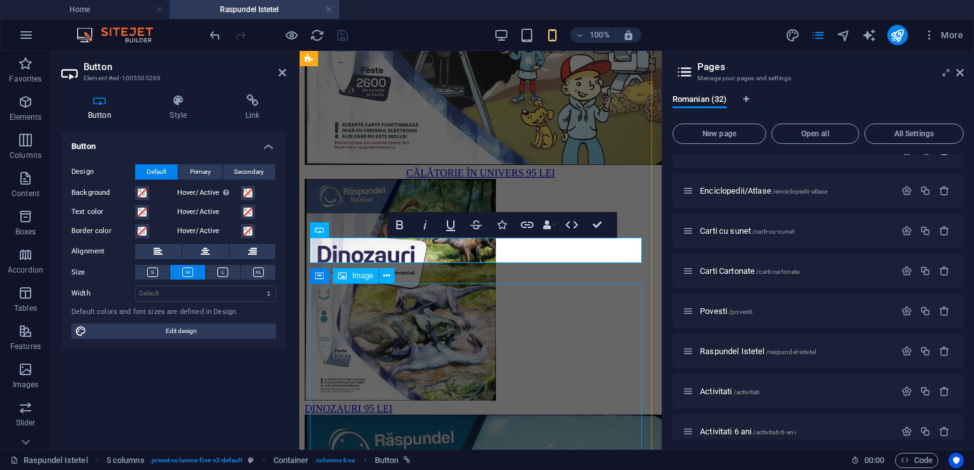
scroll to position [7708, 0]
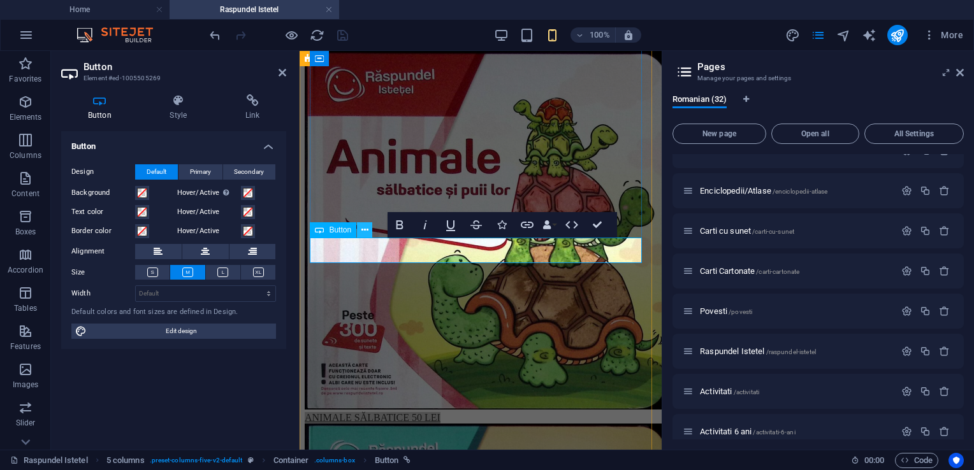
click at [363, 233] on icon at bounding box center [364, 230] width 7 height 13
click at [250, 106] on icon at bounding box center [253, 100] width 68 height 13
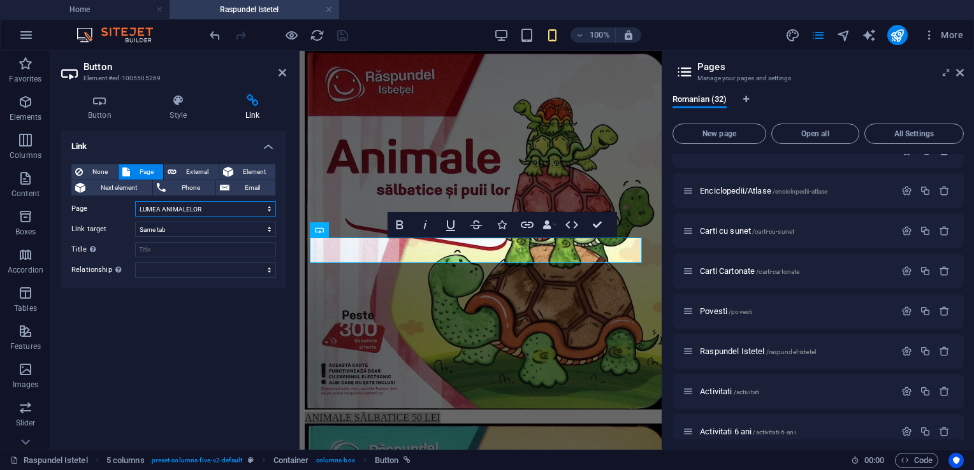
click at [199, 212] on select "Home Despre Produse Testimoniale Contact Activitati 0-2 ani Activitati 3 ani Ac…" at bounding box center [205, 208] width 141 height 15
select select "31"
click at [135, 201] on select "Home Despre Produse Testimoniale Contact Activitati 0-2 ani Activitati 3 ani Ac…" at bounding box center [205, 208] width 141 height 15
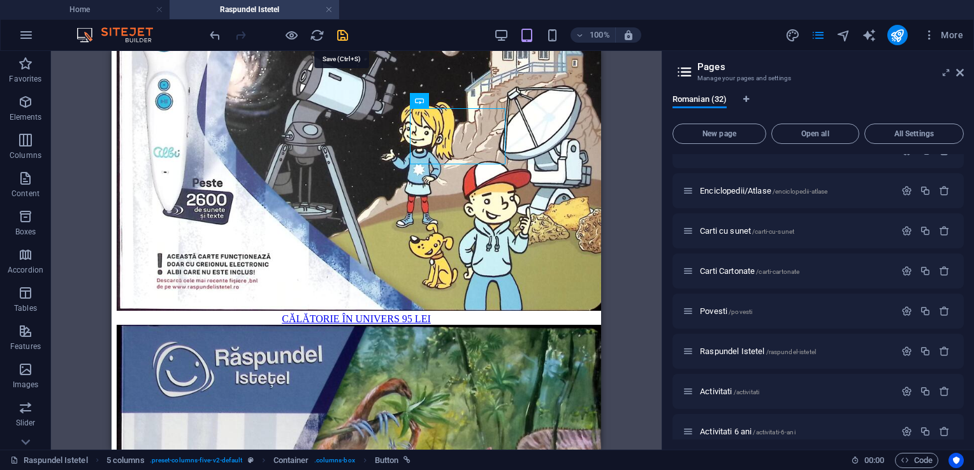
click at [337, 38] on icon "save" at bounding box center [342, 35] width 15 height 15
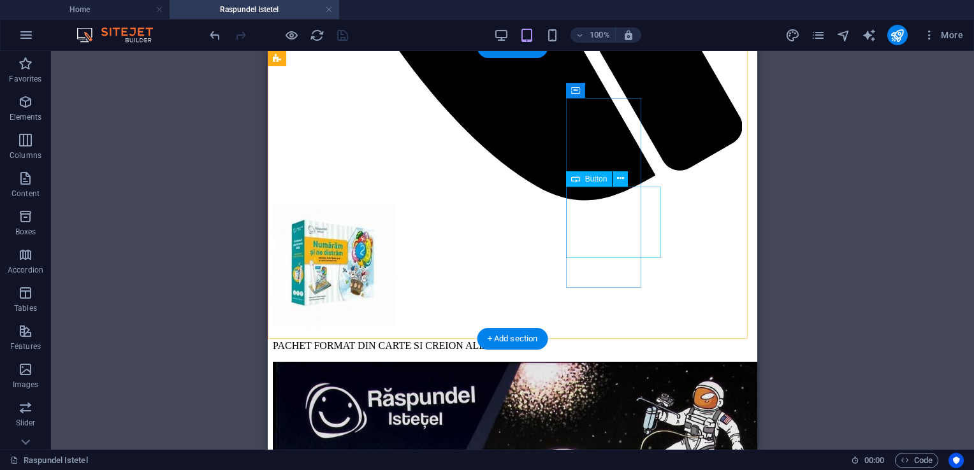
scroll to position [555, 0]
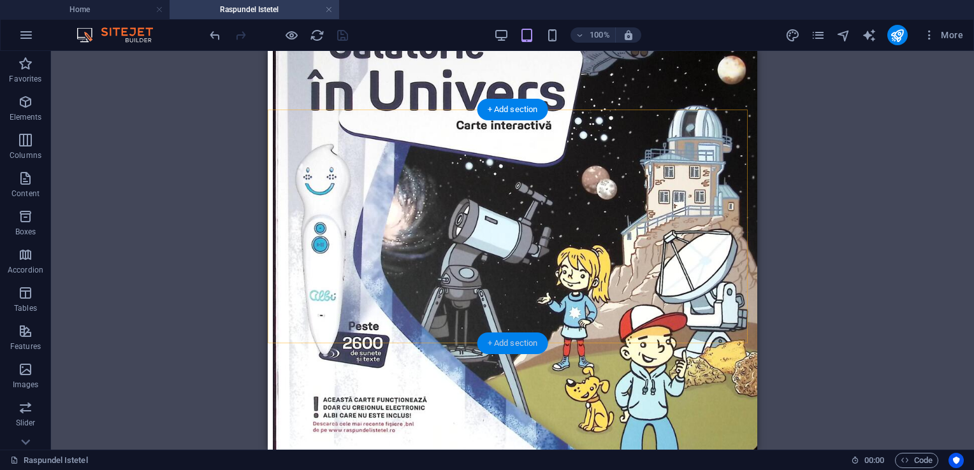
scroll to position [1065, 0]
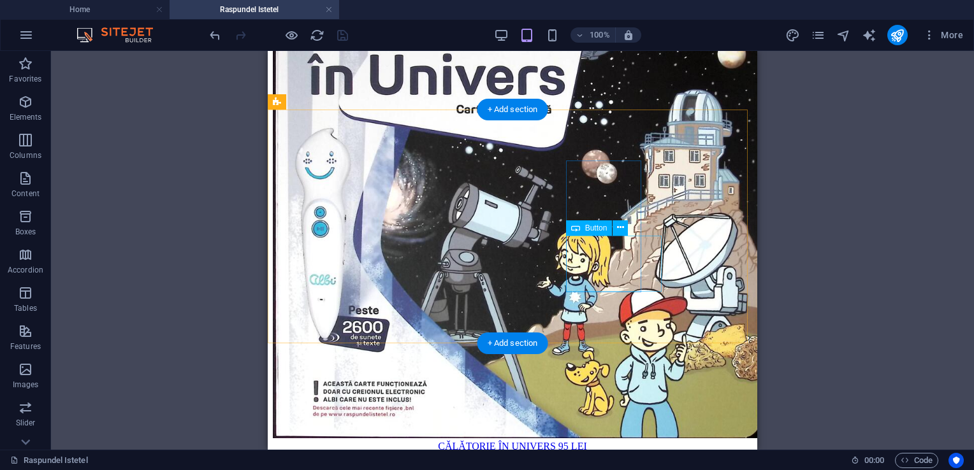
select select "31"
select select
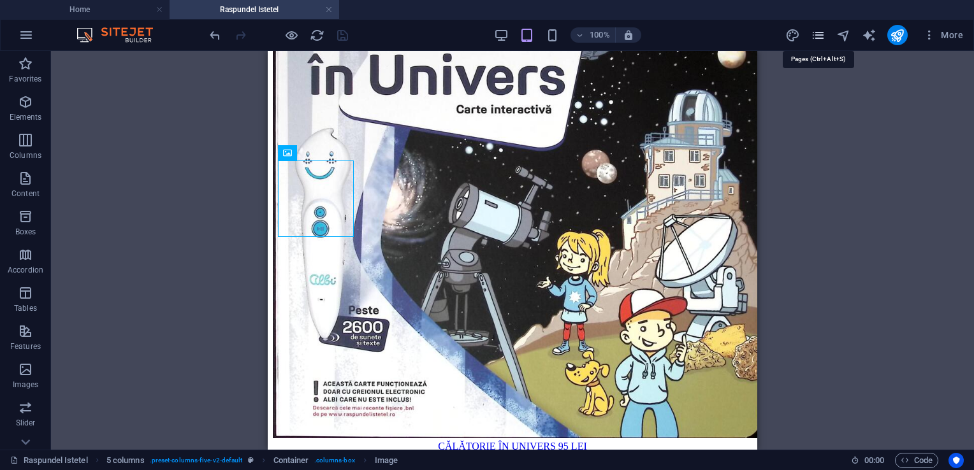
click at [819, 36] on icon "pages" at bounding box center [818, 35] width 15 height 15
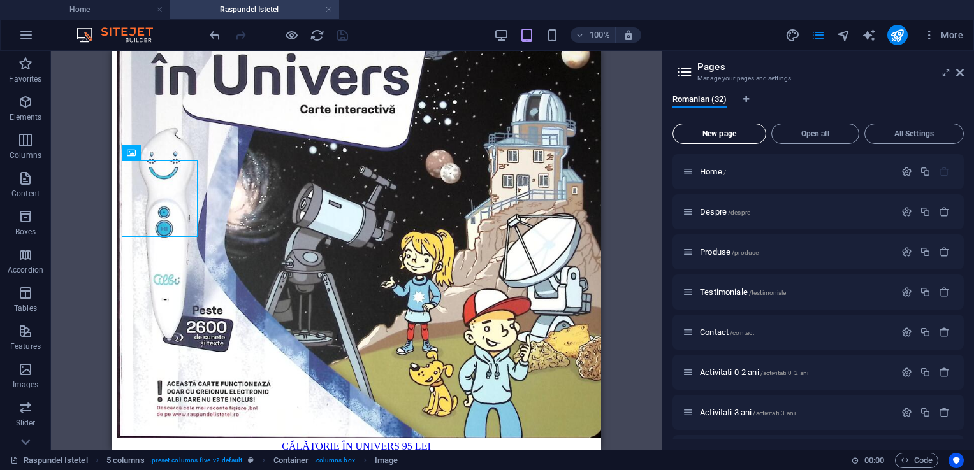
click at [715, 131] on span "New page" at bounding box center [719, 134] width 82 height 8
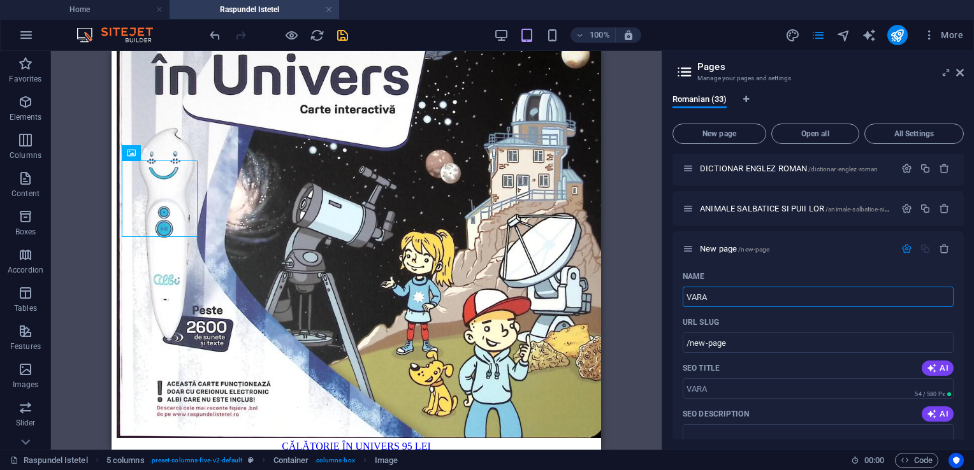
type input "VARA"
type input "/vara"
type input "VARA"
click at [340, 34] on icon "save" at bounding box center [342, 35] width 15 height 15
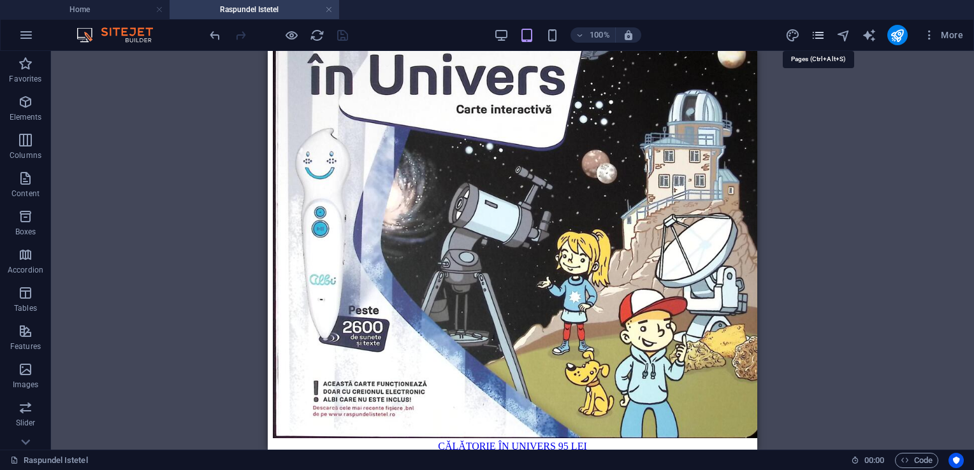
click at [826, 38] on icon "pages" at bounding box center [818, 35] width 15 height 15
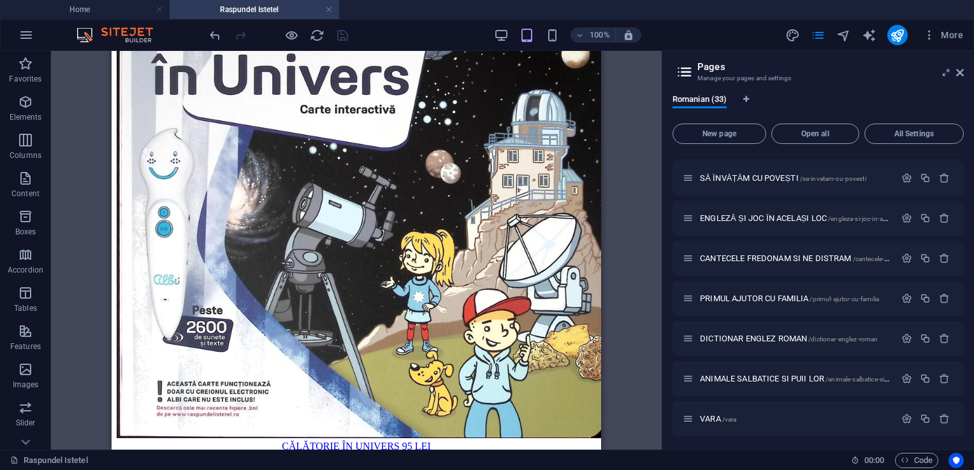
scroll to position [1039, 0]
click at [704, 415] on span "VARA /vara" at bounding box center [718, 418] width 36 height 10
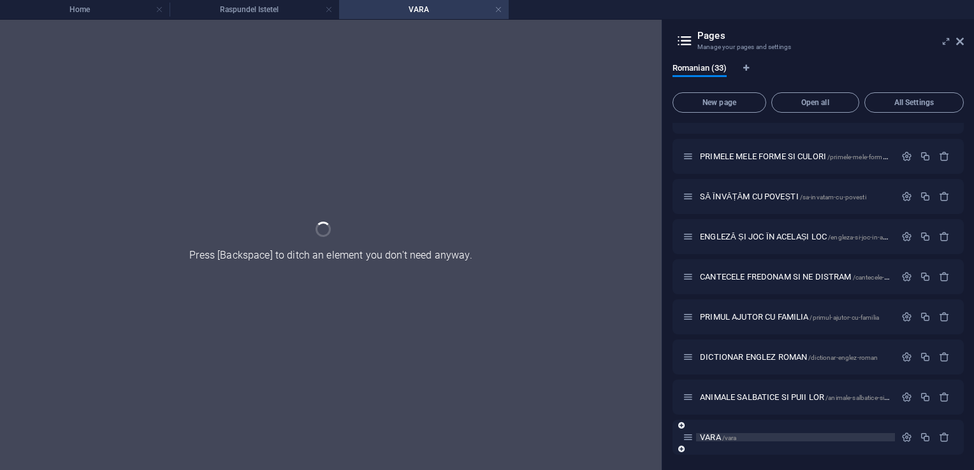
scroll to position [988, 0]
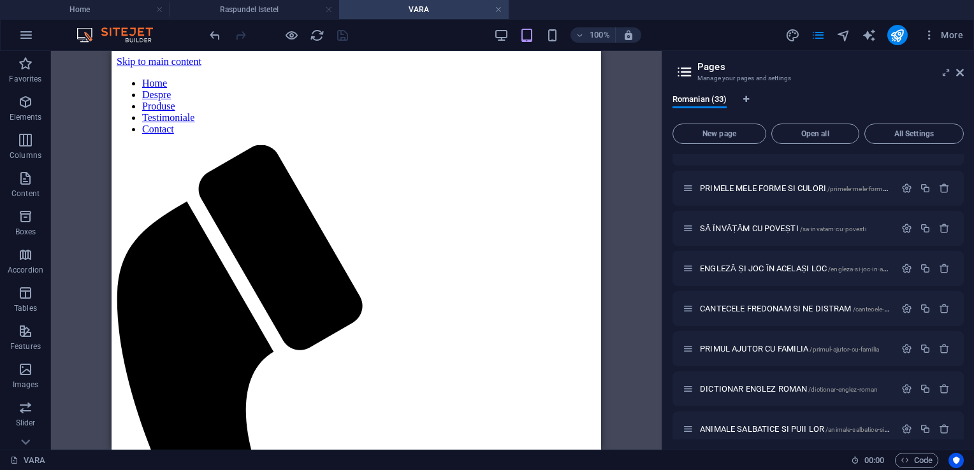
scroll to position [0, 0]
click at [743, 426] on span "ANIMALE SALBATICE SI PUII LOR /animale-salbatice-si-puii-lor" at bounding box center [803, 430] width 206 height 10
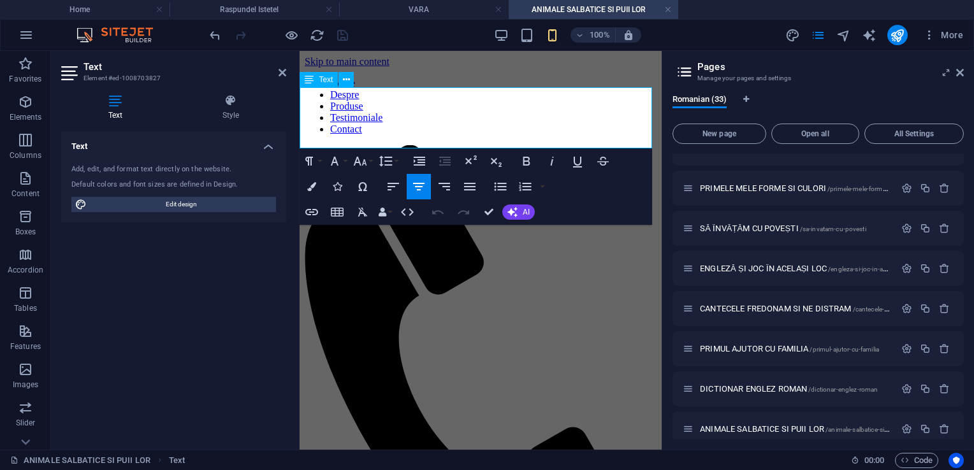
click at [326, 79] on span "Text" at bounding box center [326, 80] width 14 height 8
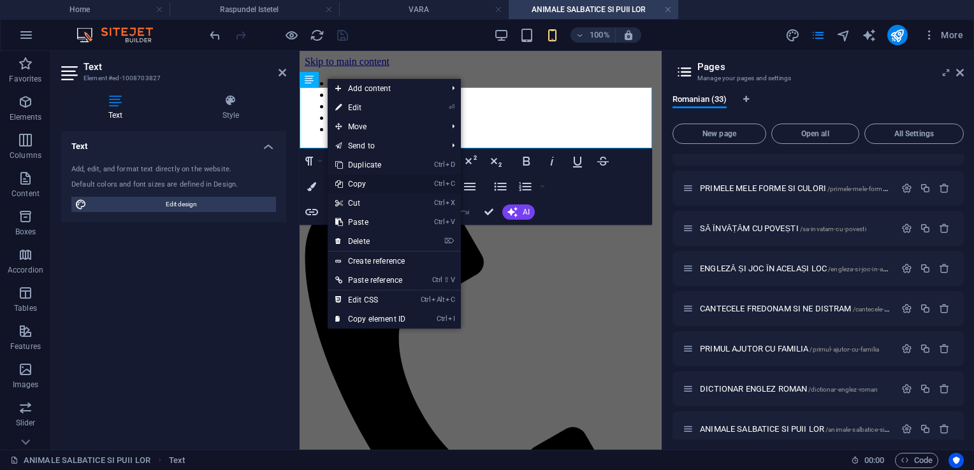
click at [371, 185] on link "Ctrl C Copy" at bounding box center [370, 184] width 85 height 19
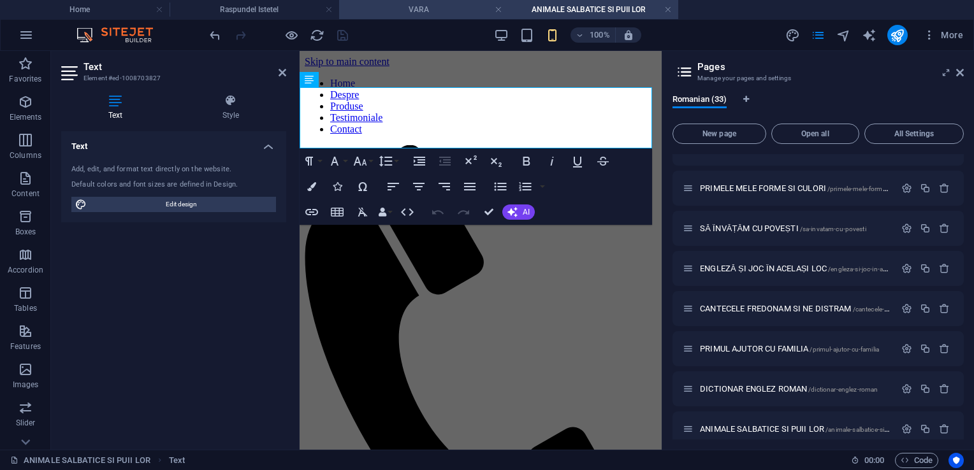
click at [435, 11] on h4 "VARA" at bounding box center [424, 10] width 170 height 14
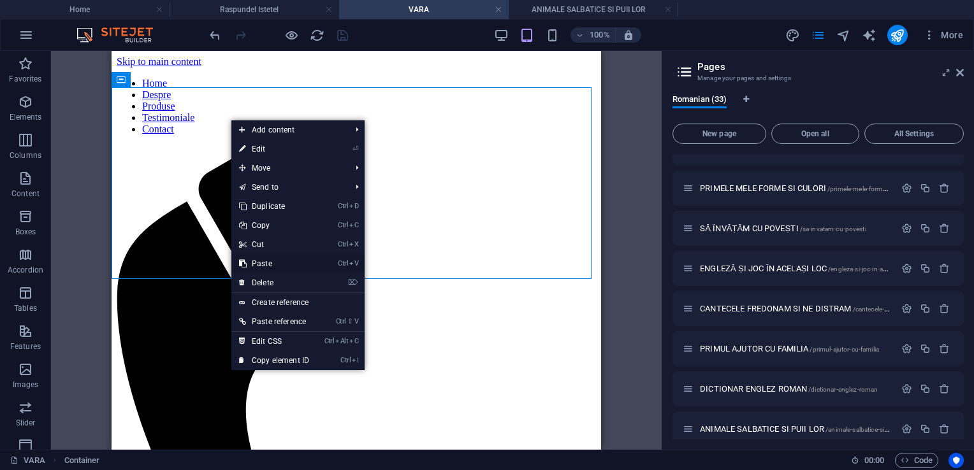
click at [268, 263] on link "Ctrl V Paste" at bounding box center [273, 263] width 85 height 19
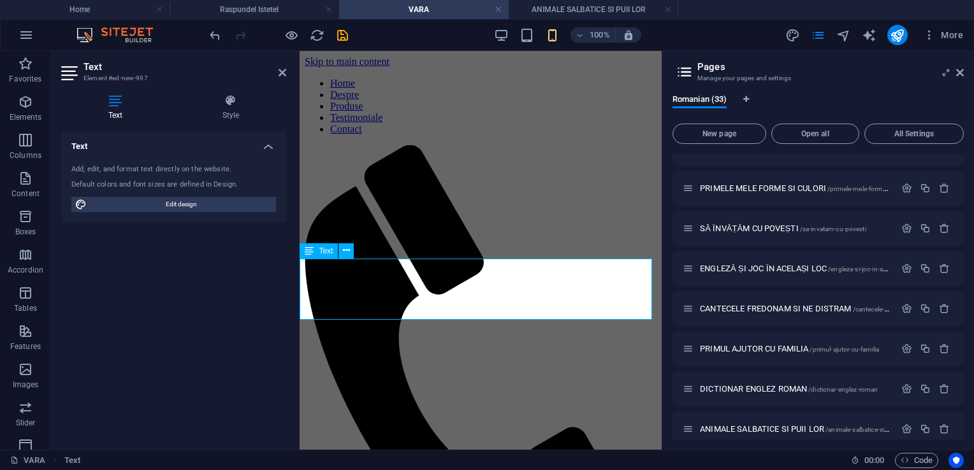
drag, startPoint x: 558, startPoint y: 268, endPoint x: 391, endPoint y: 266, distance: 166.4
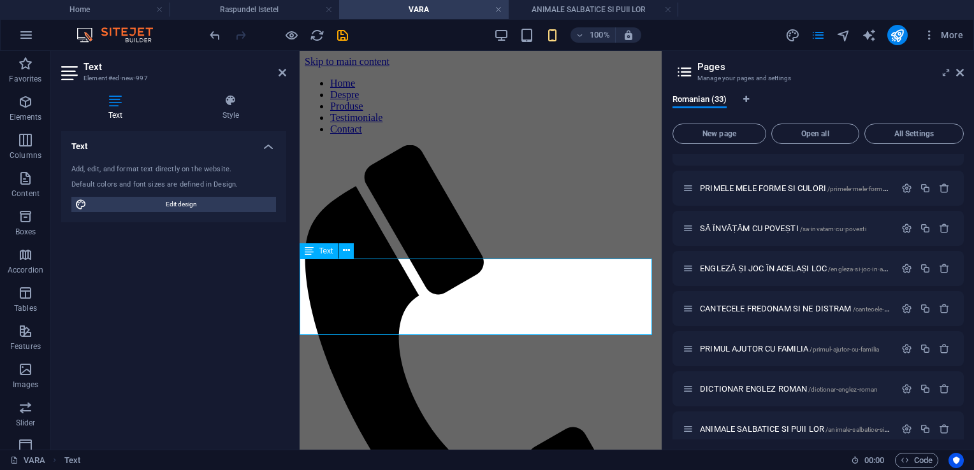
drag, startPoint x: 511, startPoint y: 268, endPoint x: 370, endPoint y: 254, distance: 141.6
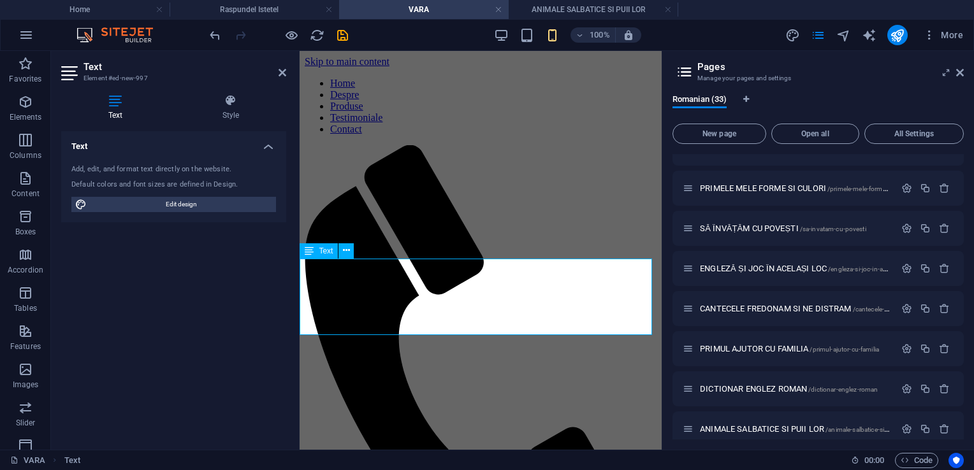
click at [237, 111] on h4 "Style" at bounding box center [231, 107] width 112 height 27
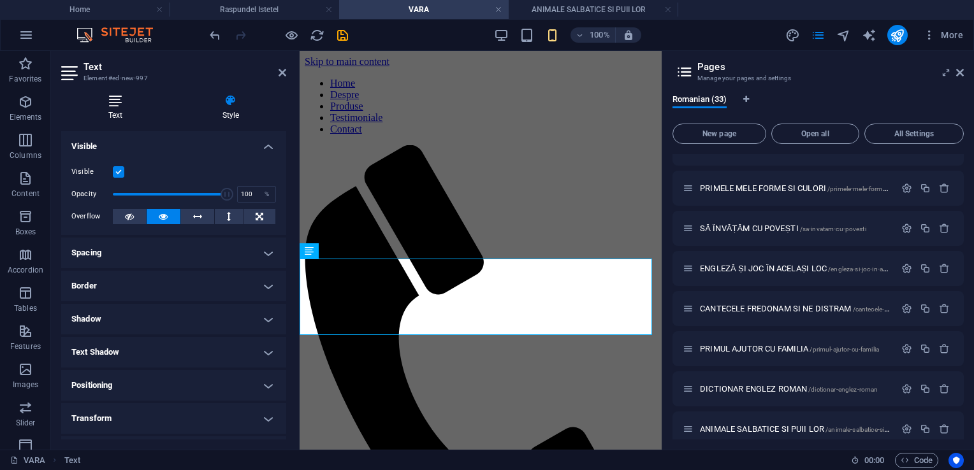
click at [124, 98] on icon at bounding box center [115, 100] width 109 height 13
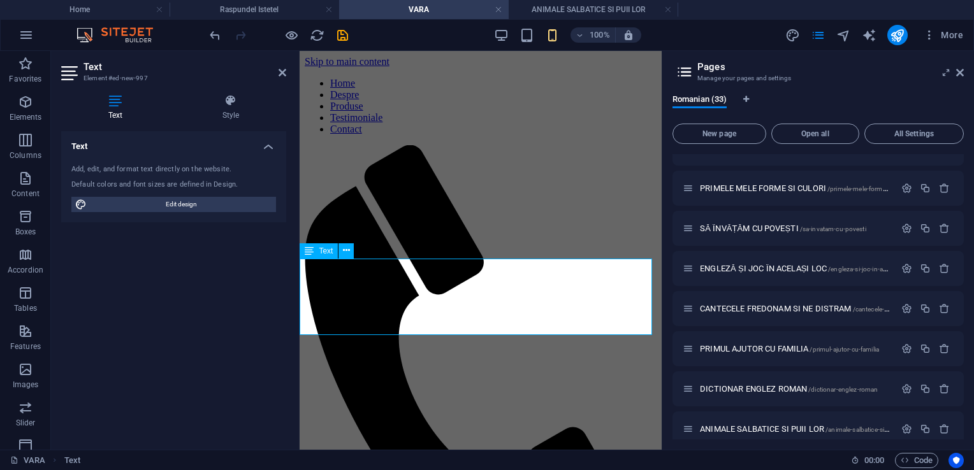
drag, startPoint x: 498, startPoint y: 265, endPoint x: 391, endPoint y: 264, distance: 106.5
click at [349, 254] on icon at bounding box center [346, 250] width 7 height 13
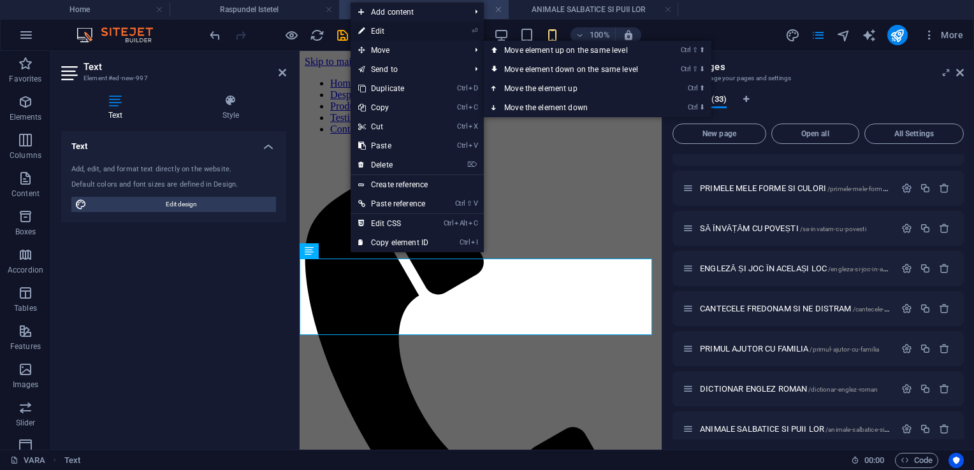
click at [386, 34] on link "⏎ Edit" at bounding box center [393, 31] width 85 height 19
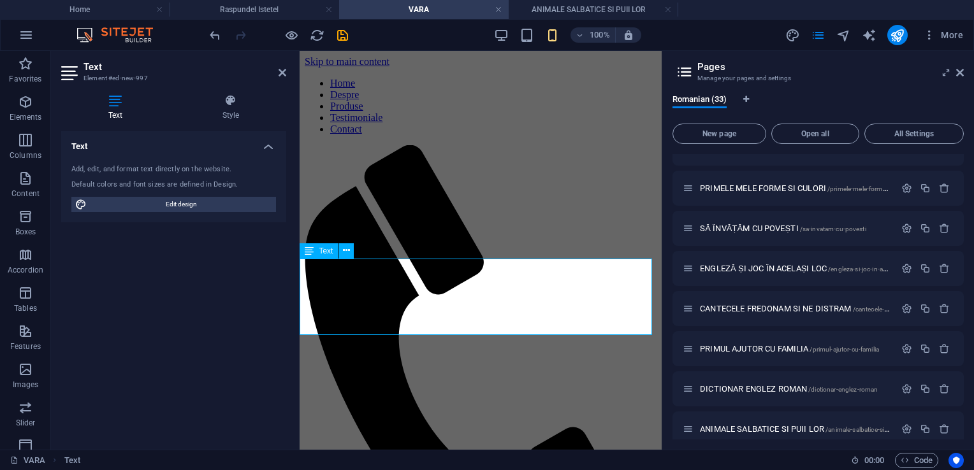
click at [210, 29] on icon "undo" at bounding box center [215, 35] width 15 height 15
click at [213, 30] on icon "undo" at bounding box center [215, 35] width 15 height 15
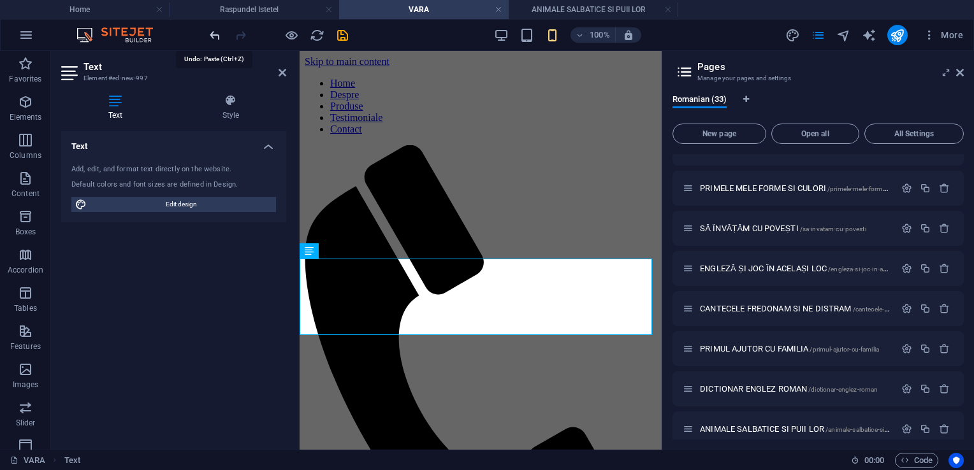
click at [214, 38] on icon "undo" at bounding box center [215, 35] width 15 height 15
click at [214, 37] on icon "undo" at bounding box center [215, 35] width 15 height 15
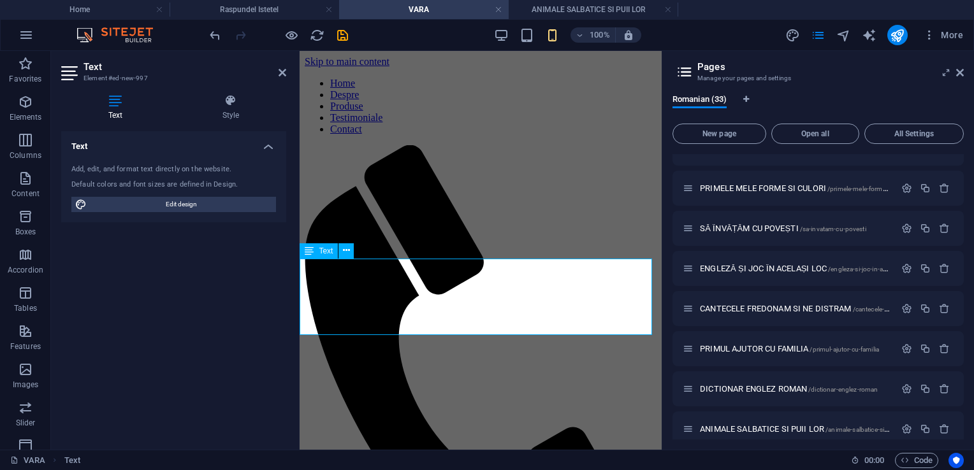
click at [306, 251] on icon at bounding box center [309, 251] width 9 height 15
click at [353, 249] on button at bounding box center [346, 251] width 15 height 15
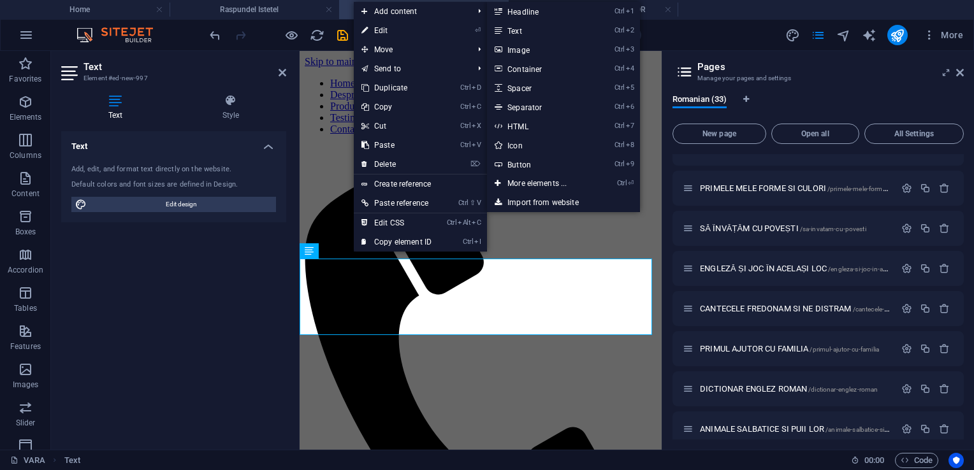
drag, startPoint x: 520, startPoint y: 26, endPoint x: 520, endPoint y: 34, distance: 7.7
click at [520, 26] on link "Ctrl 2 Text" at bounding box center [539, 30] width 105 height 19
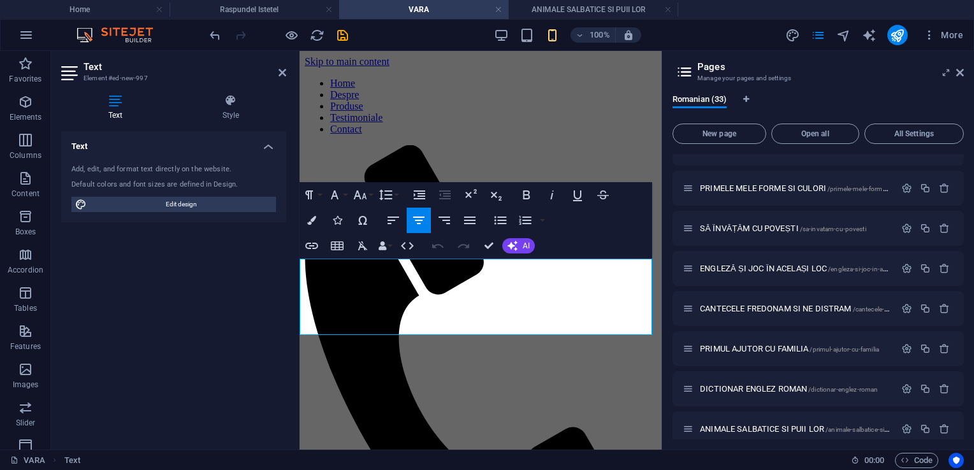
drag, startPoint x: 441, startPoint y: 267, endPoint x: 537, endPoint y: 264, distance: 96.3
click at [316, 219] on icon "button" at bounding box center [311, 220] width 9 height 9
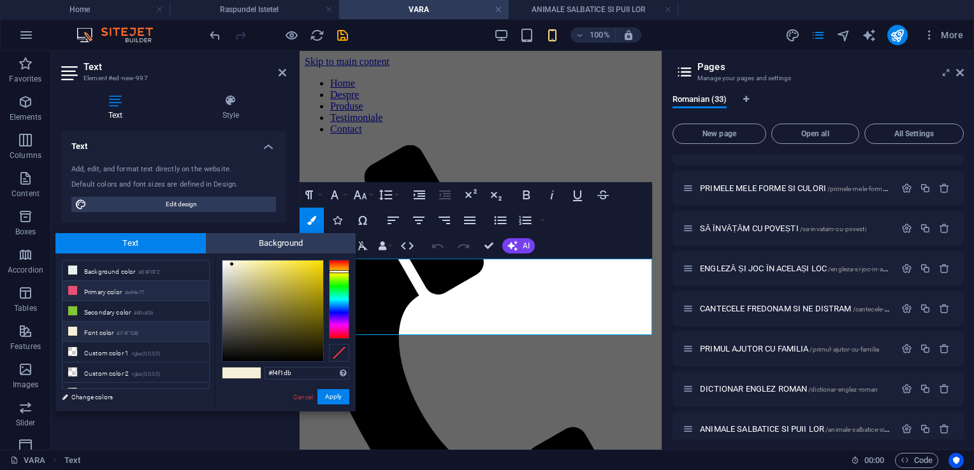
click at [131, 289] on small "#e94e77" at bounding box center [134, 293] width 19 height 9
type input "#e94e77"
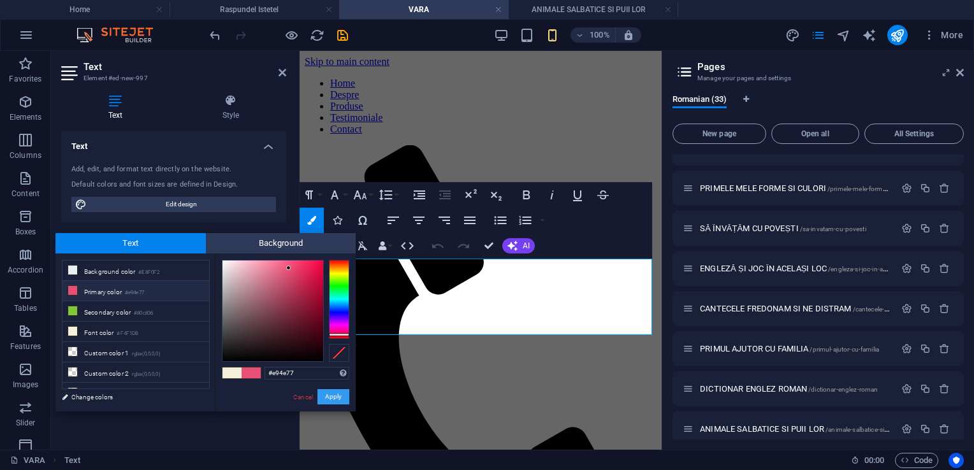
click at [337, 399] on button "Apply" at bounding box center [333, 397] width 32 height 15
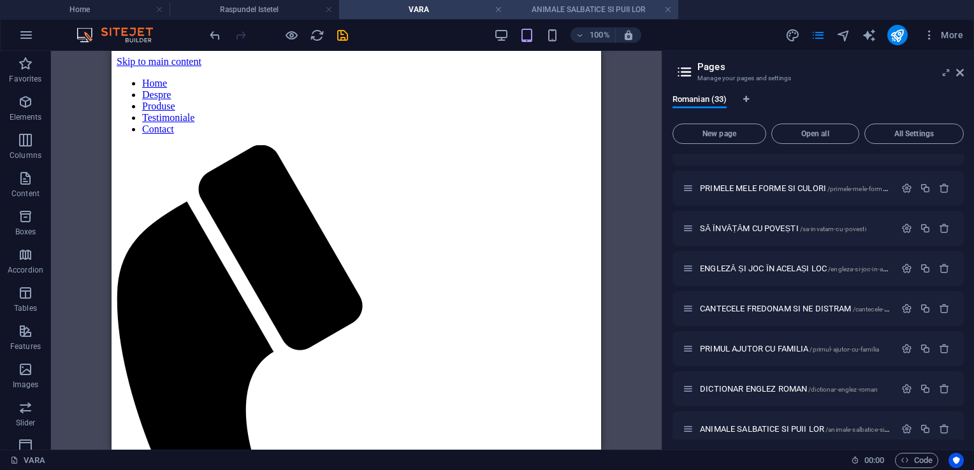
click at [556, 4] on h4 "ANIMALE SALBATICE SI PUII LOR" at bounding box center [594, 10] width 170 height 14
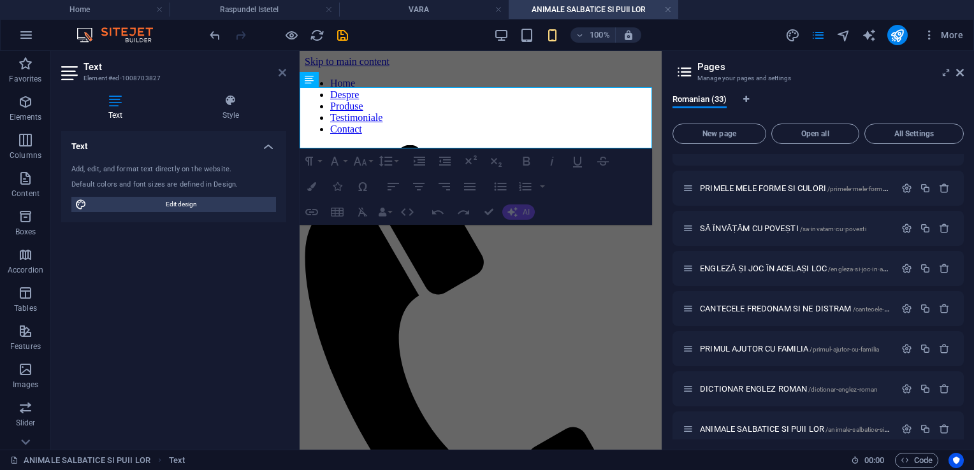
click at [286, 73] on icon at bounding box center [283, 73] width 8 height 10
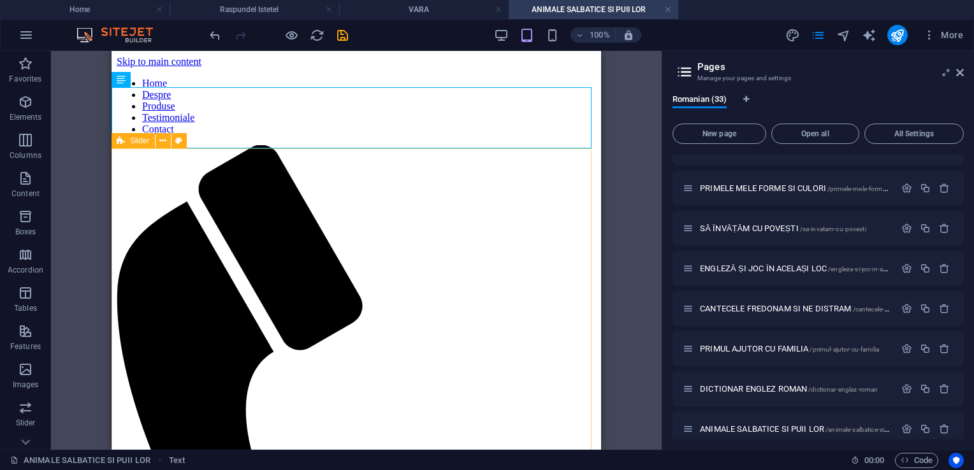
click at [136, 140] on span "Slider" at bounding box center [140, 141] width 20 height 8
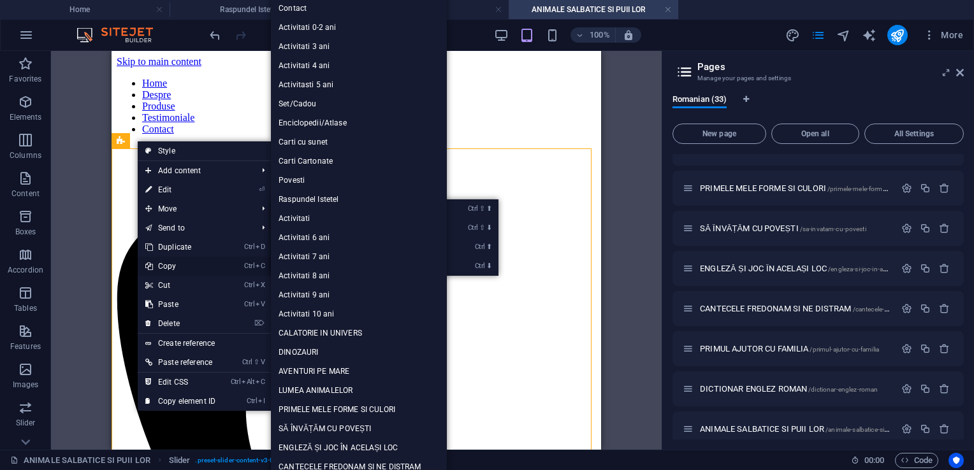
click at [194, 265] on link "Ctrl C Copy" at bounding box center [180, 266] width 85 height 19
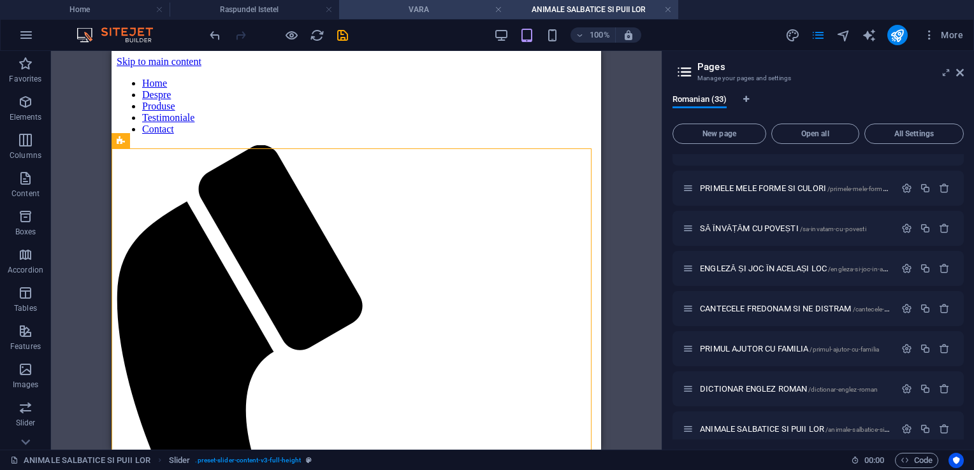
click at [370, 10] on h4 "VARA" at bounding box center [424, 10] width 170 height 14
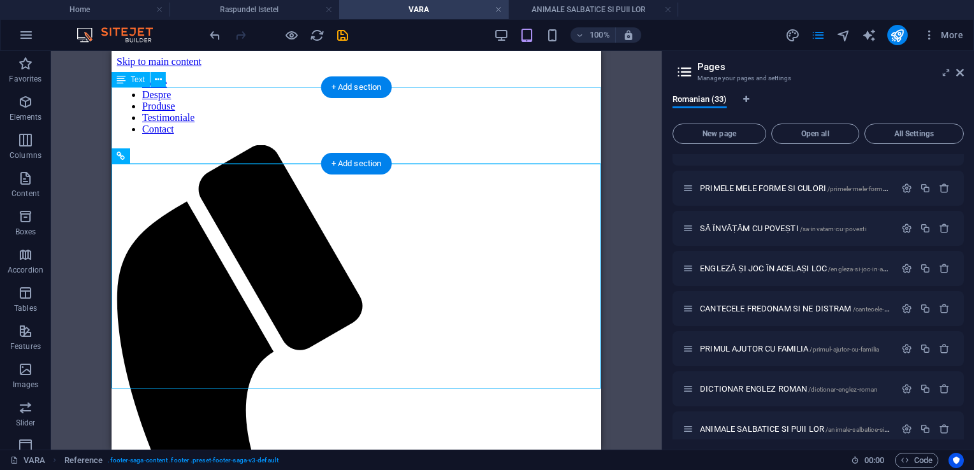
drag, startPoint x: 182, startPoint y: 155, endPoint x: 298, endPoint y: 208, distance: 126.9
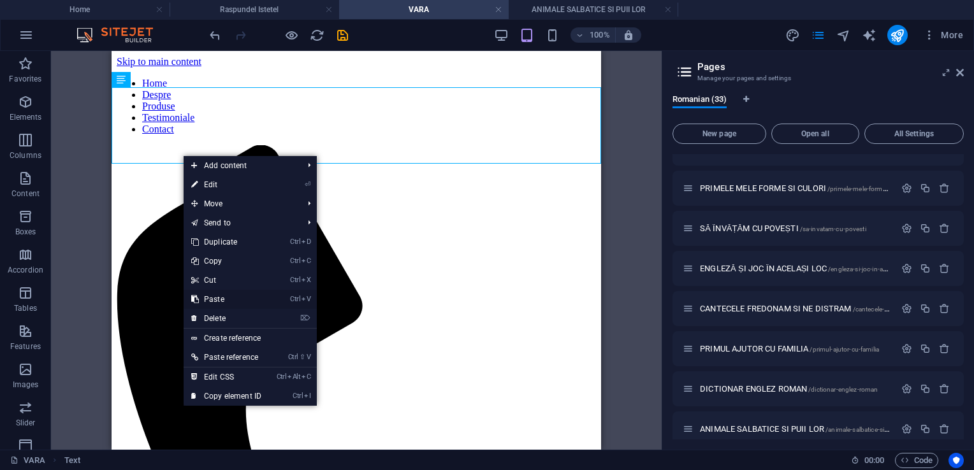
drag, startPoint x: 227, startPoint y: 294, endPoint x: 115, endPoint y: 242, distance: 122.9
click at [227, 294] on link "Ctrl V Paste" at bounding box center [226, 299] width 85 height 19
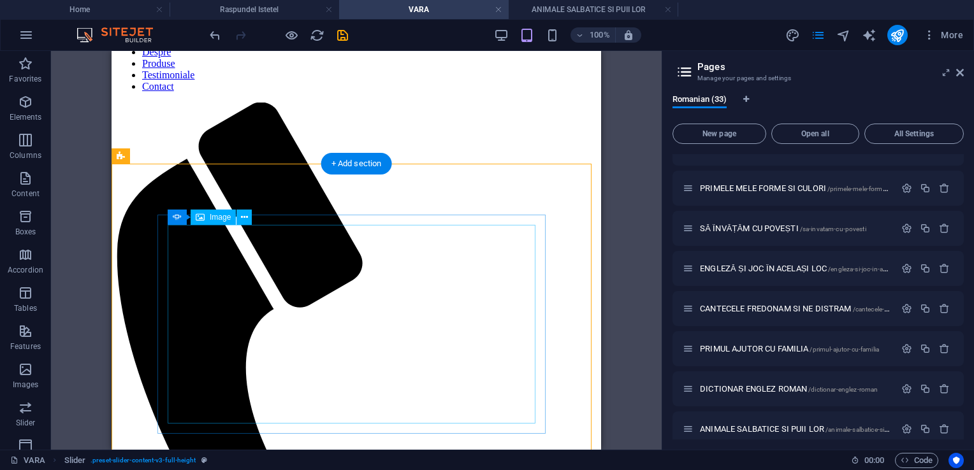
scroll to position [64, 0]
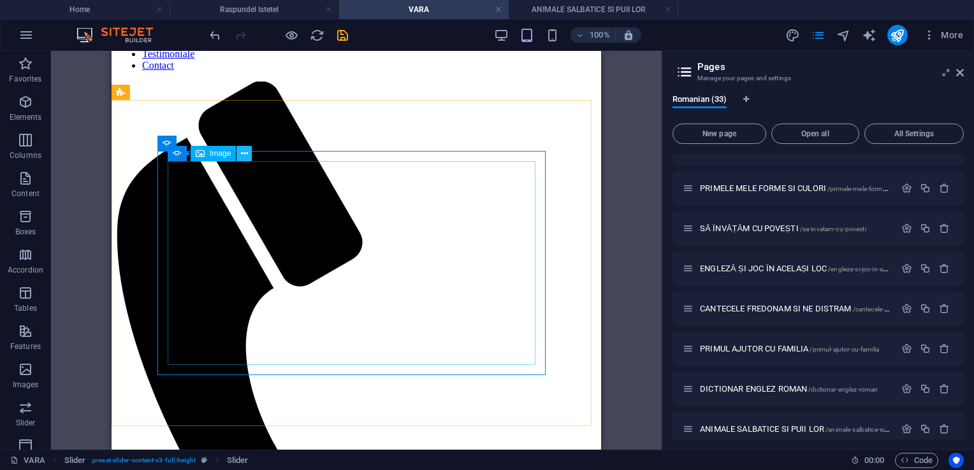
click at [242, 156] on icon at bounding box center [244, 153] width 7 height 13
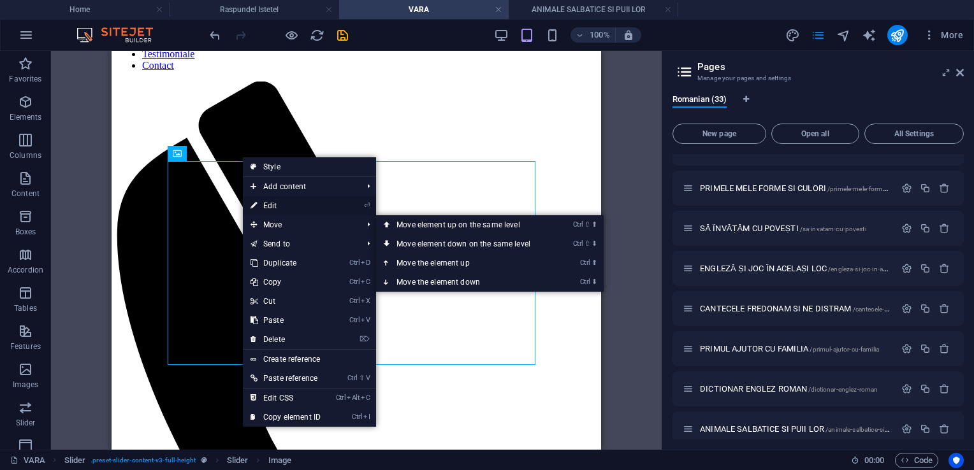
click at [272, 206] on link "⏎ Edit" at bounding box center [285, 205] width 85 height 19
select select "px"
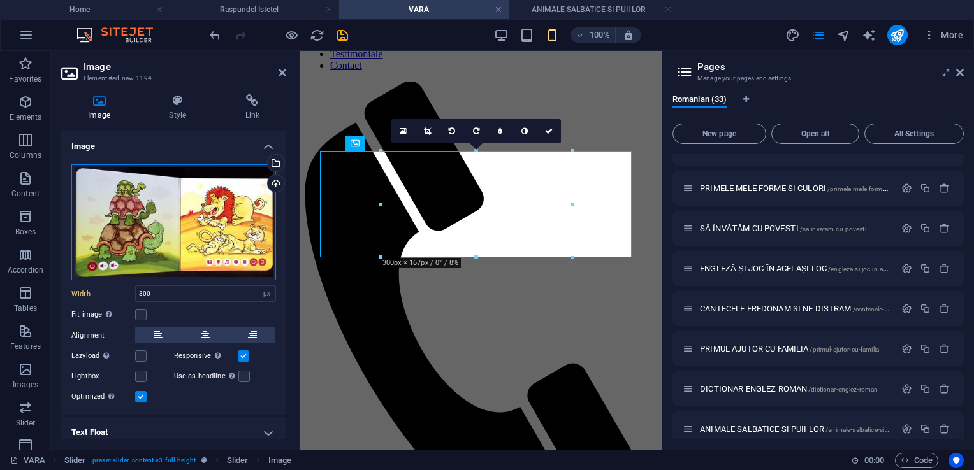
click at [201, 221] on div "Drag files here, click to choose files or select files from Files or our free s…" at bounding box center [173, 222] width 205 height 117
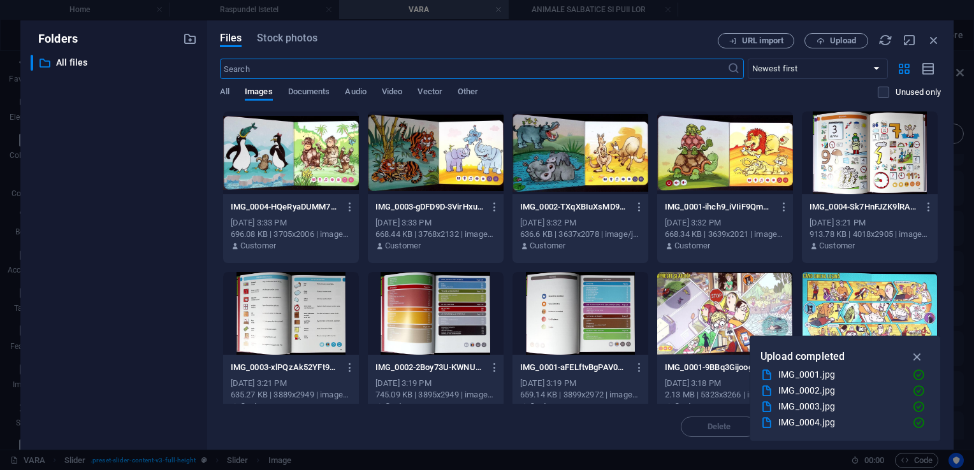
scroll to position [80, 0]
click at [838, 40] on span "Upload" at bounding box center [843, 41] width 26 height 8
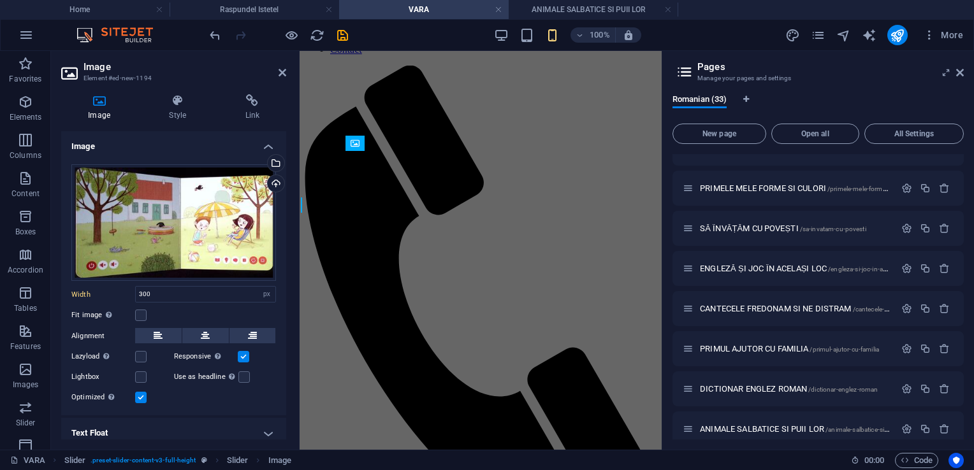
scroll to position [64, 0]
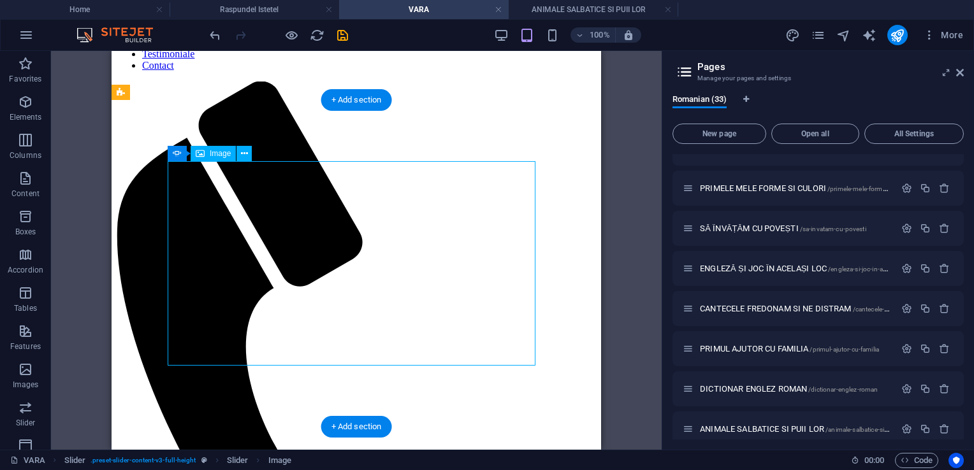
select select "px"
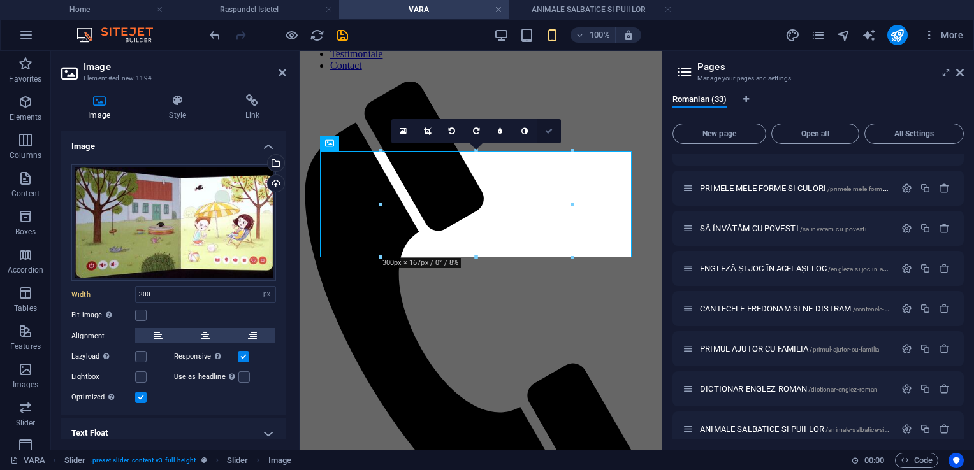
click at [548, 130] on icon at bounding box center [549, 132] width 8 height 8
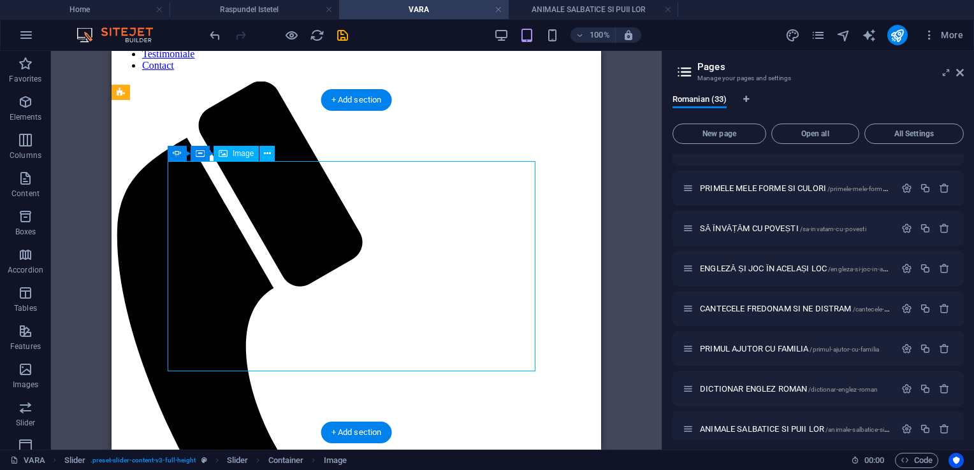
select select "px"
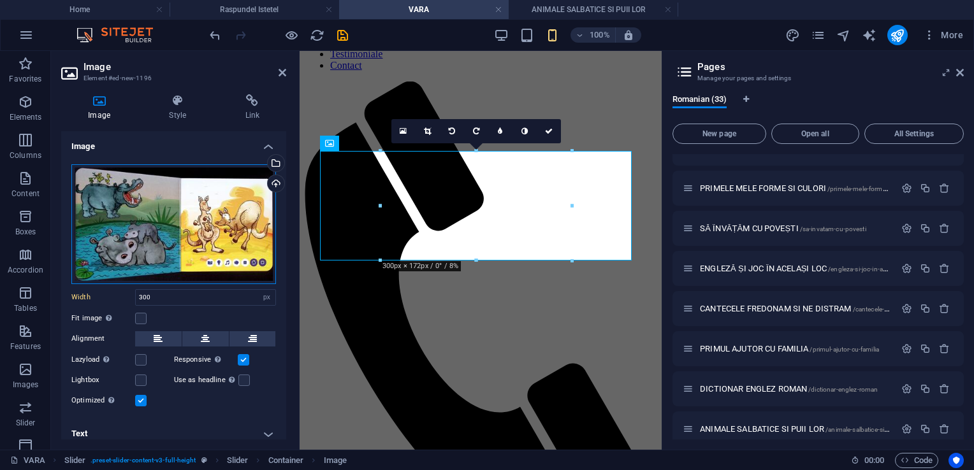
click at [161, 227] on div "Drag files here, click to choose files or select files from Files or our free s…" at bounding box center [173, 224] width 205 height 120
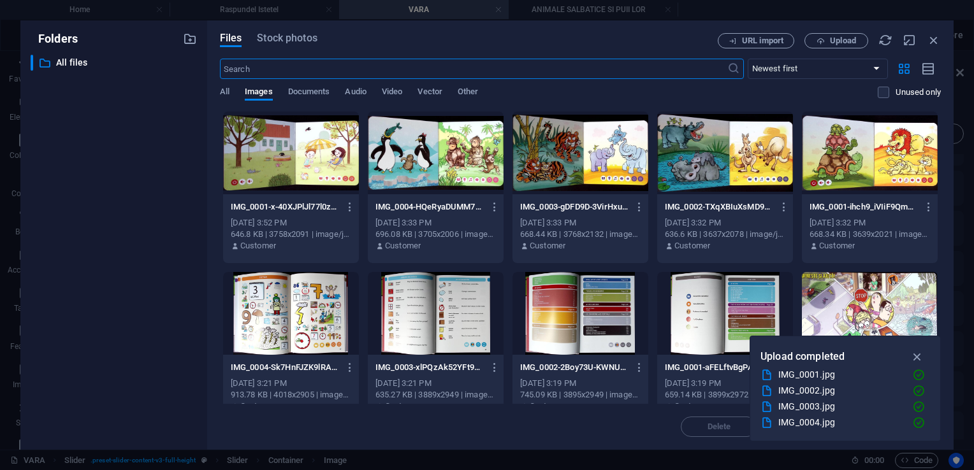
scroll to position [80, 0]
click at [826, 38] on span "Upload" at bounding box center [836, 41] width 52 height 8
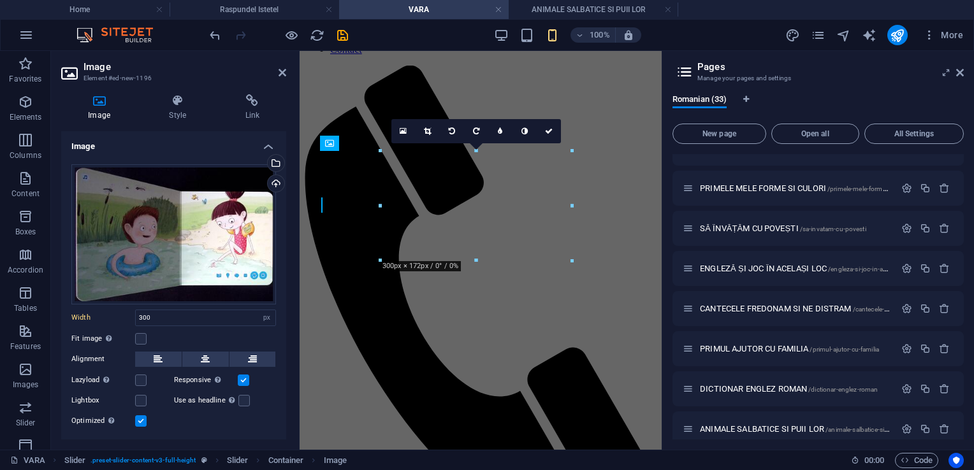
scroll to position [64, 0]
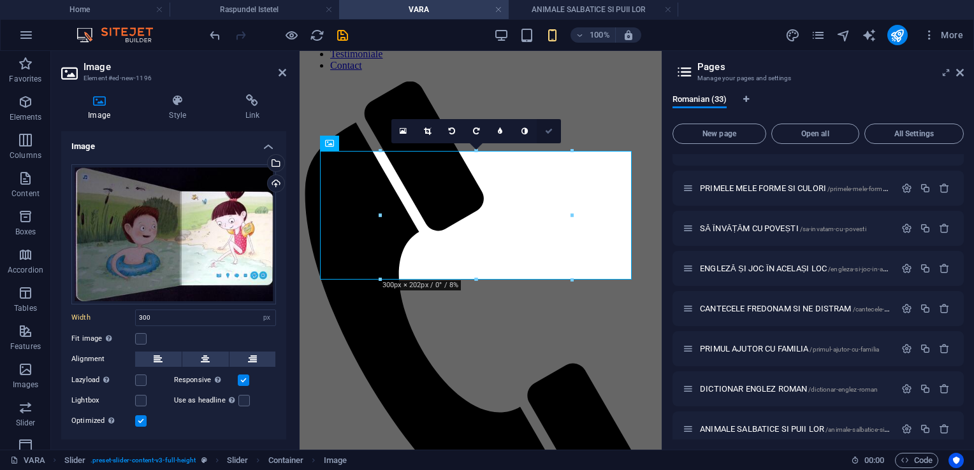
click at [555, 129] on link at bounding box center [549, 131] width 24 height 24
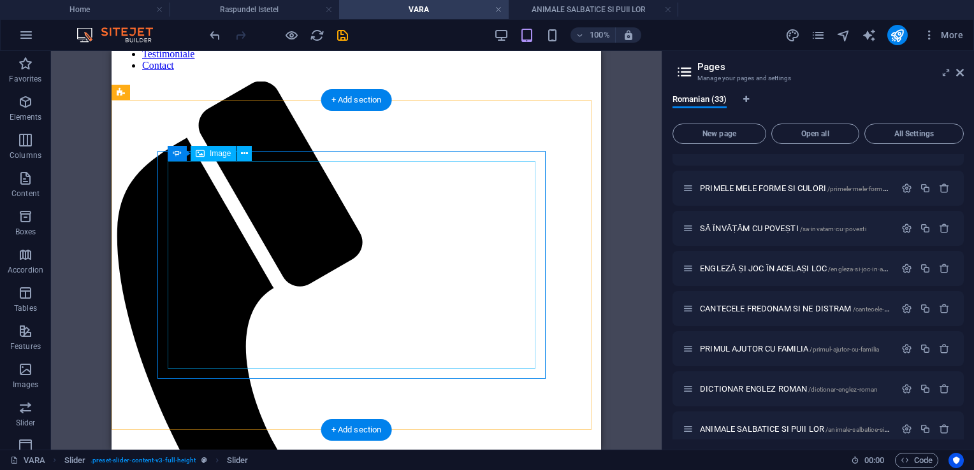
select select "px"
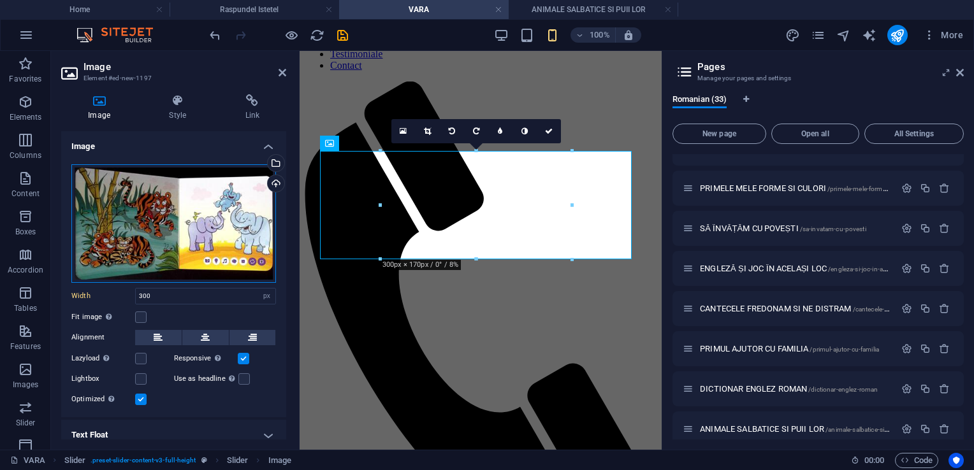
click at [217, 214] on div "Drag files here, click to choose files or select files from Files or our free s…" at bounding box center [173, 223] width 205 height 119
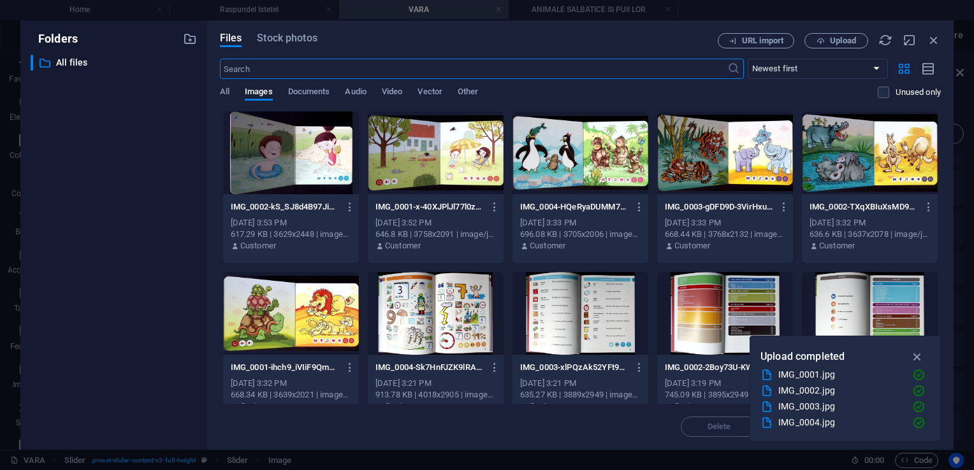
scroll to position [80, 0]
click at [822, 39] on icon "button" at bounding box center [821, 41] width 8 height 8
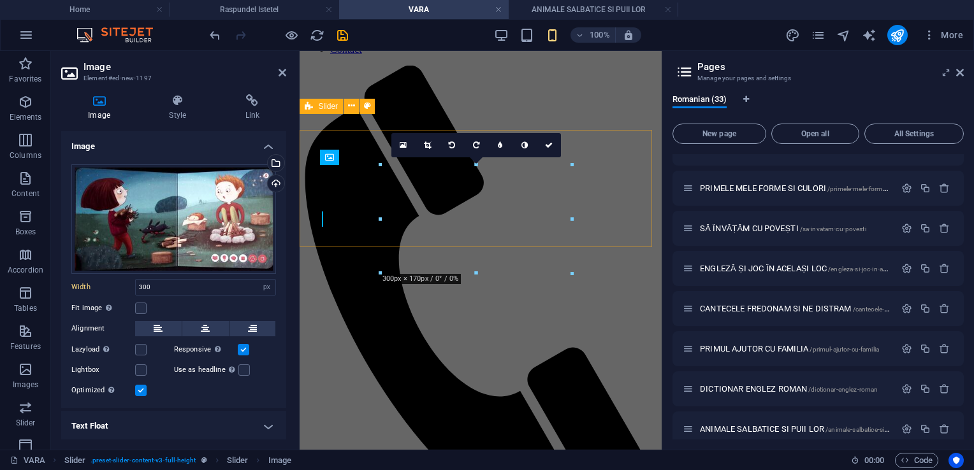
scroll to position [64, 0]
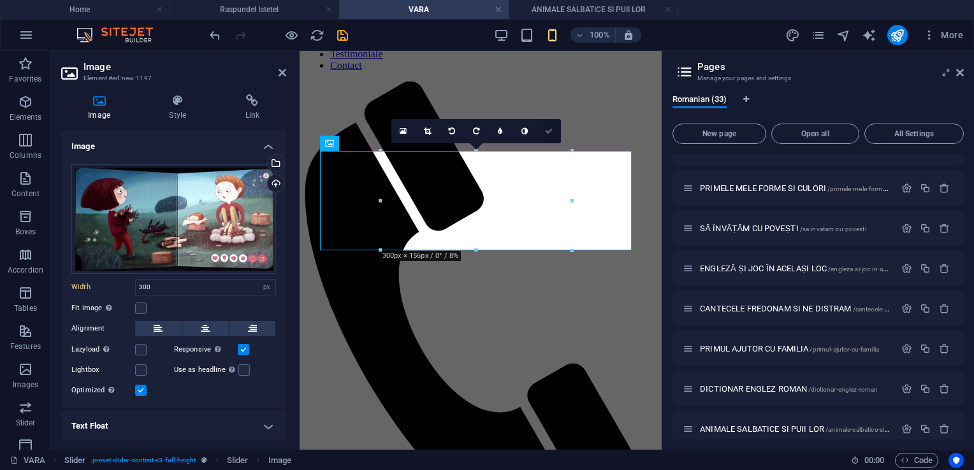
click at [545, 131] on icon at bounding box center [549, 132] width 8 height 8
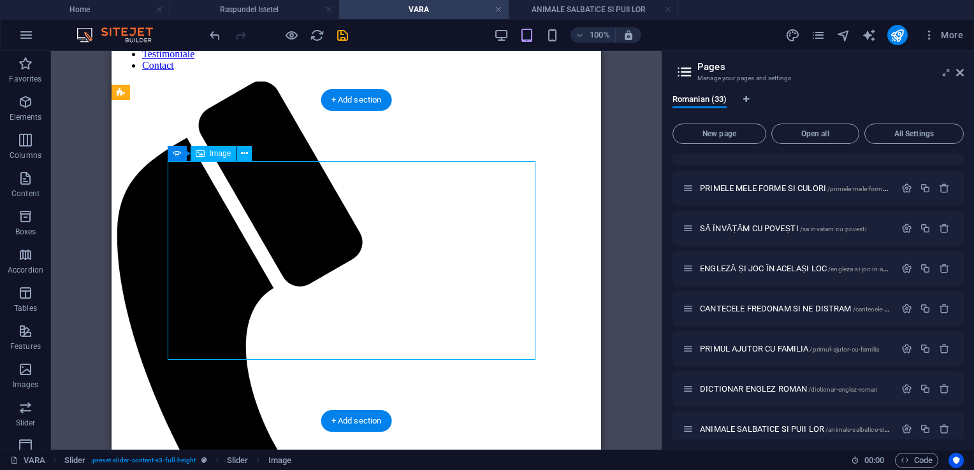
select select "px"
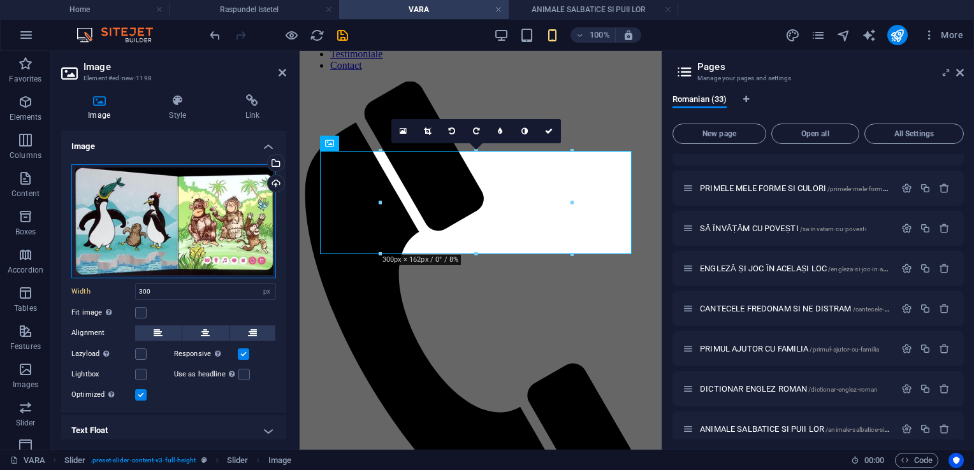
click at [182, 231] on div "Drag files here, click to choose files or select files from Files or our free s…" at bounding box center [173, 221] width 205 height 114
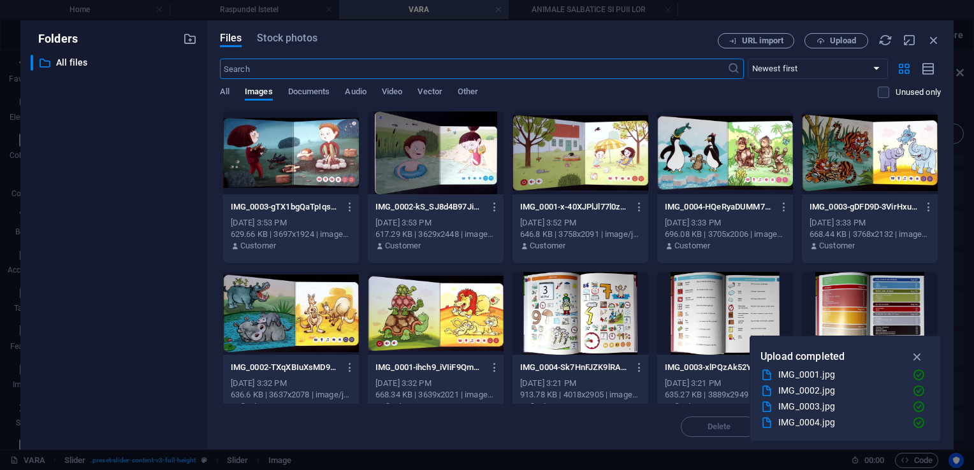
scroll to position [80, 0]
click at [857, 39] on span "Upload" at bounding box center [836, 41] width 52 height 8
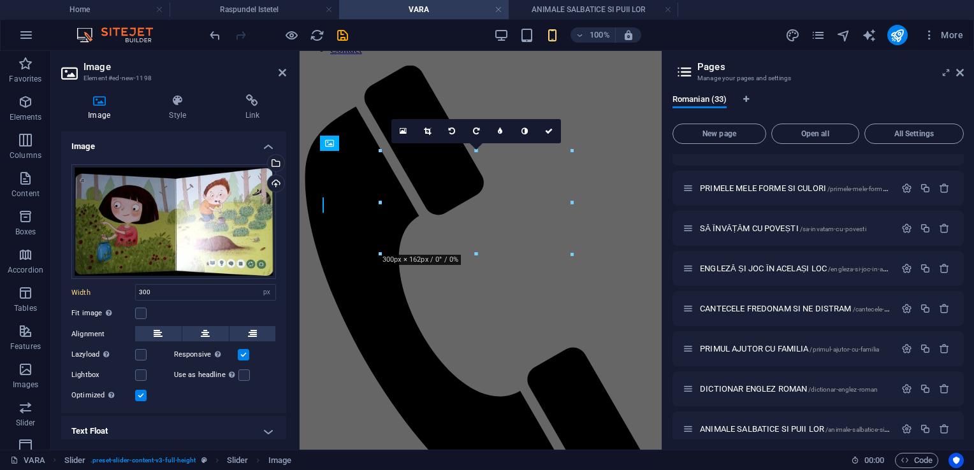
scroll to position [64, 0]
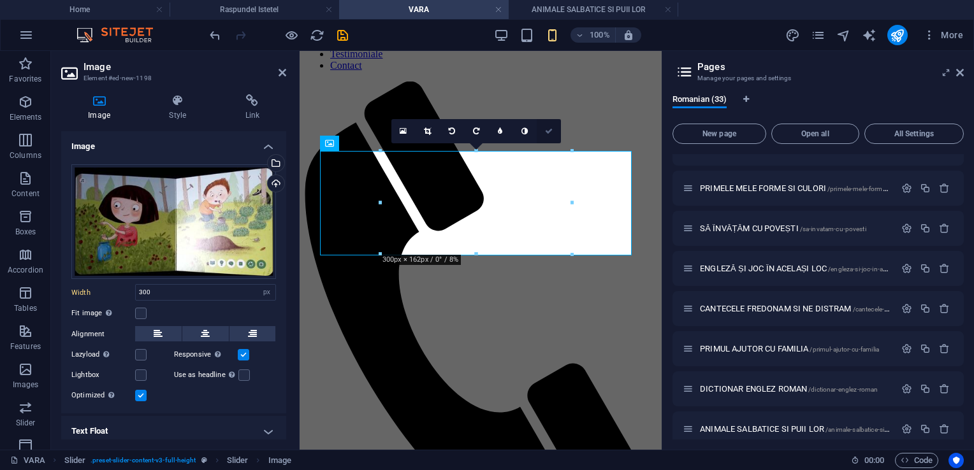
click at [555, 129] on link at bounding box center [549, 131] width 24 height 24
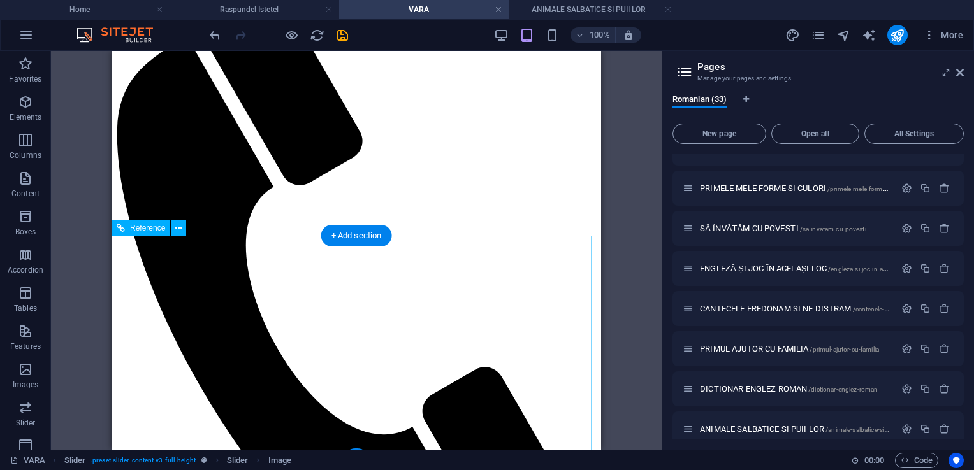
scroll to position [0, 0]
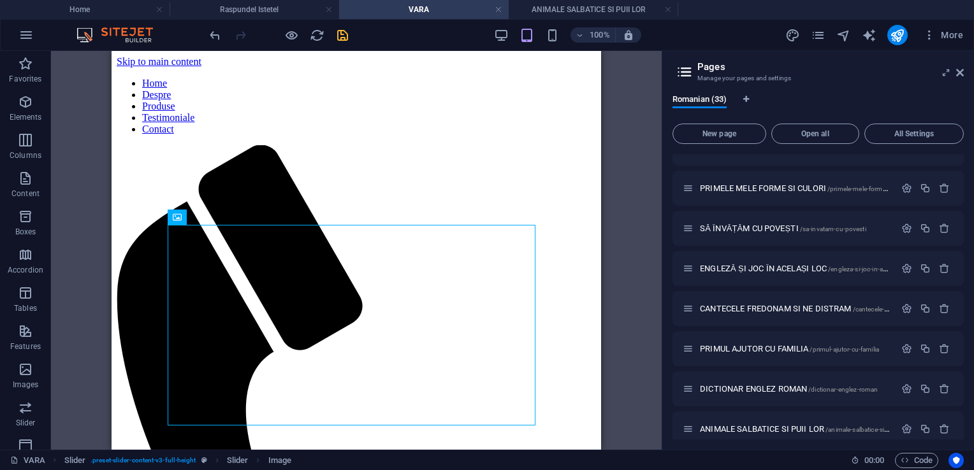
click at [345, 38] on icon "save" at bounding box center [342, 35] width 15 height 15
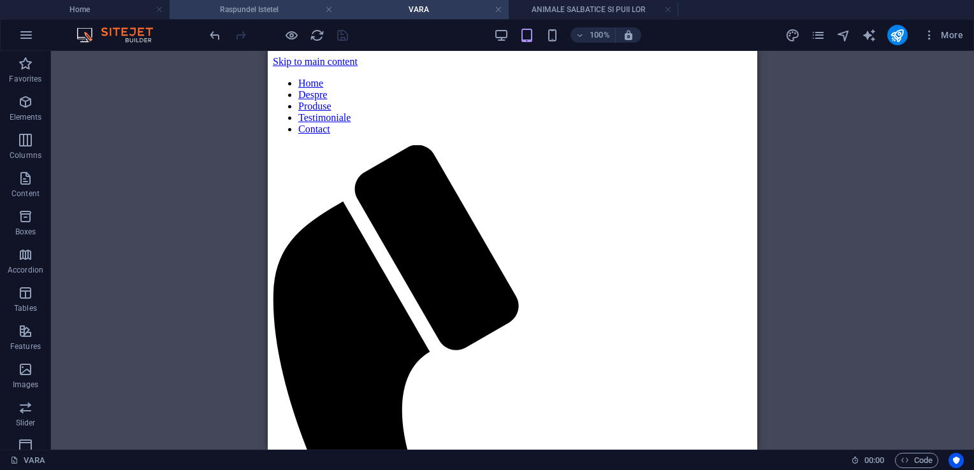
click at [286, 8] on h4 "Raspundel Istetel" at bounding box center [255, 10] width 170 height 14
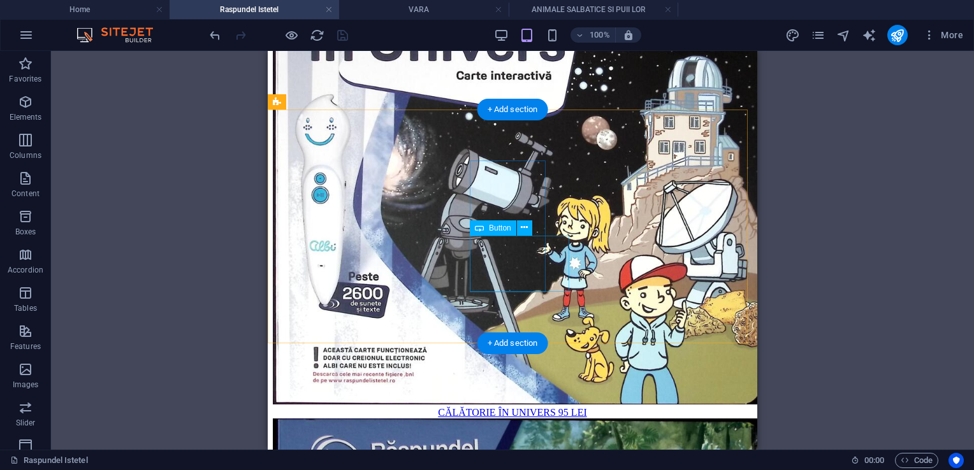
scroll to position [1129, 0]
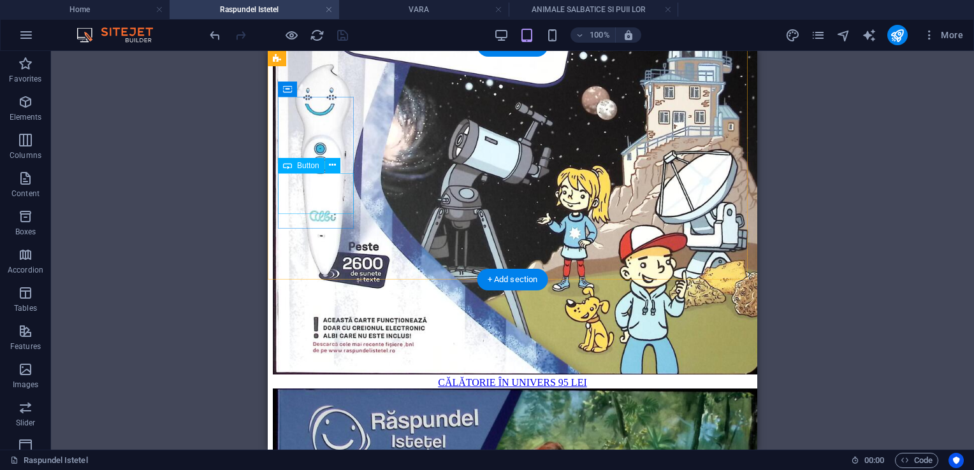
select select "26"
select select
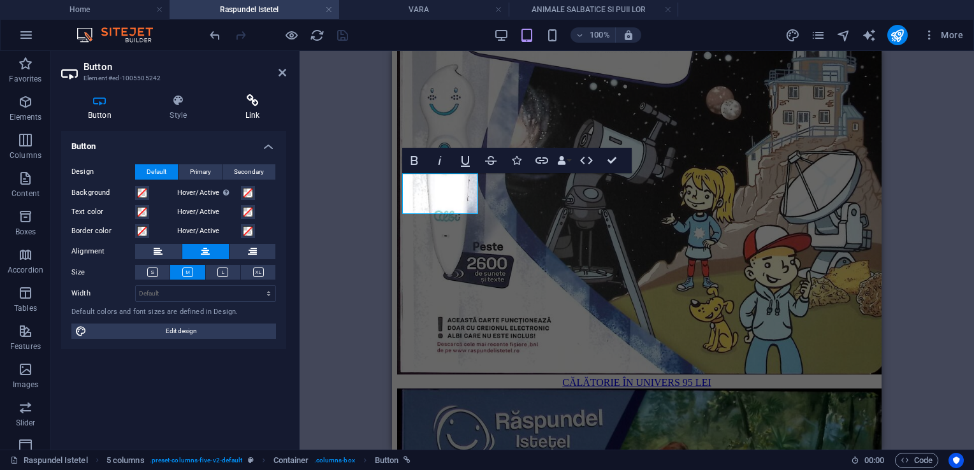
click at [250, 110] on h4 "Link" at bounding box center [253, 107] width 68 height 27
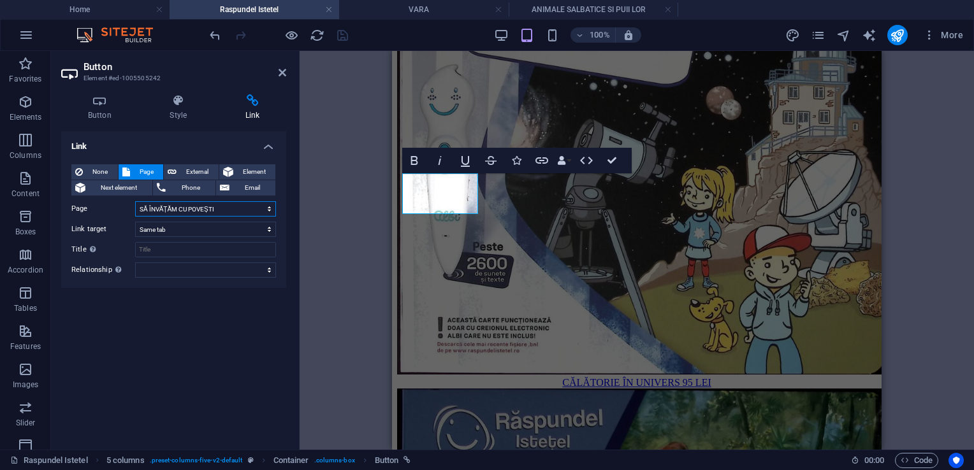
click at [205, 207] on select "Home Despre Produse Testimoniale Contact Activitati 0-2 ani Activitati 3 ani Ac…" at bounding box center [205, 208] width 141 height 15
select select "32"
click at [135, 201] on select "Home Despre Produse Testimoniale Contact Activitati 0-2 ani Activitati 3 ani Ac…" at bounding box center [205, 208] width 141 height 15
click at [344, 34] on icon "save" at bounding box center [342, 35] width 15 height 15
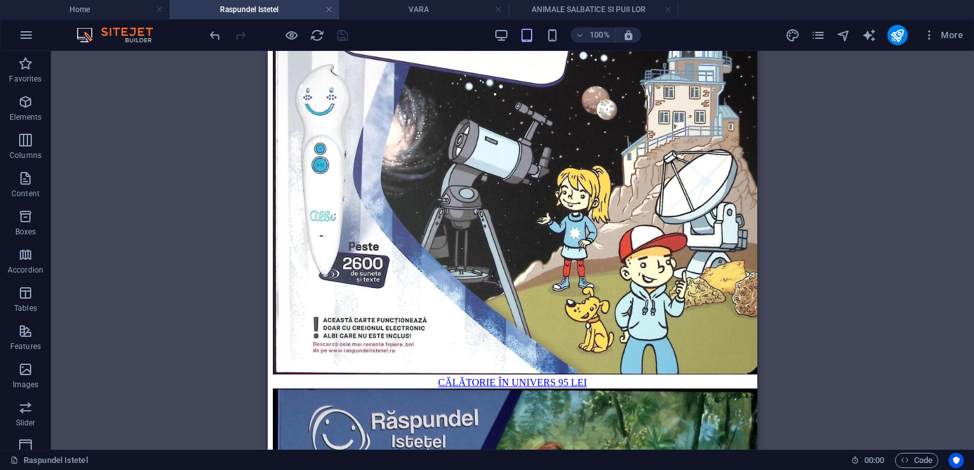
click at [824, 25] on div "More" at bounding box center [876, 35] width 183 height 20
click at [822, 31] on icon "pages" at bounding box center [818, 35] width 15 height 15
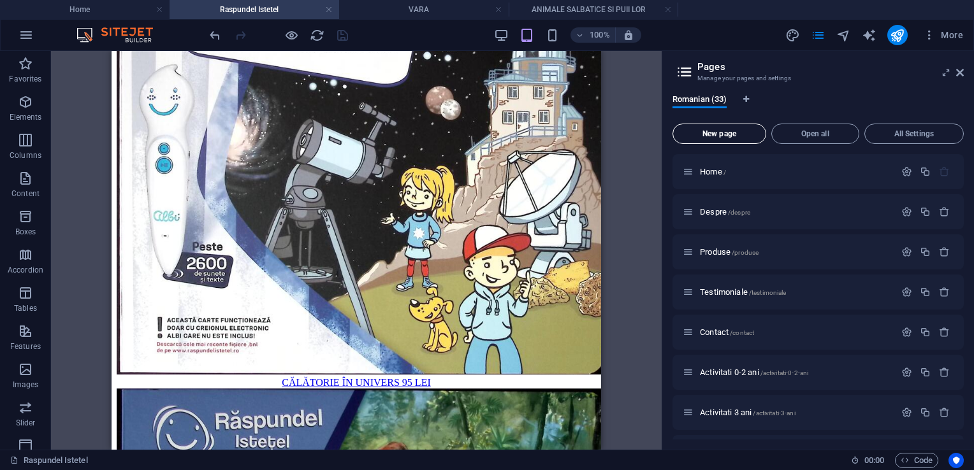
click at [734, 136] on span "New page" at bounding box center [719, 134] width 82 height 8
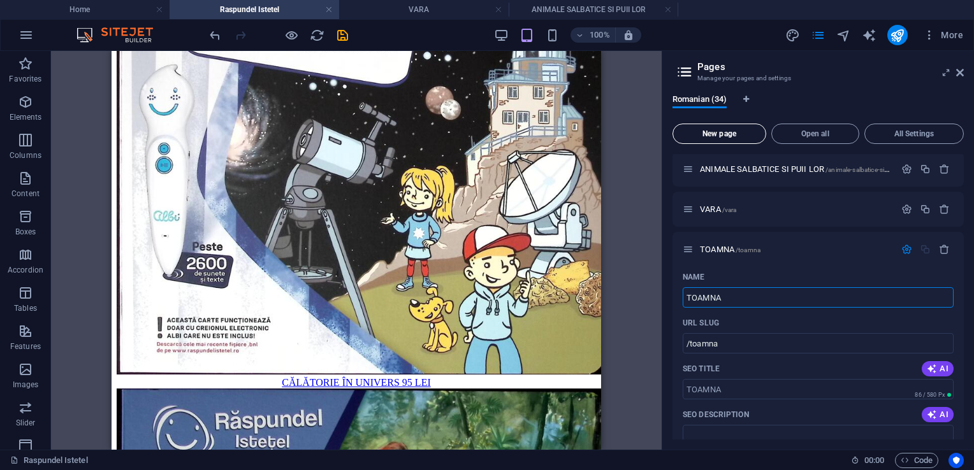
type input "TOAMNA"
type input "/toamna"
type input "TOAMNA"
click at [337, 38] on icon "save" at bounding box center [342, 35] width 15 height 15
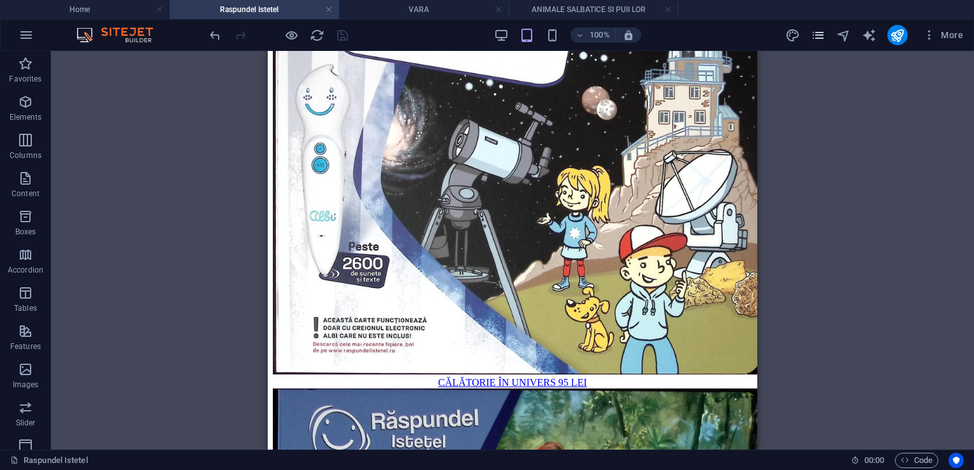
click at [821, 34] on icon "pages" at bounding box center [818, 35] width 15 height 15
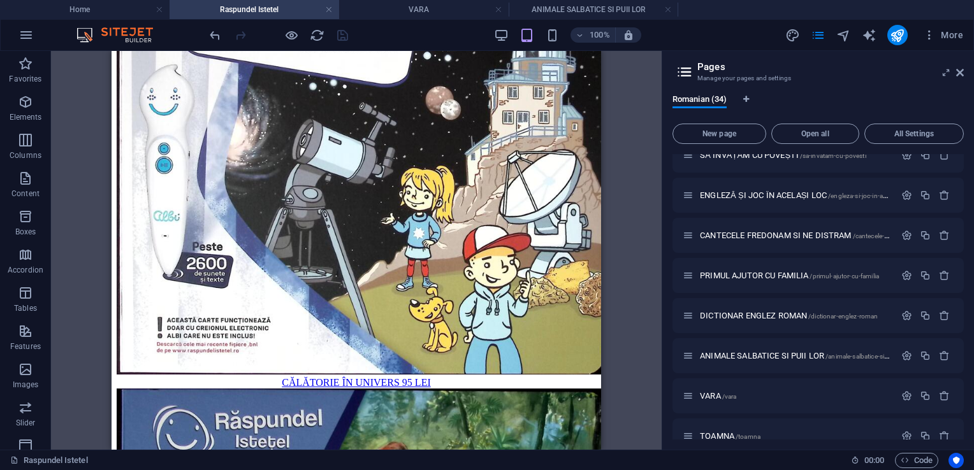
scroll to position [1079, 0]
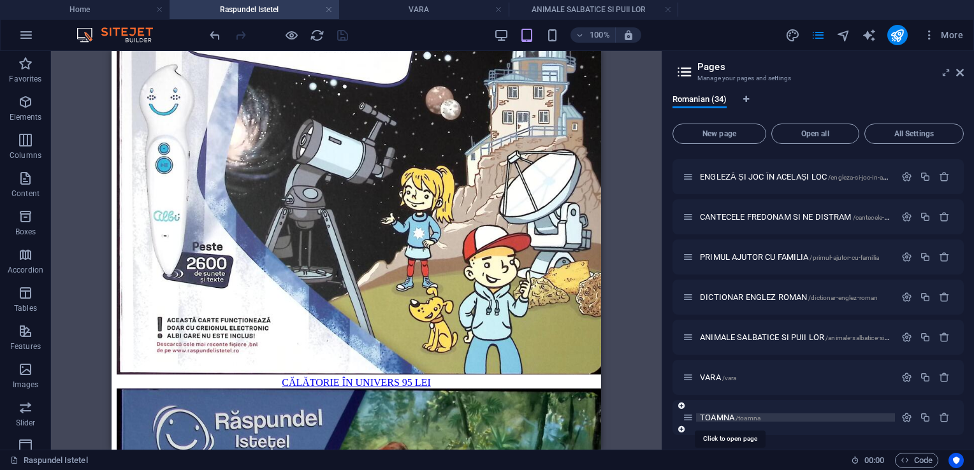
click at [715, 417] on span "TOAMNA /toamna" at bounding box center [730, 418] width 61 height 10
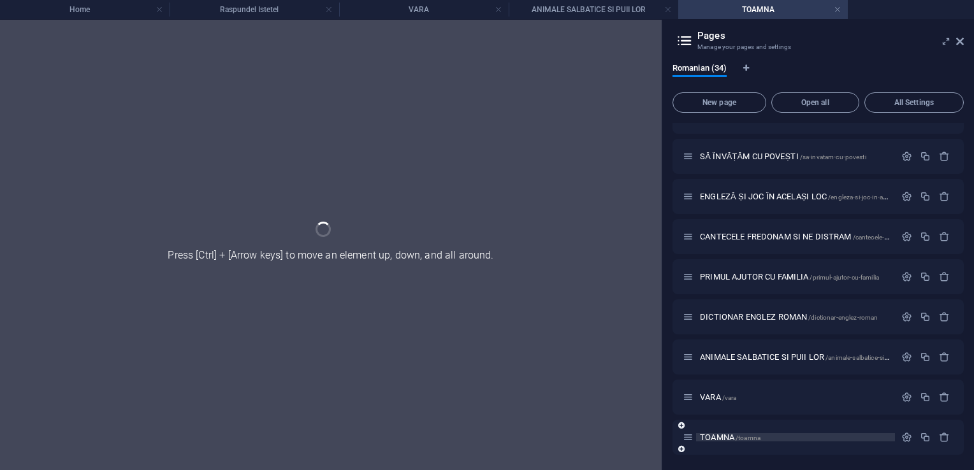
scroll to position [0, 0]
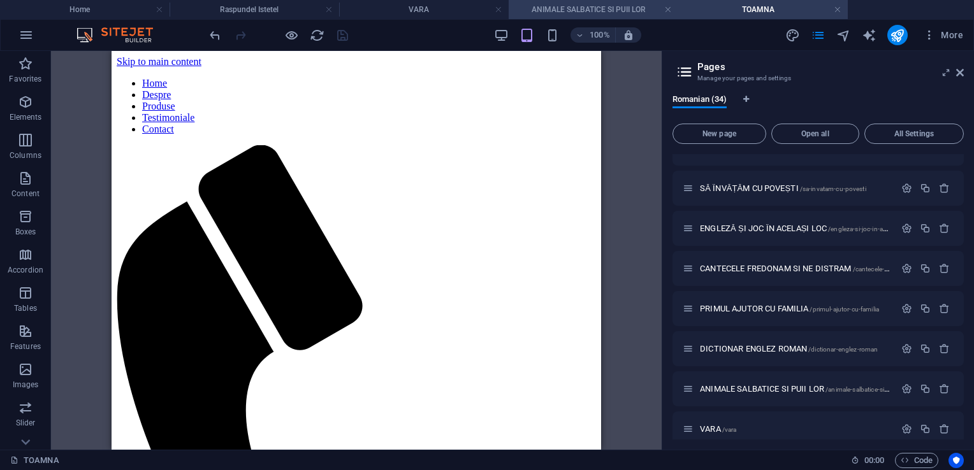
click at [571, 10] on h4 "ANIMALE SALBATICE SI PUII LOR" at bounding box center [594, 10] width 170 height 14
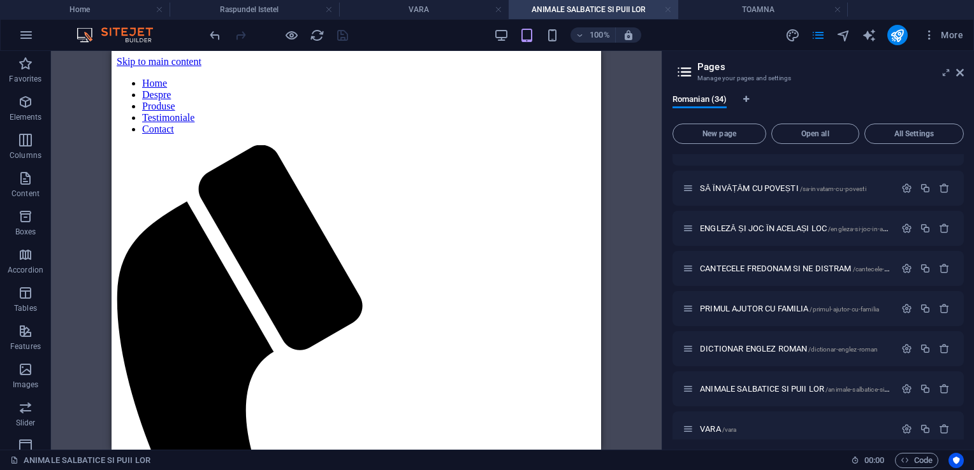
click at [666, 6] on link at bounding box center [668, 10] width 8 height 12
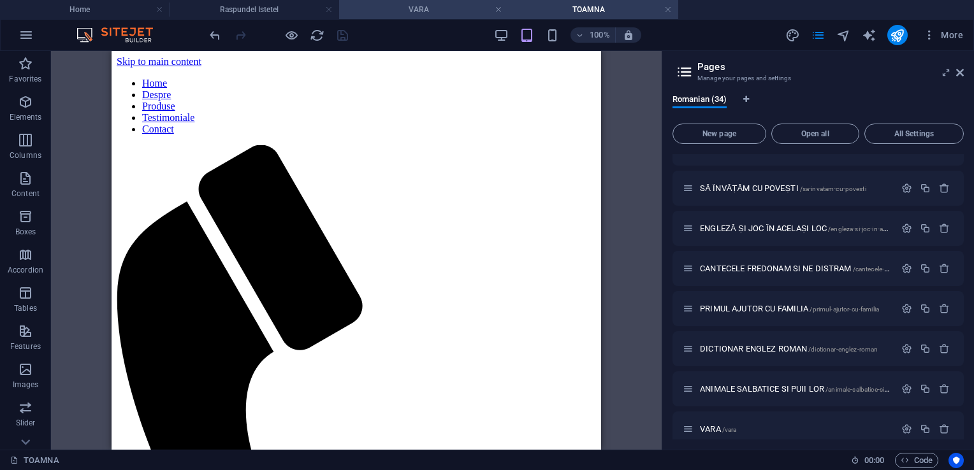
click at [423, 4] on h4 "VARA" at bounding box center [424, 10] width 170 height 14
click at [133, 82] on span "Text" at bounding box center [138, 80] width 14 height 8
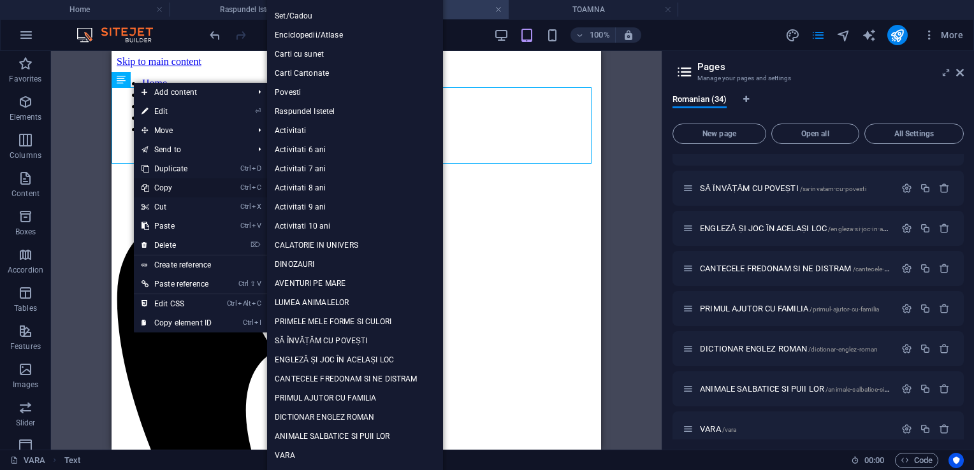
click at [179, 191] on link "Ctrl C Copy" at bounding box center [176, 188] width 85 height 19
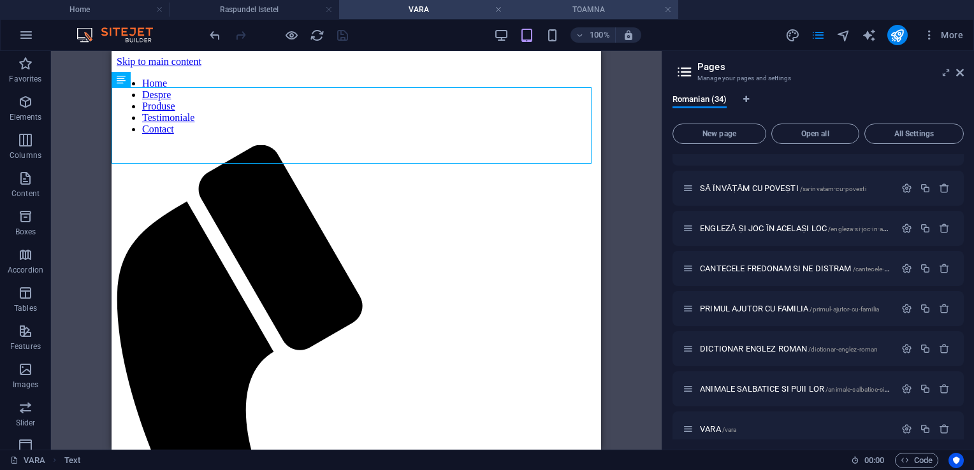
click at [607, 1] on li "TOAMNA" at bounding box center [594, 9] width 170 height 19
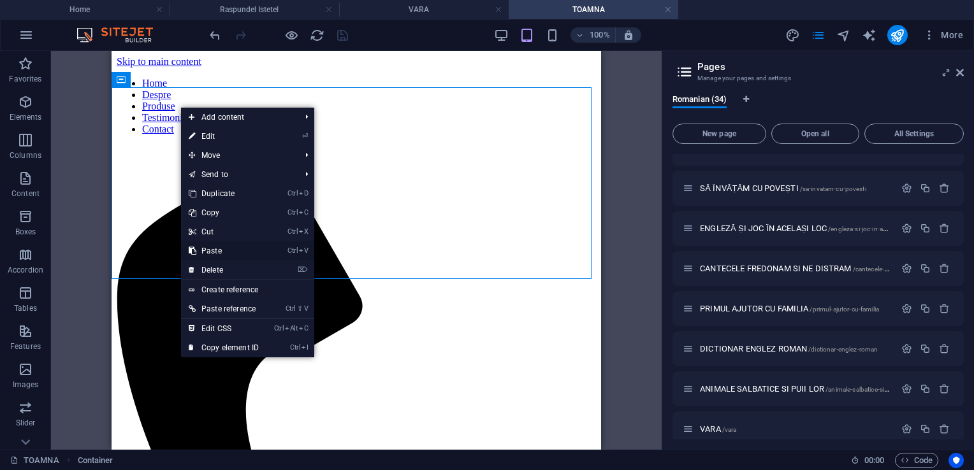
click at [217, 249] on link "Ctrl V Paste" at bounding box center [223, 251] width 85 height 19
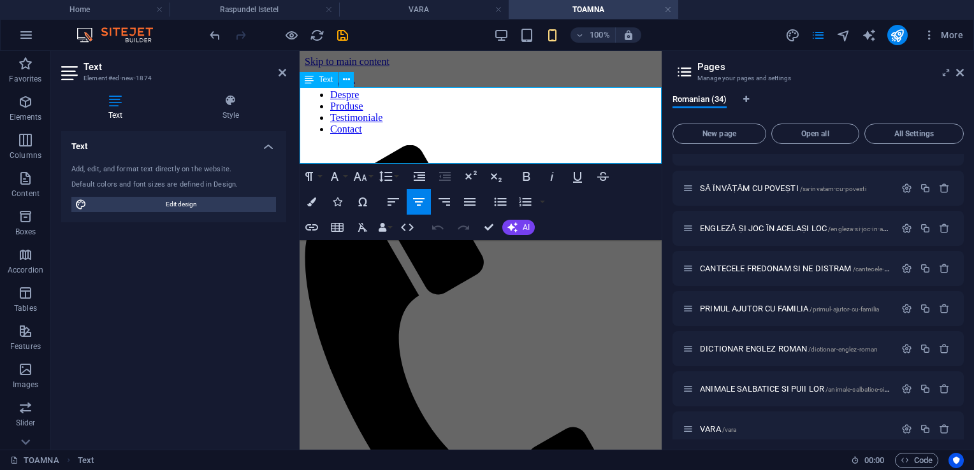
drag, startPoint x: 499, startPoint y: 98, endPoint x: 374, endPoint y: 72, distance: 127.0
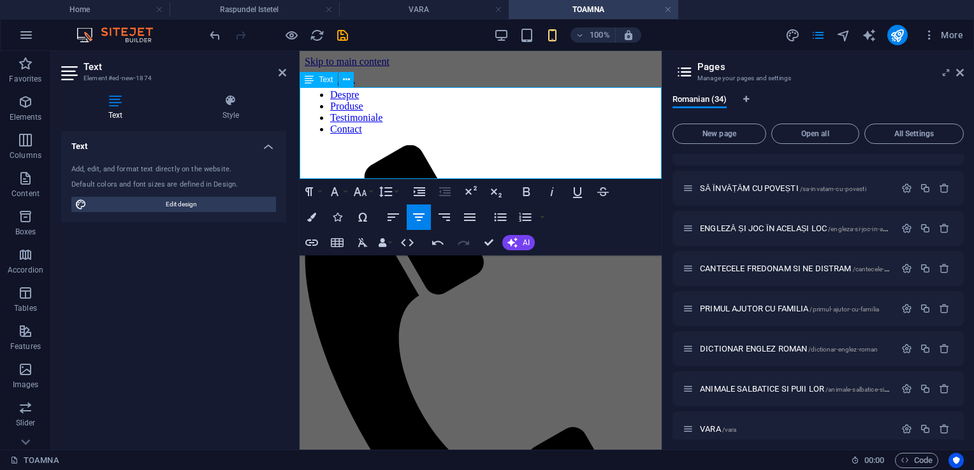
drag, startPoint x: 517, startPoint y: 99, endPoint x: 383, endPoint y: 96, distance: 133.9
click at [309, 217] on icon "button" at bounding box center [311, 217] width 9 height 9
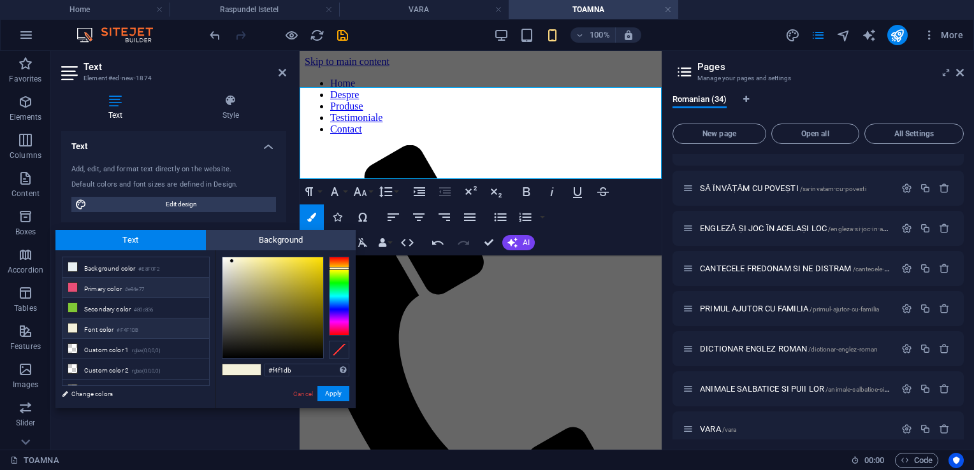
click at [94, 289] on li "Primary color #e94e77" at bounding box center [135, 288] width 147 height 20
type input "#e94e77"
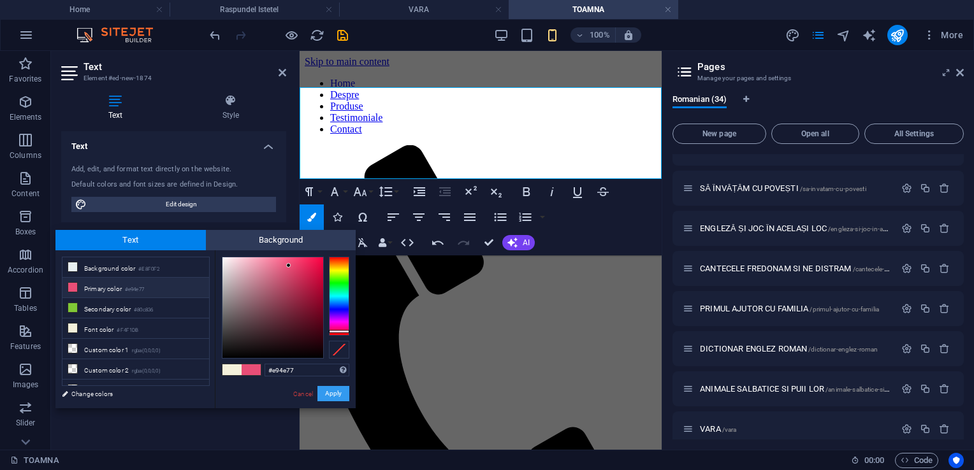
click at [333, 394] on button "Apply" at bounding box center [333, 393] width 32 height 15
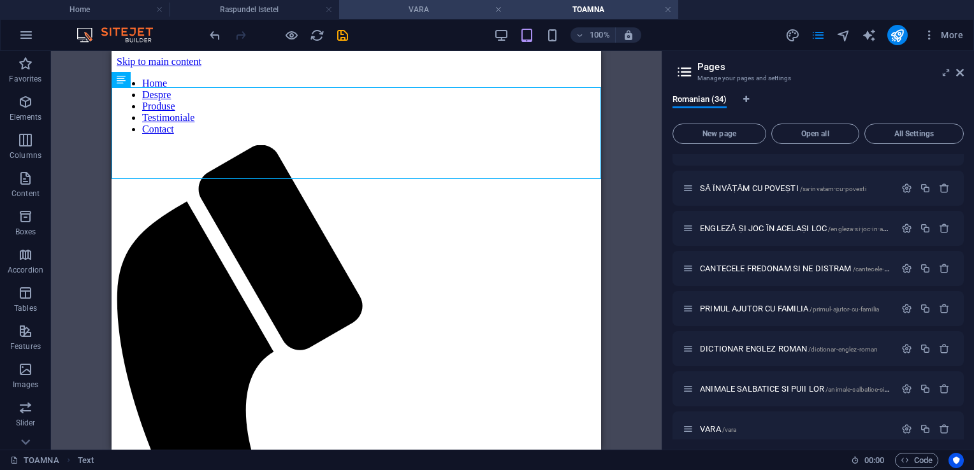
click at [391, 16] on h4 "VARA" at bounding box center [424, 10] width 170 height 14
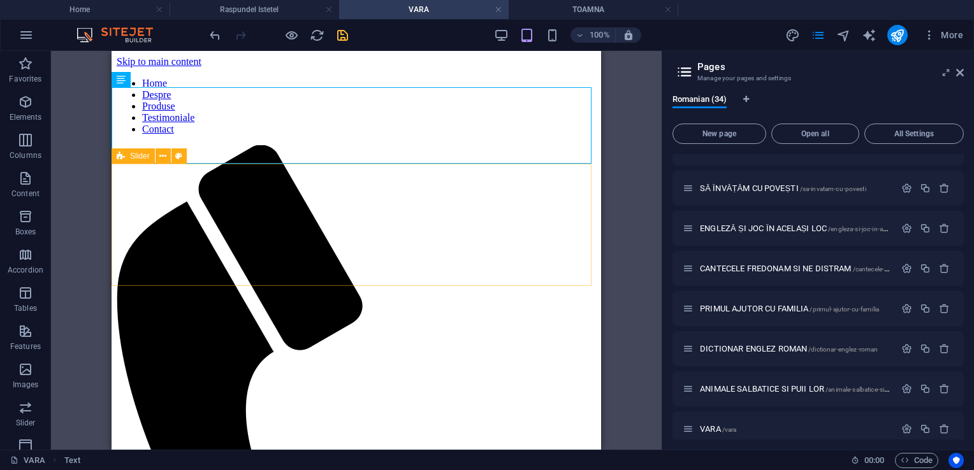
click at [142, 157] on span "Slider" at bounding box center [140, 156] width 20 height 8
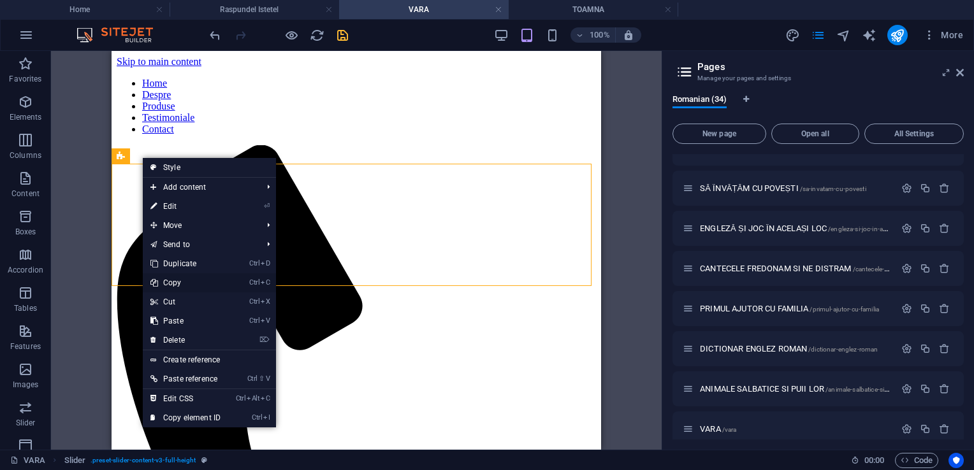
click at [187, 281] on link "Ctrl C Copy" at bounding box center [185, 282] width 85 height 19
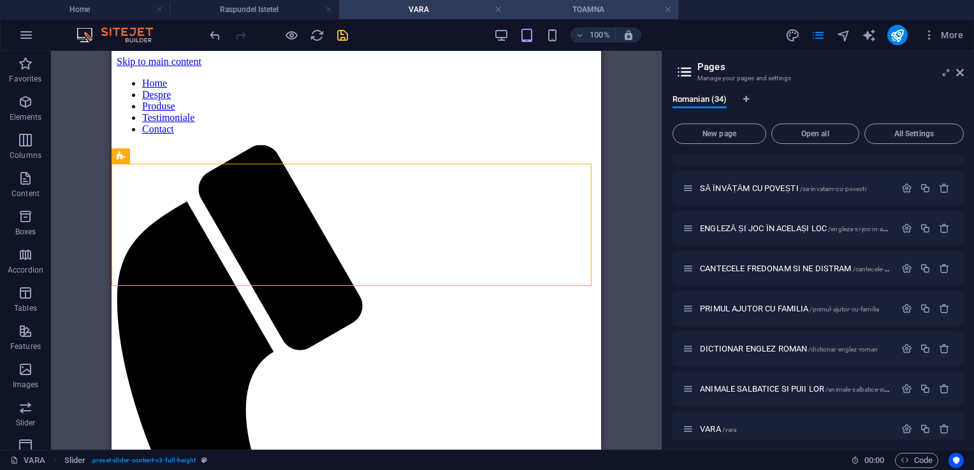
click at [552, 6] on h4 "TOAMNA" at bounding box center [594, 10] width 170 height 14
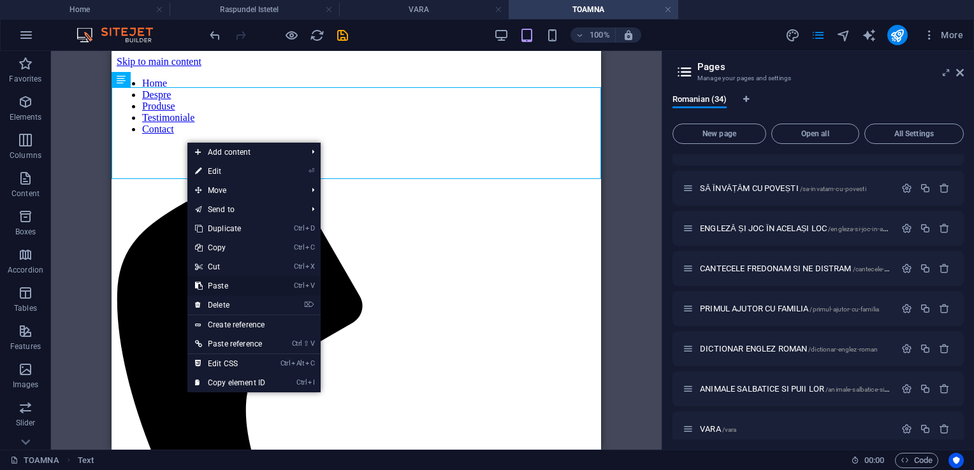
click at [222, 281] on link "Ctrl V Paste" at bounding box center [229, 286] width 85 height 19
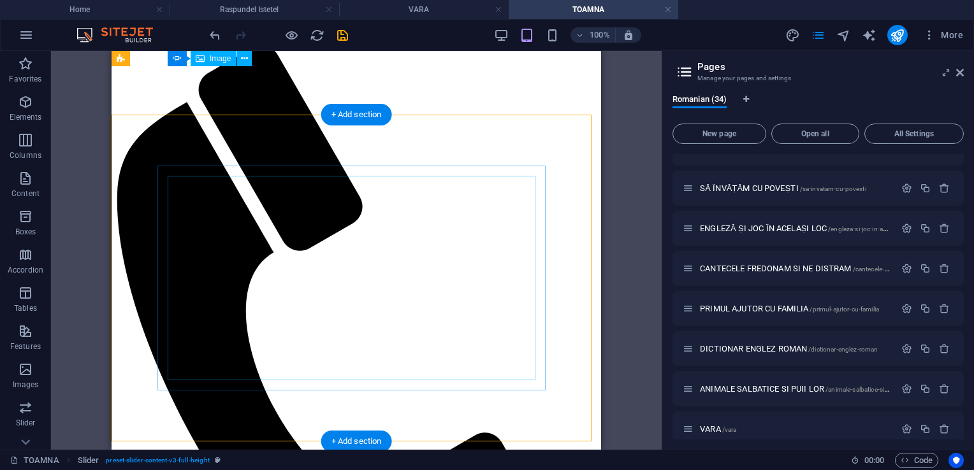
scroll to position [64, 0]
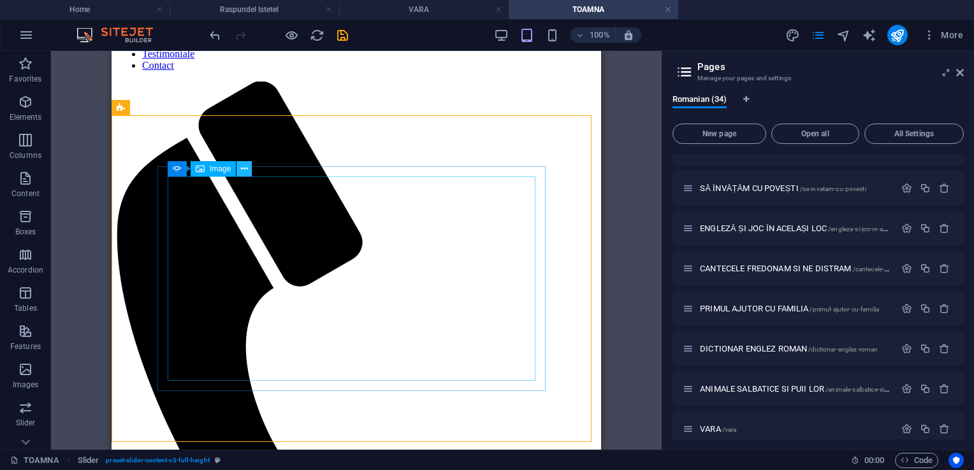
click at [245, 169] on icon at bounding box center [244, 169] width 7 height 13
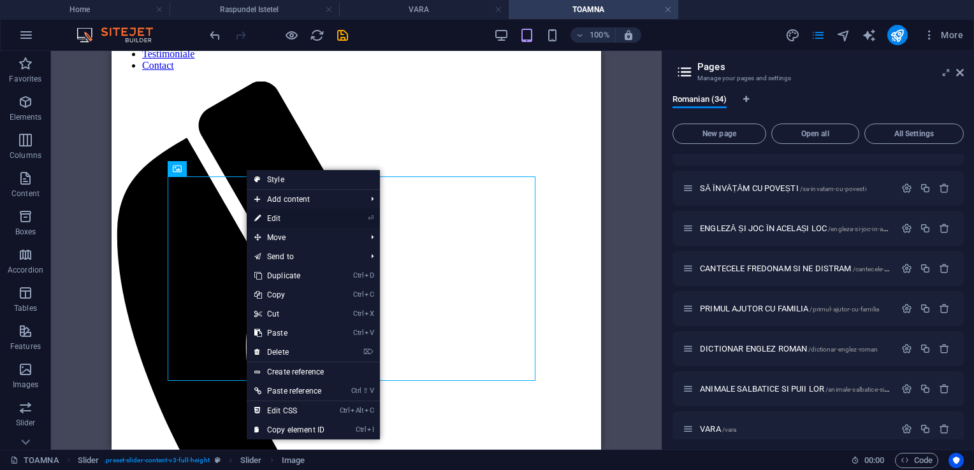
click at [279, 220] on link "⏎ Edit" at bounding box center [289, 218] width 85 height 19
select select "px"
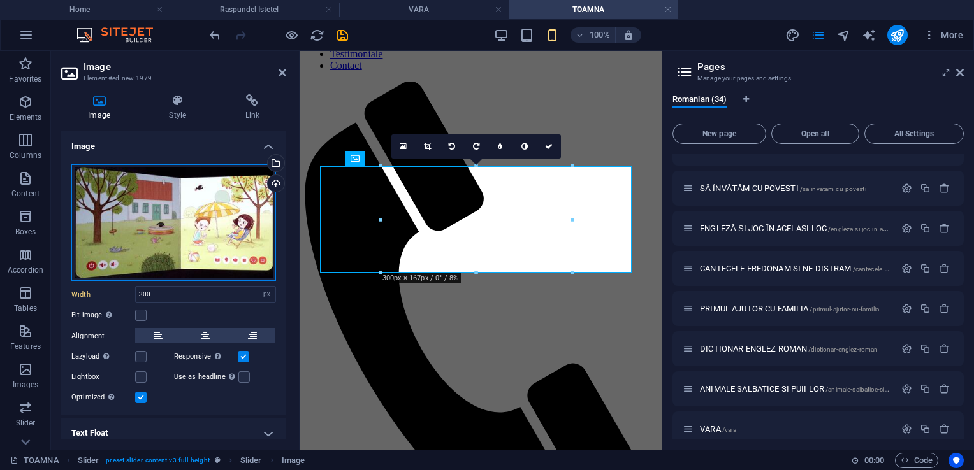
click at [159, 227] on div "Drag files here, click to choose files or select files from Files or our free s…" at bounding box center [173, 222] width 205 height 117
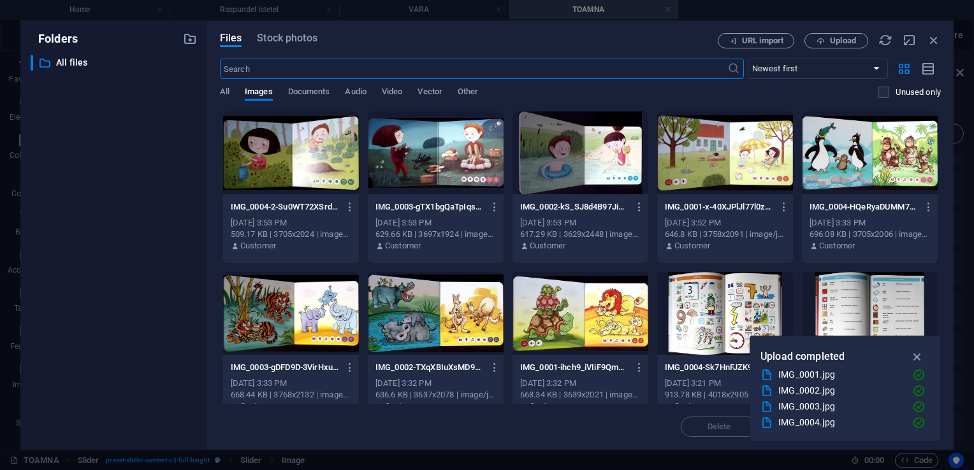
scroll to position [80, 0]
click at [159, 227] on div "​ All files All files" at bounding box center [114, 247] width 166 height 385
click at [839, 37] on span "Upload" at bounding box center [843, 41] width 26 height 8
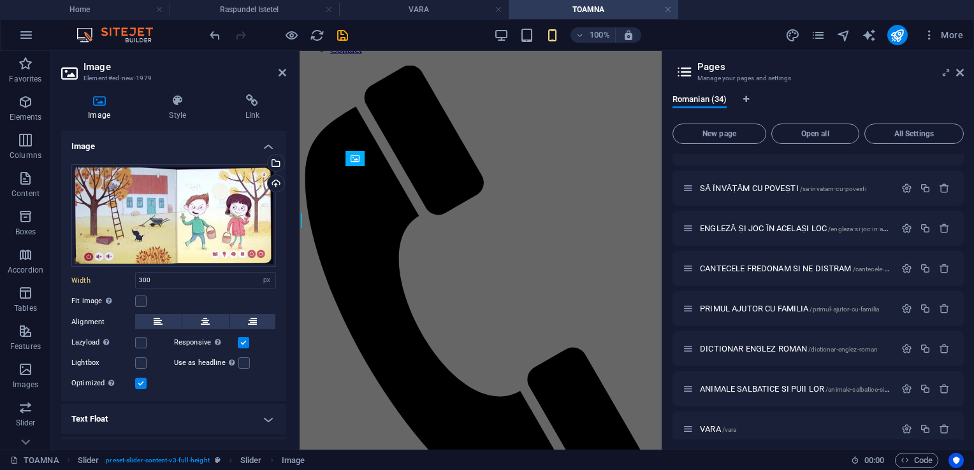
scroll to position [64, 0]
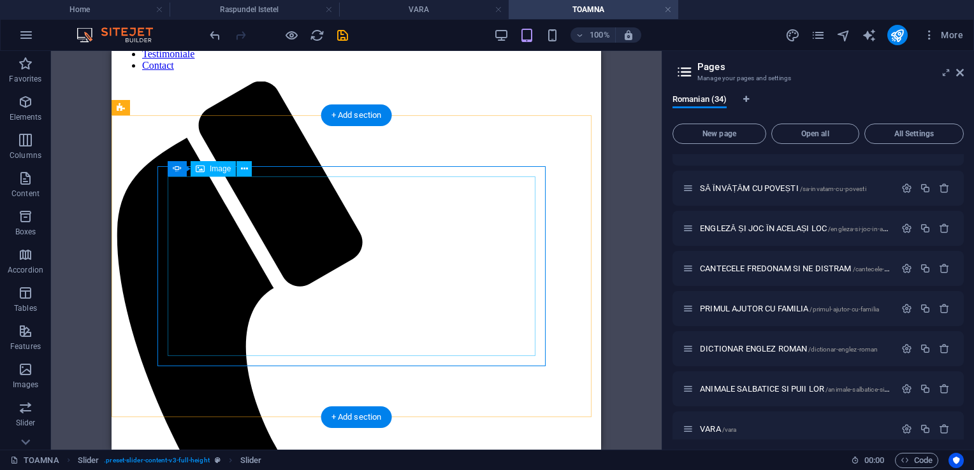
select select "px"
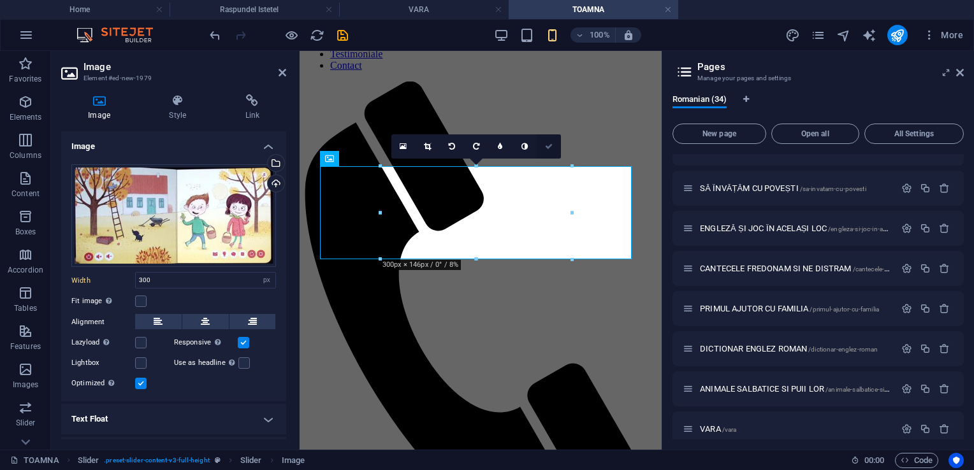
click at [548, 150] on link at bounding box center [549, 147] width 24 height 24
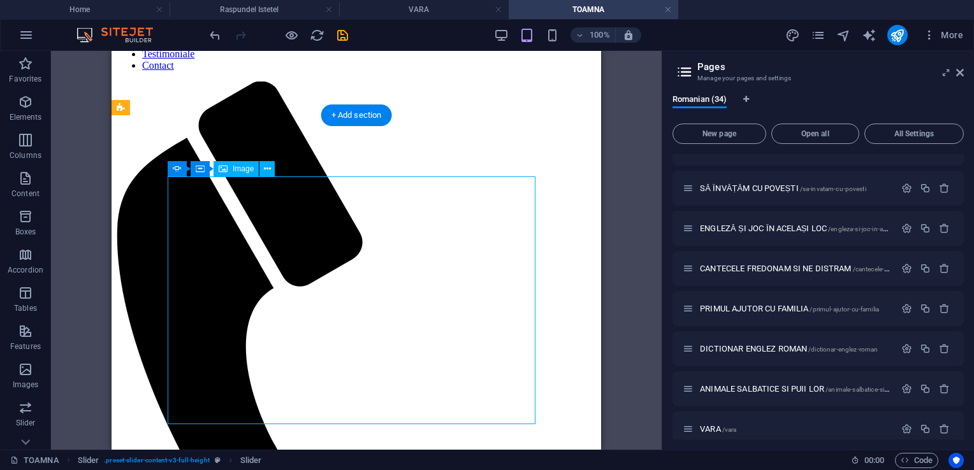
select select "px"
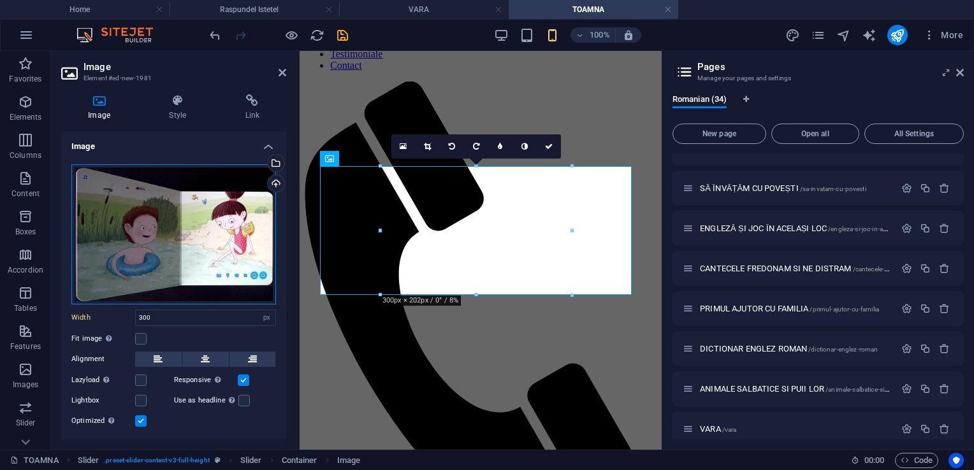
click at [187, 221] on div "Drag files here, click to choose files or select files from Files or our free s…" at bounding box center [173, 234] width 205 height 140
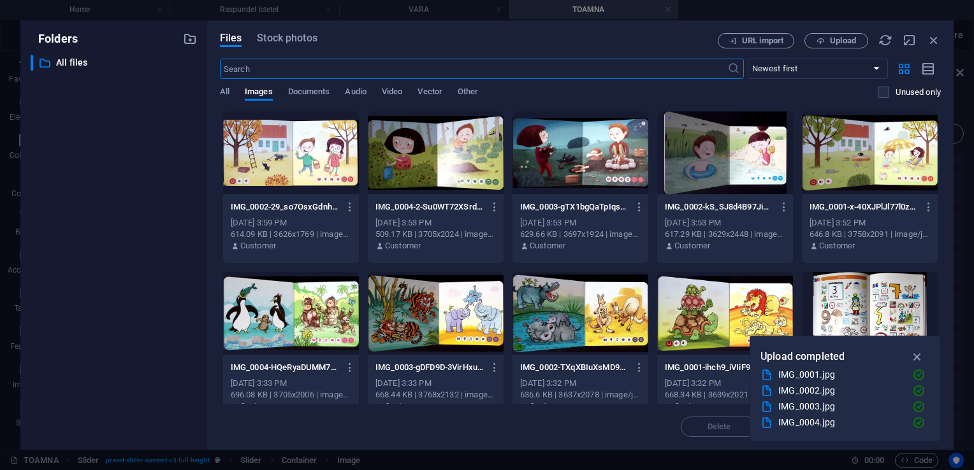
scroll to position [80, 0]
click at [835, 44] on span "Upload" at bounding box center [843, 41] width 26 height 8
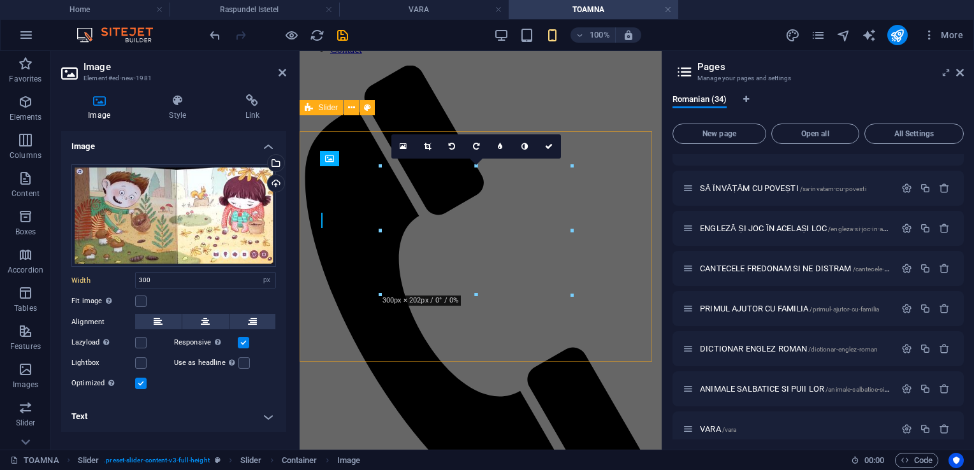
scroll to position [64, 0]
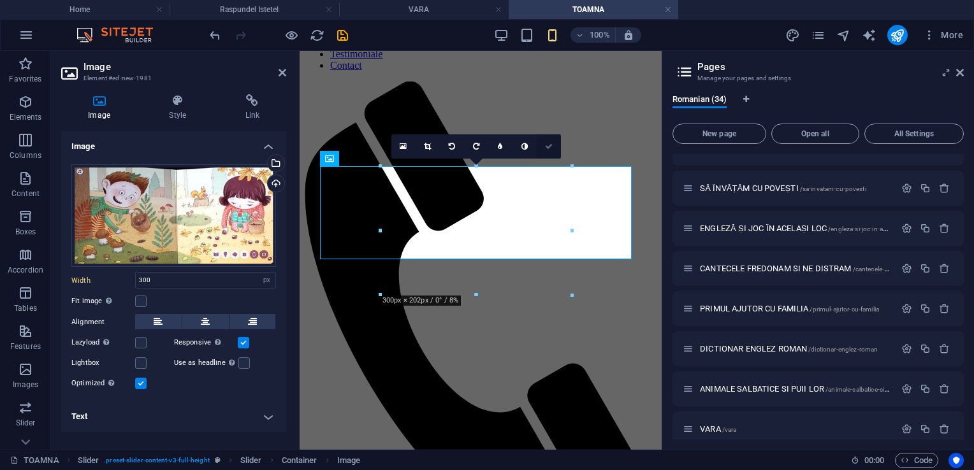
click at [551, 146] on icon at bounding box center [549, 147] width 8 height 8
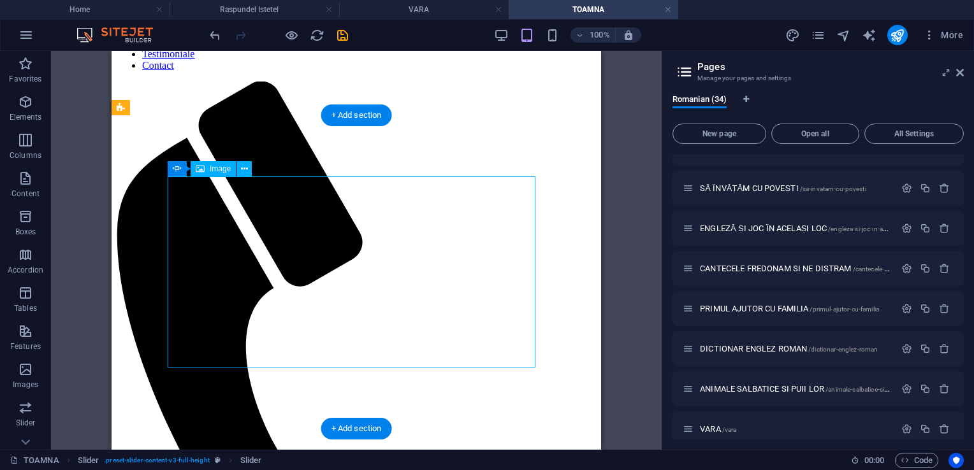
select select "px"
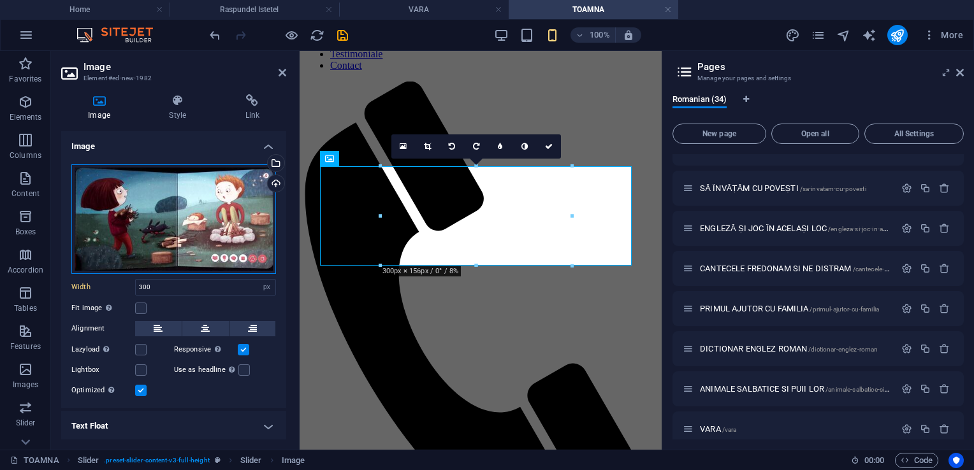
click at [147, 234] on div "Drag files here, click to choose files or select files from Files or our free s…" at bounding box center [173, 219] width 205 height 110
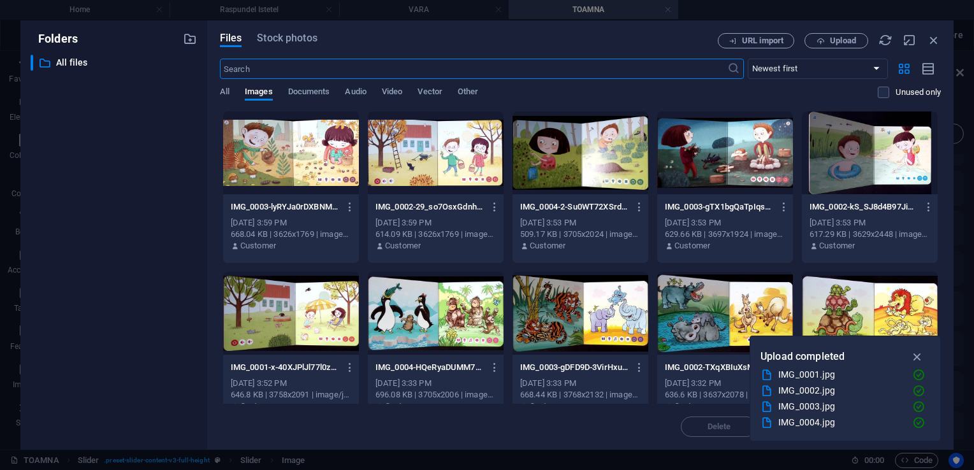
scroll to position [80, 0]
click at [842, 38] on span "Upload" at bounding box center [843, 41] width 26 height 8
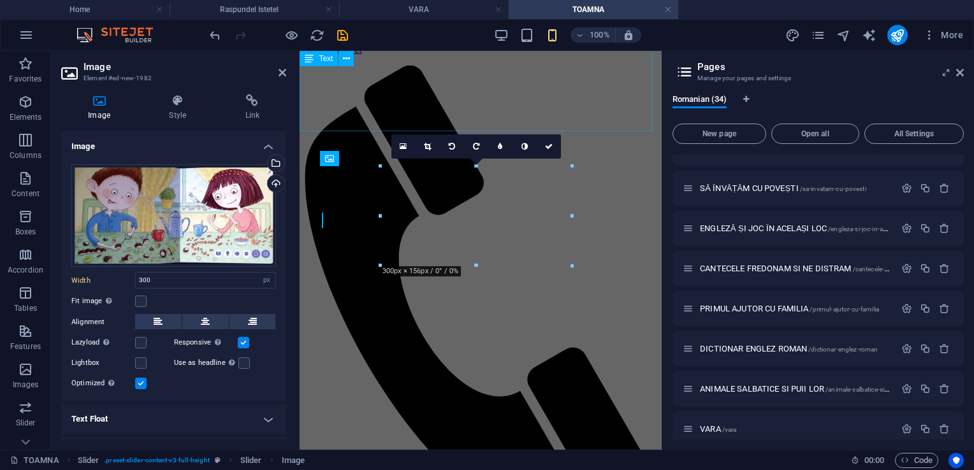
scroll to position [64, 0]
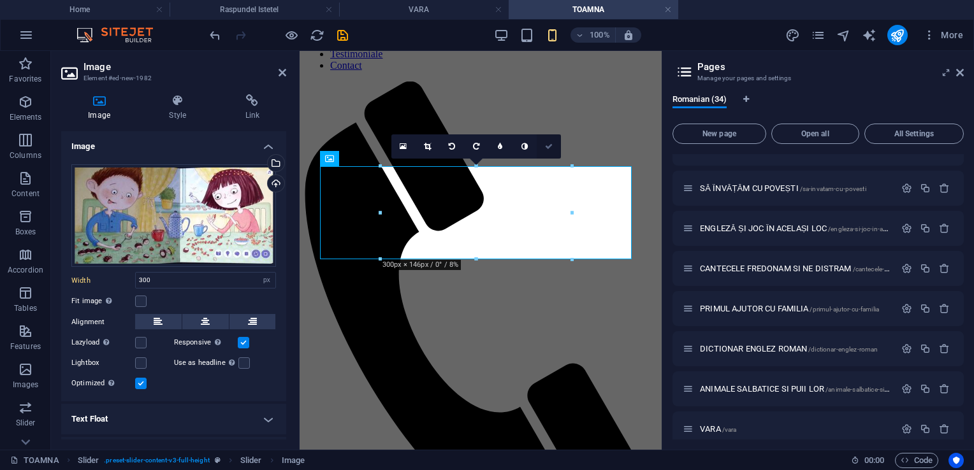
click at [549, 144] on icon at bounding box center [549, 147] width 8 height 8
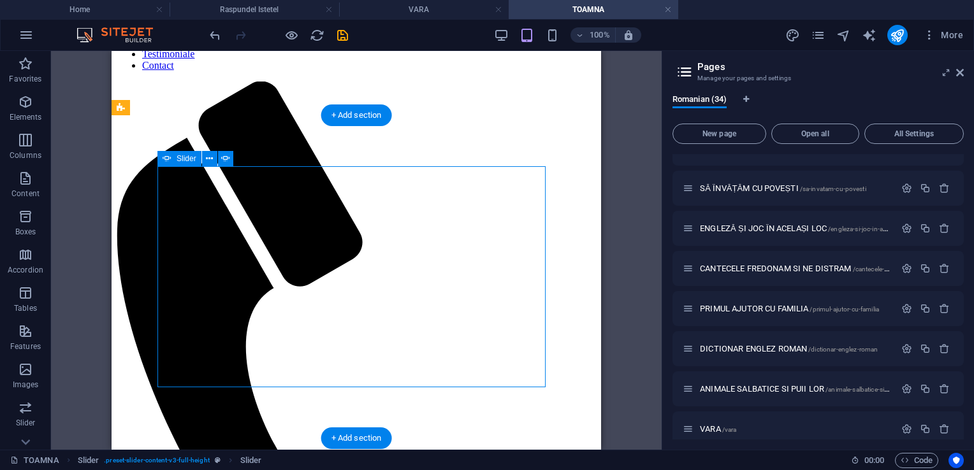
select select "px"
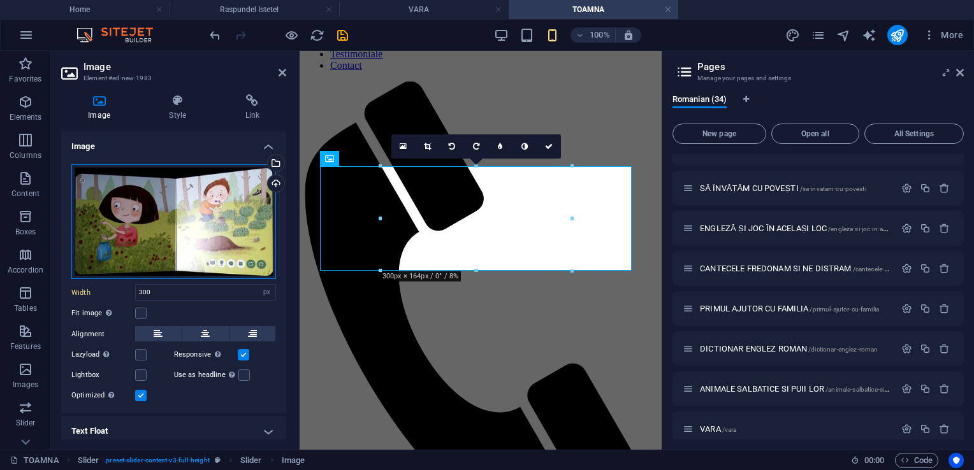
click at [207, 223] on div "Drag files here, click to choose files or select files from Files or our free s…" at bounding box center [173, 221] width 205 height 115
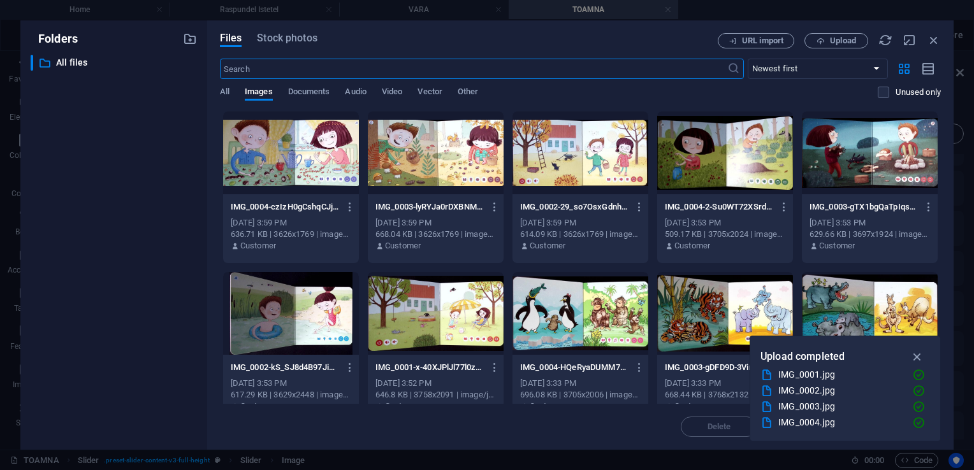
scroll to position [80, 0]
click at [828, 40] on span "Upload" at bounding box center [836, 41] width 52 height 8
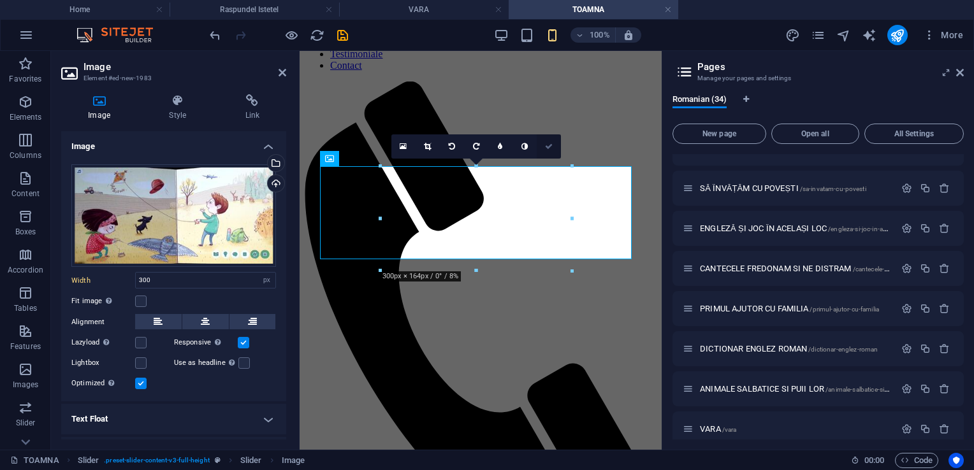
click at [553, 150] on link at bounding box center [549, 147] width 24 height 24
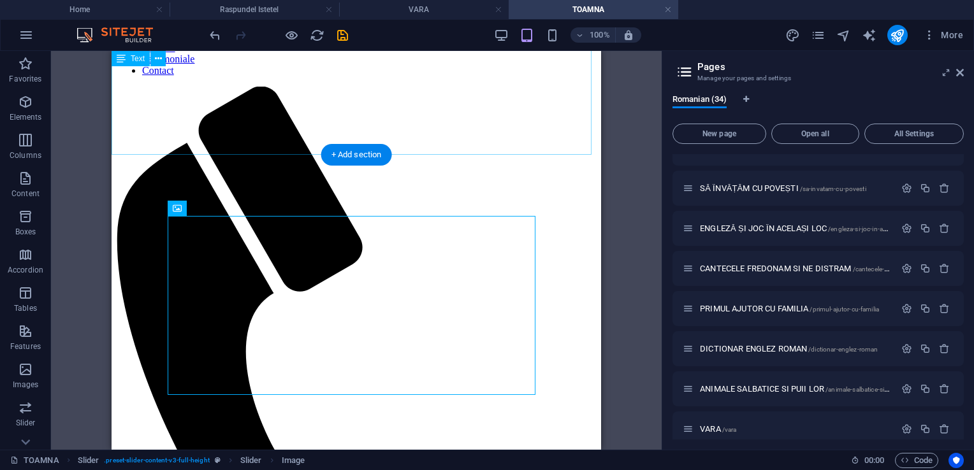
scroll to position [0, 0]
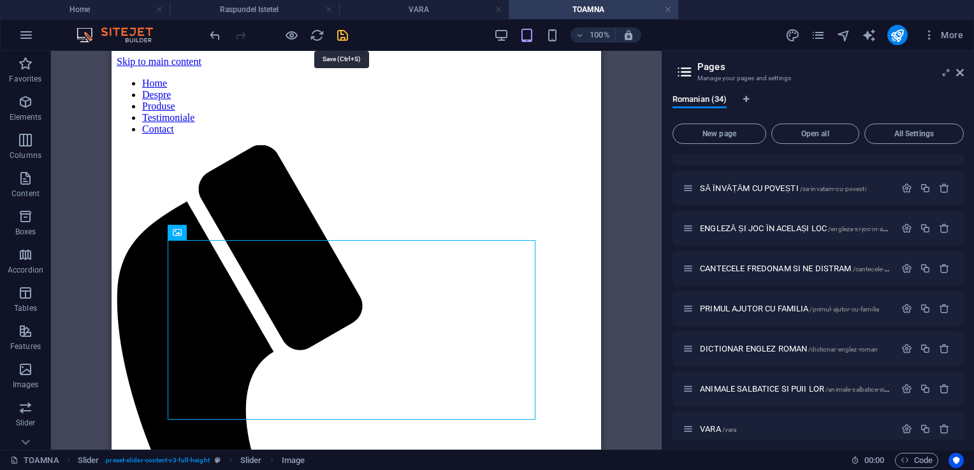
click at [339, 34] on icon "save" at bounding box center [342, 35] width 15 height 15
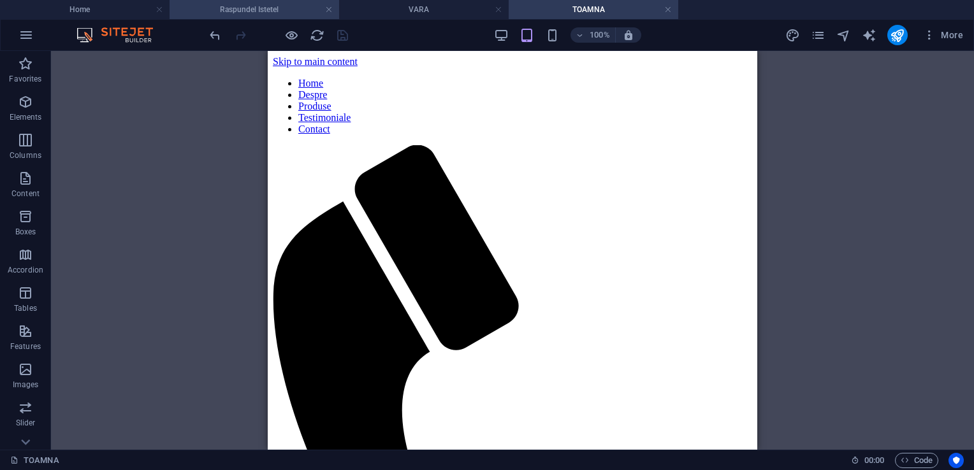
click at [279, 11] on h4 "Raspundel Istetel" at bounding box center [255, 10] width 170 height 14
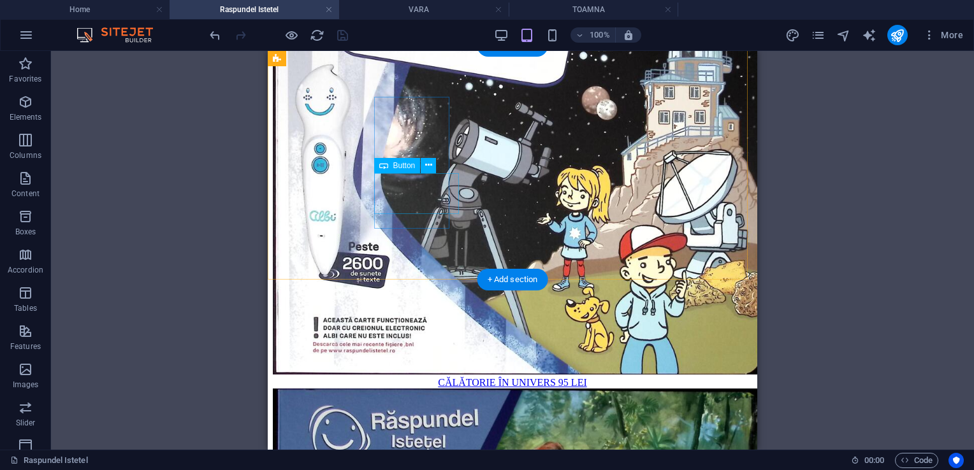
select select "22"
select select
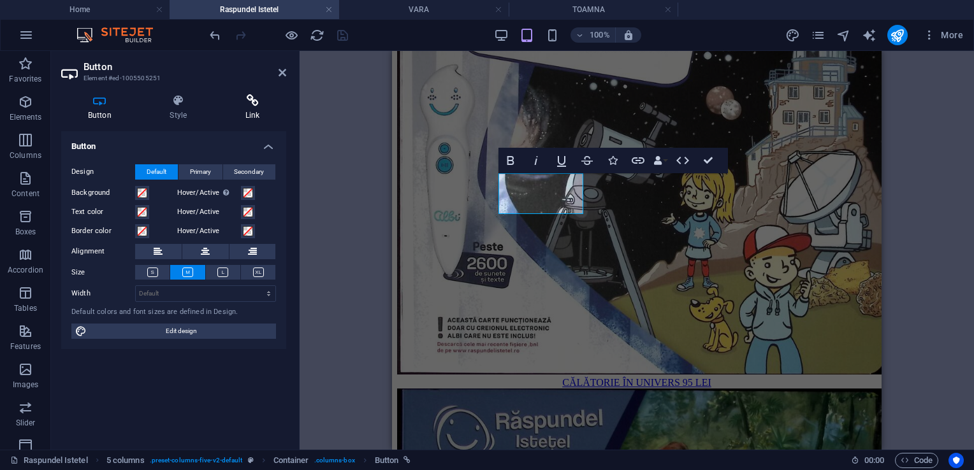
click at [250, 113] on h4 "Link" at bounding box center [253, 107] width 68 height 27
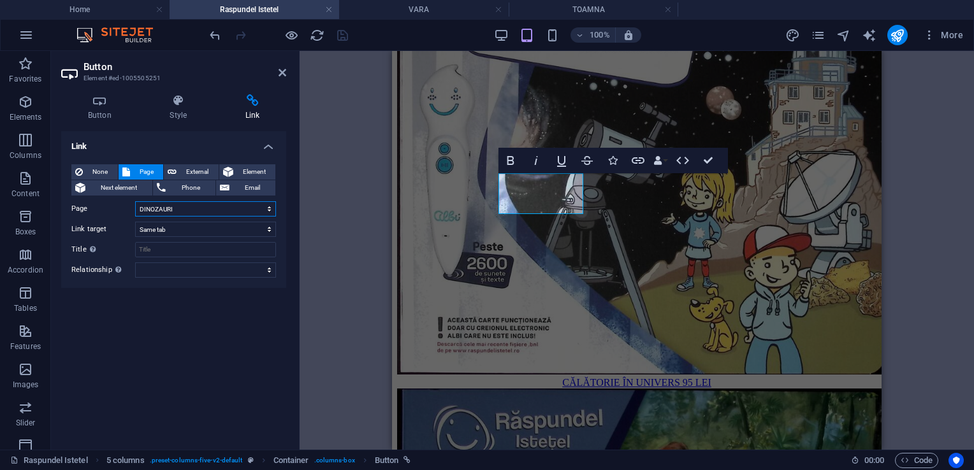
click at [215, 210] on select "Home Despre Produse Testimoniale Contact Activitati 0-2 ani Activitati 3 ani Ac…" at bounding box center [205, 208] width 141 height 15
select select "33"
click at [135, 201] on select "Home Despre Produse Testimoniale Contact Activitati 0-2 ani Activitati 3 ani Ac…" at bounding box center [205, 208] width 141 height 15
click at [331, 40] on div at bounding box center [278, 35] width 143 height 20
click at [342, 36] on icon "save" at bounding box center [342, 35] width 15 height 15
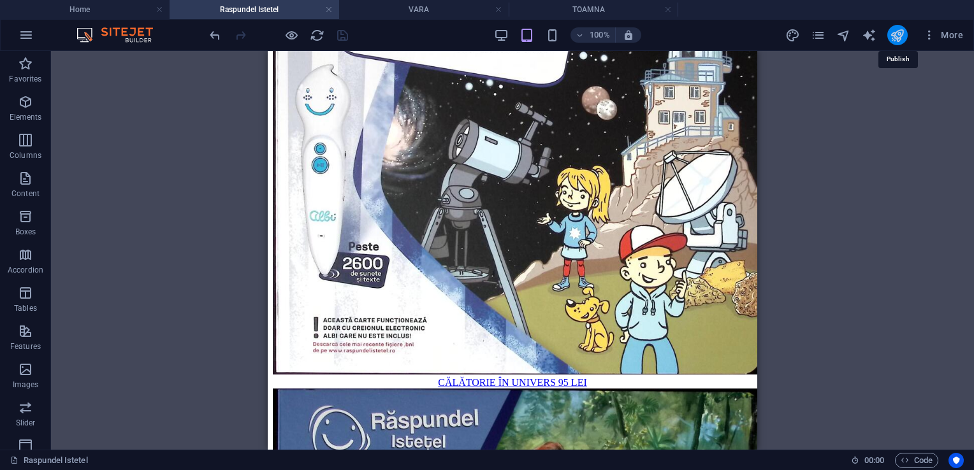
click at [900, 38] on icon "publish" at bounding box center [897, 35] width 15 height 15
